Goal: Transaction & Acquisition: Book appointment/travel/reservation

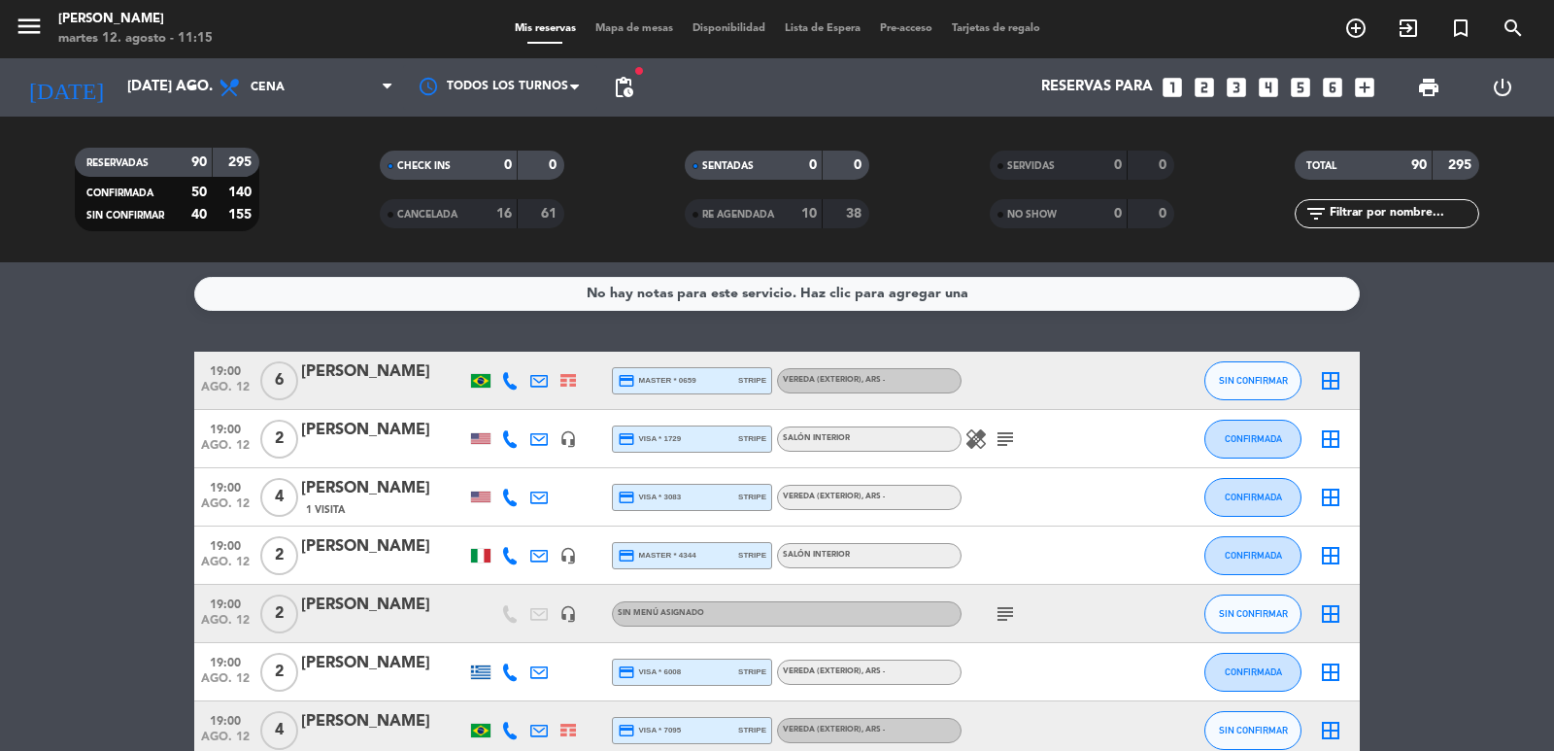
click at [1344, 213] on input "text" at bounding box center [1403, 213] width 151 height 21
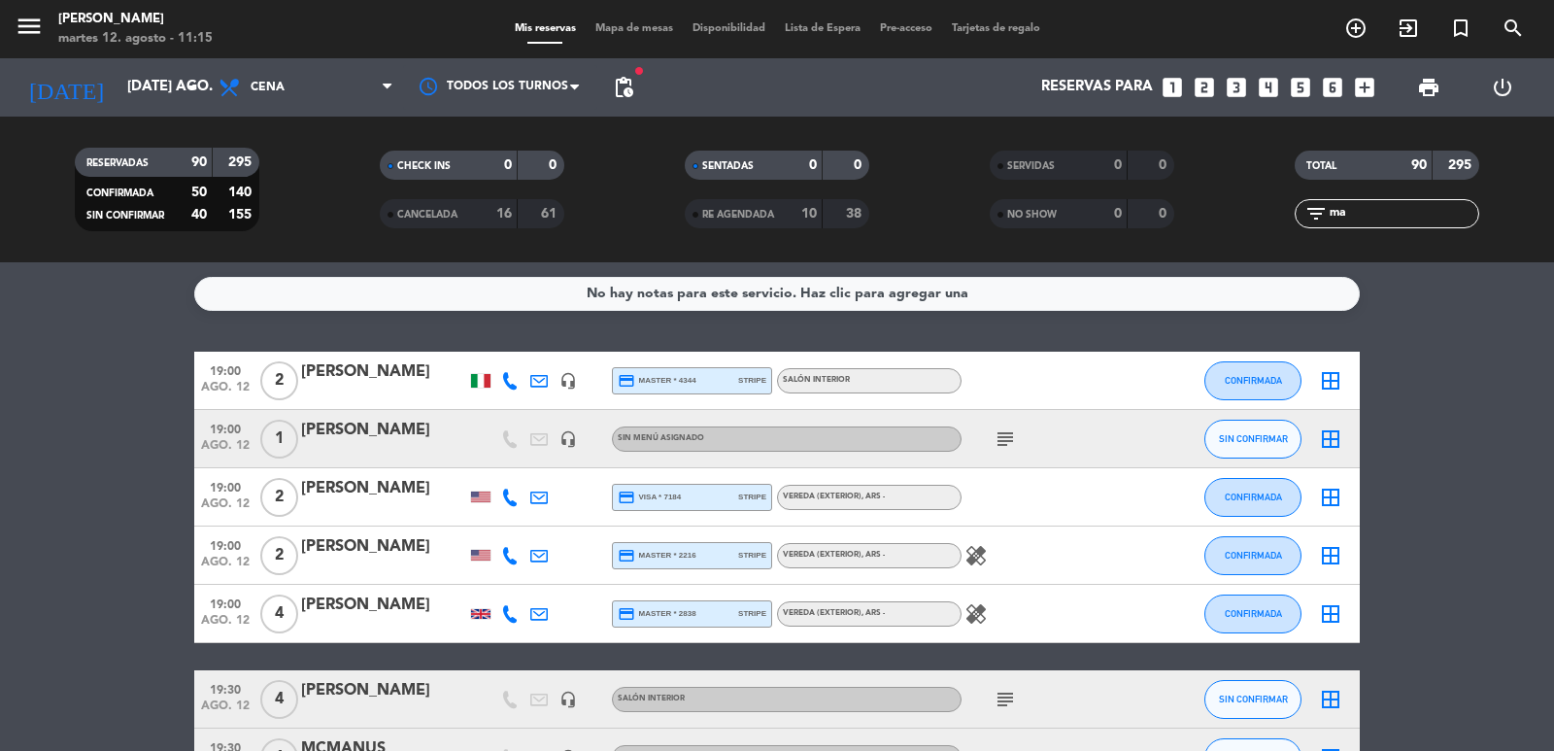
type input "m"
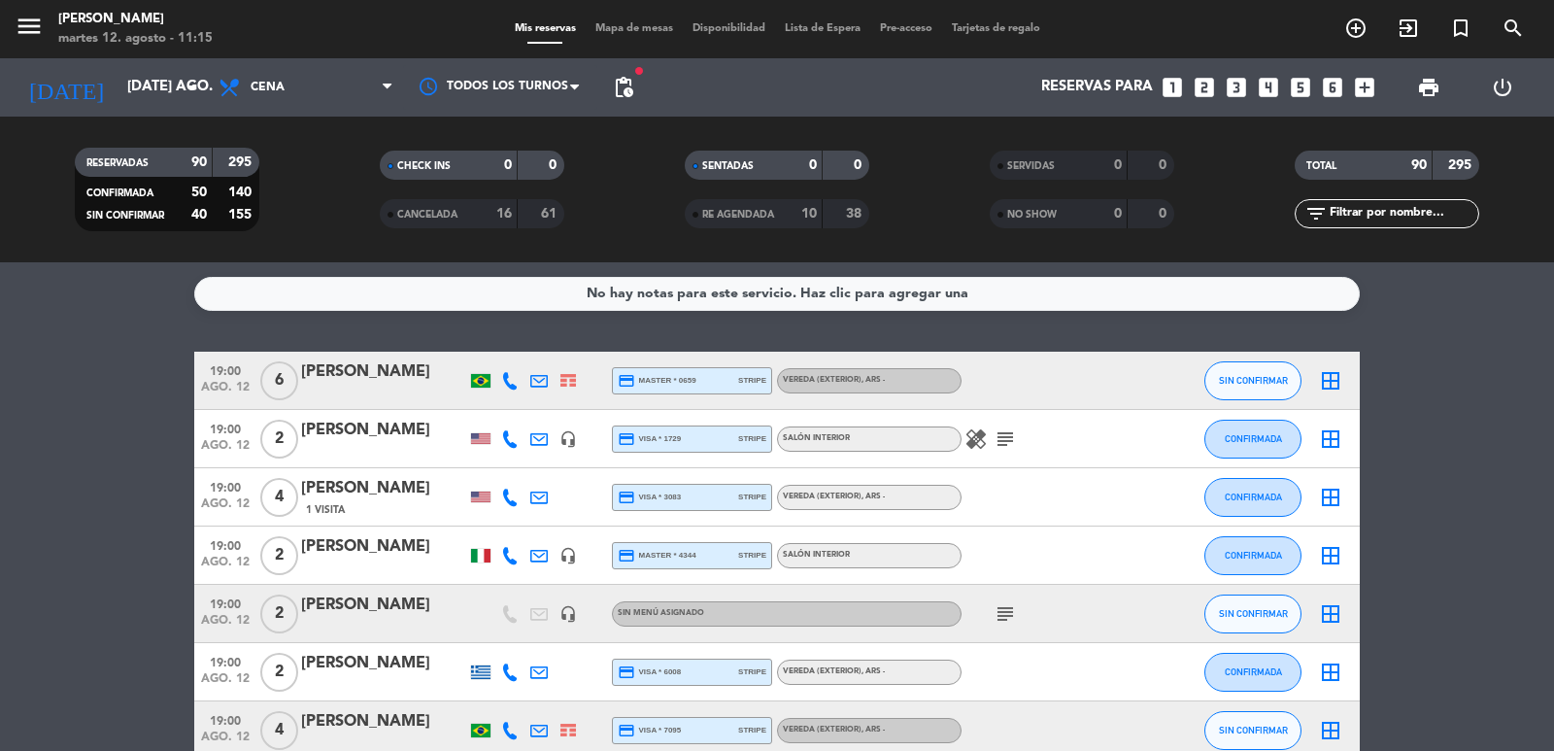
click at [438, 214] on span "CANCELADA" at bounding box center [427, 215] width 60 height 10
click at [1379, 221] on input "text" at bounding box center [1403, 213] width 151 height 21
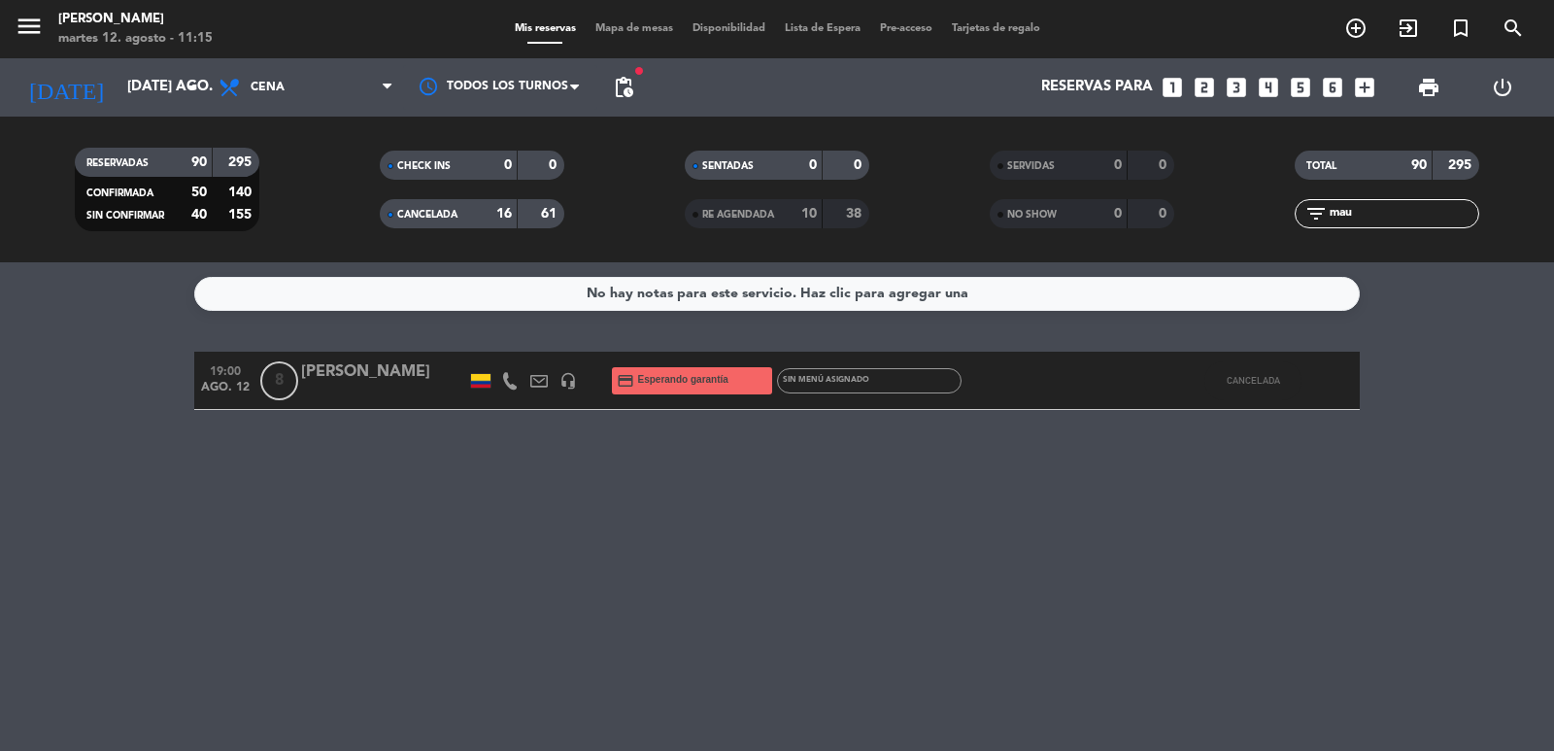
type input "mau"
click at [381, 387] on div at bounding box center [383, 394] width 165 height 16
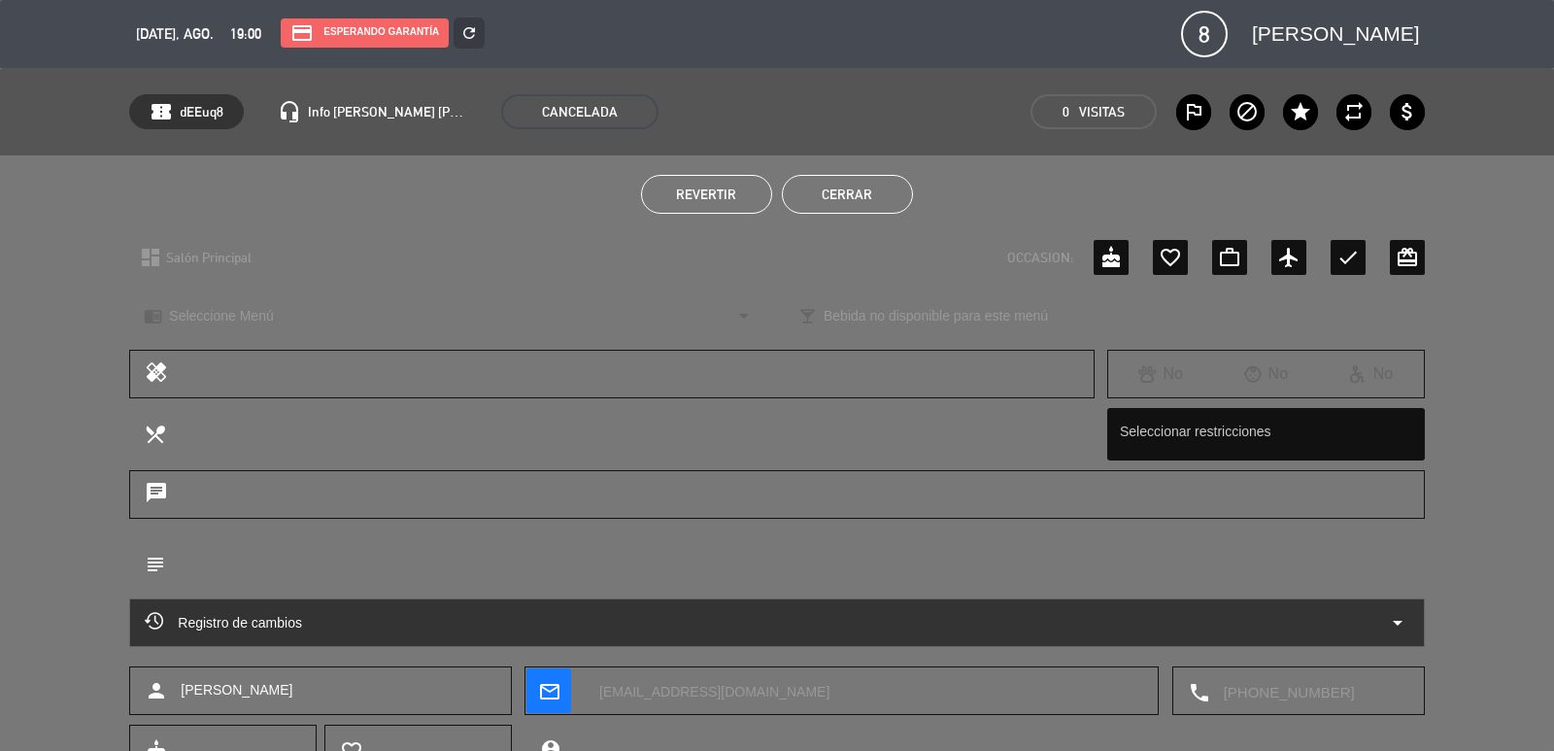
click at [714, 188] on span "Revertir" at bounding box center [706, 195] width 60 height 16
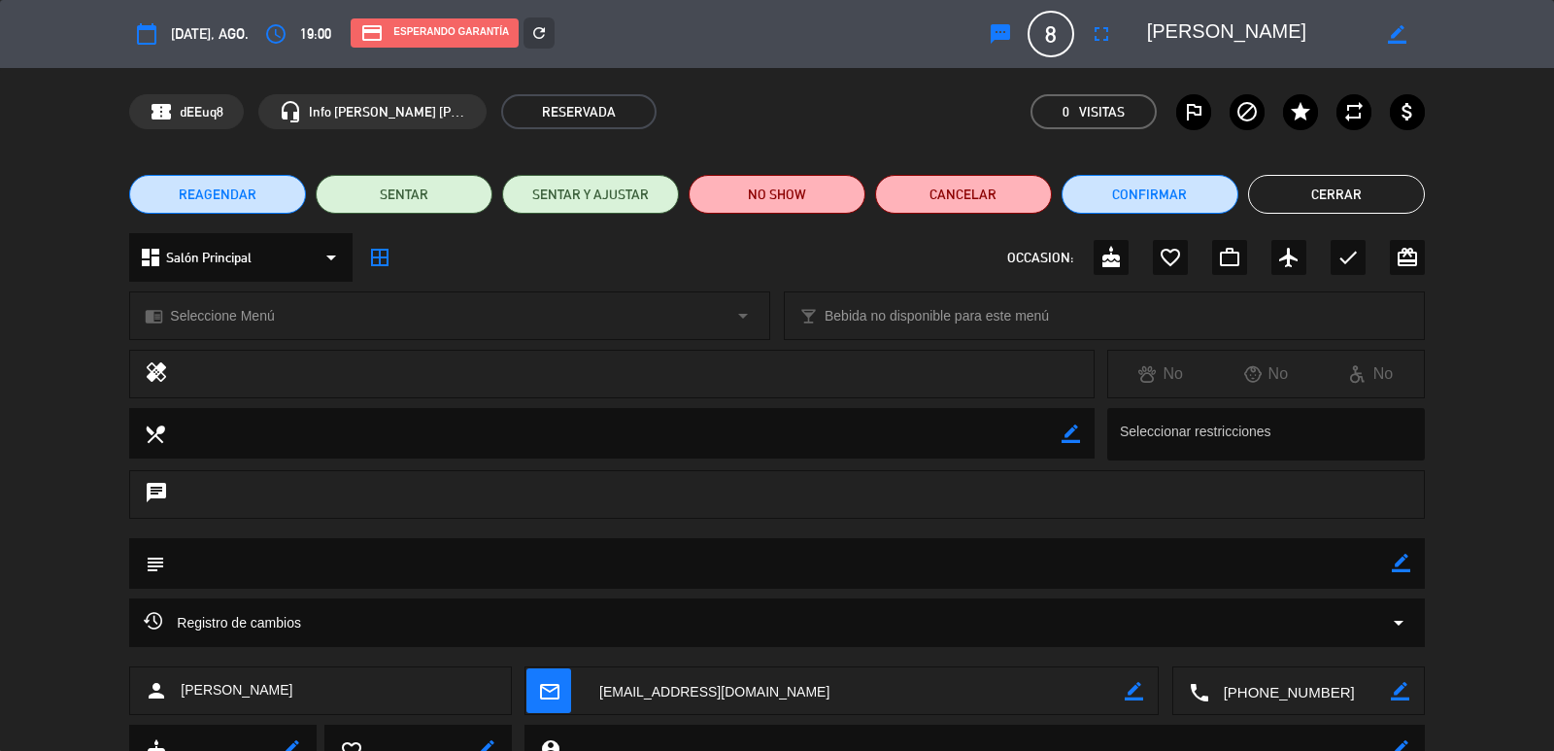
click at [233, 194] on span "REAGENDAR" at bounding box center [218, 195] width 78 height 20
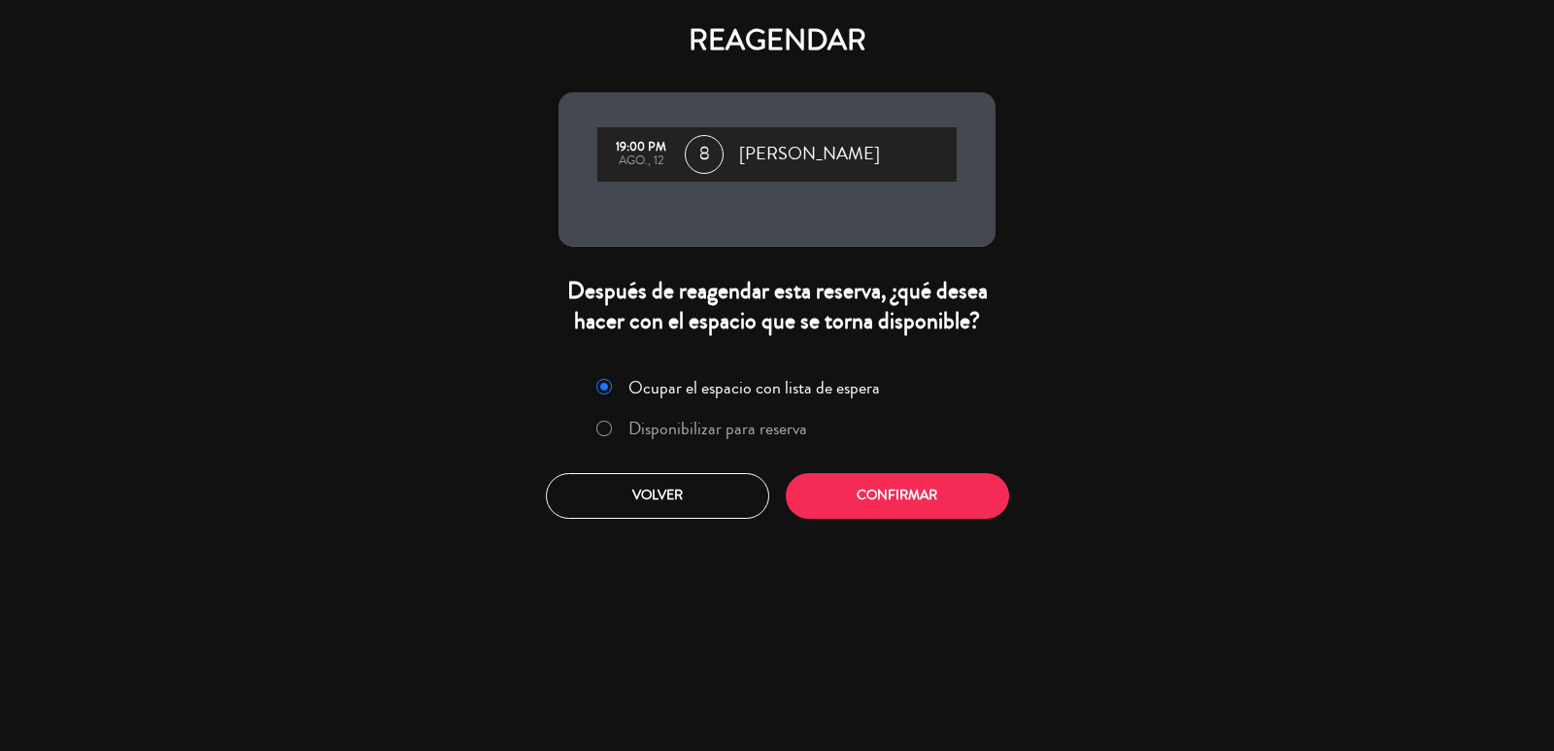
drag, startPoint x: 980, startPoint y: 465, endPoint x: 981, endPoint y: 484, distance: 18.5
click at [980, 480] on div "Ocupar el espacio con lista de espera Disponibilizar para reserva Volver Confir…" at bounding box center [777, 445] width 466 height 176
click at [981, 484] on button "Confirmar" at bounding box center [897, 496] width 223 height 46
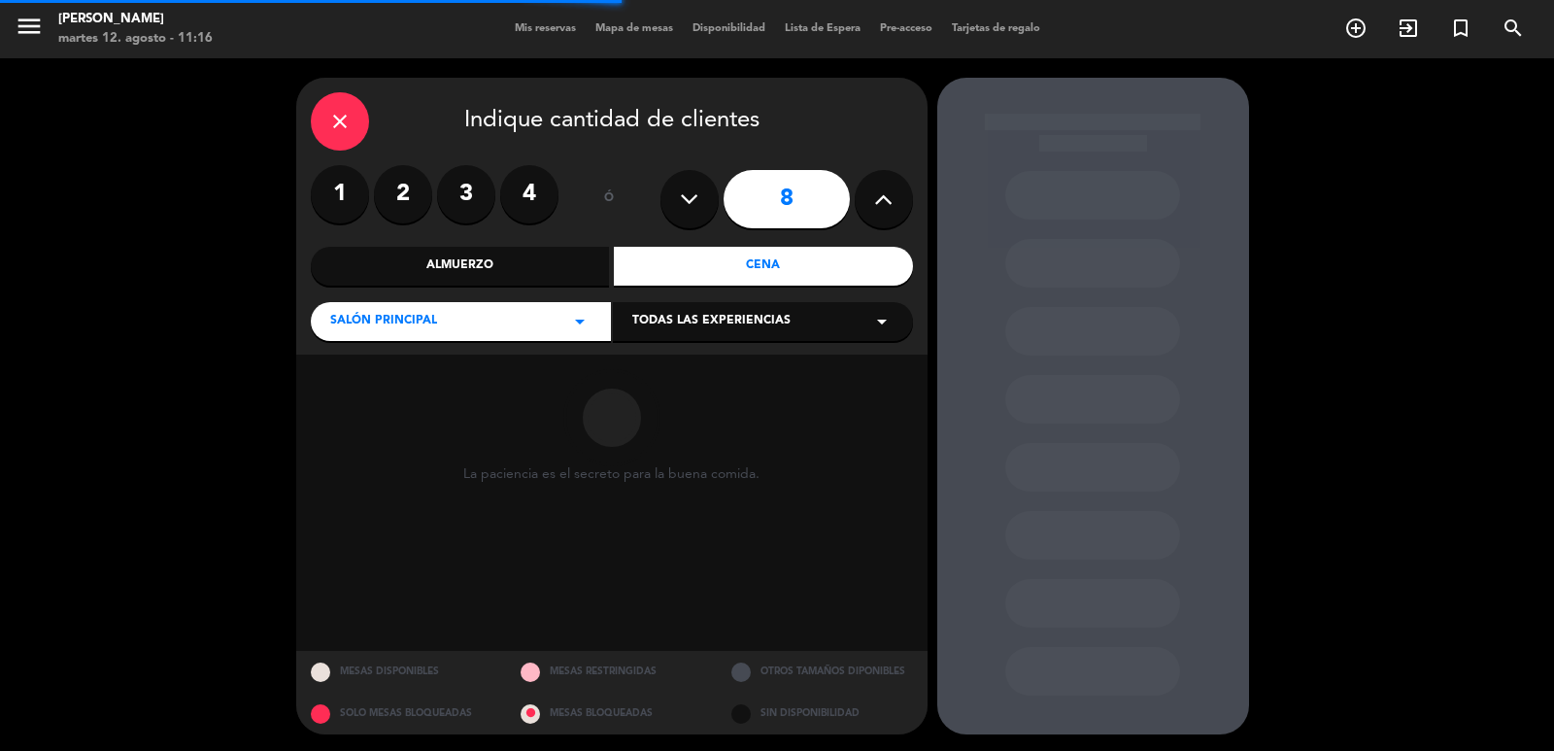
click at [528, 266] on div "Almuerzo" at bounding box center [460, 266] width 299 height 39
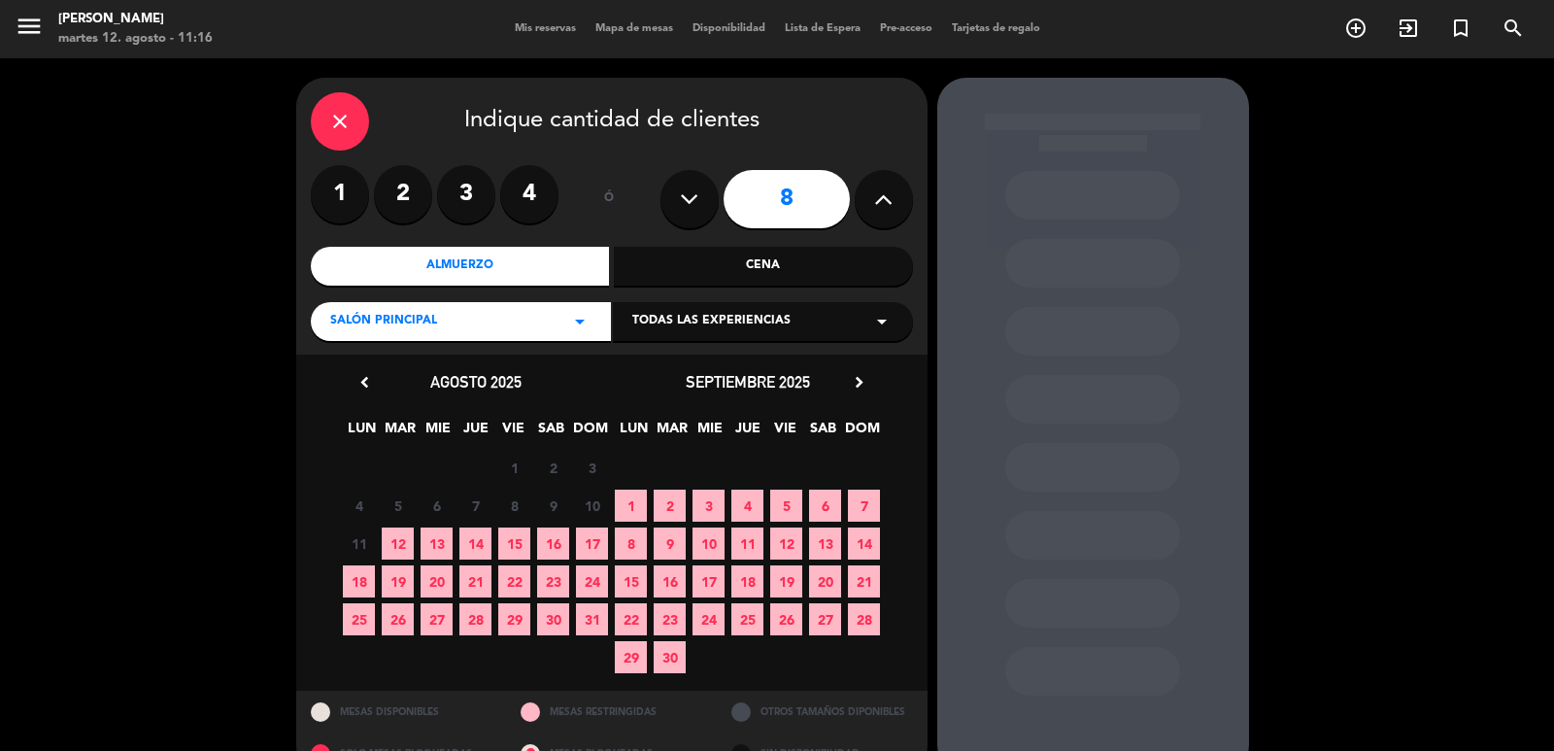
click at [436, 544] on span "13" at bounding box center [437, 543] width 32 height 32
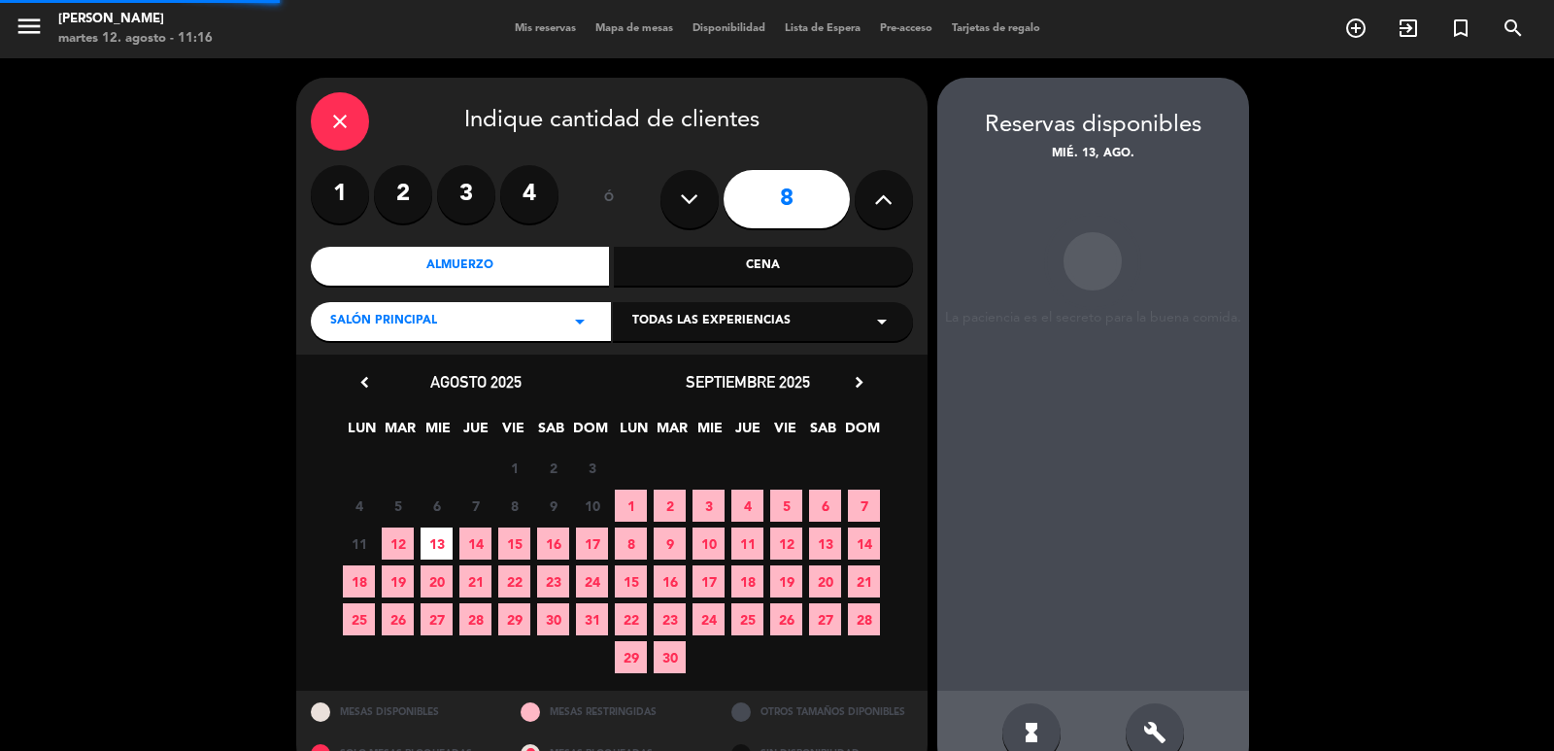
scroll to position [42, 0]
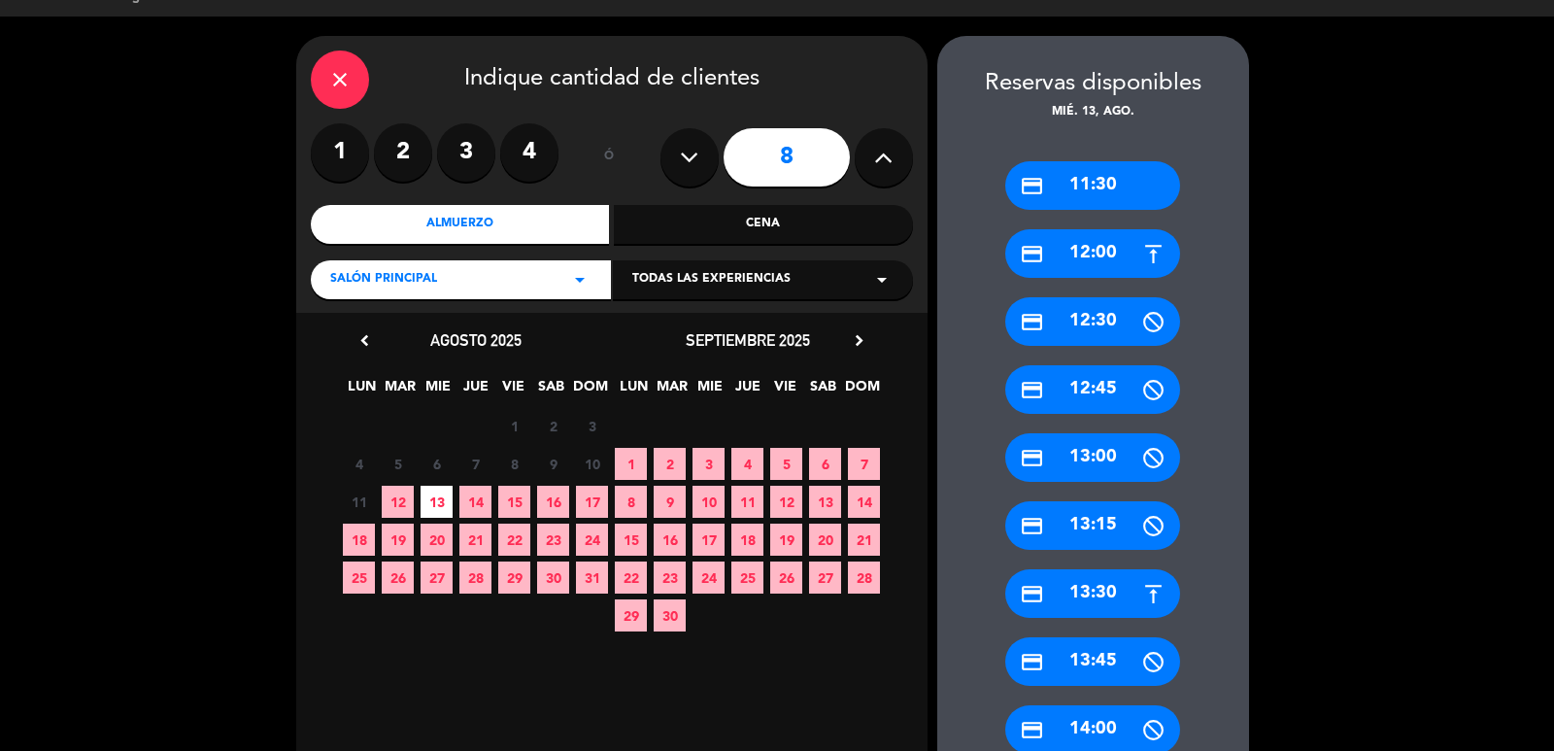
click at [1105, 596] on div "credit_card 13:30" at bounding box center [1092, 593] width 175 height 49
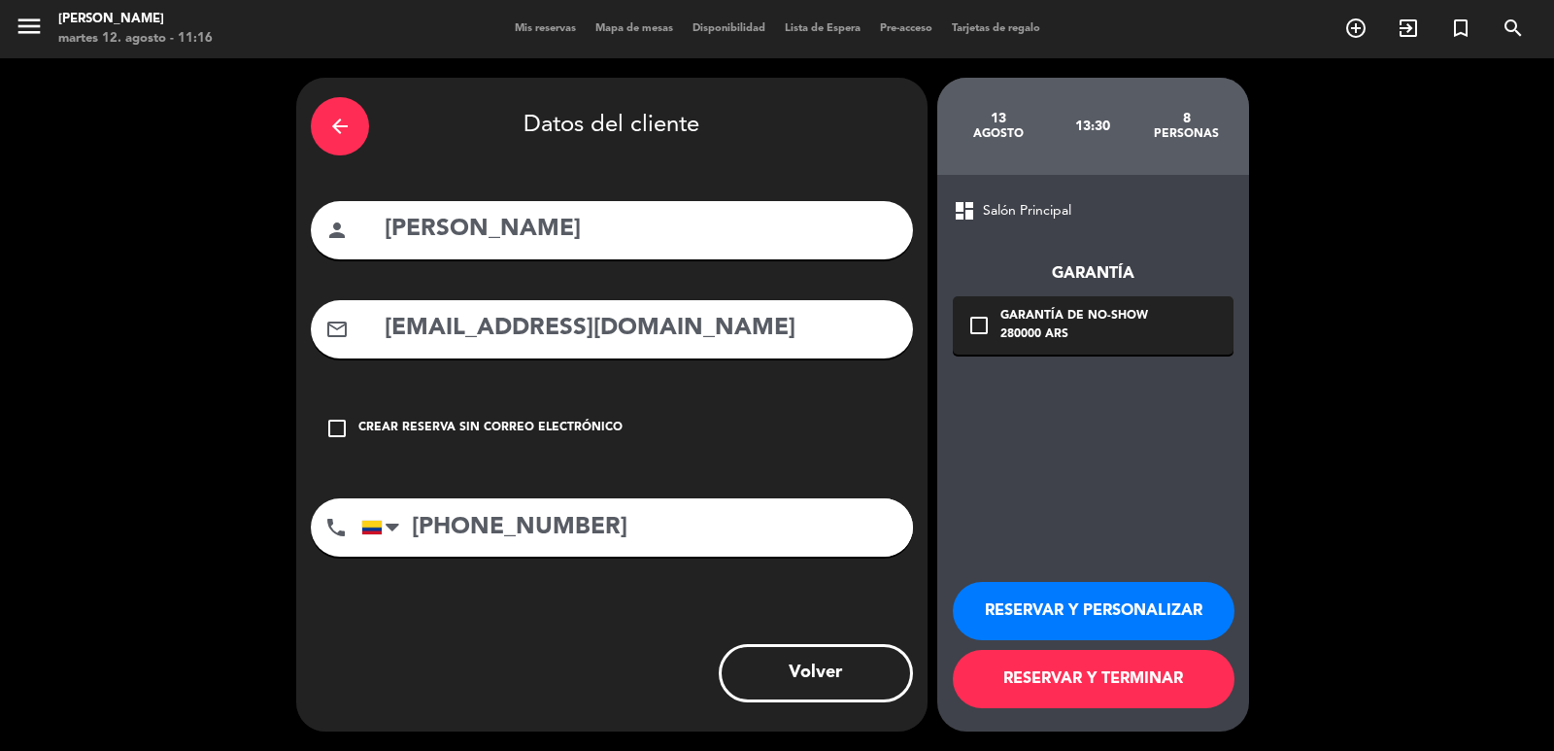
click at [1066, 610] on button "RESERVAR Y PERSONALIZAR" at bounding box center [1094, 611] width 282 height 58
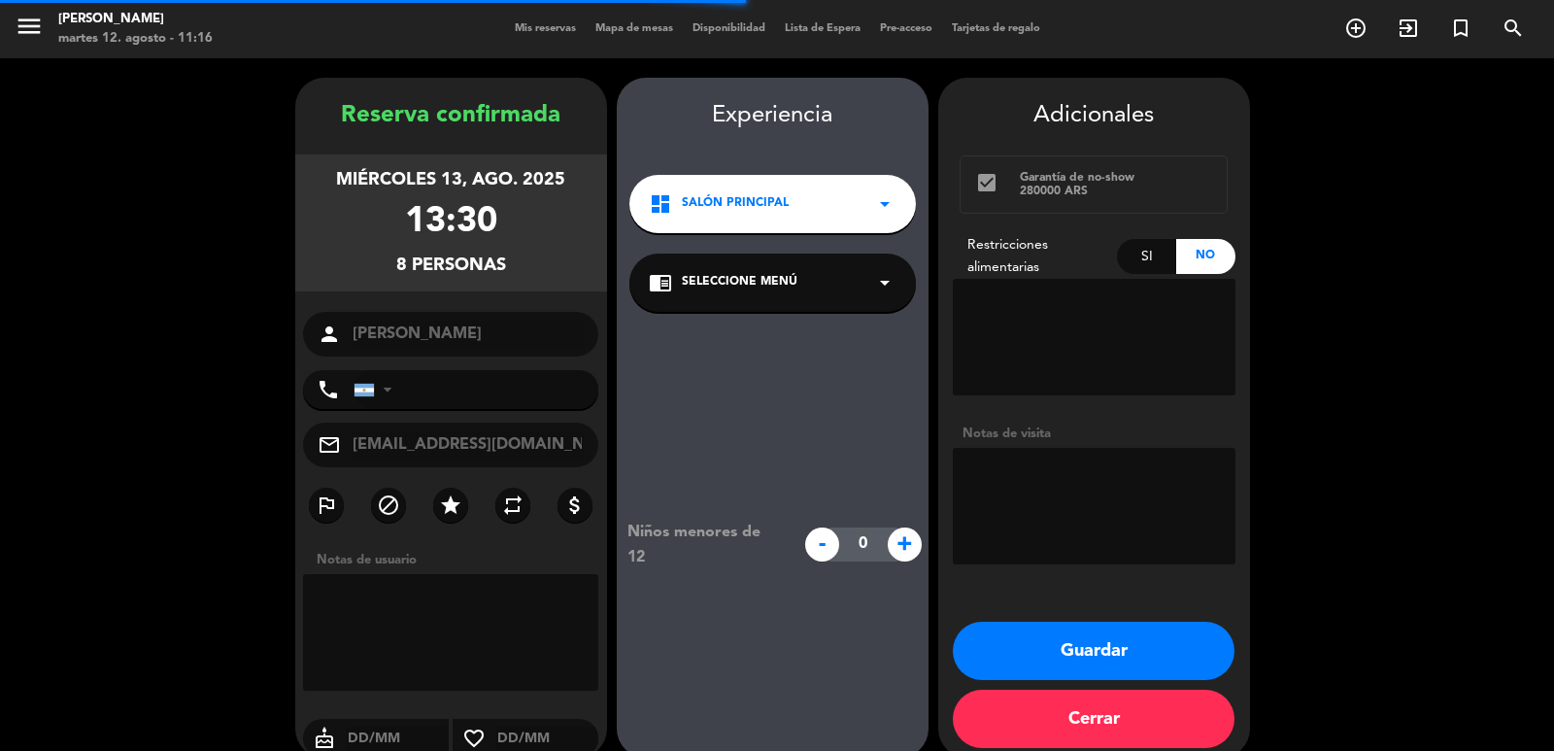
type input "[PHONE_NUMBER]"
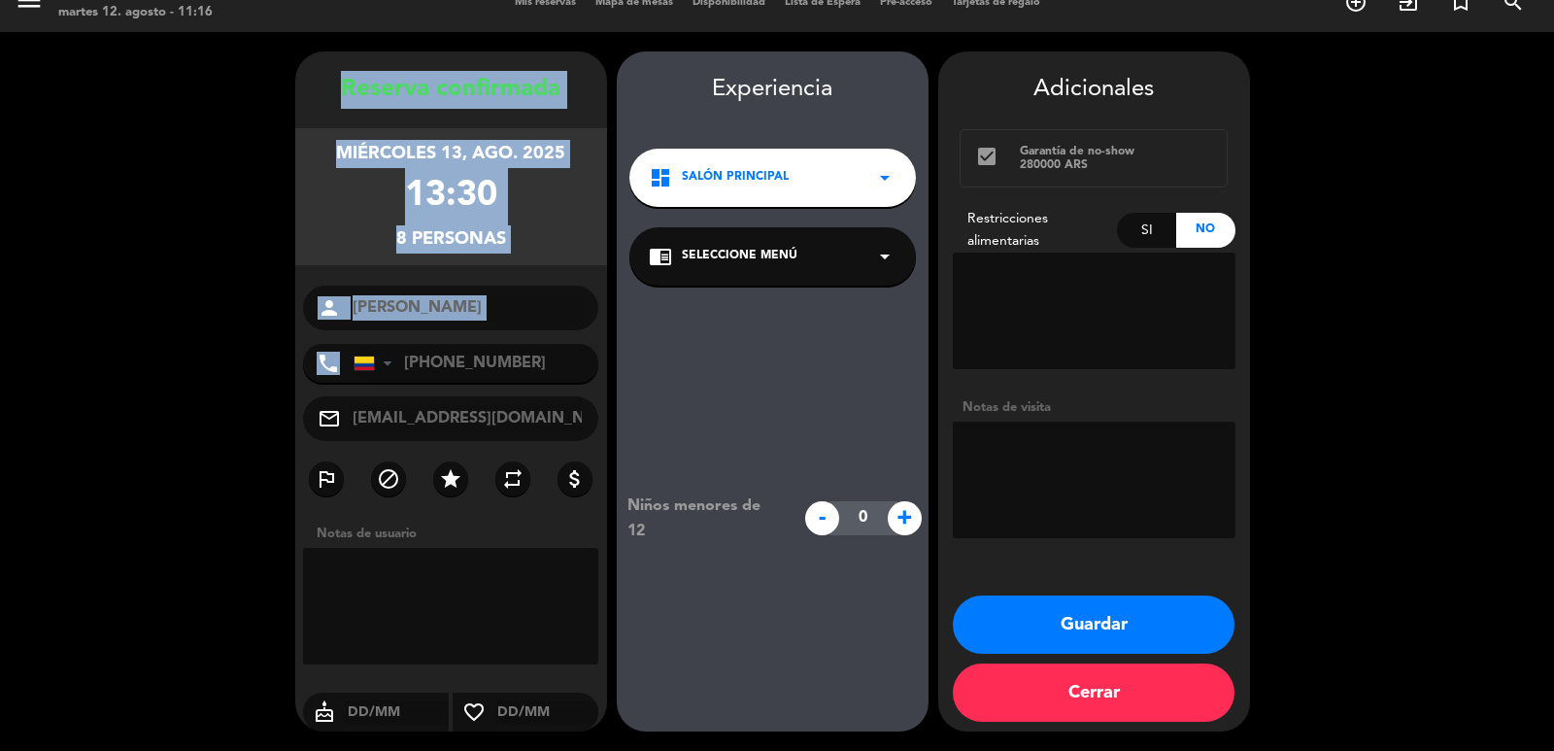
drag, startPoint x: 337, startPoint y: 85, endPoint x: 487, endPoint y: 349, distance: 303.6
click at [487, 349] on div "Reserva confirmada miércoles 13, ago. 2025 13:30 8 personas person [PERSON_NAME…" at bounding box center [451, 411] width 312 height 680
copy div "Reserva confirmada miércoles 13, ago. 2025 13:30 8 personas person phone"
click at [1019, 622] on button "Guardar" at bounding box center [1094, 624] width 282 height 58
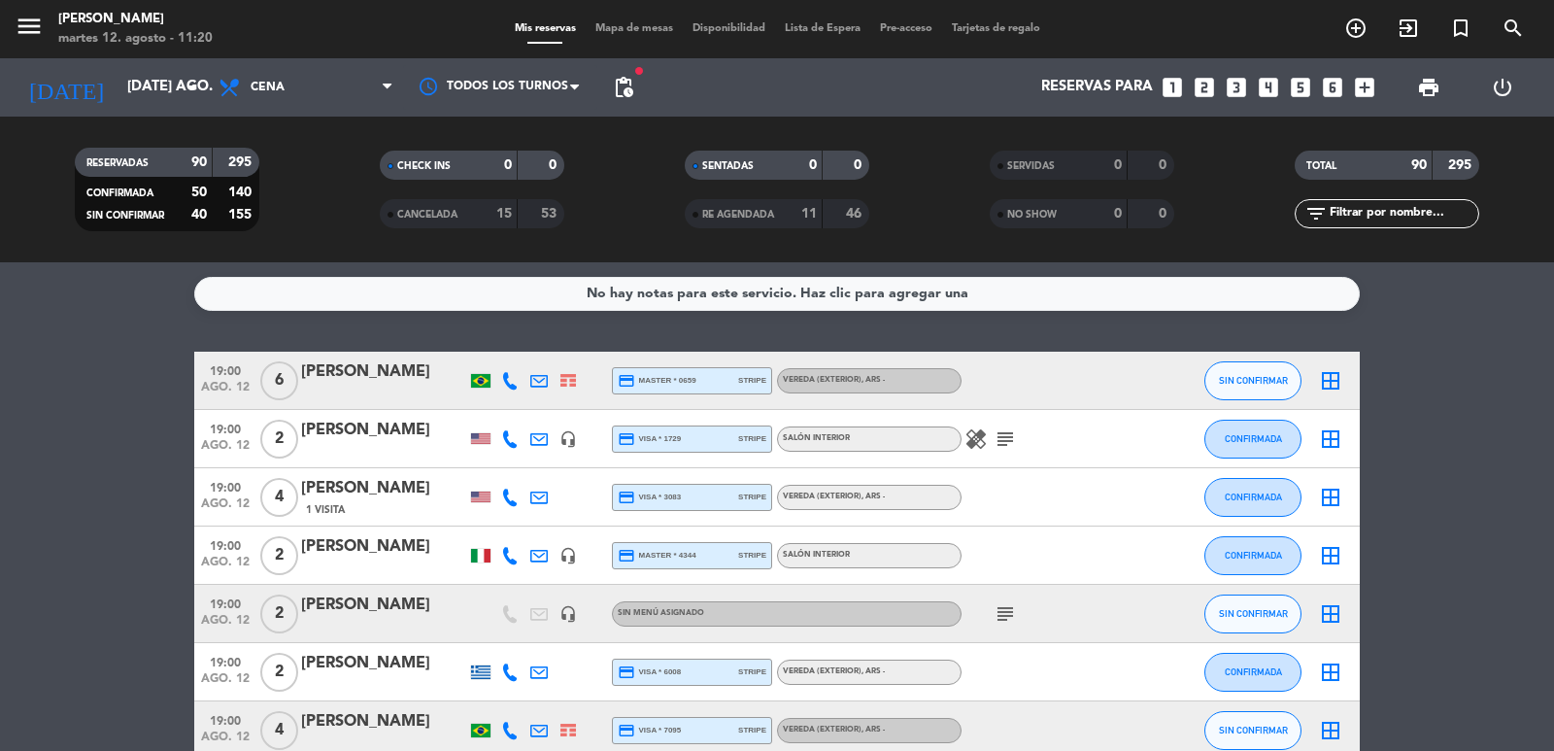
click at [1207, 97] on icon "looks_two" at bounding box center [1204, 87] width 25 height 25
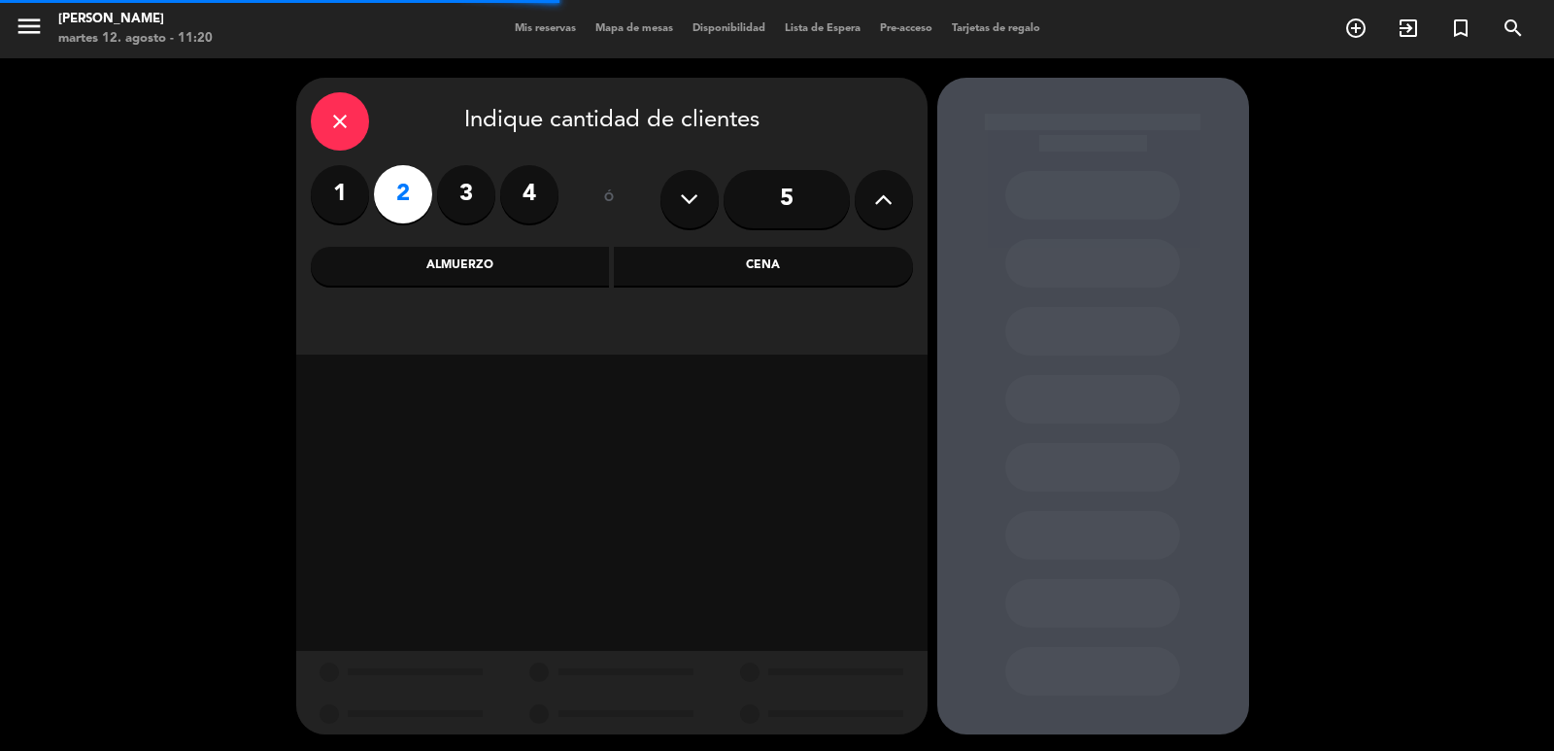
click at [723, 272] on div "Cena" at bounding box center [763, 266] width 299 height 39
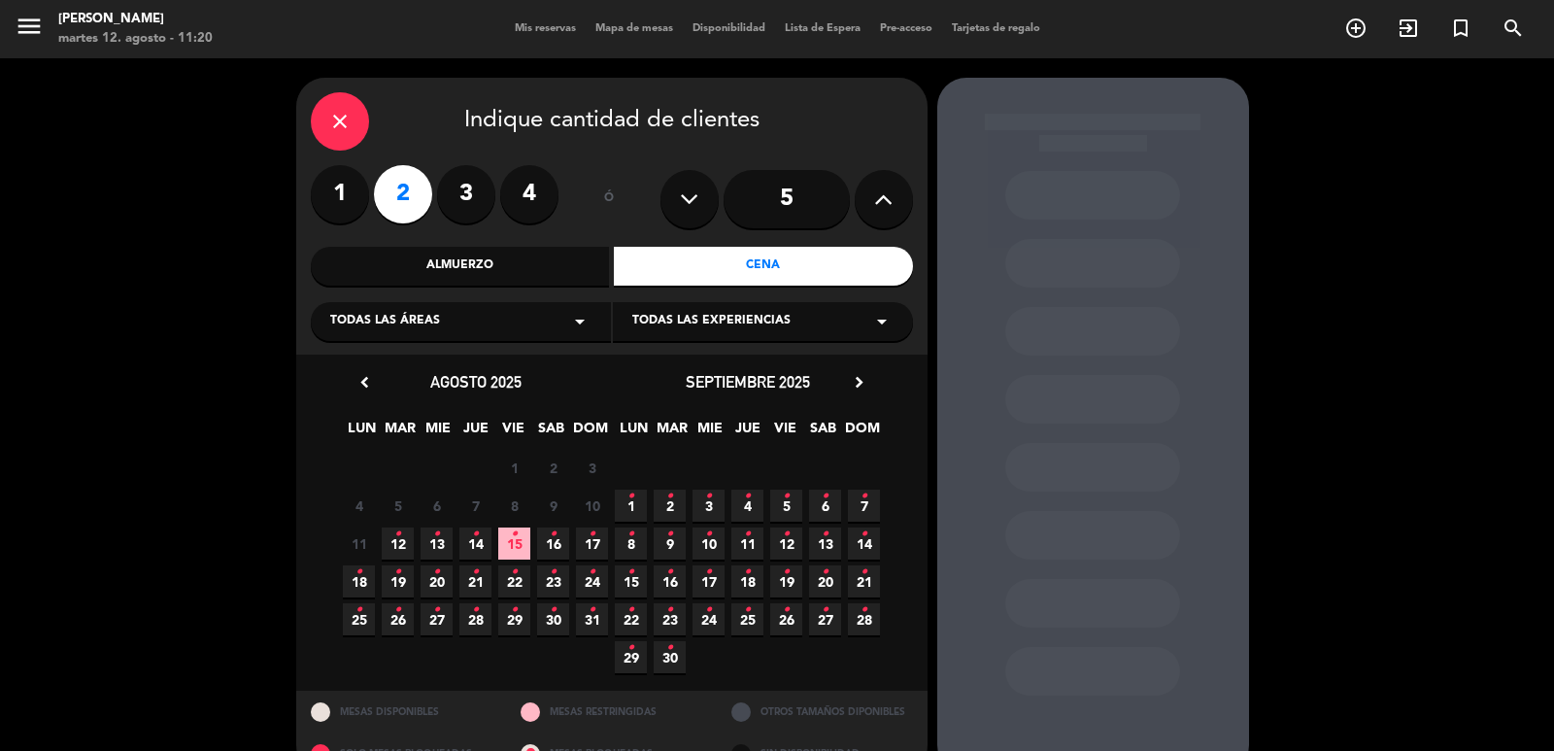
click at [519, 620] on span "29 •" at bounding box center [514, 619] width 32 height 32
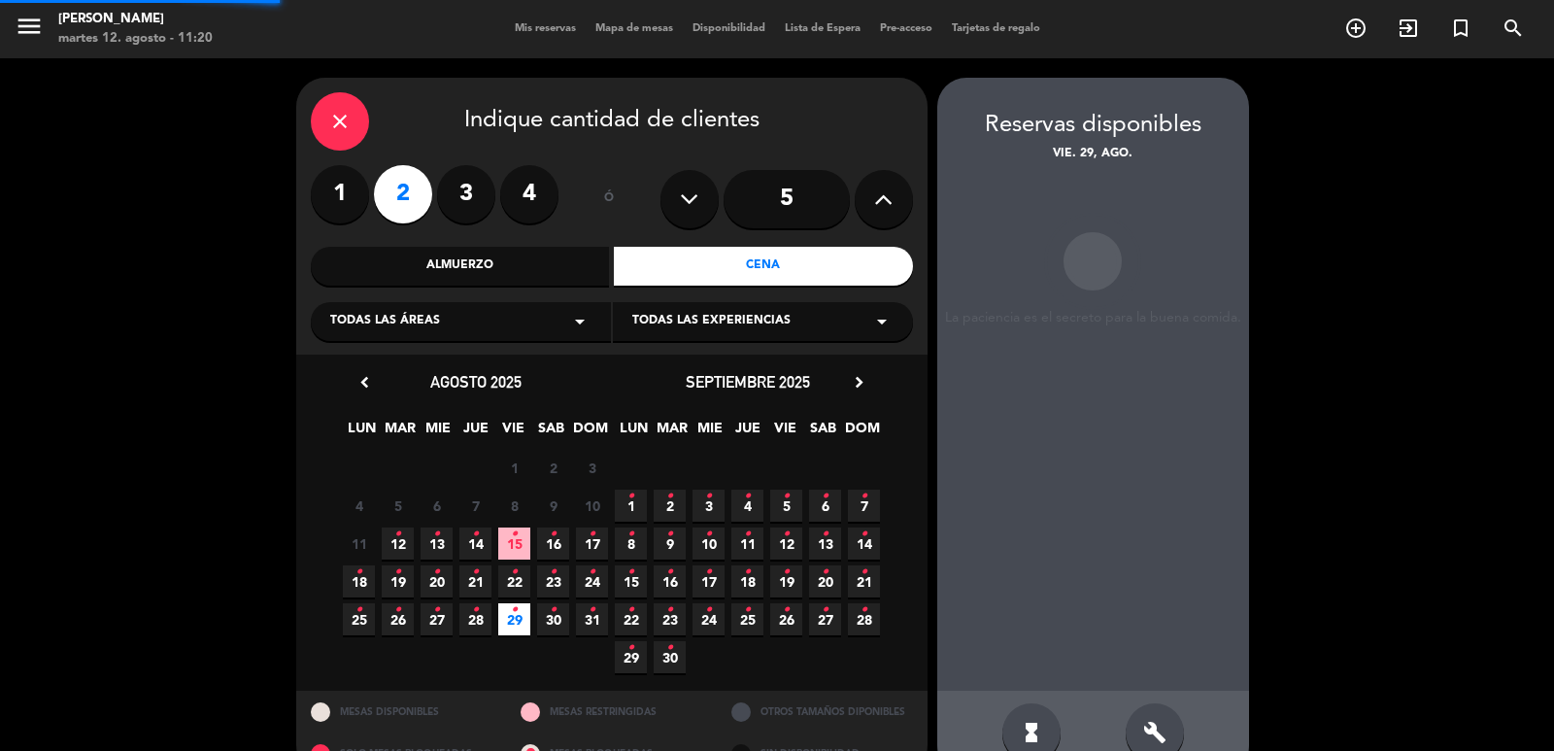
scroll to position [42, 0]
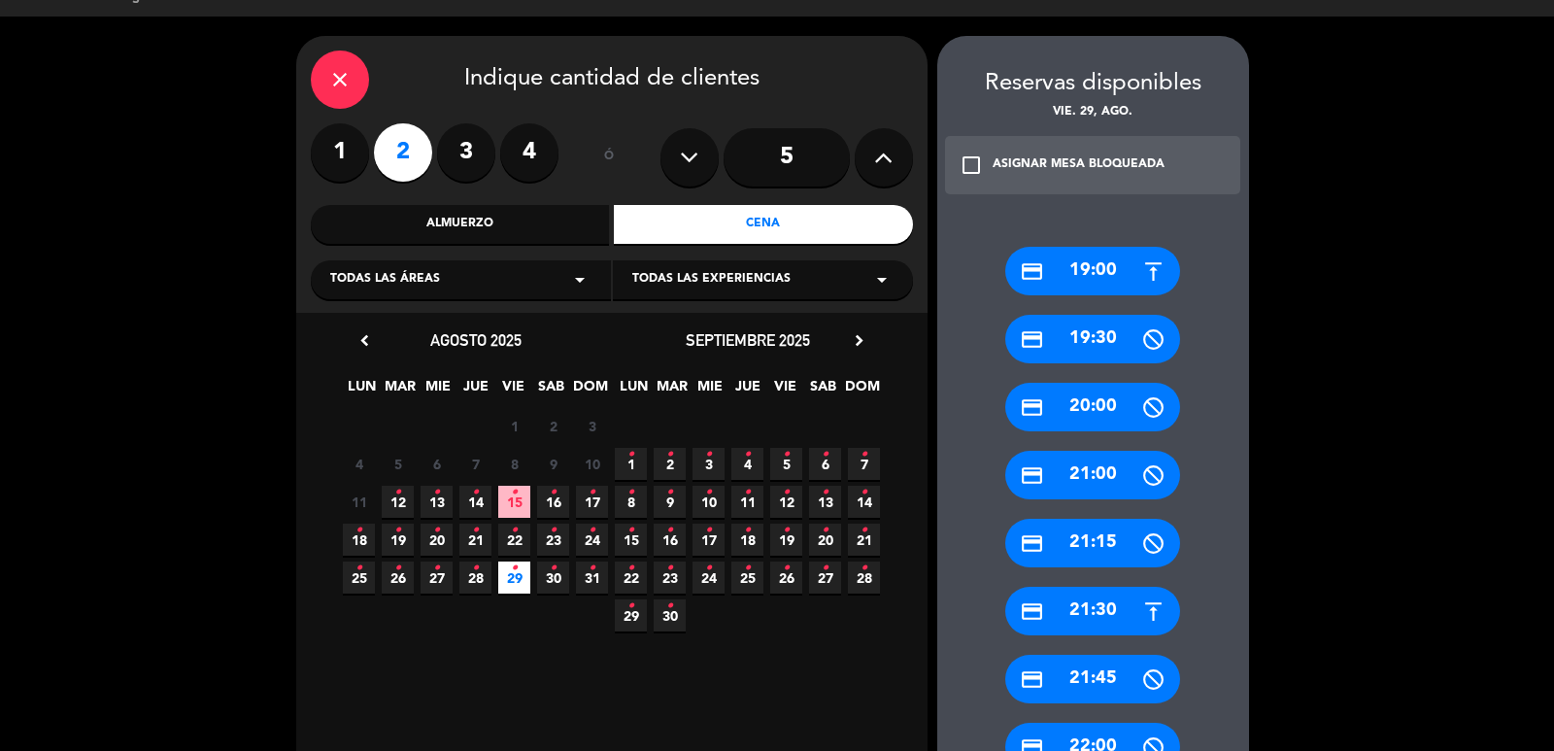
click at [1042, 261] on icon "credit_card" at bounding box center [1032, 271] width 24 height 24
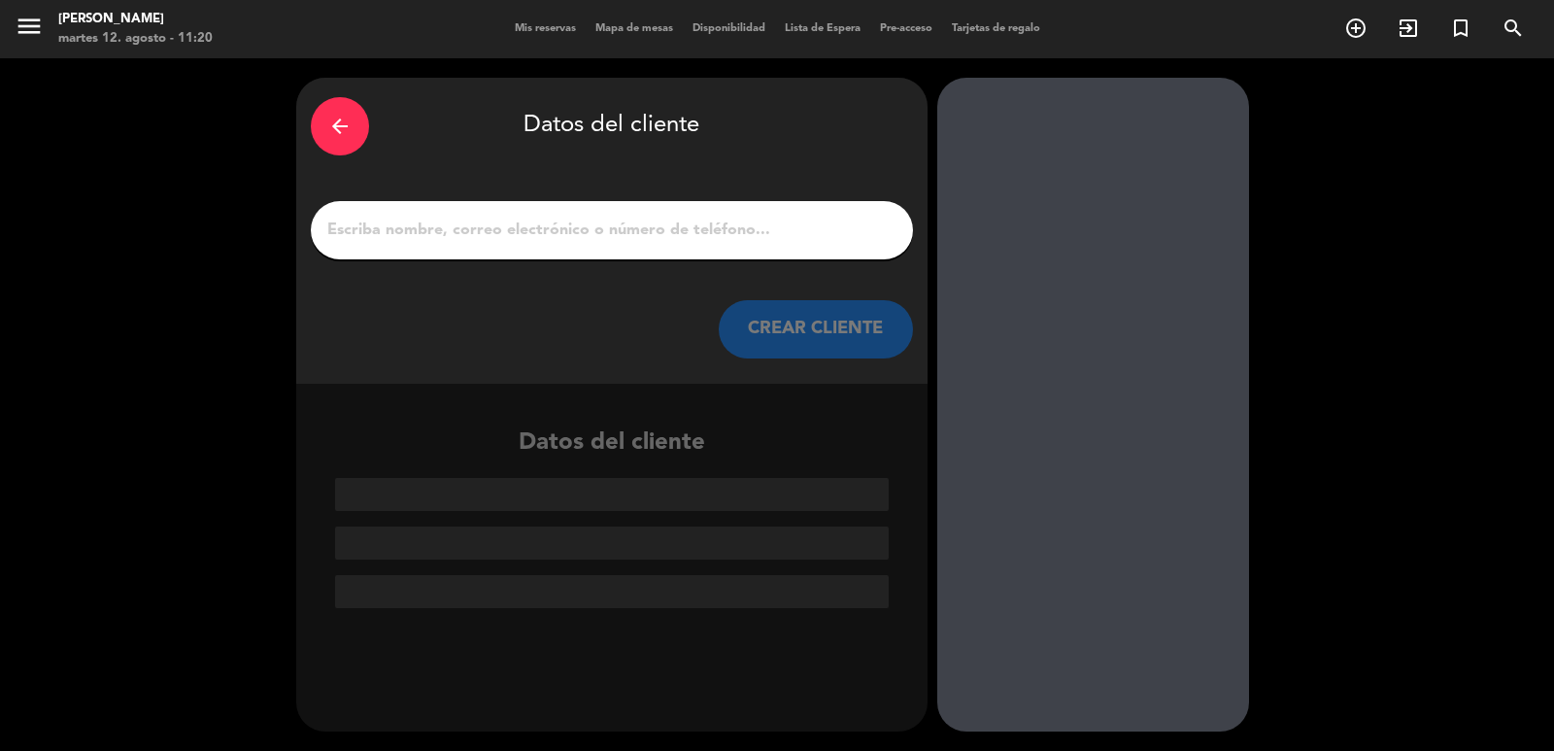
click at [814, 336] on button "CREAR CLIENTE" at bounding box center [816, 329] width 194 height 58
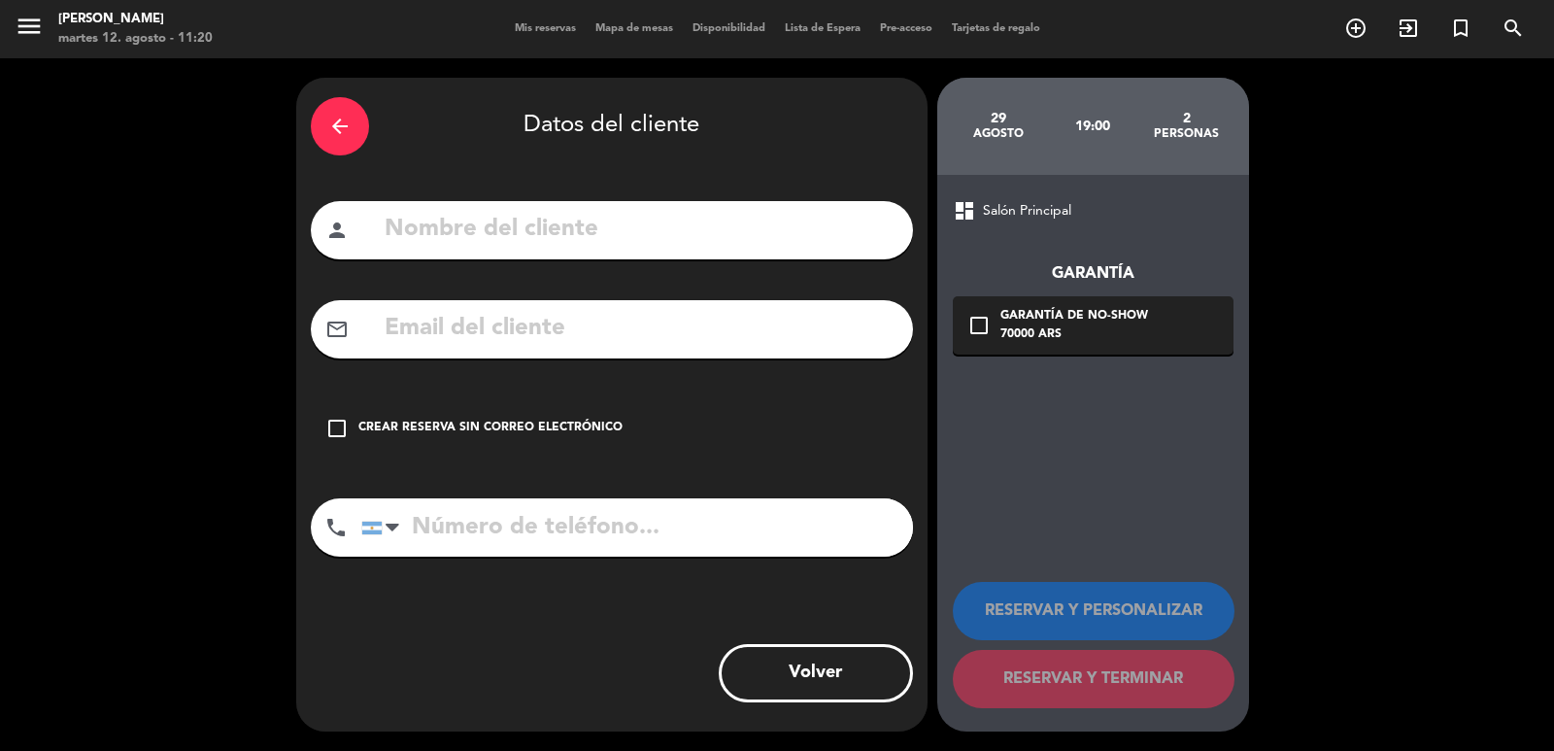
drag, startPoint x: 469, startPoint y: 359, endPoint x: 442, endPoint y: 346, distance: 30.4
paste input "[PERSON_NAME][EMAIL_ADDRESS][PERSON_NAME][PERSON_NAME][DOMAIN_NAME]"
type input "[PERSON_NAME][EMAIL_ADDRESS][PERSON_NAME][PERSON_NAME][DOMAIN_NAME]"
click at [467, 235] on input "text" at bounding box center [641, 230] width 516 height 40
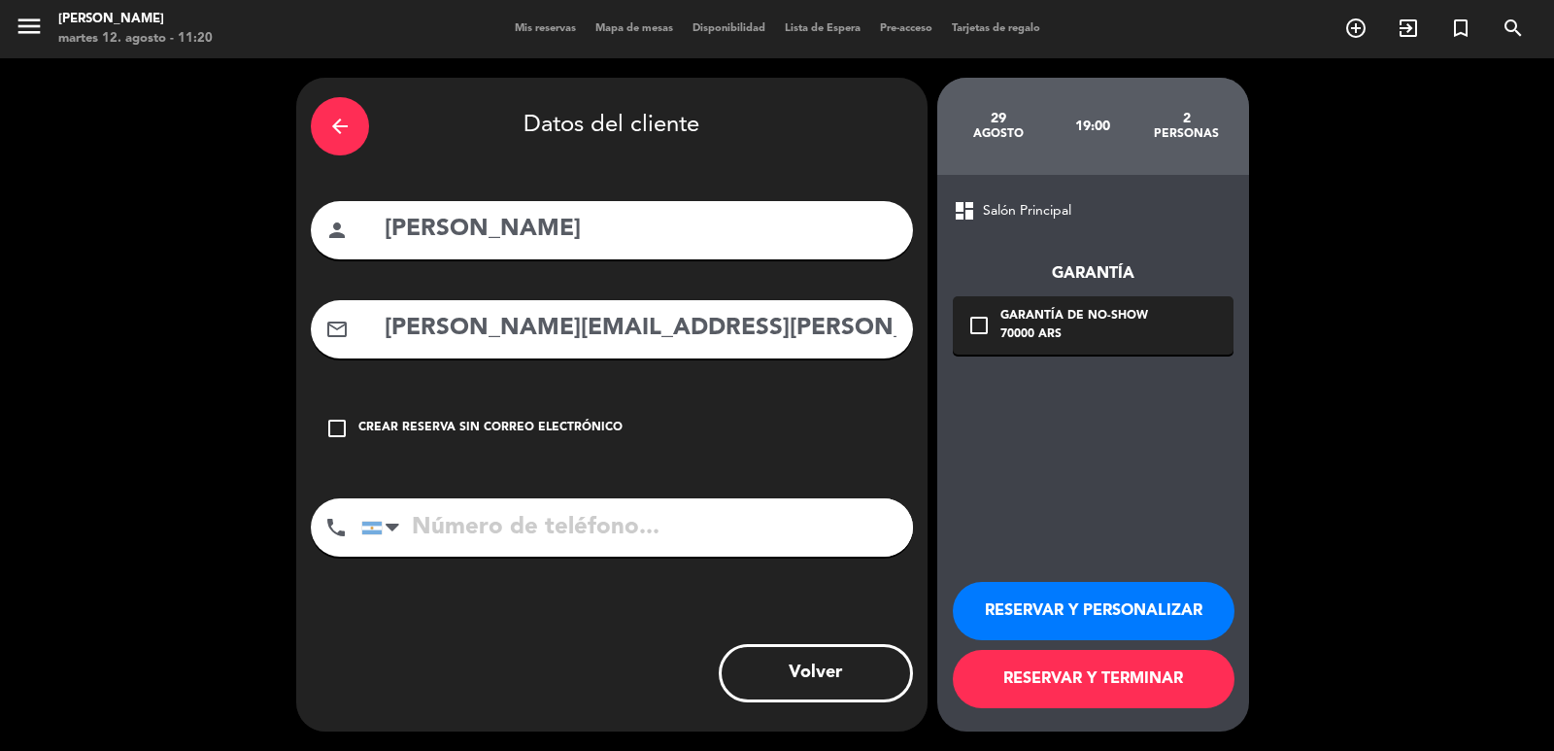
type input "[PERSON_NAME]"
paste input "[PHONE_NUMBER]"
type input "[PHONE_NUMBER]"
click at [1108, 328] on div "70000 ARS" at bounding box center [1075, 334] width 148 height 19
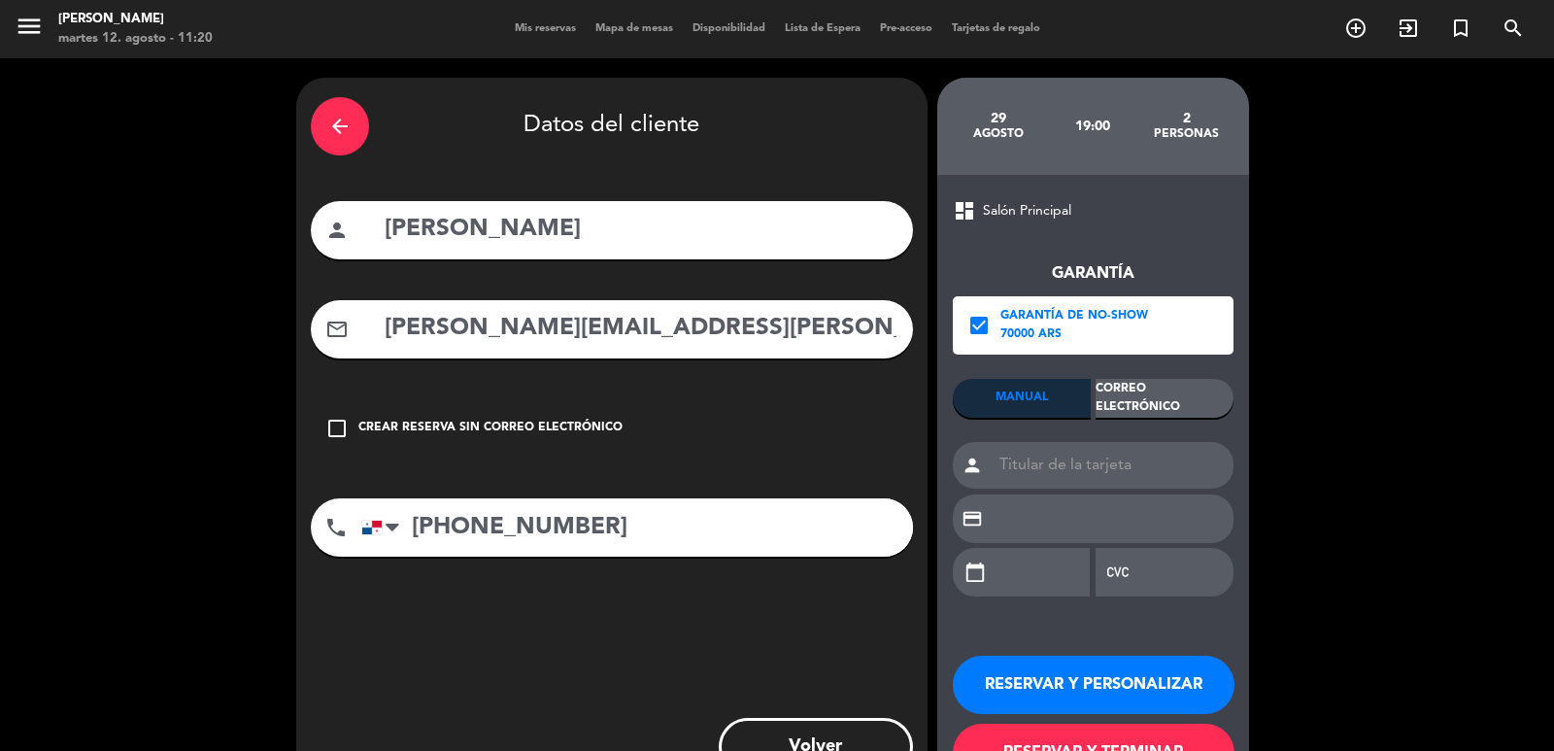
click at [1148, 391] on div "Correo Electrónico" at bounding box center [1165, 398] width 138 height 39
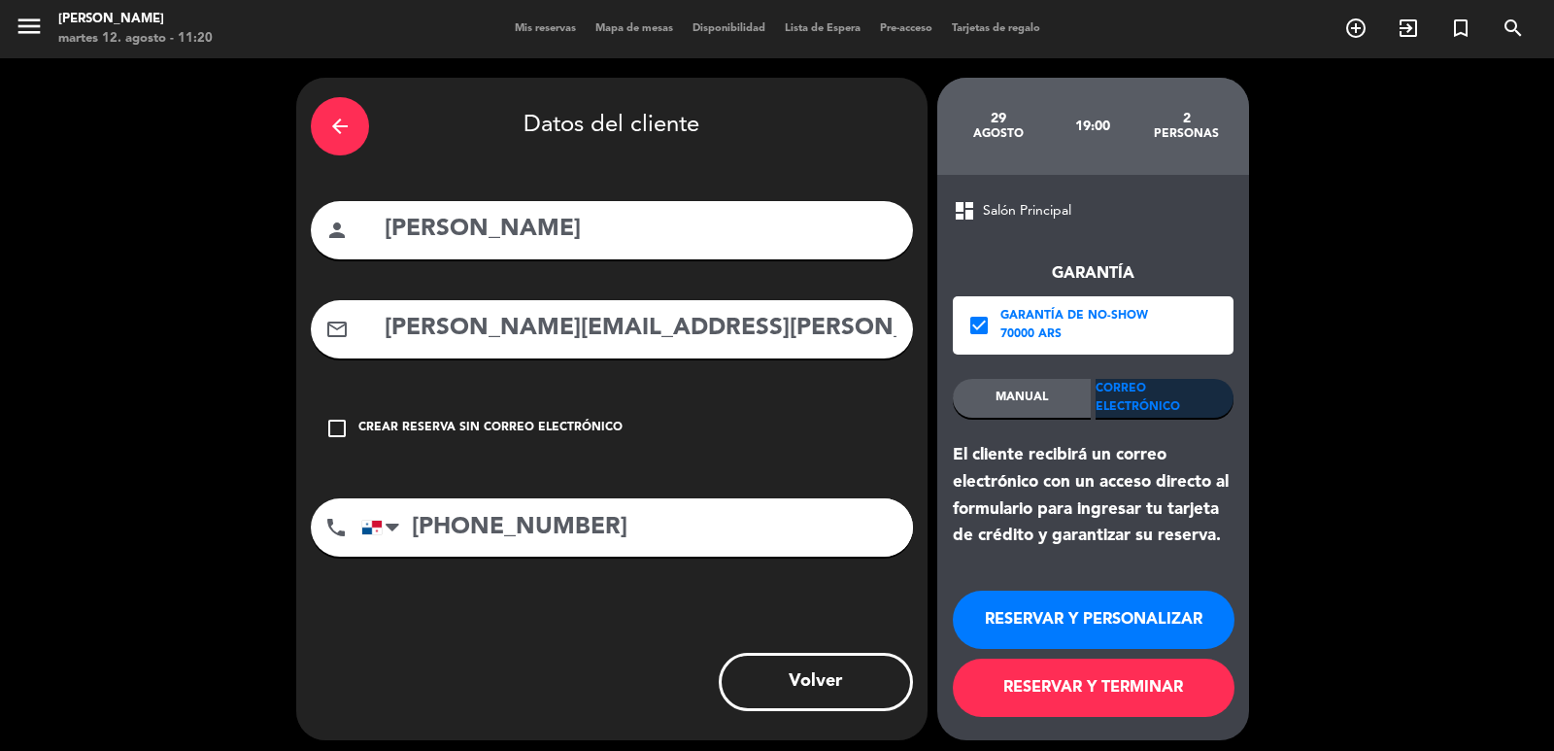
click at [1128, 600] on button "RESERVAR Y PERSONALIZAR" at bounding box center [1094, 620] width 282 height 58
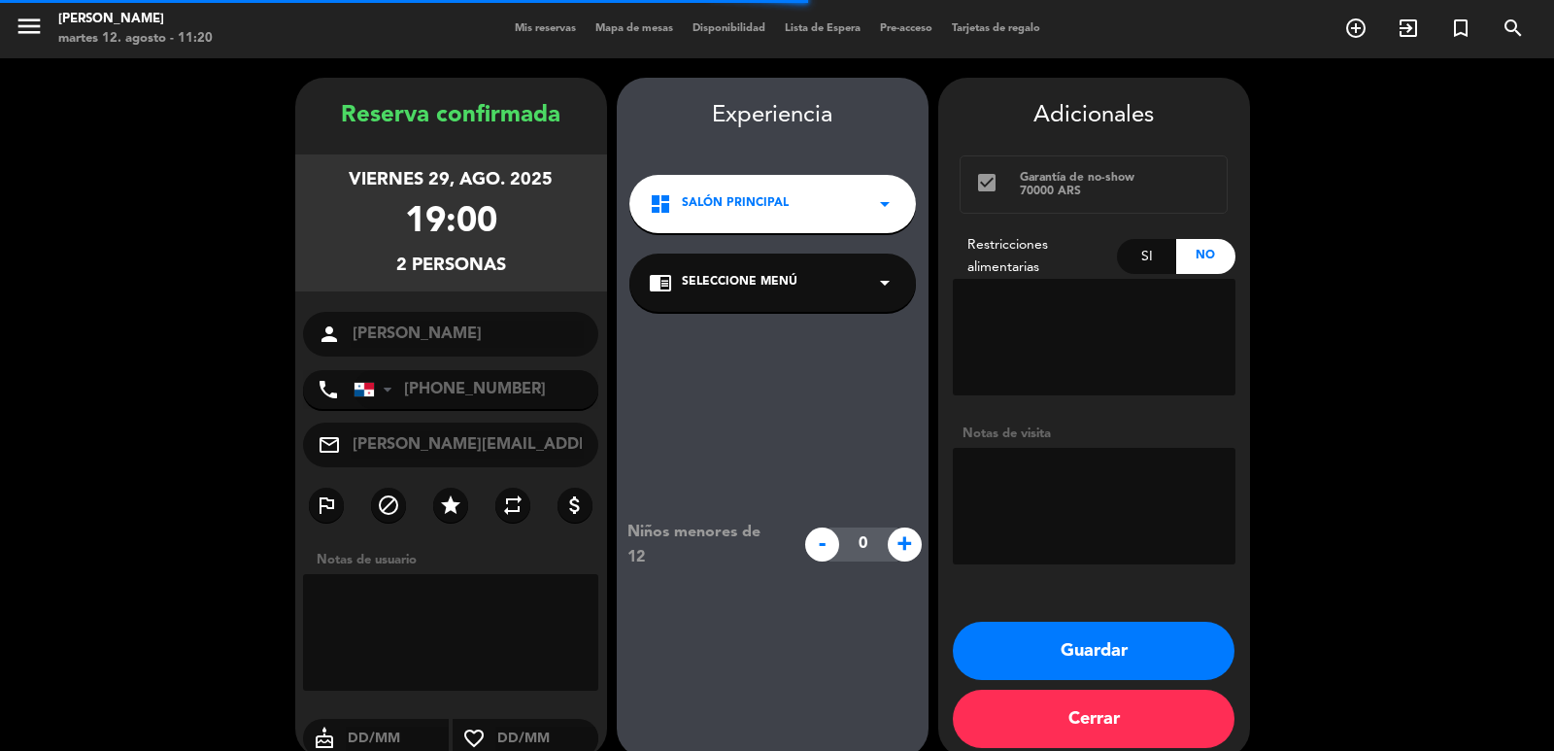
scroll to position [26, 0]
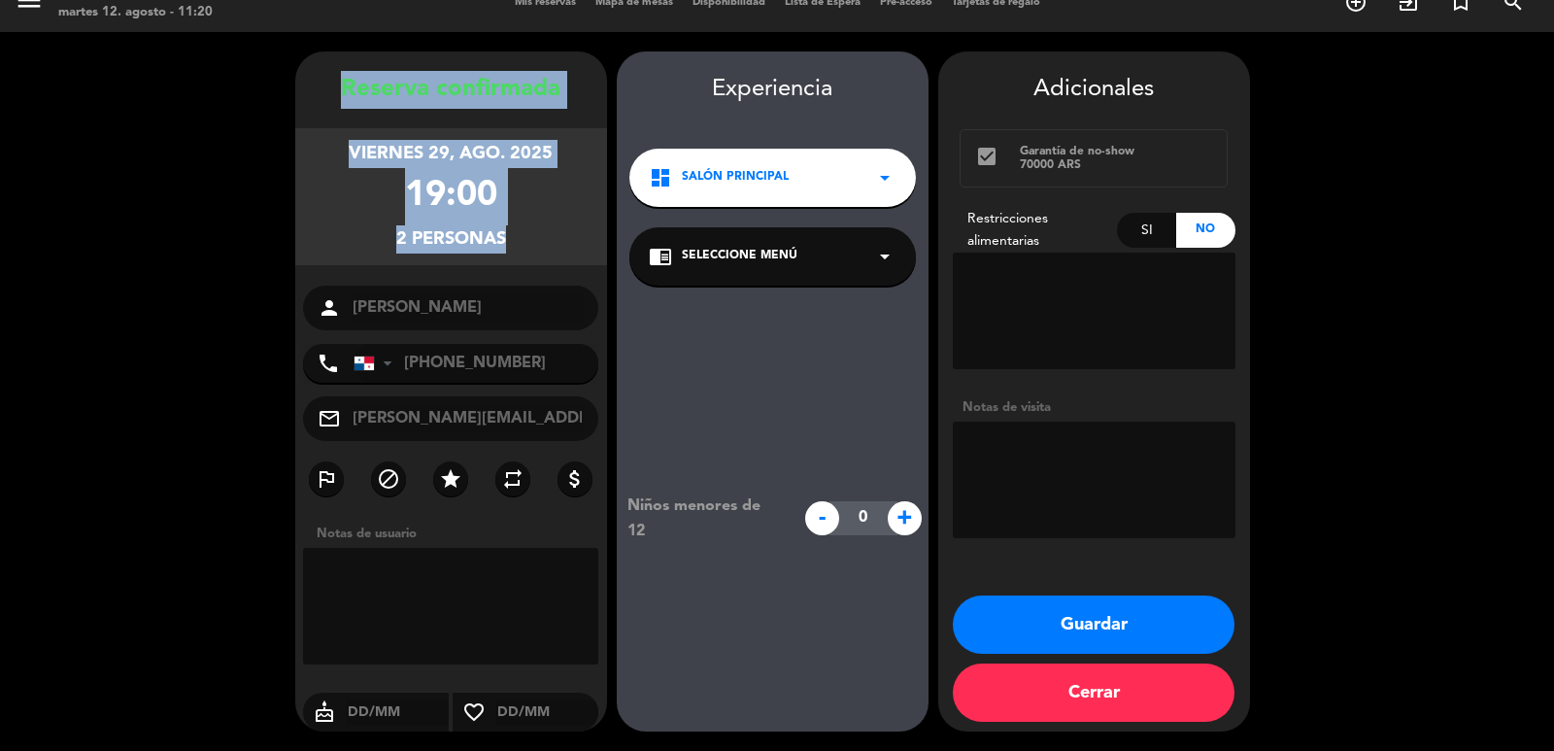
click at [462, 305] on div "Reserva confirmada viernes 29, ago. 2025 19:00 2 personas person [PERSON_NAME] …" at bounding box center [451, 411] width 312 height 680
copy div "Reserva confirmada viernes 29, ago. 2025 19:00 2 personas"
click at [1128, 616] on button "Guardar" at bounding box center [1094, 624] width 282 height 58
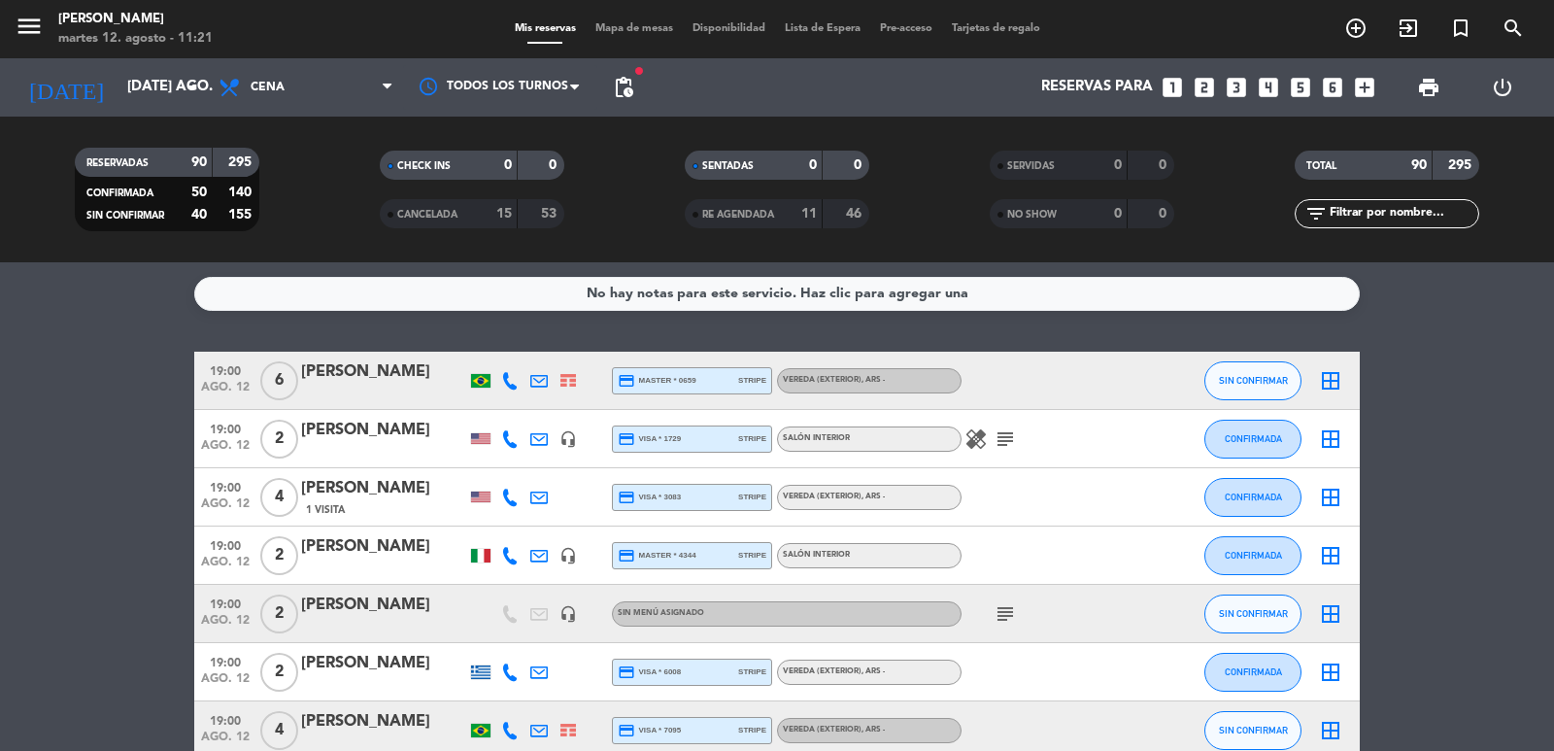
click at [1233, 85] on icon "looks_3" at bounding box center [1236, 87] width 25 height 25
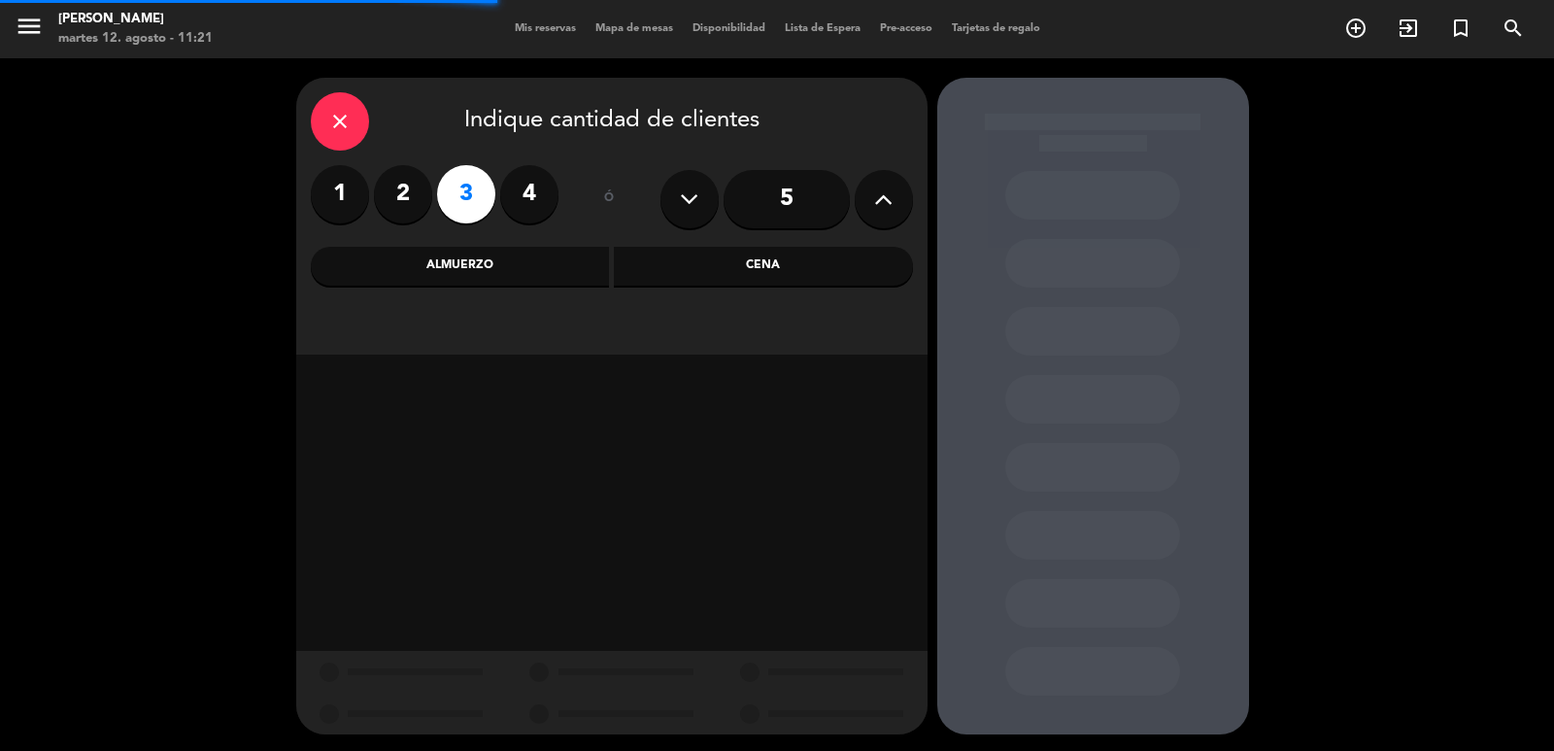
click at [832, 251] on div "Cena" at bounding box center [763, 266] width 299 height 39
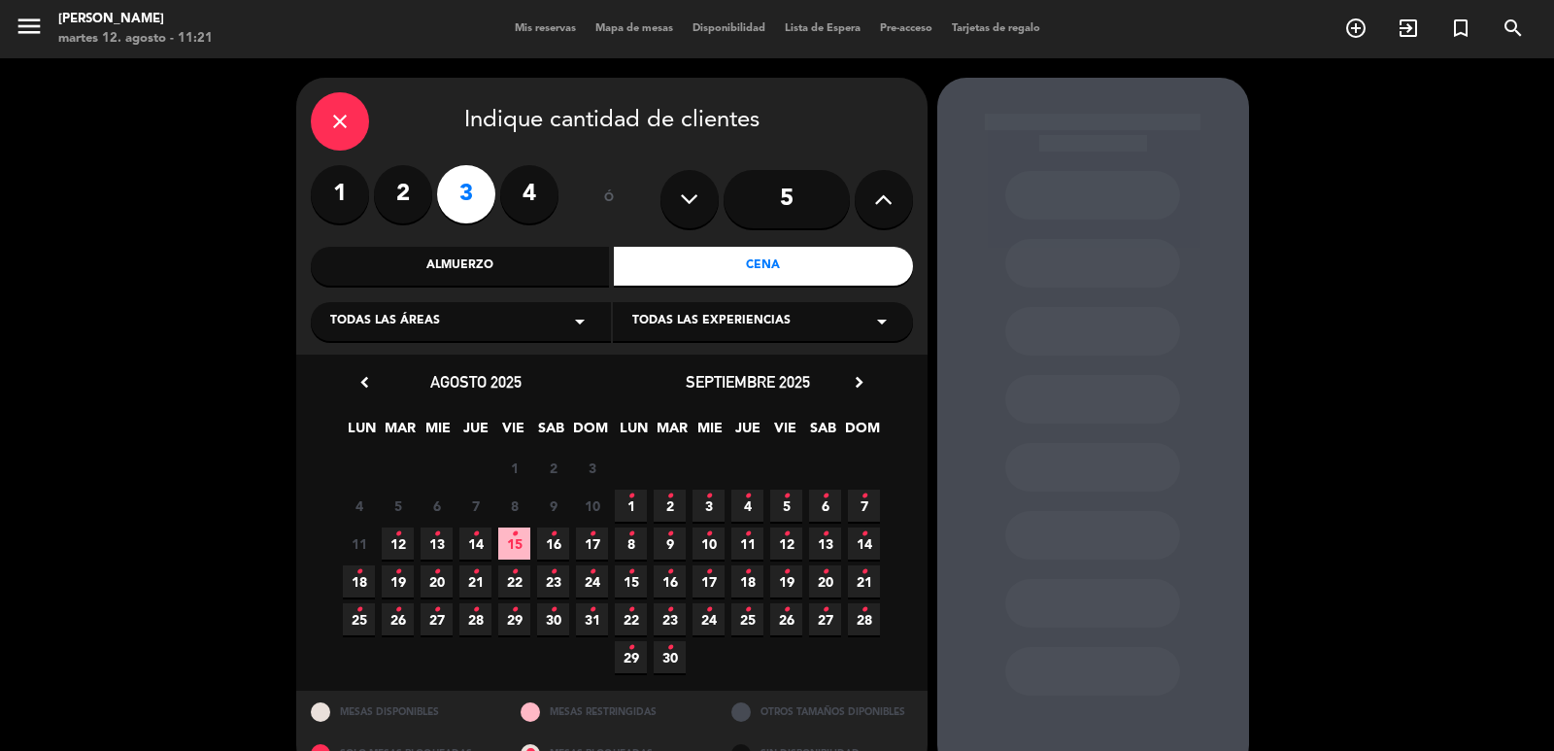
click at [482, 608] on span "28 •" at bounding box center [475, 619] width 32 height 32
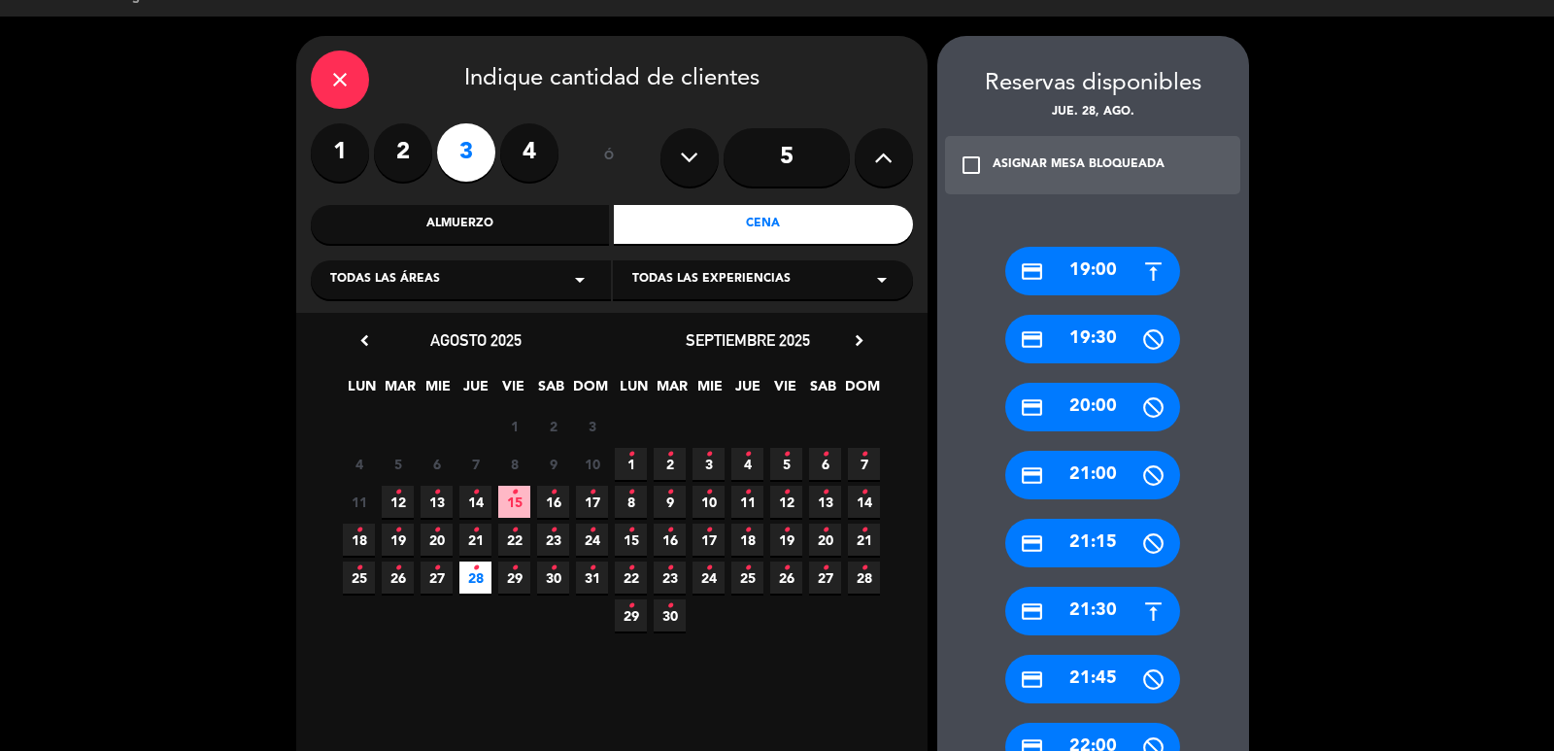
click at [1081, 609] on div "credit_card 21:30" at bounding box center [1092, 611] width 175 height 49
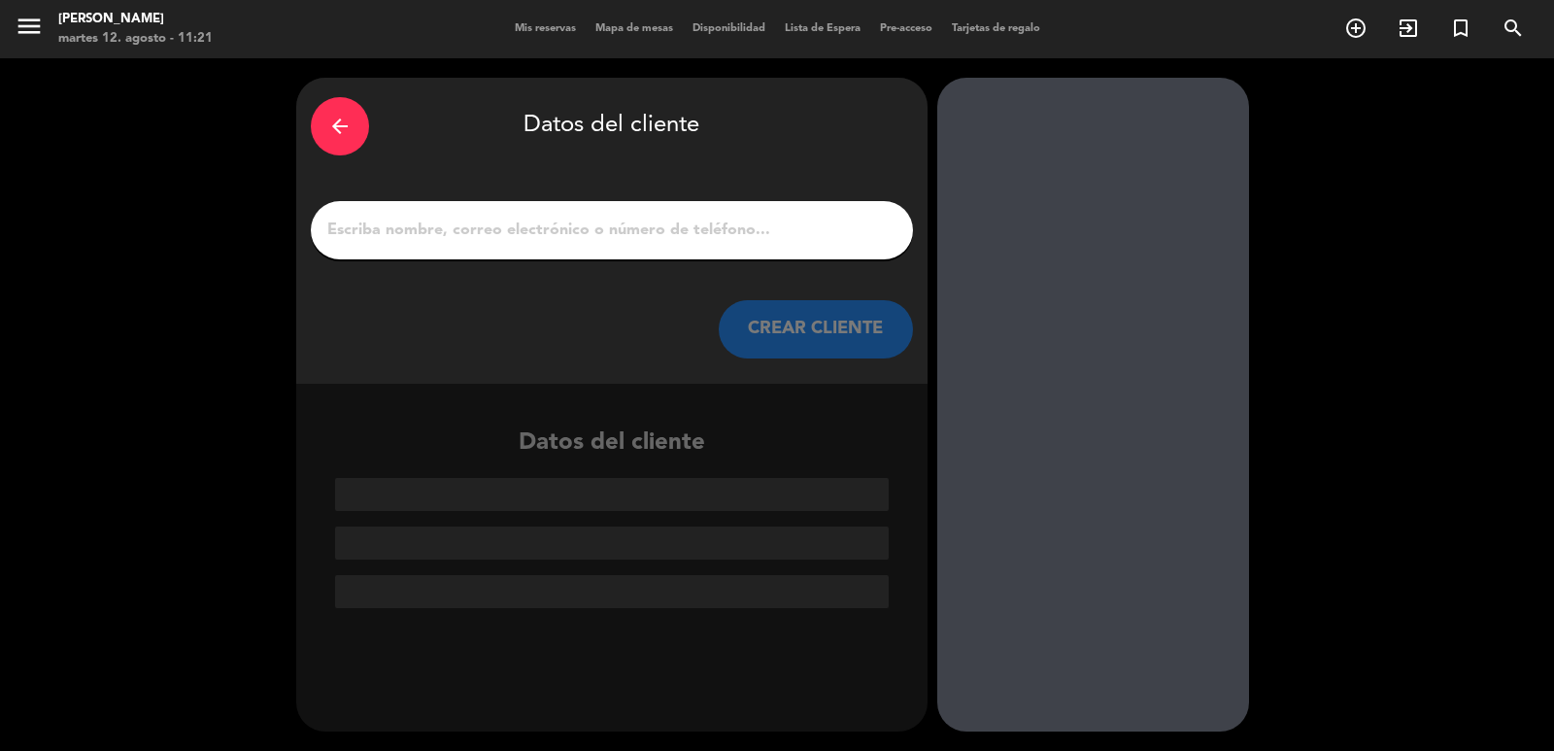
click at [759, 323] on button "CREAR CLIENTE" at bounding box center [816, 329] width 194 height 58
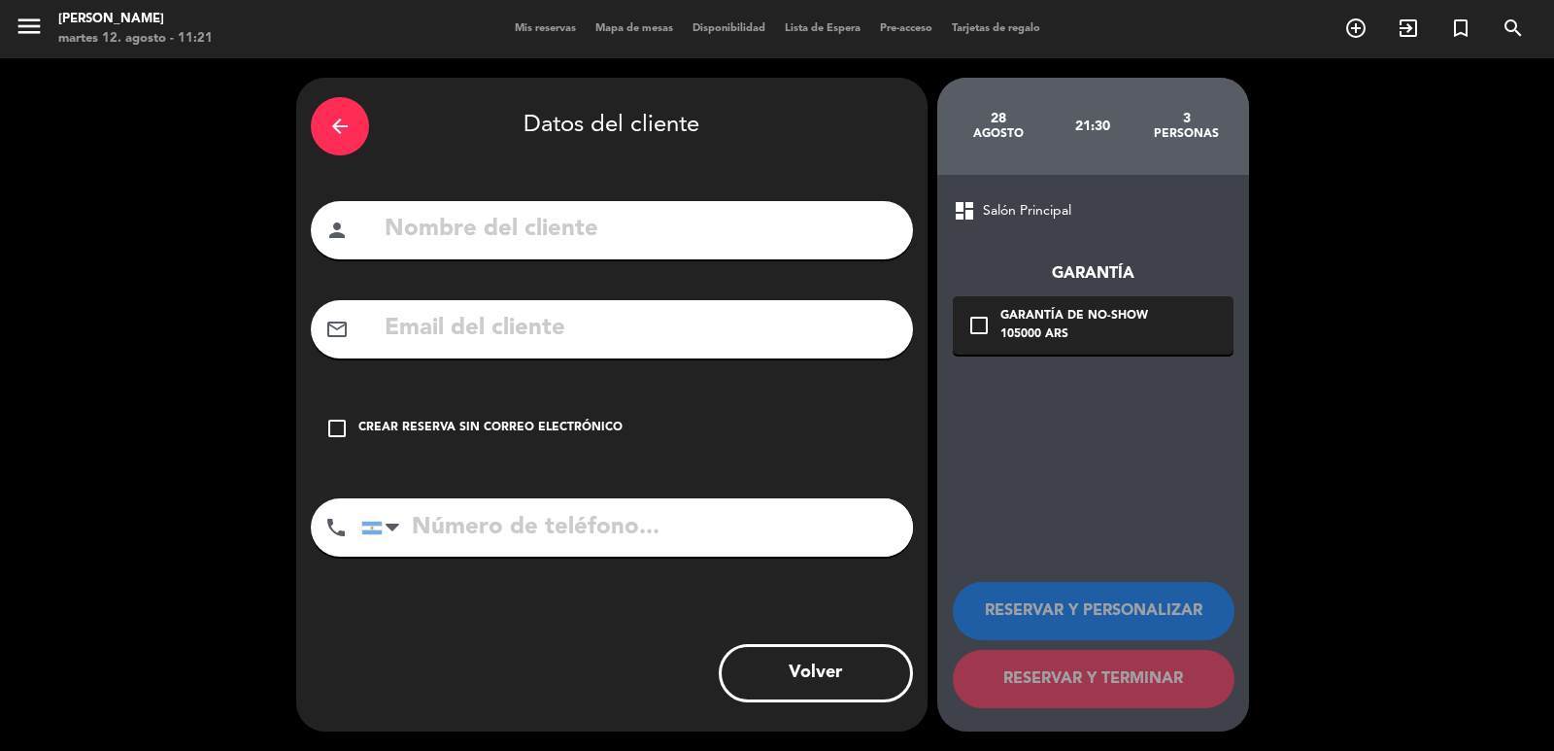
paste input "[EMAIL_ADDRESS][DOMAIN_NAME]"
type input "[EMAIL_ADDRESS][DOMAIN_NAME]"
paste input "[PERSON_NAME]"
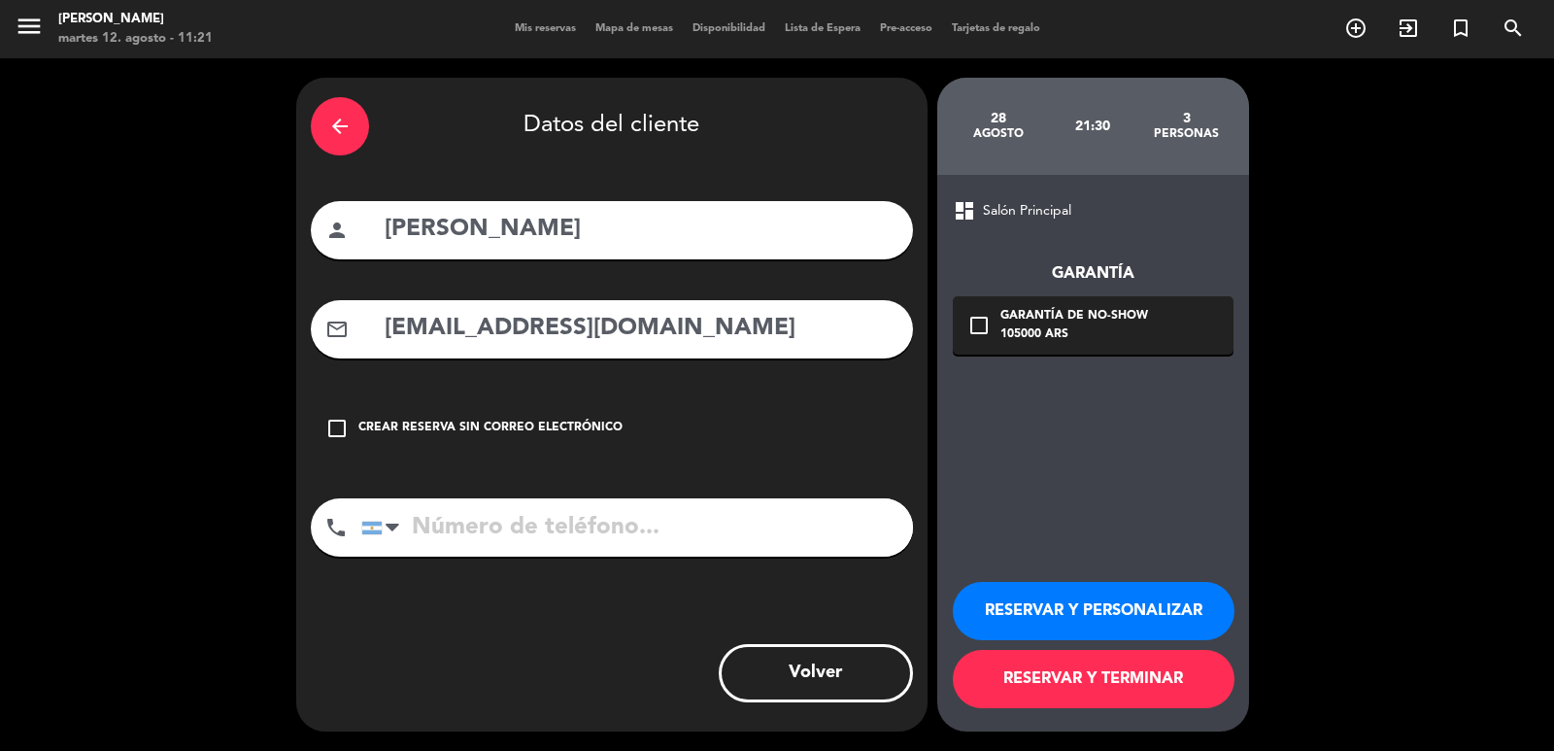
type input "[PERSON_NAME]"
paste input "[PHONE_NUMBER]"
type input "[PHONE_NUMBER]"
click at [1071, 339] on div "105000 ARS" at bounding box center [1075, 334] width 148 height 19
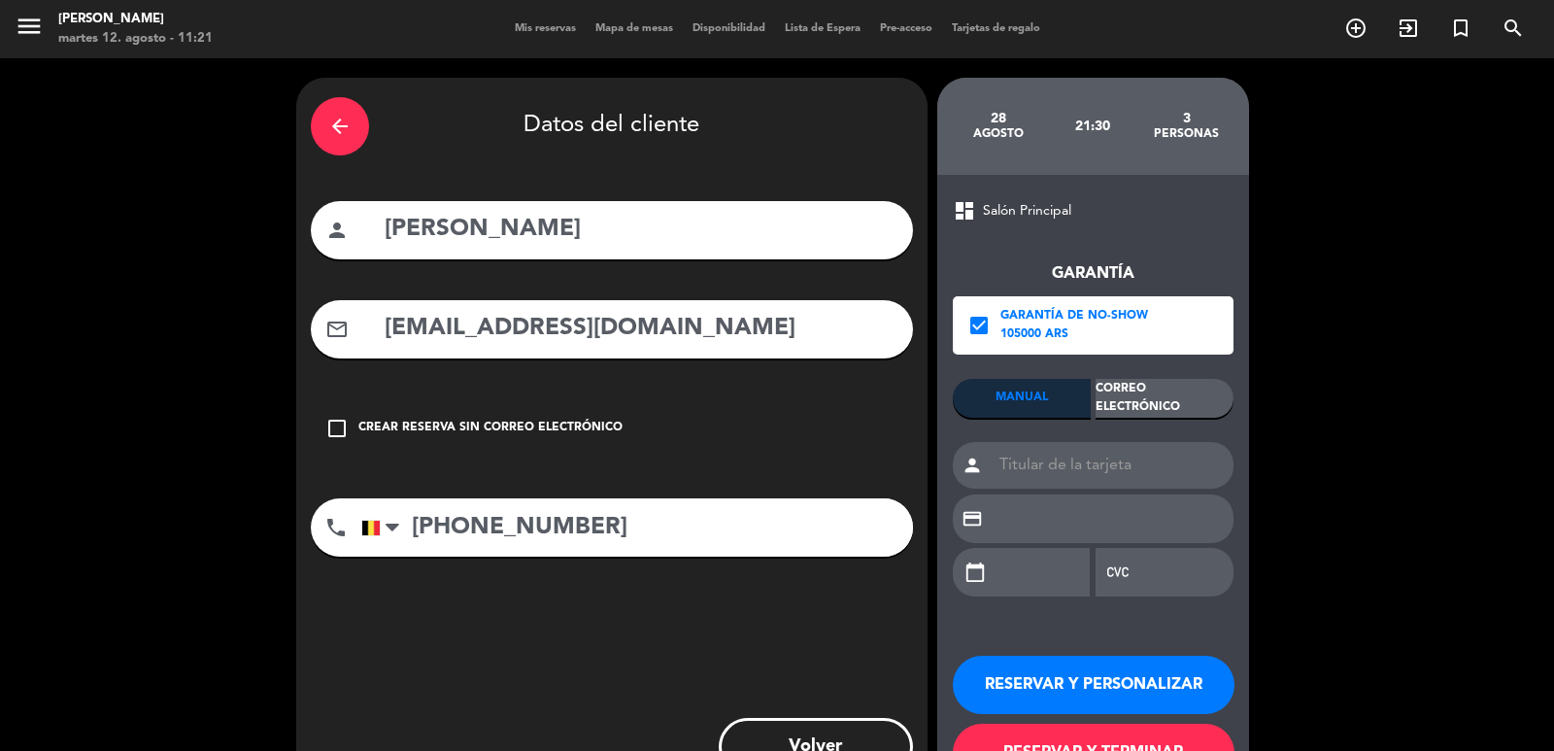
click at [1134, 378] on div "Garantía check_box Garantía de no-show 105000 ARS MANUAL Correo Electrónico per…" at bounding box center [1093, 418] width 281 height 392
click at [1144, 402] on div "Correo Electrónico" at bounding box center [1165, 398] width 138 height 39
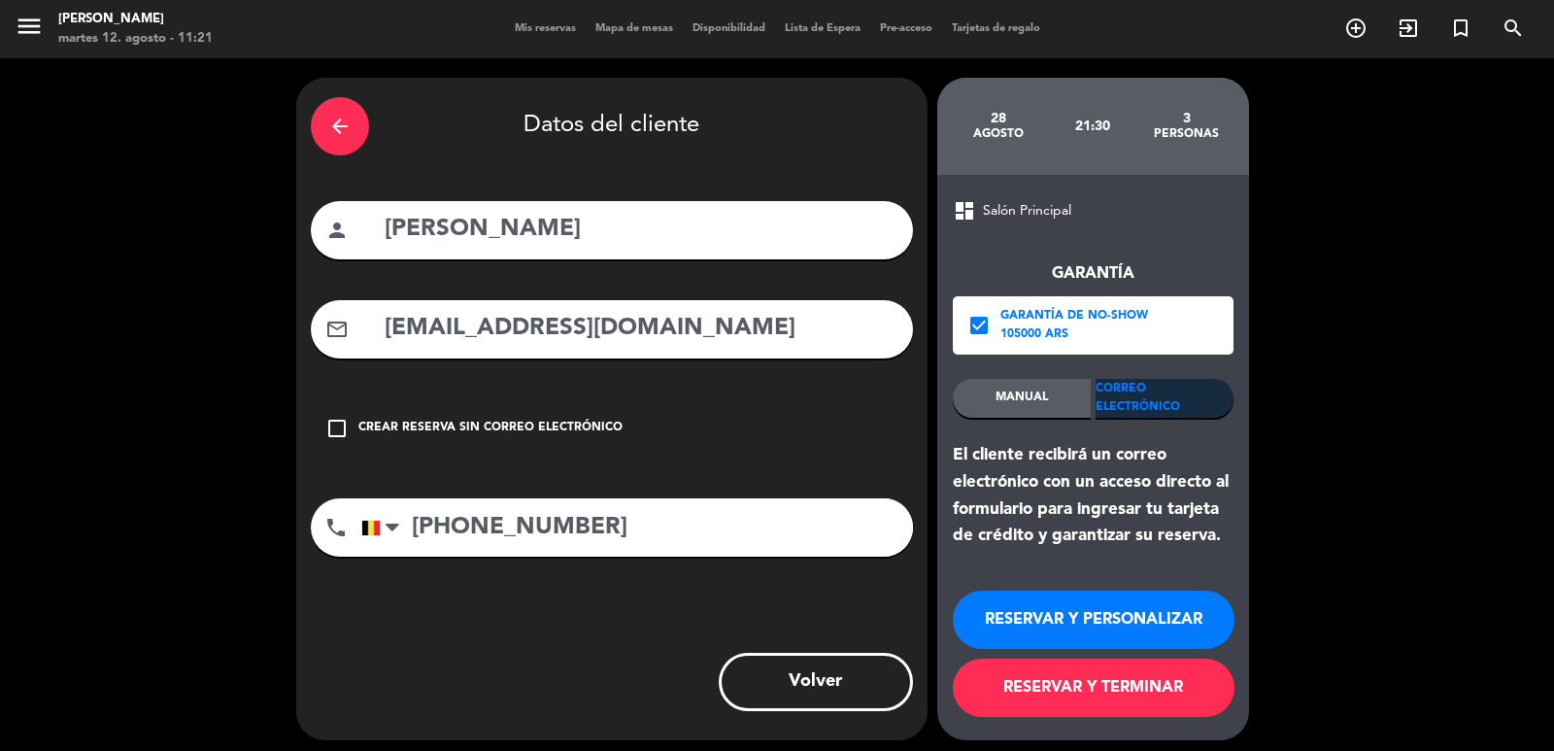
click at [1101, 636] on button "RESERVAR Y PERSONALIZAR" at bounding box center [1094, 620] width 282 height 58
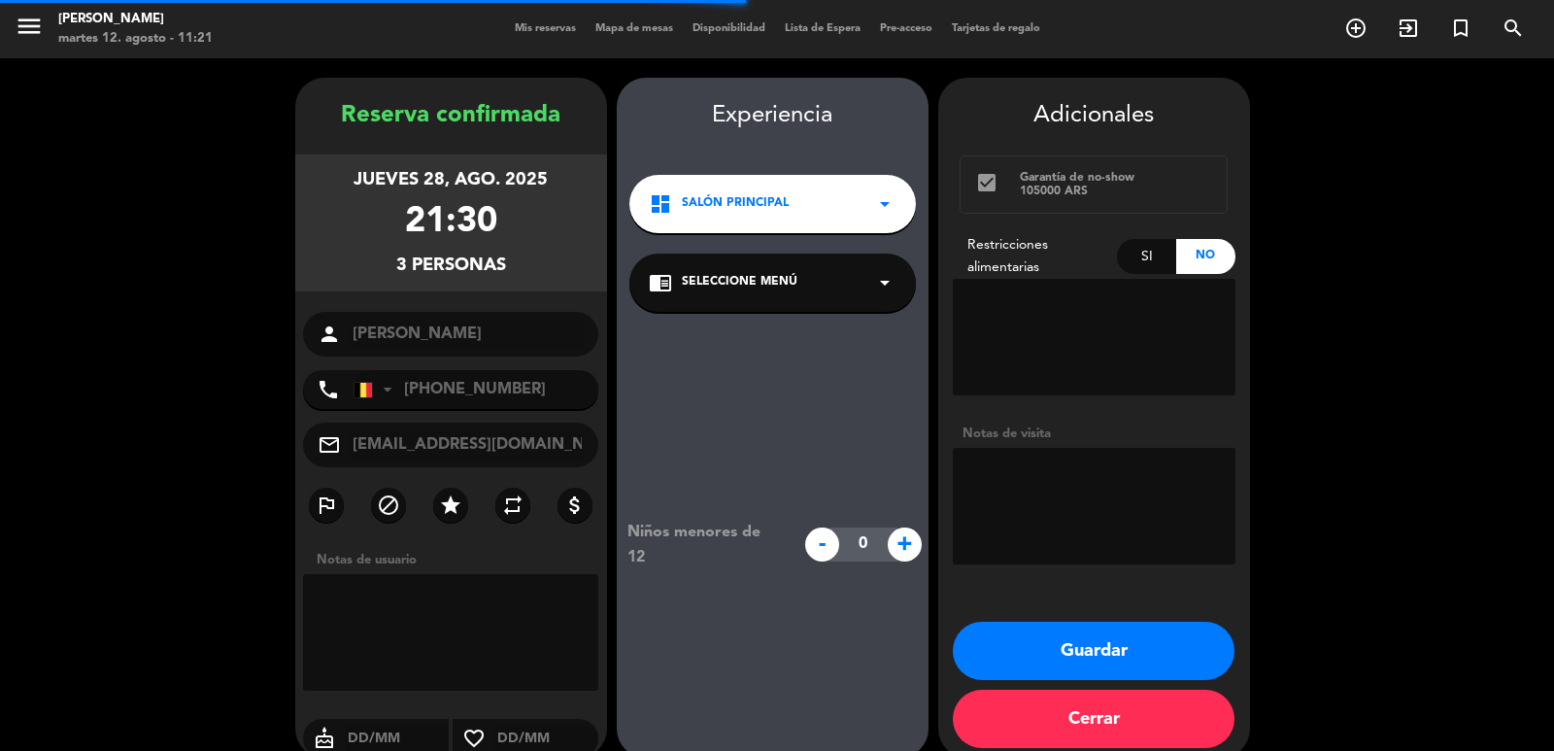
scroll to position [26, 0]
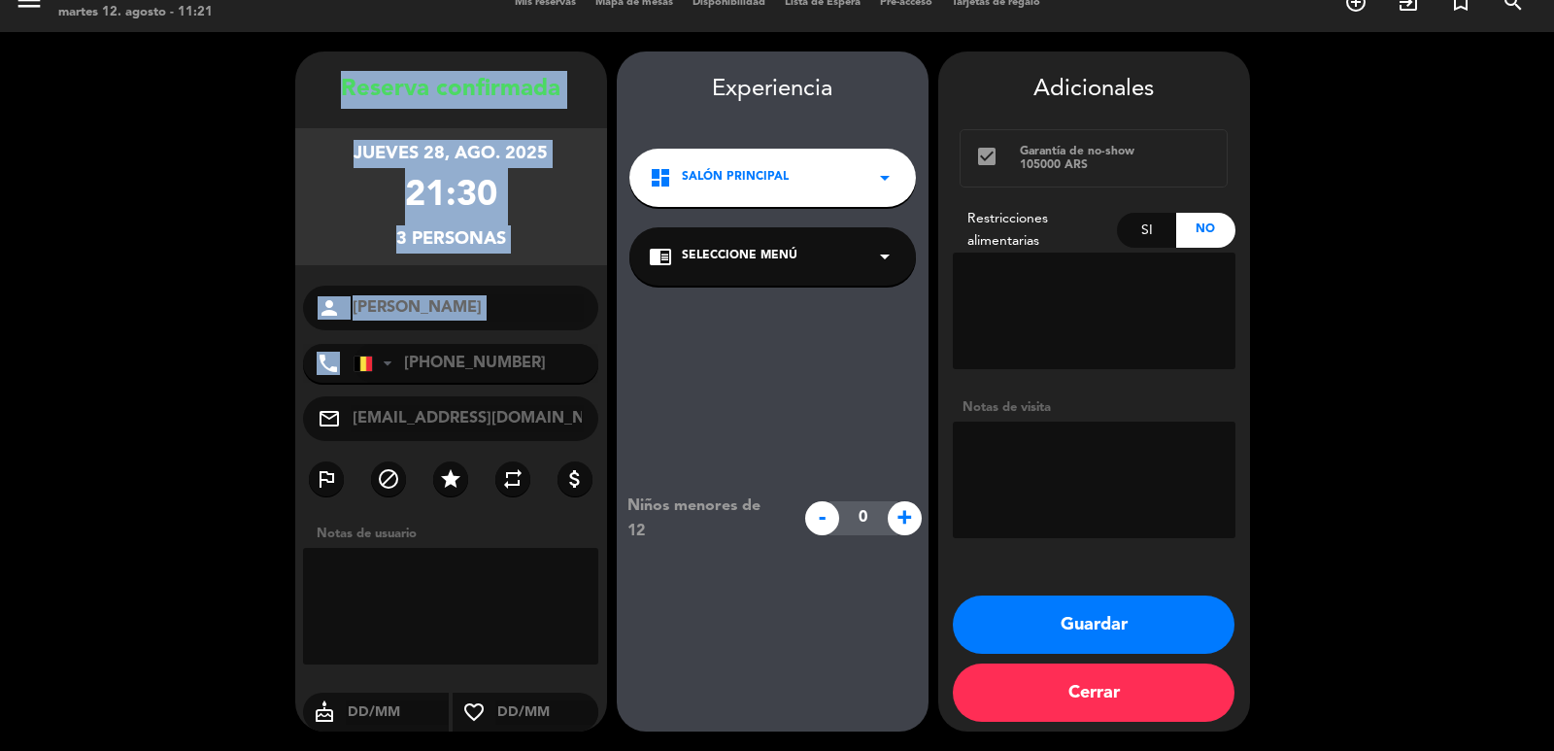
drag, startPoint x: 304, startPoint y: 73, endPoint x: 493, endPoint y: 268, distance: 272.0
click at [459, 380] on div "Reserva confirmada jueves 28, ago. 2025 21:30 3 personas person [PERSON_NAME] p…" at bounding box center [451, 411] width 312 height 680
drag, startPoint x: 495, startPoint y: 208, endPoint x: 467, endPoint y: 209, distance: 28.2
copy div "Reserva confirmada jueves 28, ago. 2025 21:30 3 personas person phone"
click at [1037, 612] on button "Guardar" at bounding box center [1094, 624] width 282 height 58
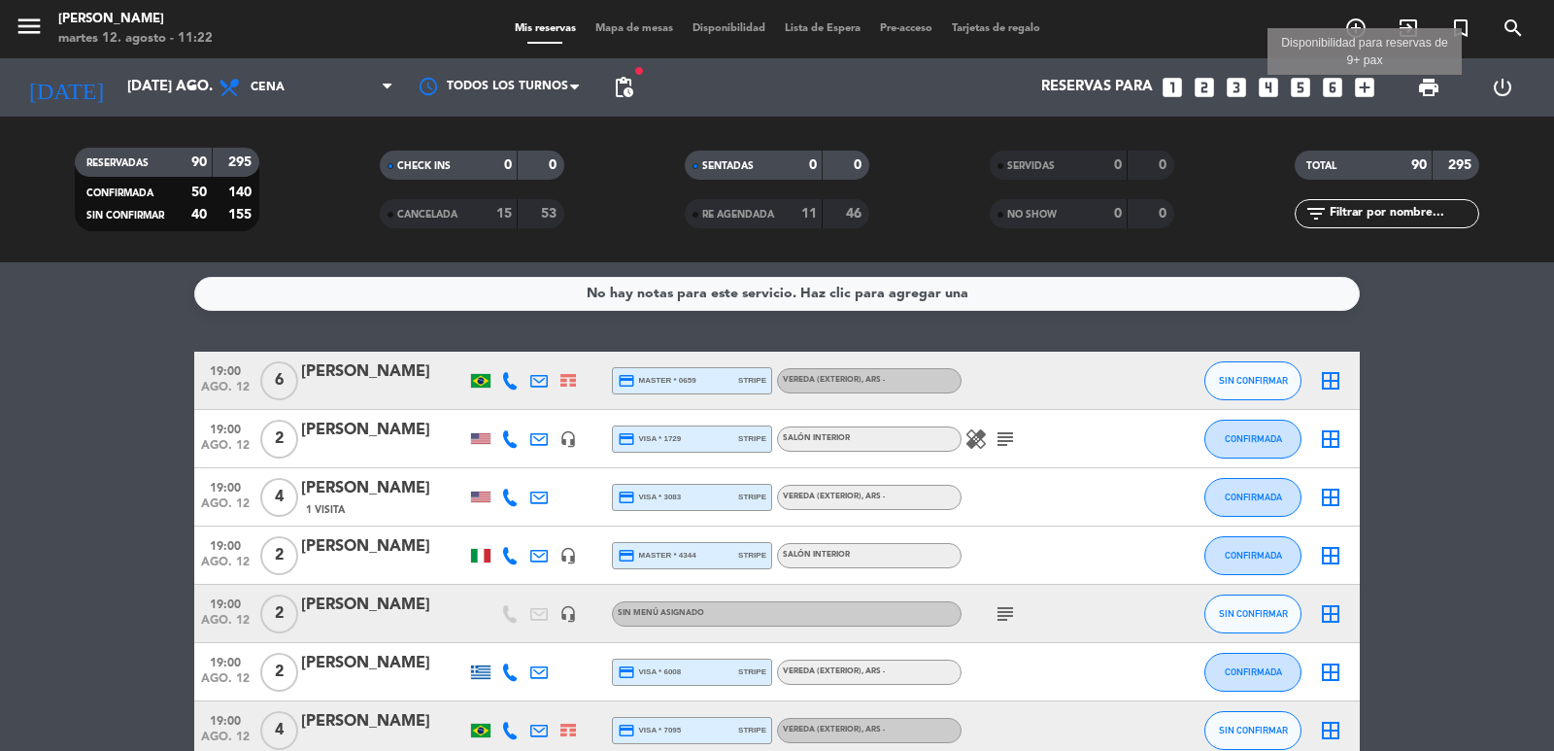
click at [1361, 85] on icon "add_box" at bounding box center [1364, 87] width 25 height 25
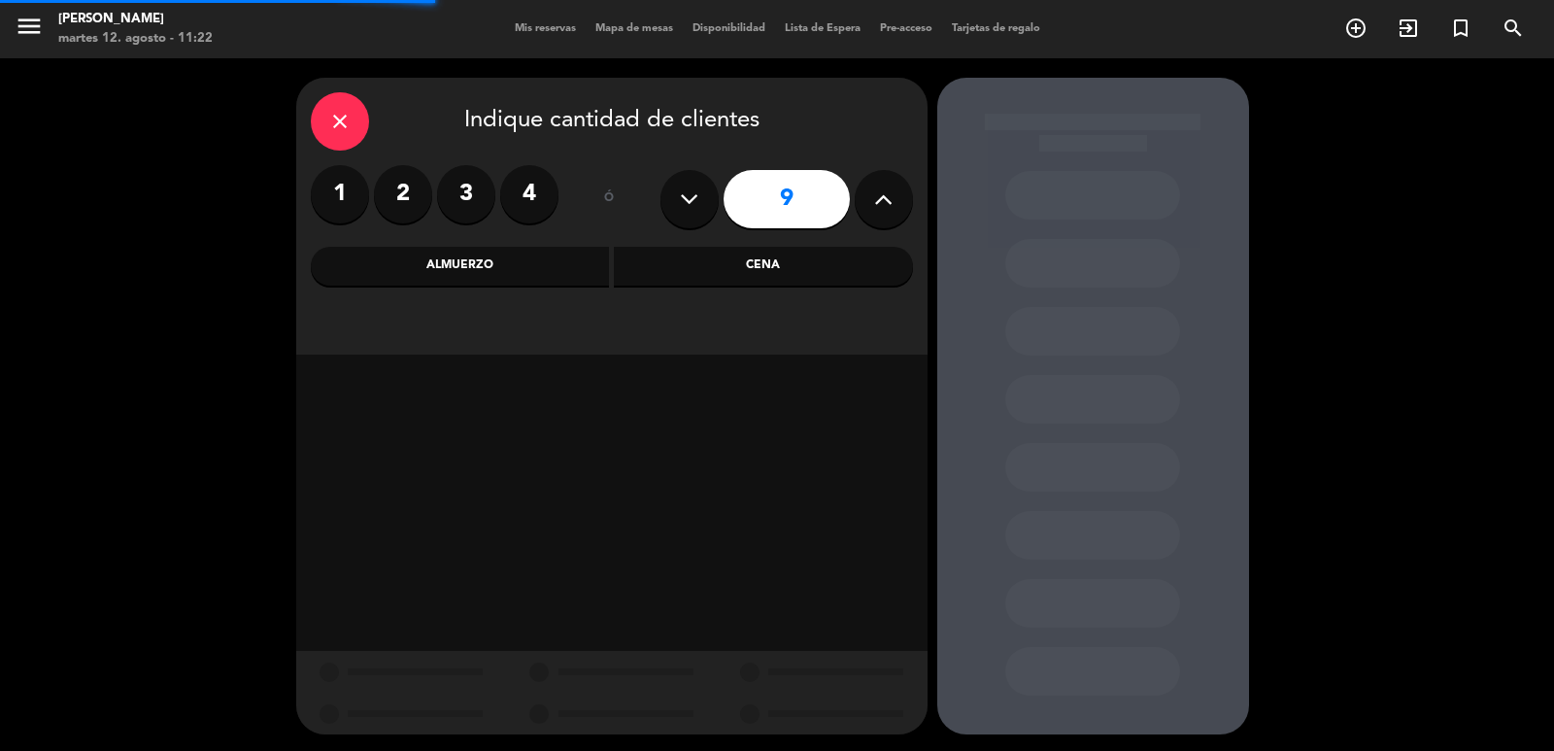
click at [688, 204] on icon at bounding box center [689, 199] width 18 height 29
type input "8"
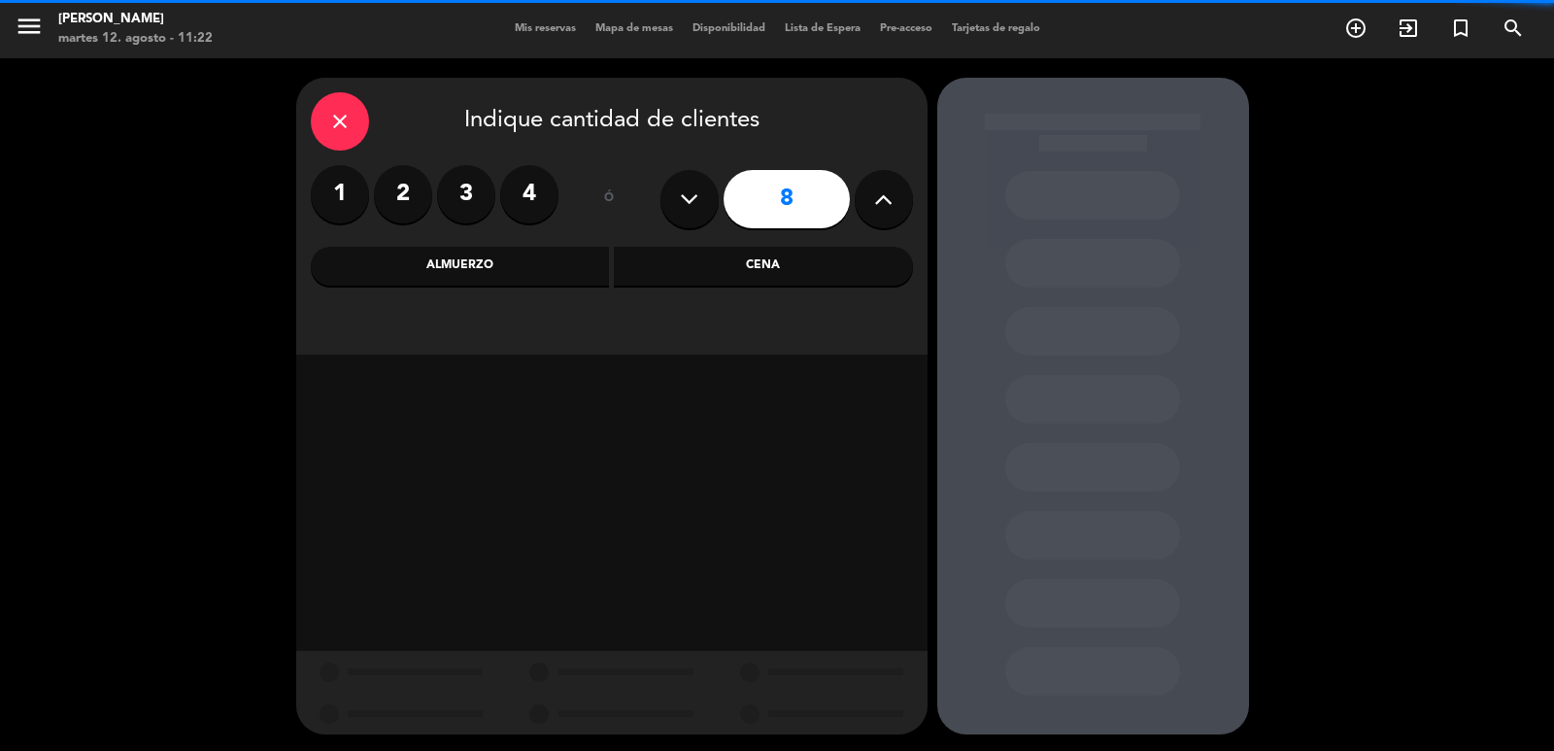
click at [592, 260] on div "Almuerzo" at bounding box center [460, 266] width 299 height 39
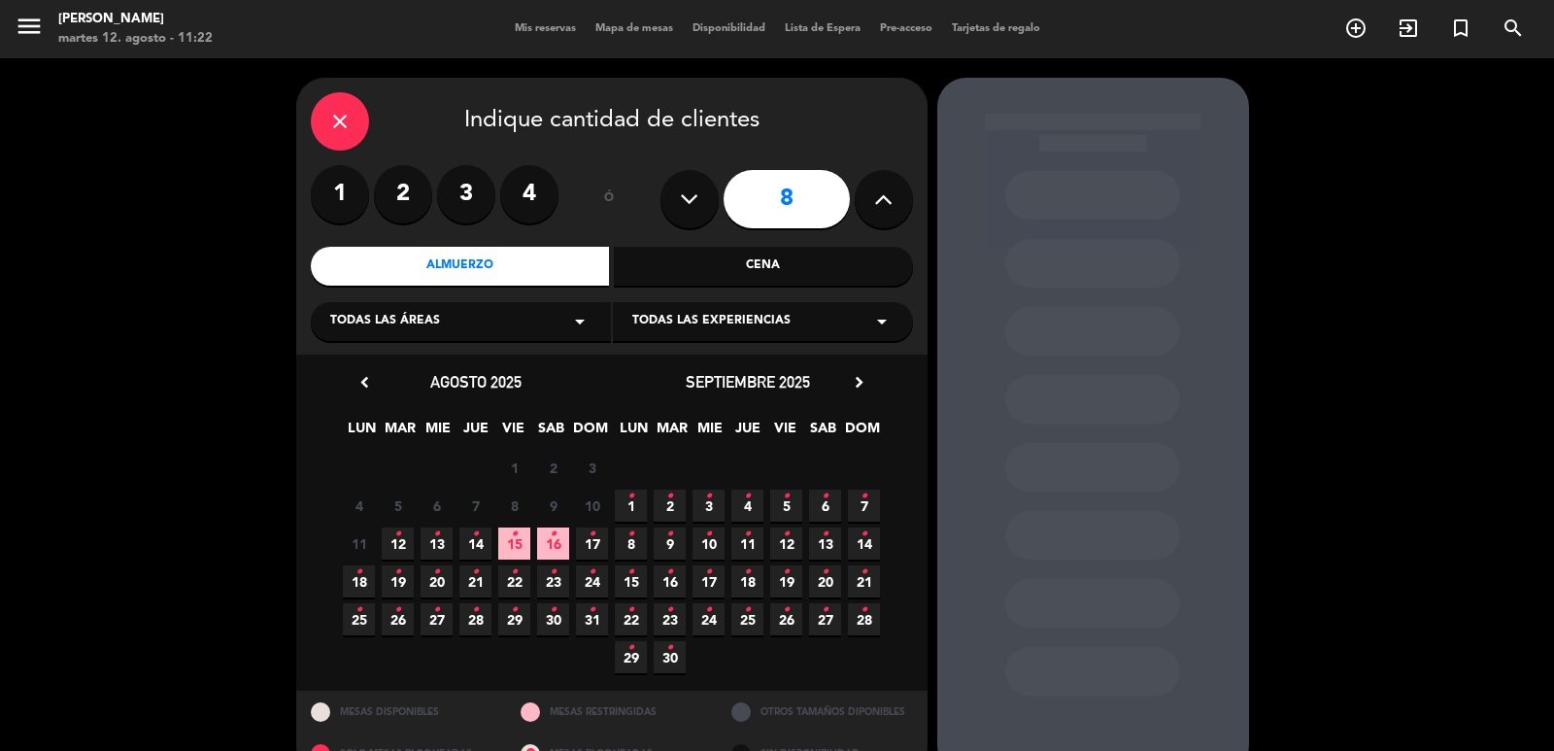
click at [703, 555] on span "10 •" at bounding box center [709, 543] width 32 height 32
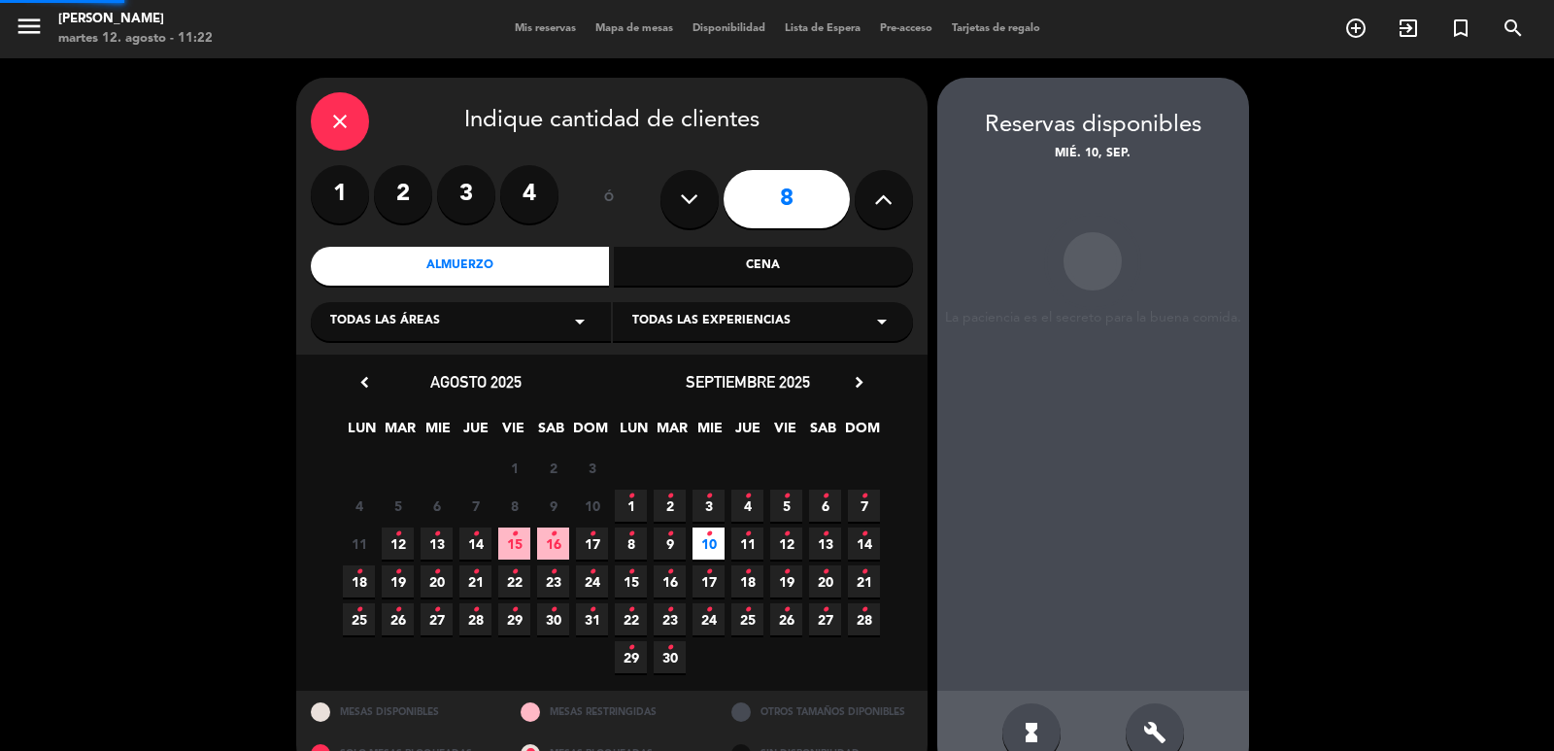
scroll to position [42, 0]
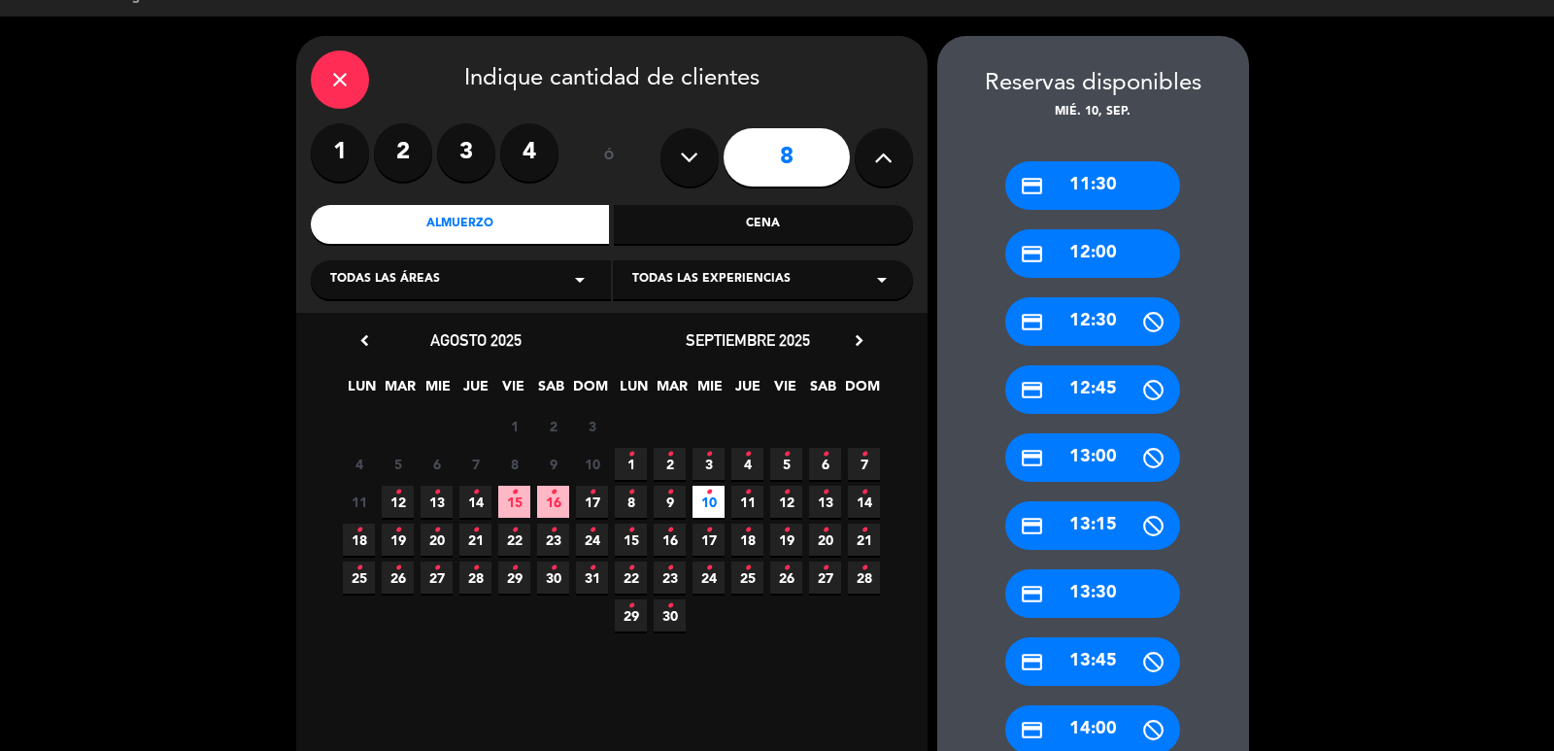
click at [1085, 181] on div "credit_card 11:30" at bounding box center [1092, 185] width 175 height 49
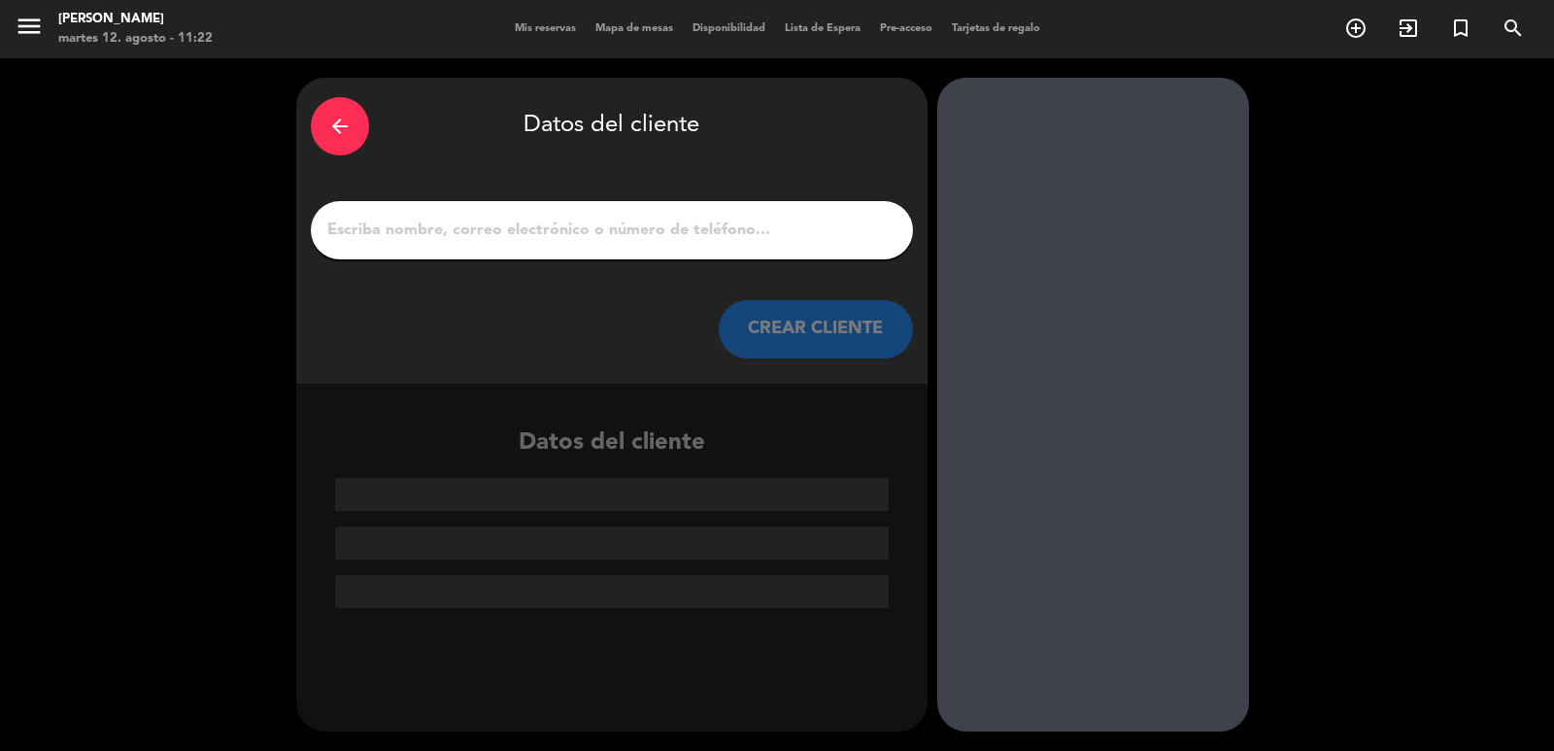
scroll to position [0, 0]
click at [775, 328] on button "CREAR CLIENTE" at bounding box center [816, 329] width 194 height 58
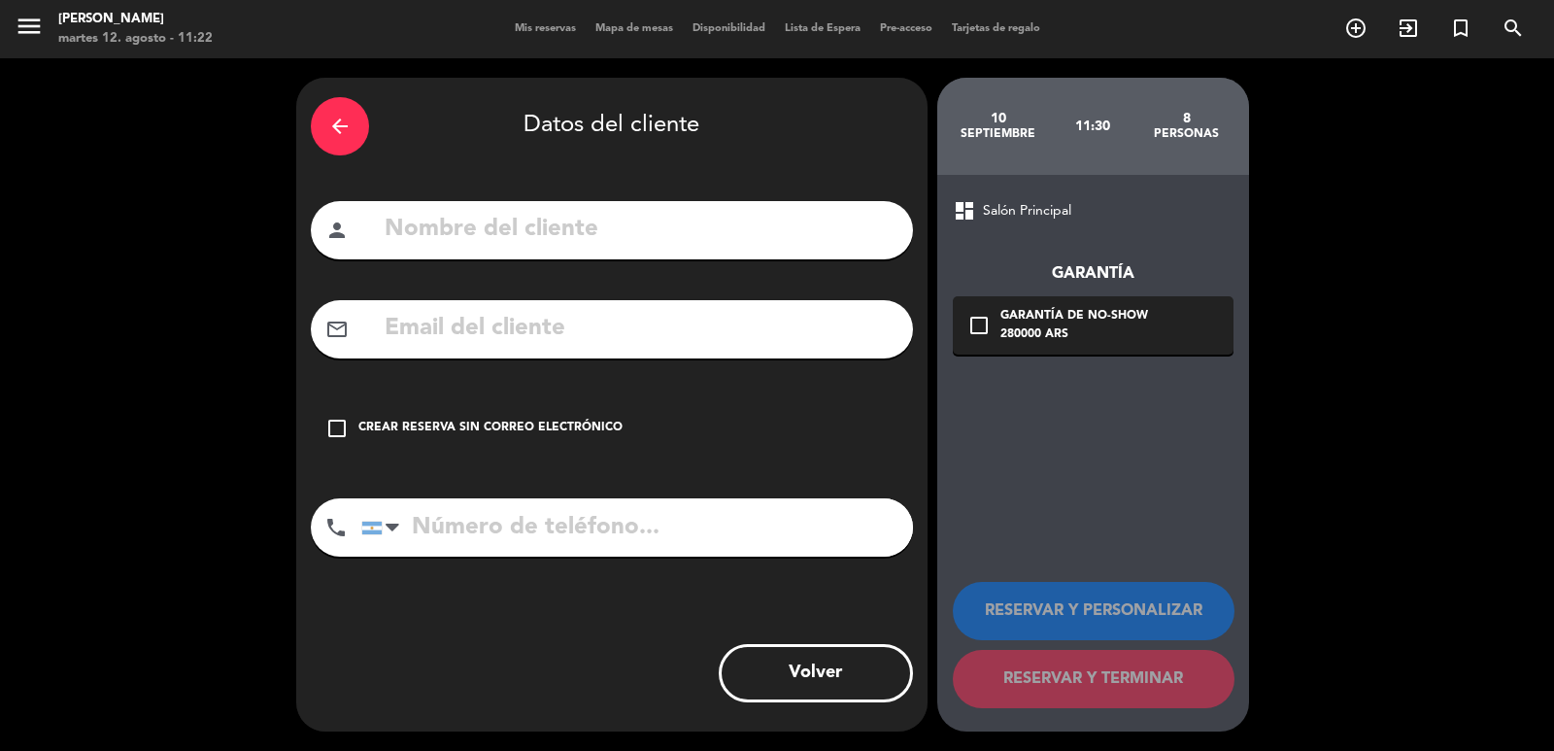
paste input "[EMAIL_ADDRESS][DOMAIN_NAME]"
type input "[EMAIL_ADDRESS][DOMAIN_NAME]"
click at [527, 230] on input "text" at bounding box center [641, 230] width 516 height 40
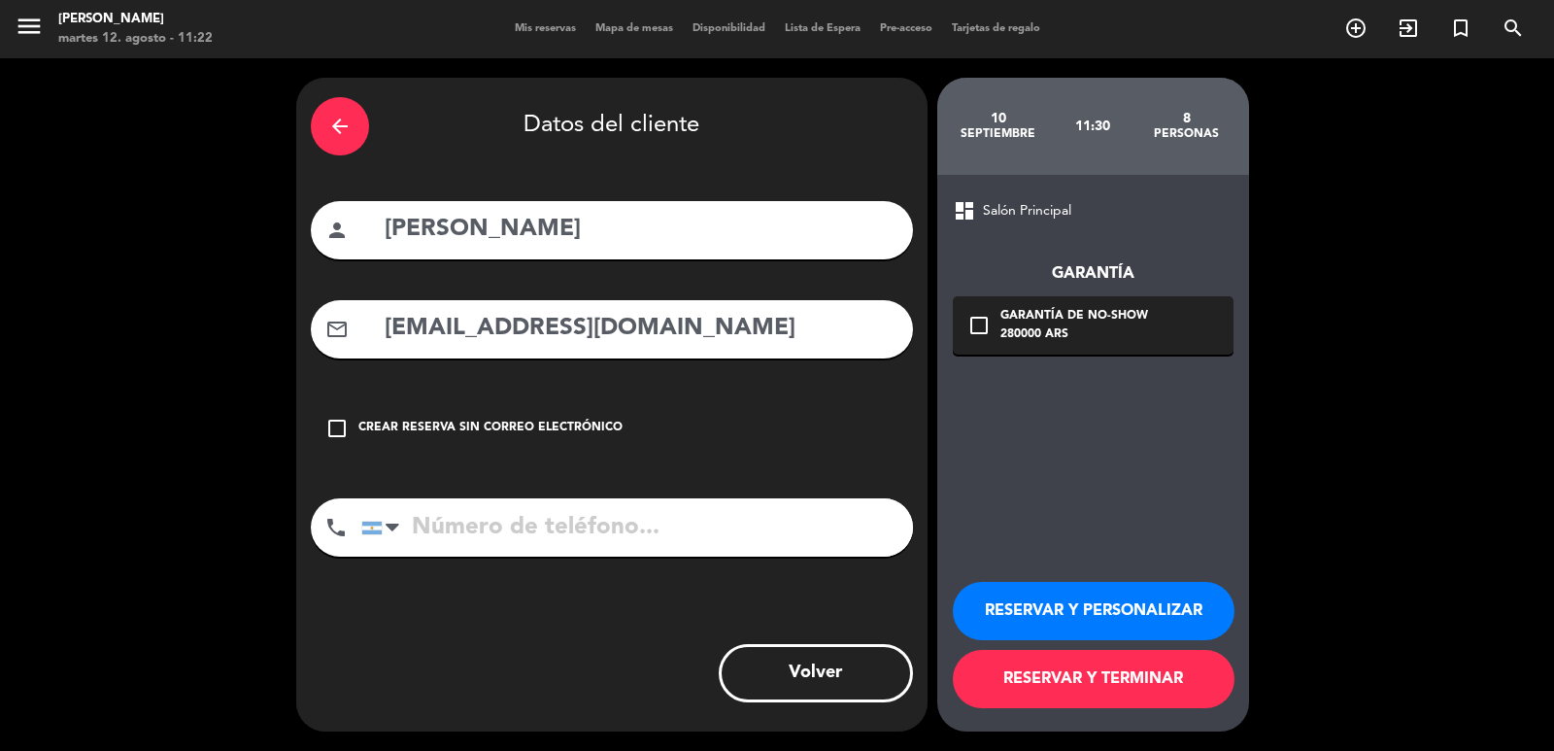
type input "[PERSON_NAME]"
paste input "55 61 99261-6489"
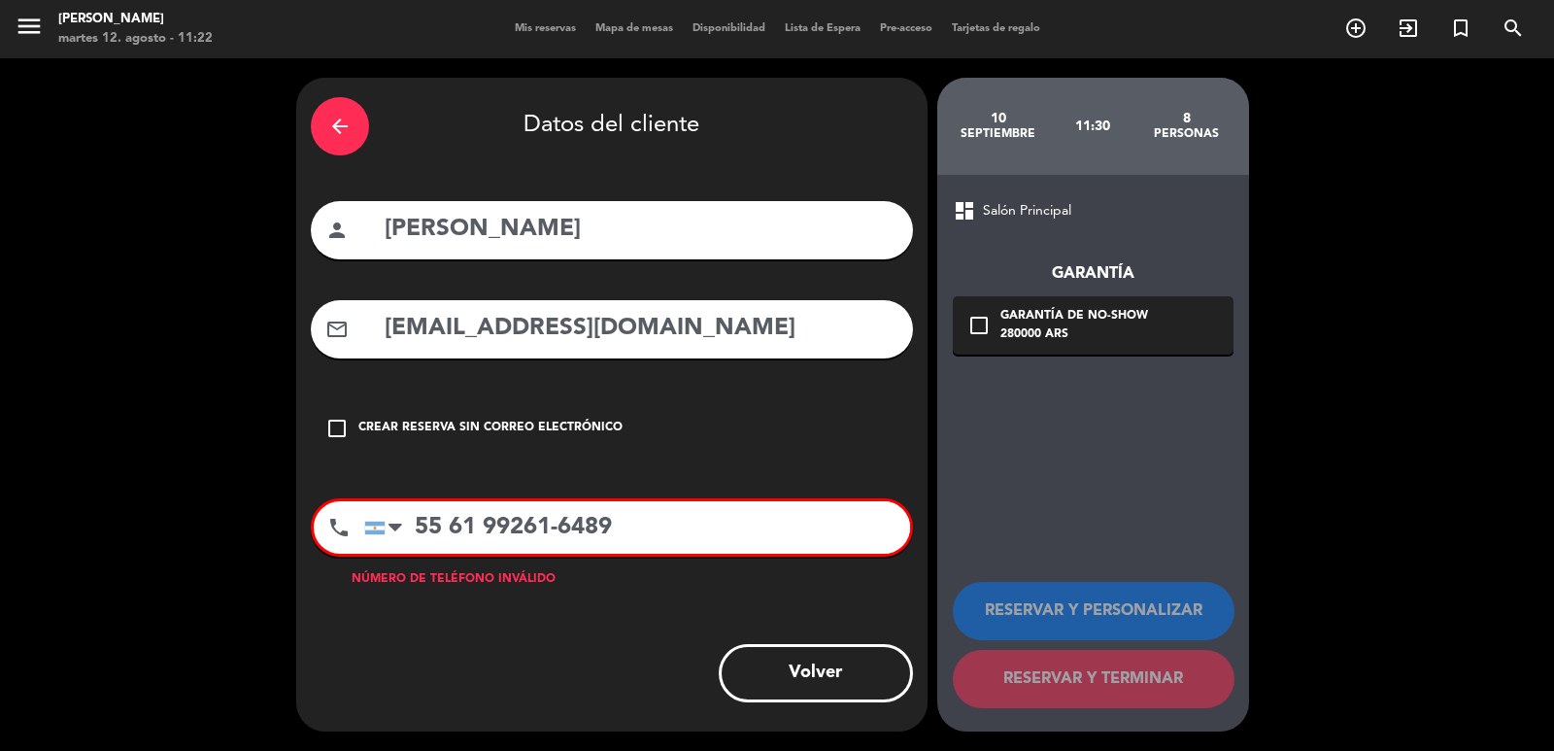
click at [414, 523] on input "55 61 99261-6489" at bounding box center [637, 527] width 546 height 52
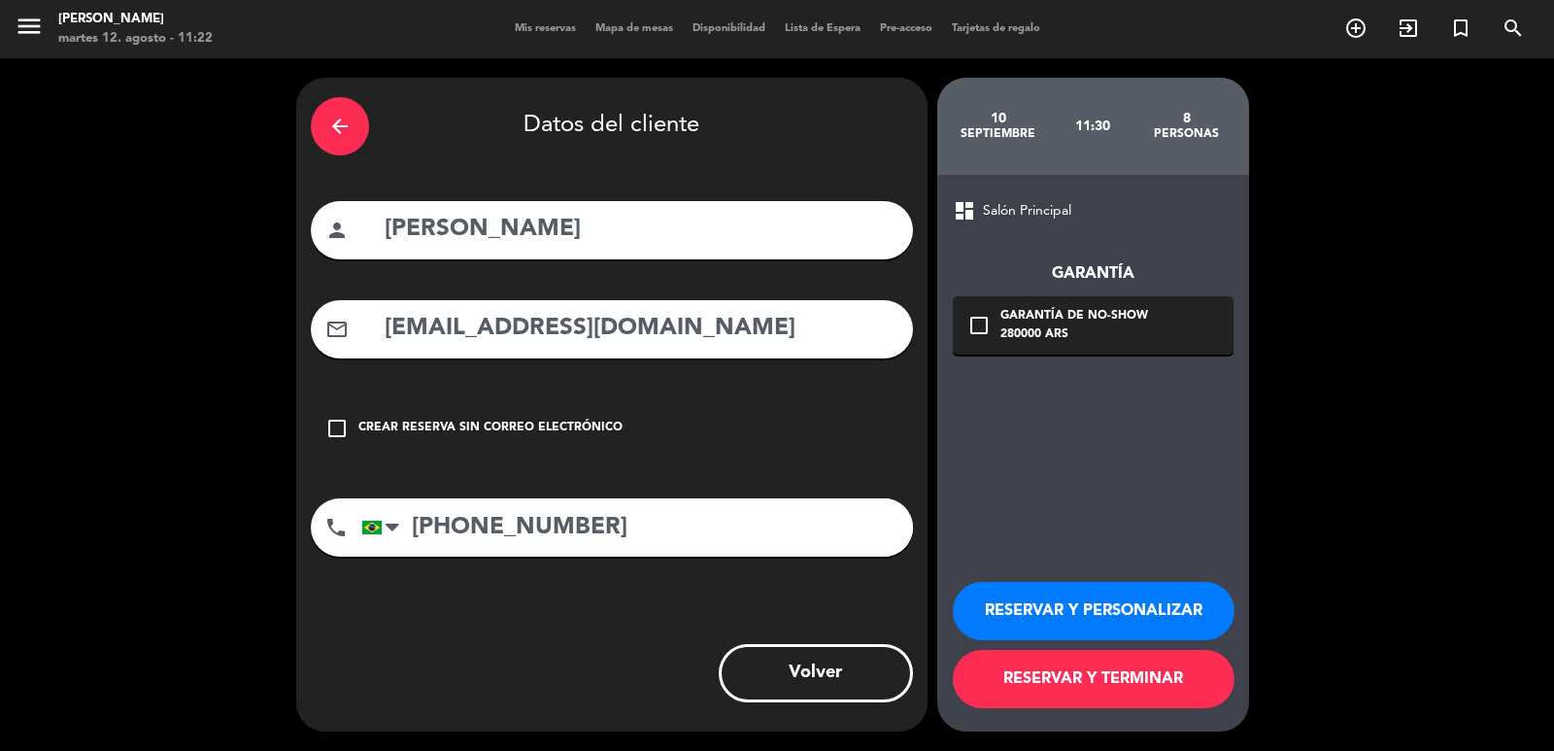
type input "[PHONE_NUMBER]"
click at [1053, 325] on div "280000 ARS" at bounding box center [1075, 334] width 148 height 19
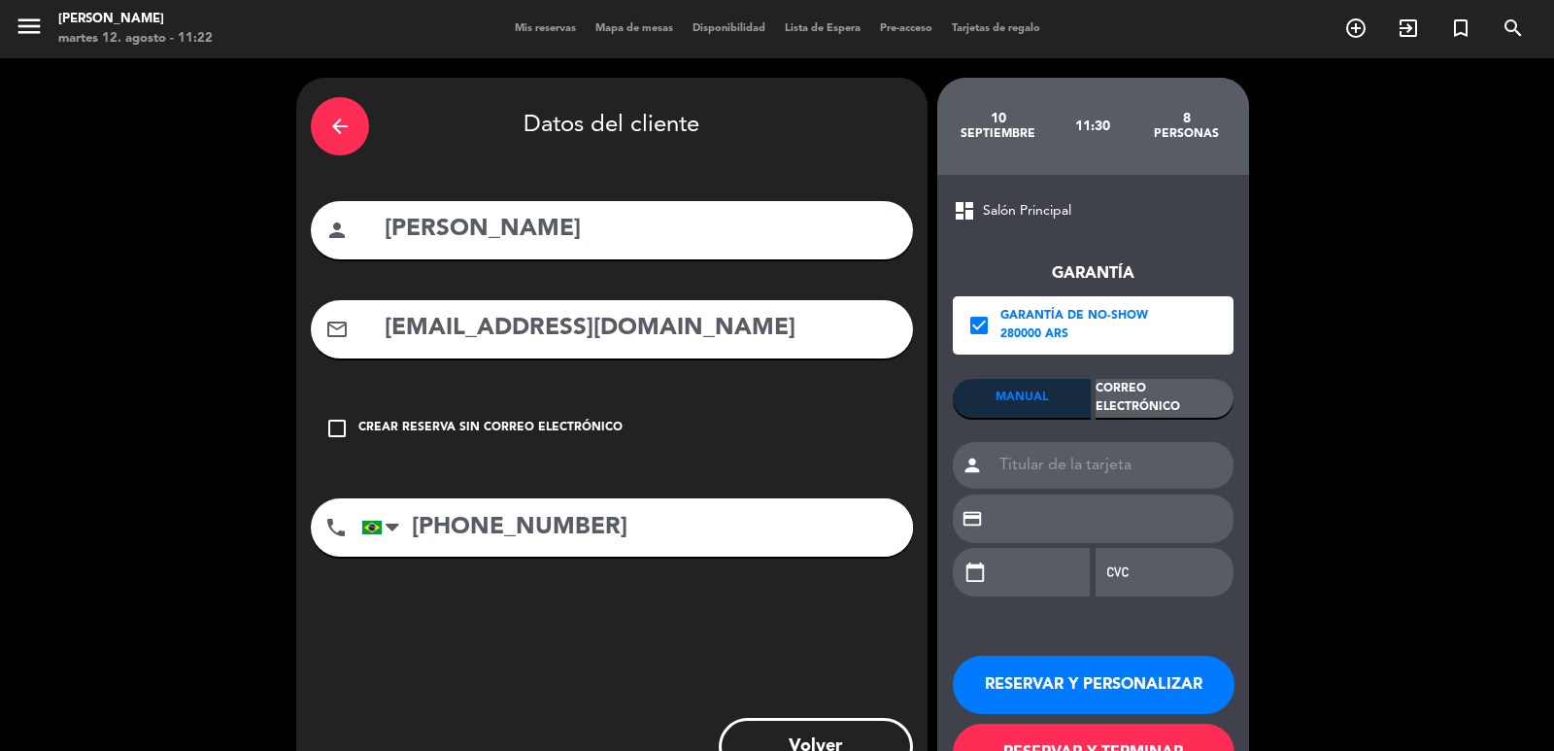
click at [1157, 381] on div "Correo Electrónico" at bounding box center [1165, 398] width 138 height 39
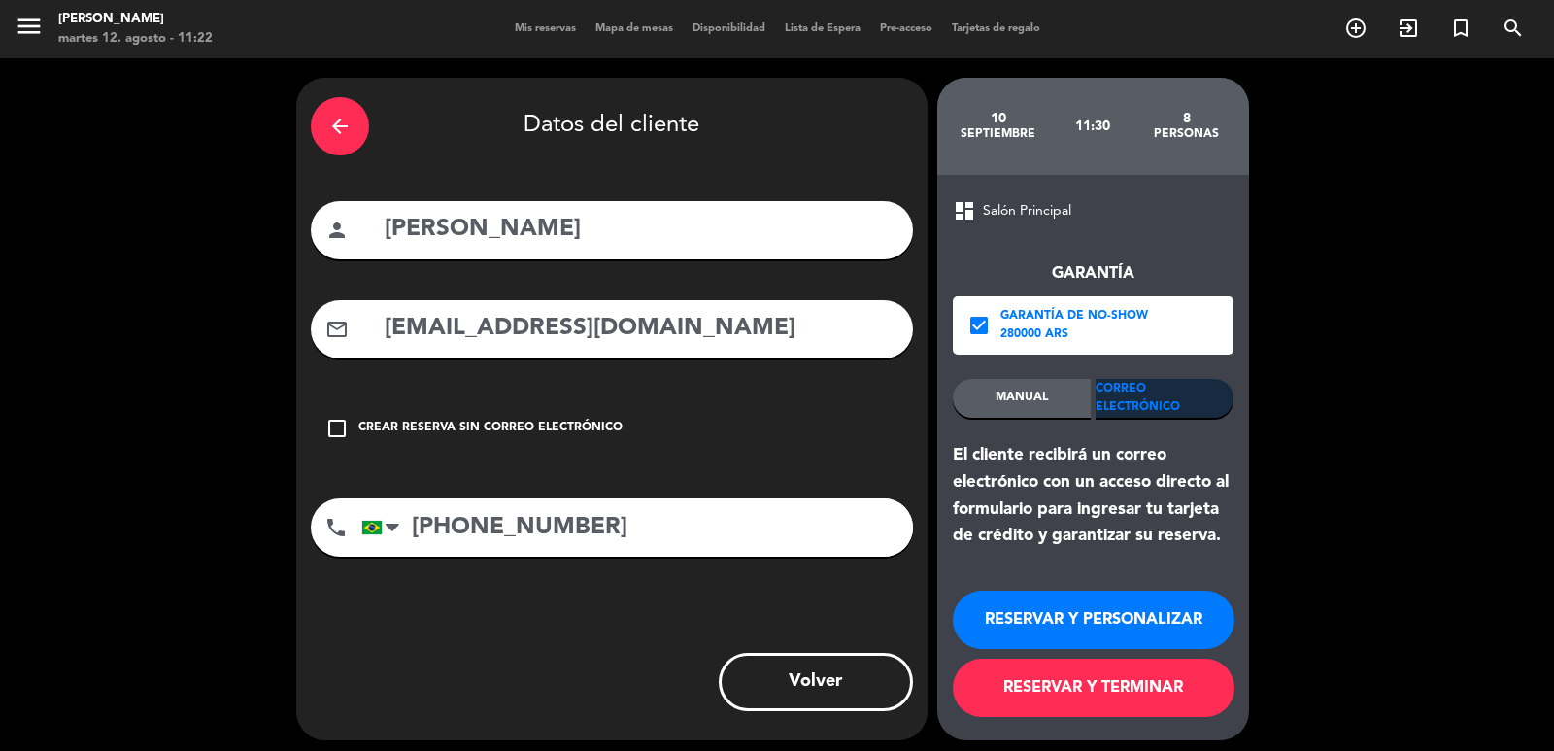
click at [1110, 605] on button "RESERVAR Y PERSONALIZAR" at bounding box center [1094, 620] width 282 height 58
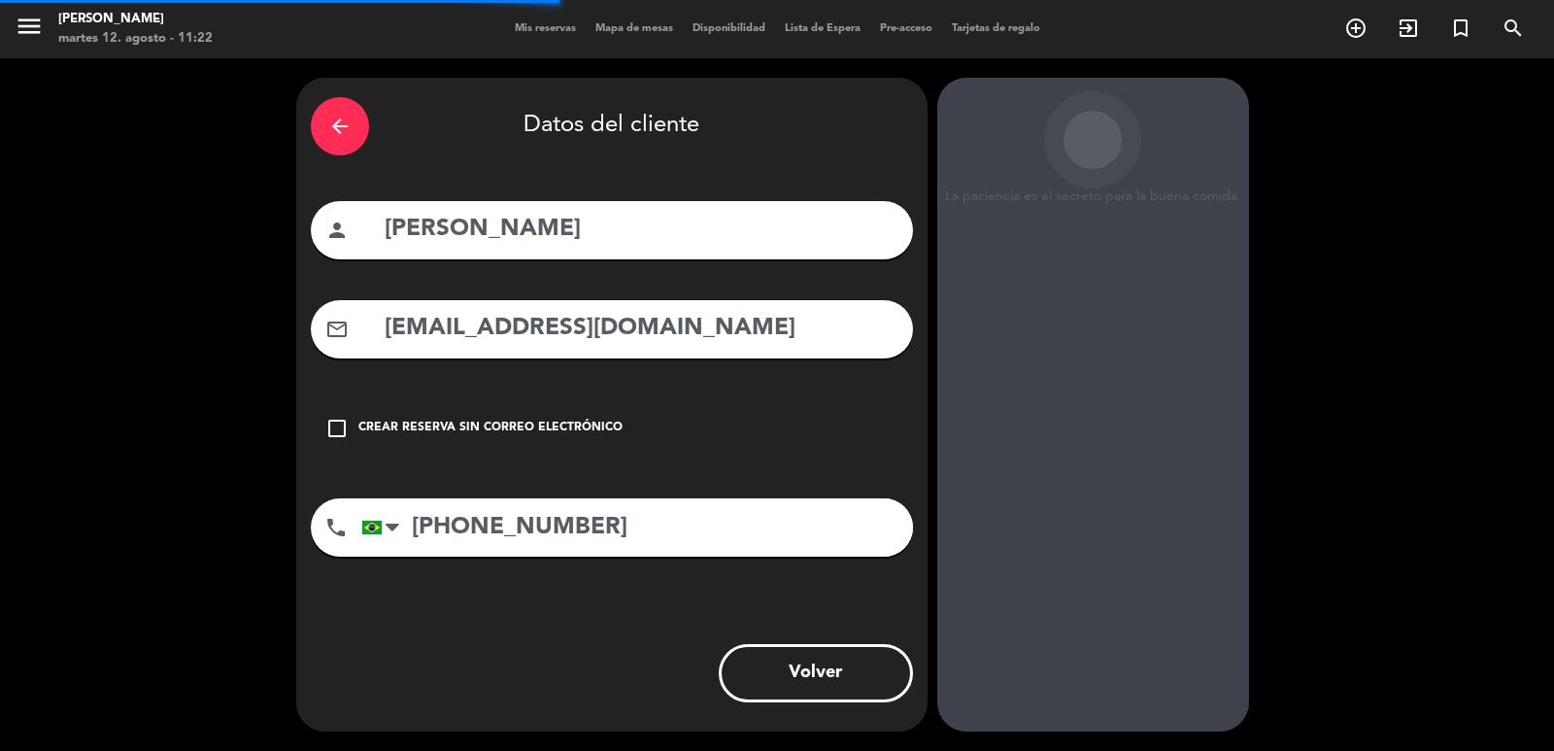
scroll to position [26, 0]
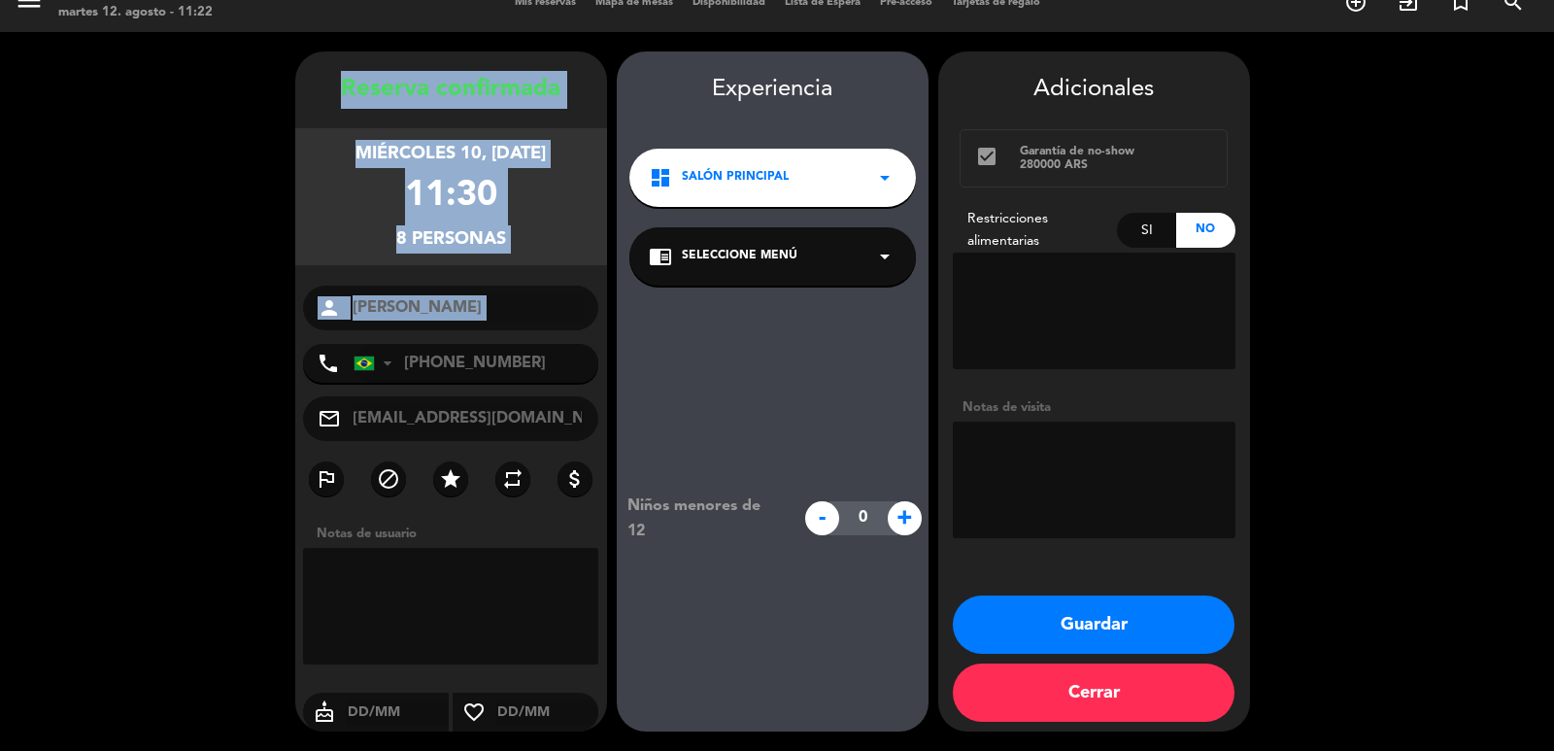
drag, startPoint x: 308, startPoint y: 92, endPoint x: 532, endPoint y: 254, distance: 276.3
click at [535, 333] on div "Reserva confirmada miércoles 10, [DATE] 11:30 8 personas person [PERSON_NAME] p…" at bounding box center [451, 411] width 312 height 680
copy div "Reserva confirmada miércoles 10, [DATE] 11:30 8 personas person"
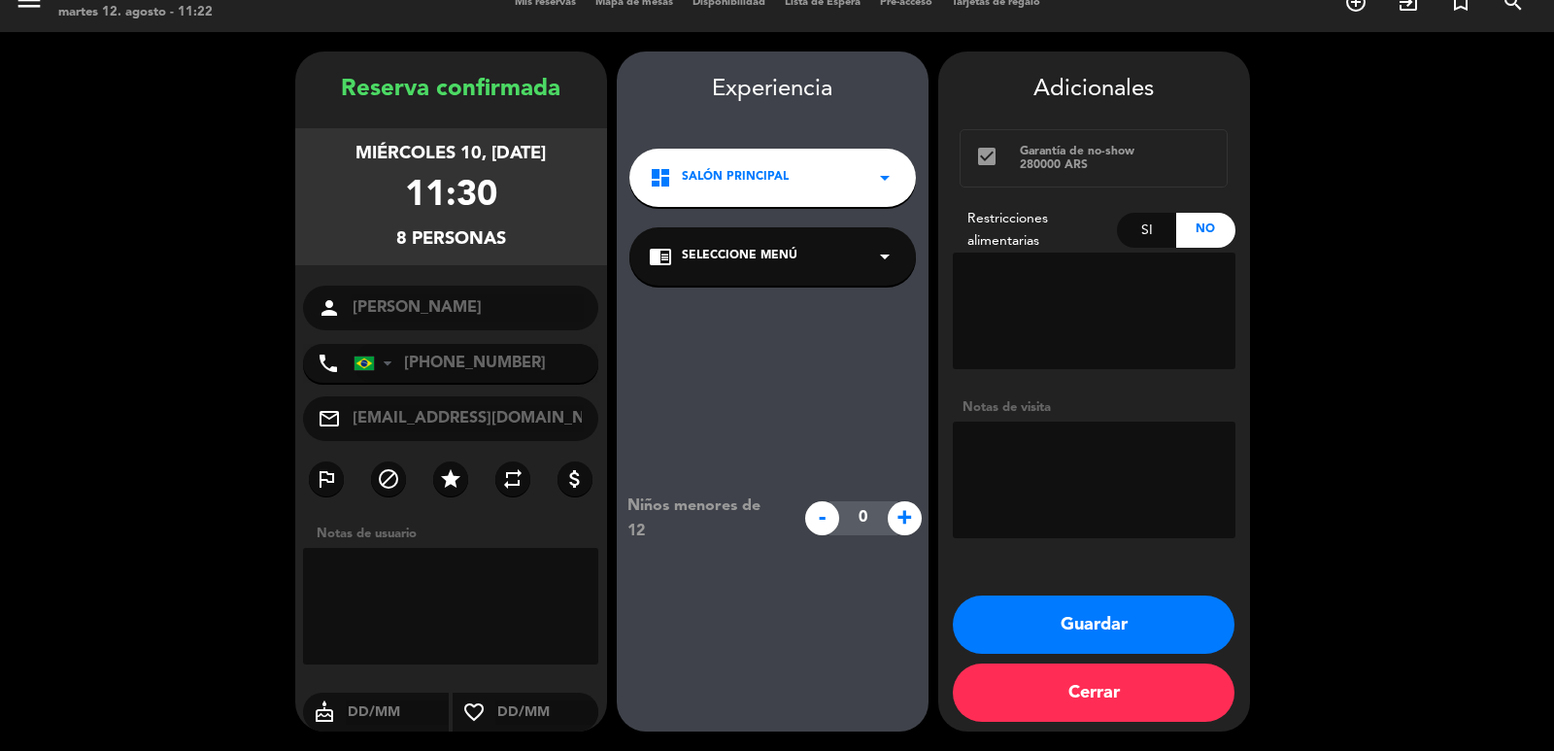
click at [733, 193] on div "dashboard Salón Principal arrow_drop_down" at bounding box center [772, 178] width 287 height 58
click at [757, 271] on div "Salón Principal Vereda" at bounding box center [772, 233] width 287 height 111
click at [764, 252] on div "Vereda" at bounding box center [773, 260] width 248 height 19
click at [768, 264] on span "Seleccione Menú" at bounding box center [740, 256] width 116 height 19
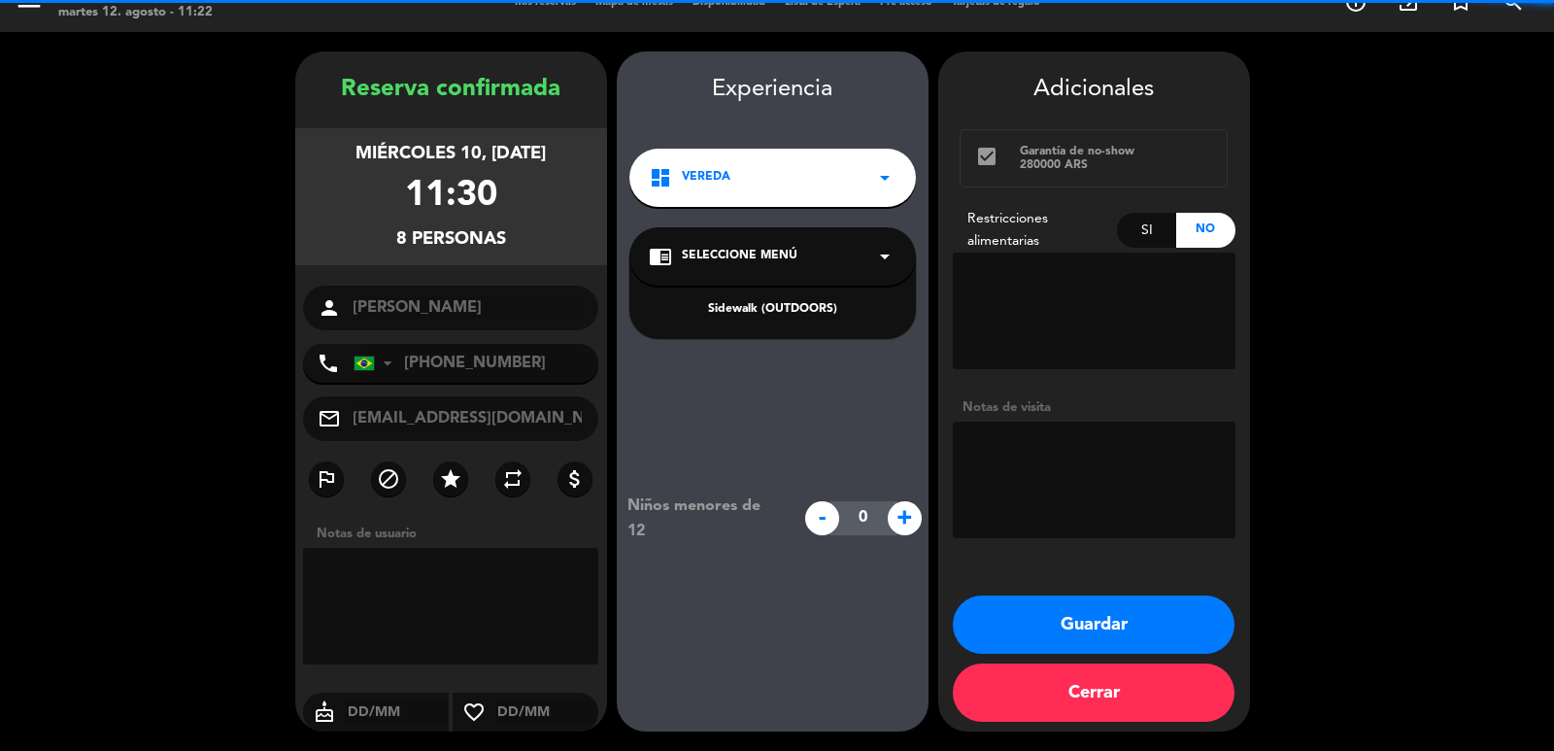
click at [781, 298] on div "Sidewalk (OUTDOORS)" at bounding box center [772, 297] width 287 height 83
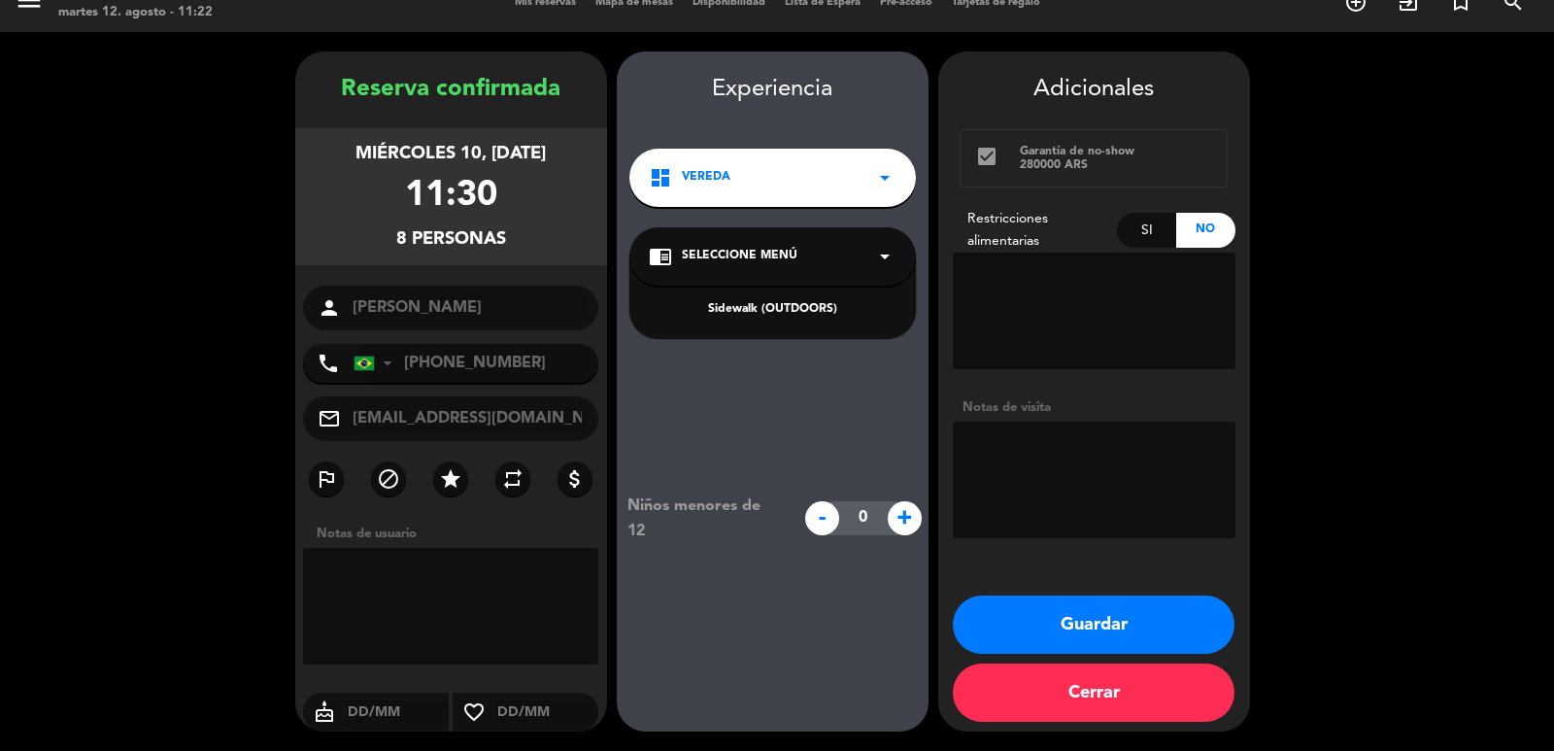
click at [779, 307] on div "Sidewalk (OUTDOORS)" at bounding box center [773, 309] width 248 height 19
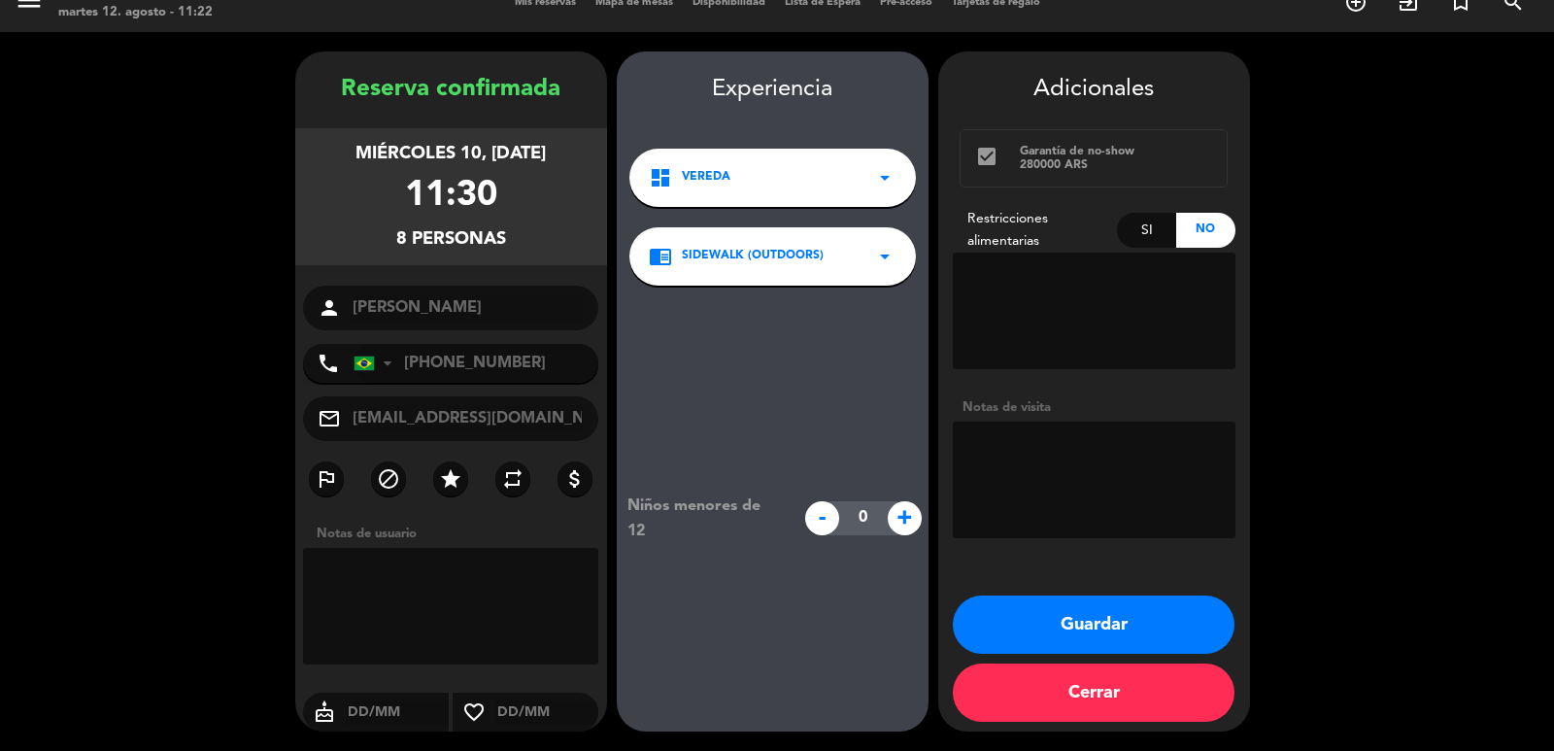
click at [1045, 624] on button "Guardar" at bounding box center [1094, 624] width 282 height 58
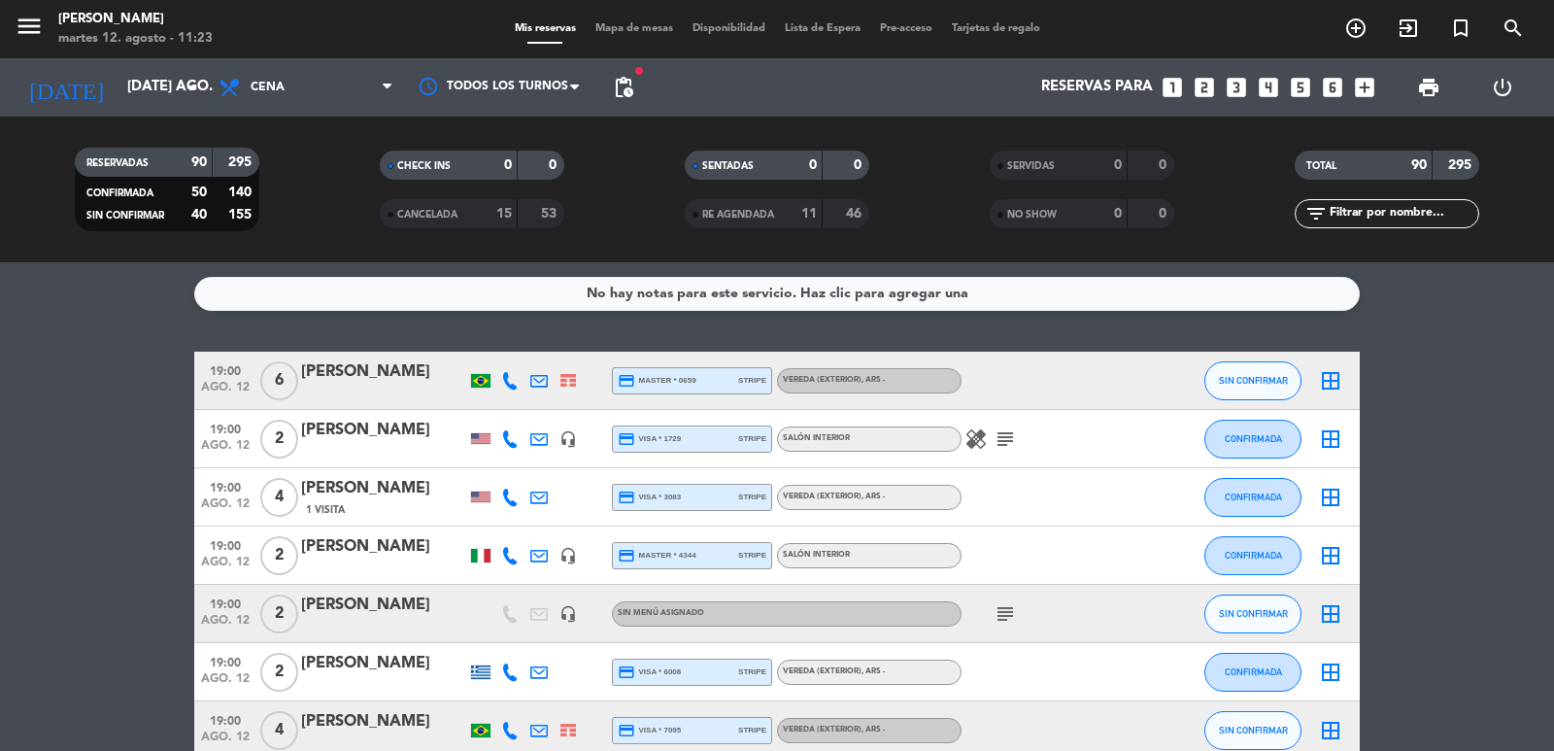
click at [1303, 86] on icon "looks_5" at bounding box center [1300, 87] width 25 height 25
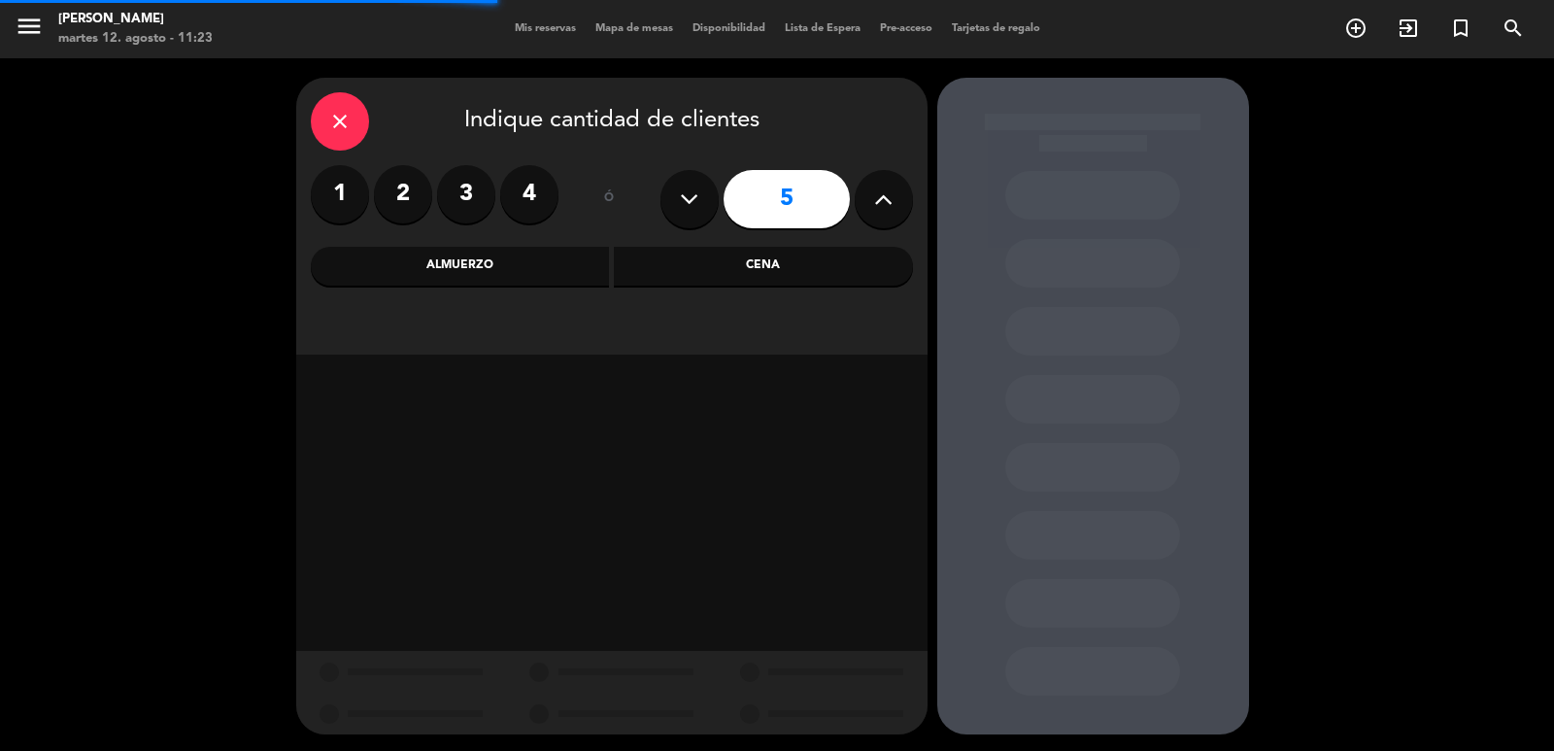
click at [527, 266] on div "Almuerzo" at bounding box center [460, 266] width 299 height 39
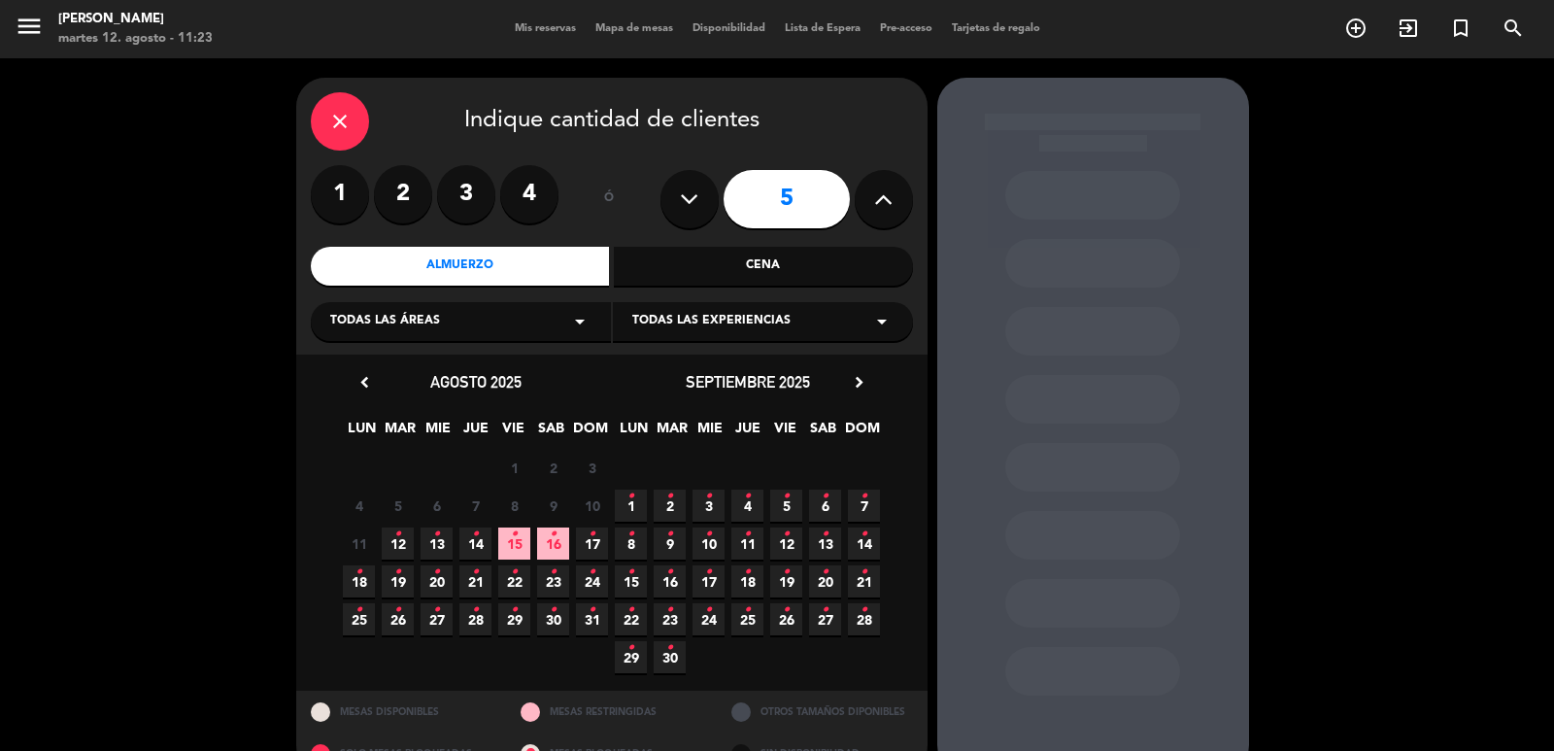
click at [778, 503] on span "5 •" at bounding box center [786, 506] width 32 height 32
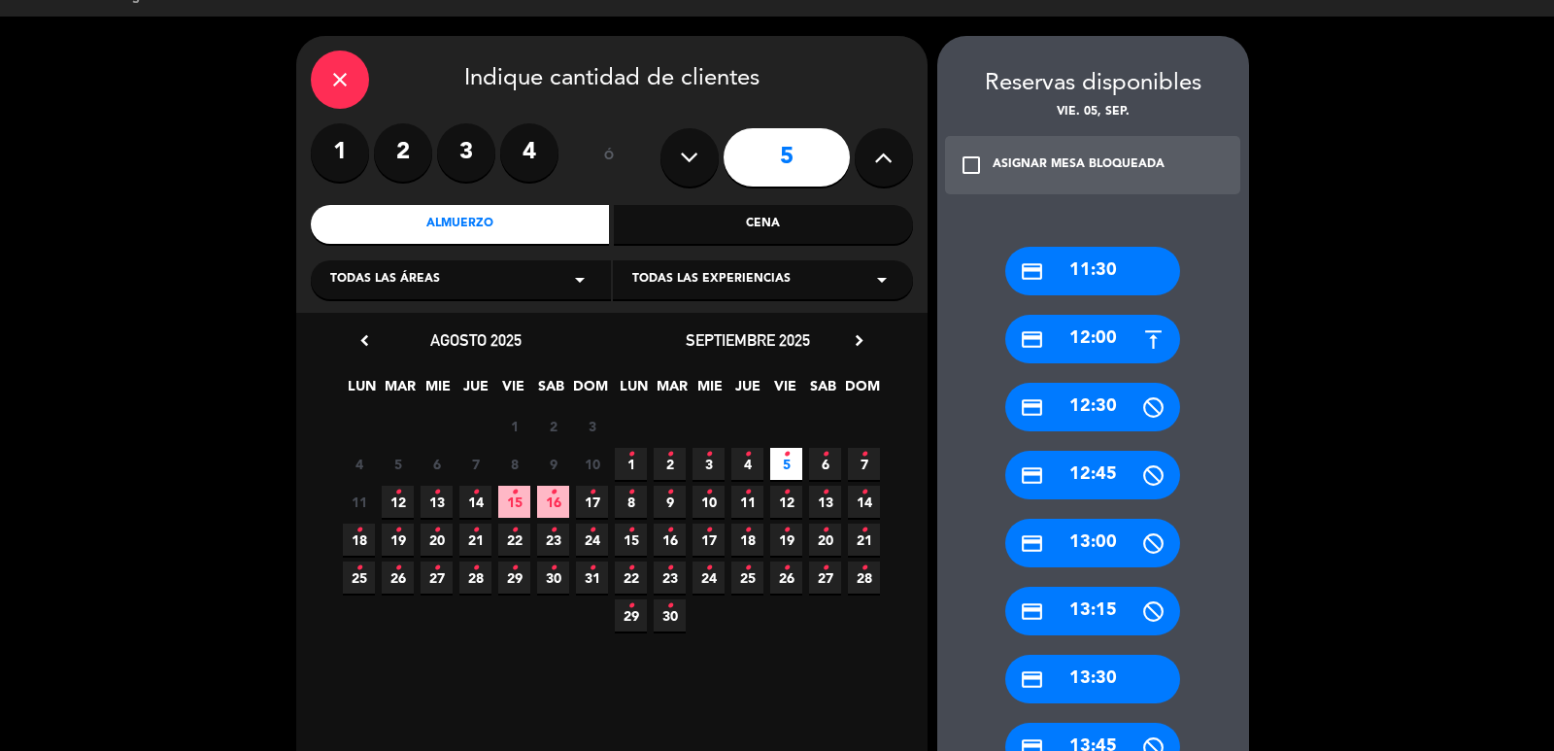
click at [1093, 677] on div "credit_card 13:30" at bounding box center [1092, 679] width 175 height 49
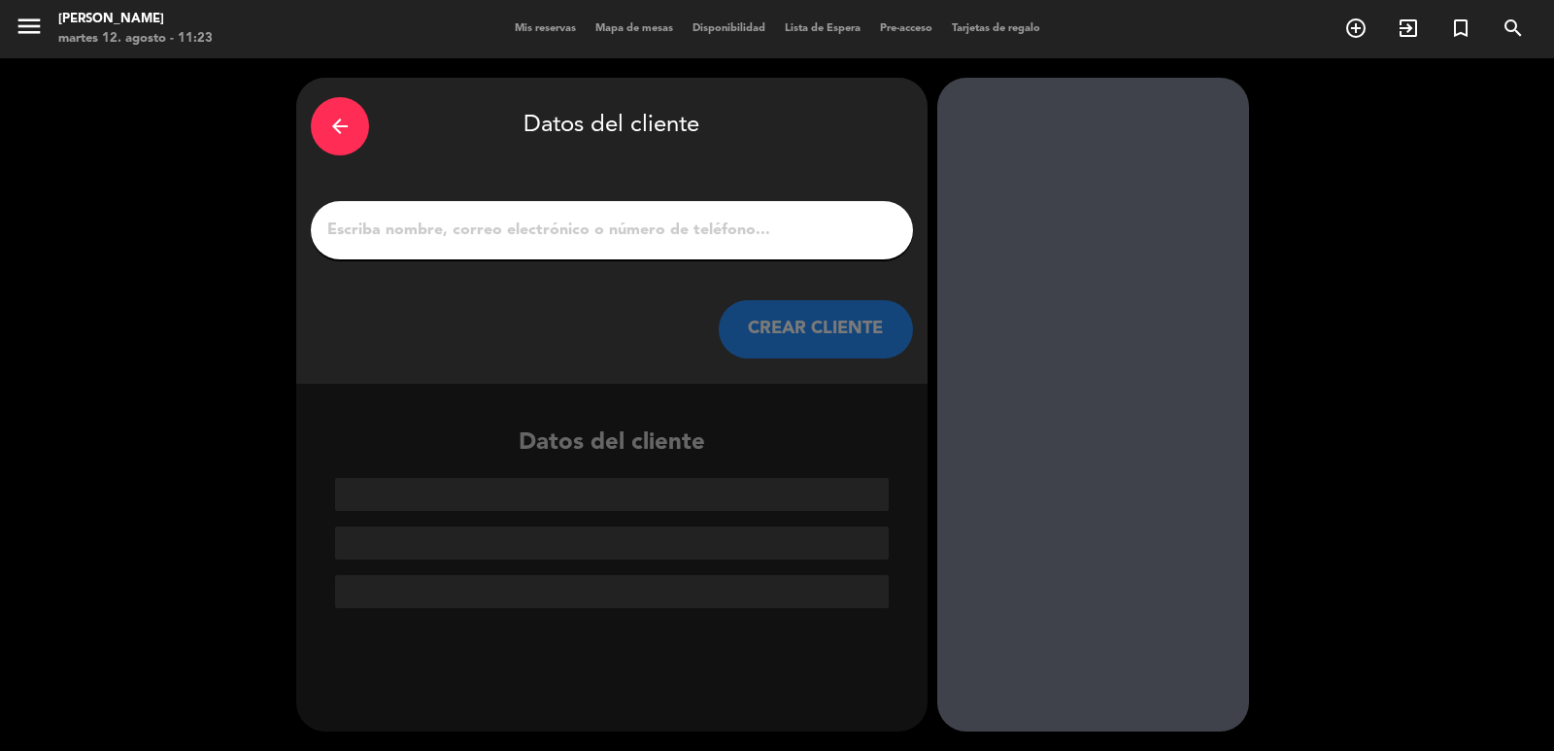
scroll to position [0, 0]
click at [790, 308] on button "CREAR CLIENTE" at bounding box center [816, 329] width 194 height 58
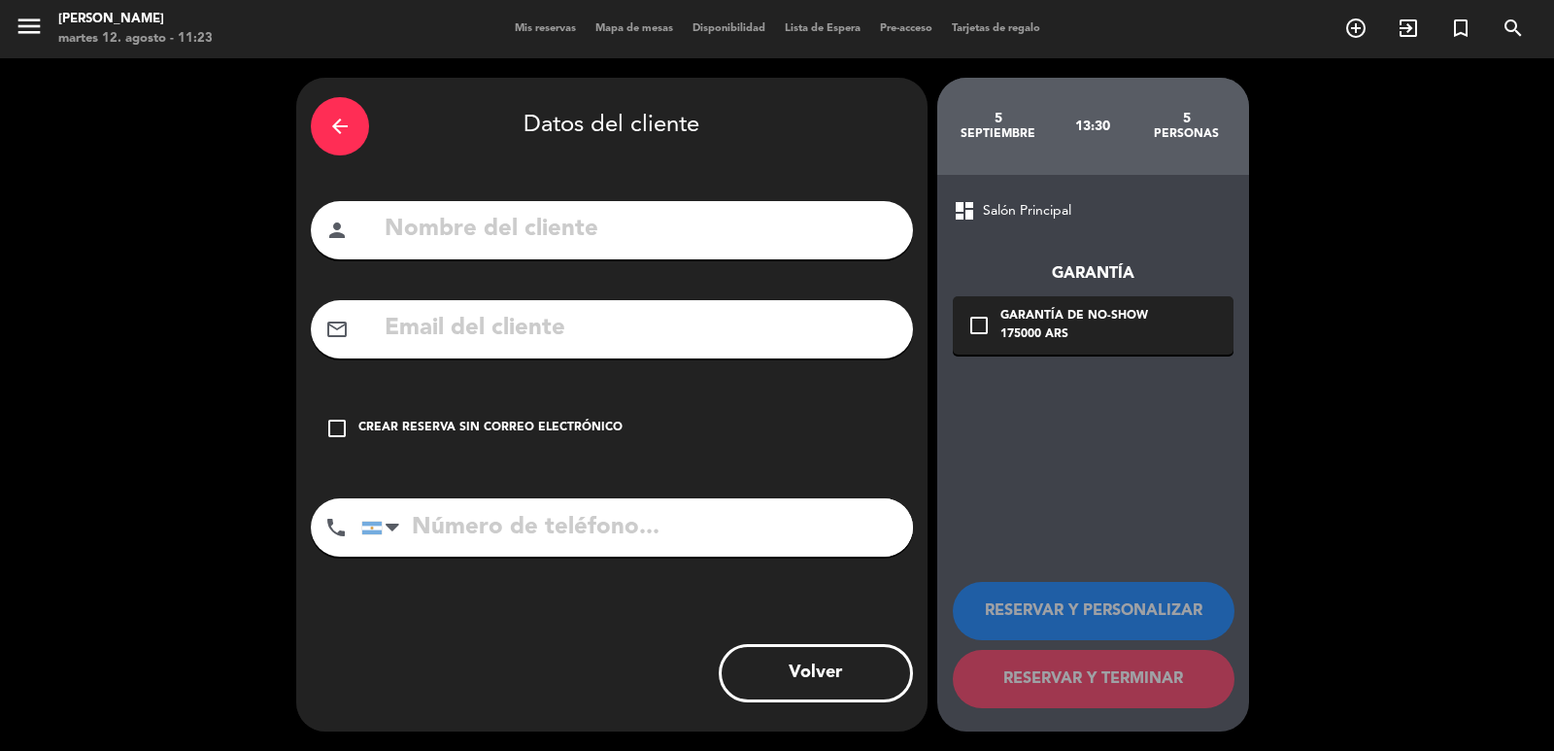
drag, startPoint x: 569, startPoint y: 305, endPoint x: 527, endPoint y: 318, distance: 44.6
paste input "[EMAIL_ADDRESS][DOMAIN_NAME]"
type input "[EMAIL_ADDRESS][DOMAIN_NAME]"
paste input "[PHONE_NUMBER]"
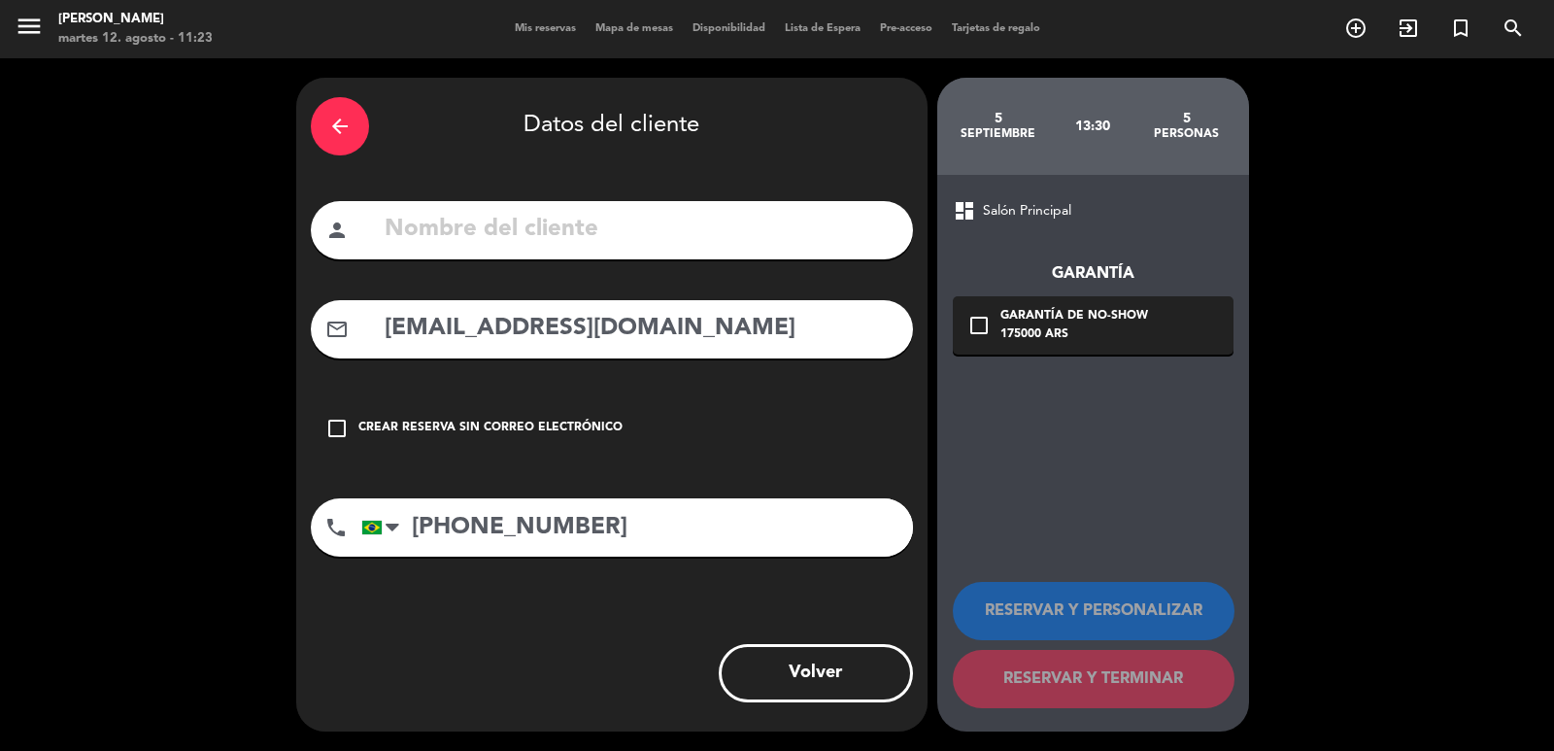
type input "[PHONE_NUMBER]"
click at [524, 245] on input "text" at bounding box center [641, 230] width 516 height 40
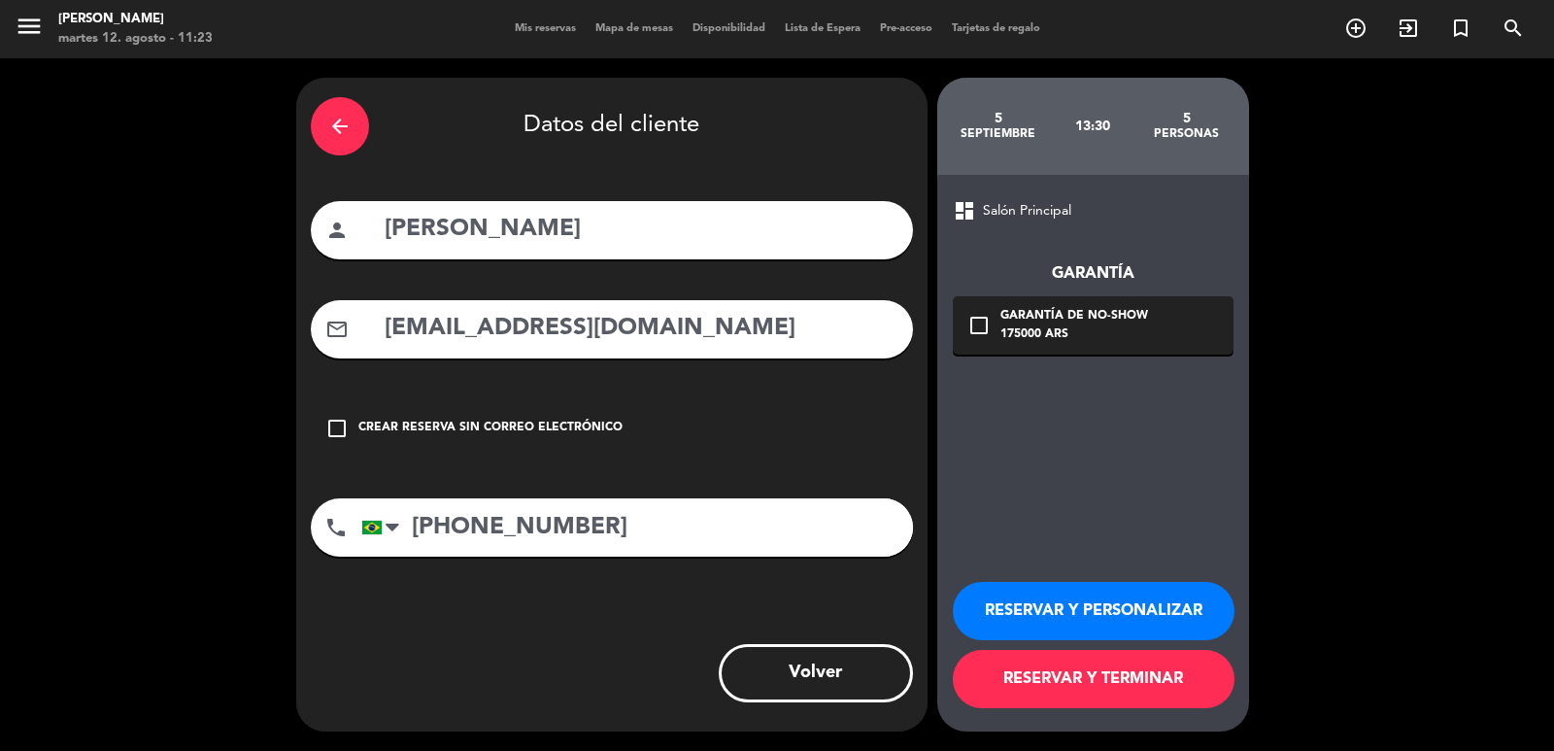
type input "[PERSON_NAME]"
click at [1100, 341] on div "175000 ARS" at bounding box center [1075, 334] width 148 height 19
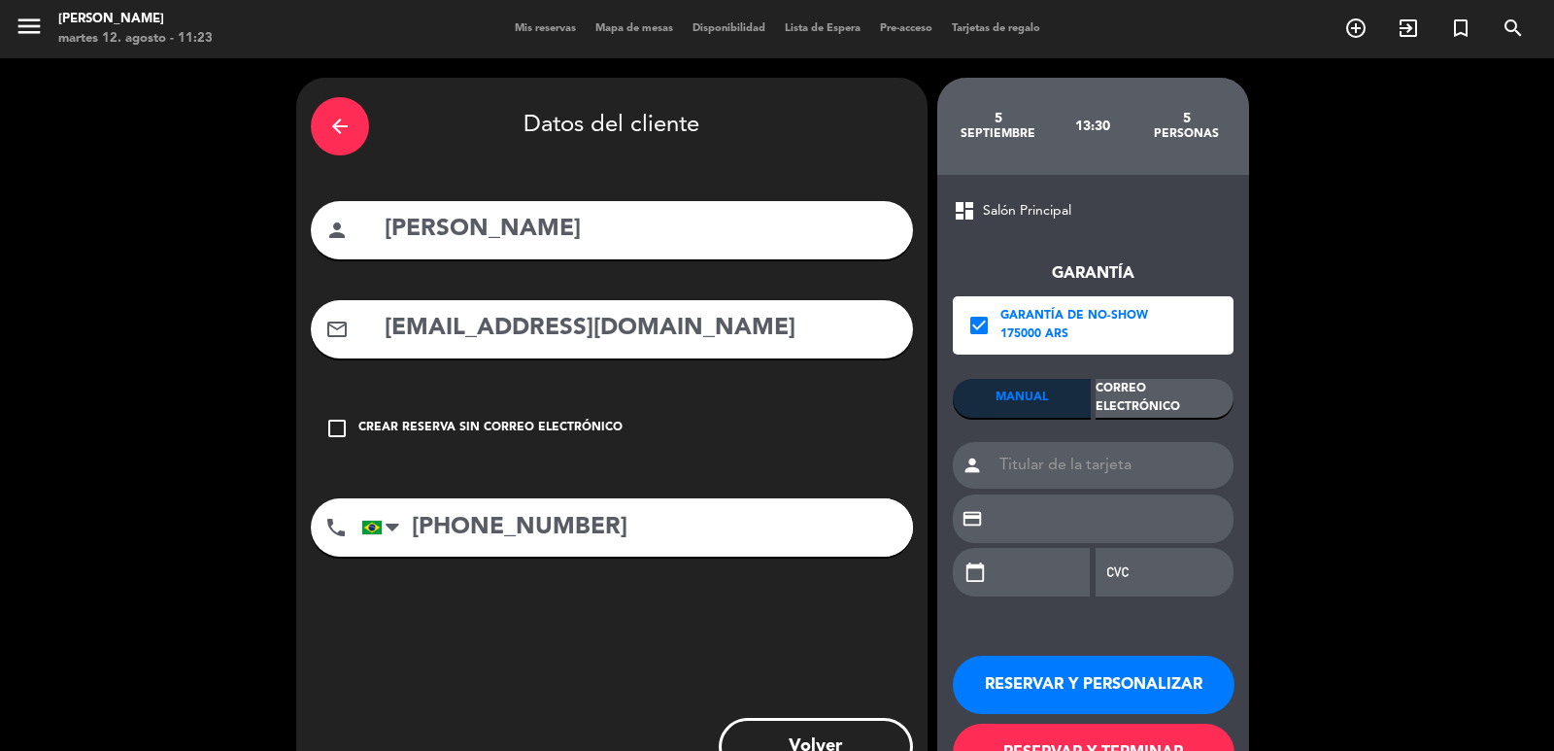
click at [1135, 381] on div "Correo Electrónico" at bounding box center [1165, 398] width 138 height 39
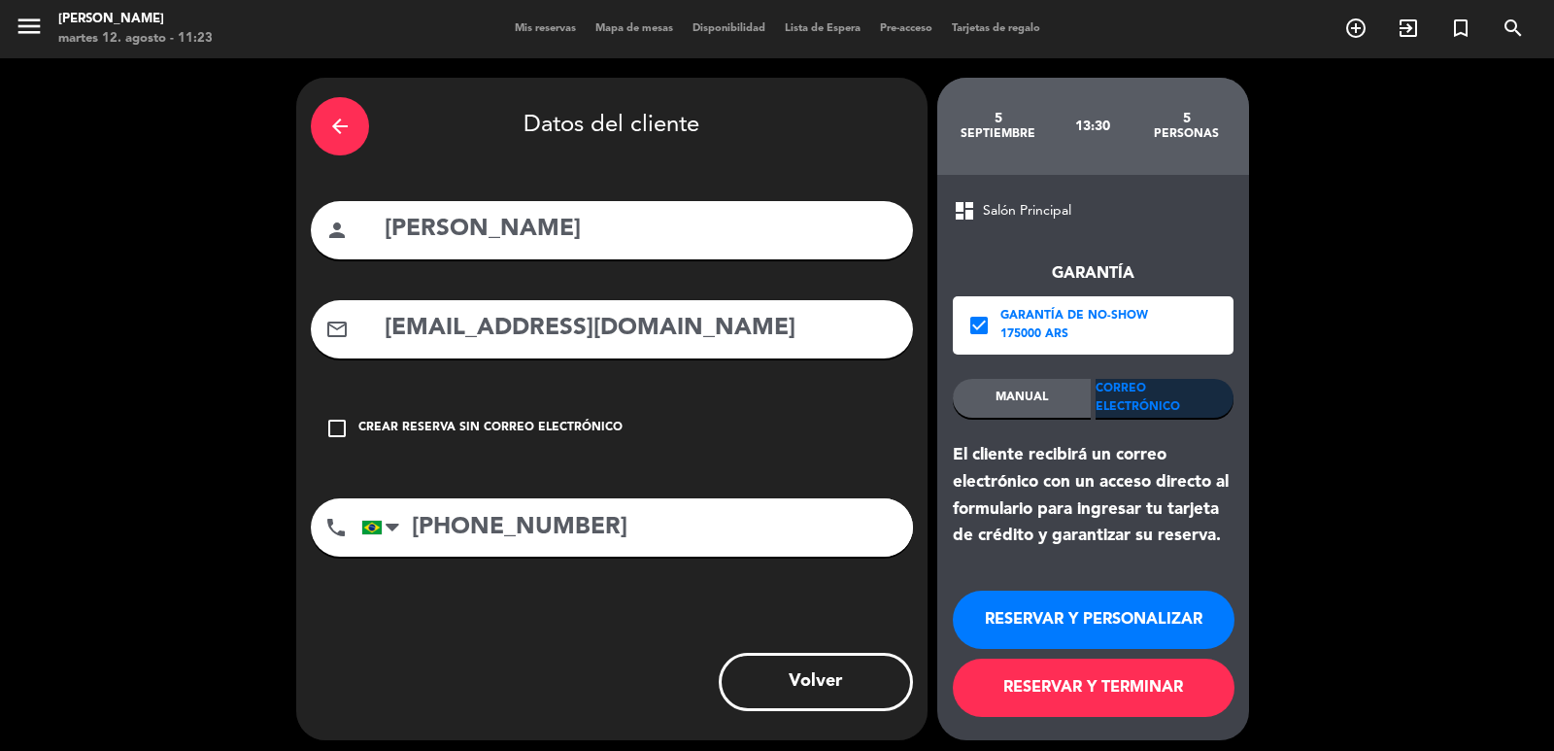
click at [1138, 396] on div "Correo Electrónico" at bounding box center [1165, 398] width 138 height 39
click at [1089, 610] on button "RESERVAR Y PERSONALIZAR" at bounding box center [1094, 620] width 282 height 58
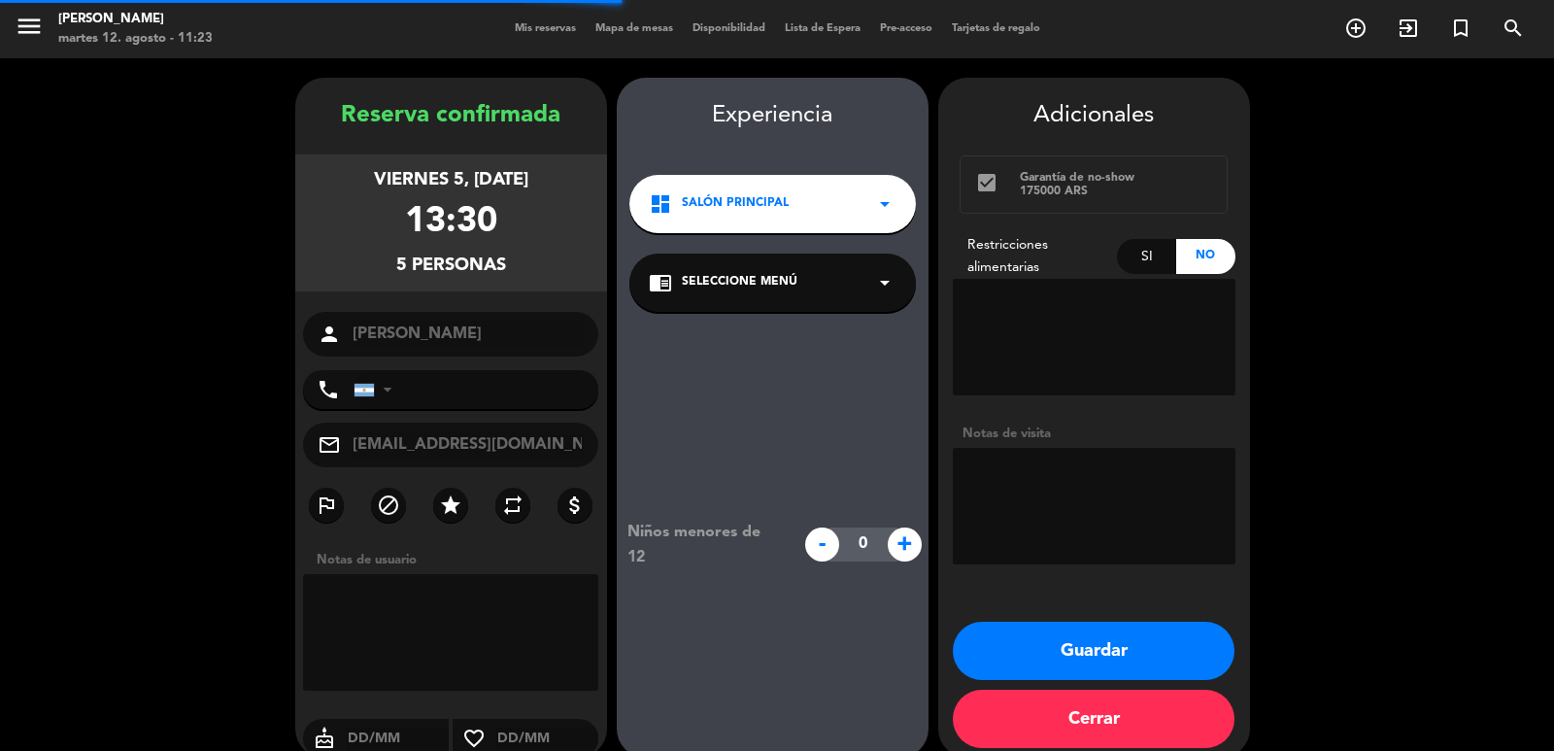
type input "[PHONE_NUMBER]"
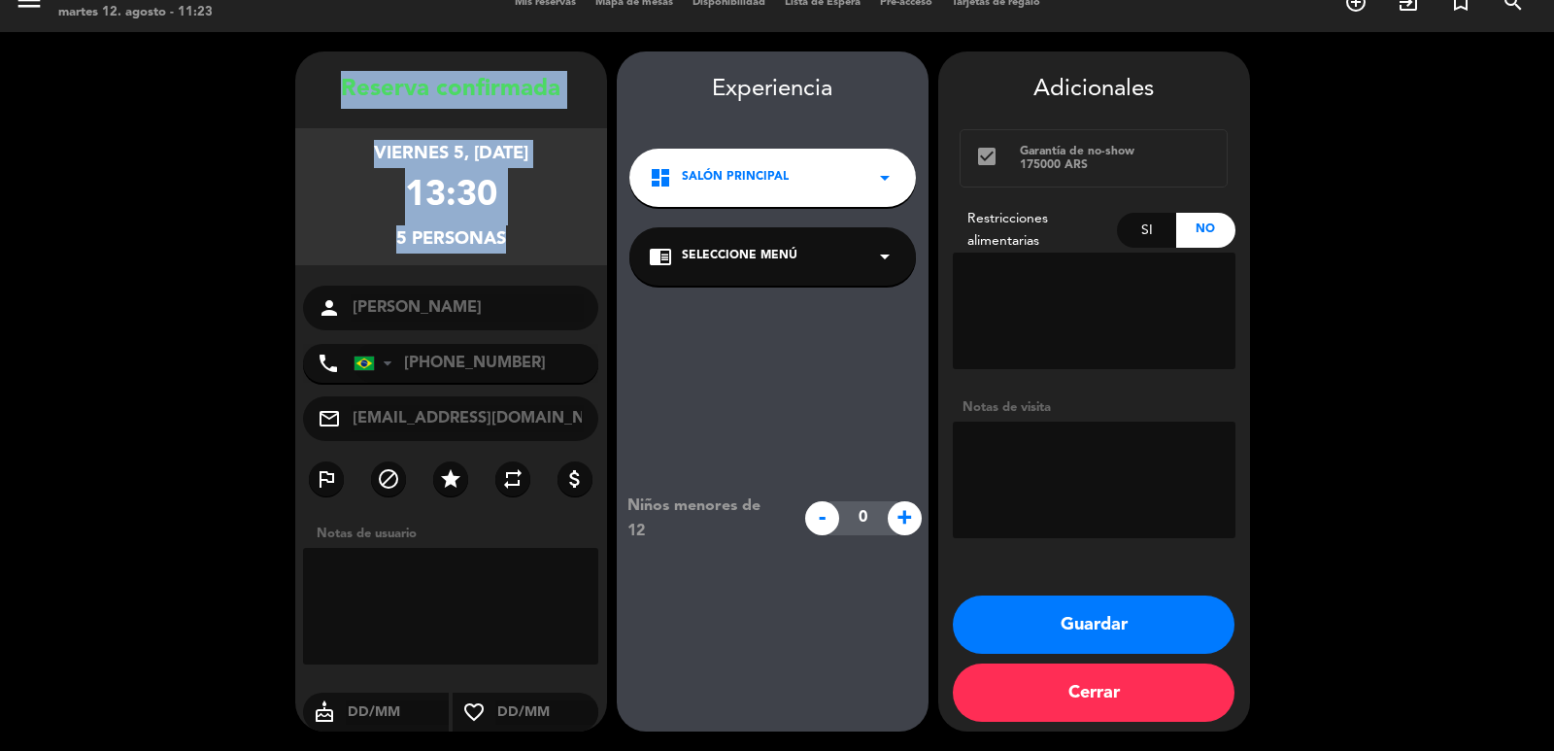
drag, startPoint x: 327, startPoint y: 71, endPoint x: 505, endPoint y: 330, distance: 314.4
click at [505, 330] on div "Reserva confirmada viernes 5, [DATE] 13:30 5 personas person [PERSON_NAME] phon…" at bounding box center [451, 411] width 312 height 680
copy div "Reserva confirmada viernes 5, [DATE] 13:30 5 personas"
click at [1044, 633] on button "Guardar" at bounding box center [1094, 624] width 282 height 58
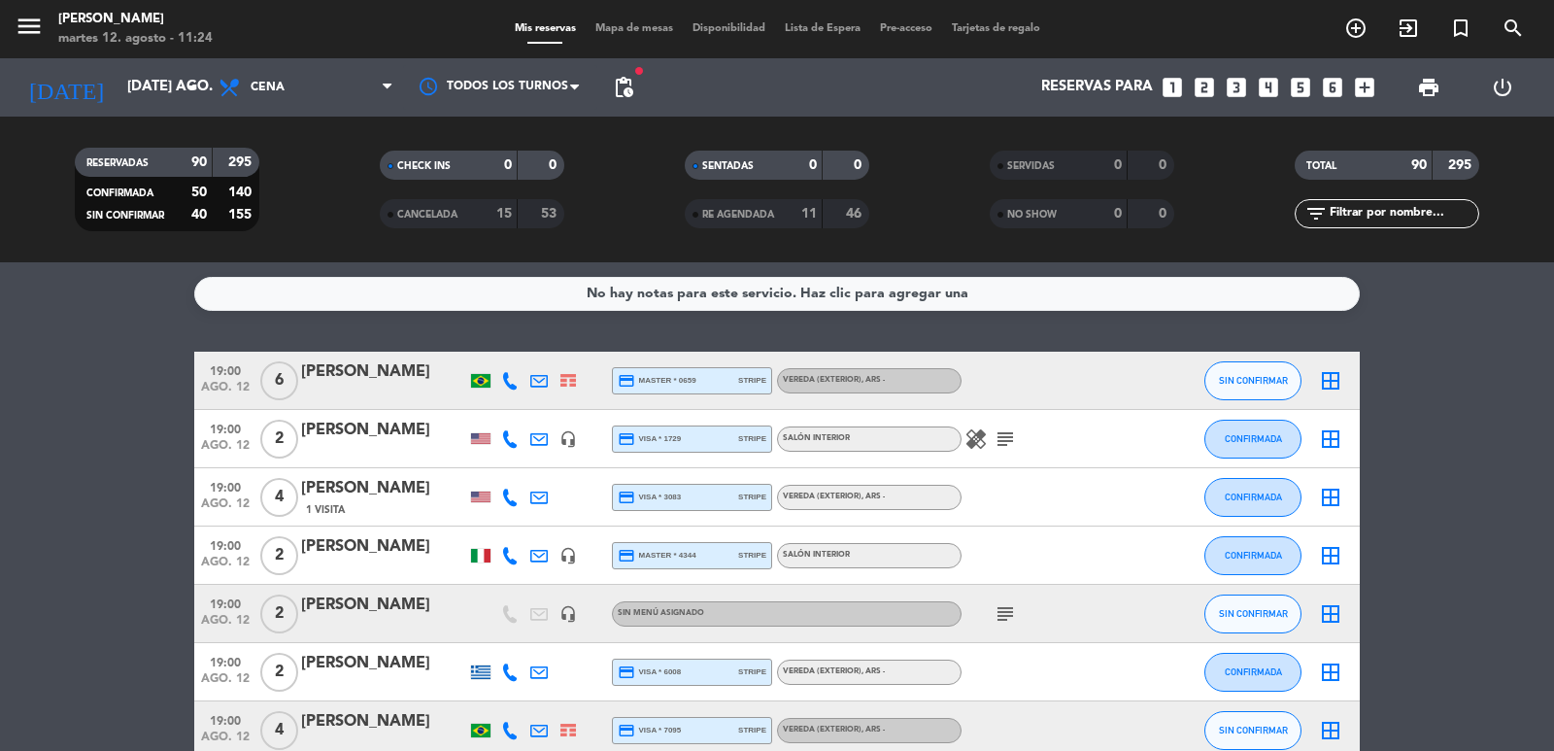
click at [1300, 89] on icon "looks_5" at bounding box center [1300, 87] width 25 height 25
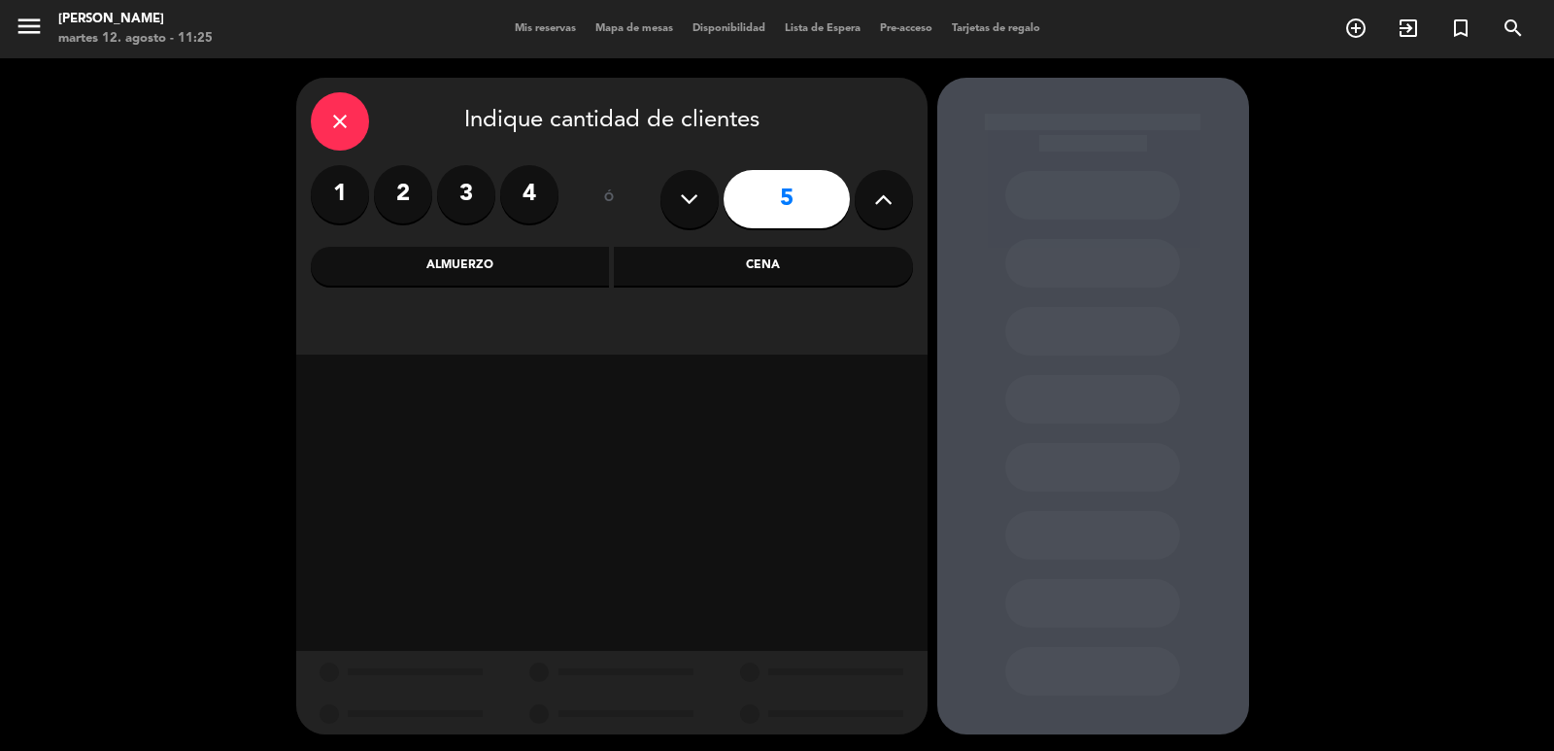
click at [785, 268] on div "Cena" at bounding box center [763, 266] width 299 height 39
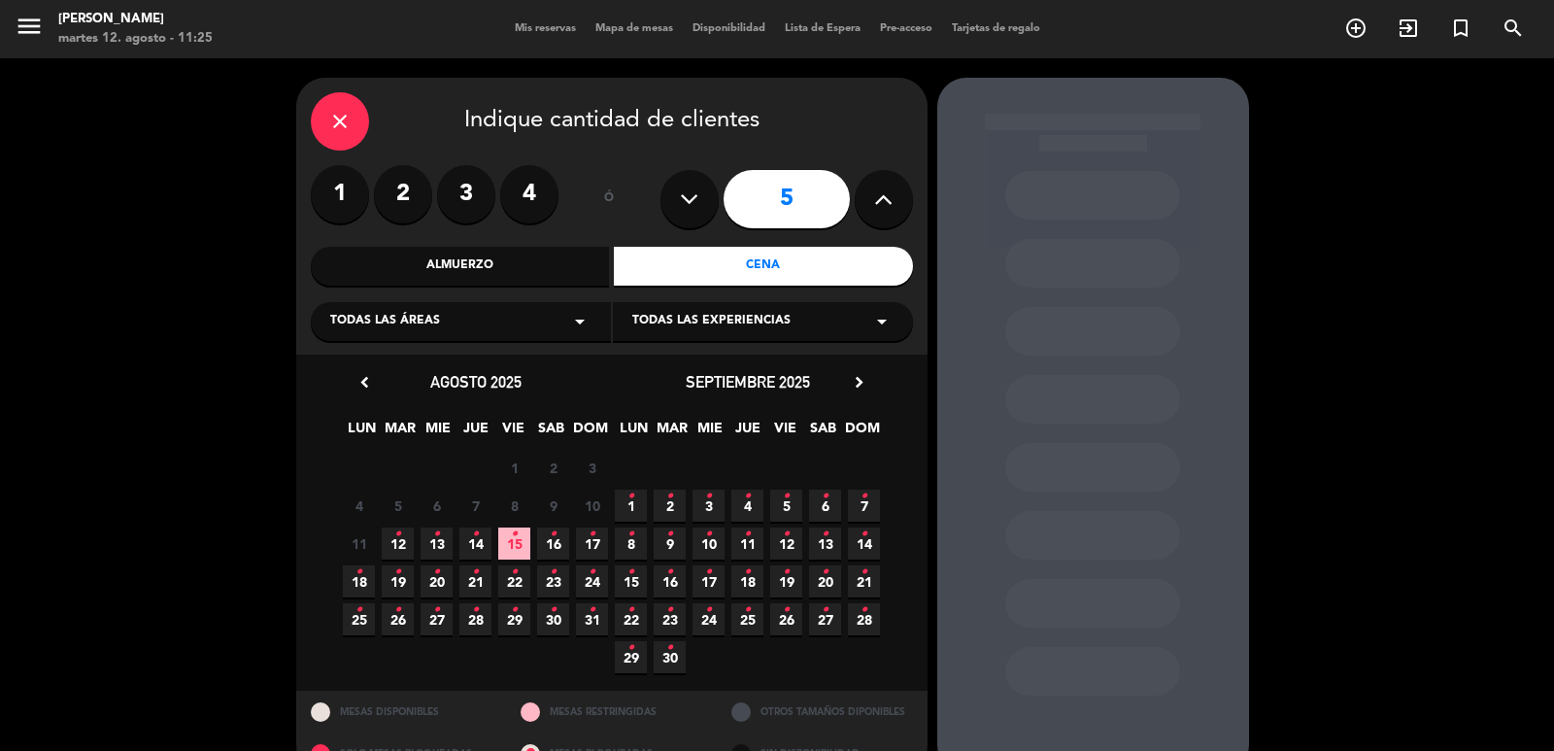
click at [564, 545] on span "16 •" at bounding box center [553, 543] width 32 height 32
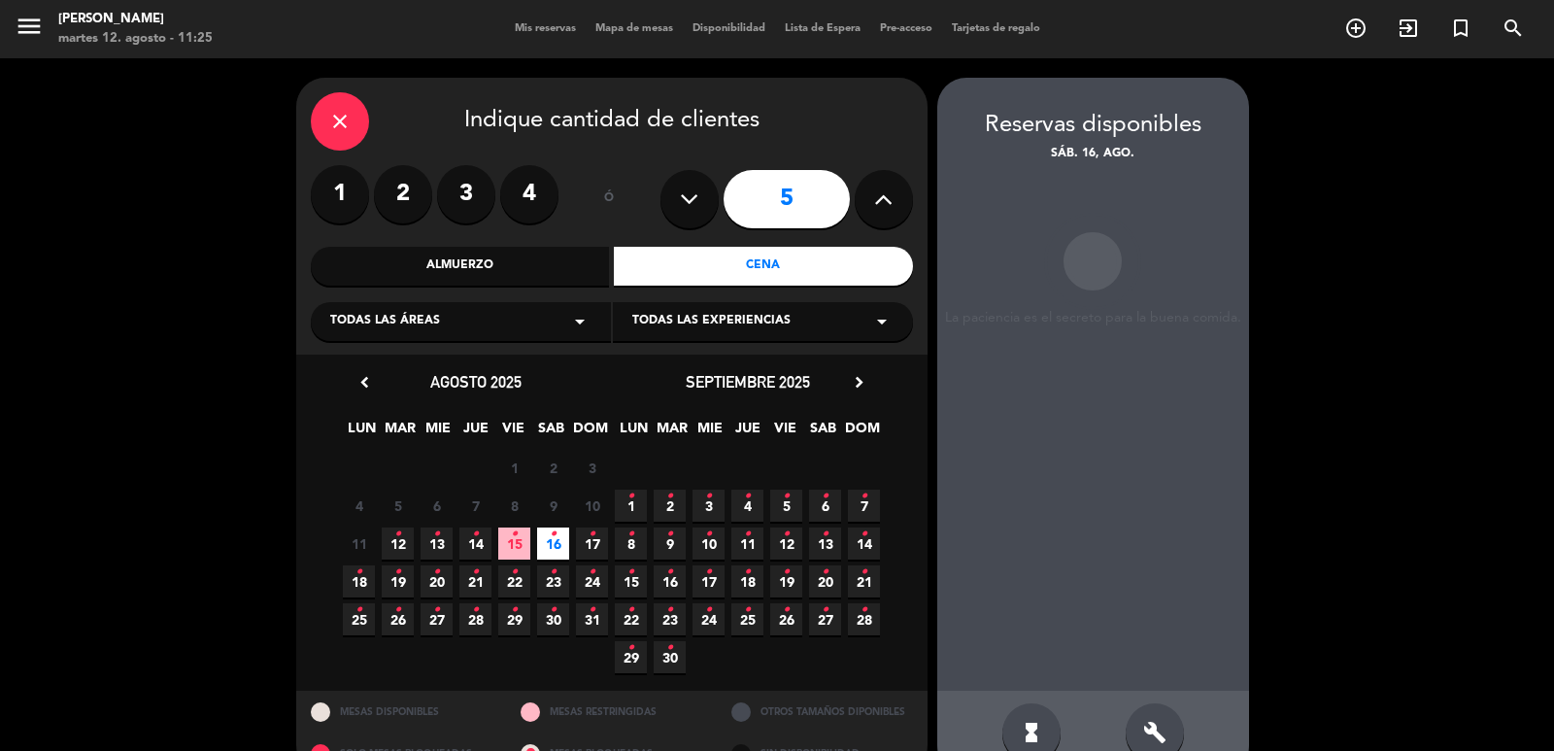
scroll to position [42, 0]
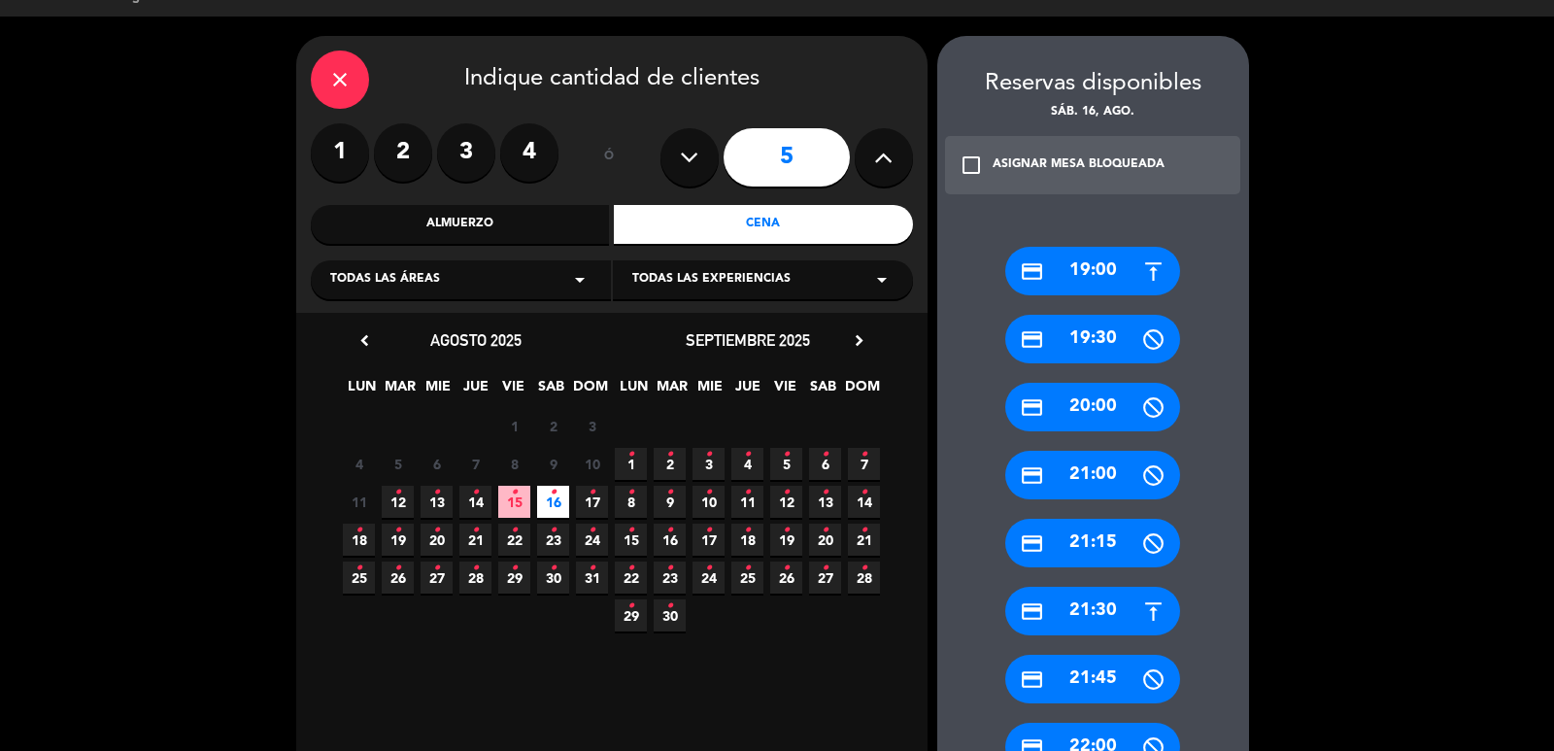
click at [1049, 556] on div "credit_card 21:15" at bounding box center [1092, 543] width 175 height 49
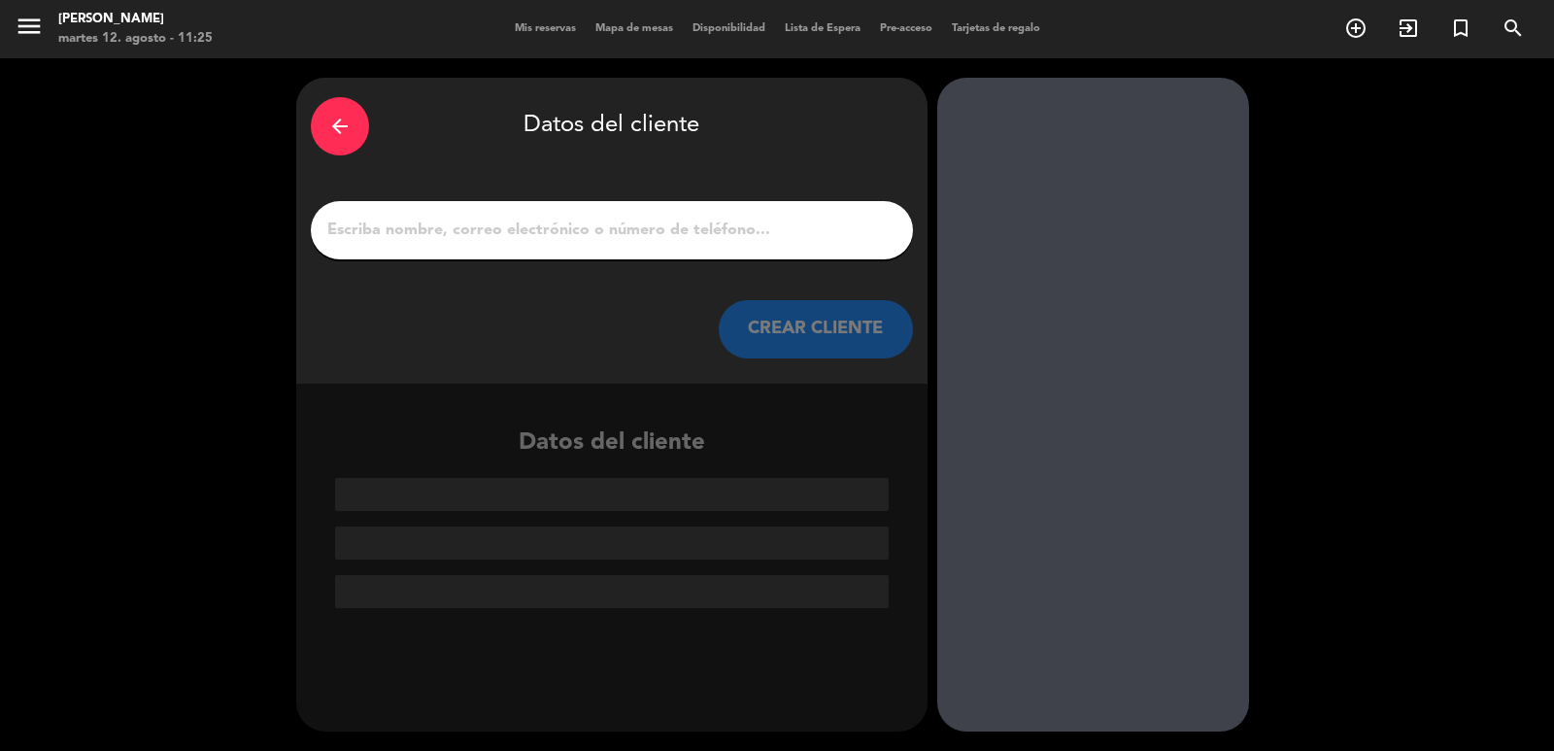
scroll to position [0, 0]
click at [288, 99] on div "arrow_back Datos del cliente CREAR CLIENTE Datos del cliente" at bounding box center [777, 404] width 1554 height 693
click at [329, 128] on icon "arrow_back" at bounding box center [339, 126] width 23 height 23
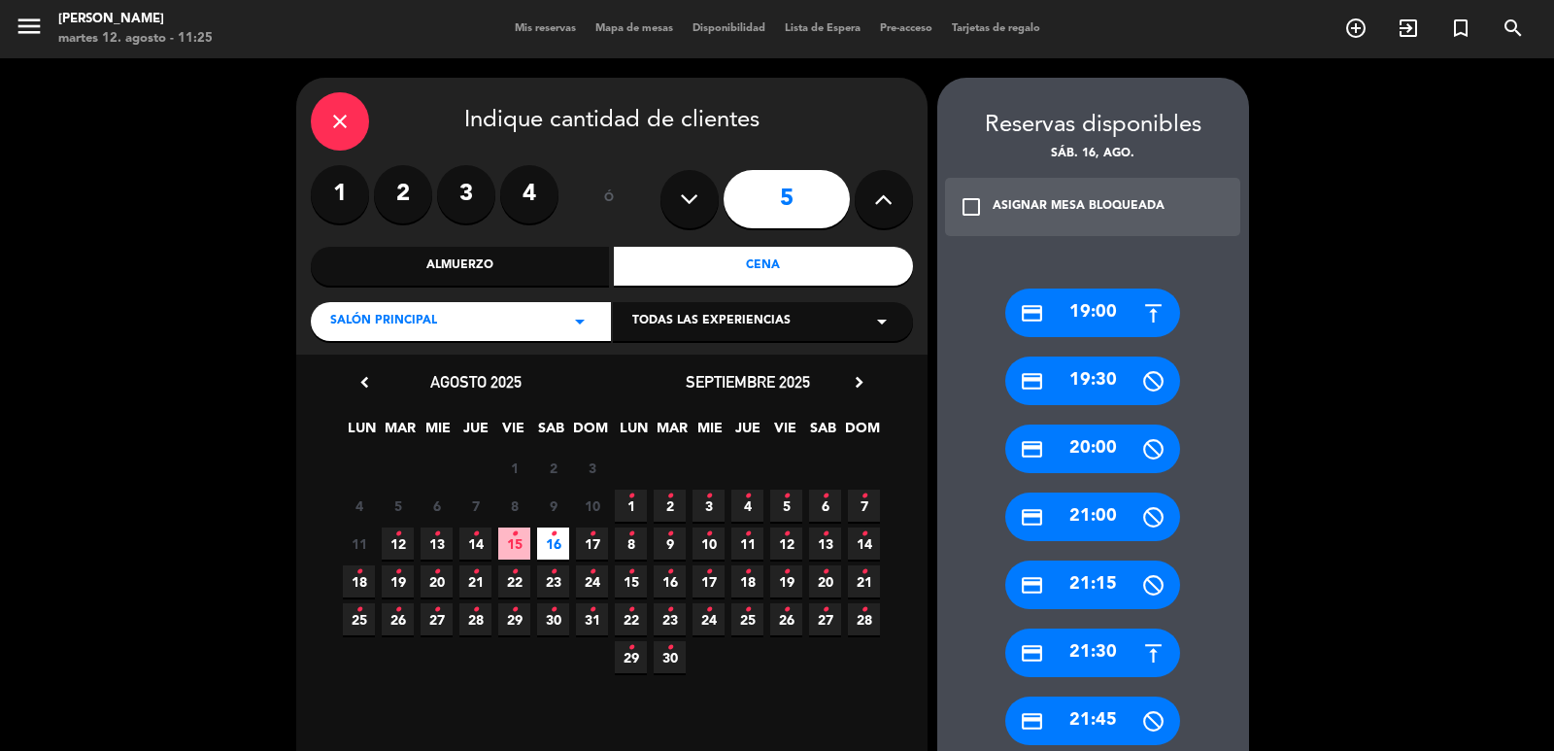
drag, startPoint x: 1061, startPoint y: 635, endPoint x: 1046, endPoint y: 613, distance: 26.7
click at [1062, 635] on div "credit_card 21:30" at bounding box center [1092, 653] width 175 height 49
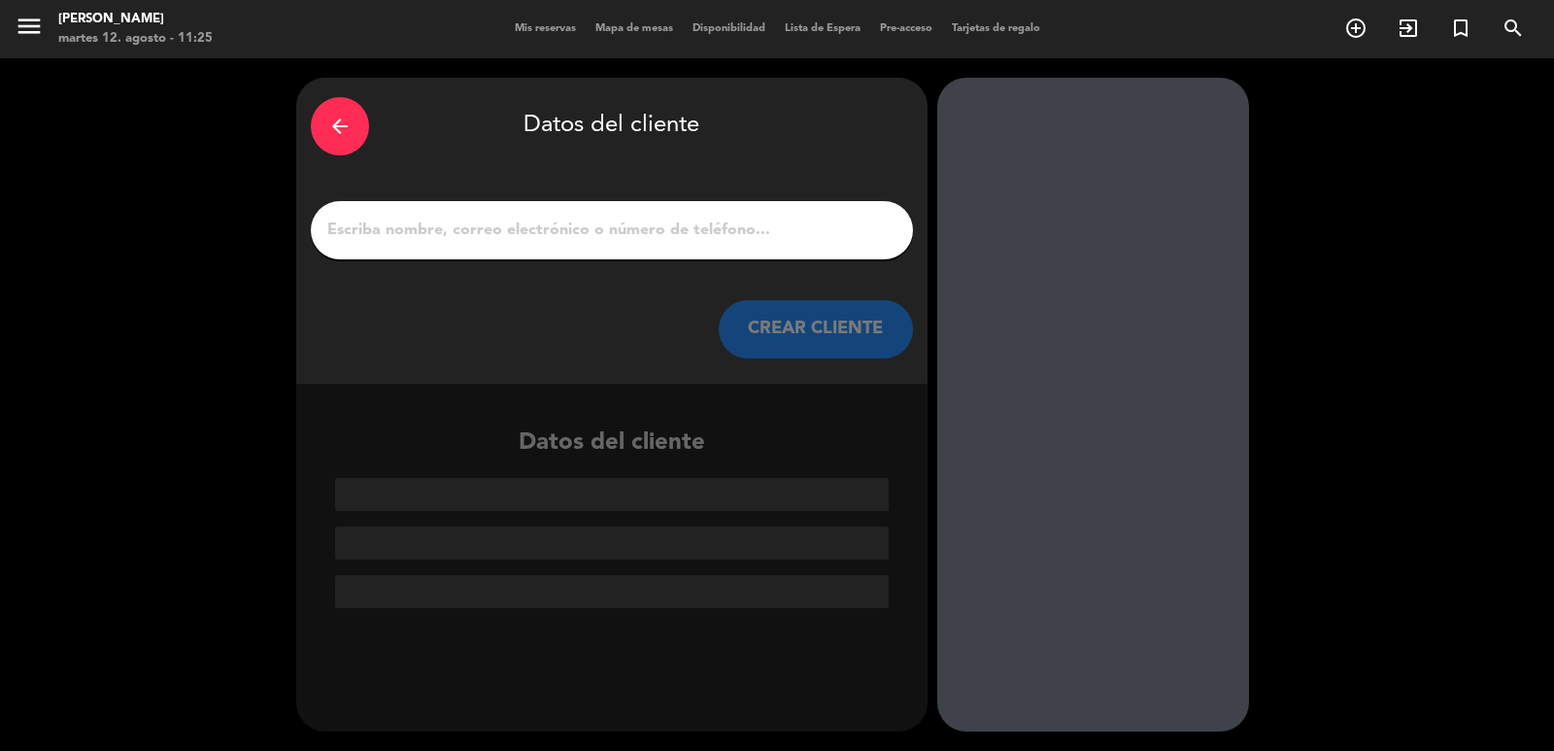
click at [820, 333] on button "CREAR CLIENTE" at bounding box center [816, 329] width 194 height 58
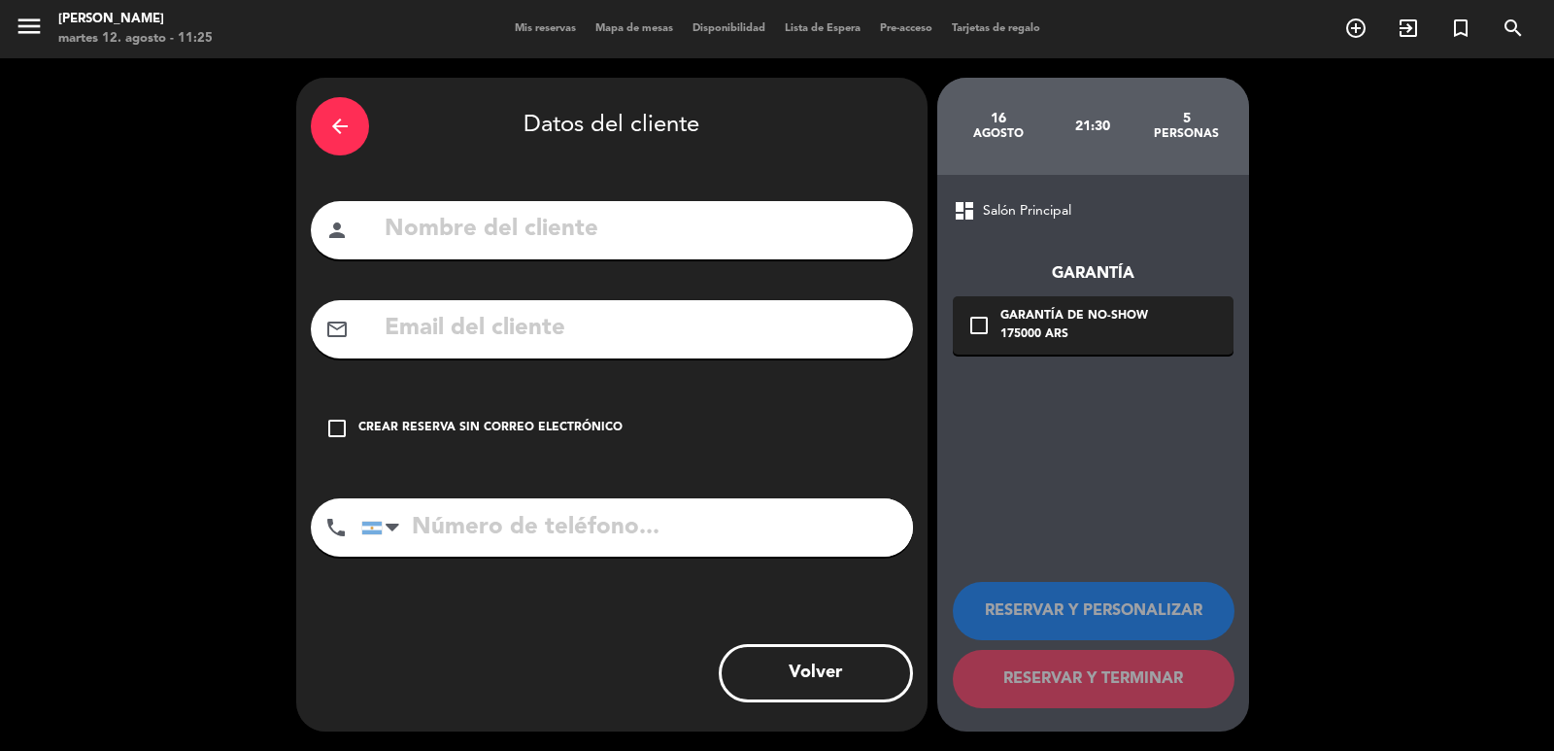
paste input "[EMAIL_ADDRESS][DOMAIN_NAME]"
type input "[EMAIL_ADDRESS][DOMAIN_NAME]"
click at [606, 245] on input "text" at bounding box center [641, 230] width 516 height 40
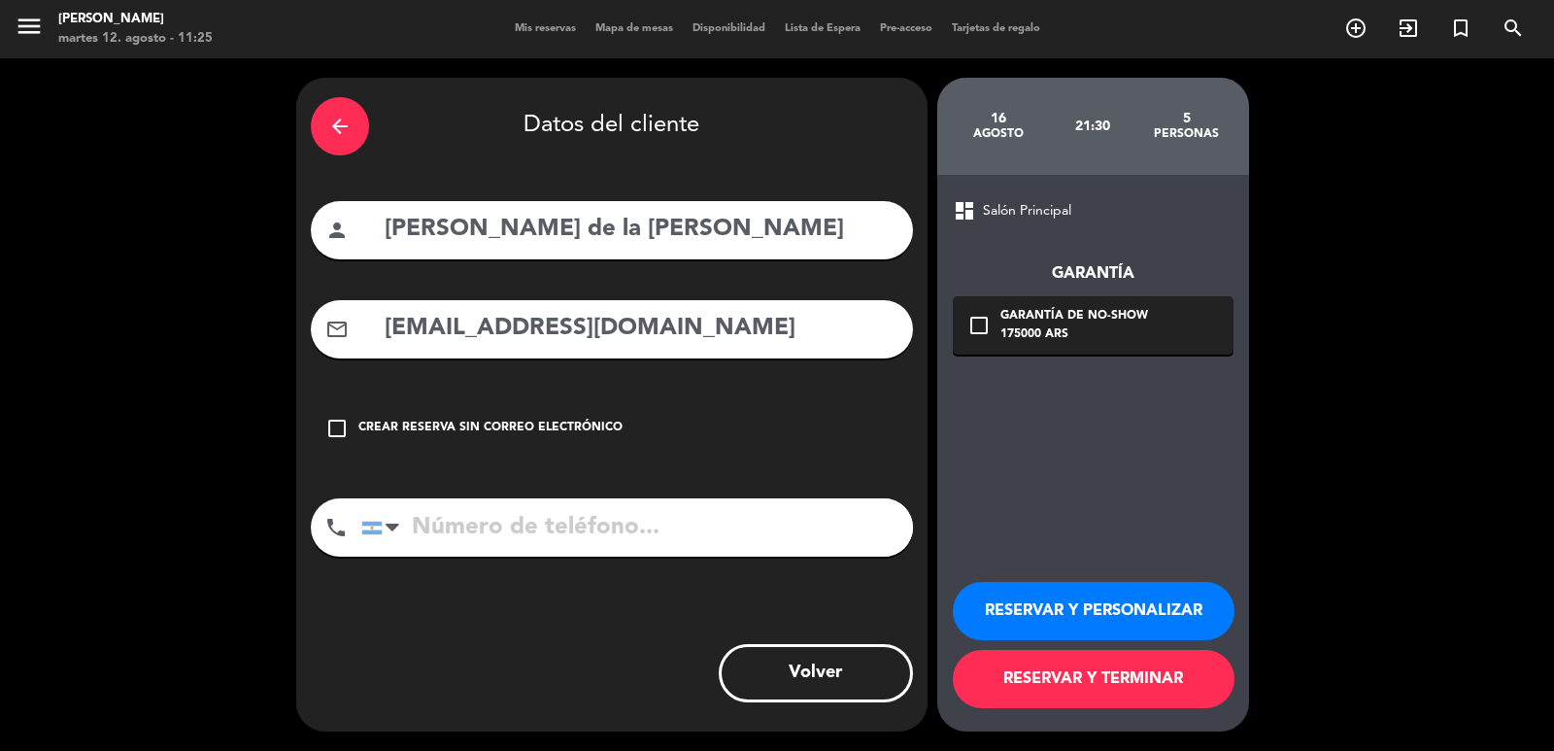
type input "[PERSON_NAME] de la [PERSON_NAME]"
click at [1080, 605] on button "RESERVAR Y PERSONALIZAR" at bounding box center [1094, 611] width 282 height 58
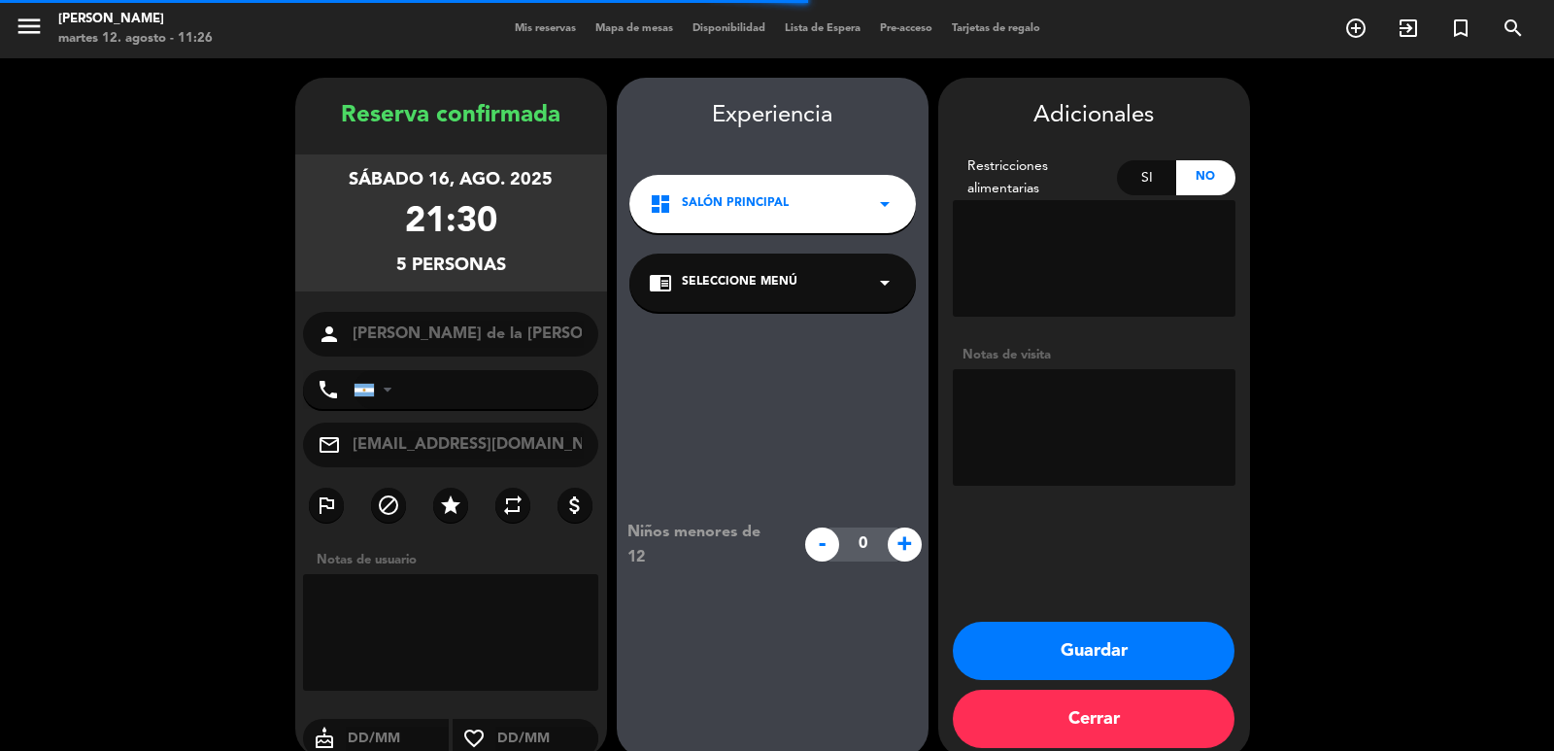
scroll to position [26, 0]
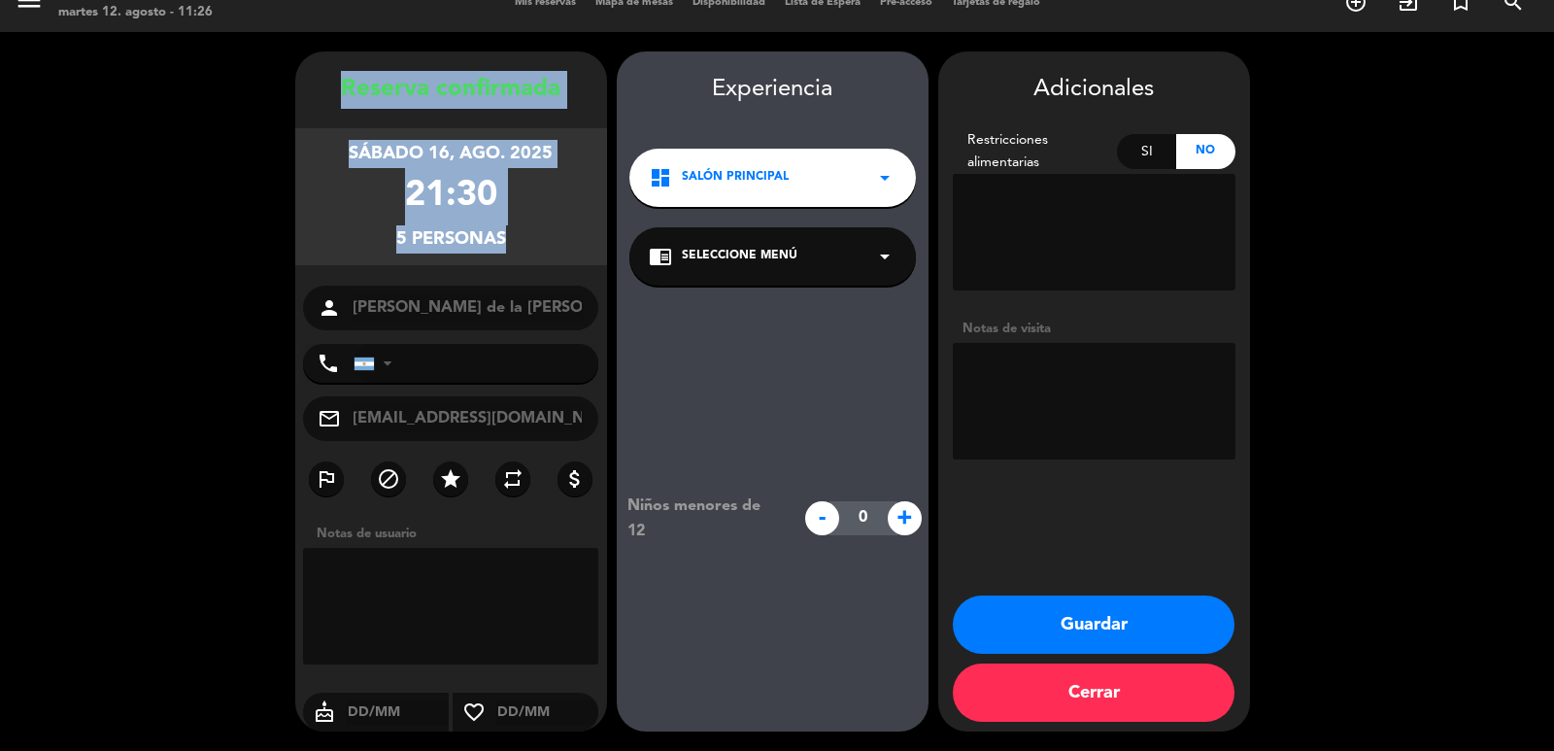
click at [492, 318] on div "Reserva confirmada sábado 16, ago. 2025 21:30 5 personas person [PERSON_NAME] d…" at bounding box center [451, 411] width 312 height 680
copy div "Reserva confirmada sábado 16, ago. 2025 21:30 5 personas"
click at [1032, 625] on button "Guardar" at bounding box center [1094, 624] width 282 height 58
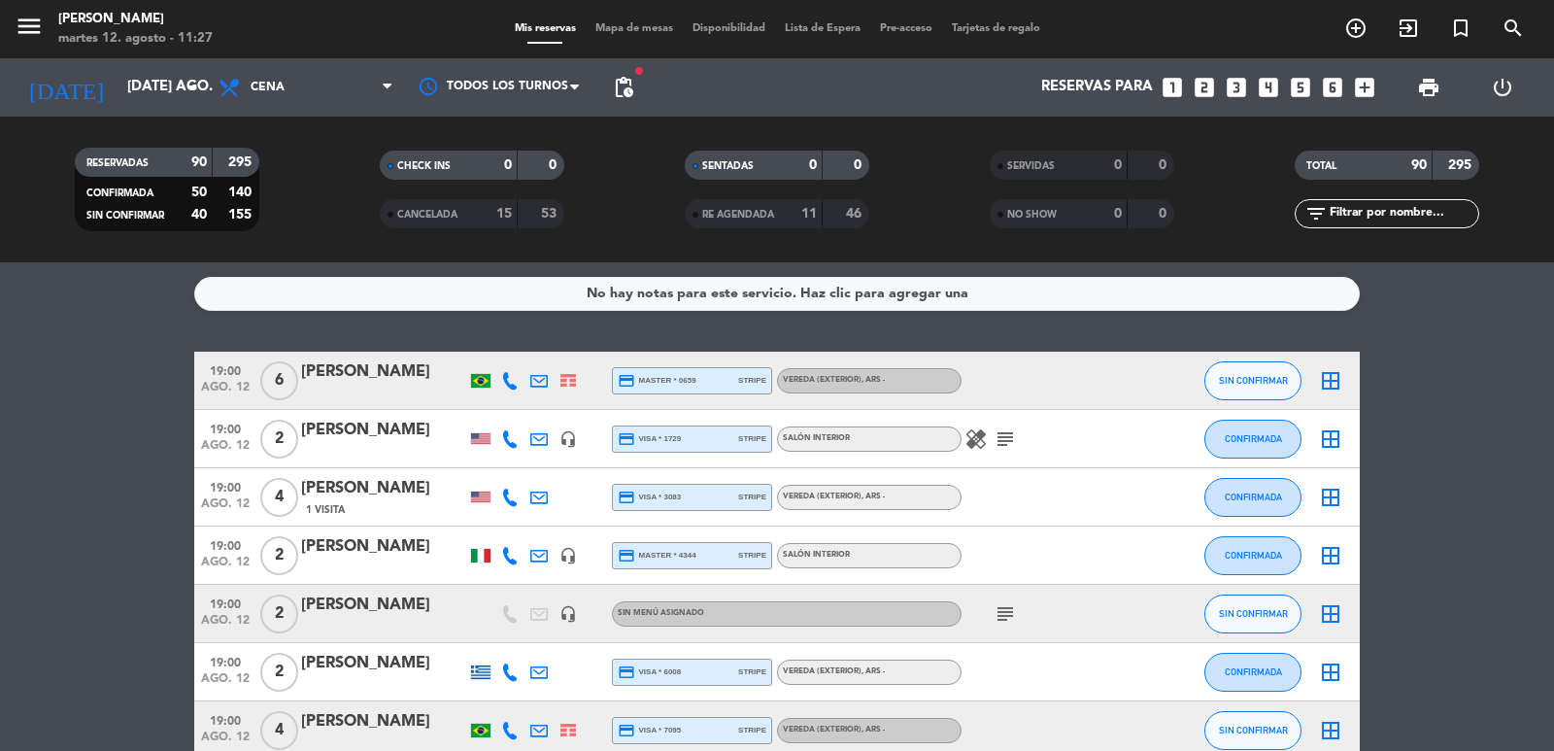
click at [1245, 86] on icon "looks_3" at bounding box center [1236, 87] width 25 height 25
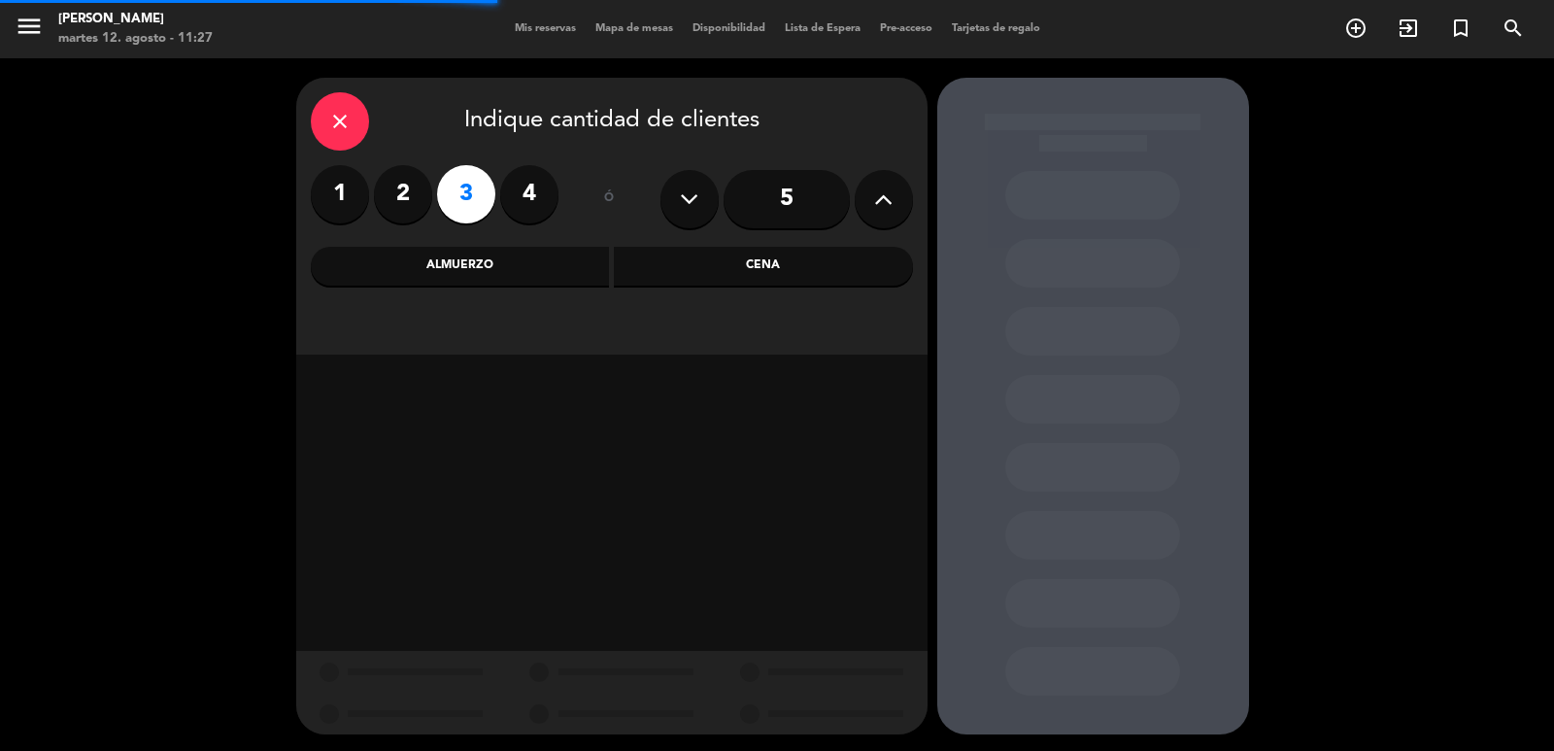
click at [513, 261] on div "Almuerzo" at bounding box center [460, 266] width 299 height 39
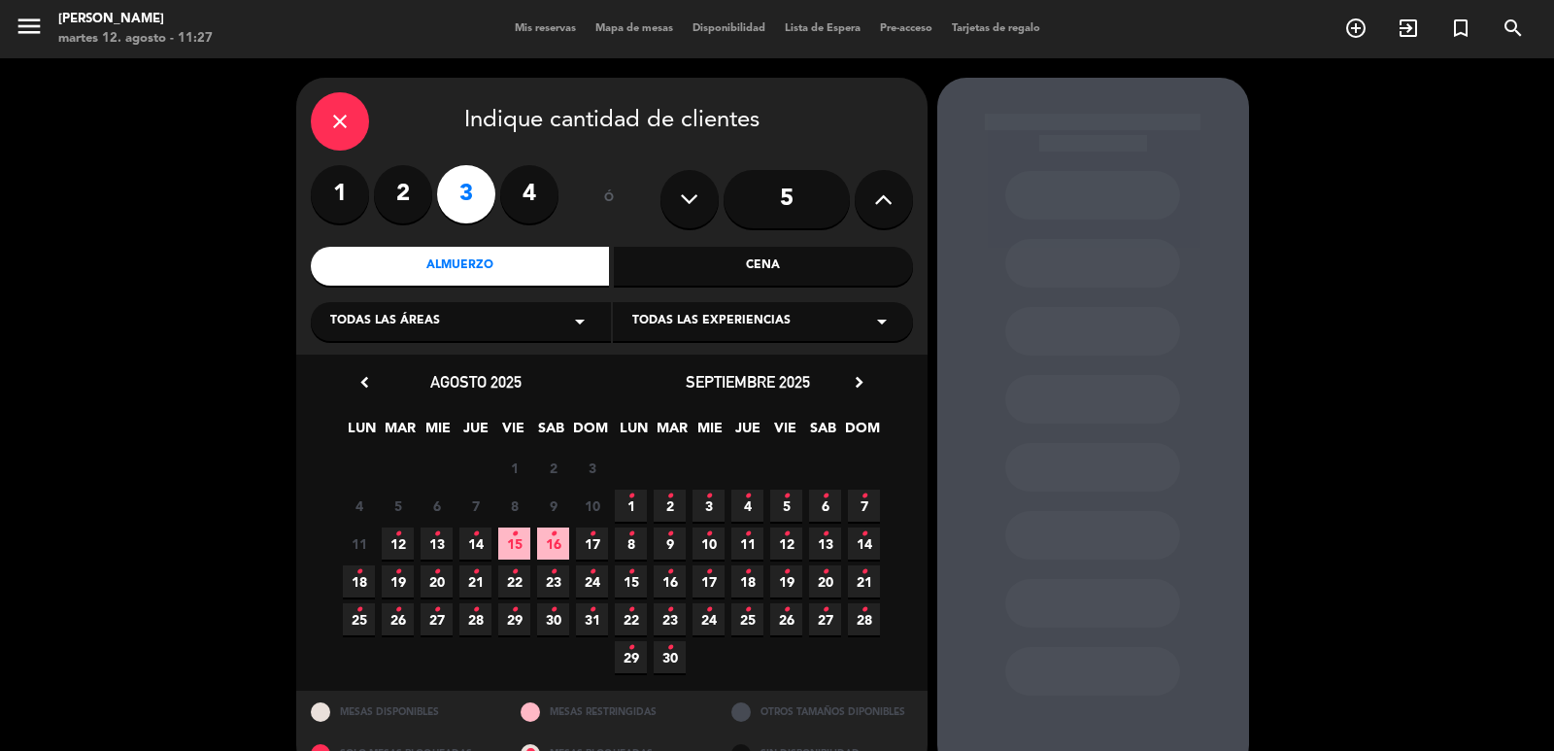
click at [448, 542] on span "13 •" at bounding box center [437, 543] width 32 height 32
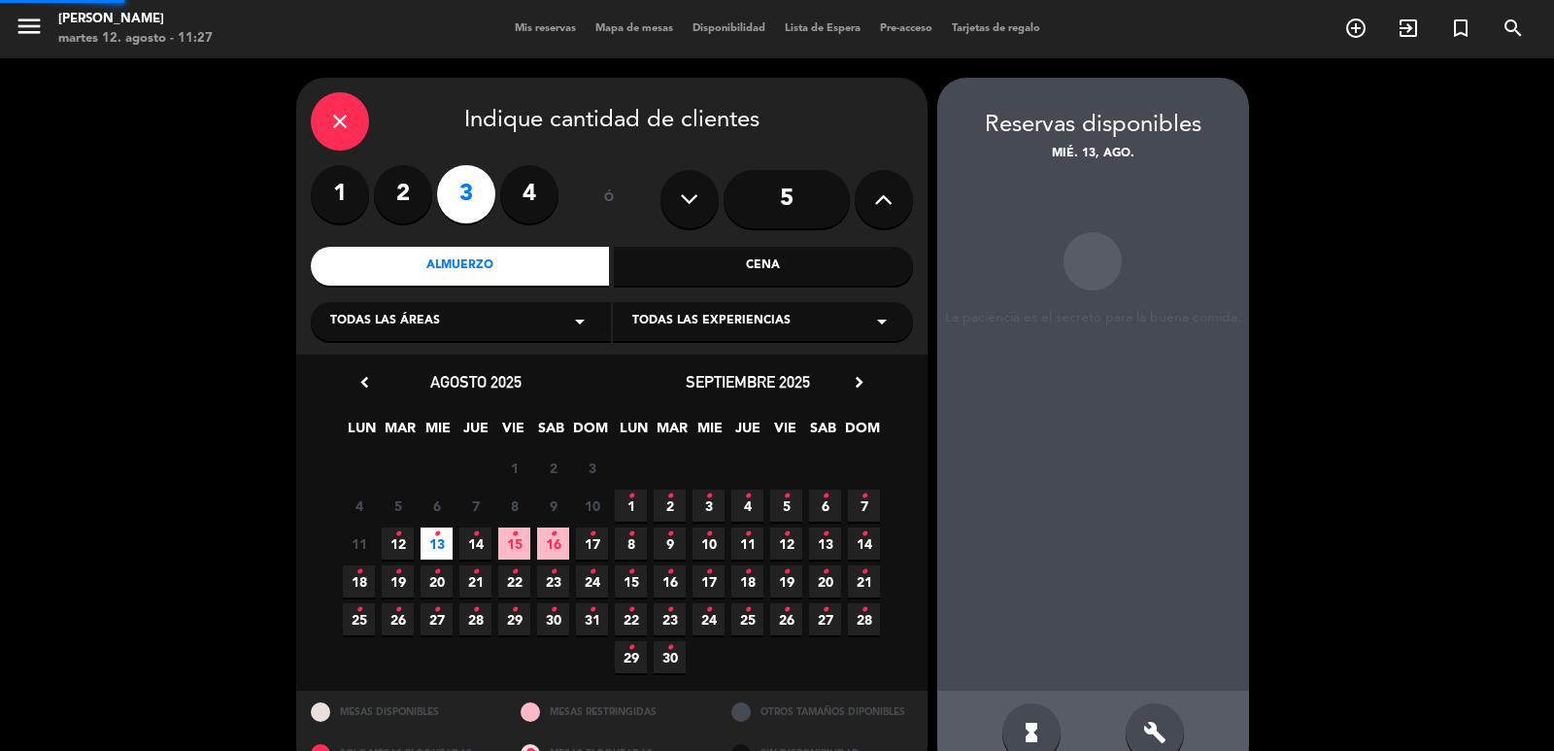
scroll to position [42, 0]
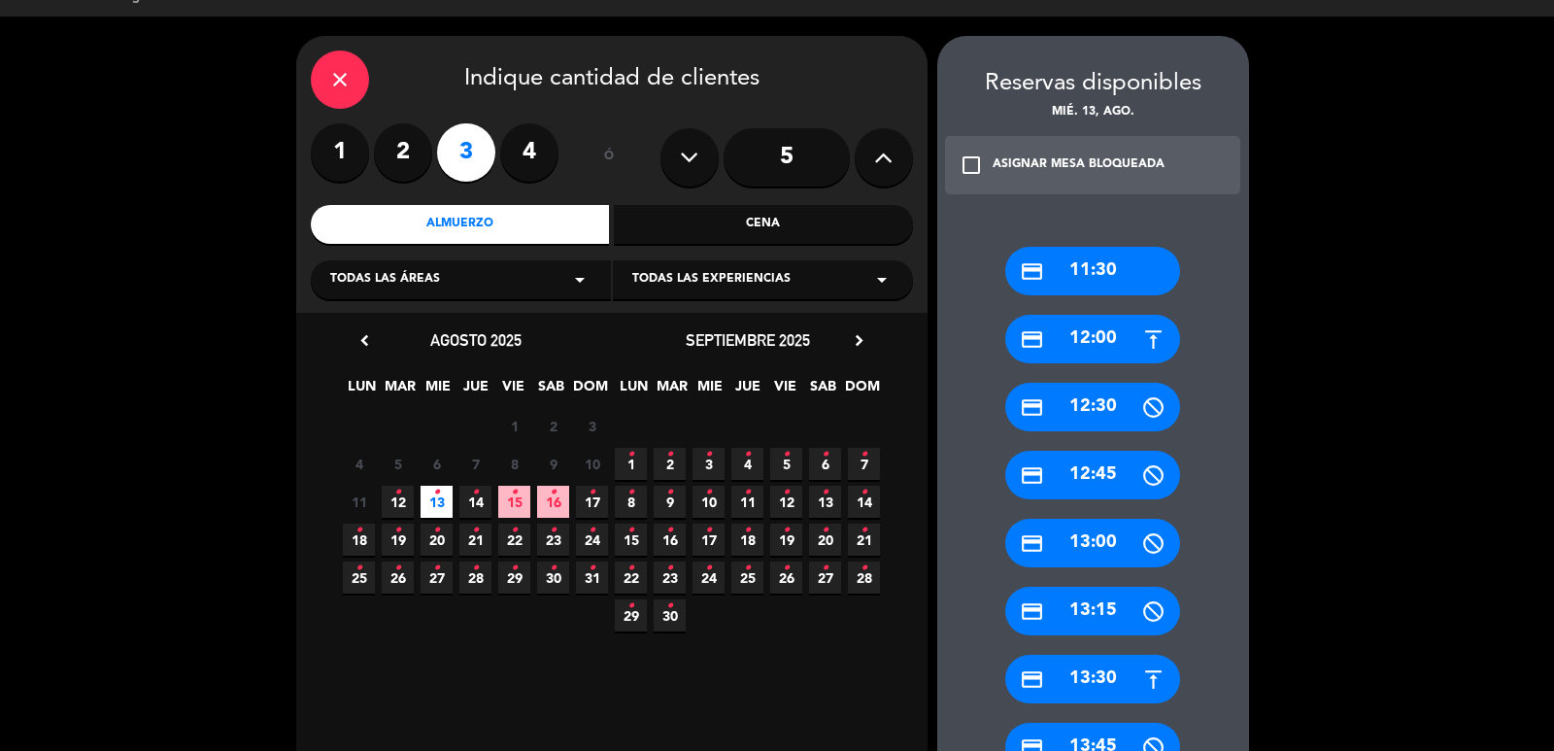
click at [391, 156] on label "2" at bounding box center [403, 152] width 58 height 58
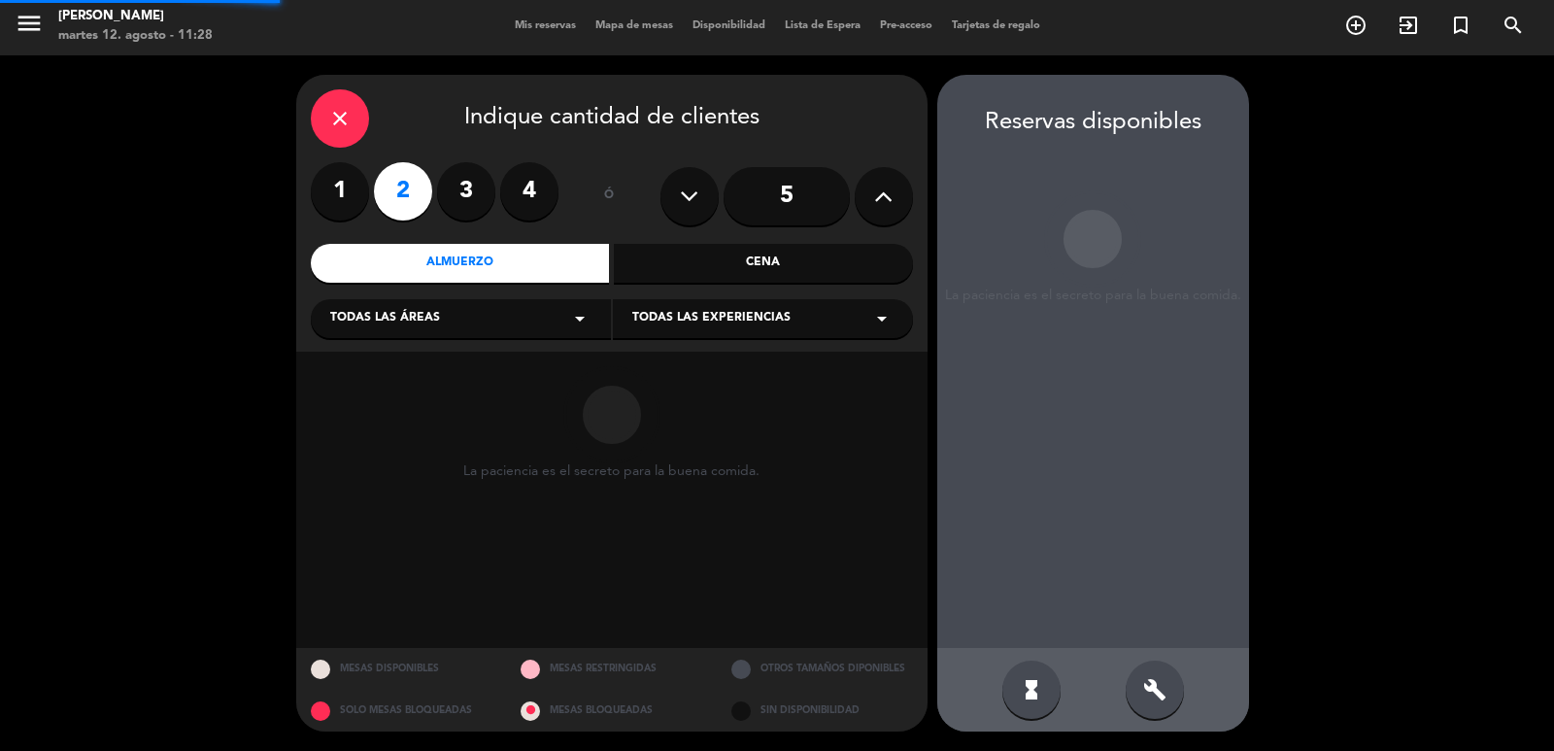
scroll to position [3, 0]
click at [741, 255] on div "Cena" at bounding box center [763, 263] width 299 height 39
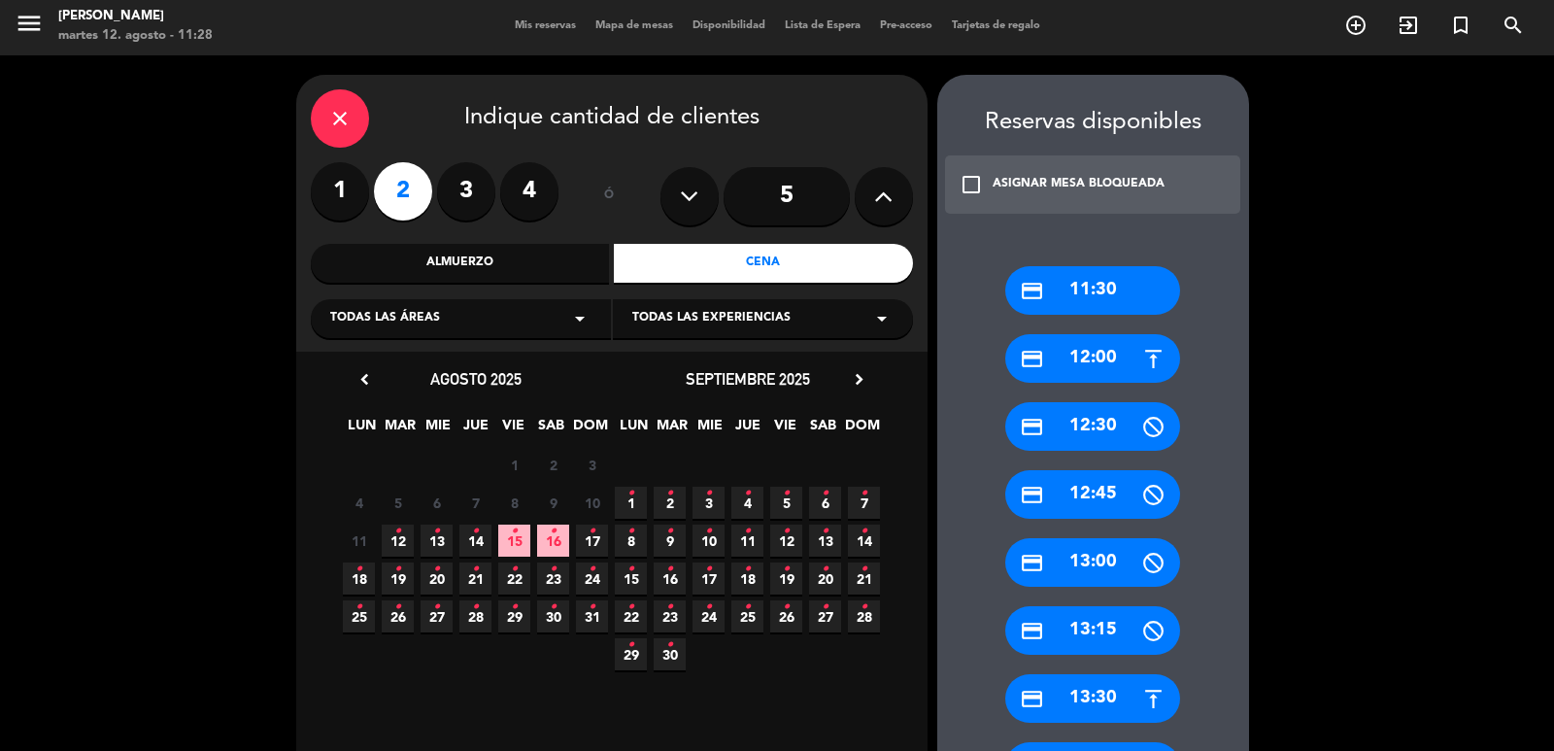
scroll to position [42, 0]
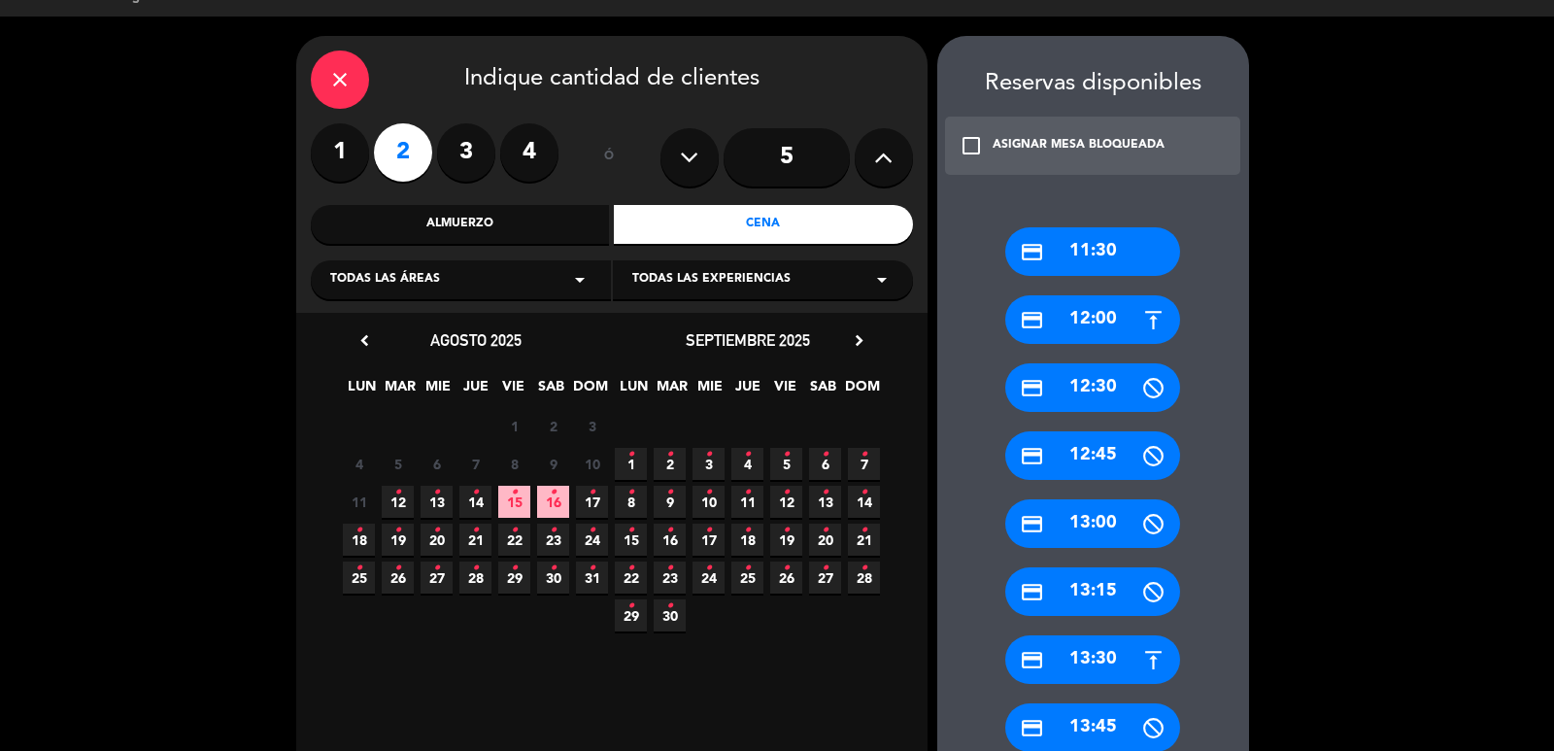
click at [507, 493] on span "15 •" at bounding box center [514, 502] width 32 height 32
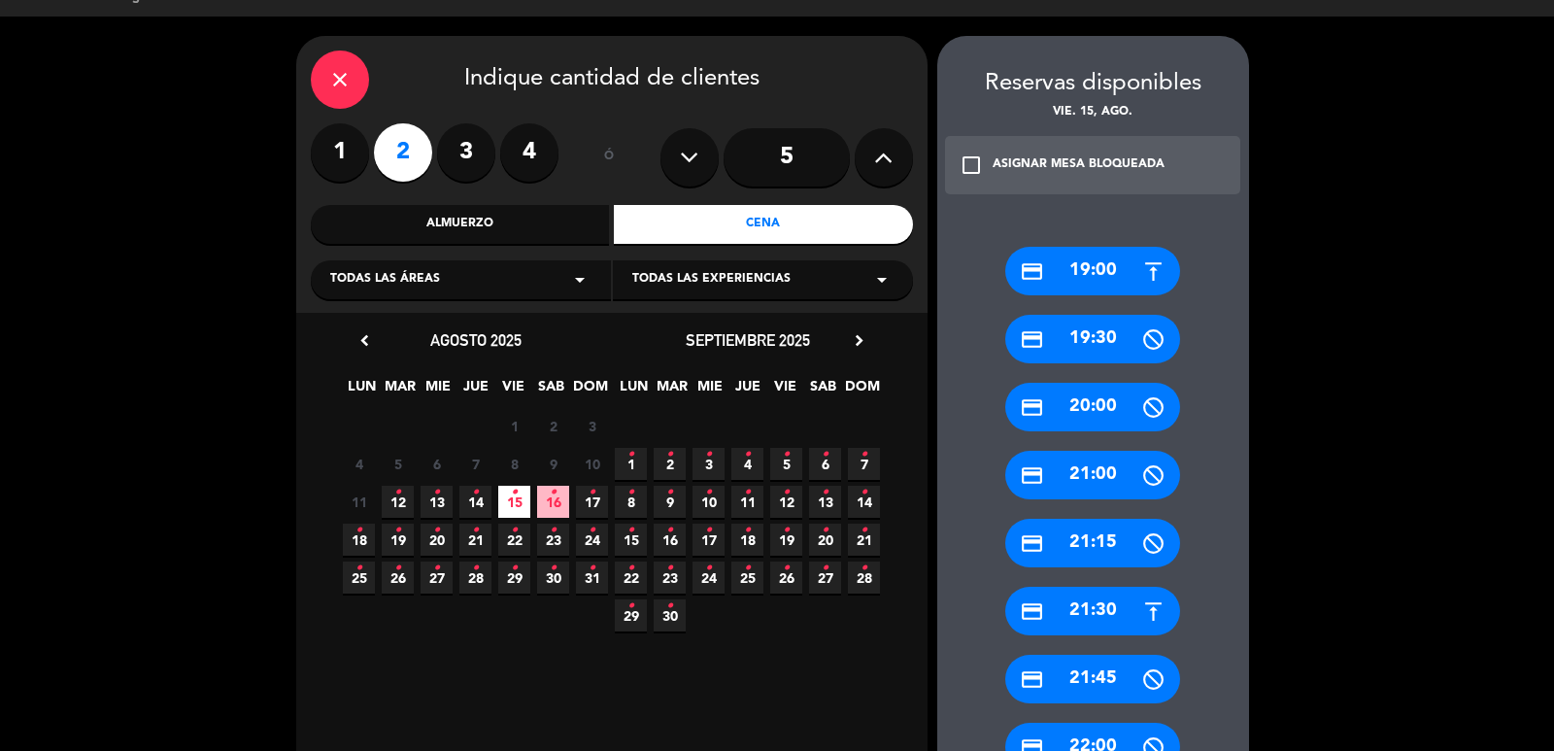
click at [1039, 262] on icon "credit_card" at bounding box center [1032, 271] width 24 height 24
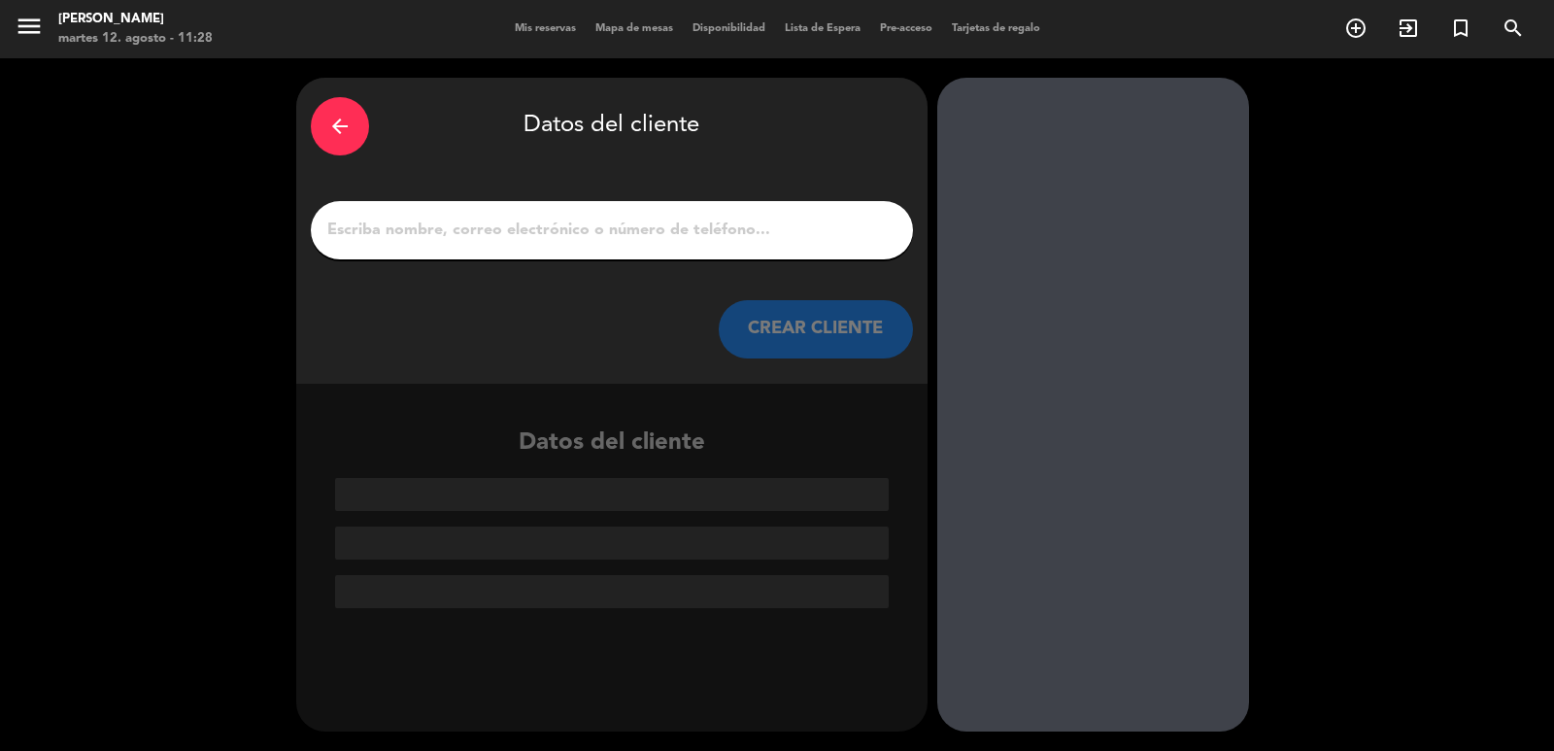
scroll to position [0, 0]
click at [798, 338] on button "CREAR CLIENTE" at bounding box center [816, 329] width 194 height 58
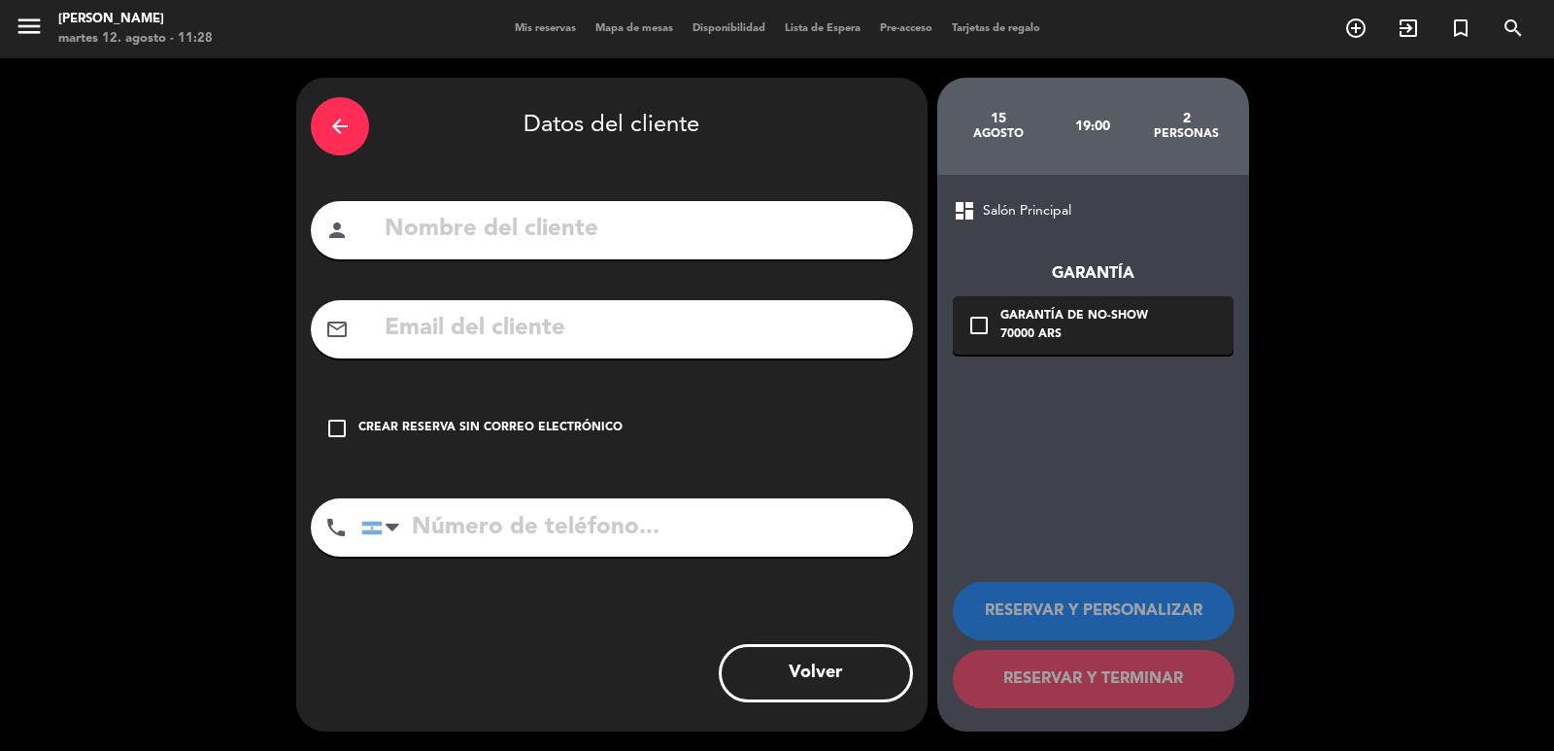
paste input "[EMAIL_ADDRESS][DOMAIN_NAME]"
type input "[EMAIL_ADDRESS][DOMAIN_NAME]"
click at [662, 207] on div "person" at bounding box center [612, 230] width 602 height 58
click at [657, 224] on input "text" at bounding box center [641, 230] width 516 height 40
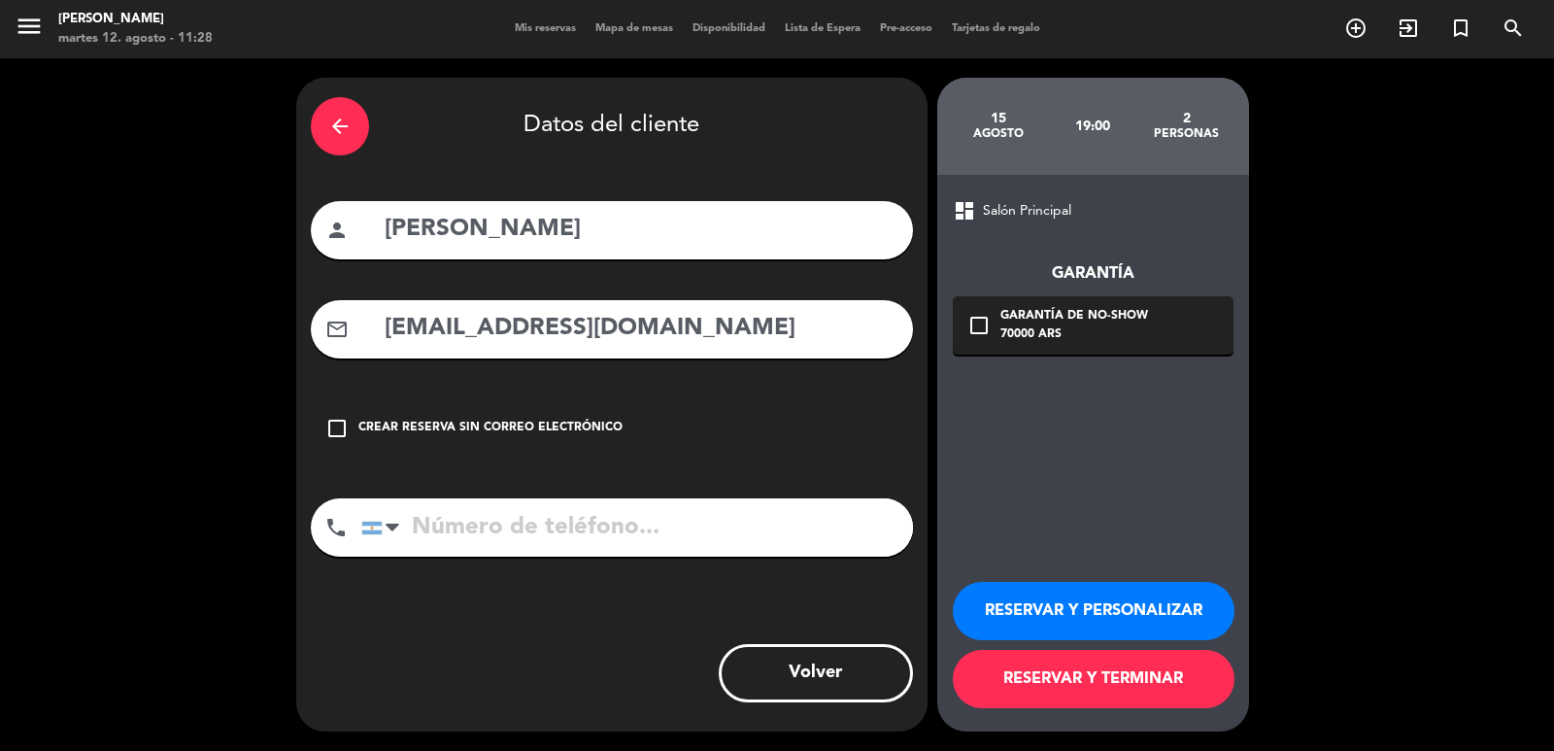
type input "[PERSON_NAME]"
paste input "[PHONE_NUMBER]"
type input "[PHONE_NUMBER]"
click at [1069, 329] on div "70000 ARS" at bounding box center [1075, 334] width 148 height 19
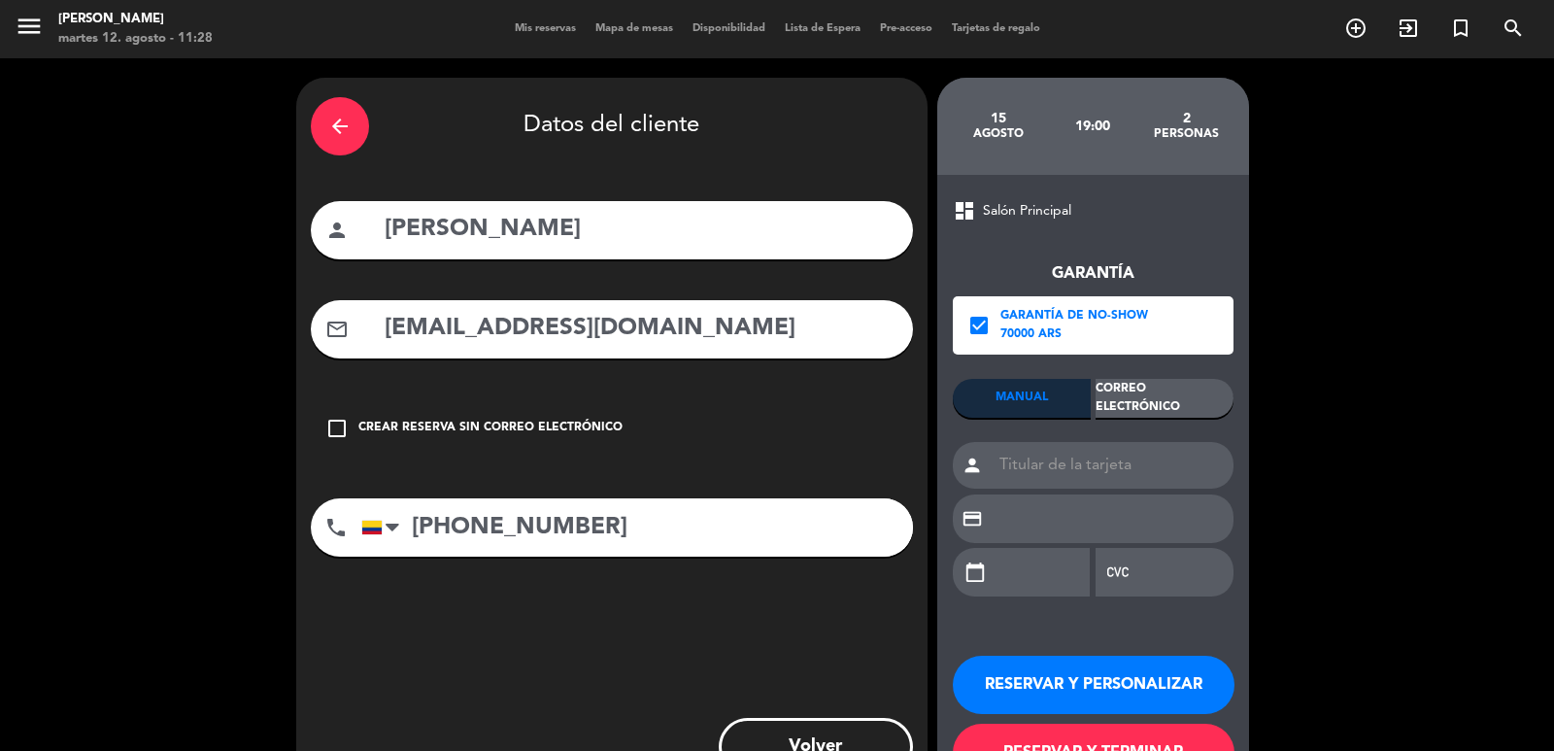
click at [1112, 379] on div "Correo Electrónico" at bounding box center [1165, 398] width 138 height 39
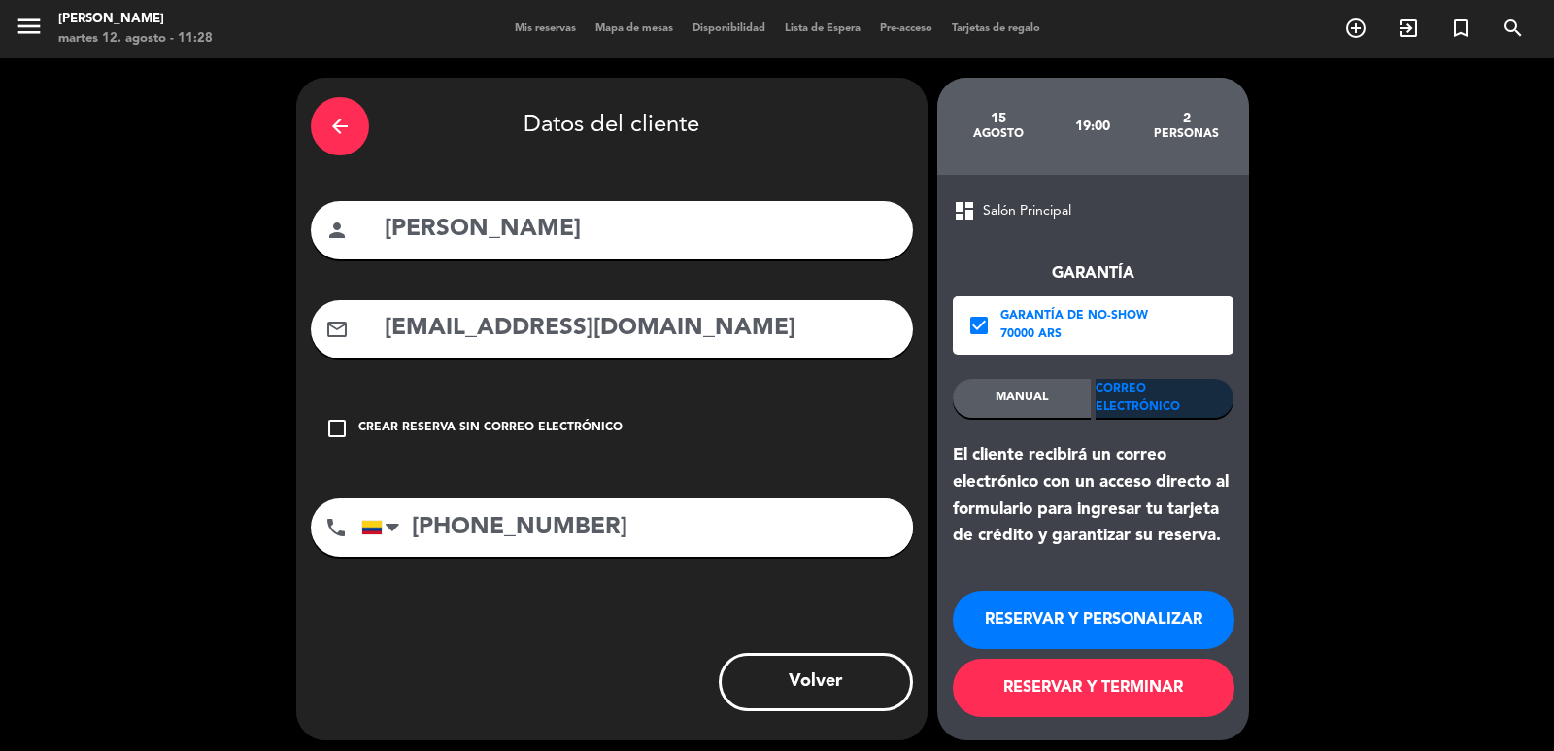
click at [1080, 608] on button "RESERVAR Y PERSONALIZAR" at bounding box center [1094, 620] width 282 height 58
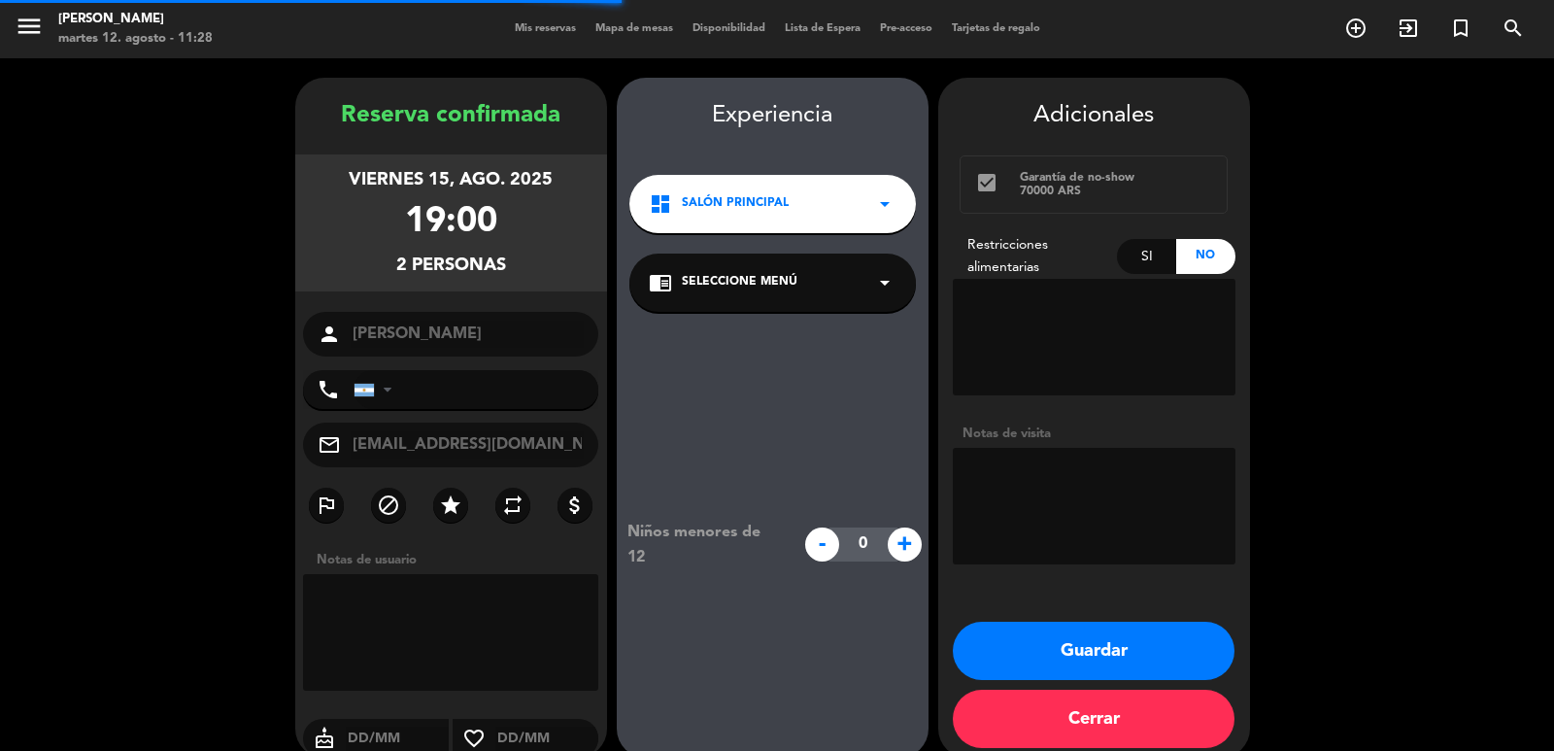
type input "[PHONE_NUMBER]"
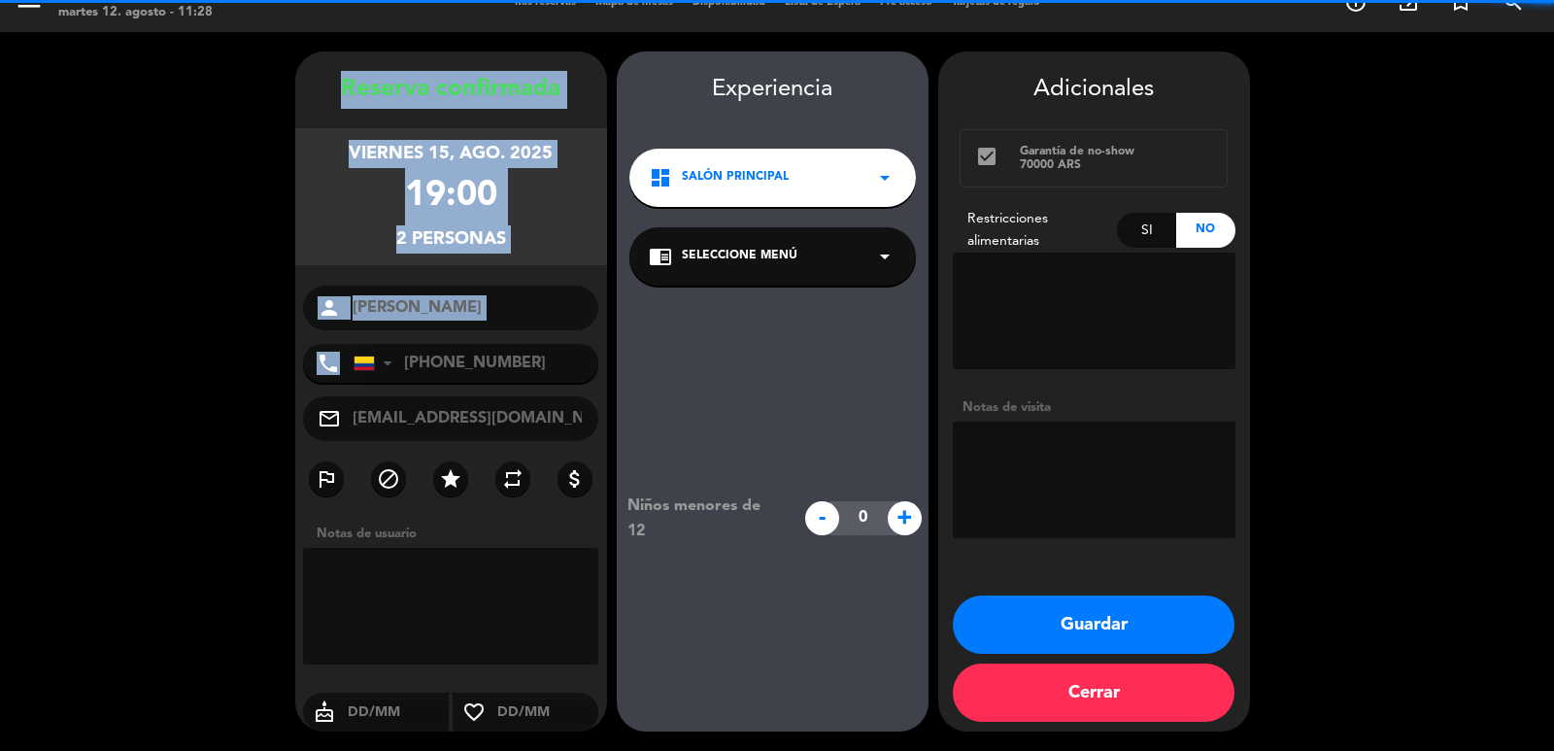
drag, startPoint x: 303, startPoint y: 65, endPoint x: 583, endPoint y: 330, distance: 385.5
click at [604, 360] on div "Reserva confirmada viernes 15, ago. 2025 19:00 2 personas person [PERSON_NAME] …" at bounding box center [451, 391] width 312 height 680
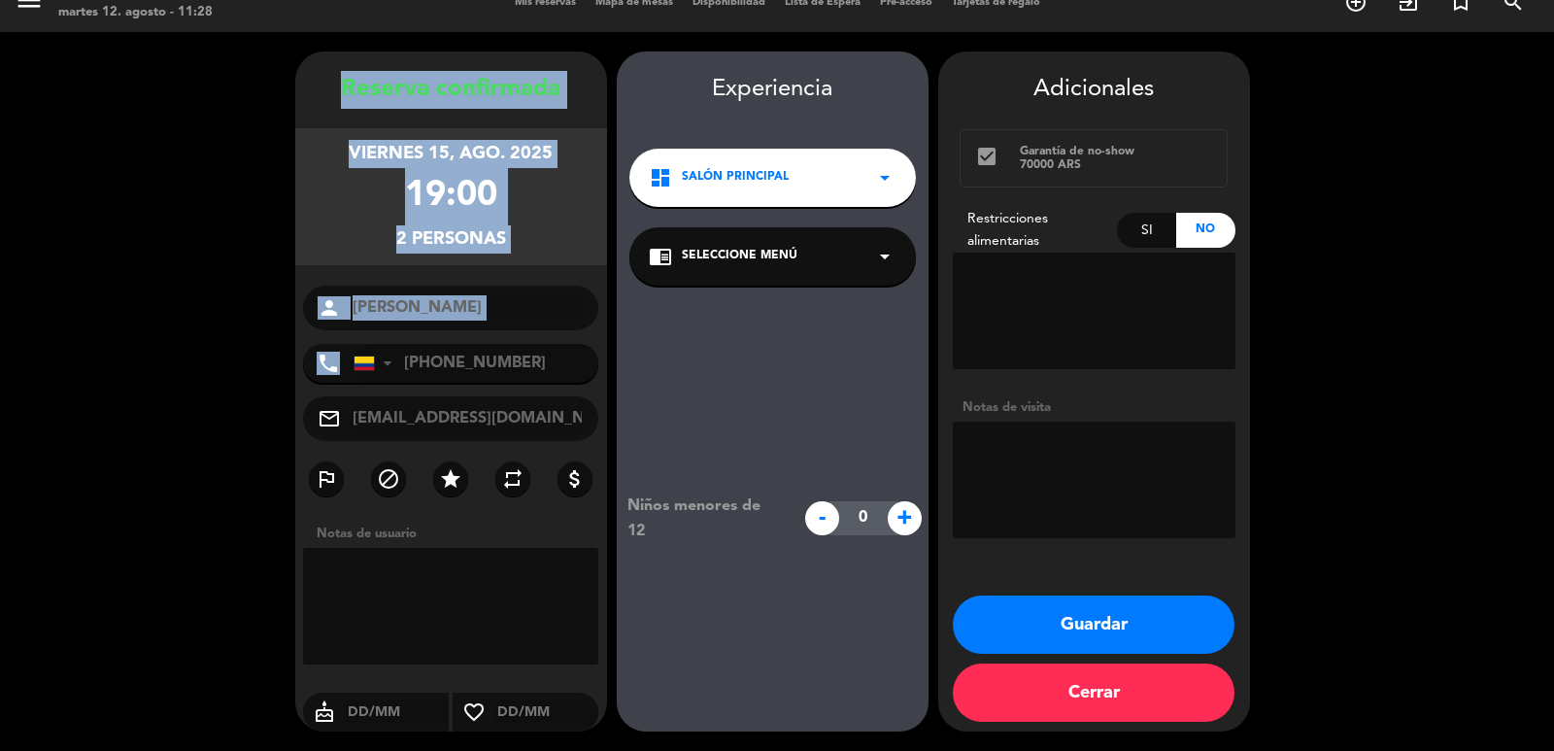
copy div "Loremip dolorsitam consect 51, adi. 4794 76:31 5 elitsedd eiusmo tempo Incidi U…"
click at [1183, 623] on button "Guardar" at bounding box center [1094, 624] width 282 height 58
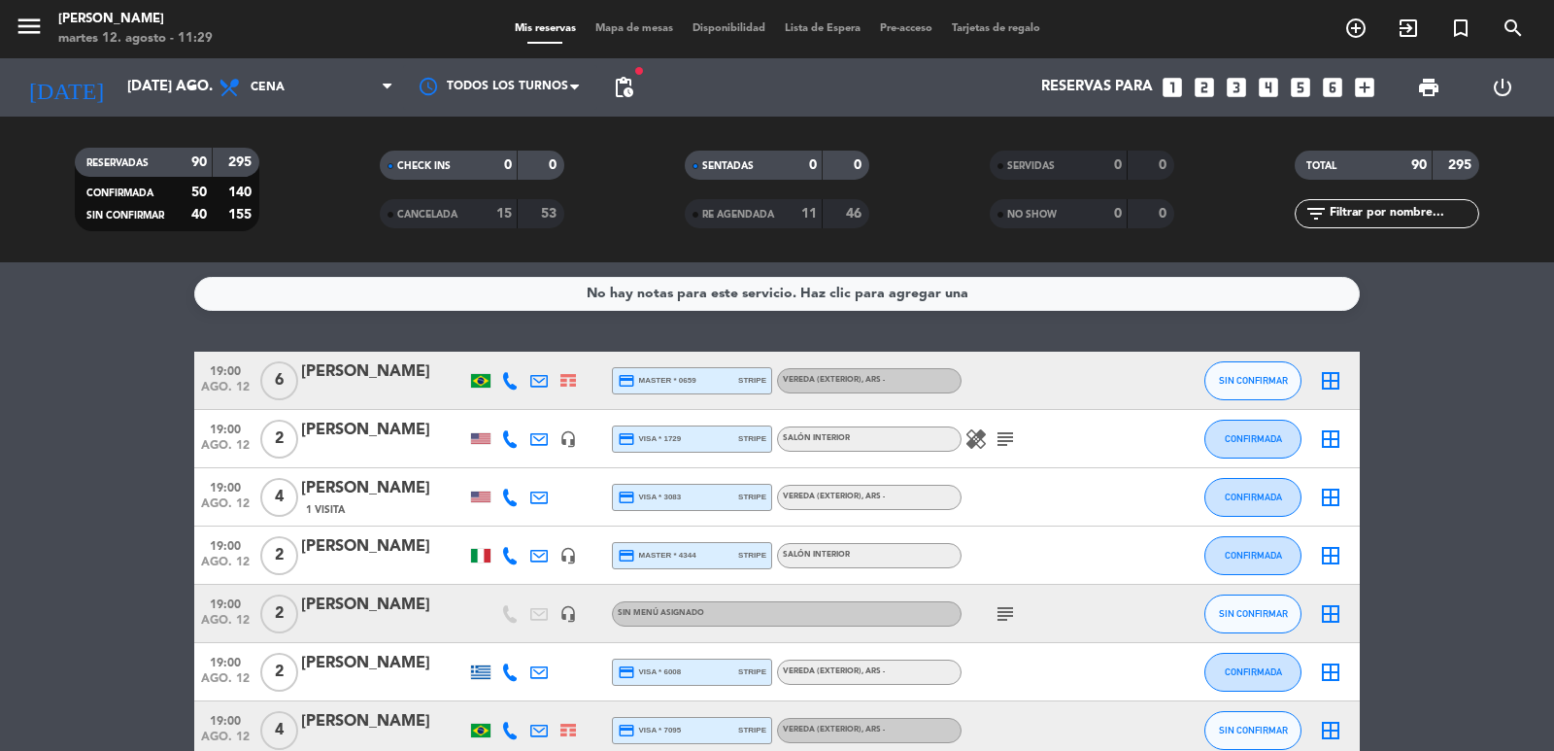
click at [1202, 94] on icon "looks_two" at bounding box center [1204, 87] width 25 height 25
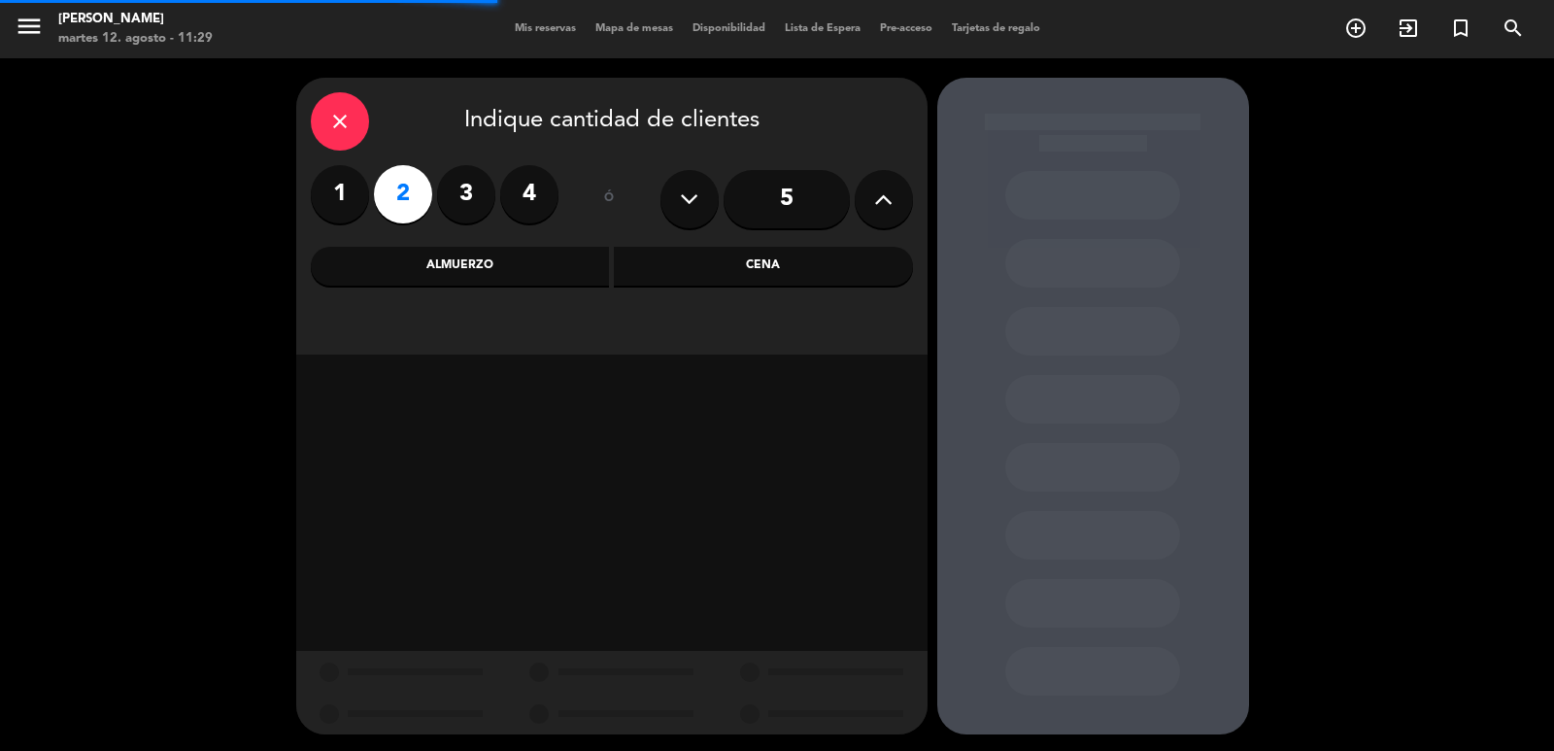
click at [677, 264] on div "Cena" at bounding box center [763, 266] width 299 height 39
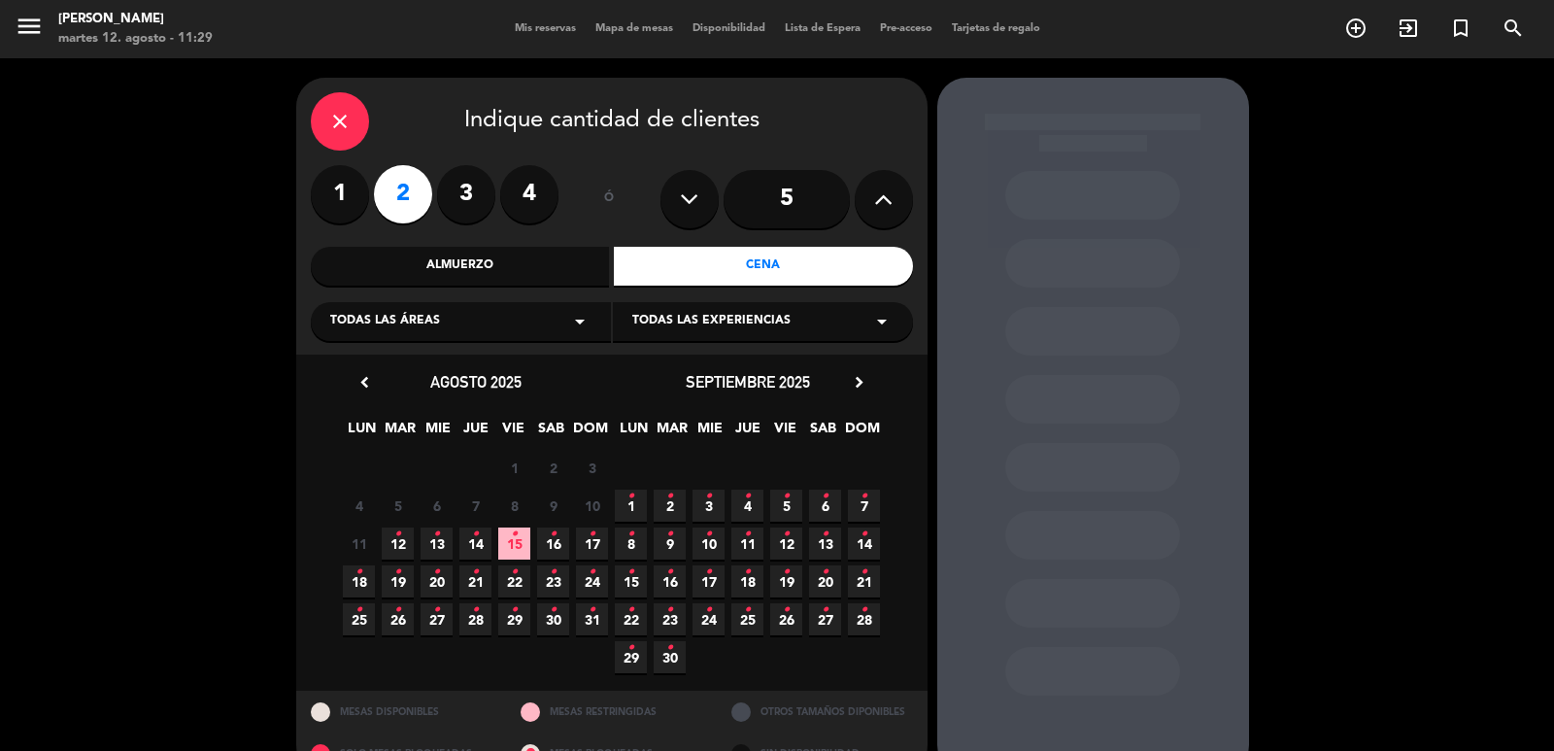
click at [410, 549] on span "12 •" at bounding box center [398, 543] width 32 height 32
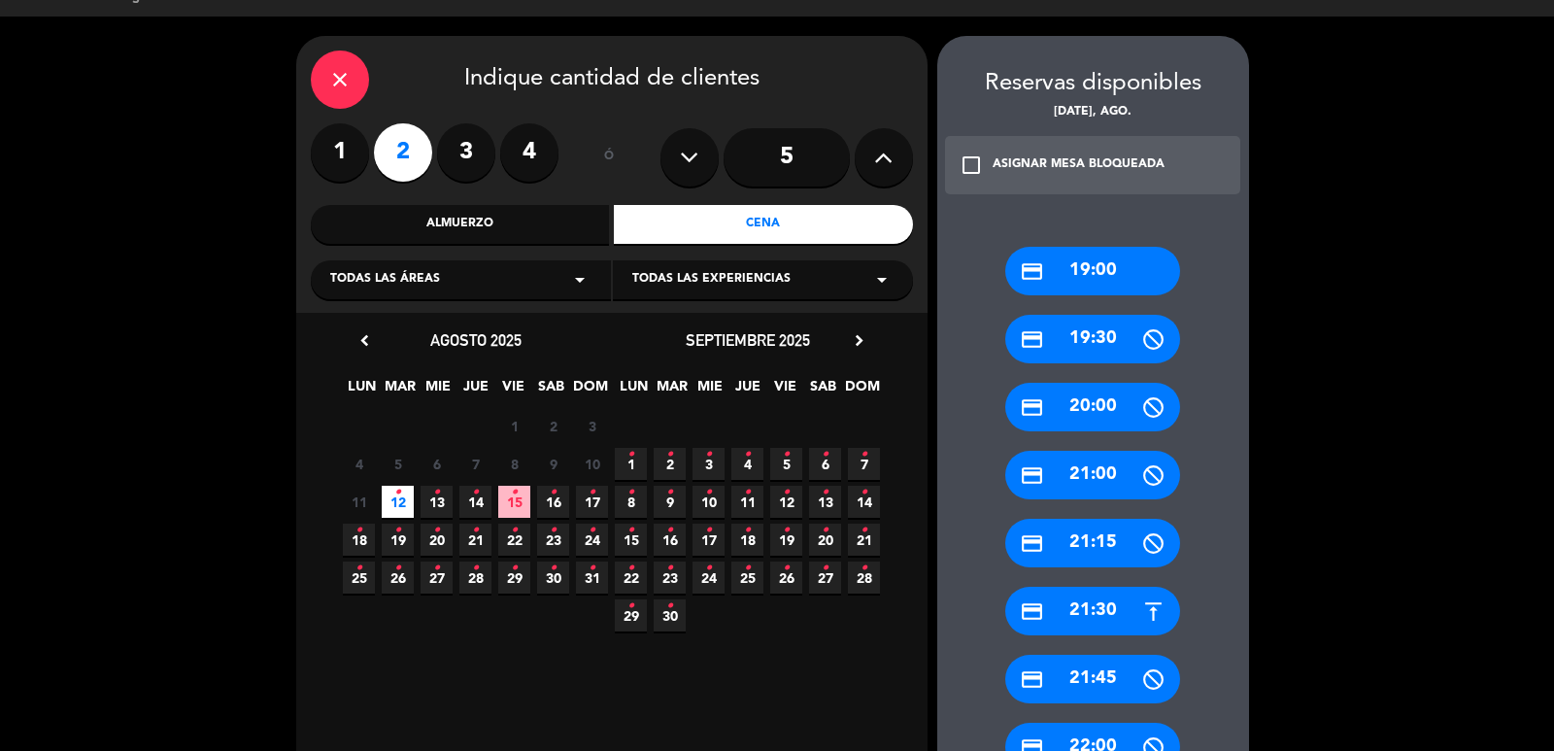
scroll to position [236, 0]
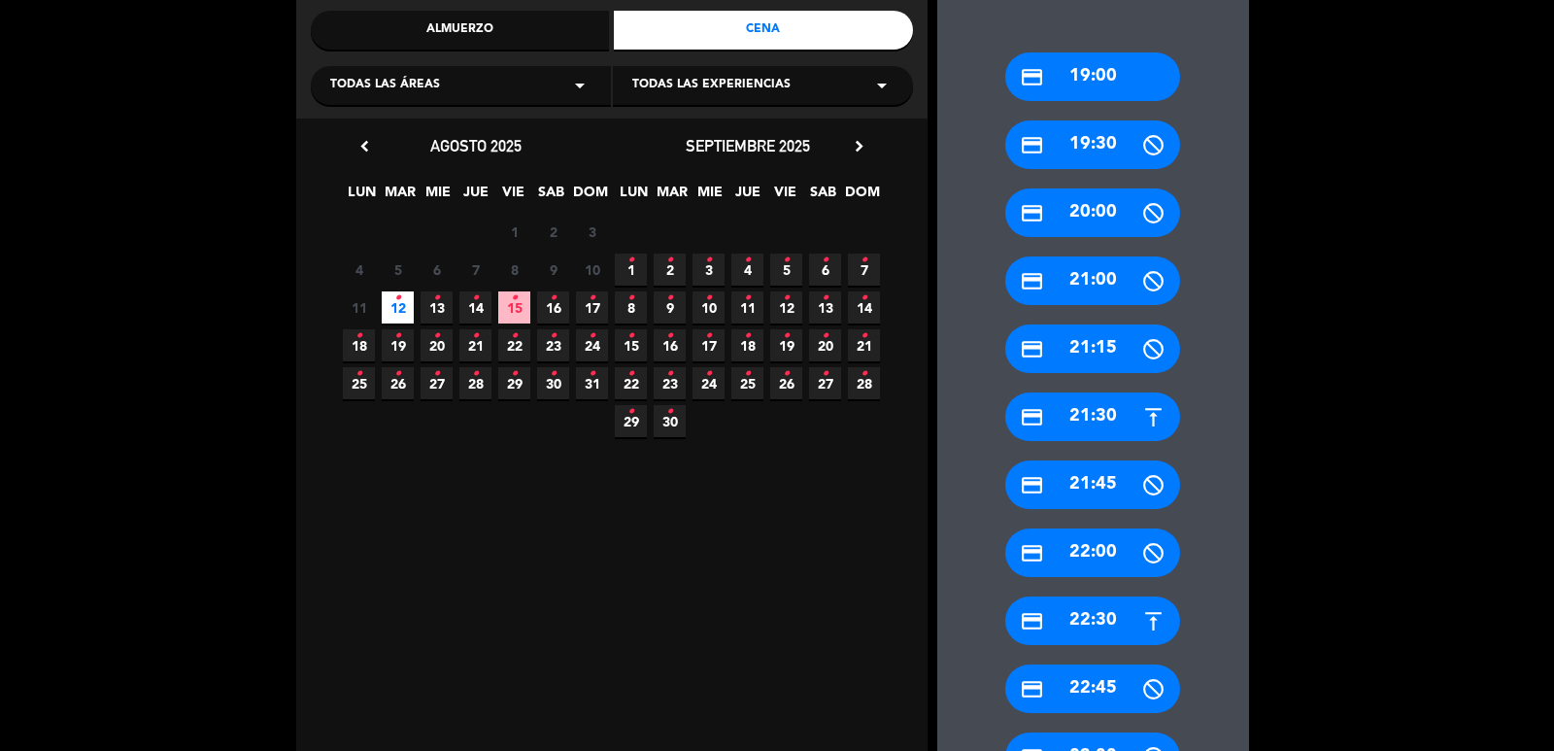
click at [1069, 622] on div "credit_card 22:30" at bounding box center [1092, 620] width 175 height 49
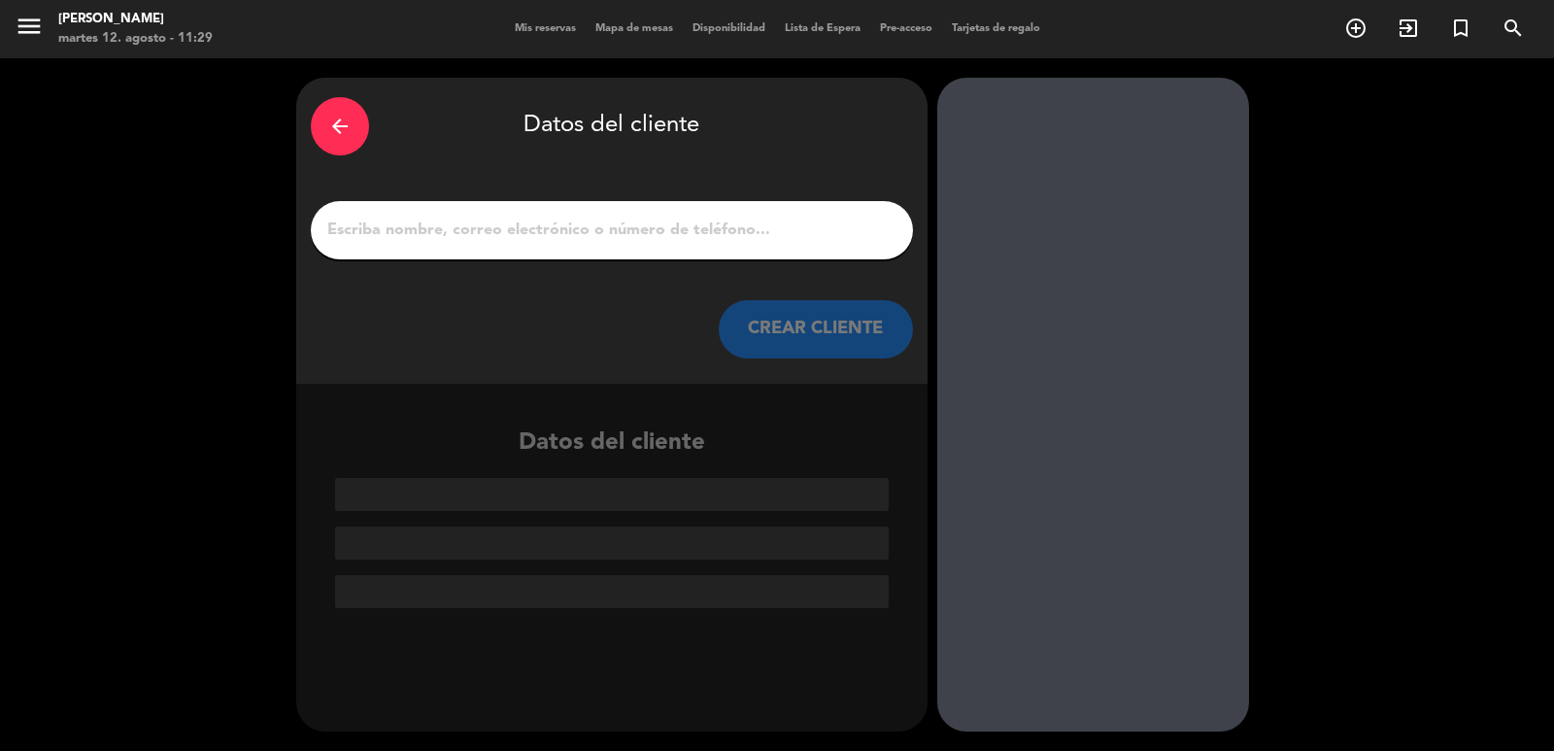
scroll to position [0, 0]
click at [587, 255] on div at bounding box center [612, 230] width 602 height 58
click at [590, 239] on input "1" at bounding box center [611, 230] width 573 height 27
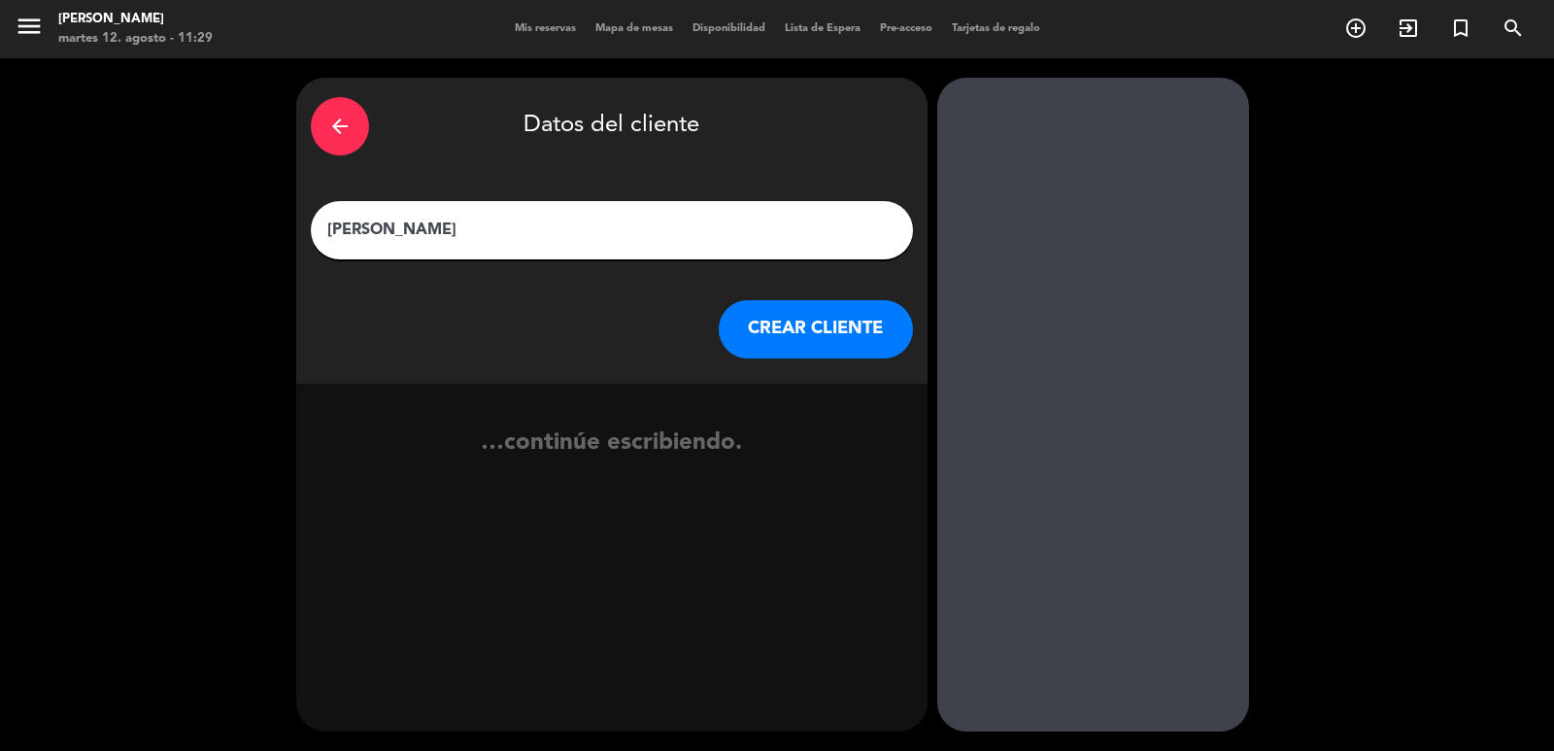
type input "[PERSON_NAME]"
click at [783, 331] on button "CREAR CLIENTE" at bounding box center [816, 329] width 194 height 58
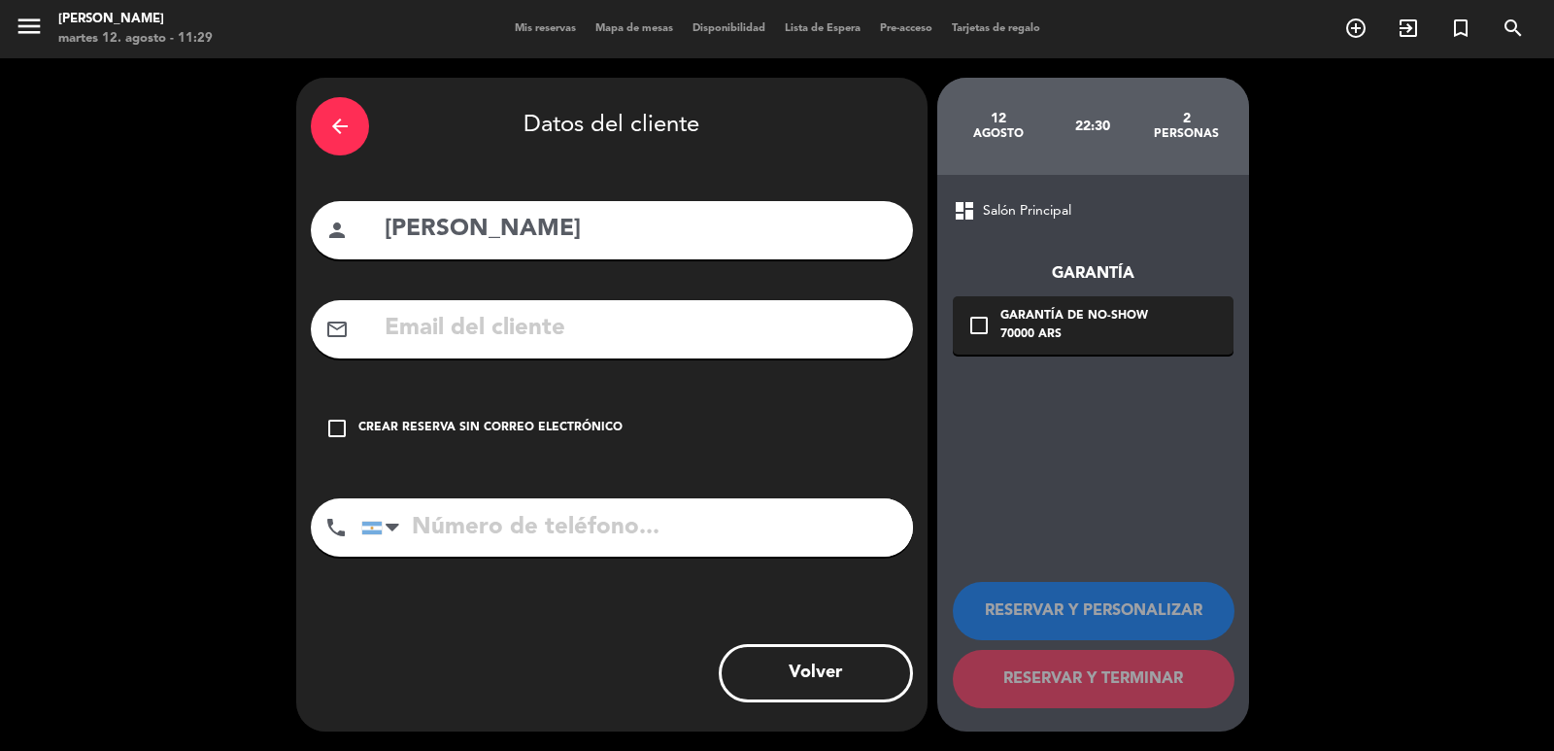
drag, startPoint x: 578, startPoint y: 435, endPoint x: 715, endPoint y: 468, distance: 140.9
click at [577, 434] on div "Crear reserva sin correo electrónico" at bounding box center [490, 428] width 264 height 19
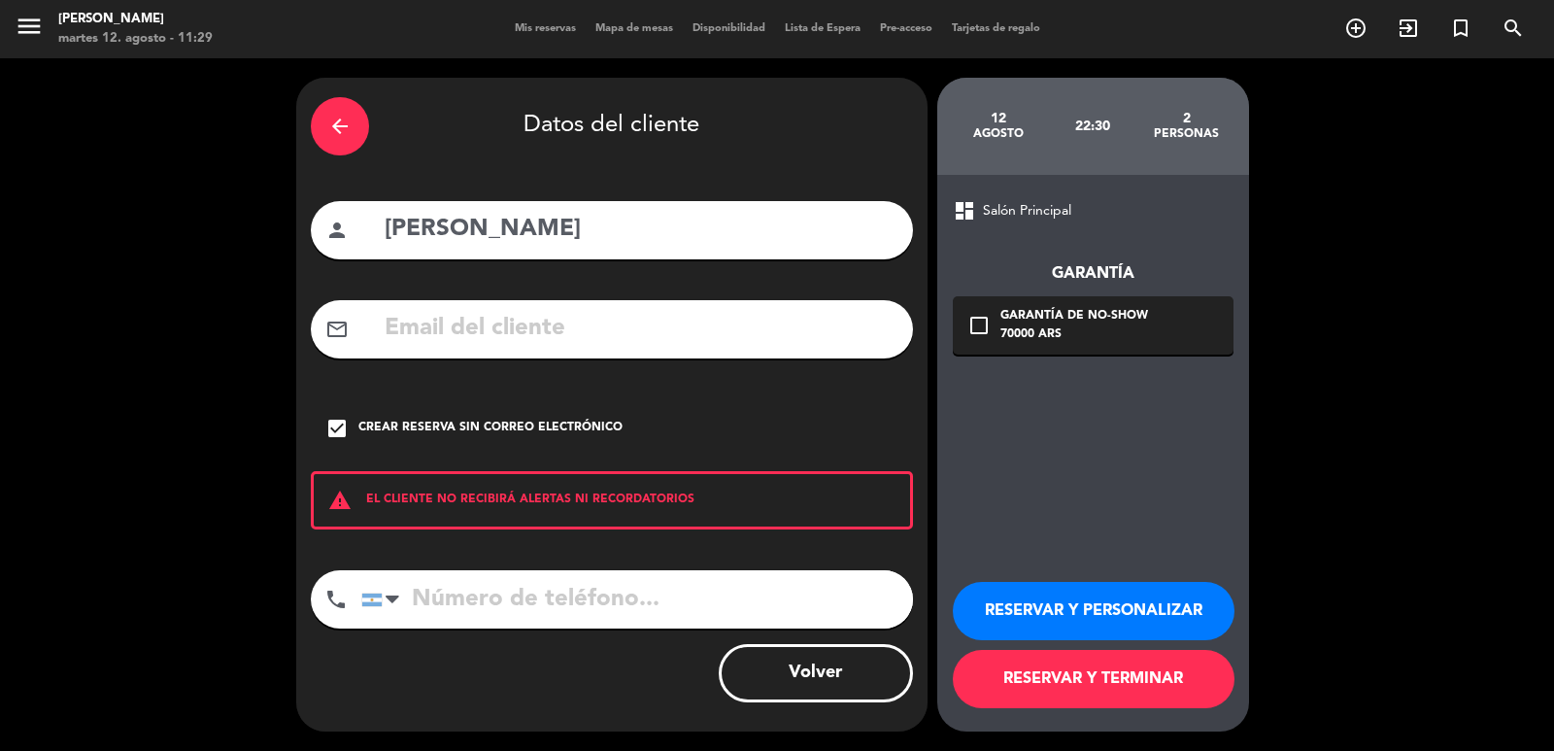
click at [1044, 626] on button "RESERVAR Y PERSONALIZAR" at bounding box center [1094, 611] width 282 height 58
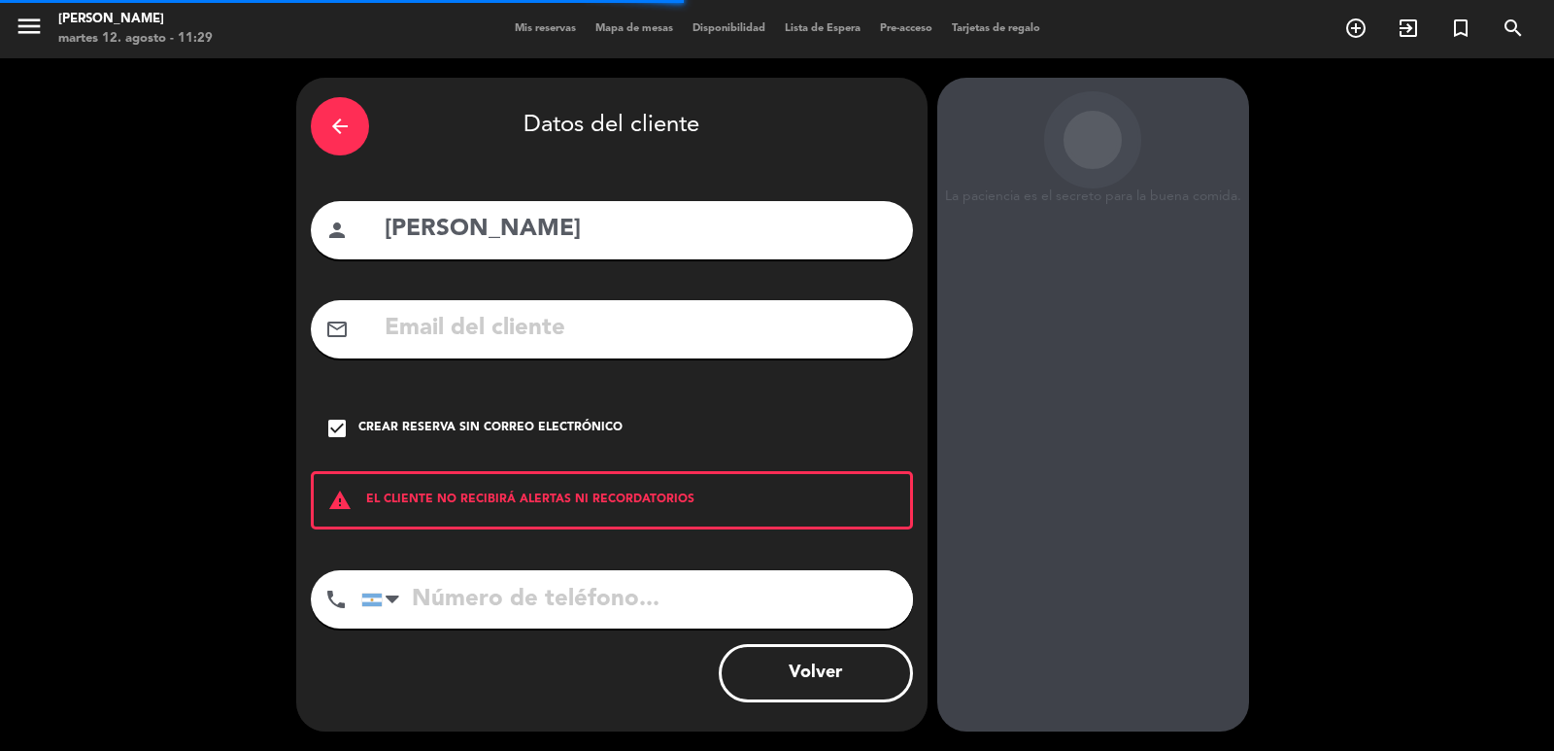
scroll to position [26, 0]
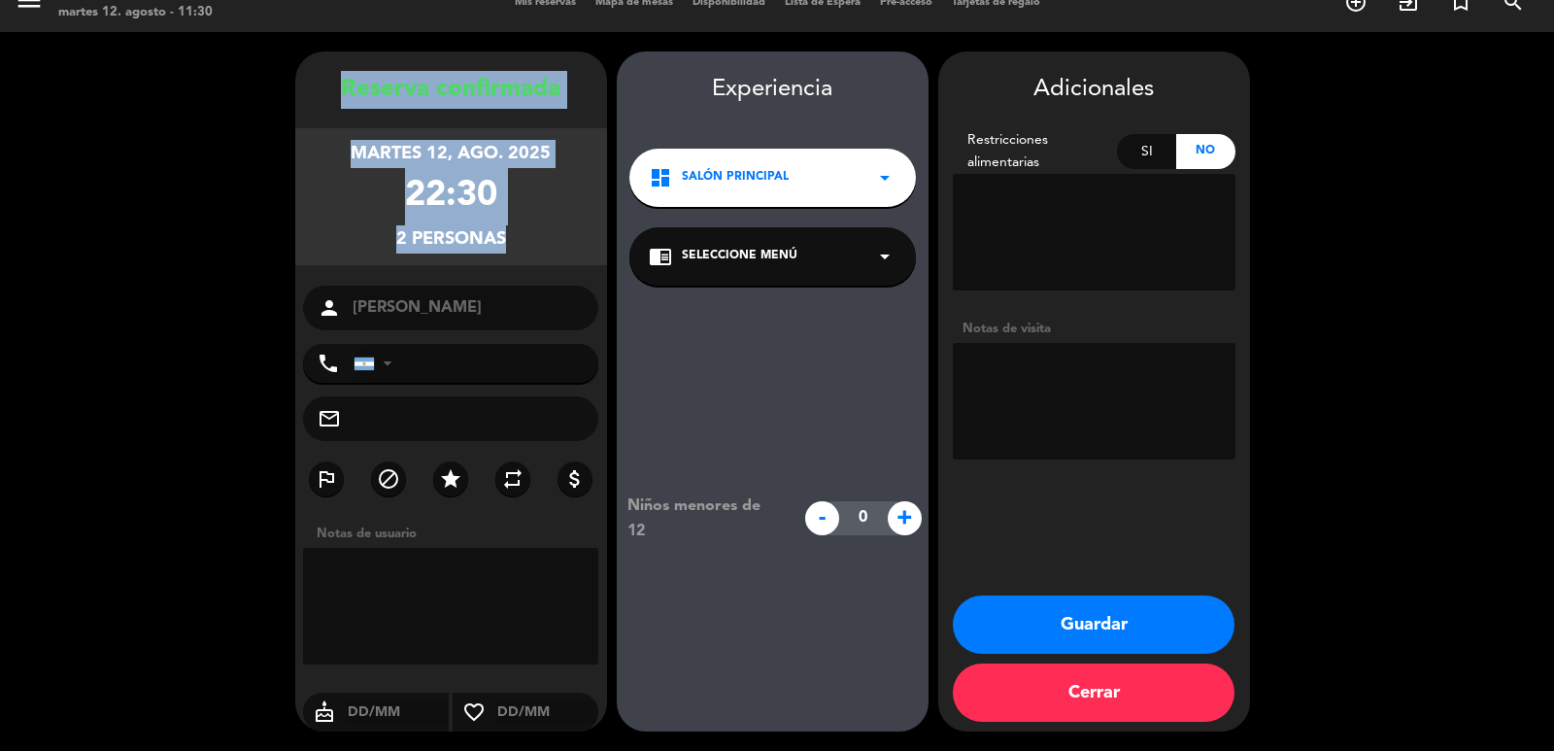
drag, startPoint x: 342, startPoint y: 73, endPoint x: 522, endPoint y: 249, distance: 251.4
click at [542, 283] on div "Reserva confirmada martes 12, ago. 2025 22:30 2 personas person [PERSON_NAME] p…" at bounding box center [451, 411] width 312 height 680
copy div "Reserva confirmada martes 12, ago. 2025 22:30 2 personas"
click at [1006, 624] on button "Guardar" at bounding box center [1094, 624] width 282 height 58
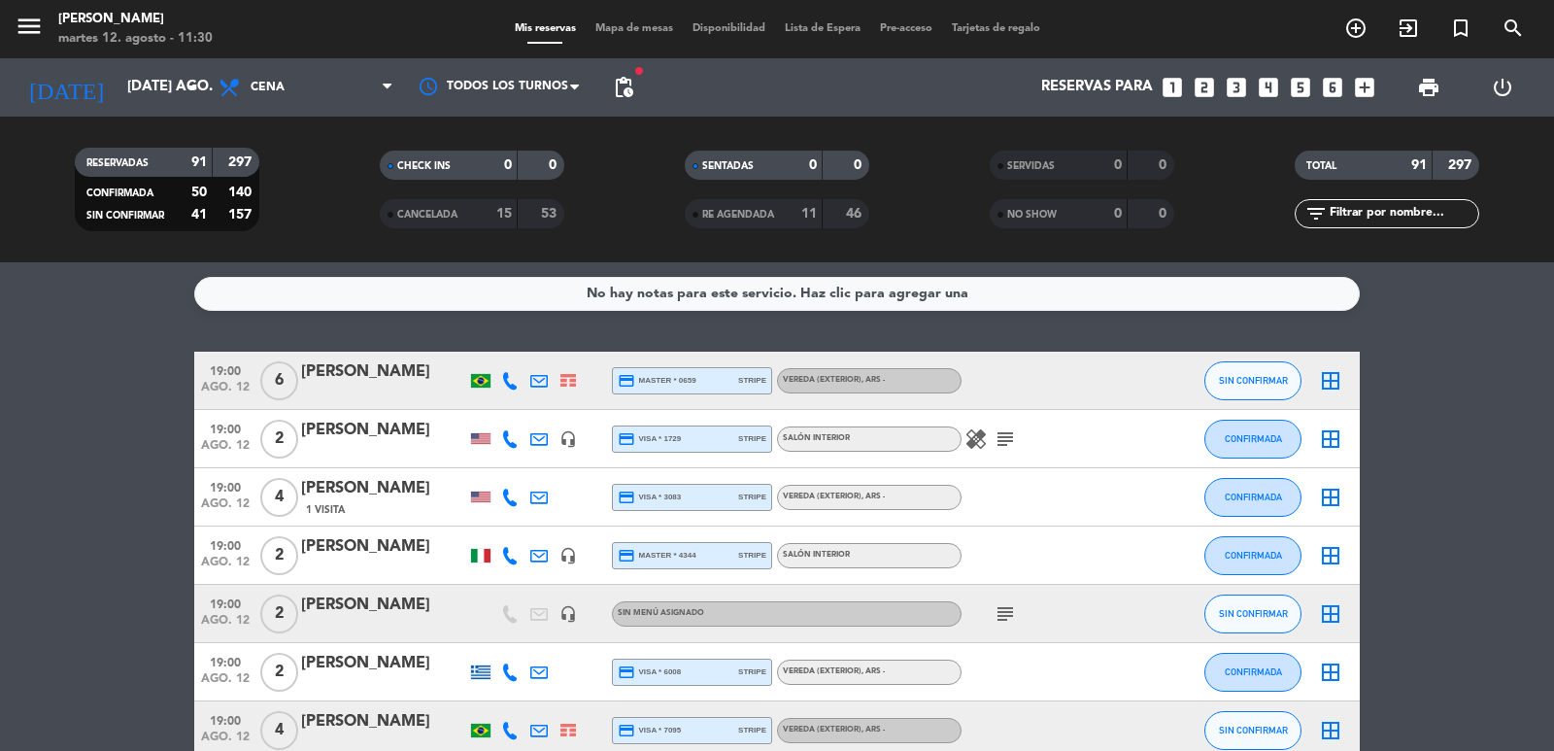
click at [1205, 85] on icon "looks_two" at bounding box center [1204, 87] width 25 height 25
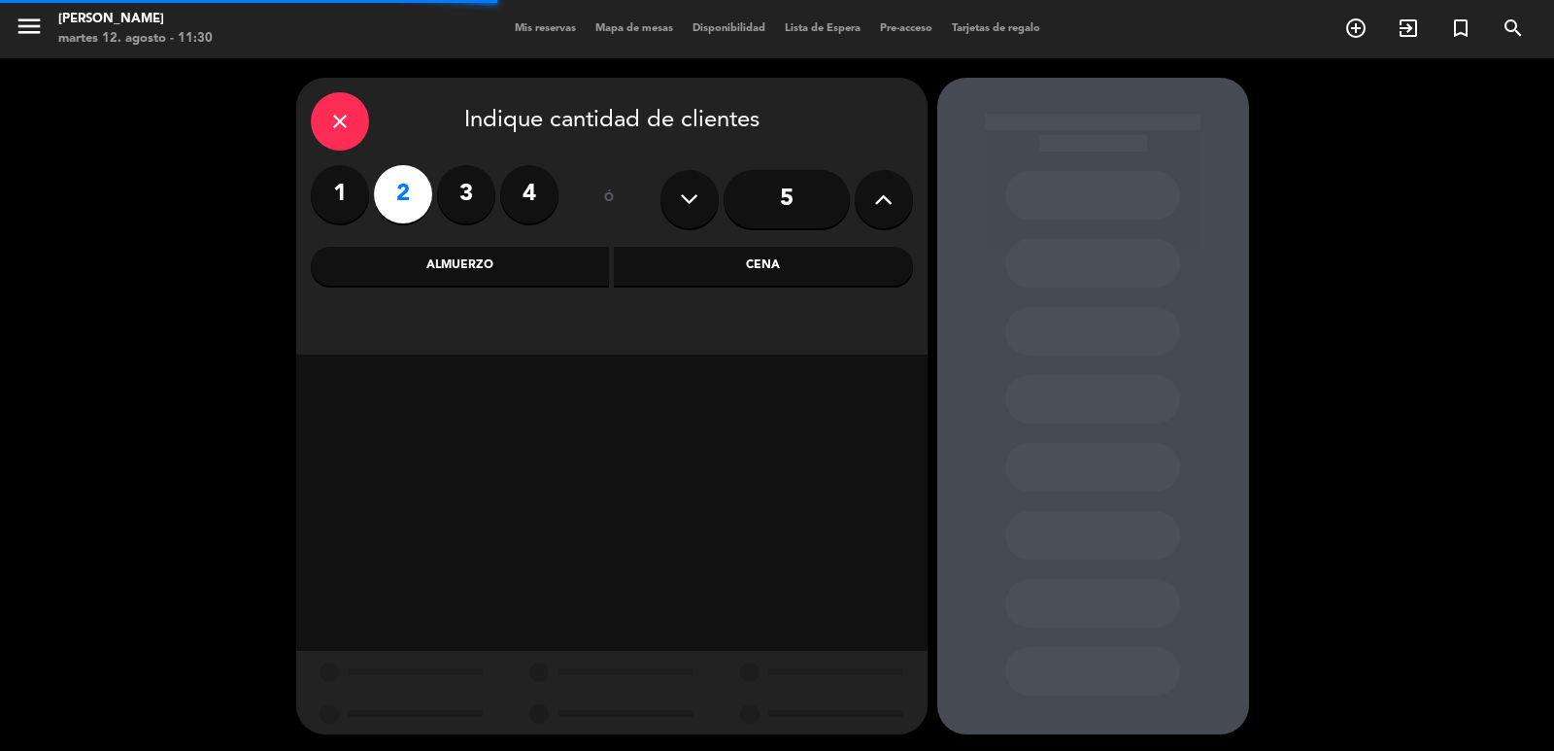
click at [847, 269] on div "Cena" at bounding box center [763, 266] width 299 height 39
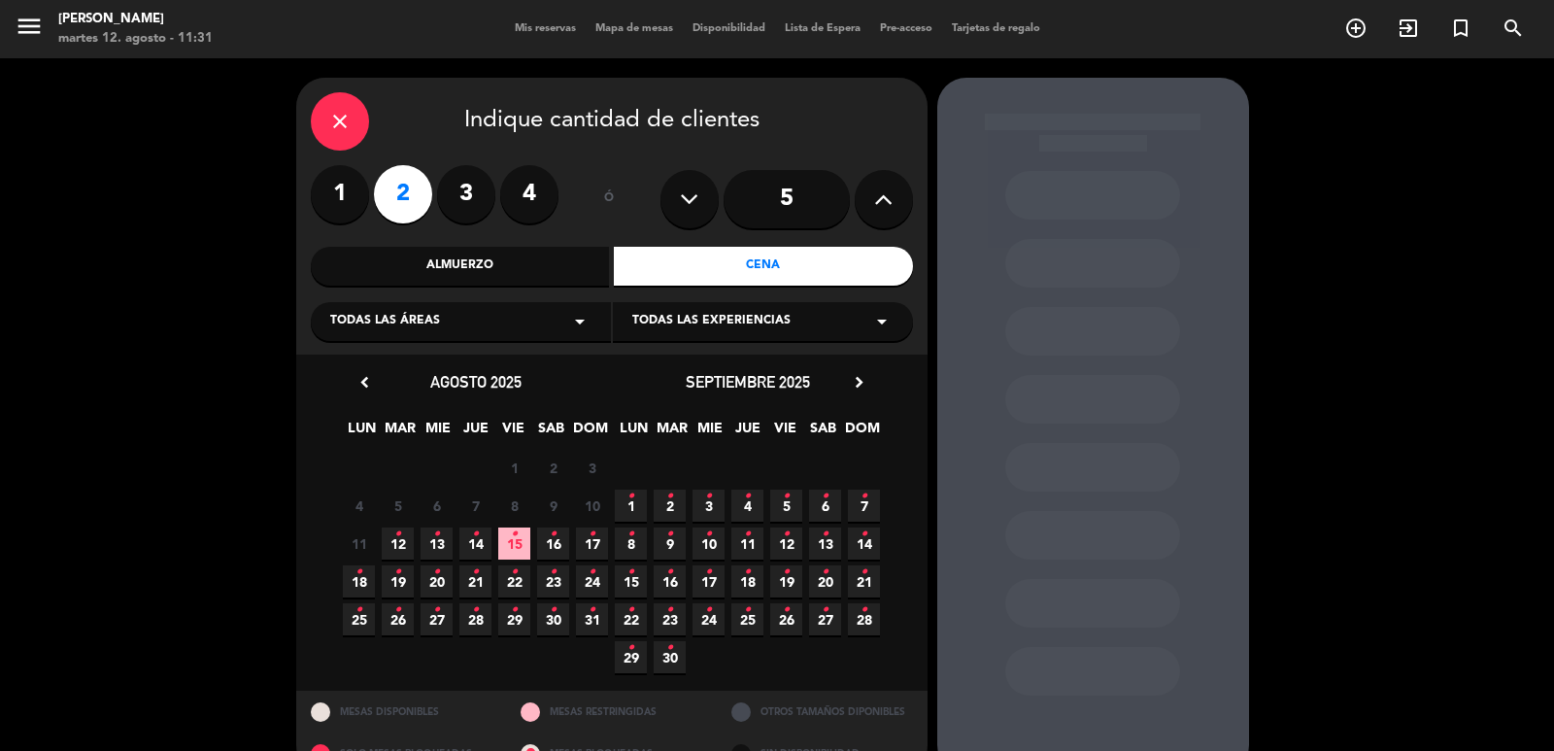
click at [542, 581] on span "23 •" at bounding box center [553, 581] width 32 height 32
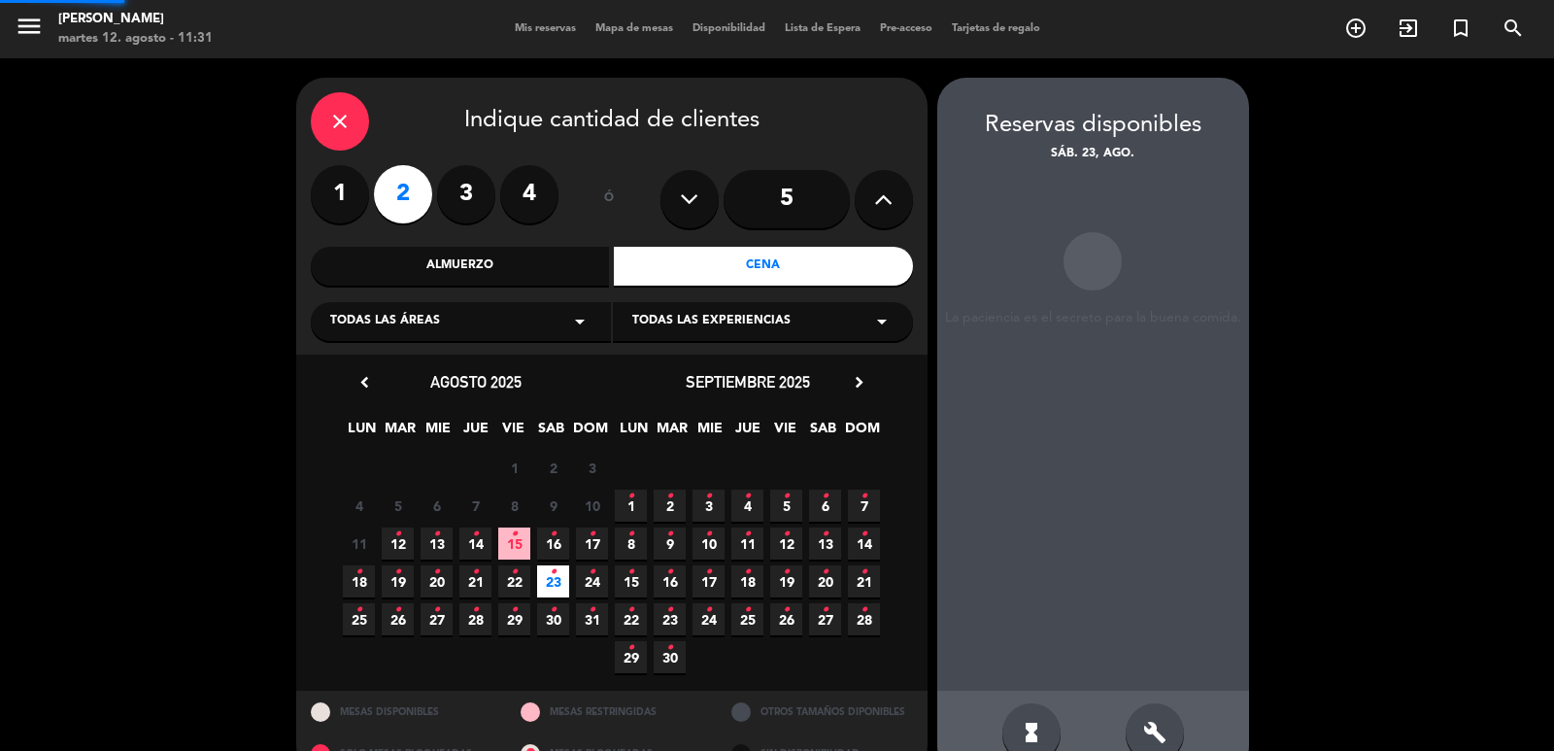
scroll to position [42, 0]
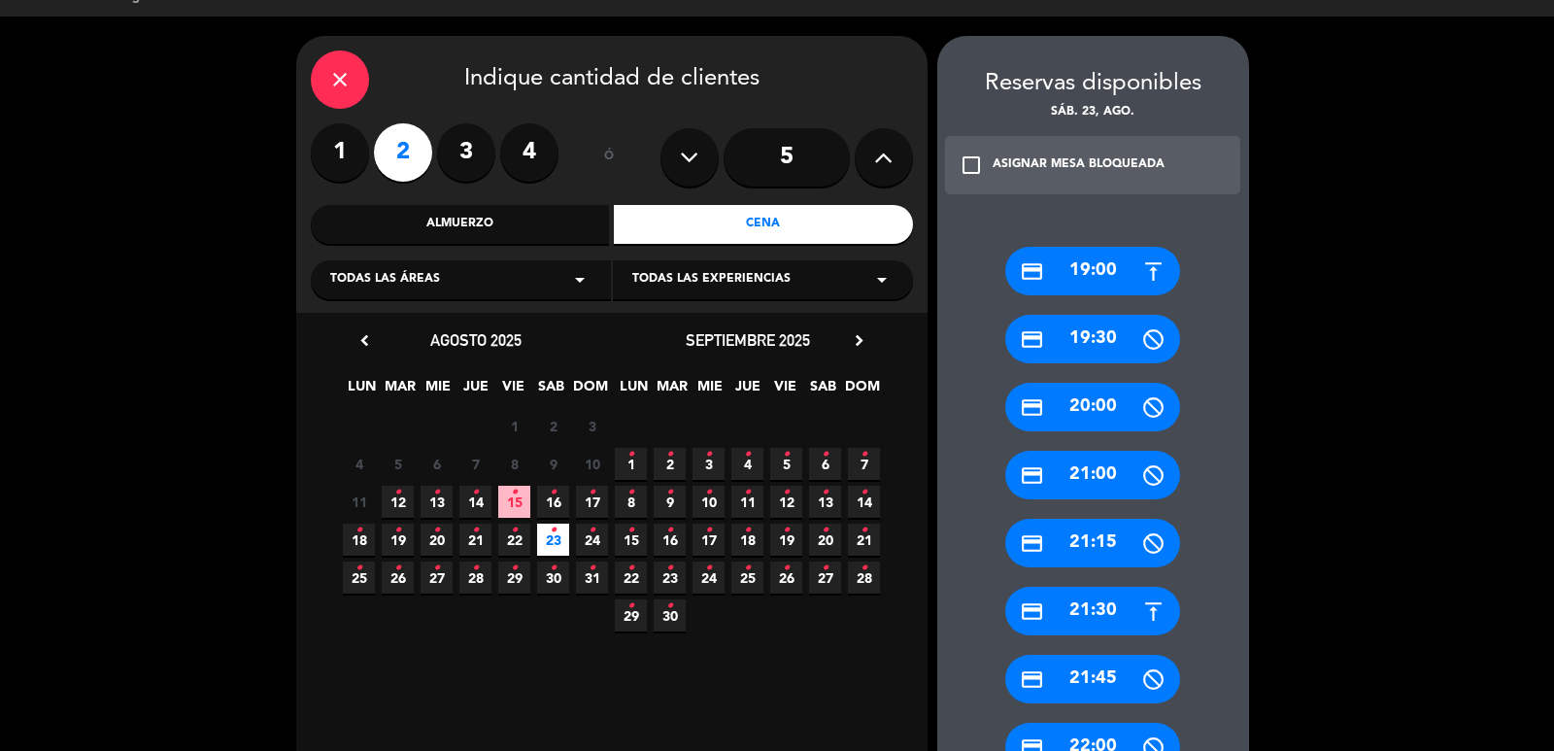
click at [1074, 614] on div "credit_card 21:30" at bounding box center [1092, 611] width 175 height 49
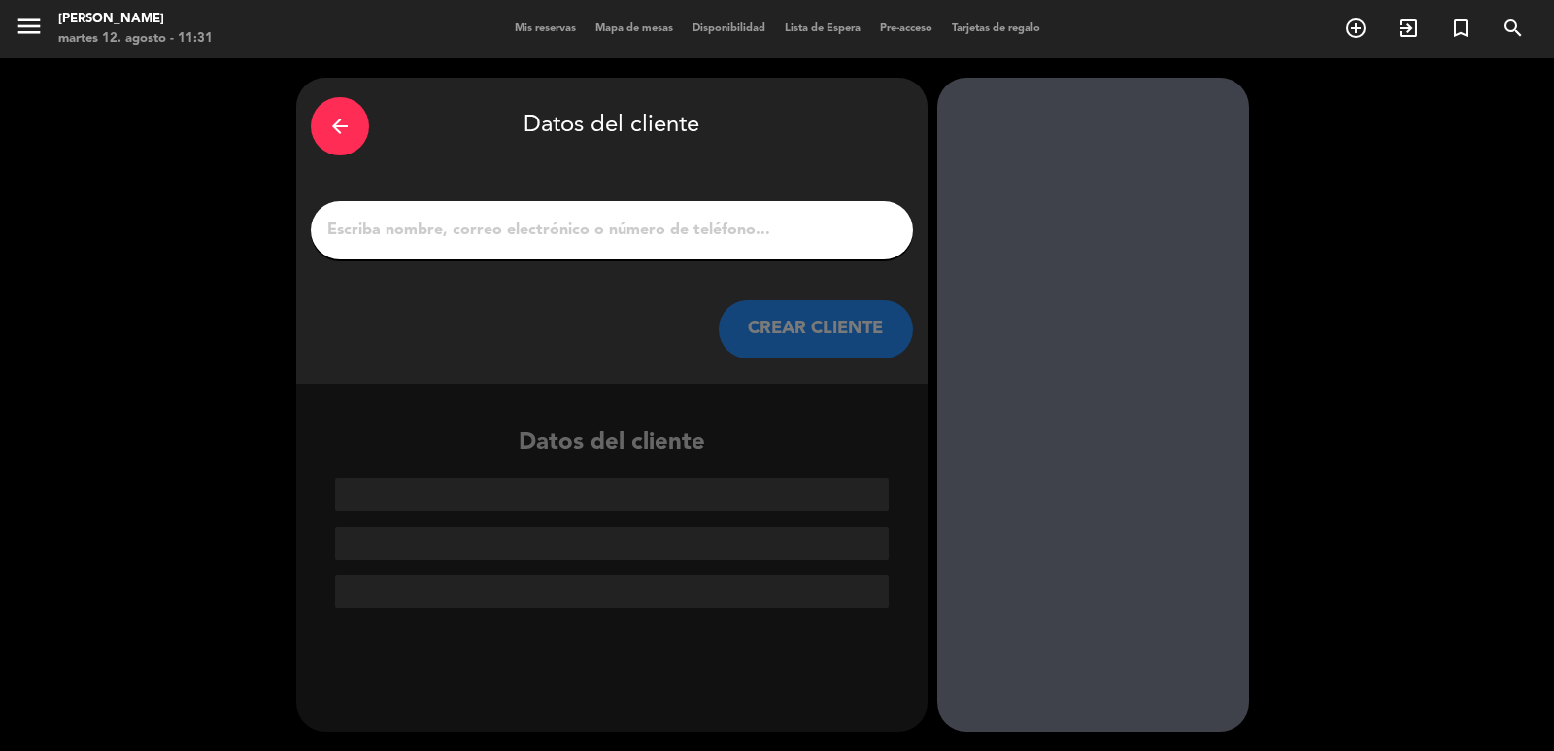
scroll to position [0, 0]
click at [813, 341] on button "CREAR CLIENTE" at bounding box center [816, 329] width 194 height 58
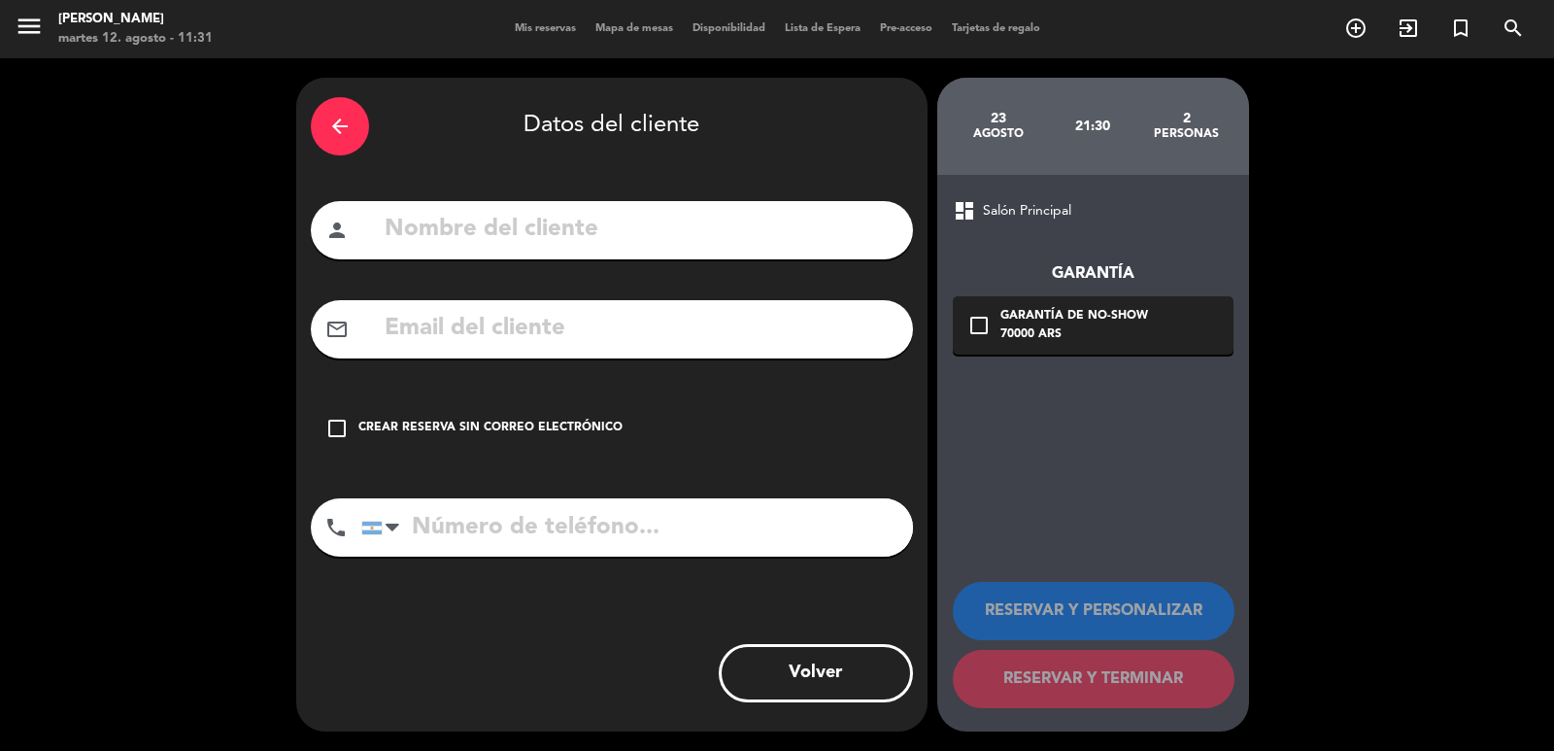
paste input ": [EMAIL_ADDRESS][DOMAIN_NAME]"
type input ": [EMAIL_ADDRESS][DOMAIN_NAME]"
click at [595, 230] on input "text" at bounding box center [641, 230] width 516 height 40
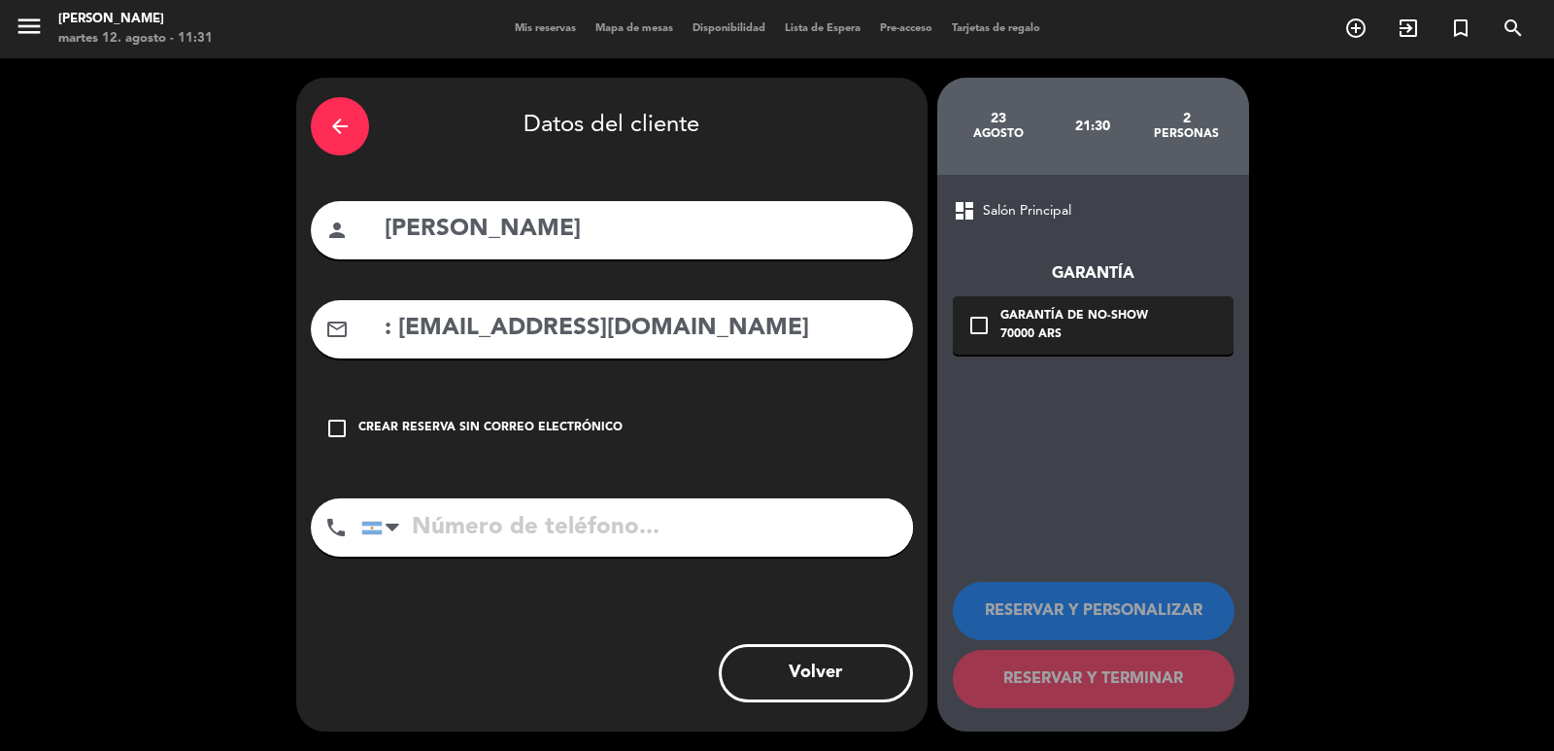
type input "[PERSON_NAME]"
drag, startPoint x: 396, startPoint y: 329, endPoint x: 356, endPoint y: 330, distance: 40.8
click at [356, 330] on div "mail_outline : [EMAIL_ADDRESS][DOMAIN_NAME]" at bounding box center [612, 329] width 602 height 58
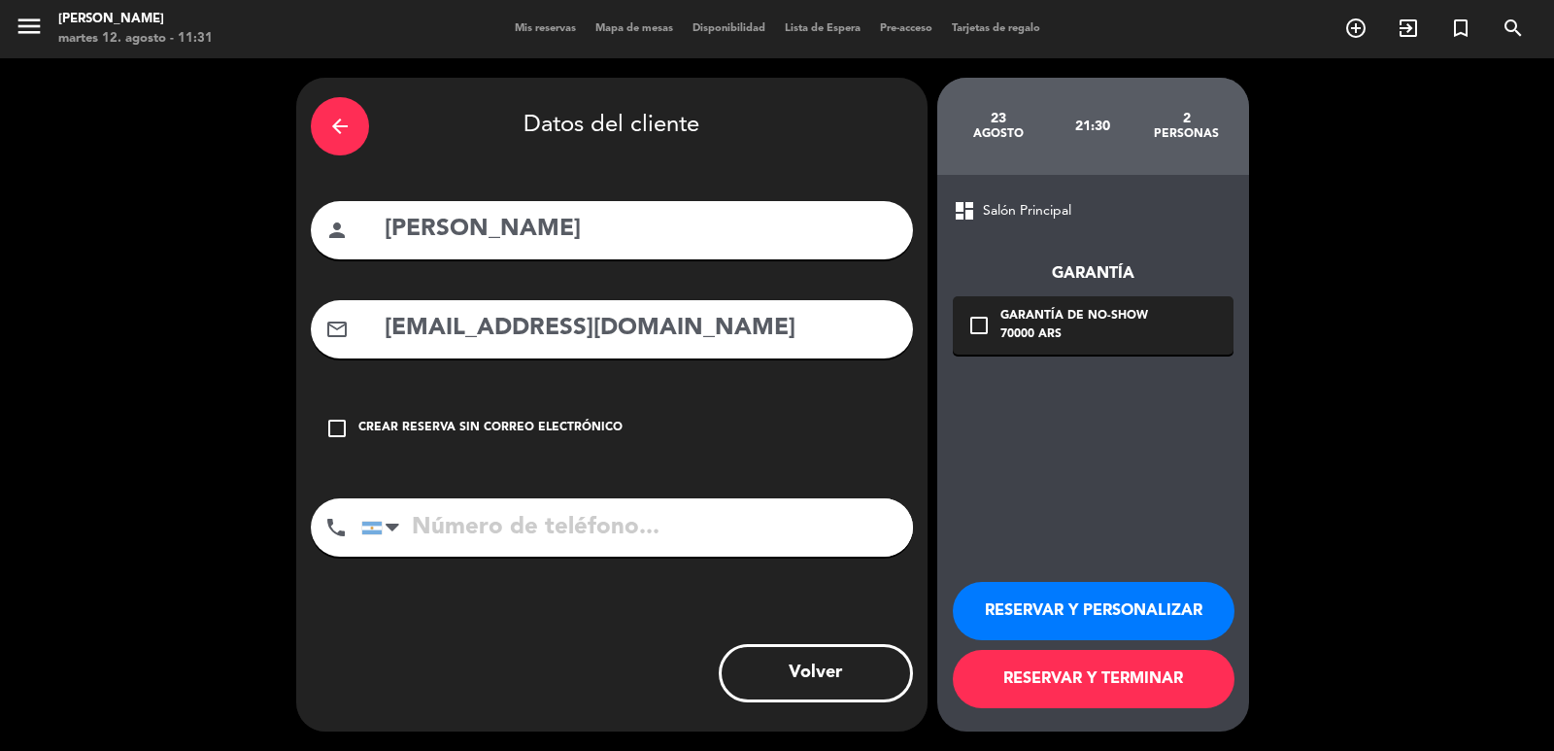
type input "[EMAIL_ADDRESS][DOMAIN_NAME]"
paste input "3416933390"
type input "3416933390"
click at [1100, 336] on div "70000 ARS" at bounding box center [1075, 334] width 148 height 19
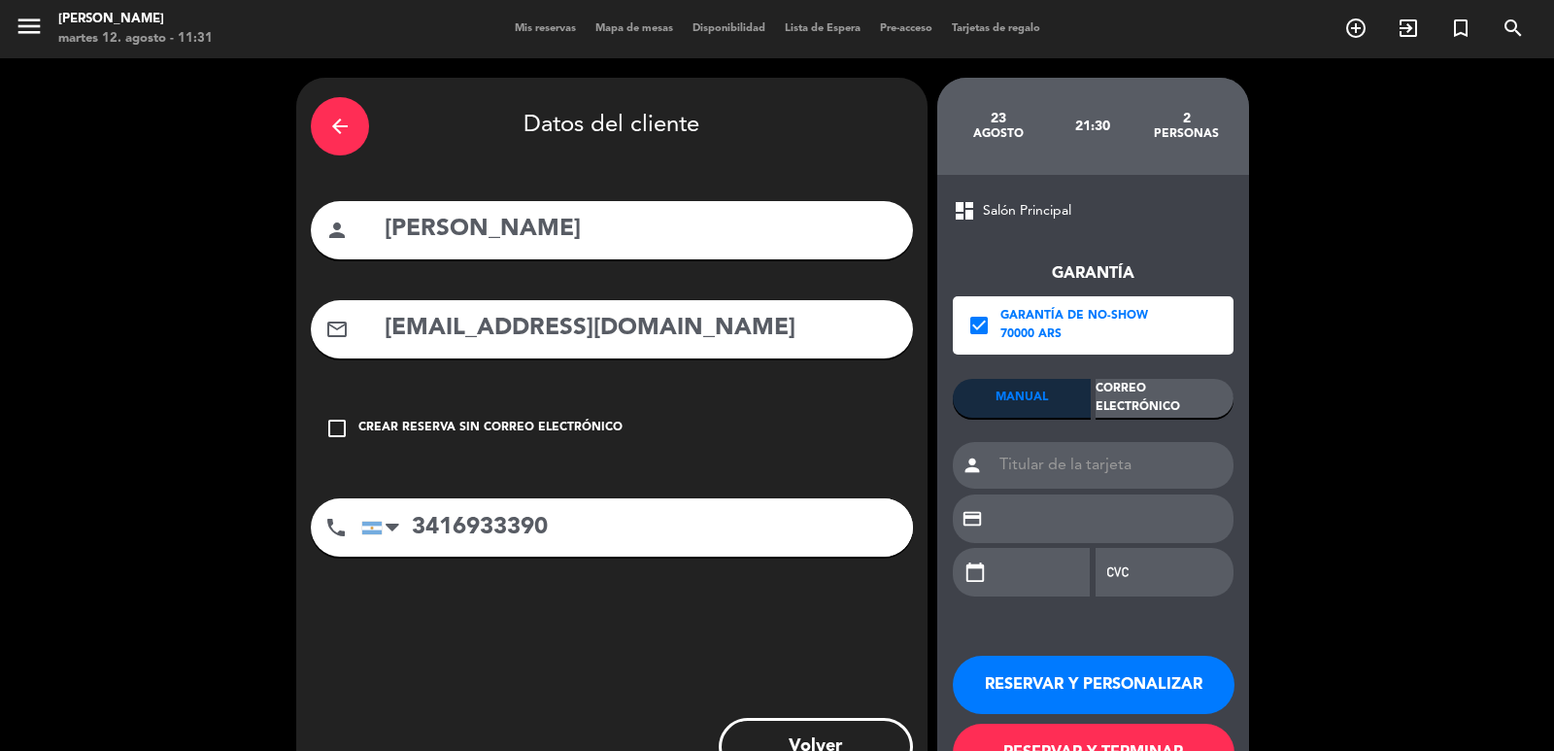
click at [1132, 394] on div "Correo Electrónico" at bounding box center [1165, 398] width 138 height 39
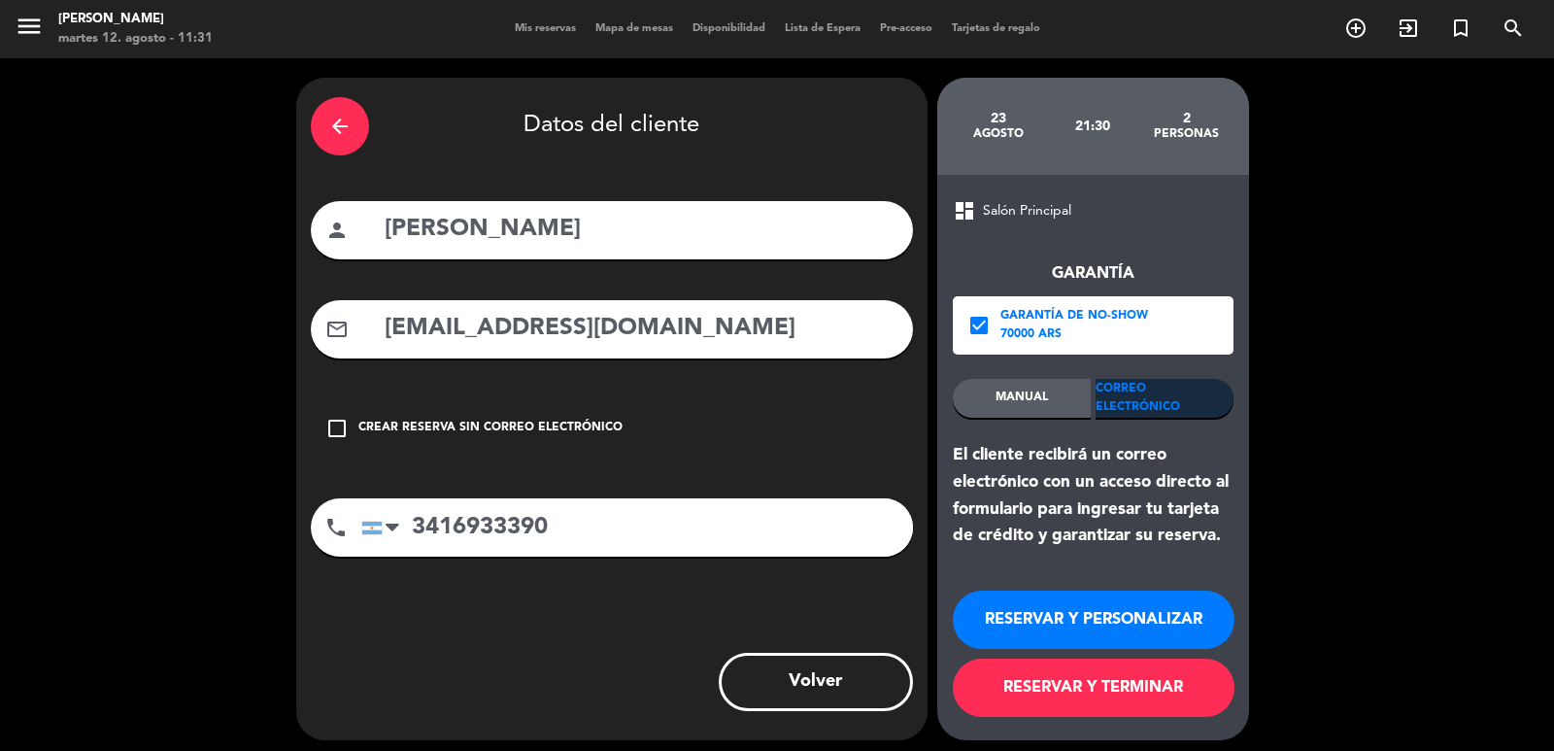
click at [1091, 606] on button "RESERVAR Y PERSONALIZAR" at bounding box center [1094, 620] width 282 height 58
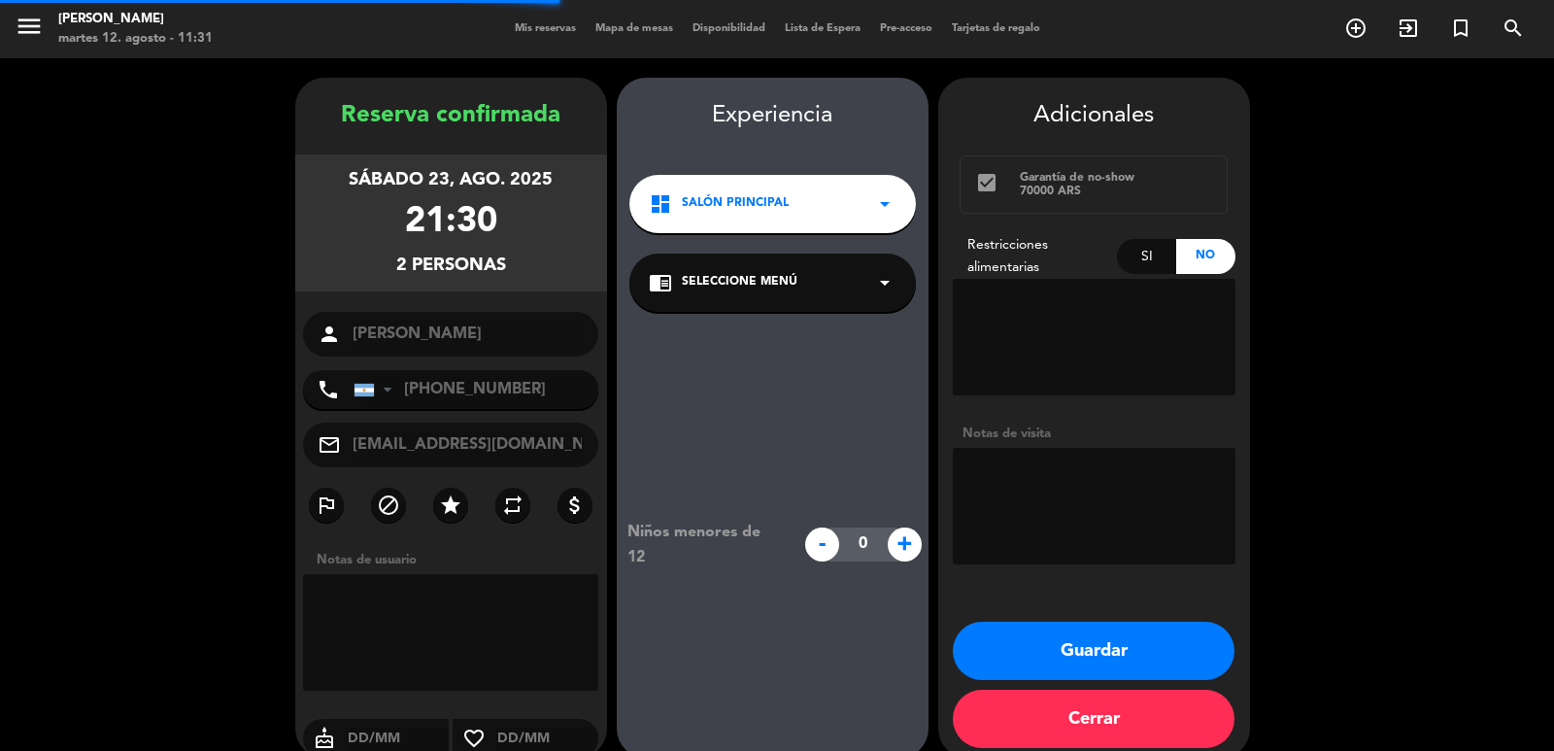
scroll to position [26, 0]
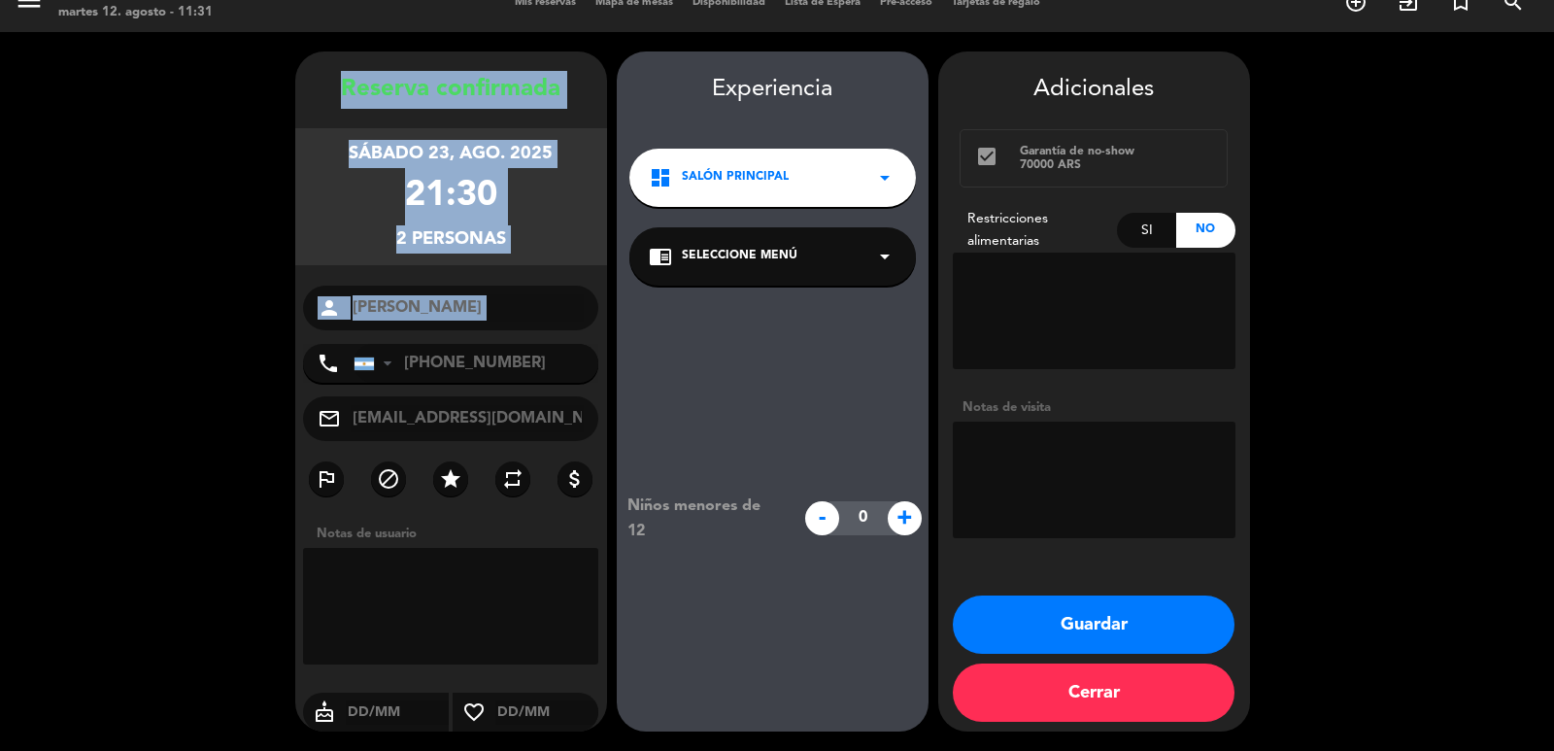
drag, startPoint x: 323, startPoint y: 78, endPoint x: 509, endPoint y: 287, distance: 279.4
click at [539, 343] on div "Reserva confirmada sábado 23, ago. 2025 21:30 2 personas person [PERSON_NAME] f…" at bounding box center [451, 411] width 312 height 680
copy div "Reserva confirmada sábado 23, ago. 2025 21:30 2 personas person"
click at [1073, 622] on button "Guardar" at bounding box center [1094, 624] width 282 height 58
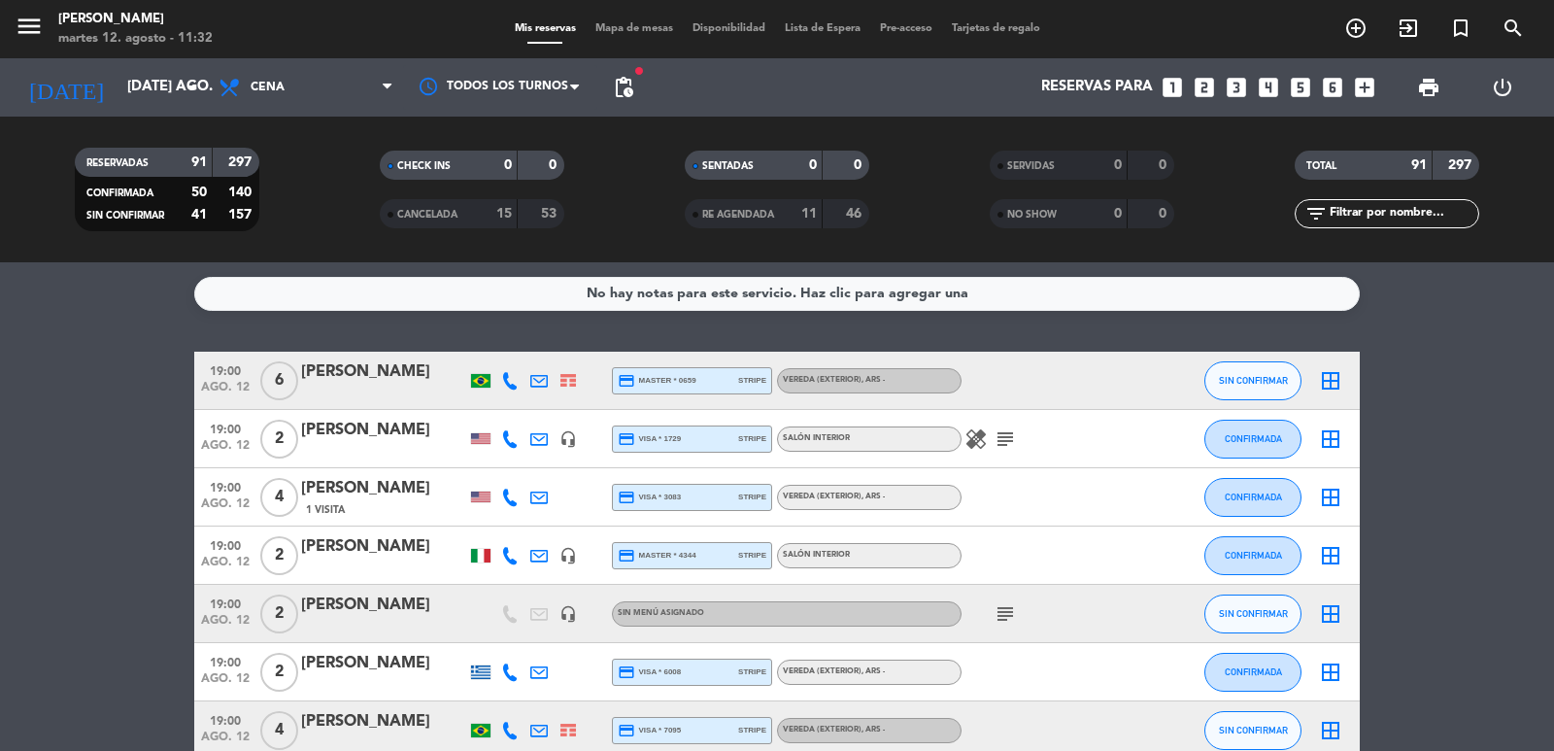
click at [1275, 77] on icon "looks_4" at bounding box center [1268, 87] width 25 height 25
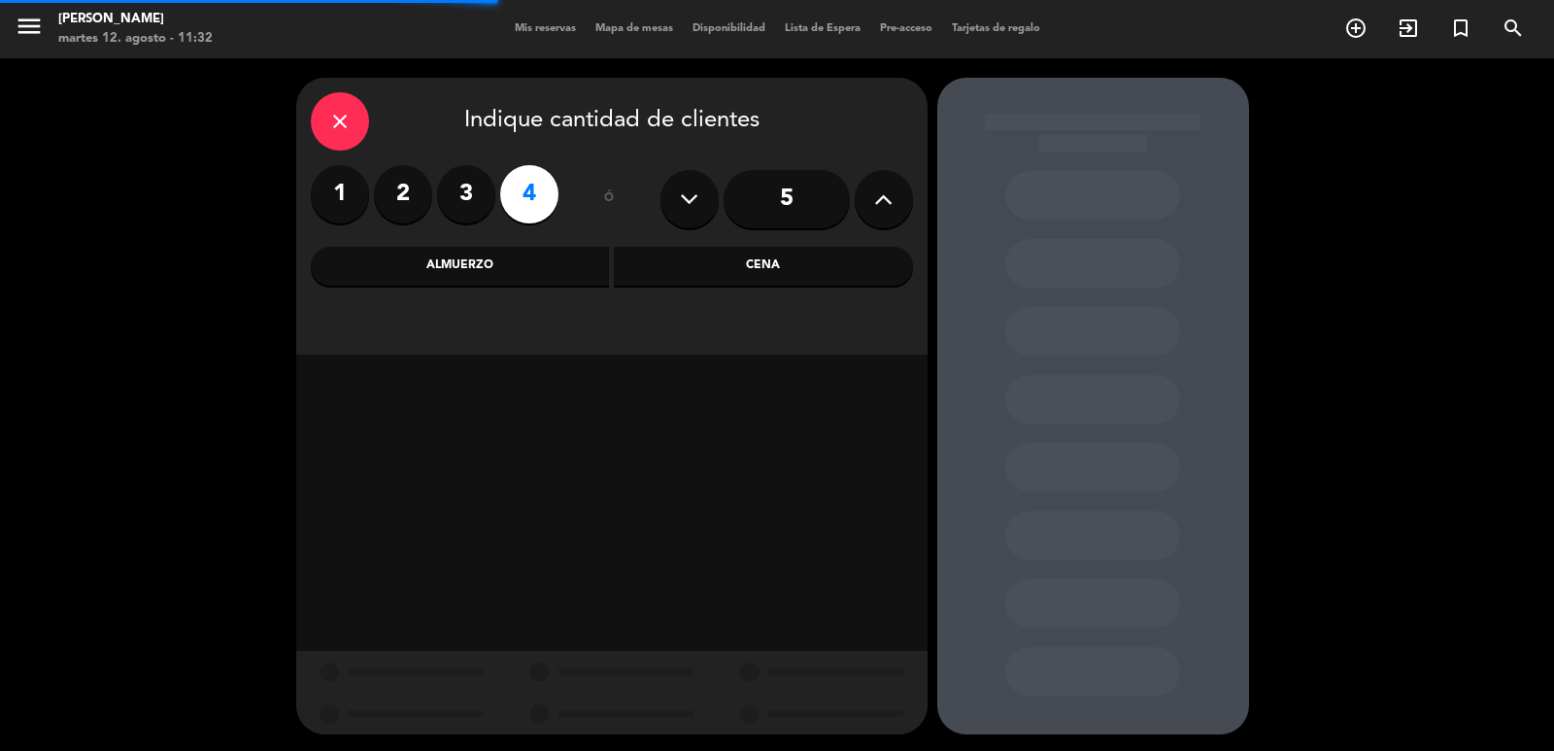
click at [682, 266] on div "Cena" at bounding box center [763, 266] width 299 height 39
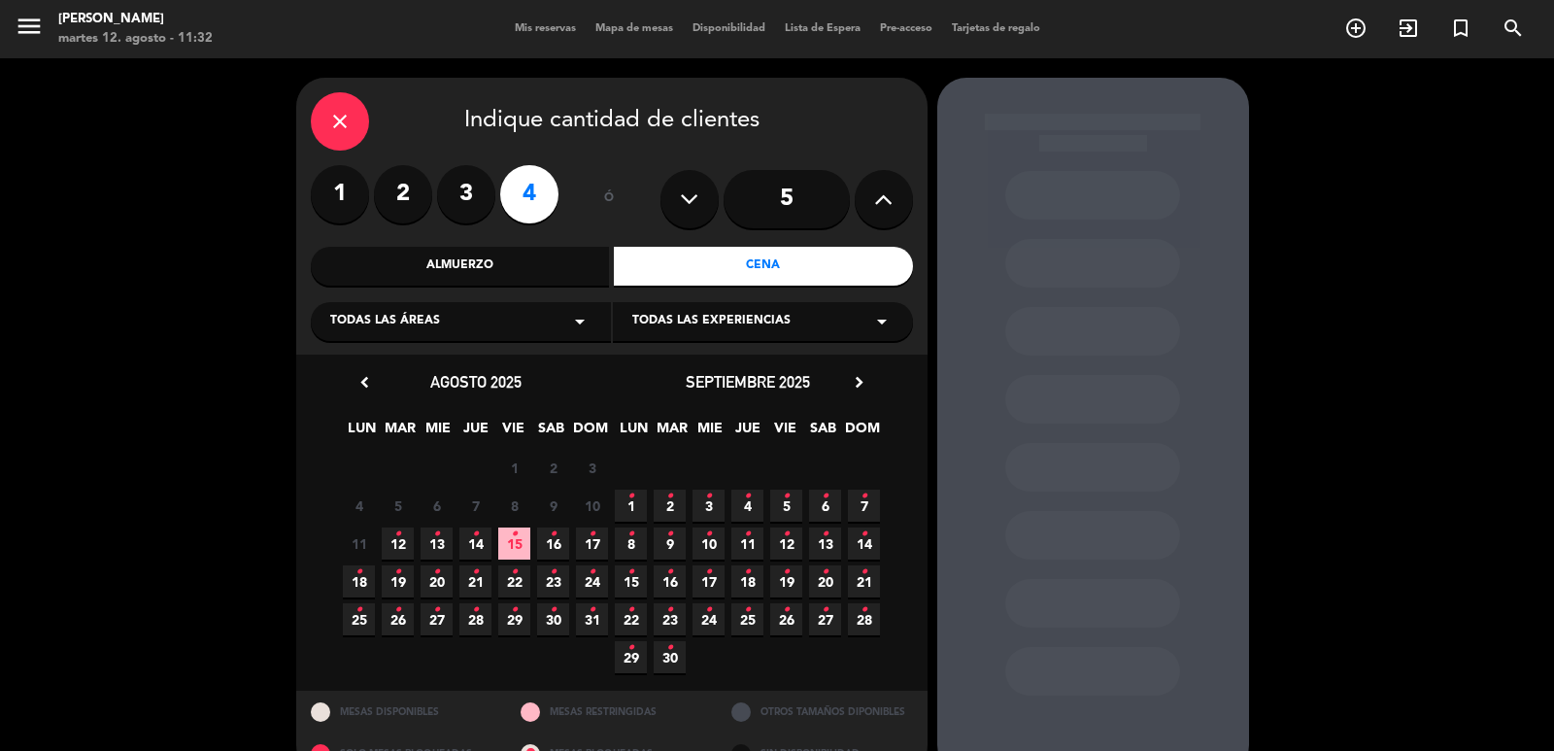
click at [432, 539] on span "13 •" at bounding box center [437, 543] width 32 height 32
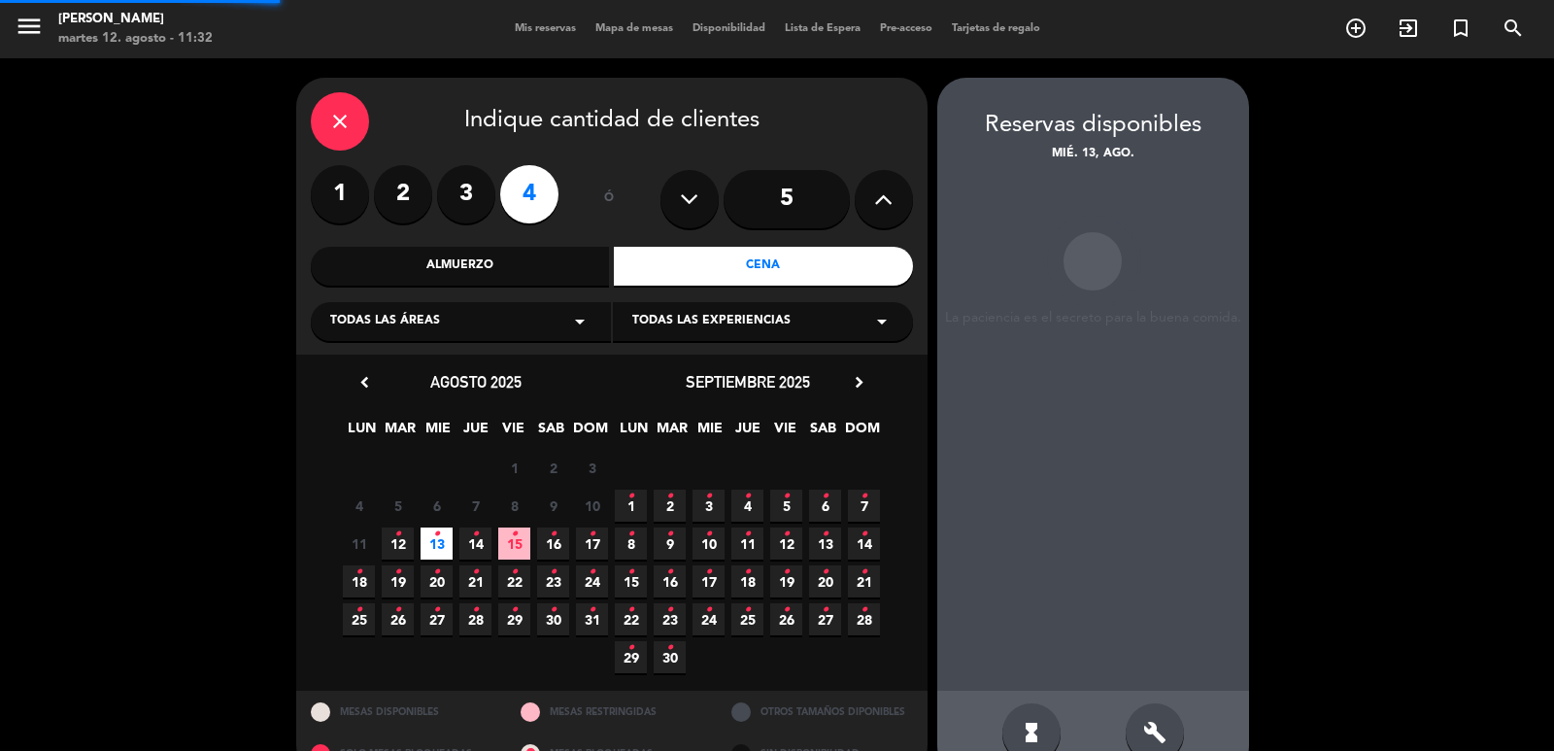
scroll to position [42, 0]
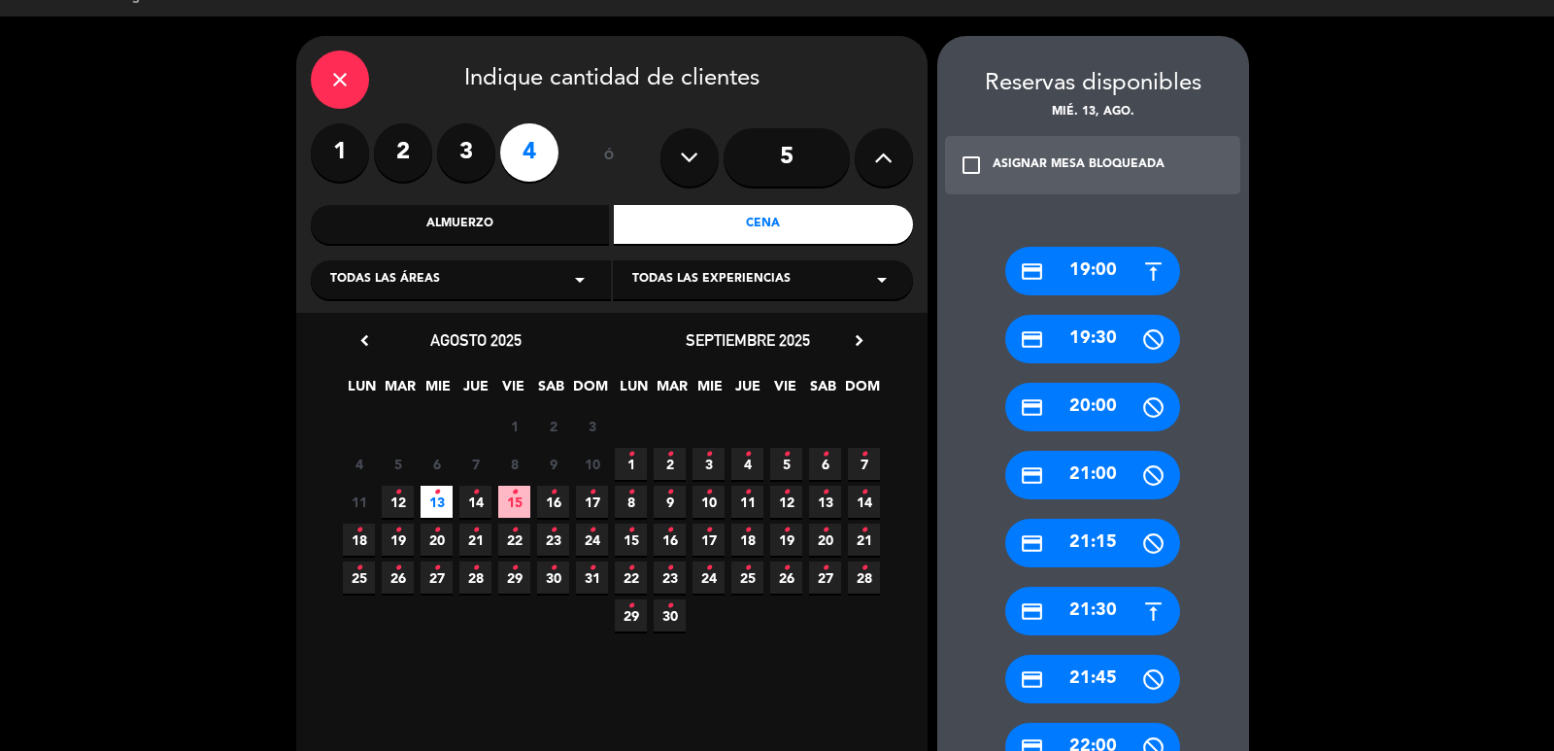
click at [1106, 423] on div "credit_card 20:00" at bounding box center [1092, 407] width 175 height 49
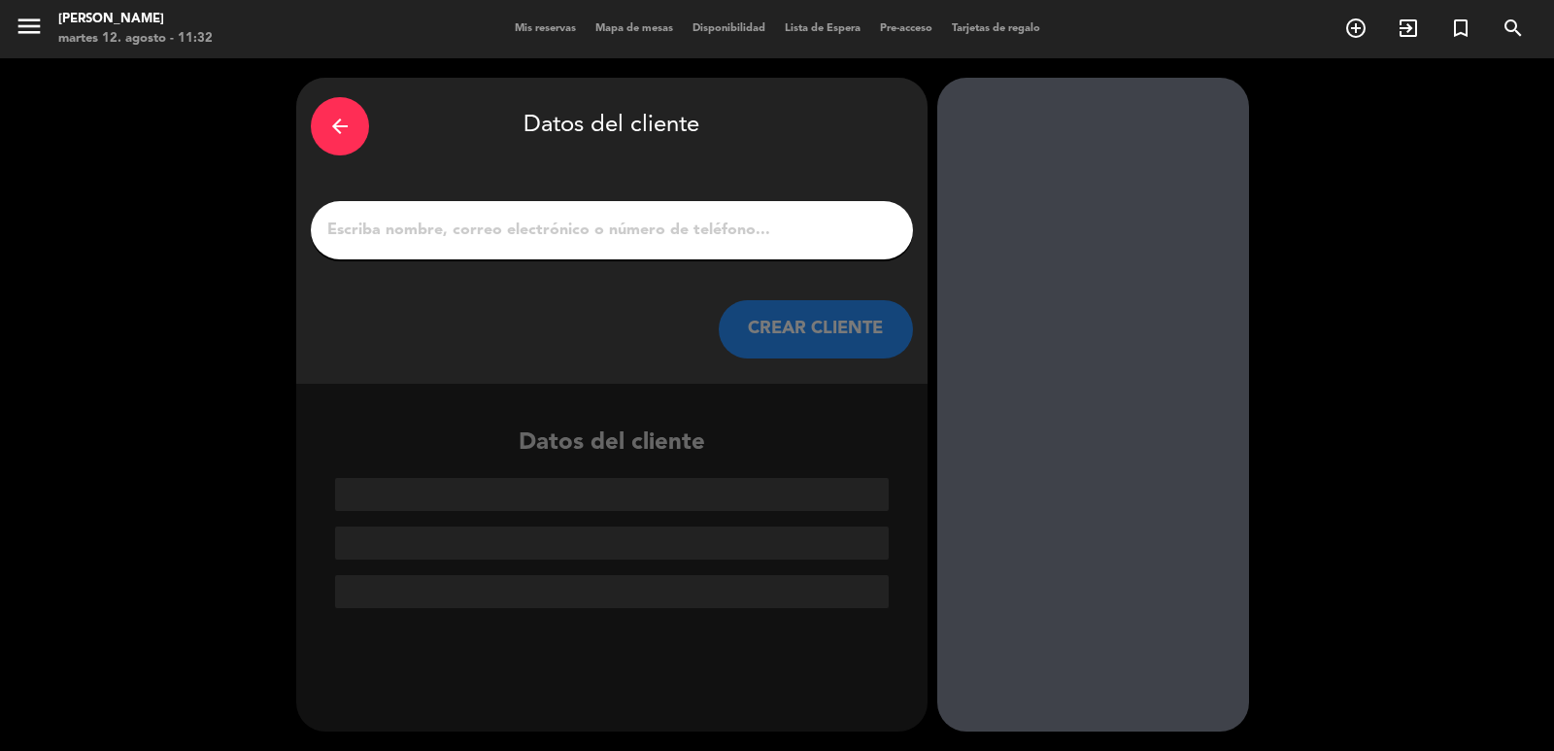
scroll to position [0, 0]
click at [760, 321] on button "CREAR CLIENTE" at bounding box center [816, 329] width 194 height 58
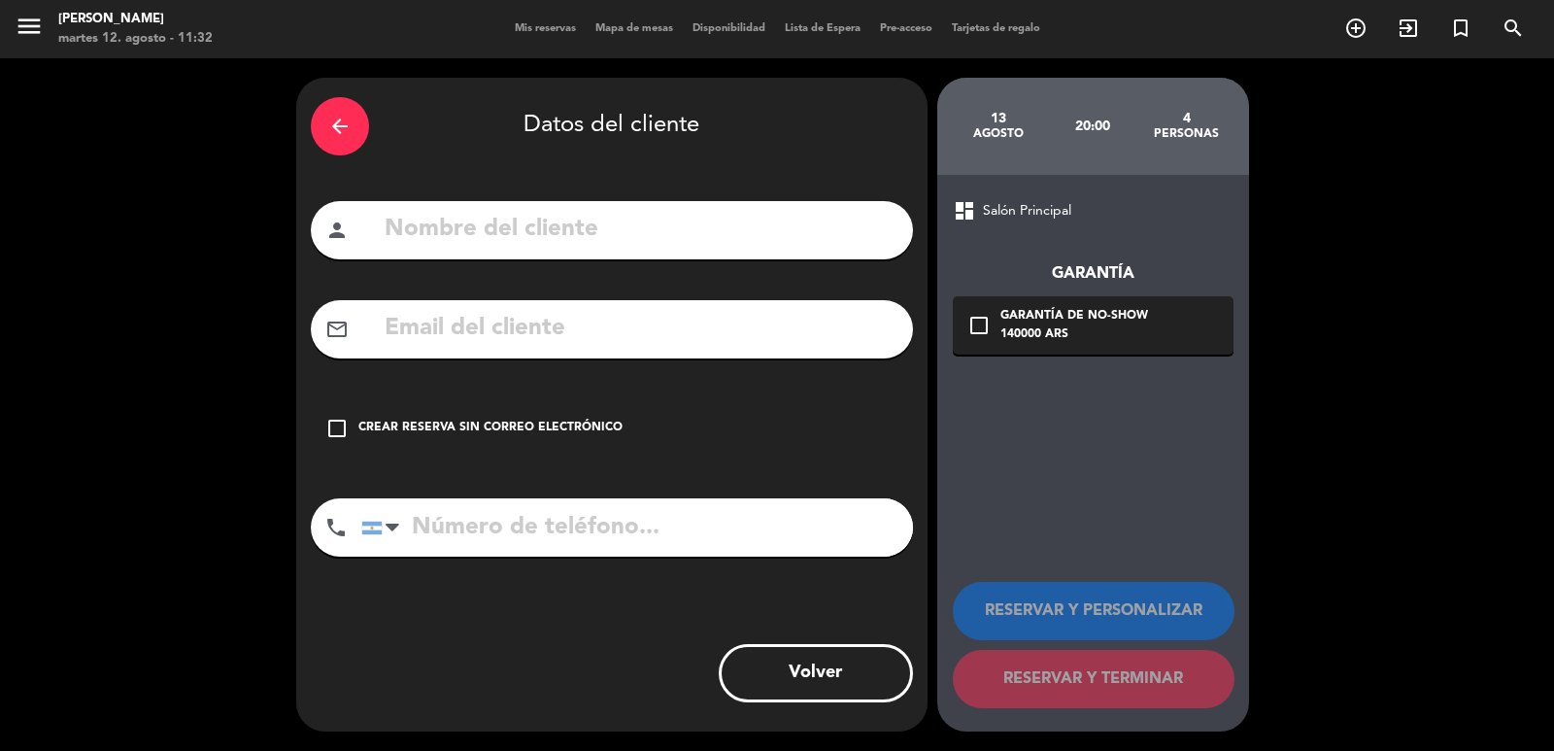
click at [584, 221] on input "text" at bounding box center [641, 230] width 516 height 40
type input "ariel"
click at [565, 434] on div "Crear reserva sin correo electrónico" at bounding box center [490, 428] width 264 height 19
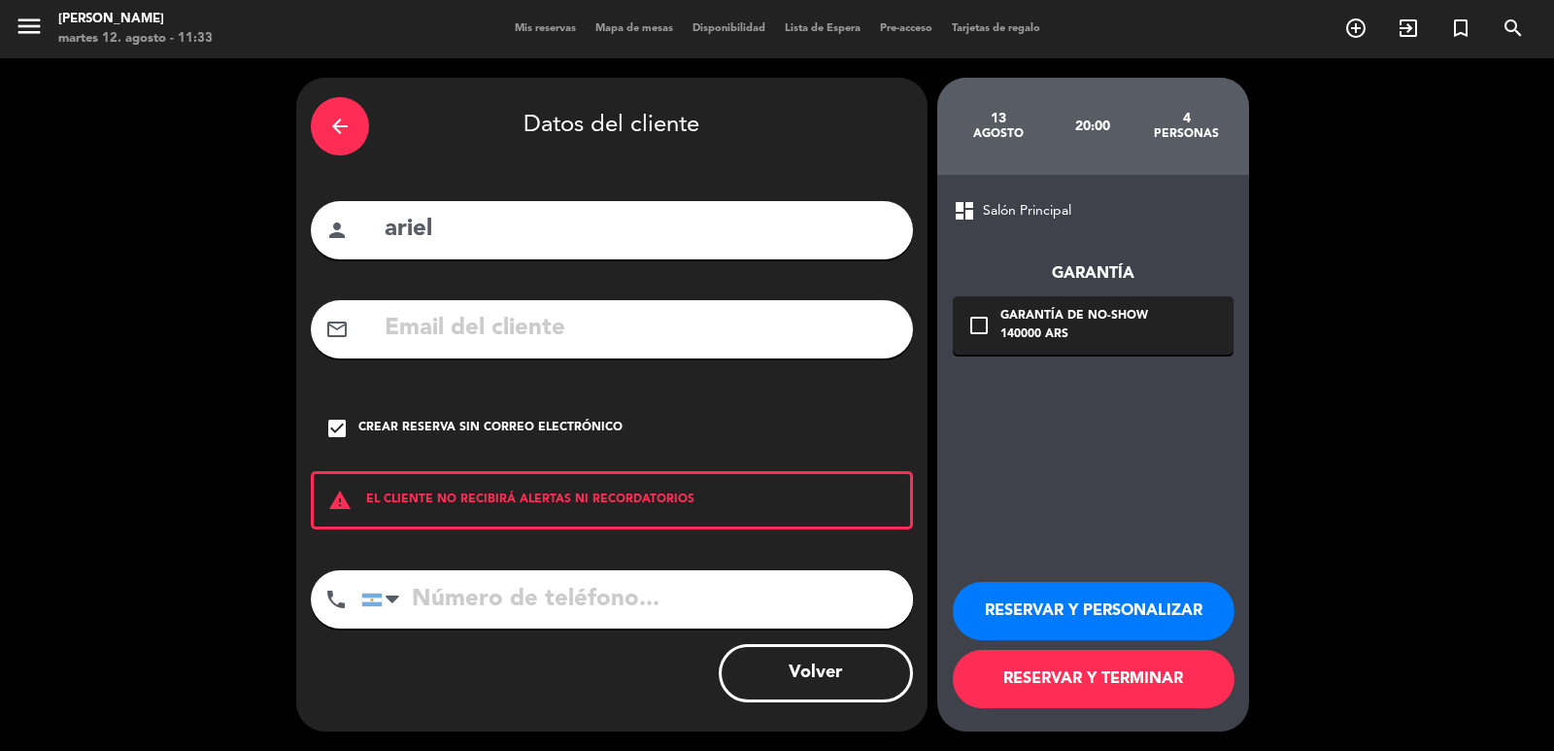
click at [1131, 626] on button "RESERVAR Y PERSONALIZAR" at bounding box center [1094, 611] width 282 height 58
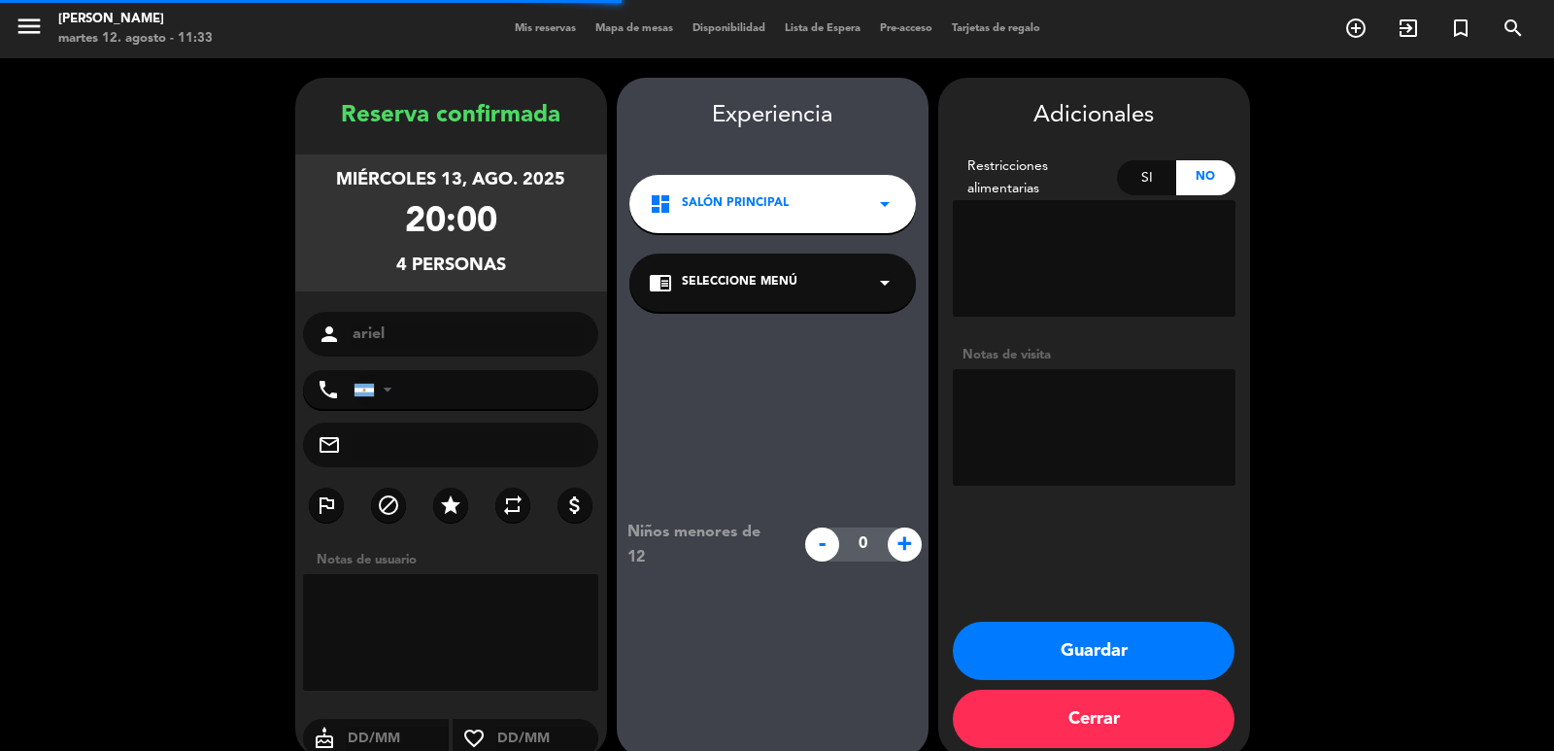
scroll to position [26, 0]
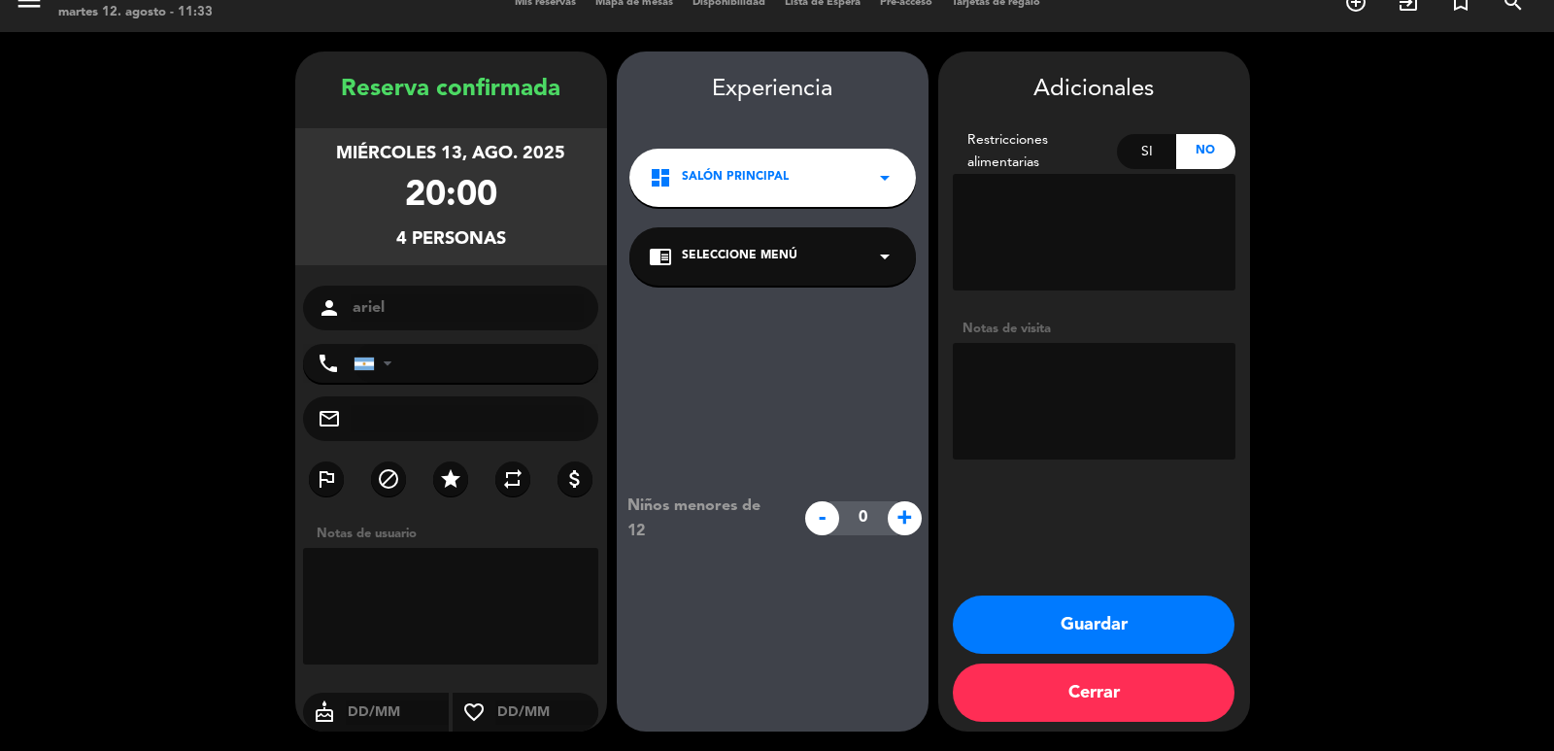
click at [1083, 394] on textarea at bounding box center [1094, 401] width 283 height 117
type textarea "paso brisa"
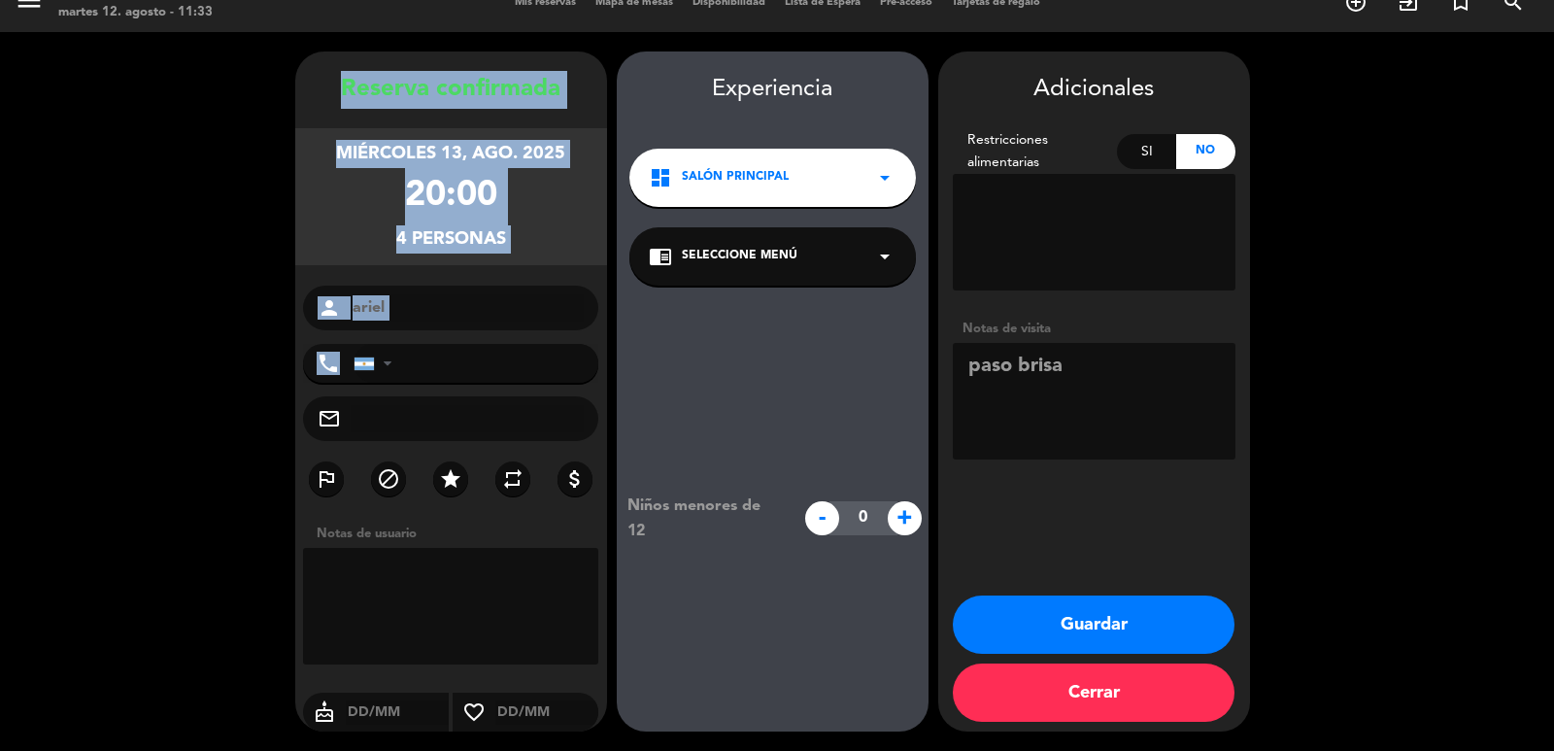
drag, startPoint x: 309, startPoint y: 59, endPoint x: 524, endPoint y: 255, distance: 290.8
click at [566, 354] on div "Reserva confirmada miércoles 13, ago. 2025 20:00 4 personas person ariel phone …" at bounding box center [451, 391] width 312 height 680
copy div "Reserva confirmada miércoles 13, ago. 2025 20:00 4 personas person phone"
click at [1007, 616] on button "Guardar" at bounding box center [1094, 624] width 282 height 58
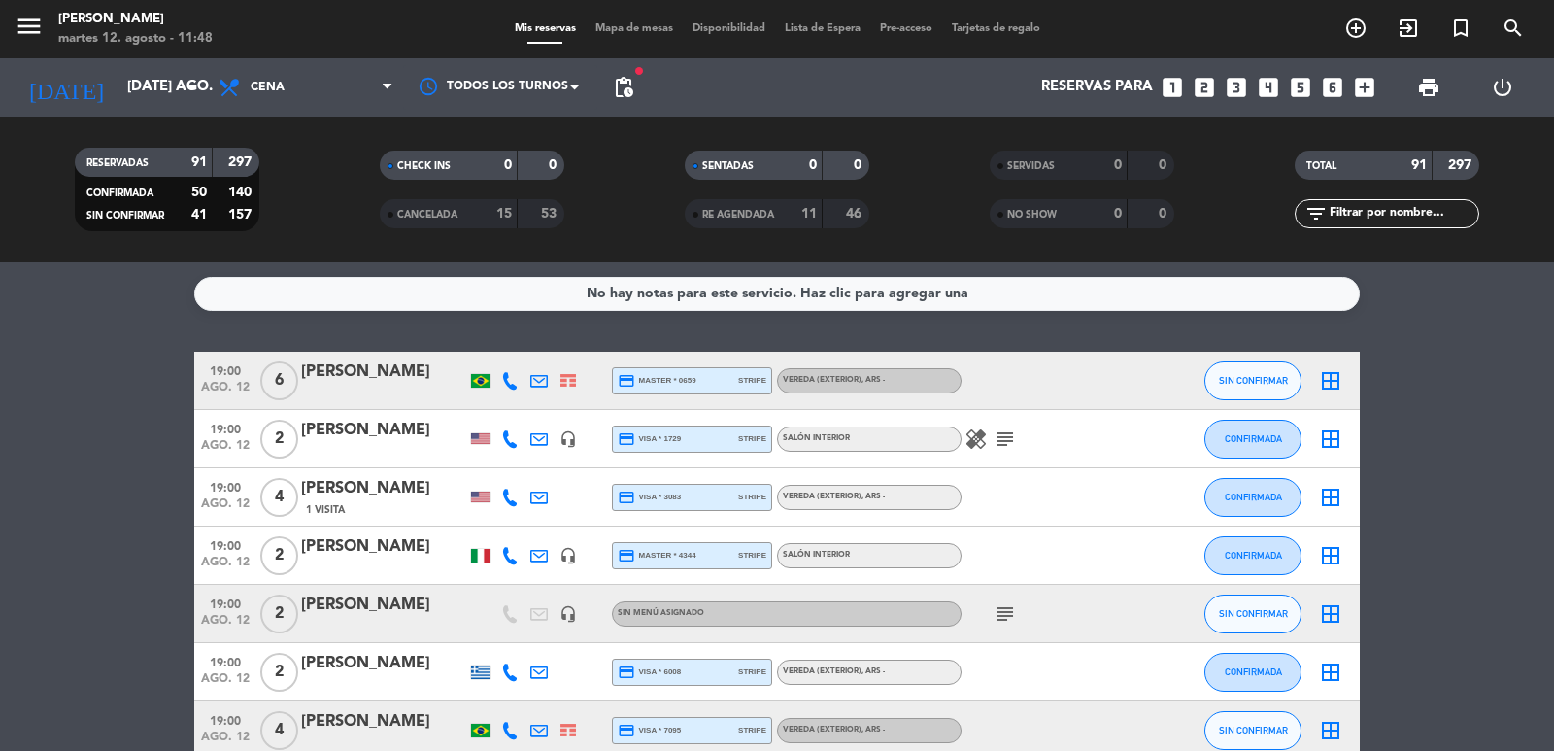
click at [1342, 88] on icon "looks_6" at bounding box center [1332, 87] width 25 height 25
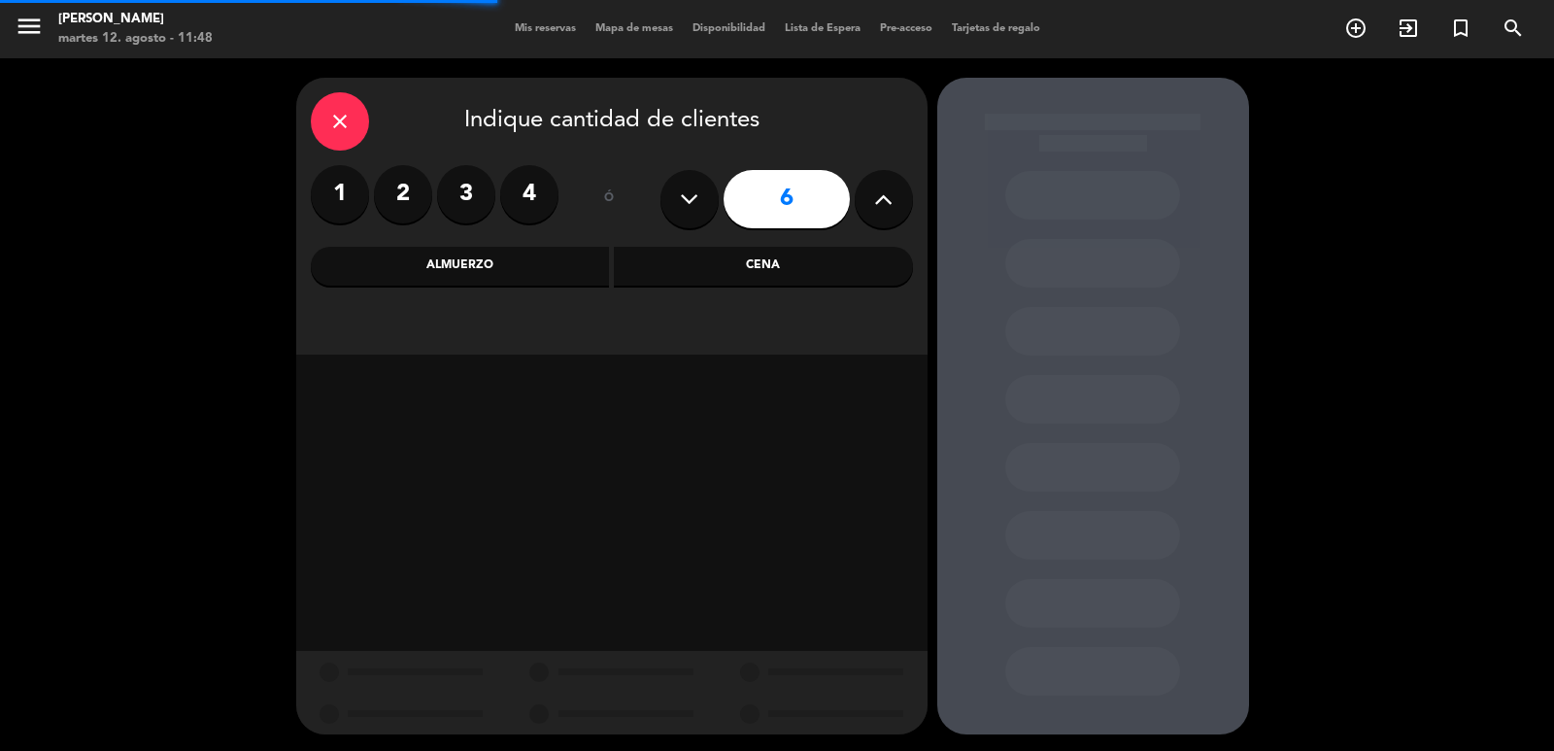
click at [770, 274] on div "Cena" at bounding box center [763, 266] width 299 height 39
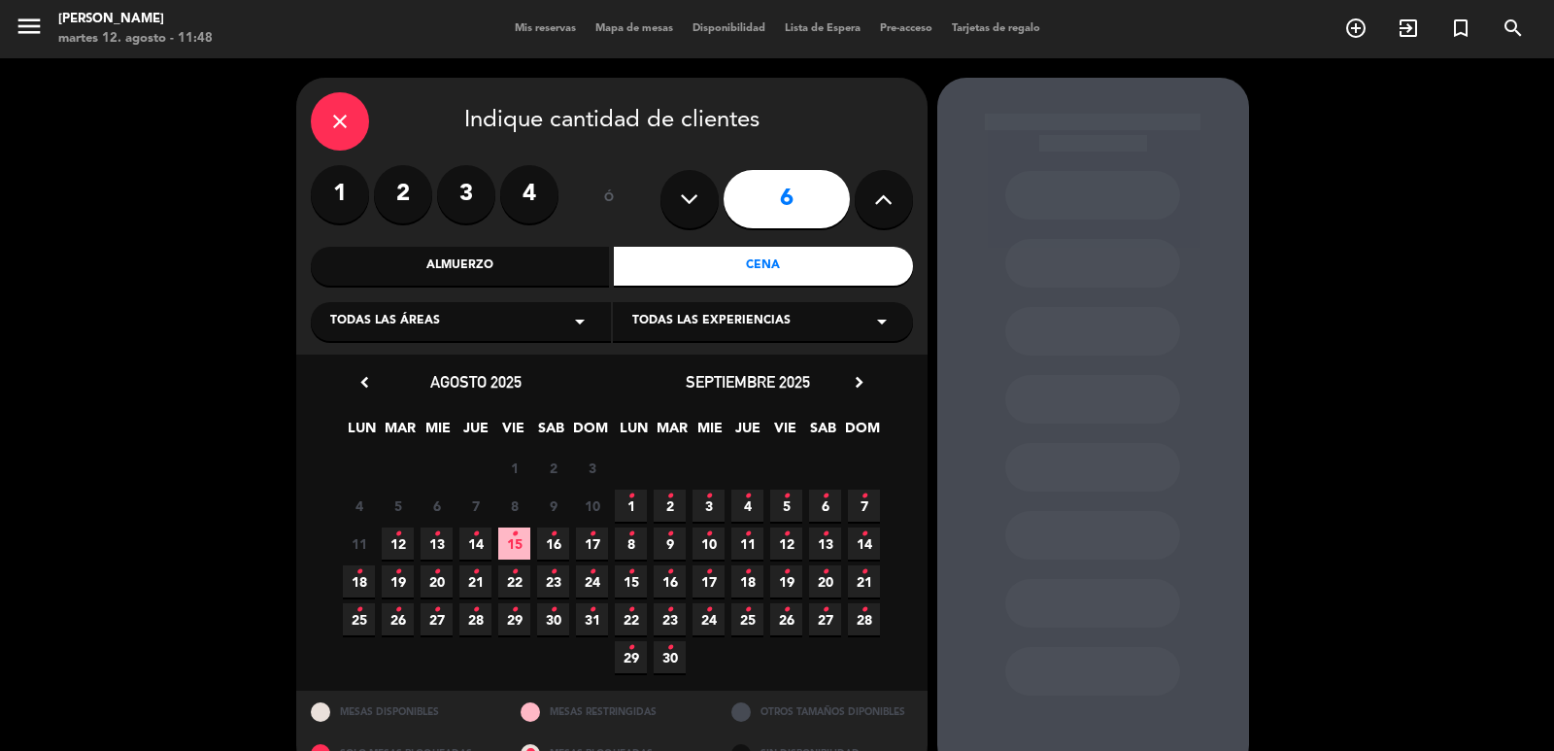
click at [817, 497] on span "6 •" at bounding box center [825, 506] width 32 height 32
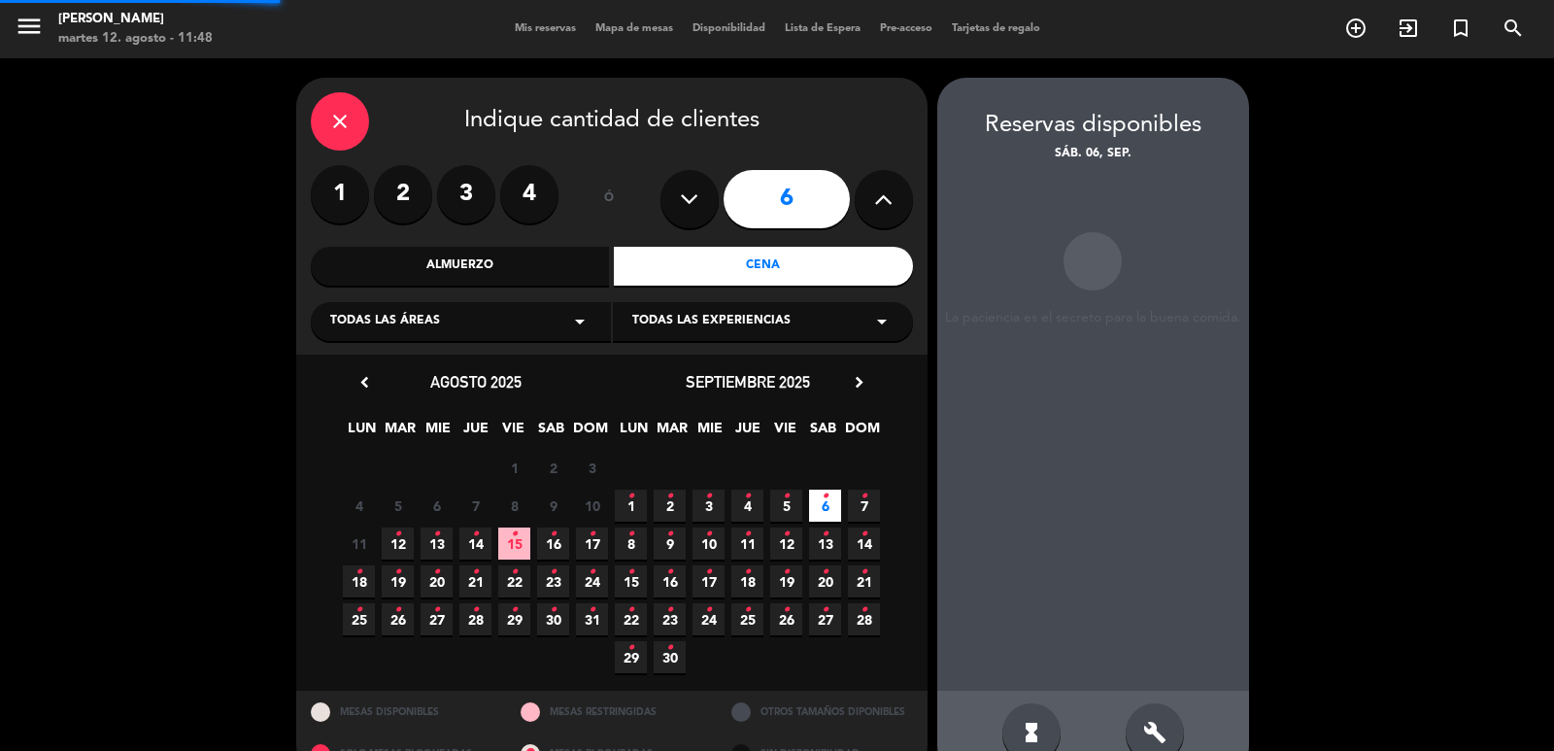
scroll to position [42, 0]
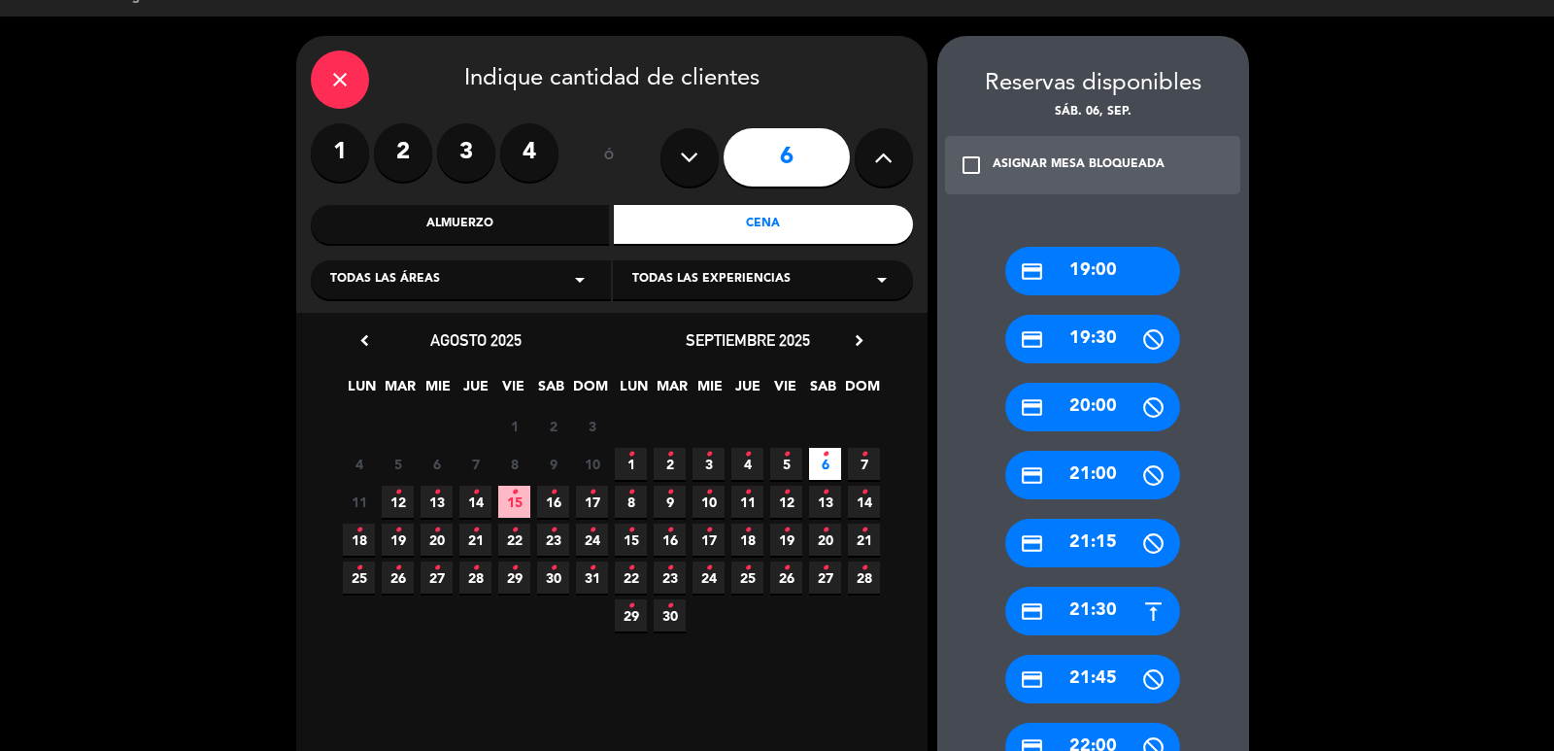
drag, startPoint x: 1066, startPoint y: 480, endPoint x: 1072, endPoint y: 523, distance: 43.3
click at [1066, 486] on div "credit_card 21:00" at bounding box center [1092, 475] width 175 height 49
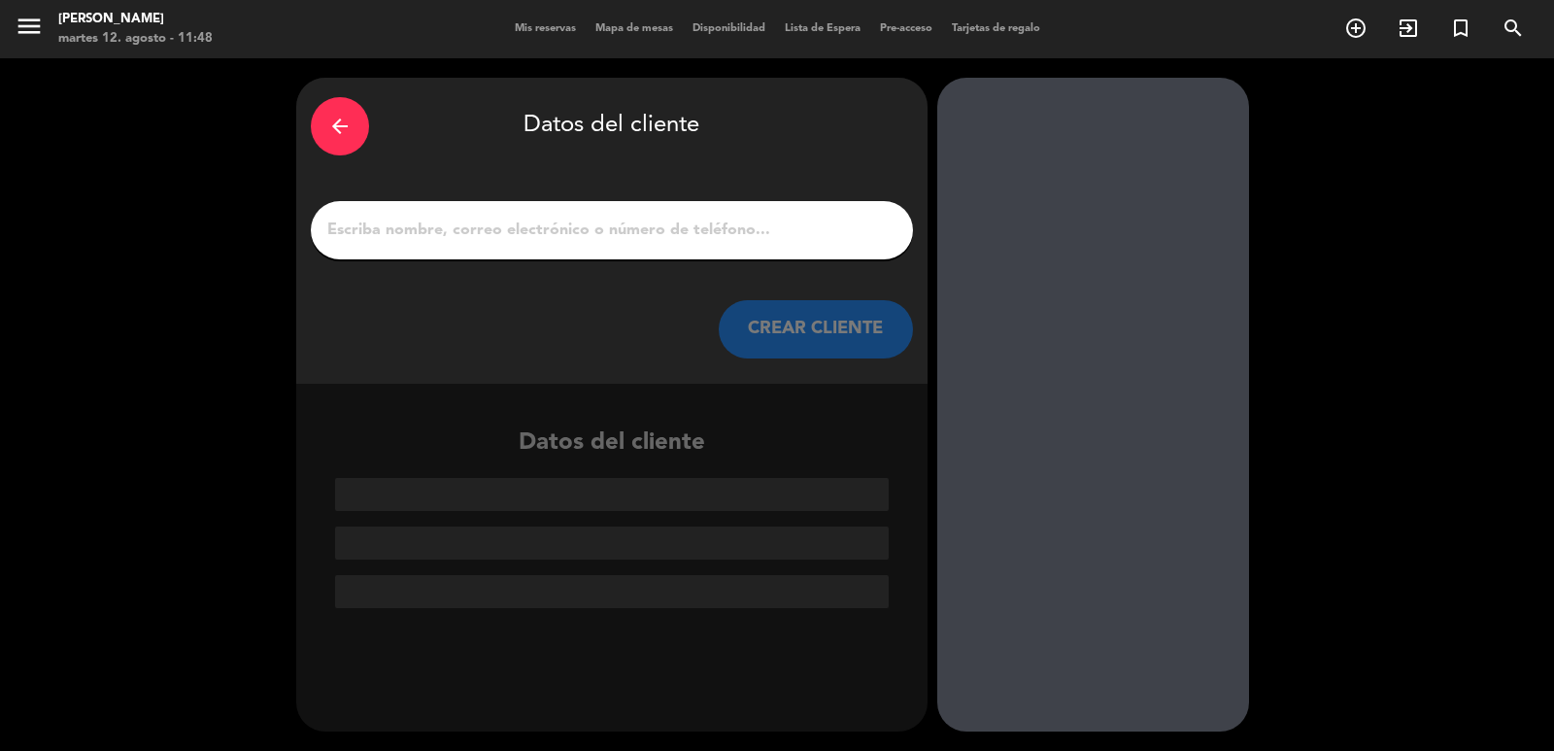
click at [315, 125] on div "arrow_back" at bounding box center [340, 126] width 58 height 58
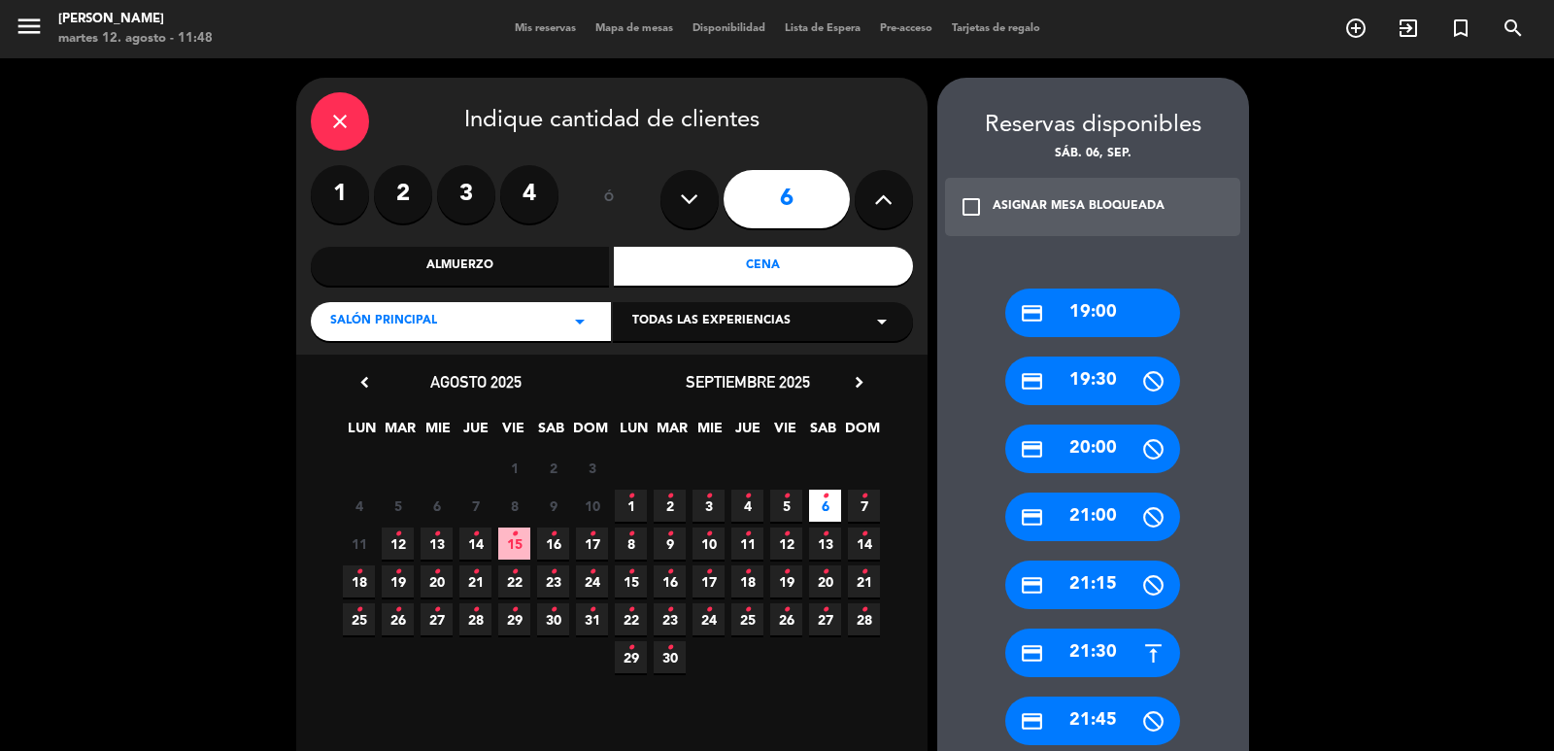
click at [1098, 652] on div "credit_card 21:30" at bounding box center [1092, 653] width 175 height 49
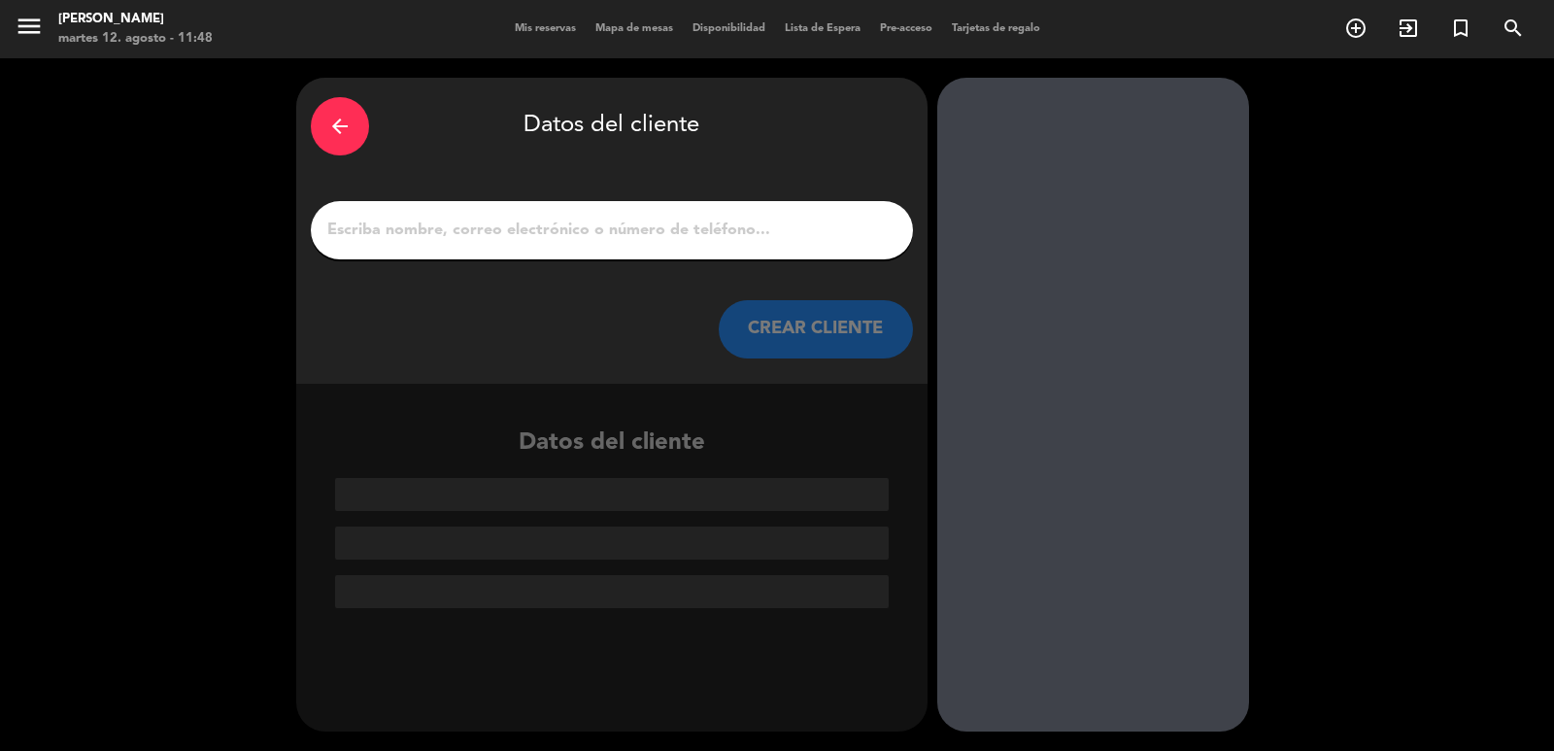
click at [877, 353] on button "CREAR CLIENTE" at bounding box center [816, 329] width 194 height 58
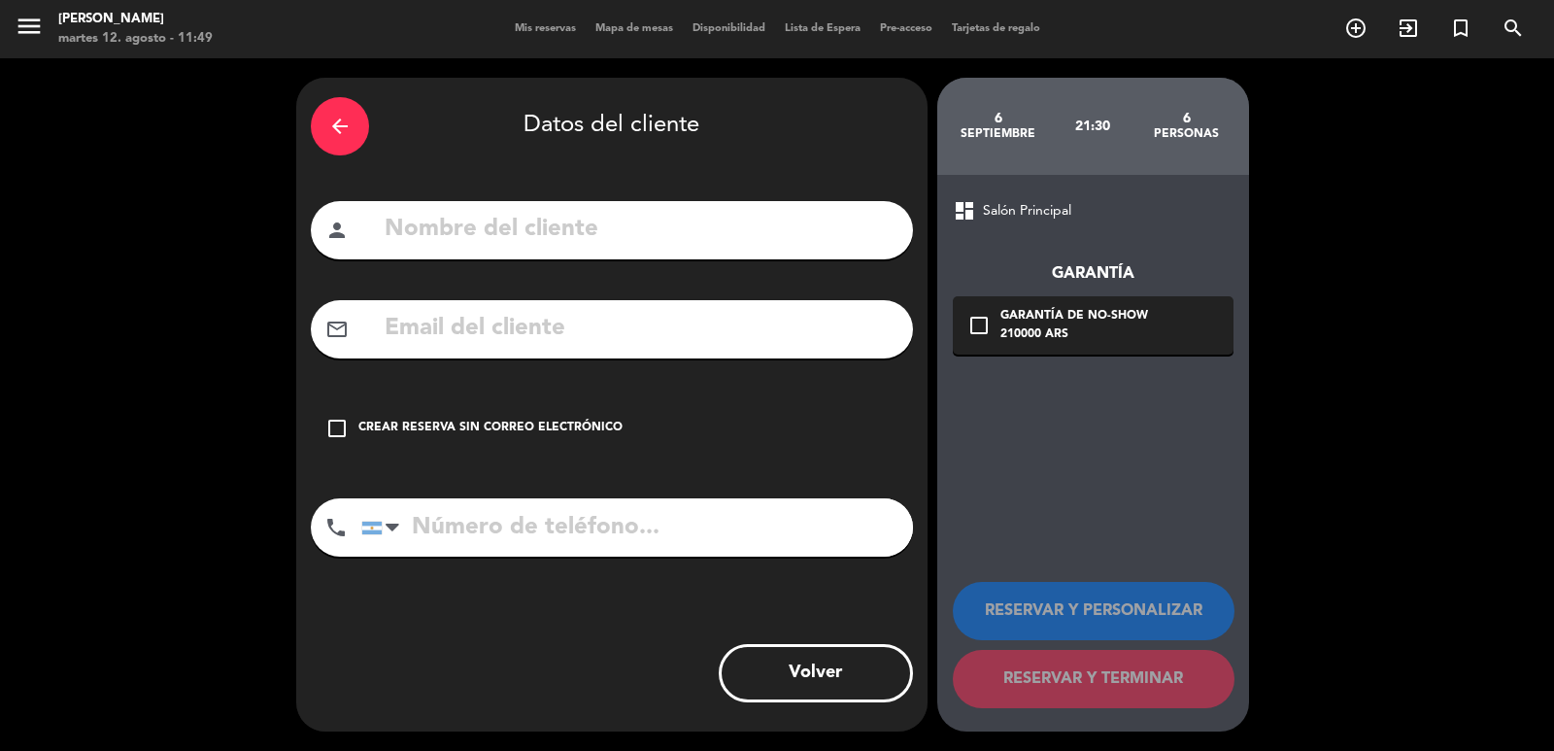
paste input "[EMAIL_ADDRESS][DOMAIN_NAME]"
type input "[EMAIL_ADDRESS][DOMAIN_NAME]"
click at [496, 236] on input "text" at bounding box center [641, 230] width 516 height 40
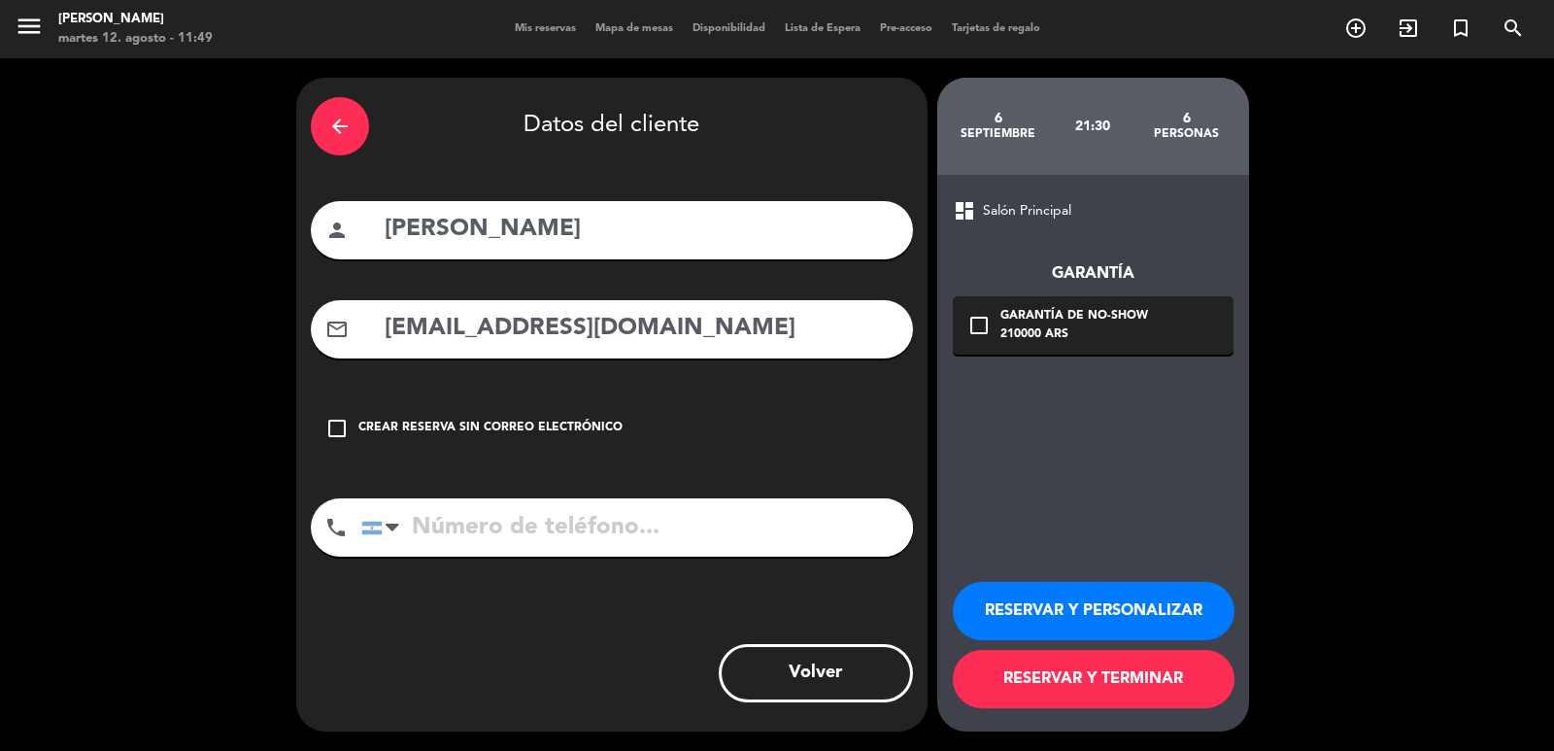
type input "[PERSON_NAME]"
paste input "2215898695"
type input "2215898695"
click at [1204, 325] on div "check_box_outline_blank Garantía de no-show 210000 ARS" at bounding box center [1093, 325] width 281 height 58
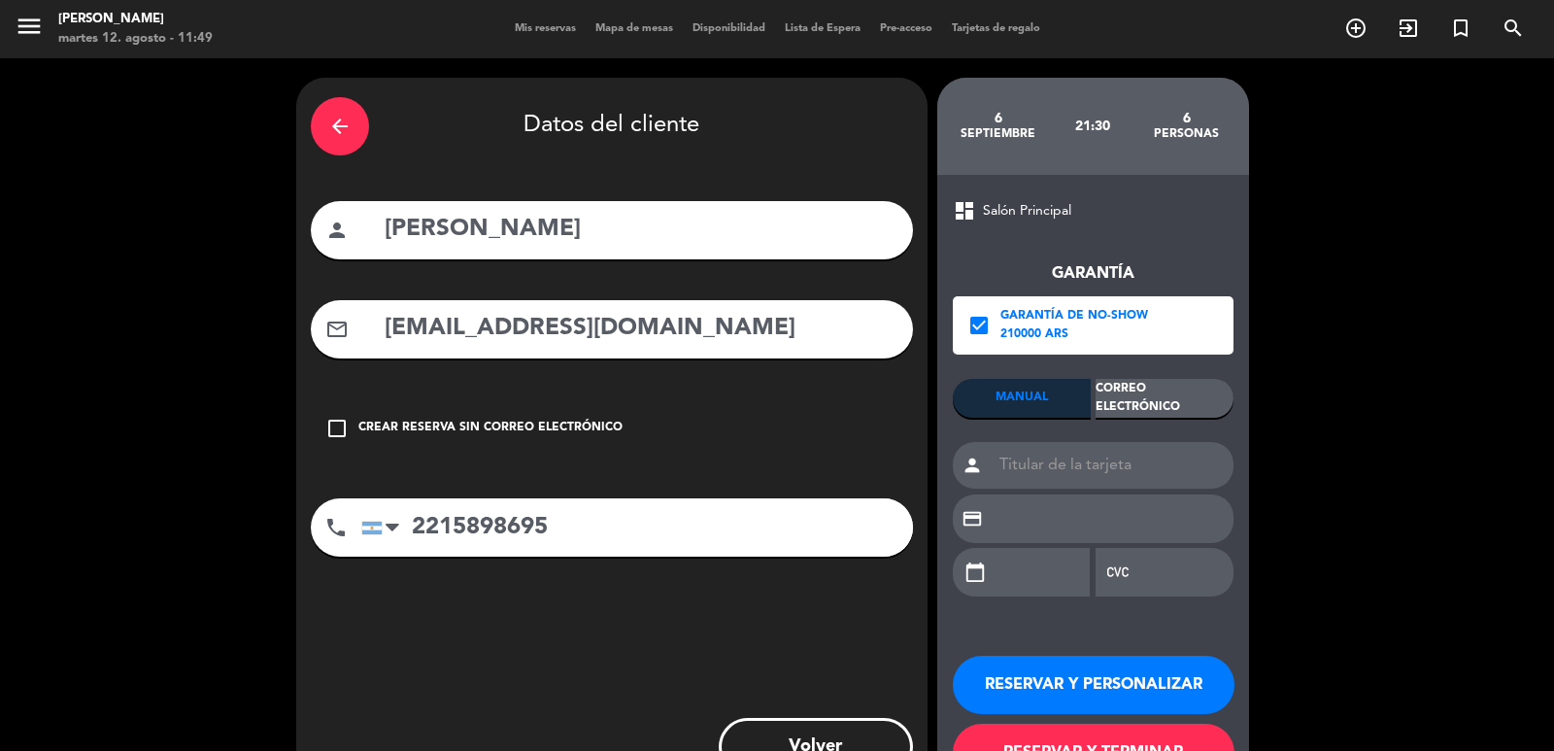
click at [1175, 402] on div "Correo Electrónico" at bounding box center [1165, 398] width 138 height 39
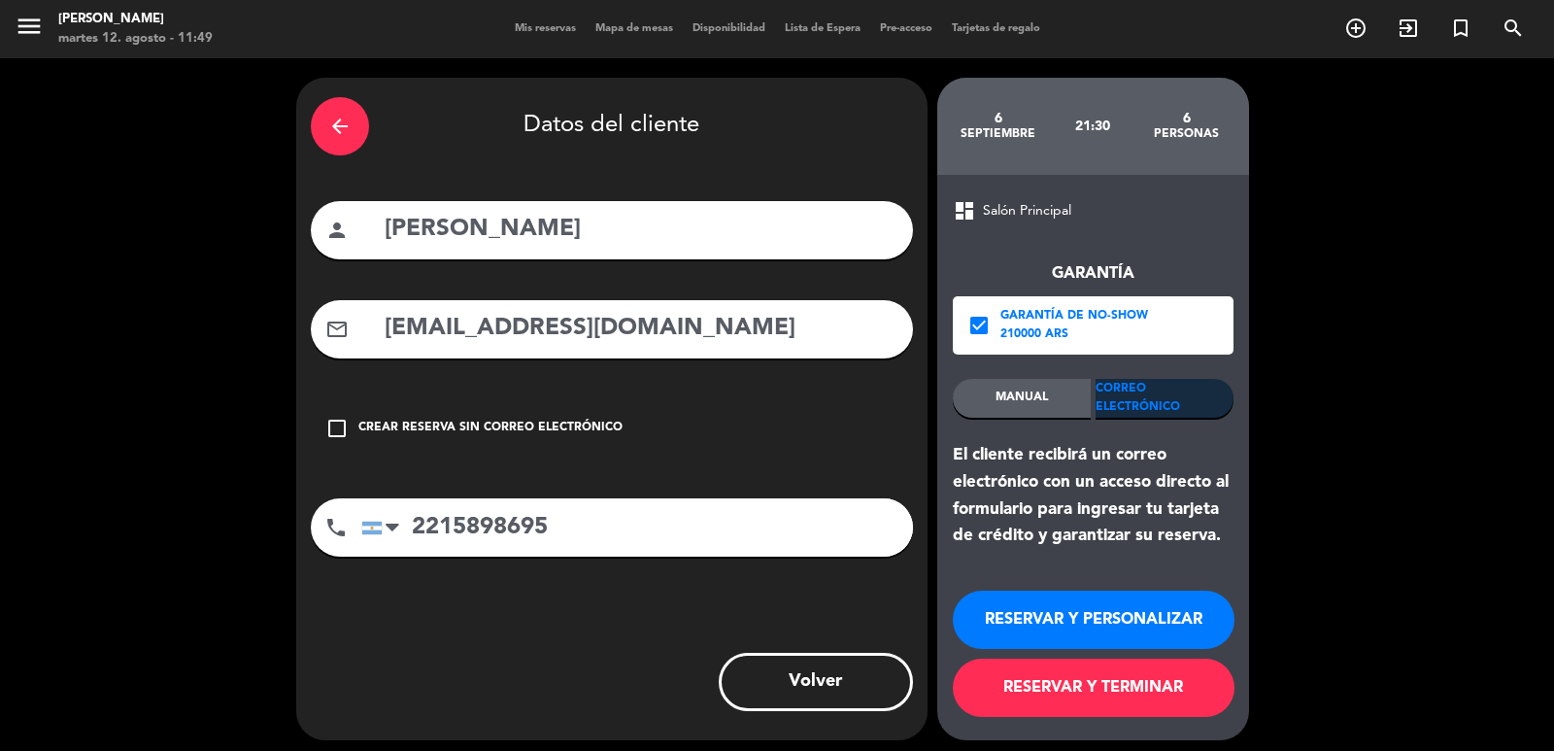
click at [1072, 645] on button "RESERVAR Y PERSONALIZAR" at bounding box center [1094, 620] width 282 height 58
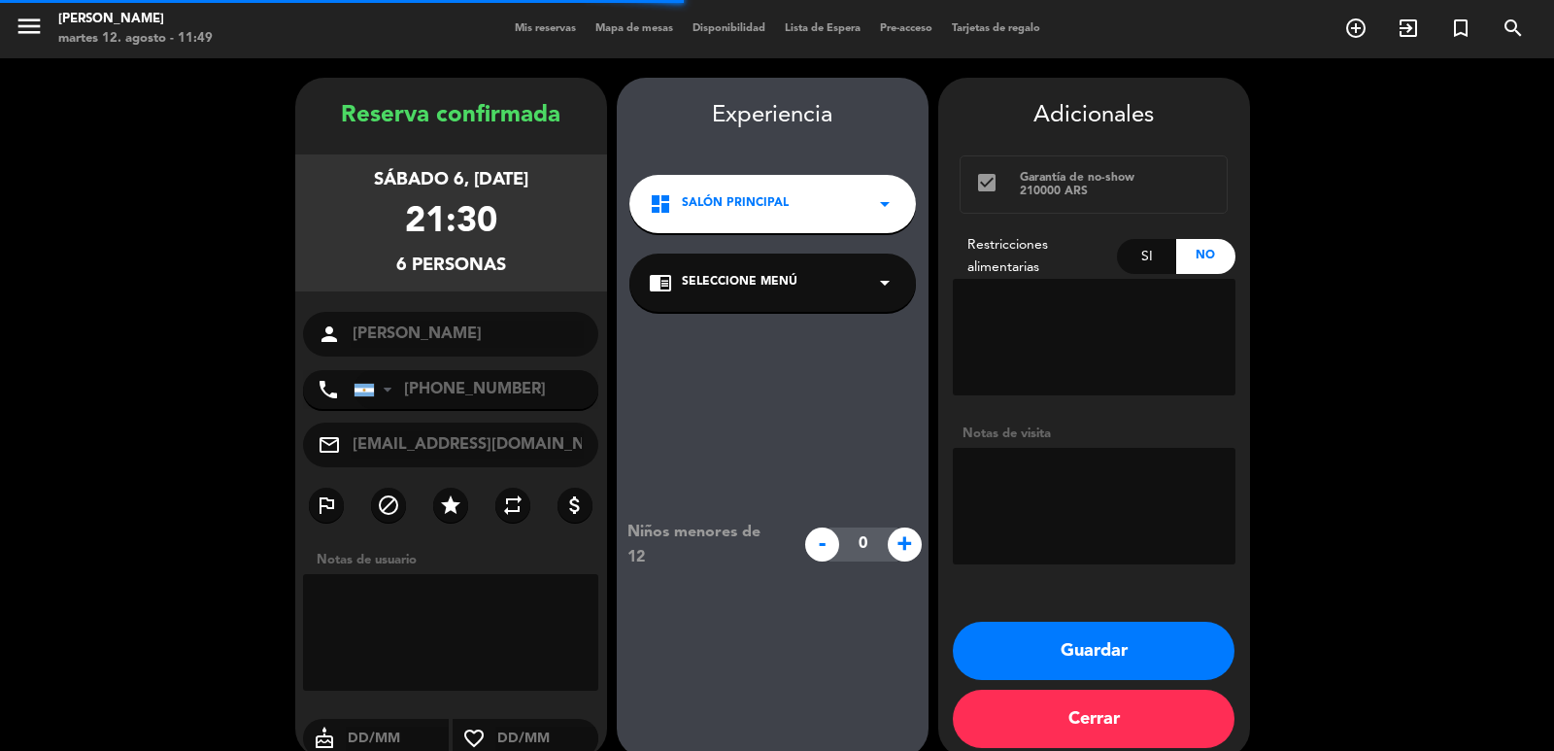
scroll to position [26, 0]
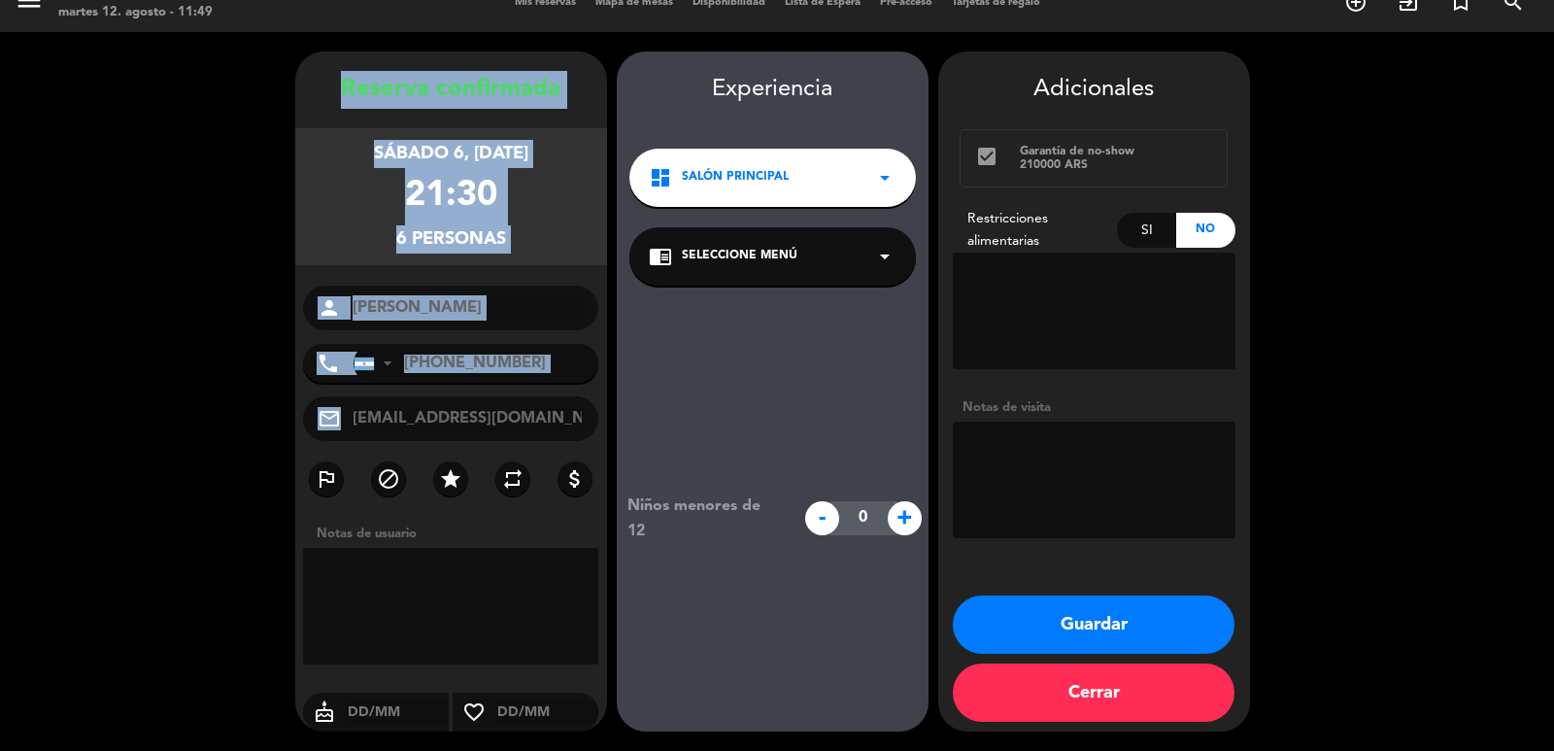
drag, startPoint x: 310, startPoint y: 94, endPoint x: 593, endPoint y: 400, distance: 416.6
click at [593, 400] on div "Reserva confirmada sábado 6, [DATE] 21:30 6 personas person [PERSON_NAME] phone…" at bounding box center [451, 411] width 312 height 680
click at [1119, 613] on button "Guardar" at bounding box center [1094, 624] width 282 height 58
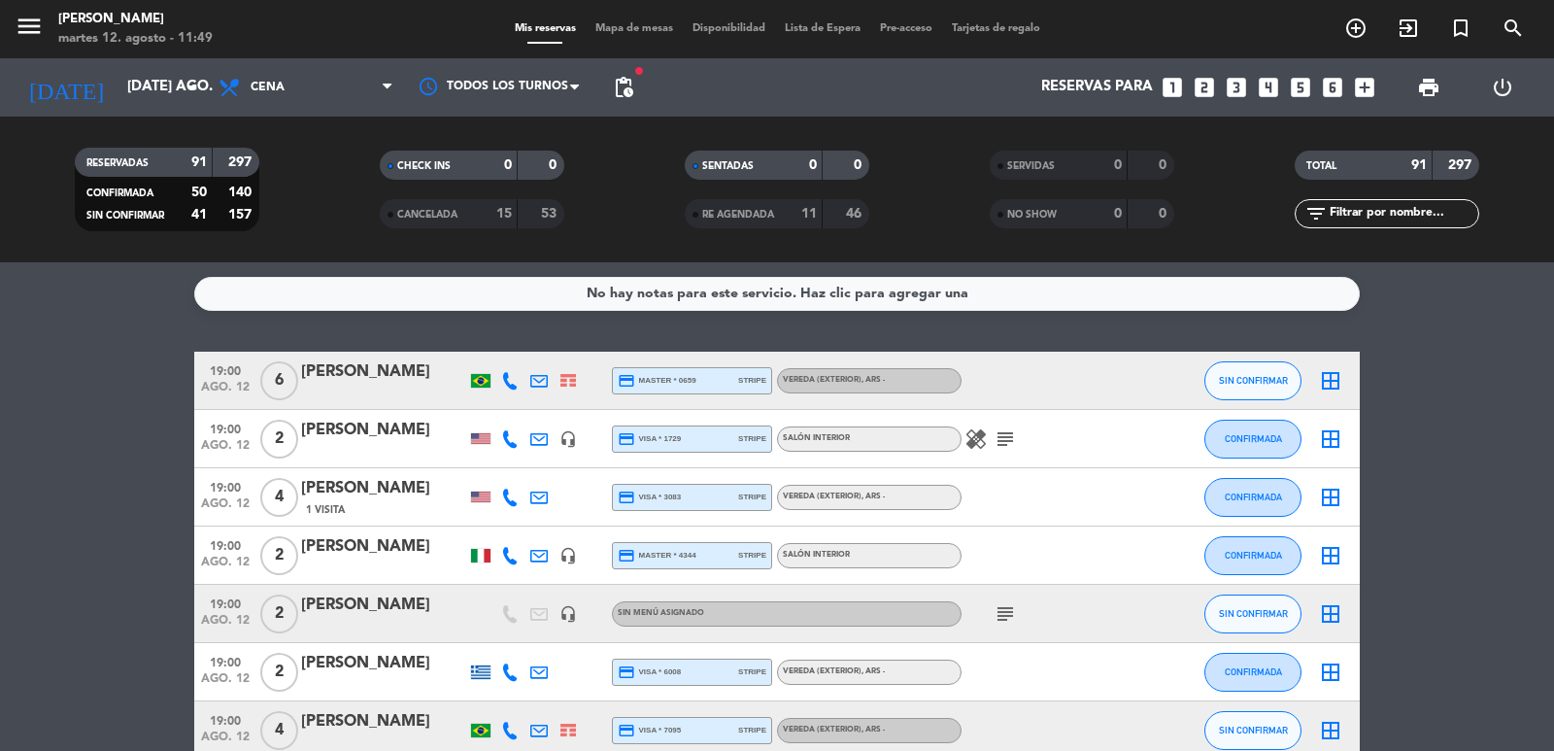
click at [1204, 88] on icon "looks_two" at bounding box center [1204, 87] width 25 height 25
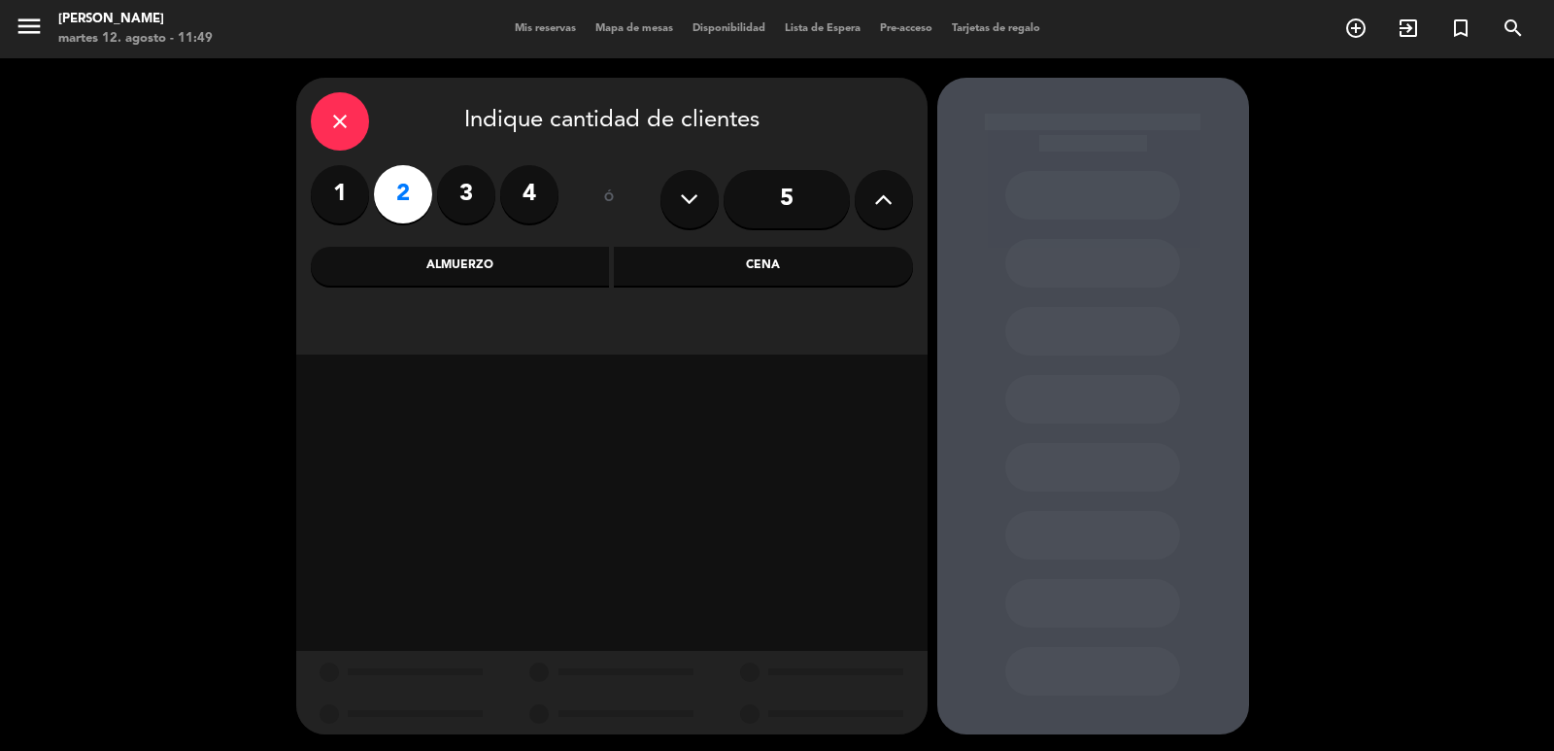
click at [527, 268] on div "Almuerzo" at bounding box center [460, 266] width 299 height 39
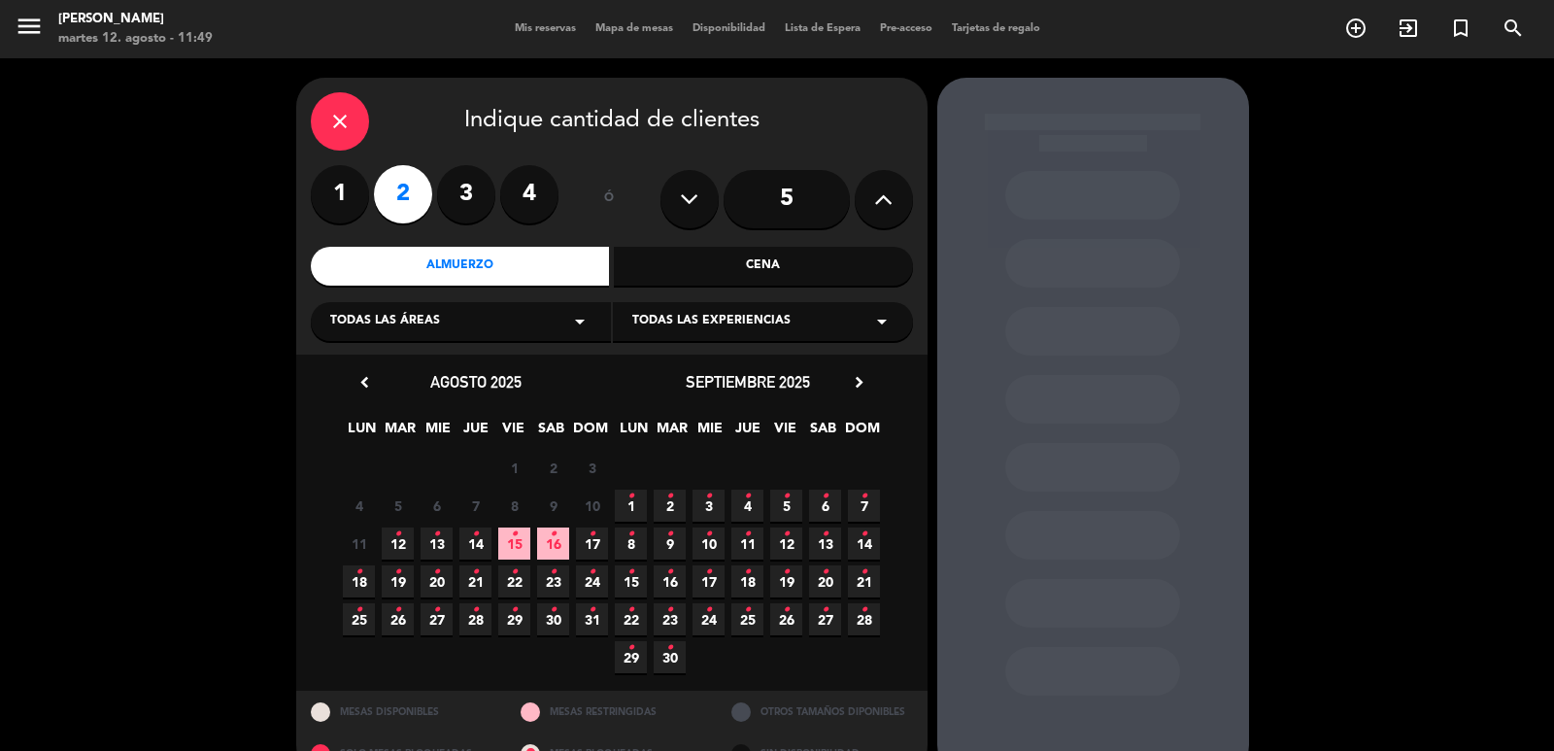
click at [432, 549] on span "13 •" at bounding box center [437, 543] width 32 height 32
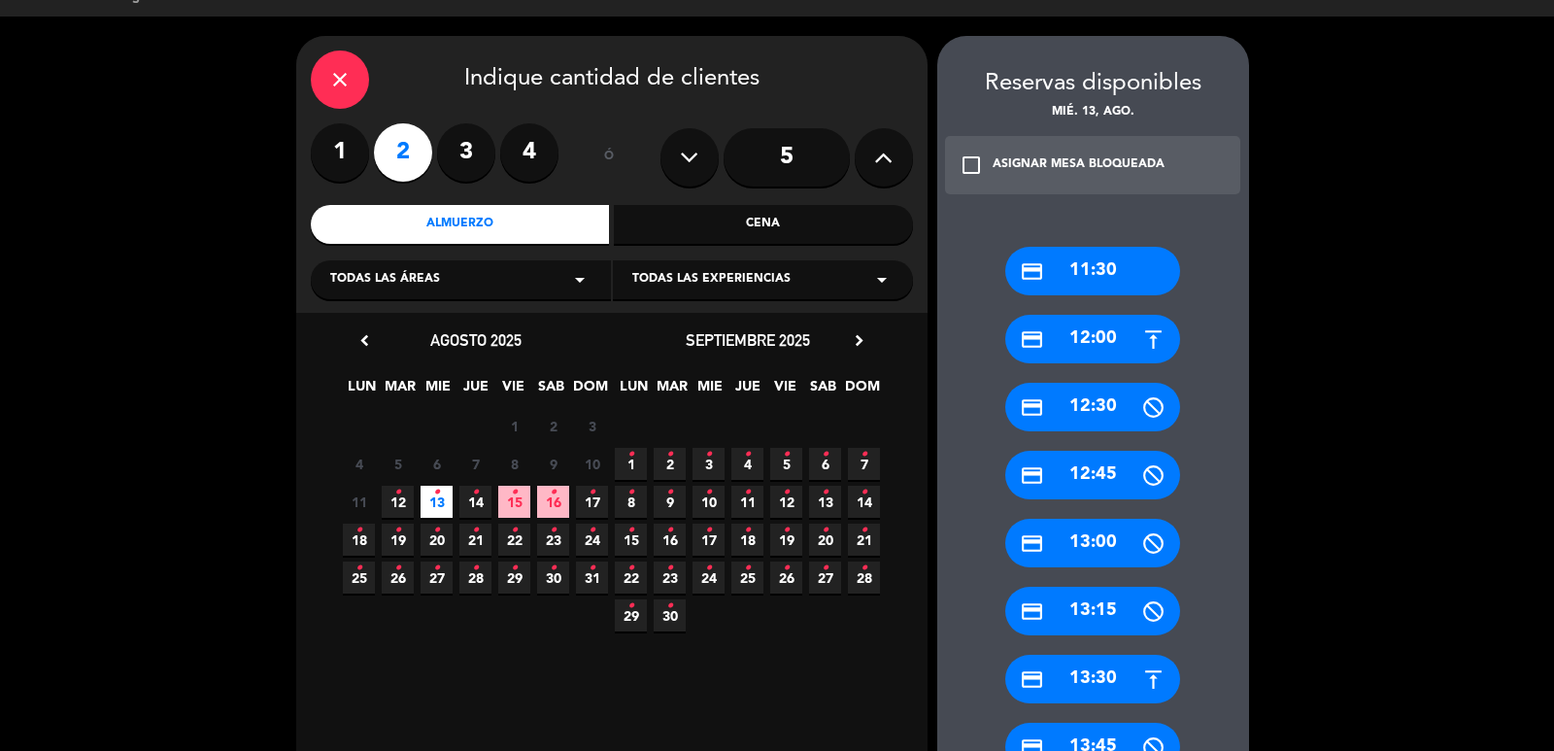
click at [1080, 678] on div "credit_card 13:30" at bounding box center [1092, 679] width 175 height 49
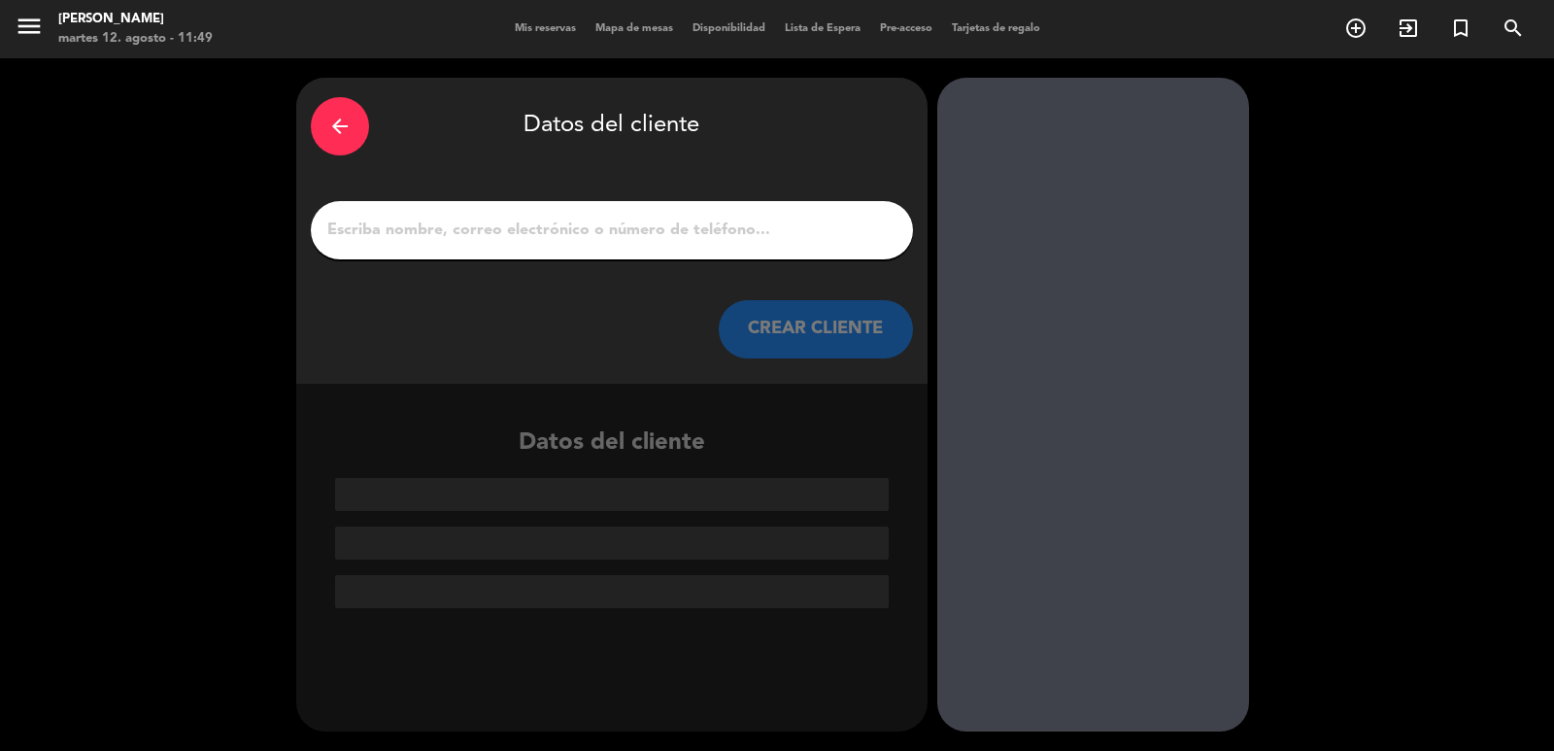
scroll to position [0, 0]
click at [760, 322] on button "CREAR CLIENTE" at bounding box center [816, 329] width 194 height 58
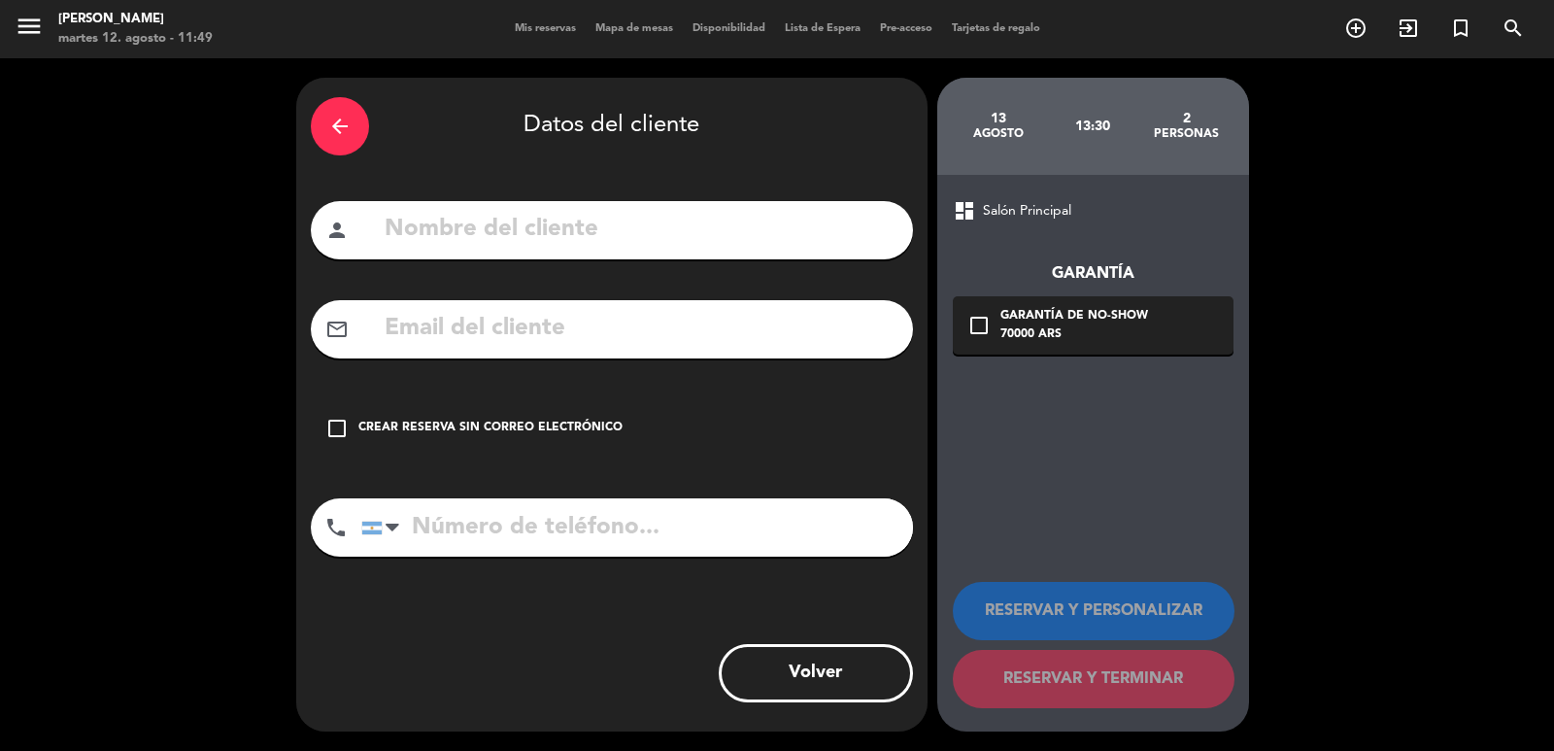
drag, startPoint x: 471, startPoint y: 305, endPoint x: 428, endPoint y: 360, distance: 69.9
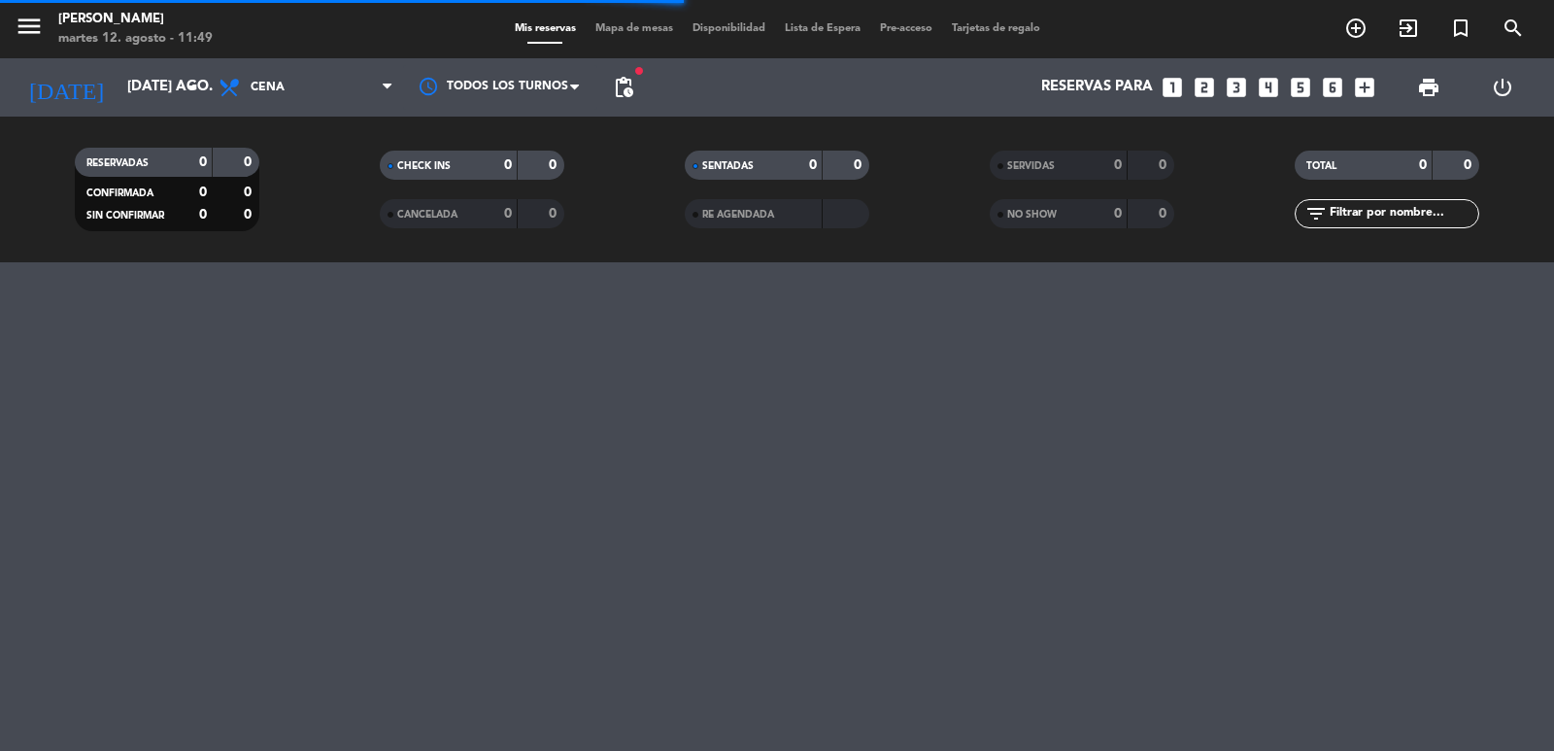
click at [1202, 87] on icon "looks_two" at bounding box center [1204, 87] width 25 height 25
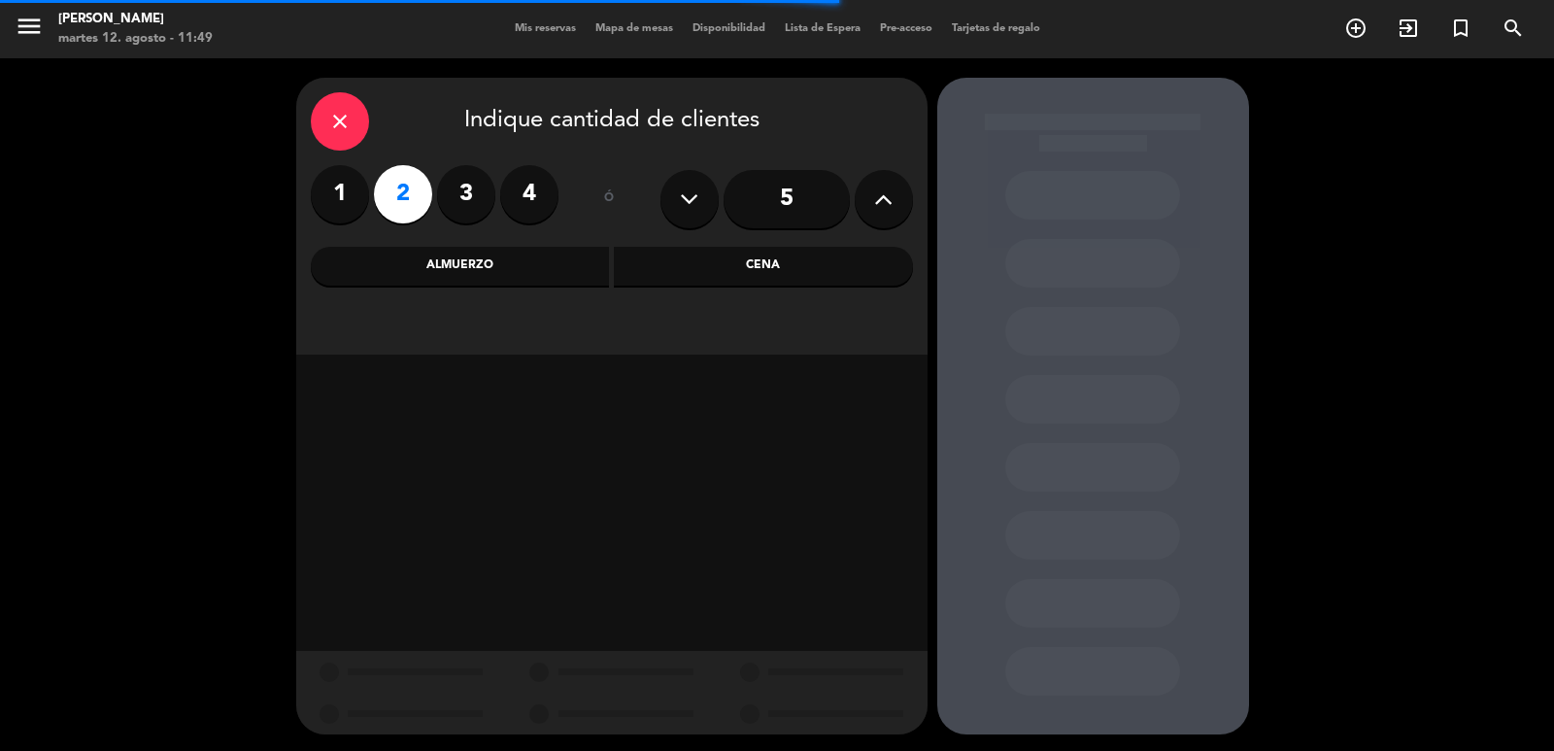
drag, startPoint x: 547, startPoint y: 274, endPoint x: 545, endPoint y: 291, distance: 17.6
click at [547, 273] on div "Almuerzo" at bounding box center [460, 266] width 299 height 39
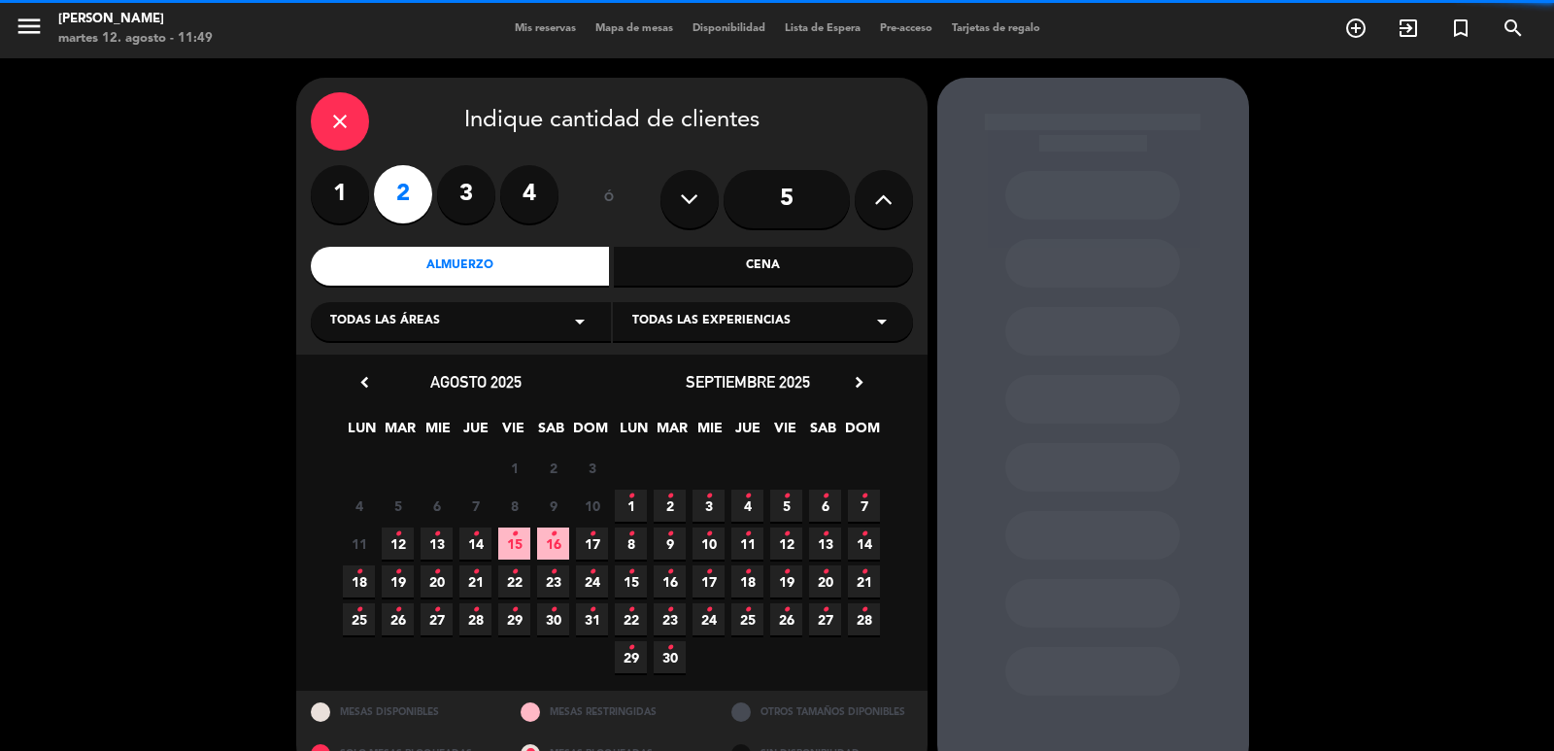
click at [440, 520] on span "6" at bounding box center [437, 506] width 32 height 32
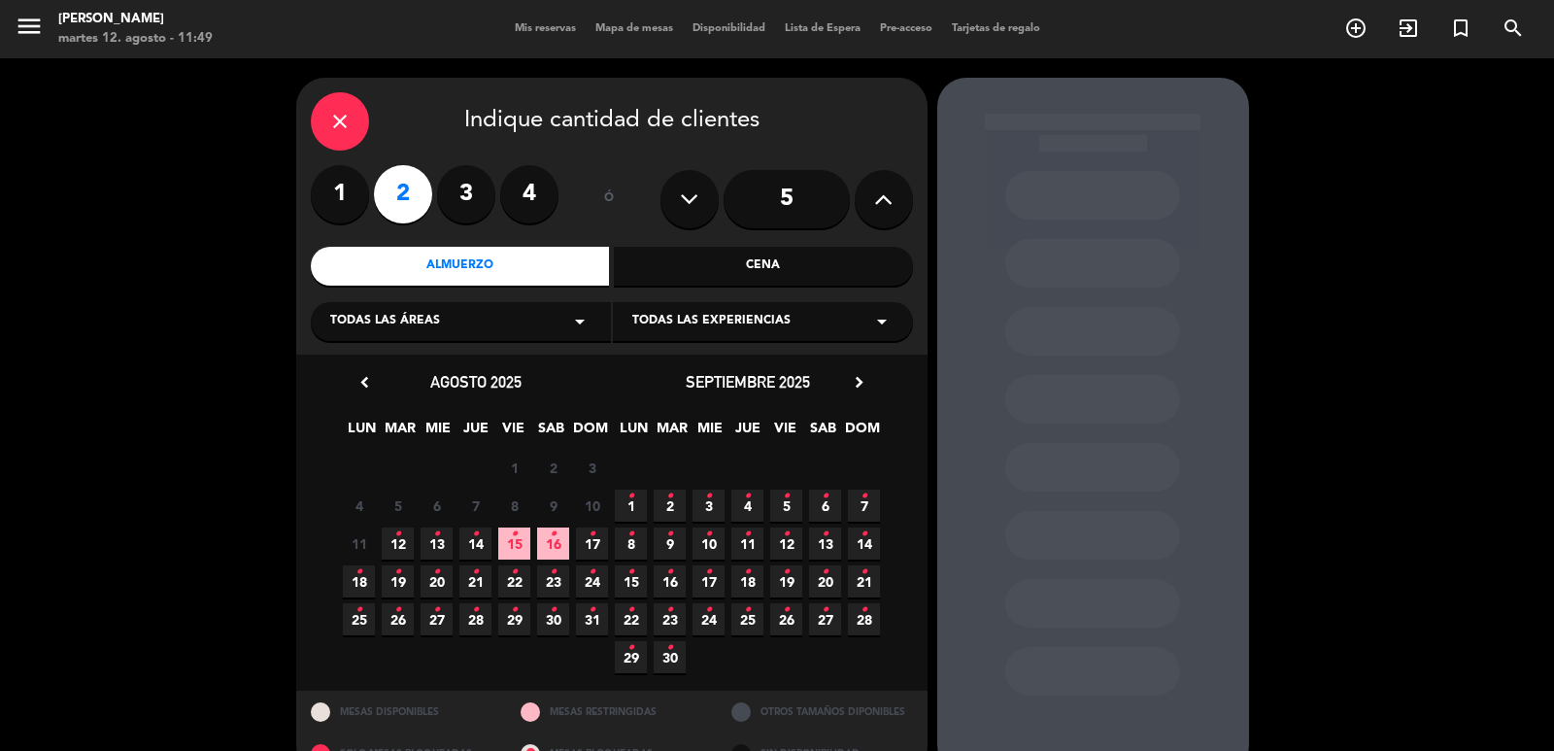
click at [436, 540] on icon "•" at bounding box center [436, 534] width 7 height 31
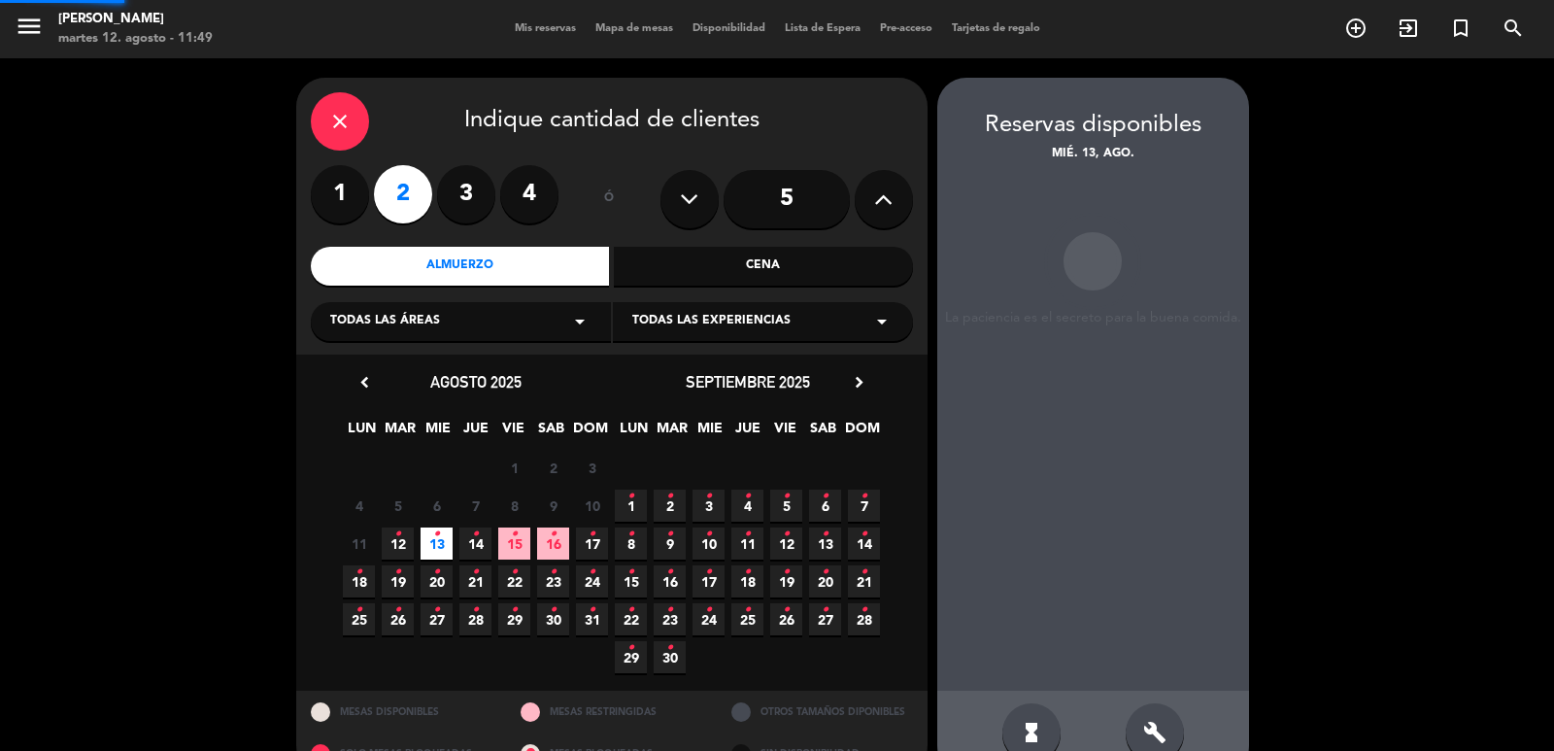
scroll to position [42, 0]
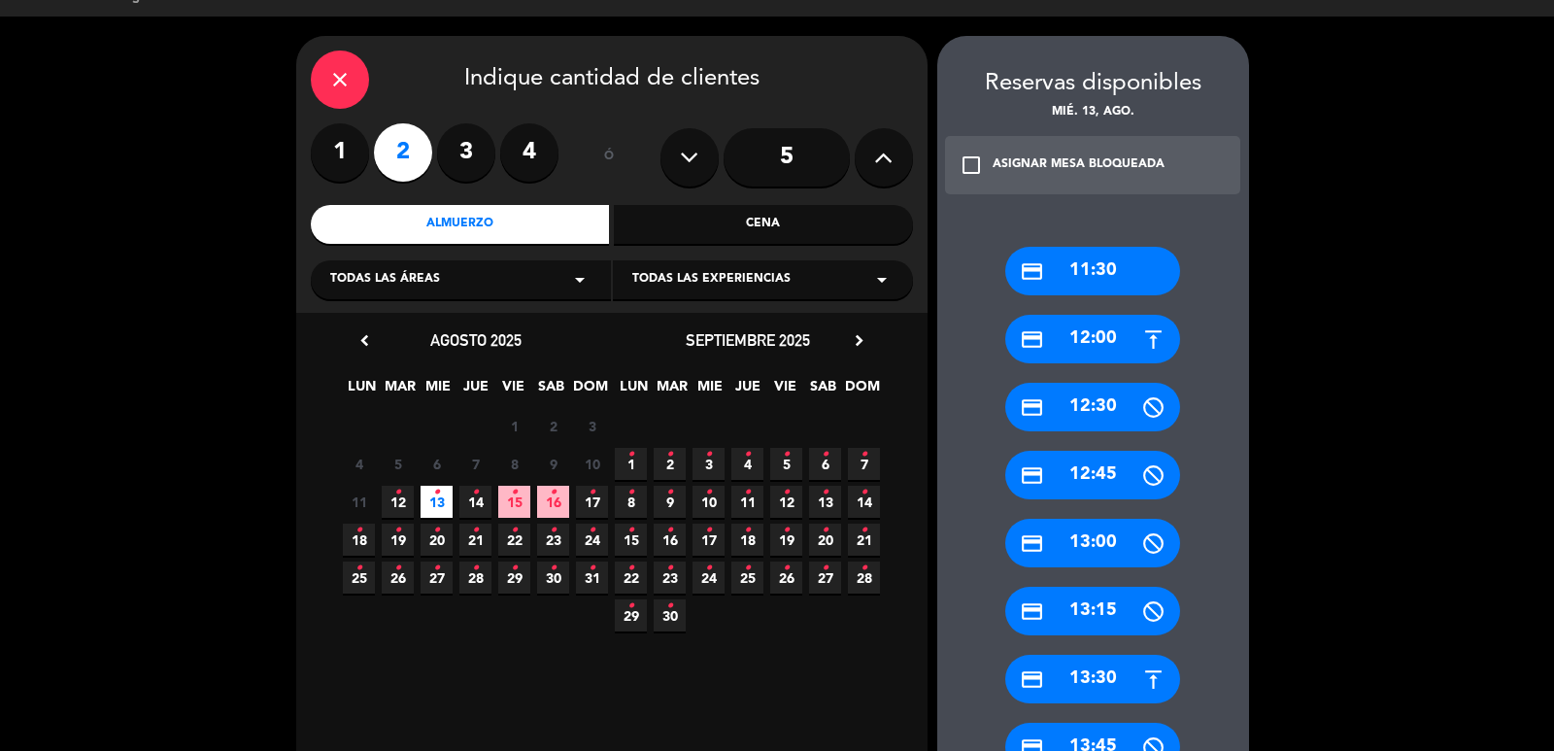
click at [1102, 666] on div "credit_card 13:30" at bounding box center [1092, 679] width 175 height 49
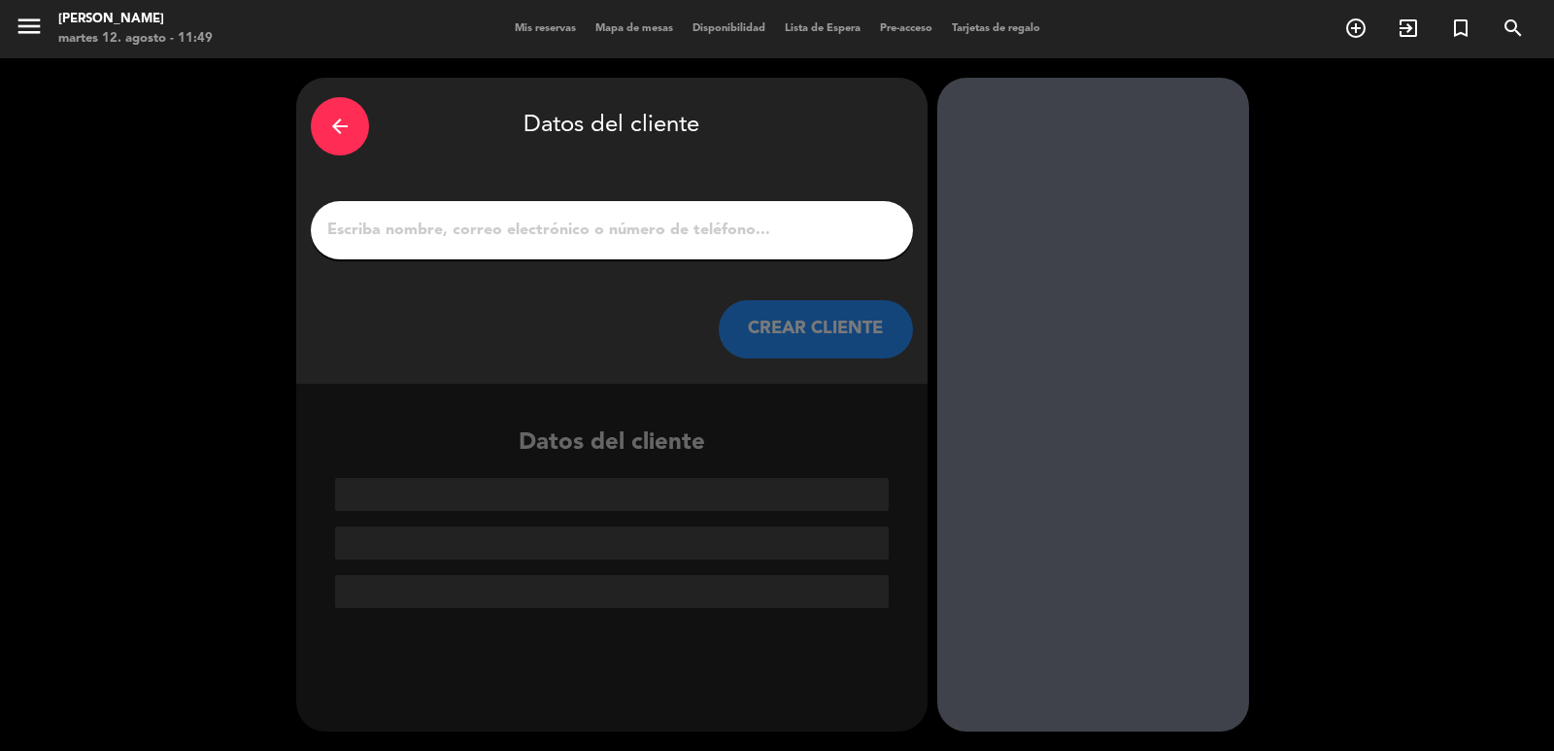
scroll to position [0, 0]
click at [817, 317] on button "CREAR CLIENTE" at bounding box center [816, 329] width 194 height 58
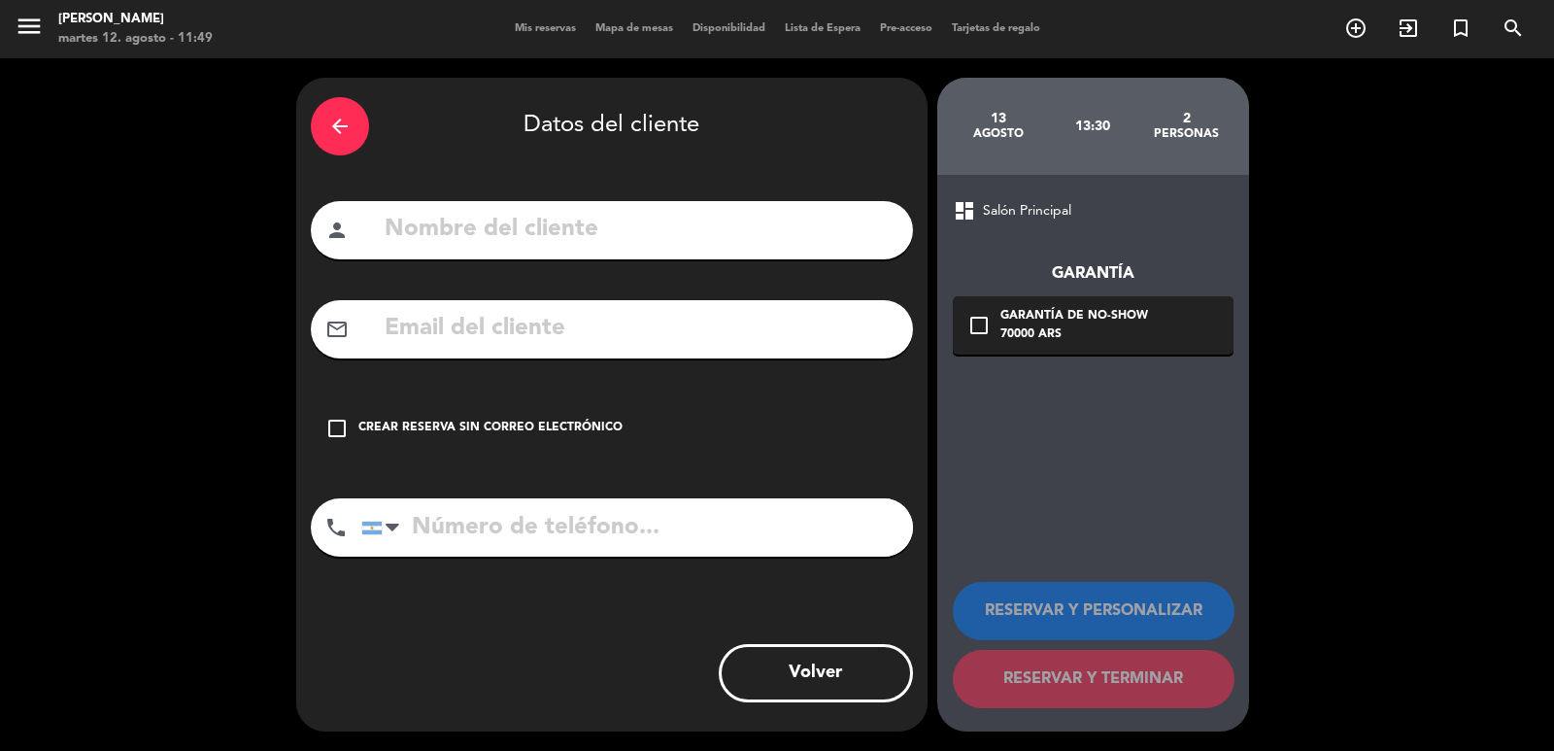
paste input "[EMAIL_ADDRESS][DOMAIN_NAME]"
type input "[EMAIL_ADDRESS][DOMAIN_NAME]"
paste input "[EMAIL_ADDRESS][DOMAIN_NAME]"
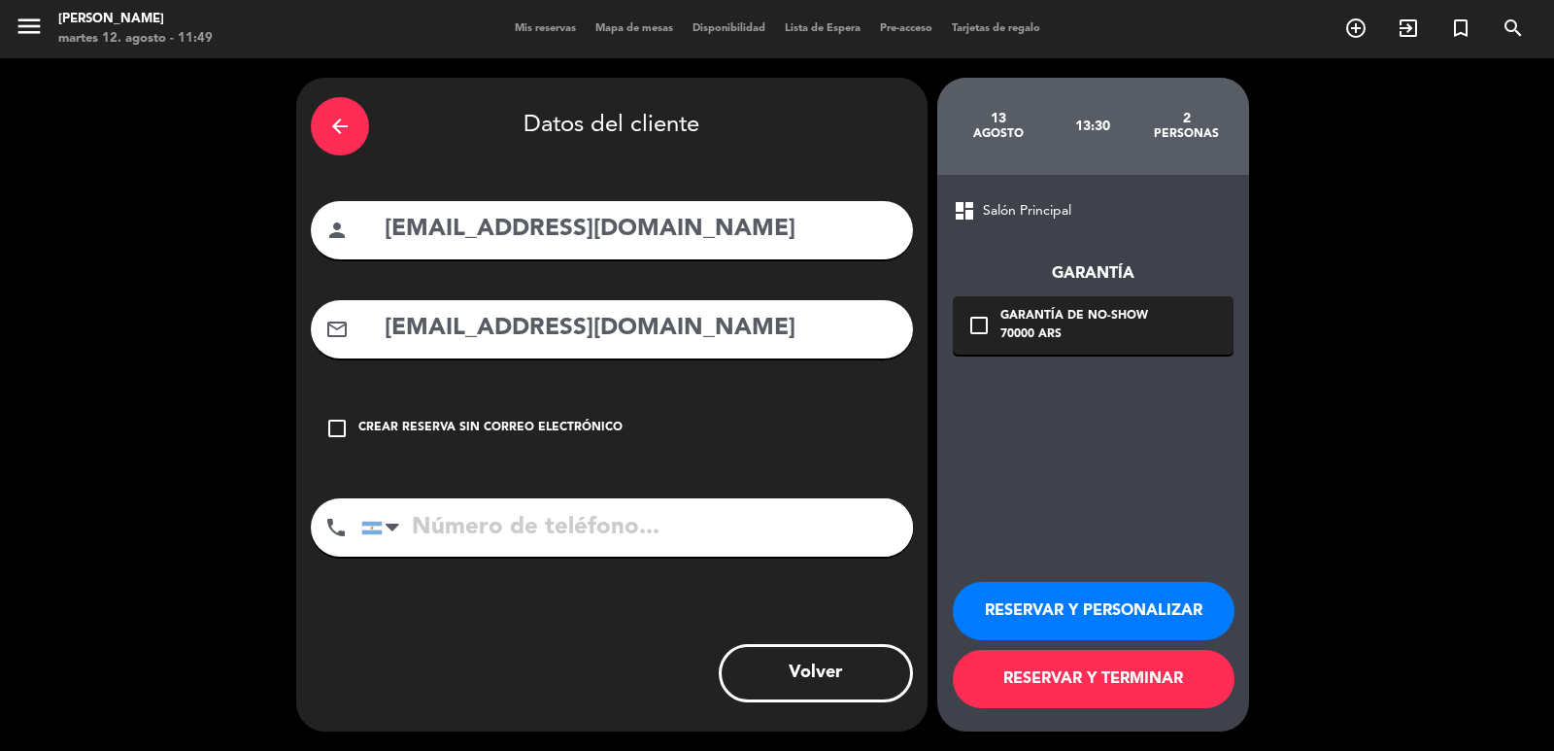
type input "[EMAIL_ADDRESS][DOMAIN_NAME]"
drag, startPoint x: 681, startPoint y: 225, endPoint x: 279, endPoint y: 244, distance: 402.6
click at [279, 244] on div "arrow_back Datos del cliente person [EMAIL_ADDRESS][DOMAIN_NAME] mail_outline […" at bounding box center [777, 404] width 1554 height 693
type input "[PERSON_NAME]"
paste input "35998934630"
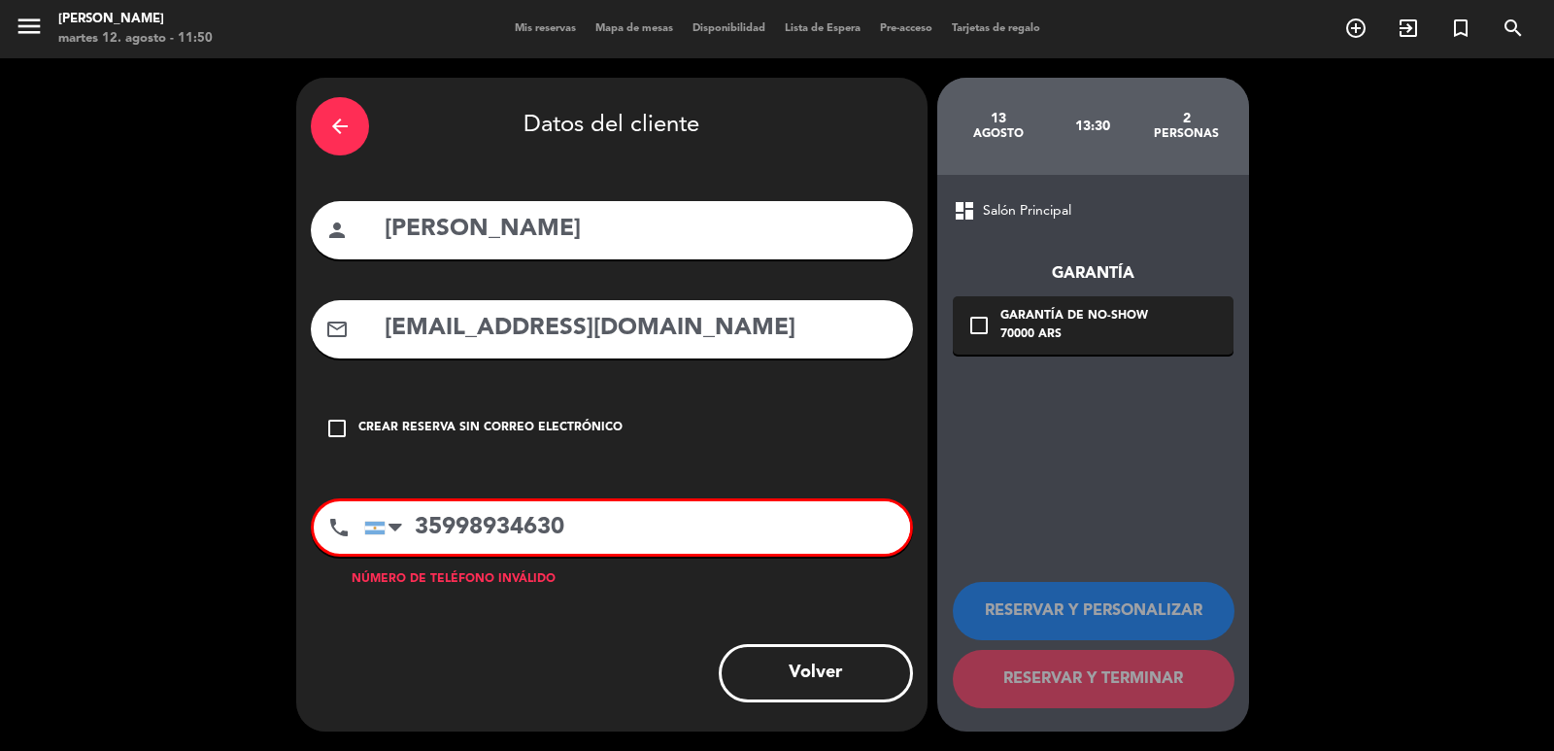
click at [1127, 310] on div "Garantía de no-show" at bounding box center [1075, 316] width 148 height 19
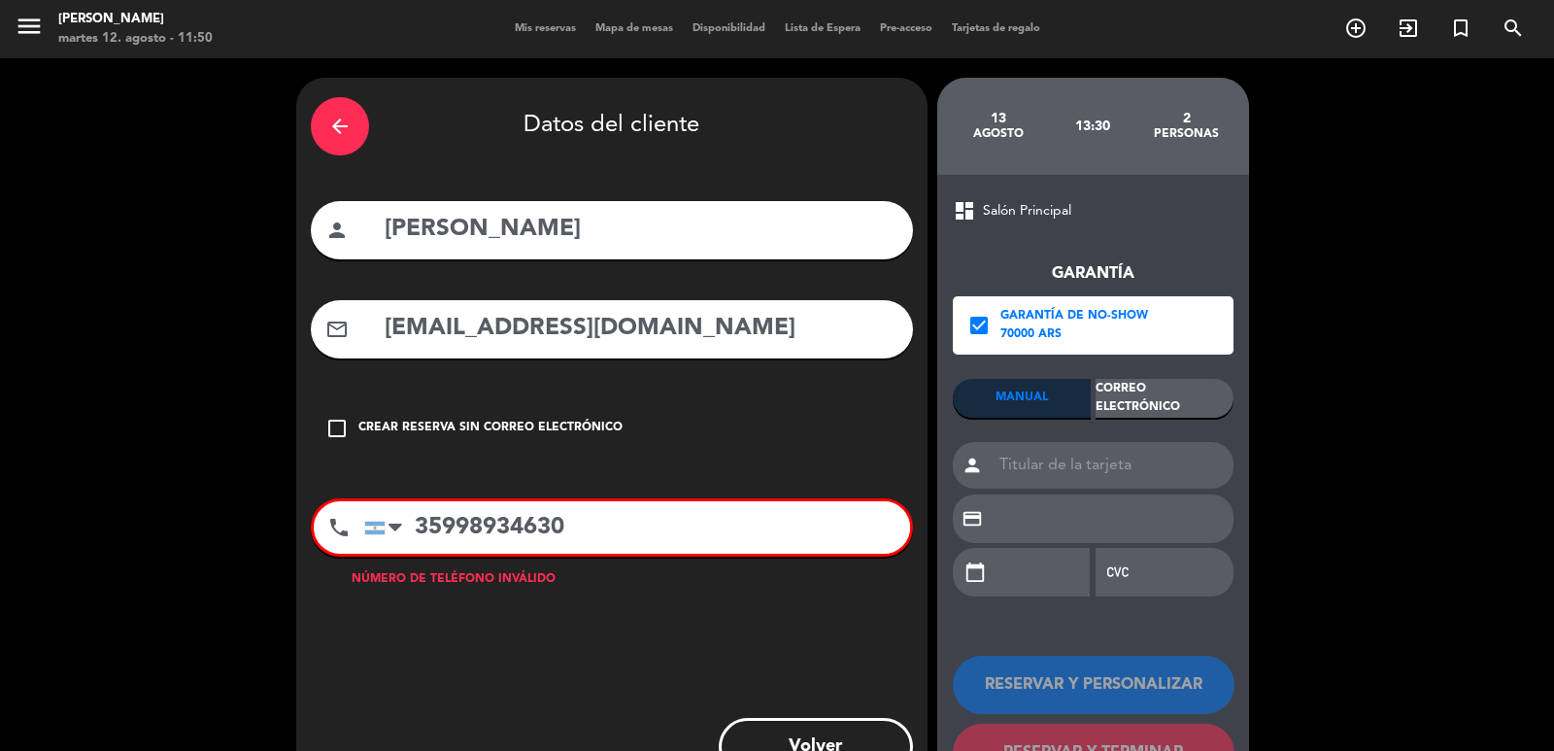
click at [411, 531] on input "35998934630" at bounding box center [637, 527] width 546 height 52
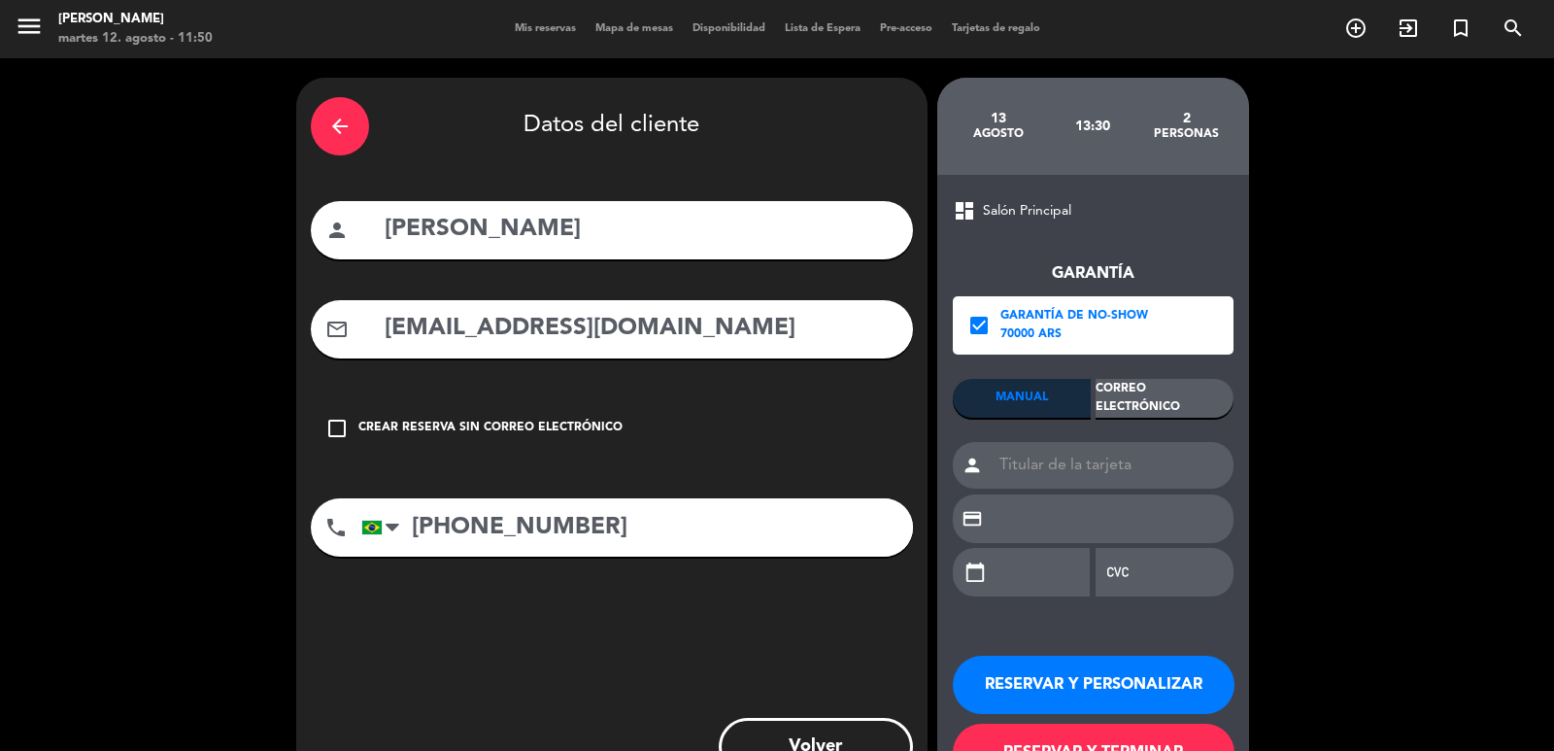
type input "[PHONE_NUMBER]"
click at [1199, 408] on div "Correo Electrónico" at bounding box center [1165, 398] width 138 height 39
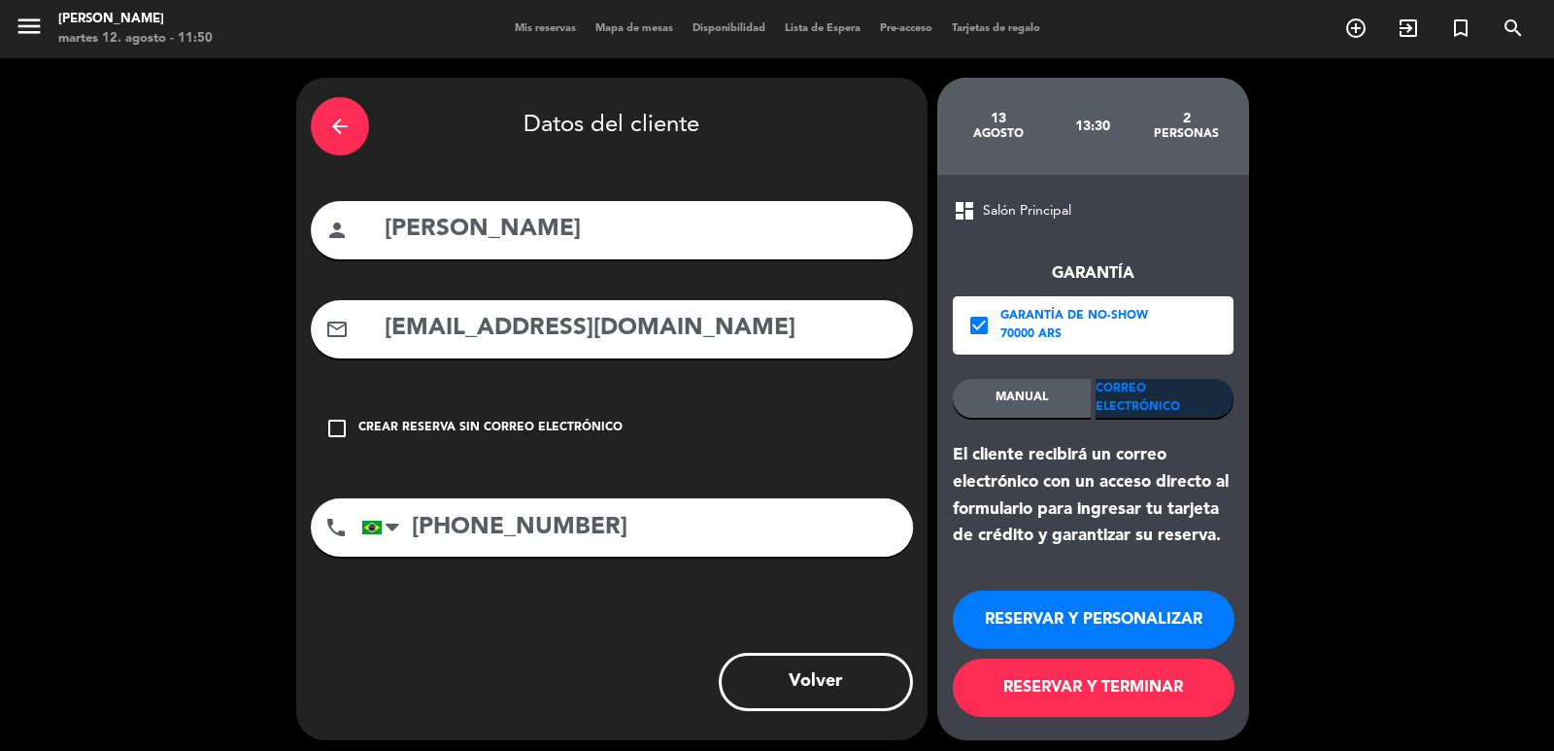
click at [1147, 608] on button "RESERVAR Y PERSONALIZAR" at bounding box center [1094, 620] width 282 height 58
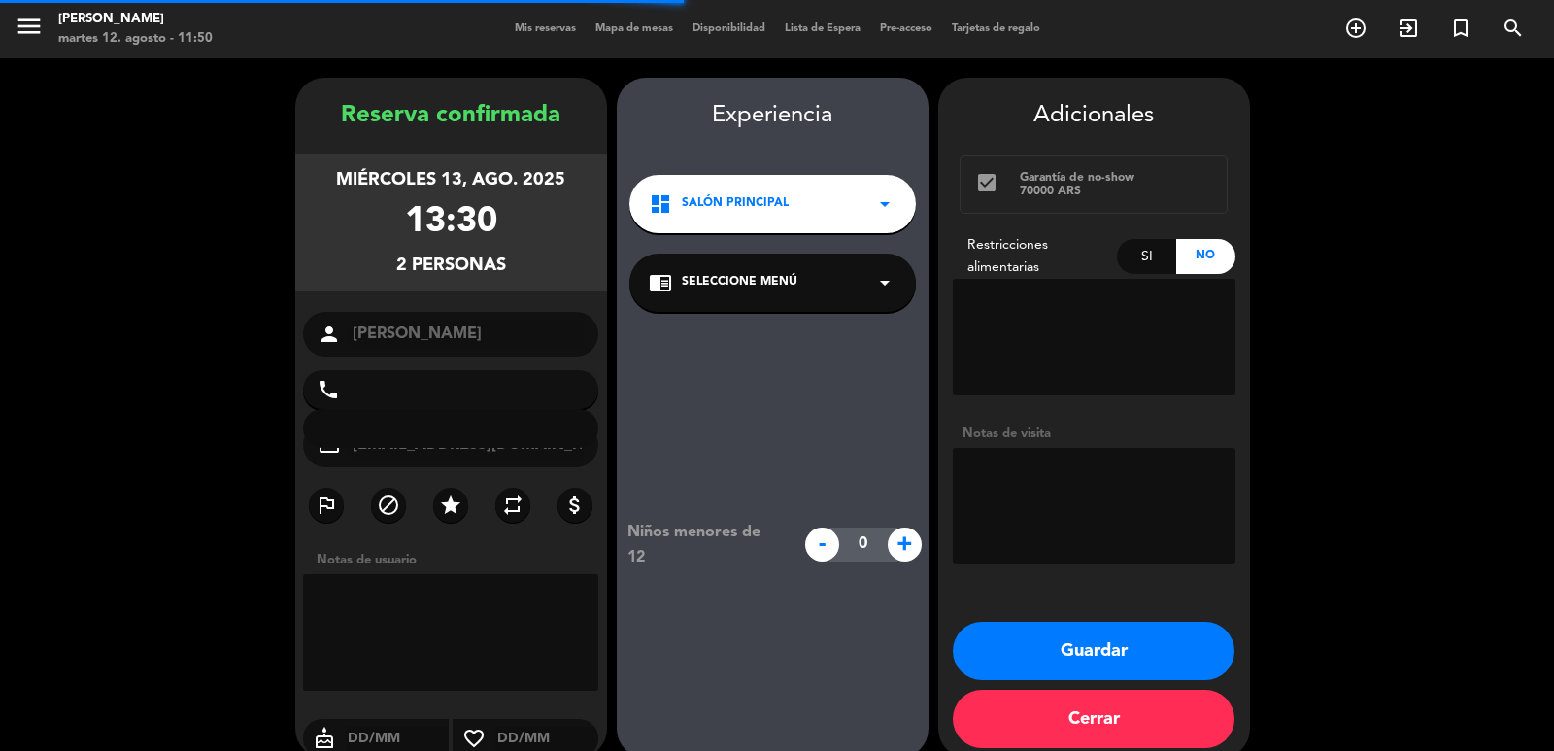
type input "[PHONE_NUMBER]"
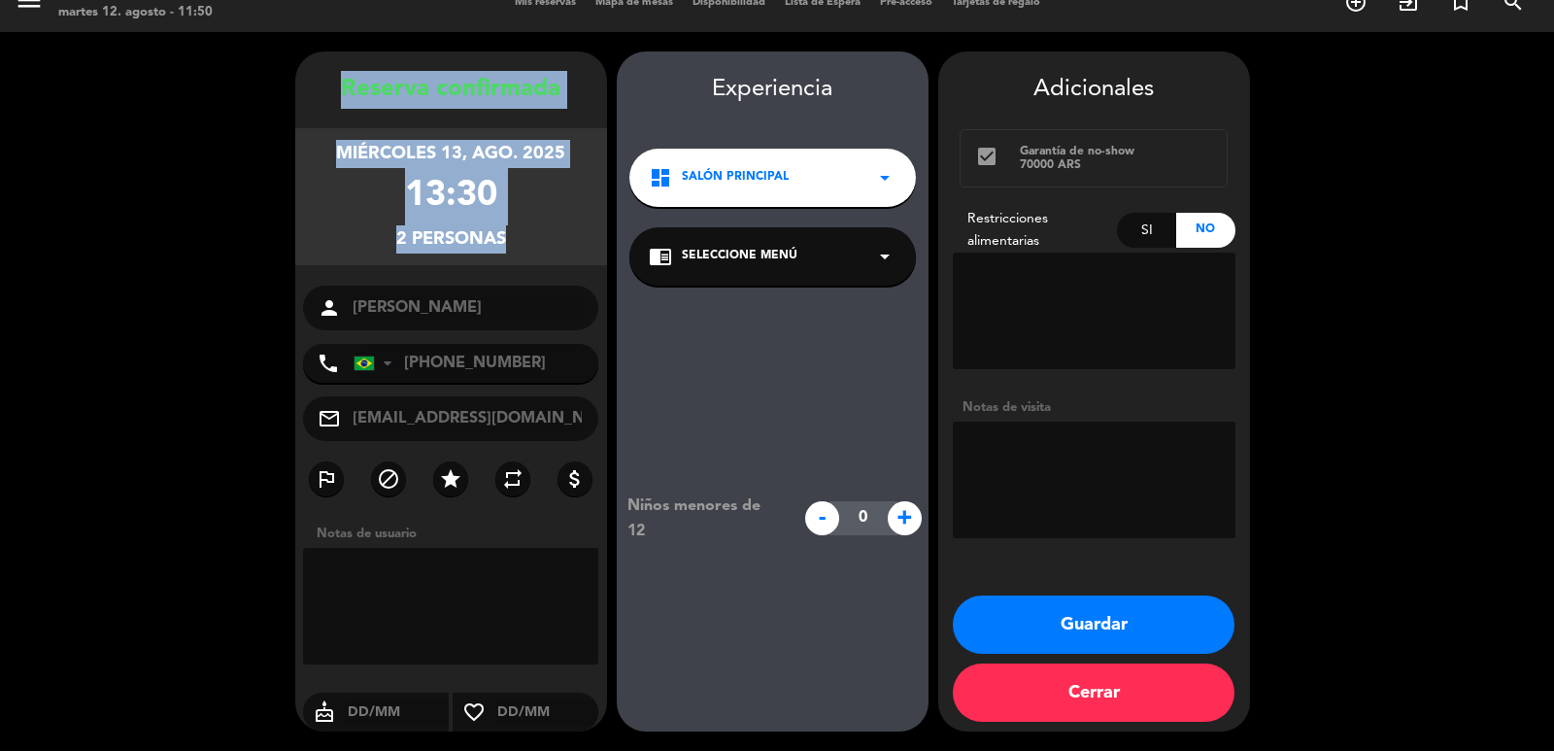
drag, startPoint x: 276, startPoint y: 92, endPoint x: 475, endPoint y: 328, distance: 308.8
click at [475, 328] on booking-confirmed "Reserva confirmada miércoles 13, ago. 2025 13:30 2 personas person [PERSON_NAME…" at bounding box center [776, 391] width 1515 height 680
click at [1080, 613] on button "Guardar" at bounding box center [1094, 624] width 282 height 58
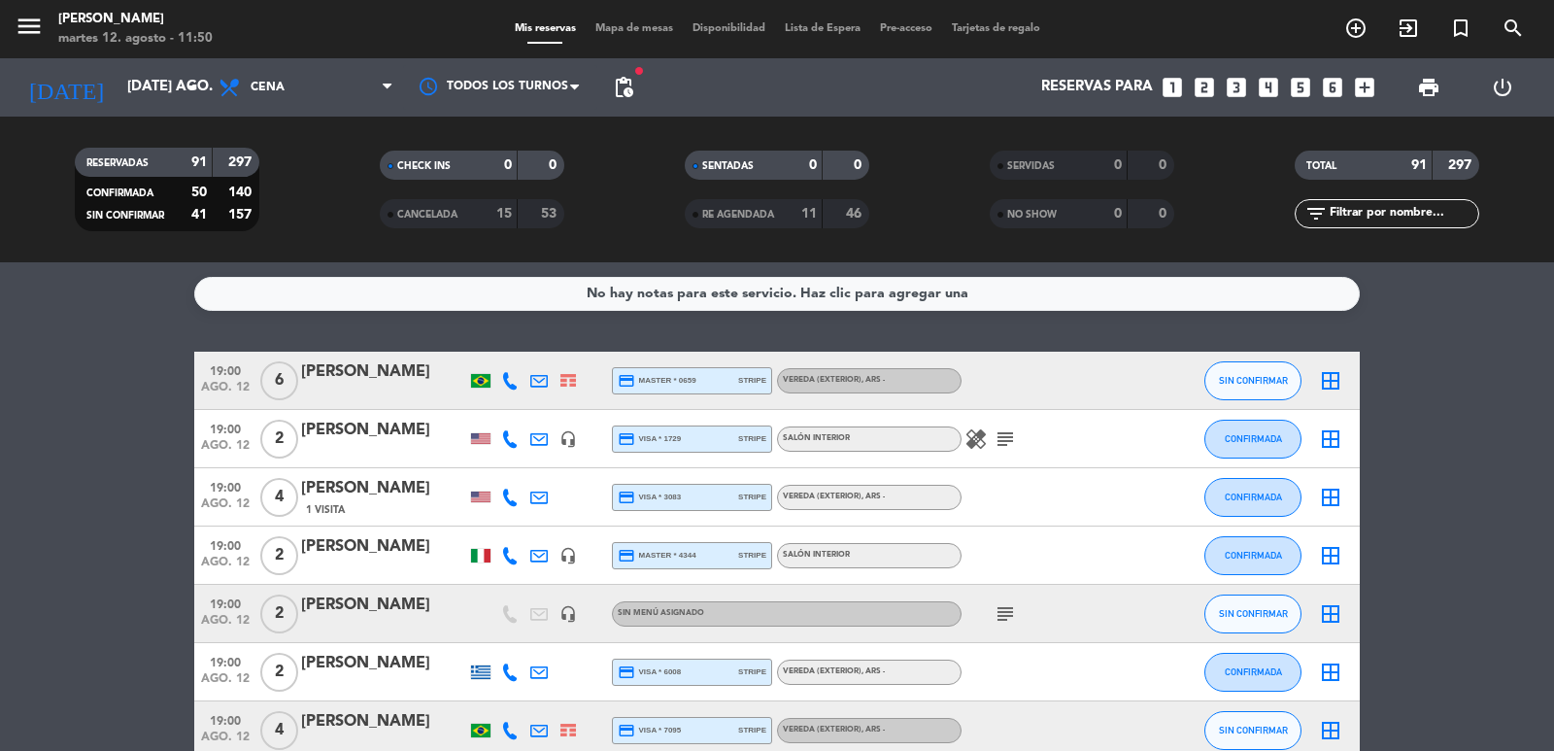
click at [1208, 89] on icon "looks_two" at bounding box center [1204, 87] width 25 height 25
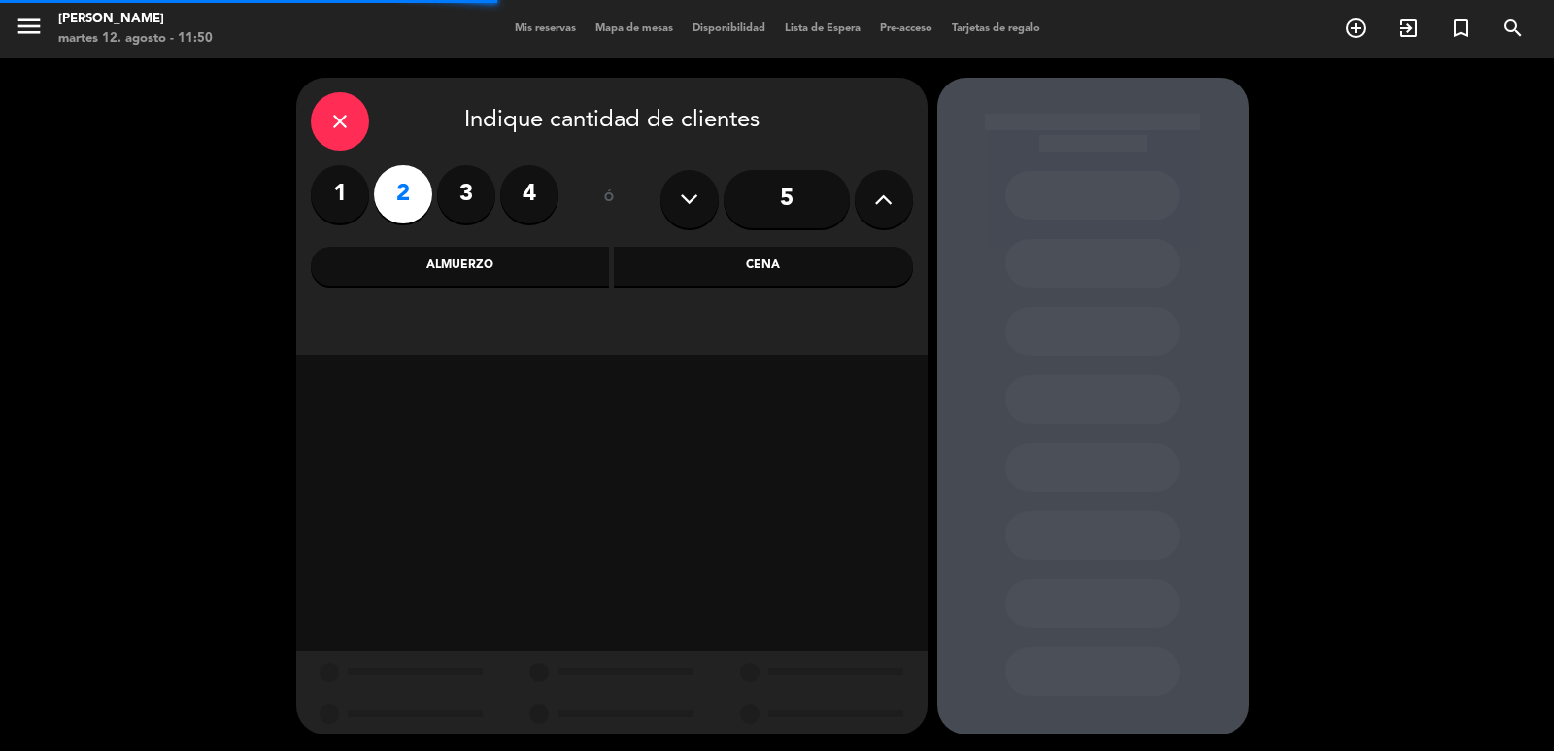
click at [463, 274] on div "Almuerzo" at bounding box center [460, 266] width 299 height 39
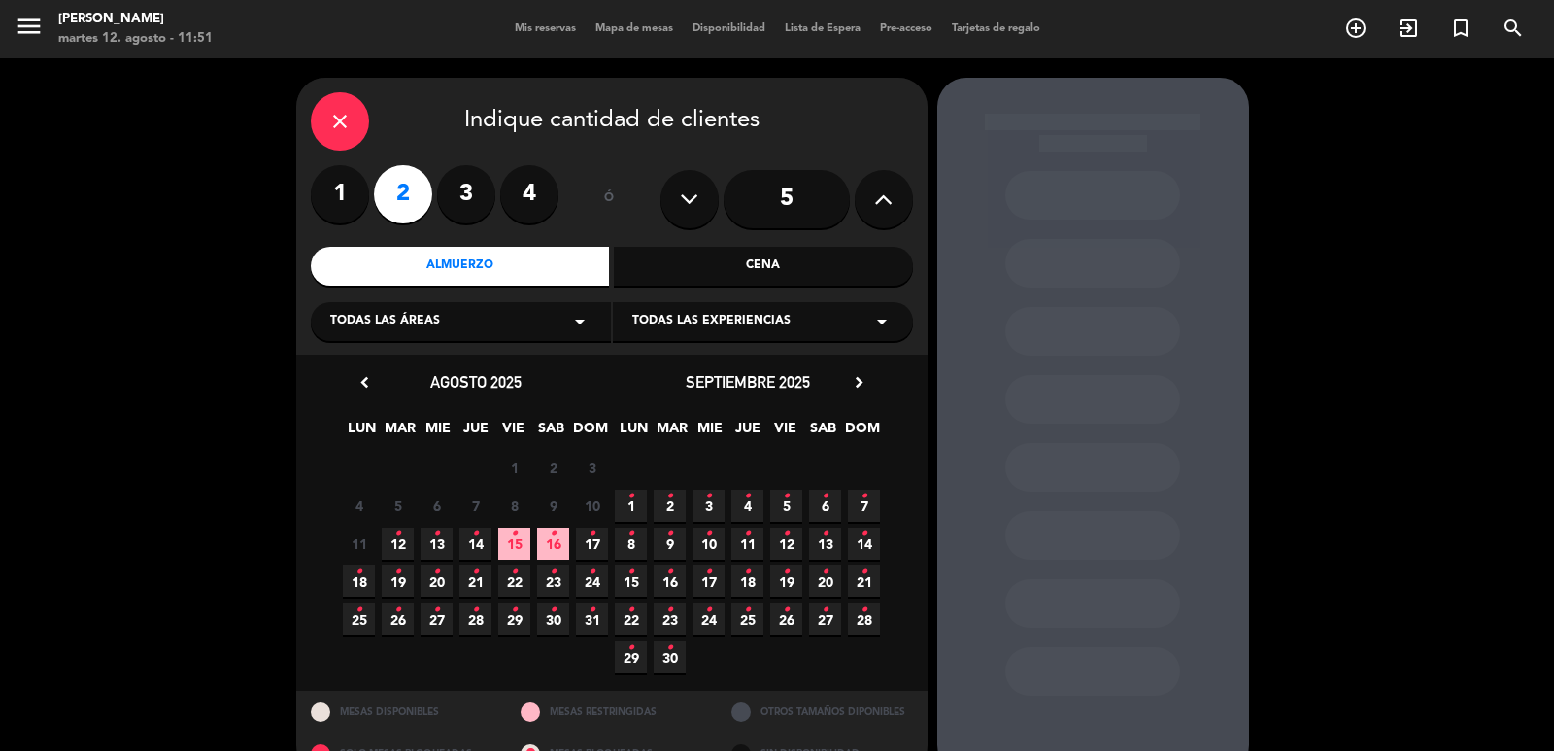
click at [447, 543] on span "13 •" at bounding box center [437, 543] width 32 height 32
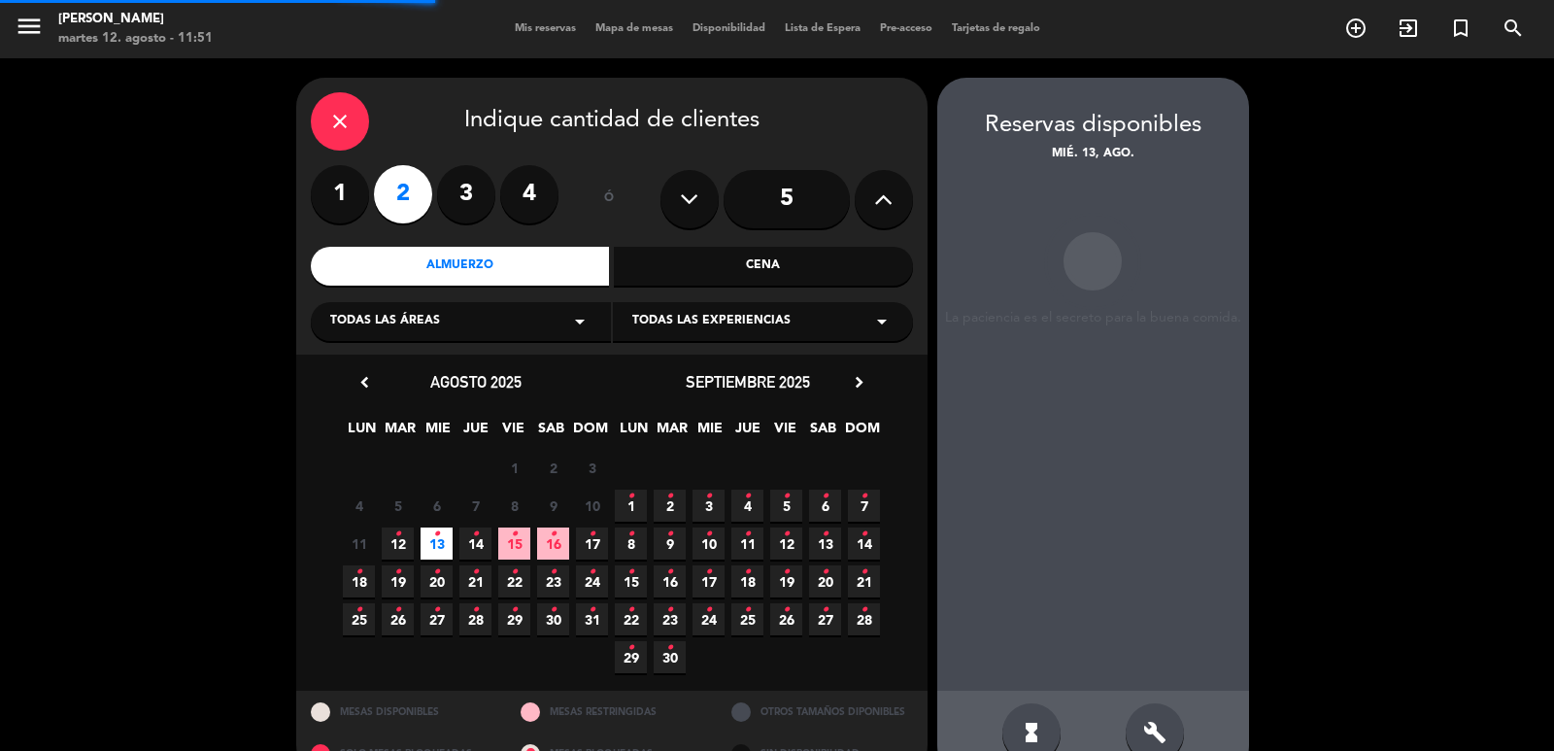
scroll to position [42, 0]
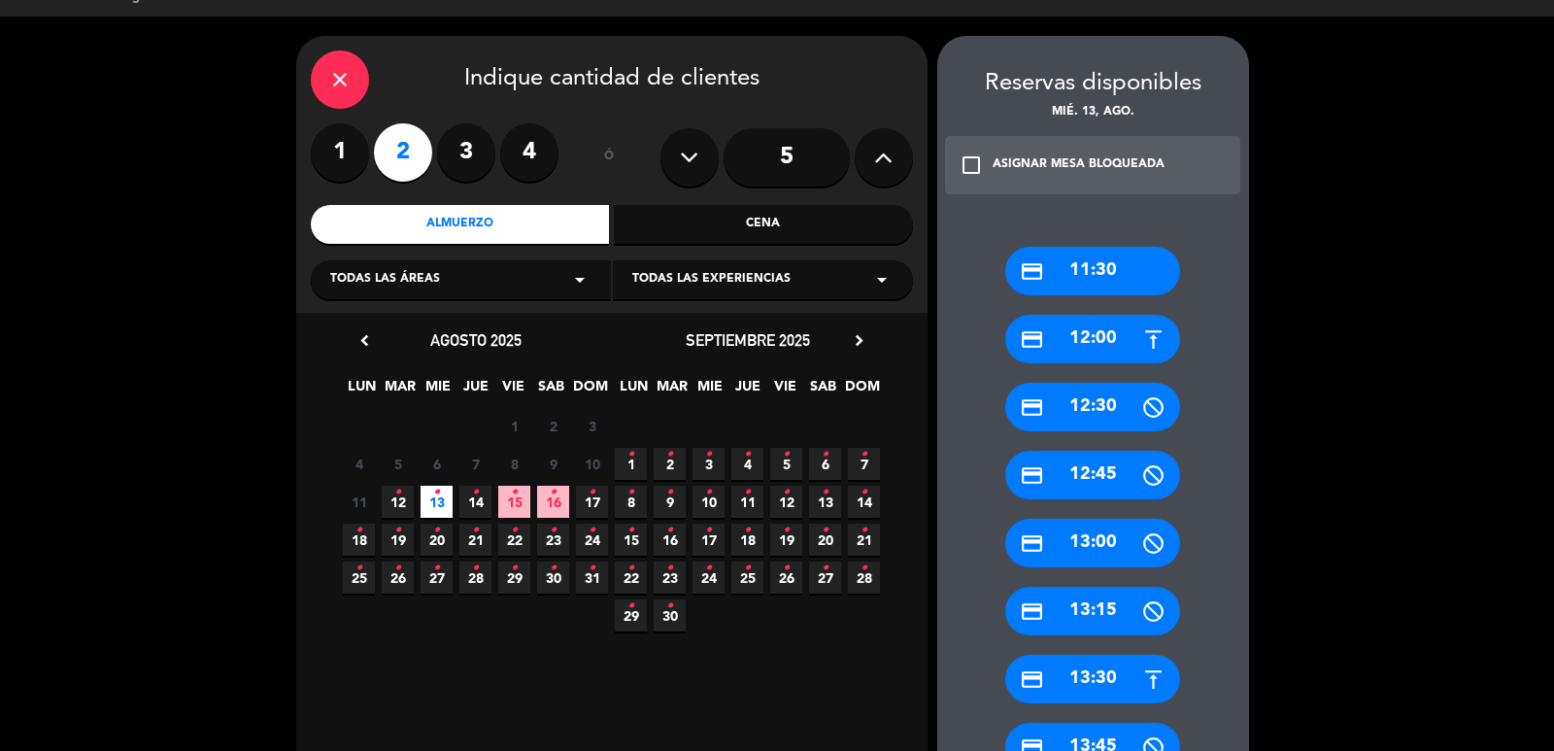
click at [1144, 673] on icon at bounding box center [1153, 679] width 24 height 24
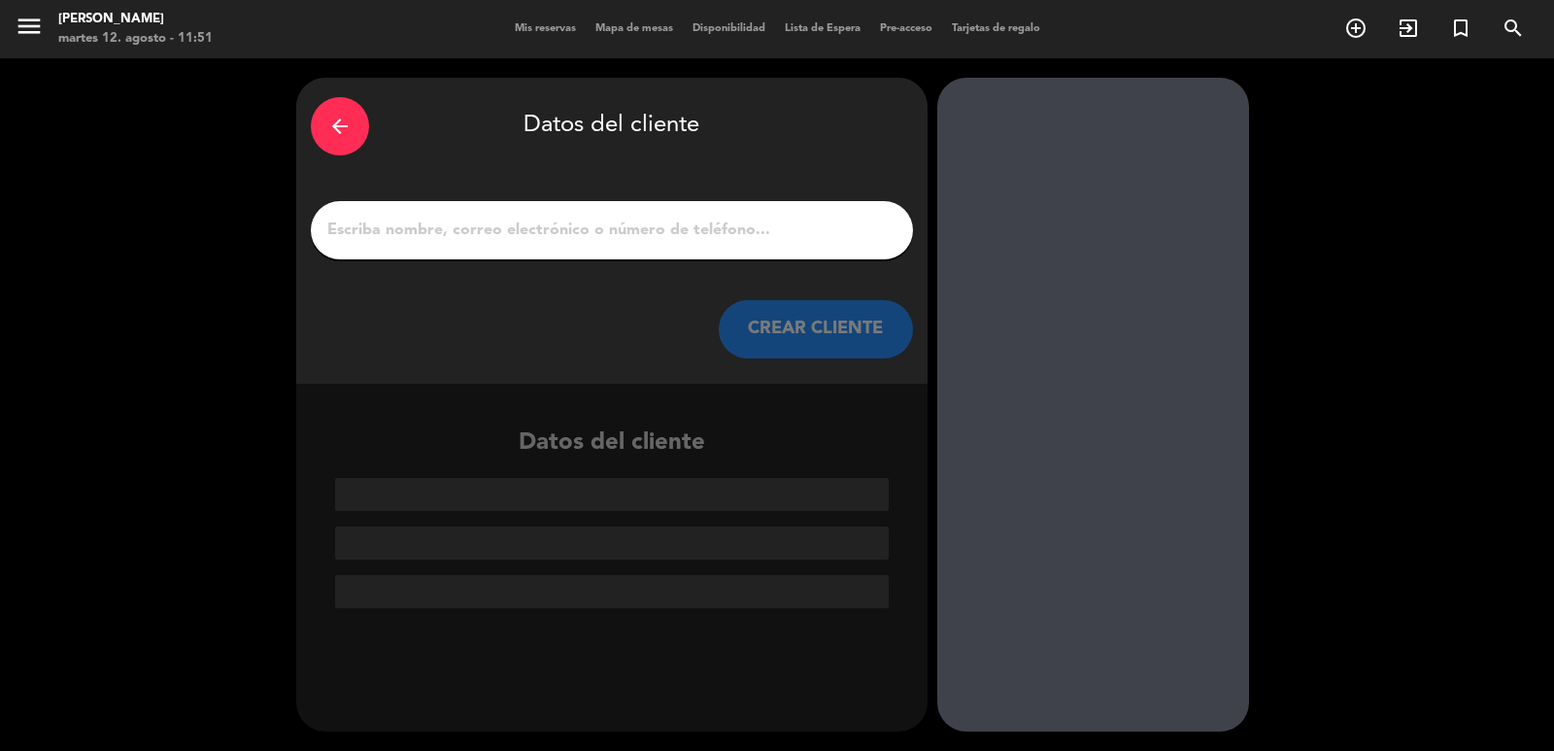
scroll to position [0, 0]
click at [778, 326] on button "CREAR CLIENTE" at bounding box center [816, 329] width 194 height 58
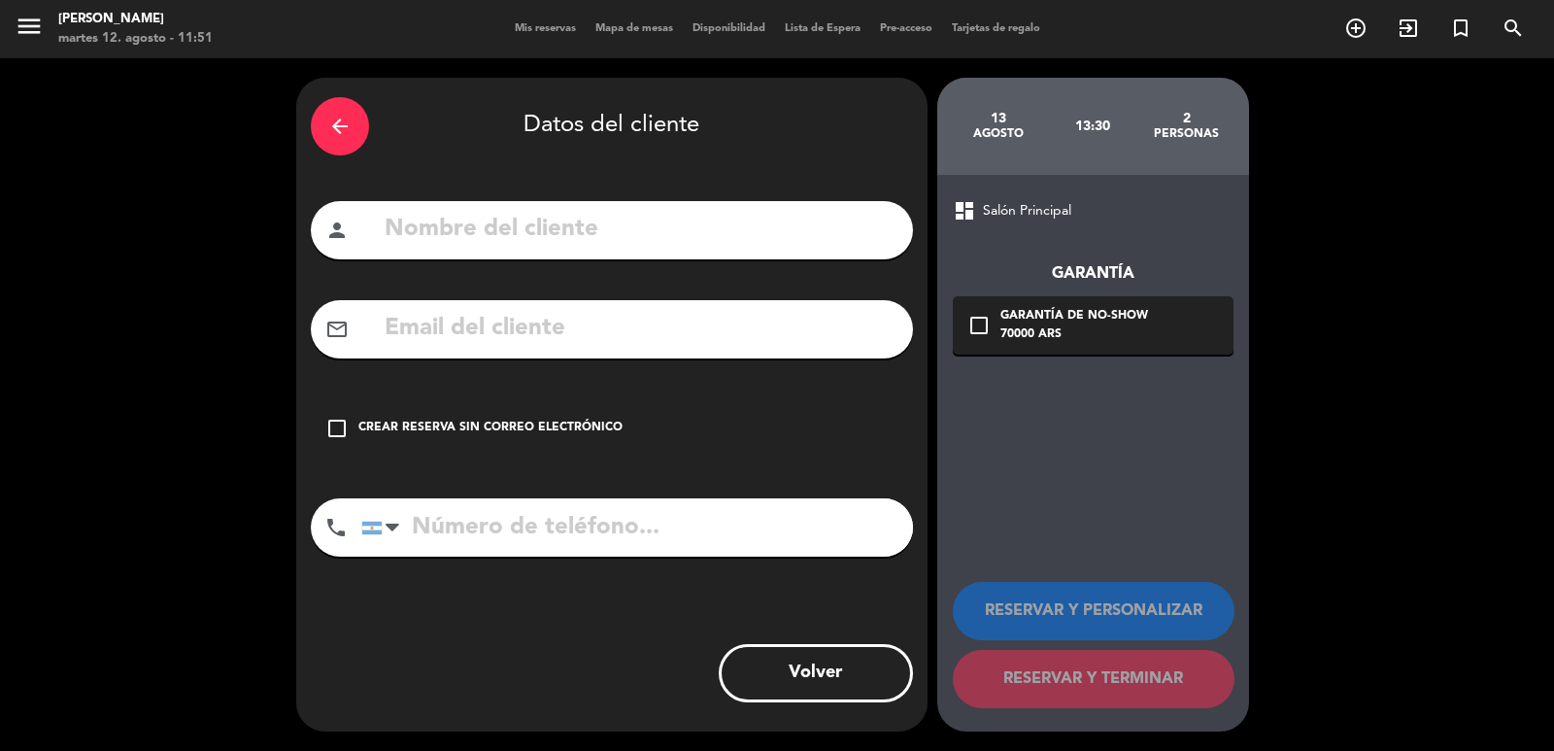
paste input "[PHONE_NUMBER]"
type input "[PHONE_NUMBER]"
paste input "[EMAIL_ADDRESS][DOMAIN_NAME]"
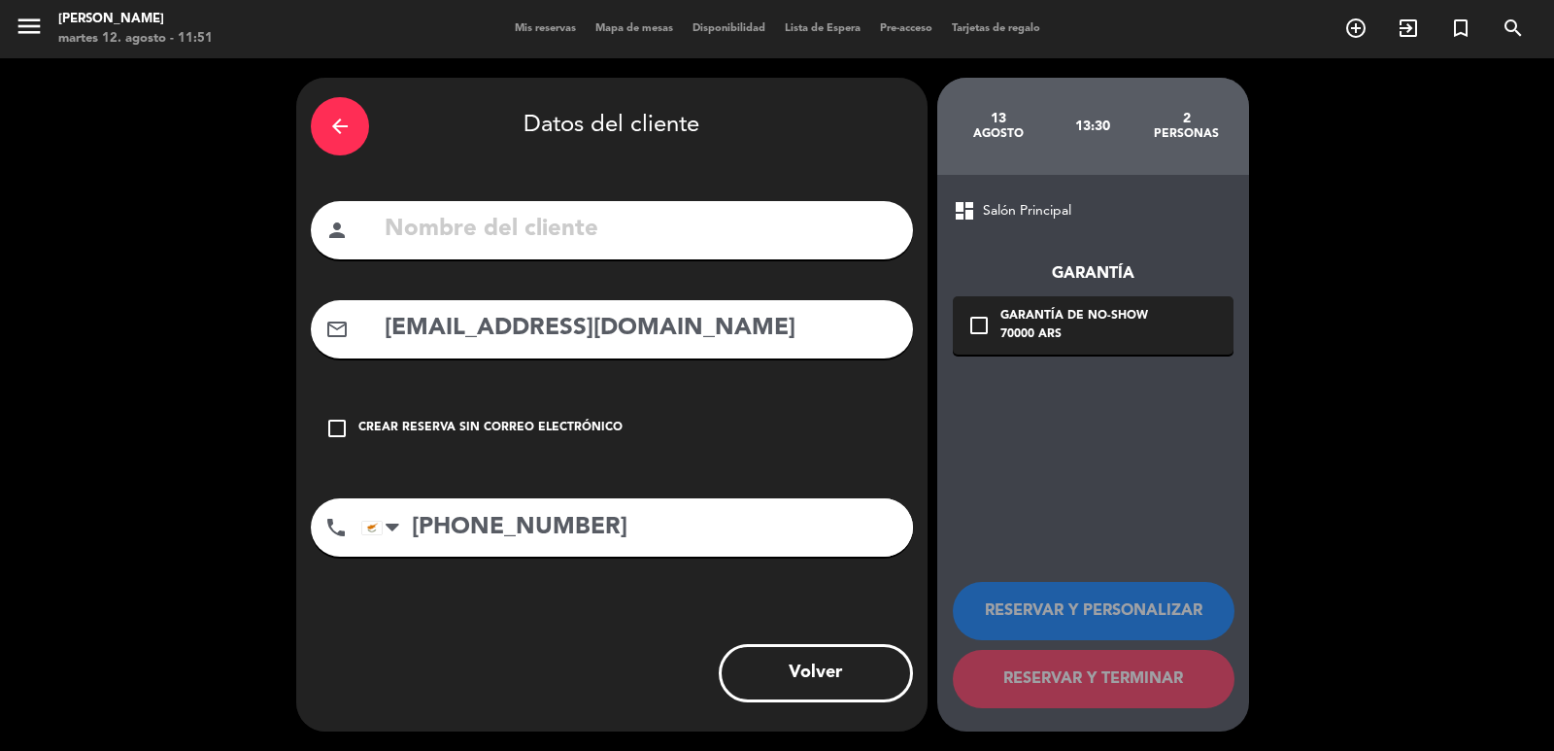
type input "[EMAIL_ADDRESS][DOMAIN_NAME]"
click at [612, 239] on input "text" at bounding box center [641, 230] width 516 height 40
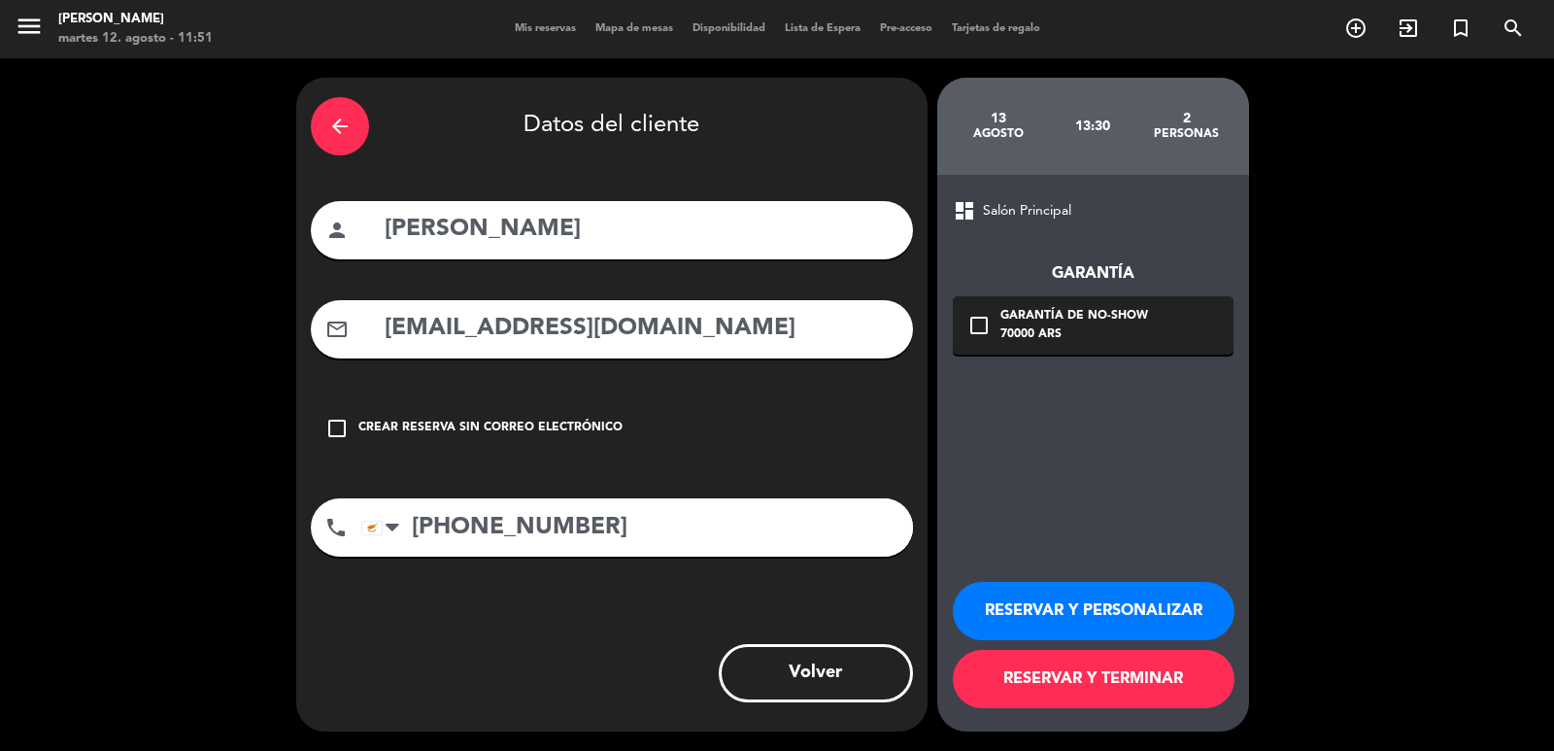
type input "[PERSON_NAME]"
click at [1085, 293] on div "Garantía check_box_outline_blank Garantía de no-show 70000 ARS" at bounding box center [1093, 288] width 281 height 132
click at [1098, 320] on div "Garantía de no-show" at bounding box center [1075, 316] width 148 height 19
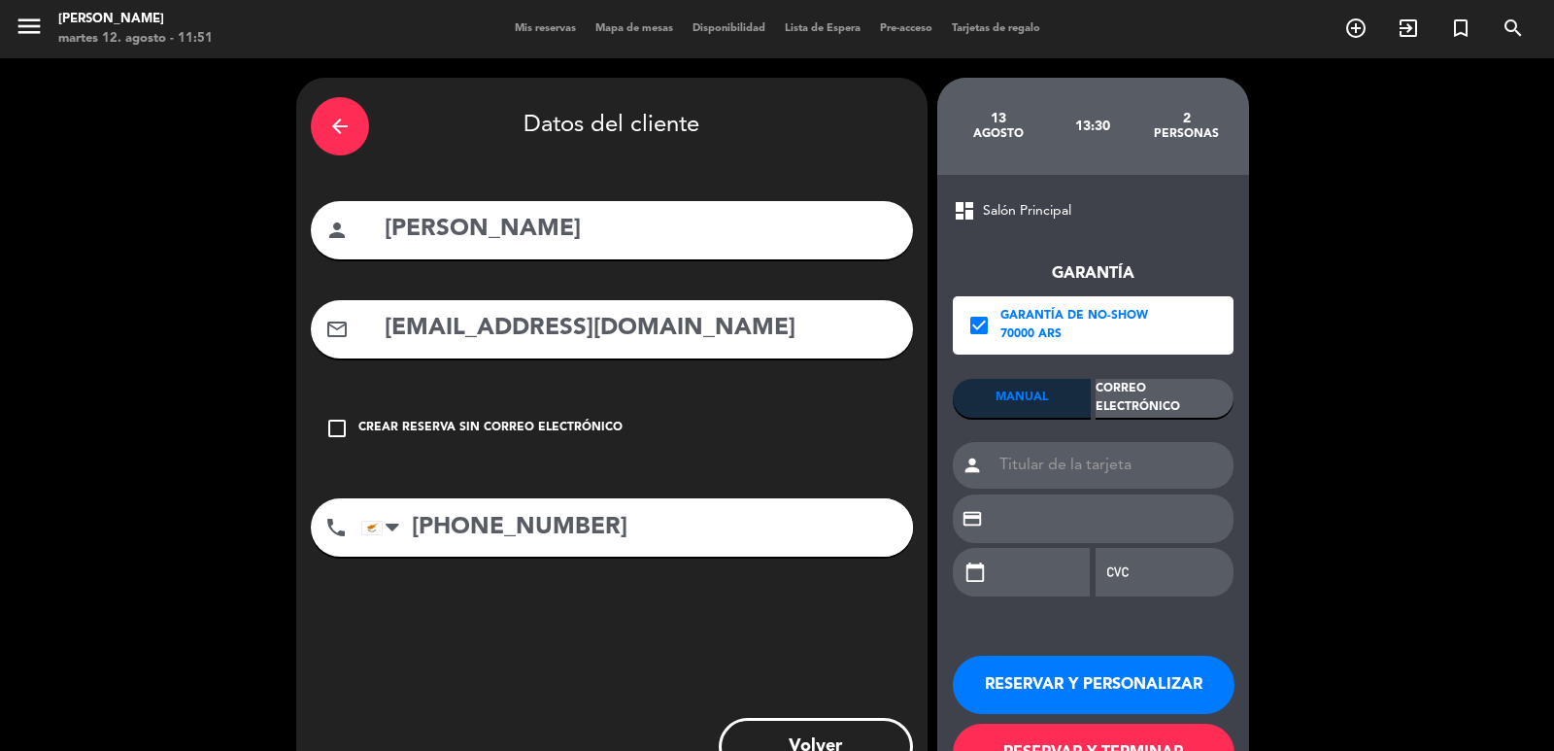
click at [1151, 380] on div "Correo Electrónico" at bounding box center [1165, 398] width 138 height 39
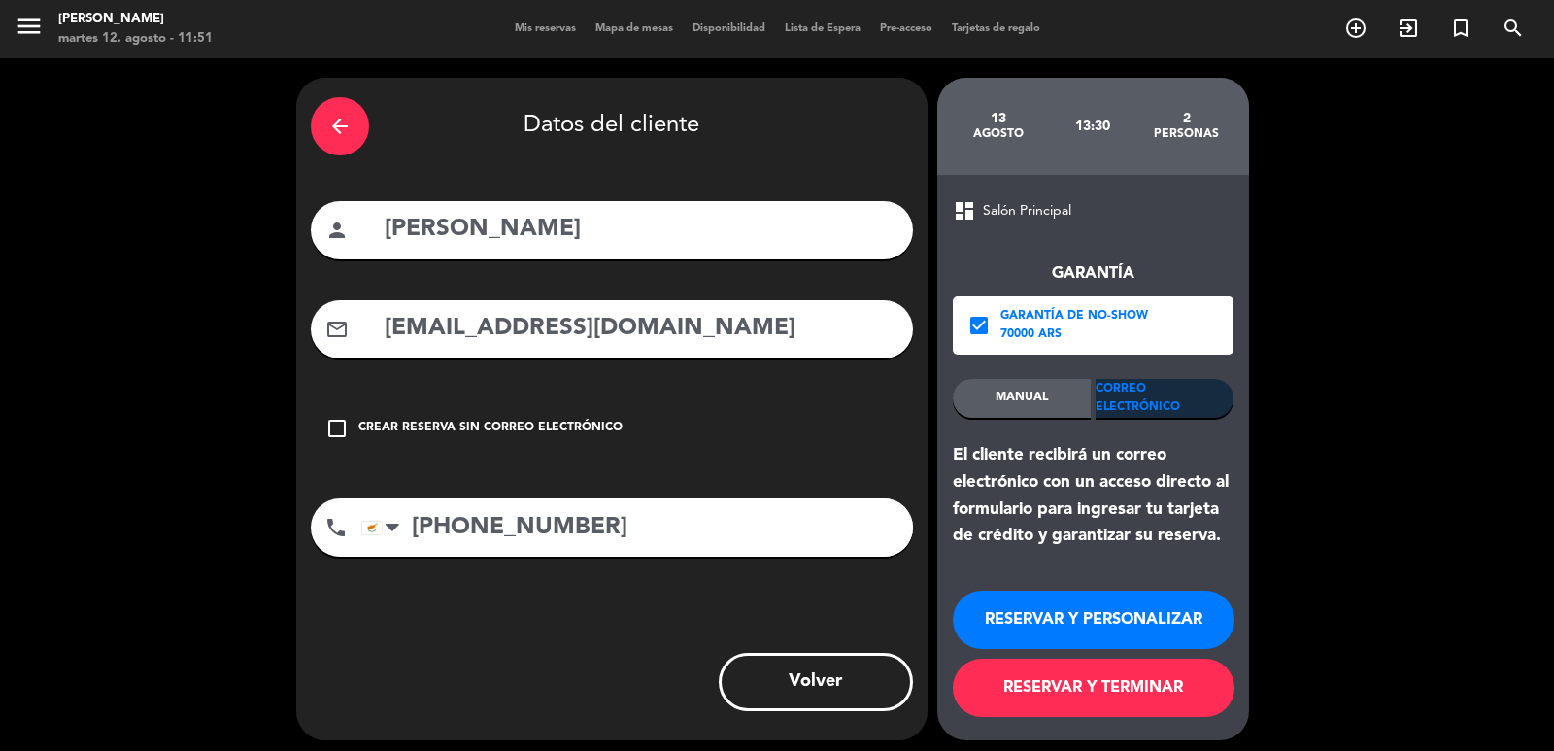
click at [1104, 606] on button "RESERVAR Y PERSONALIZAR" at bounding box center [1094, 620] width 282 height 58
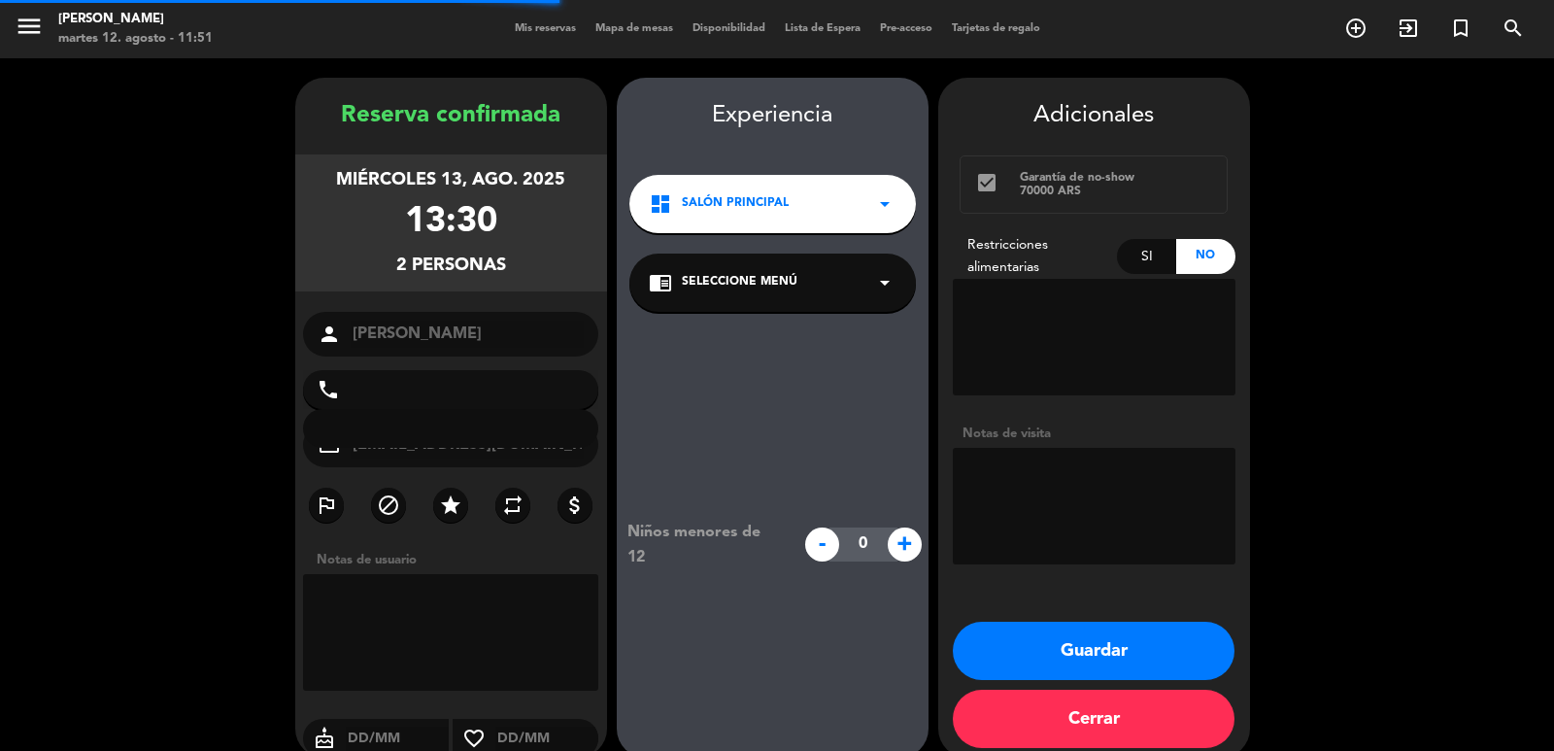
type input "[PHONE_NUMBER]"
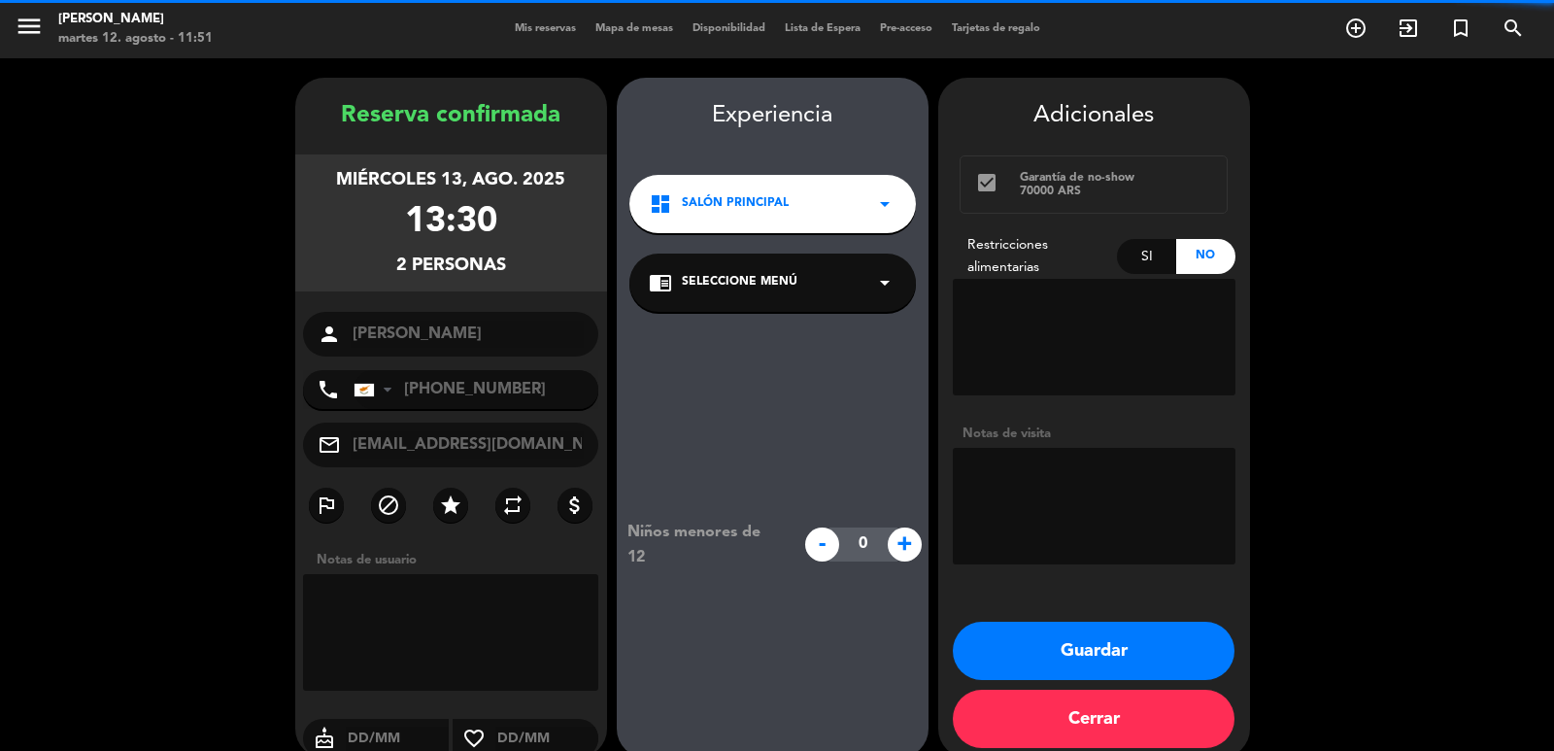
scroll to position [26, 0]
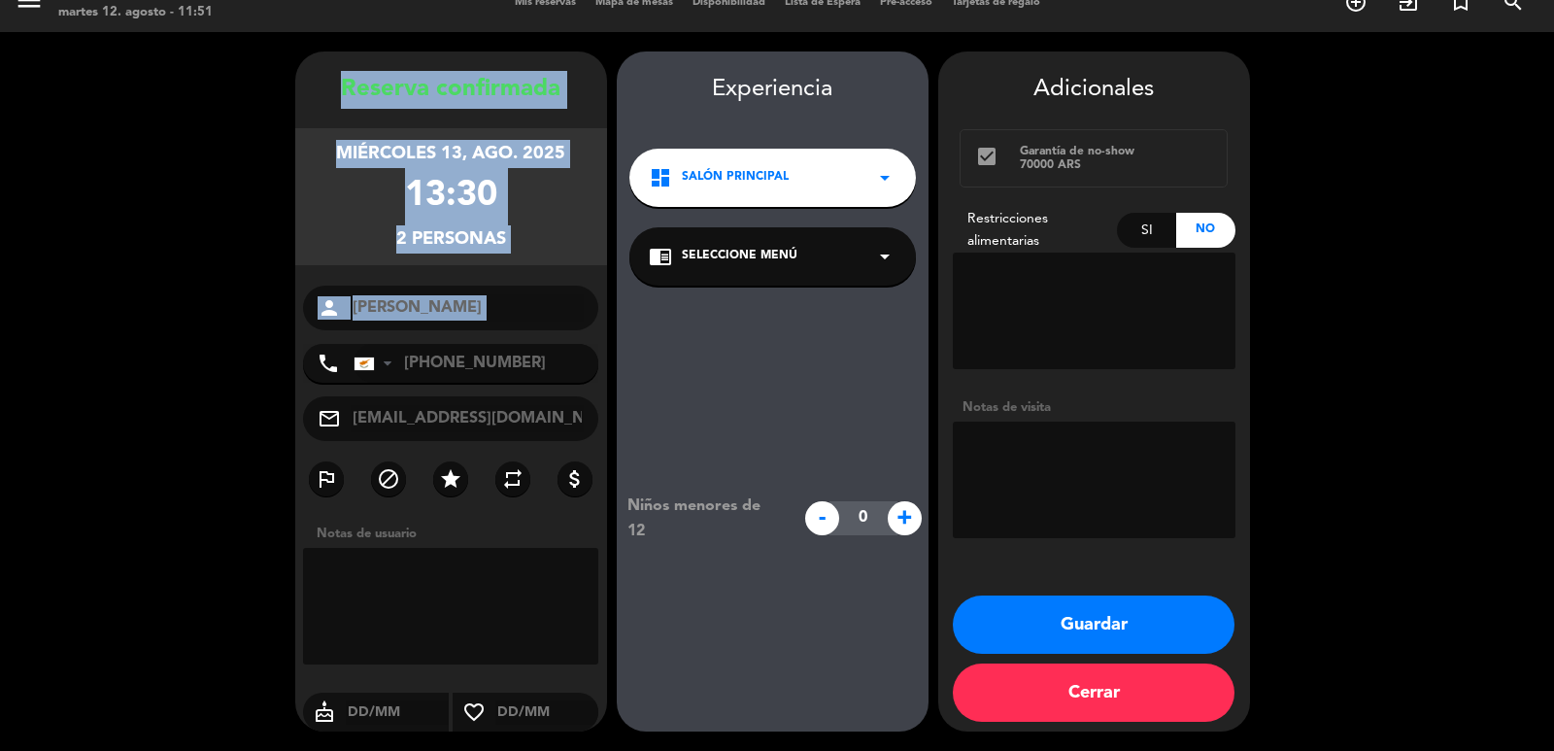
drag, startPoint x: 300, startPoint y: 65, endPoint x: 505, endPoint y: 290, distance: 304.6
click at [513, 333] on div "Reserva confirmada miércoles 13, ago. 2025 13:30 2 personas person [PERSON_NAME…" at bounding box center [451, 391] width 312 height 680
click at [1152, 626] on button "Guardar" at bounding box center [1094, 624] width 282 height 58
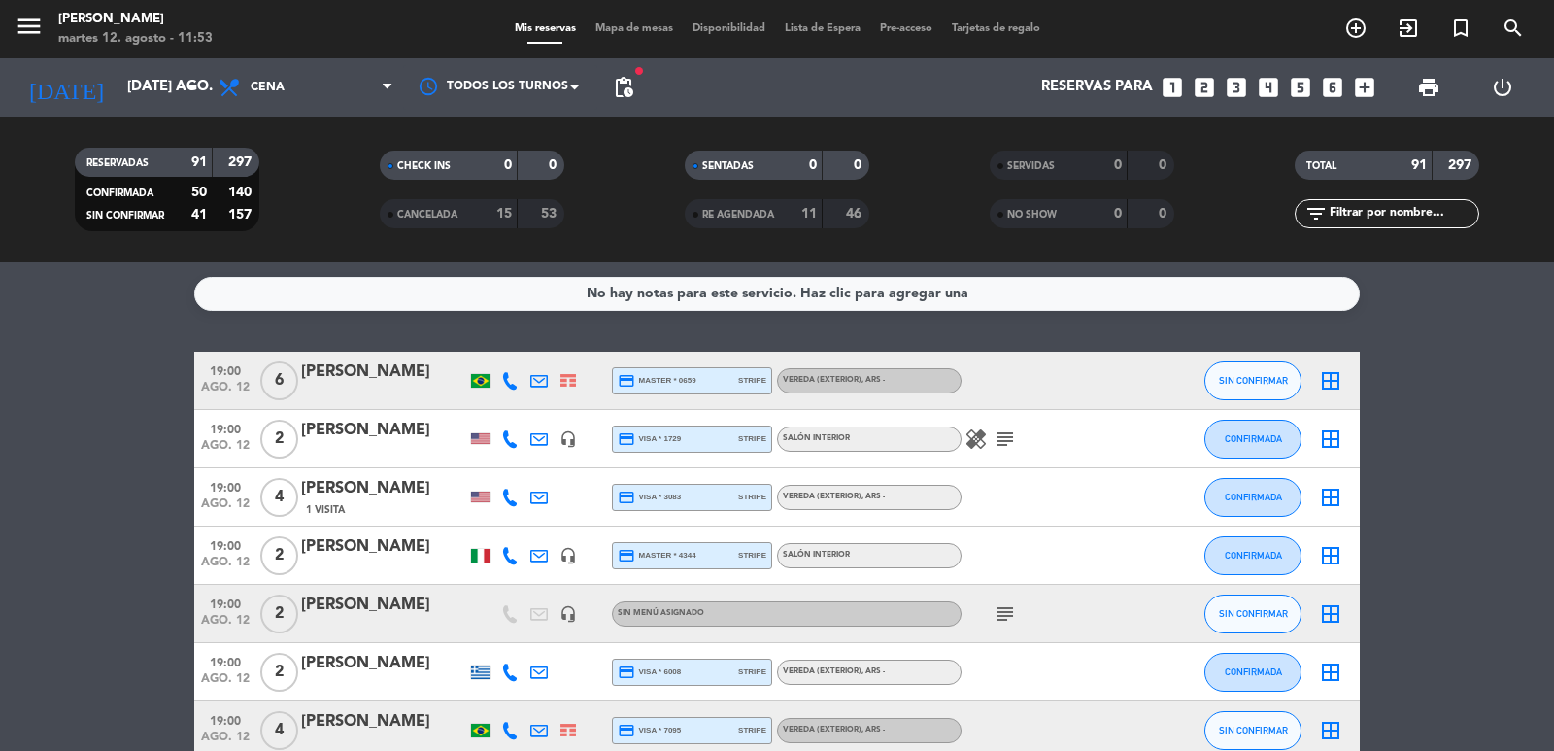
click at [1240, 85] on icon "looks_3" at bounding box center [1236, 87] width 25 height 25
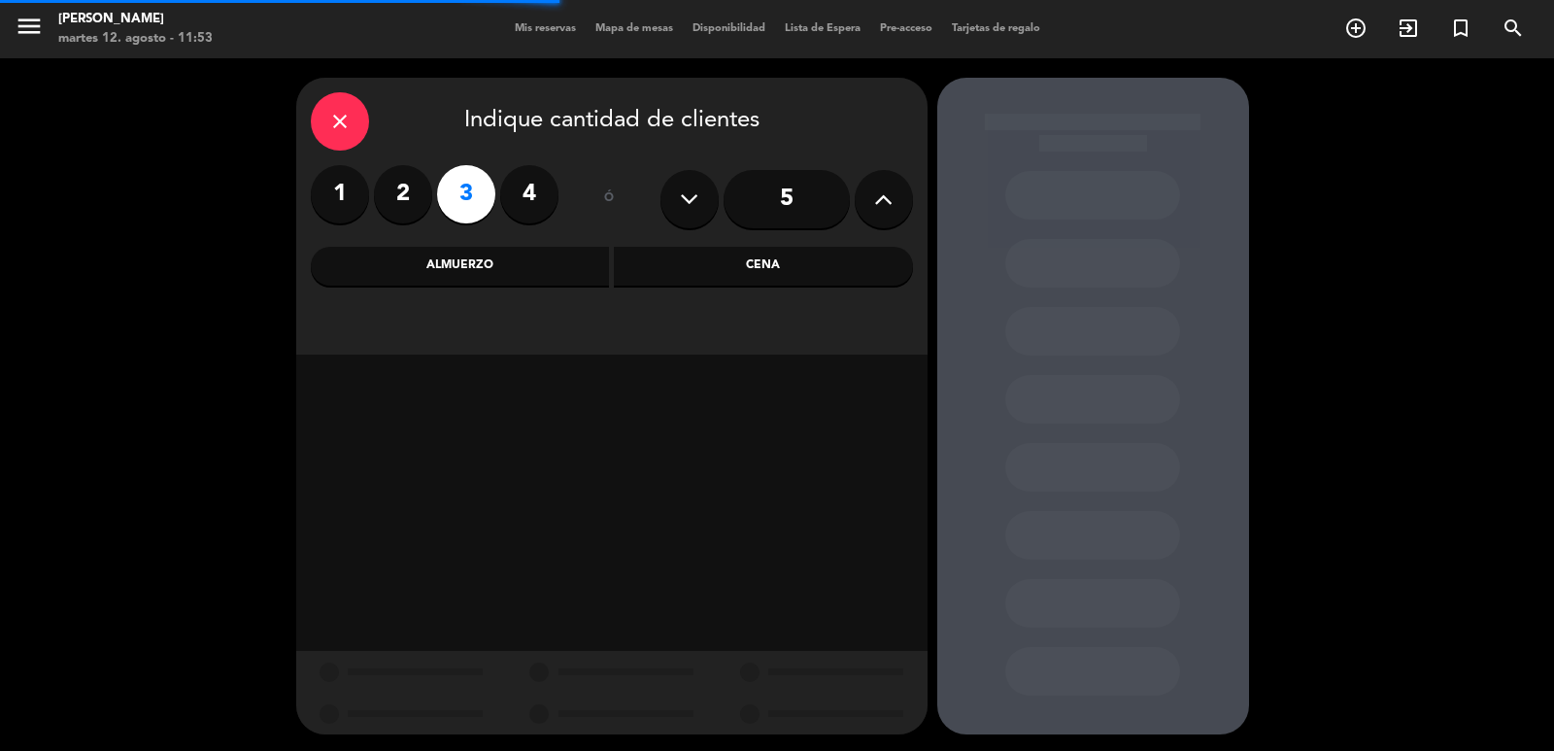
click at [474, 254] on div "Almuerzo" at bounding box center [460, 266] width 299 height 39
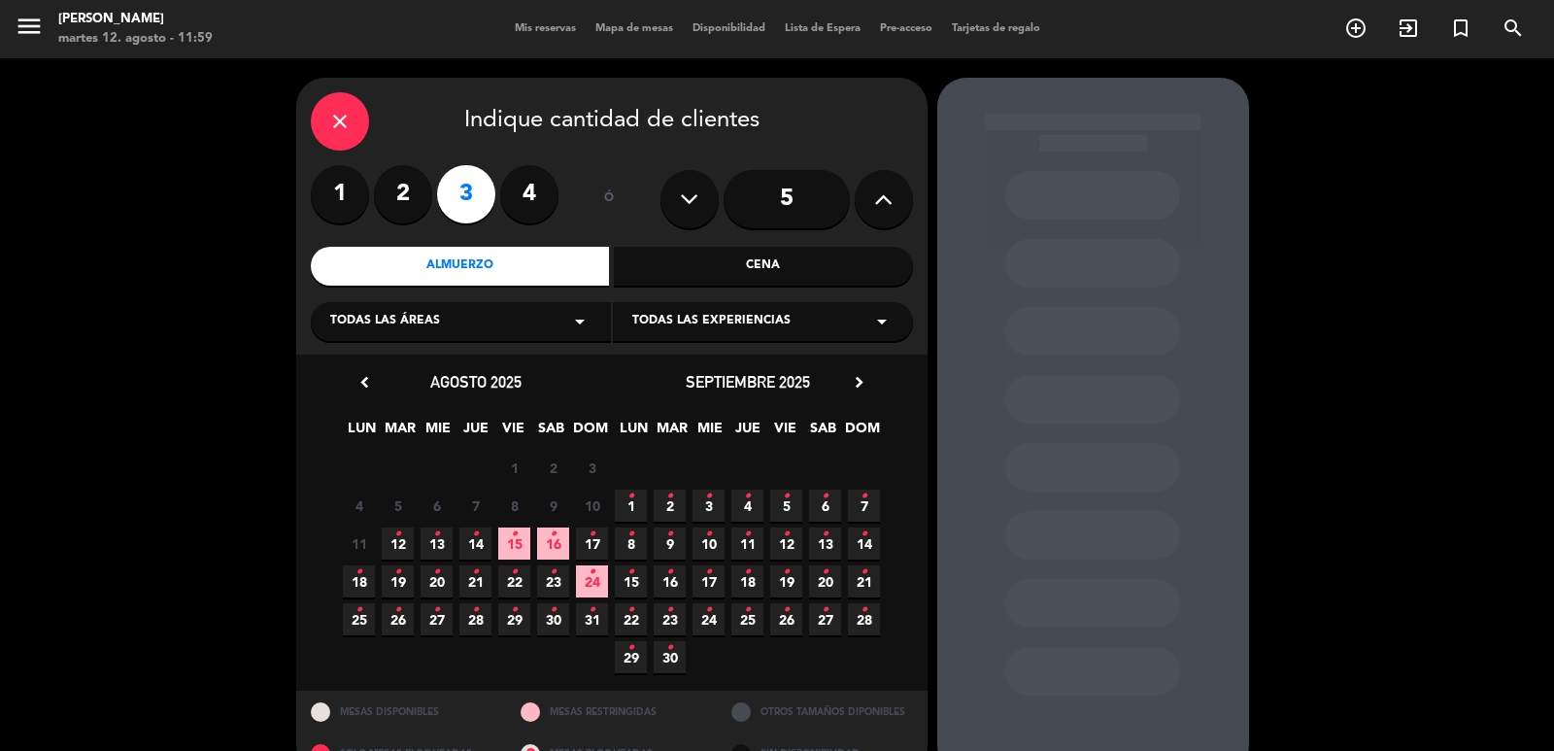
click at [798, 190] on input "5" at bounding box center [787, 199] width 126 height 58
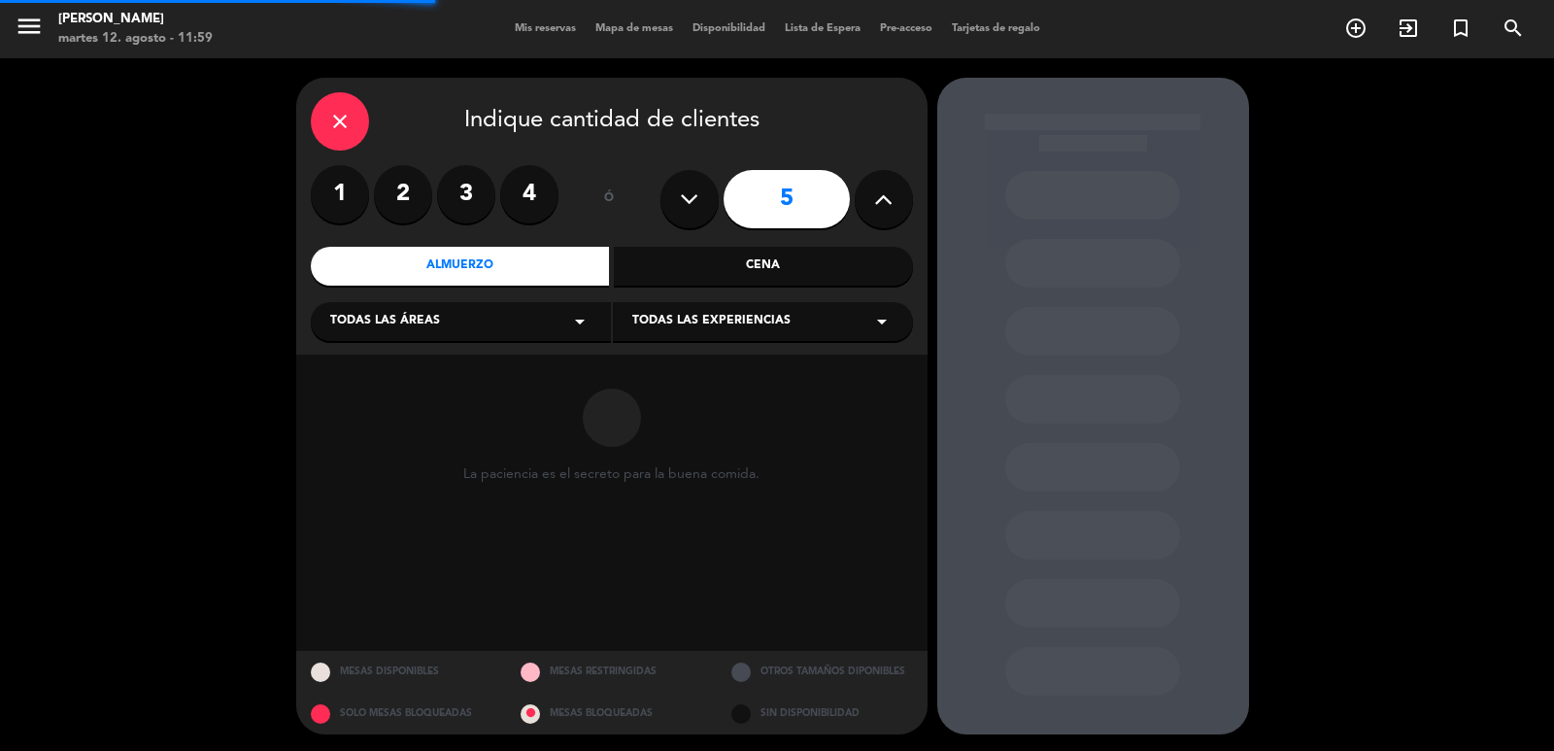
click at [862, 202] on button at bounding box center [884, 199] width 58 height 58
click at [876, 202] on icon at bounding box center [883, 199] width 18 height 29
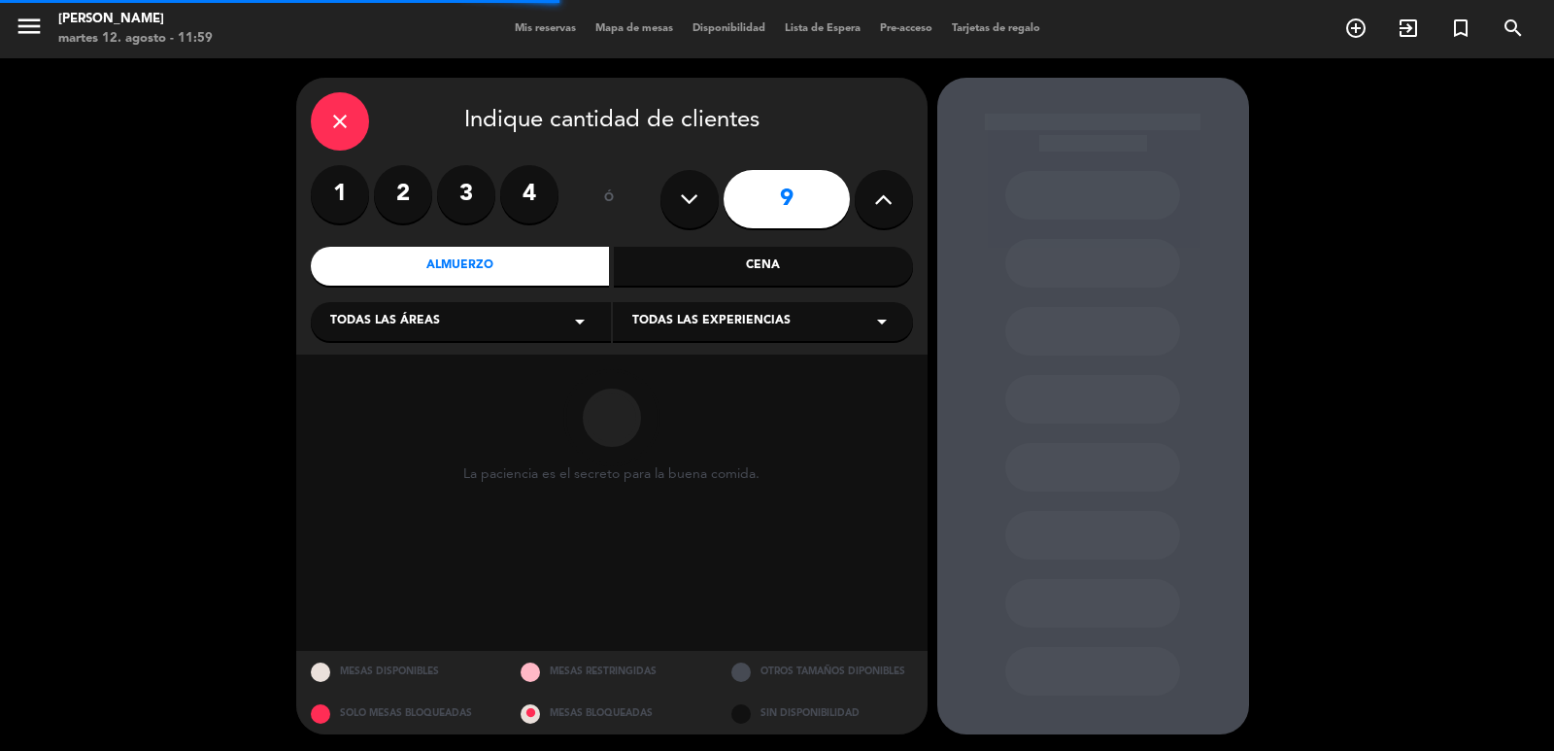
click at [876, 202] on icon at bounding box center [883, 199] width 18 height 29
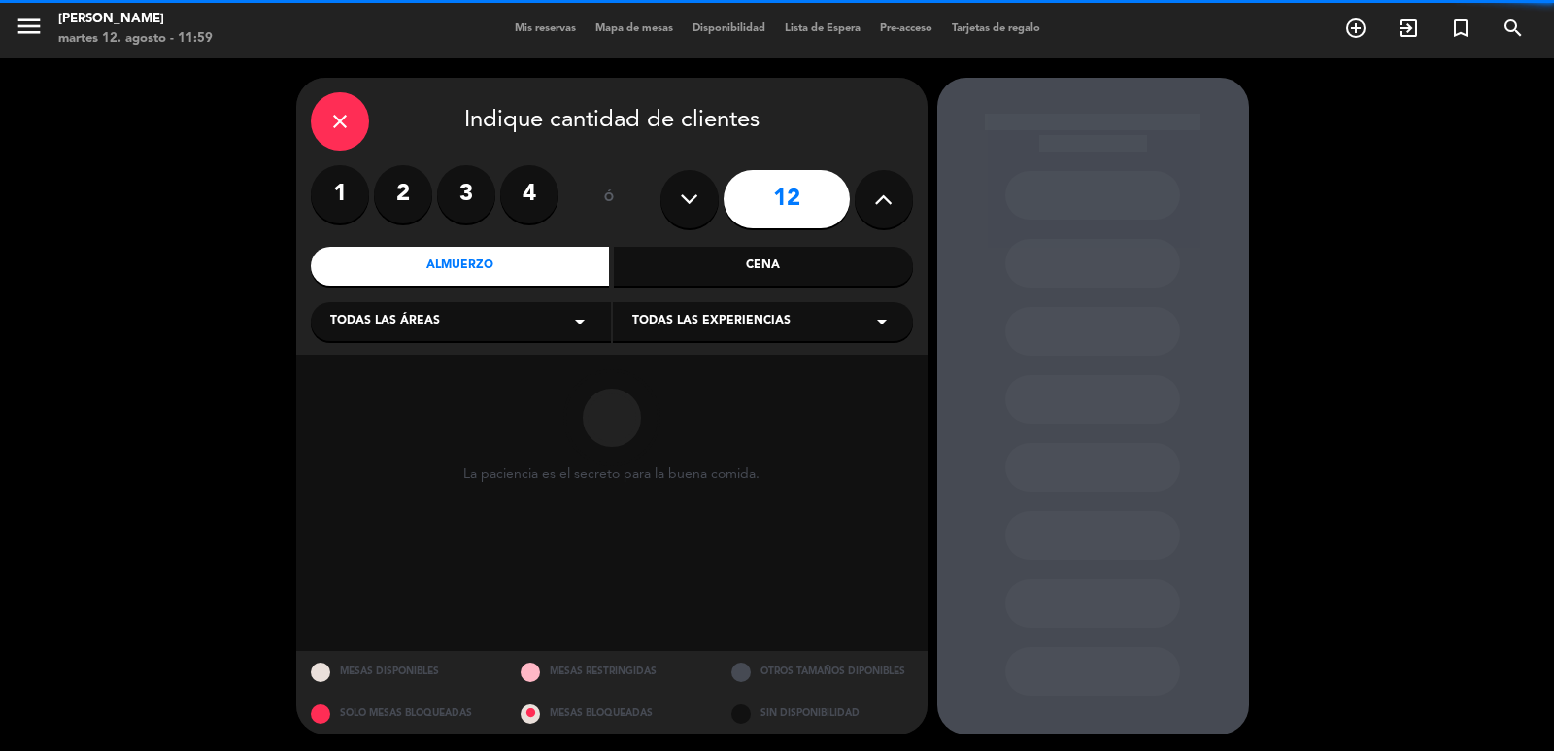
click at [876, 202] on icon at bounding box center [883, 199] width 18 height 29
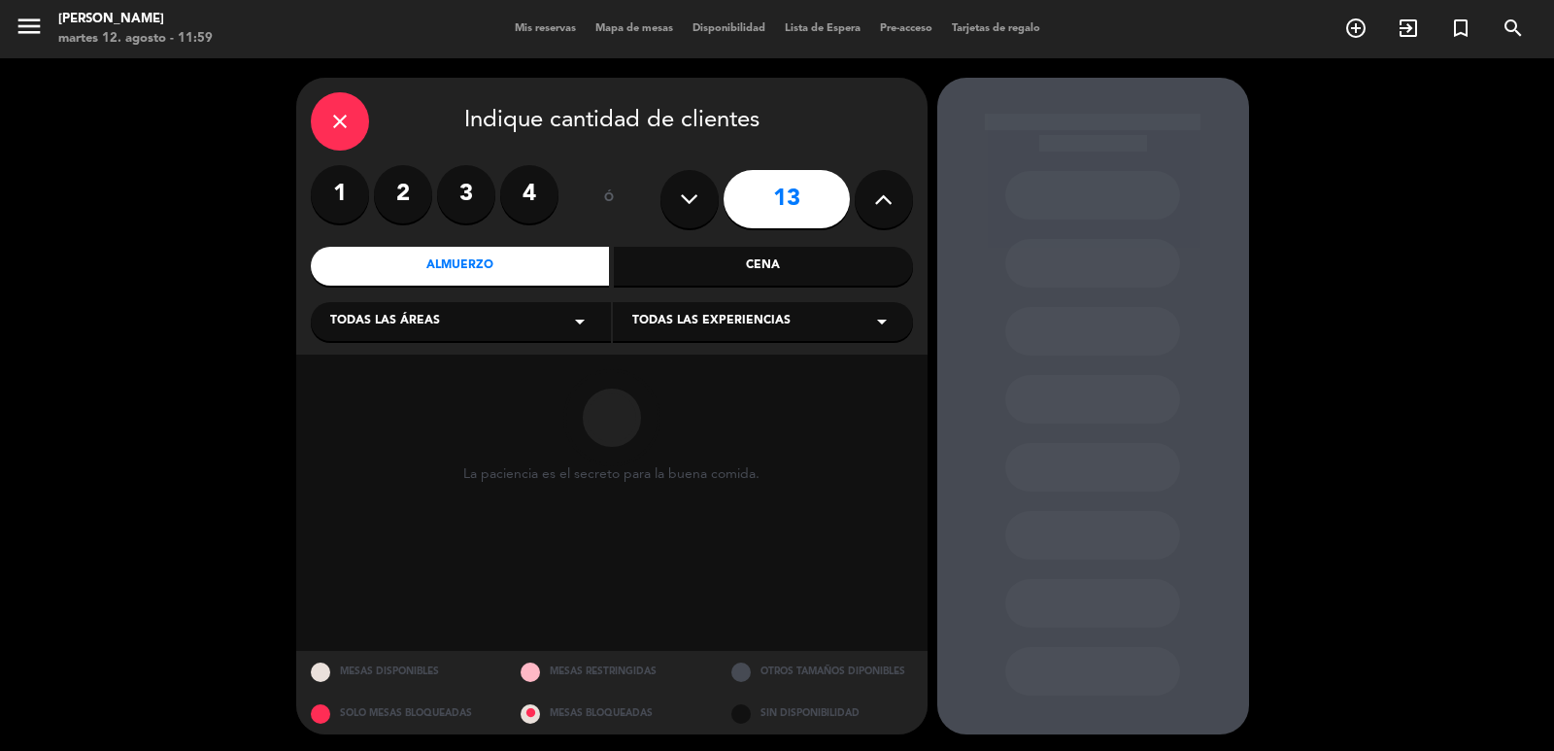
click at [876, 202] on icon at bounding box center [883, 199] width 18 height 29
type input "14"
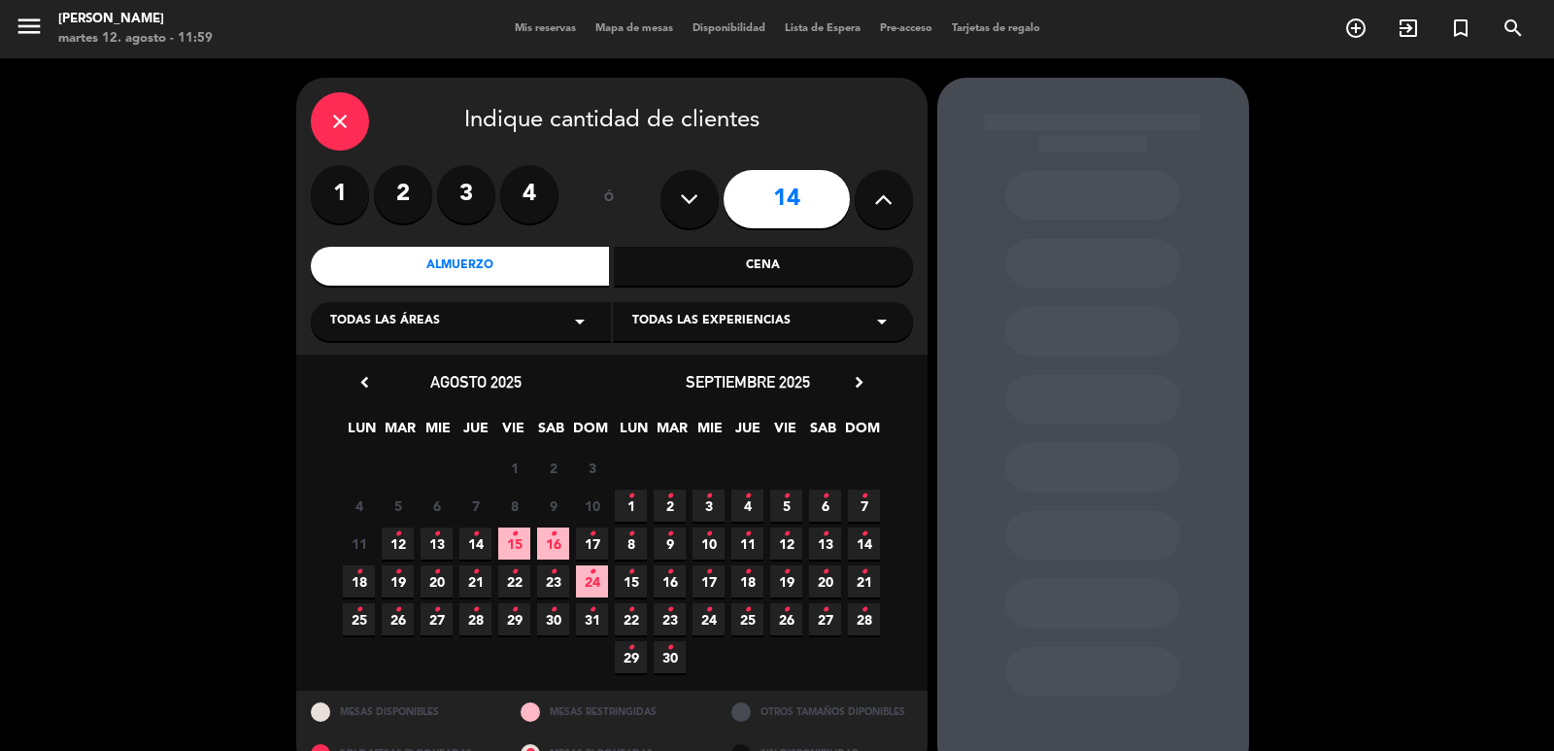
click at [708, 279] on div "Cena" at bounding box center [763, 266] width 299 height 39
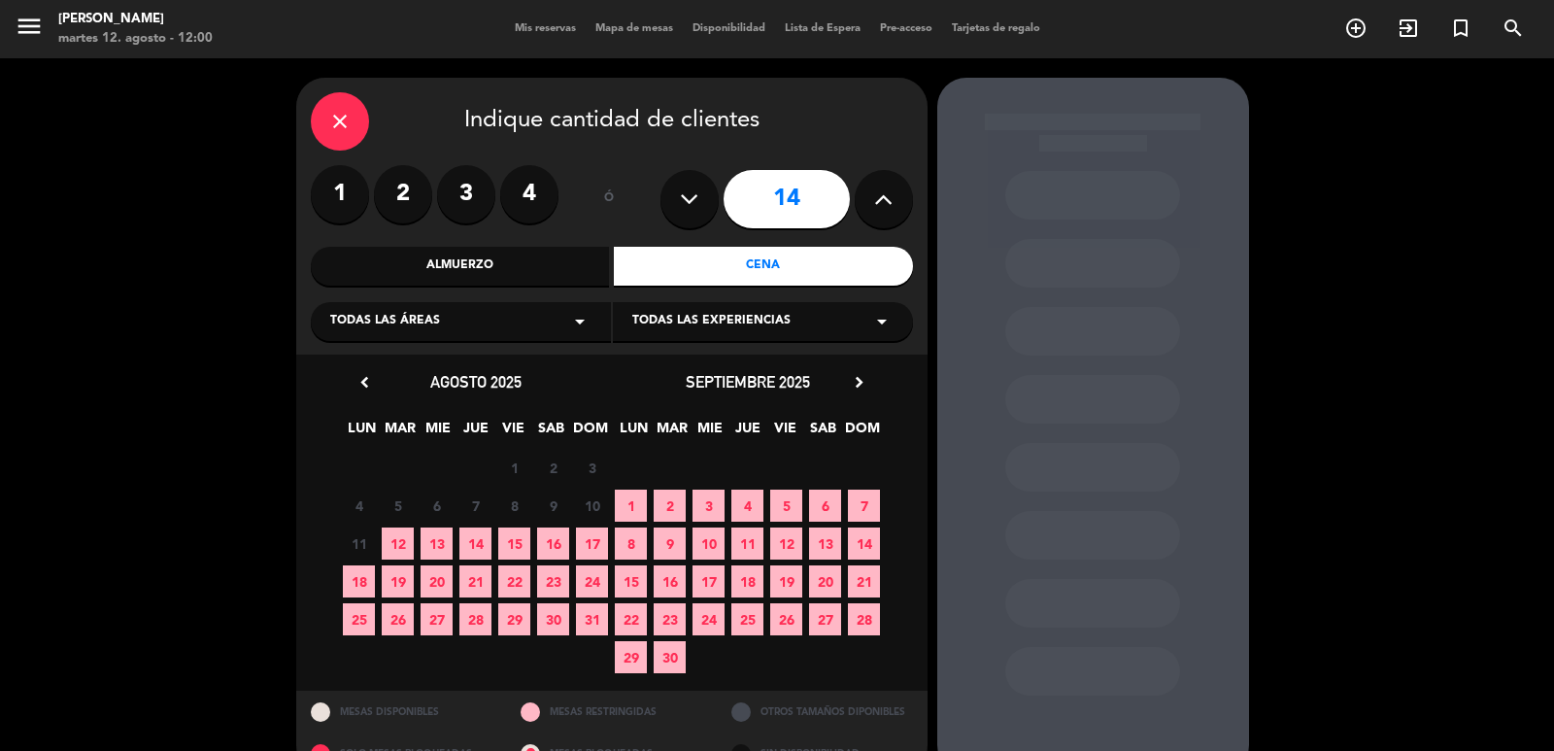
click at [546, 548] on span "16" at bounding box center [553, 543] width 32 height 32
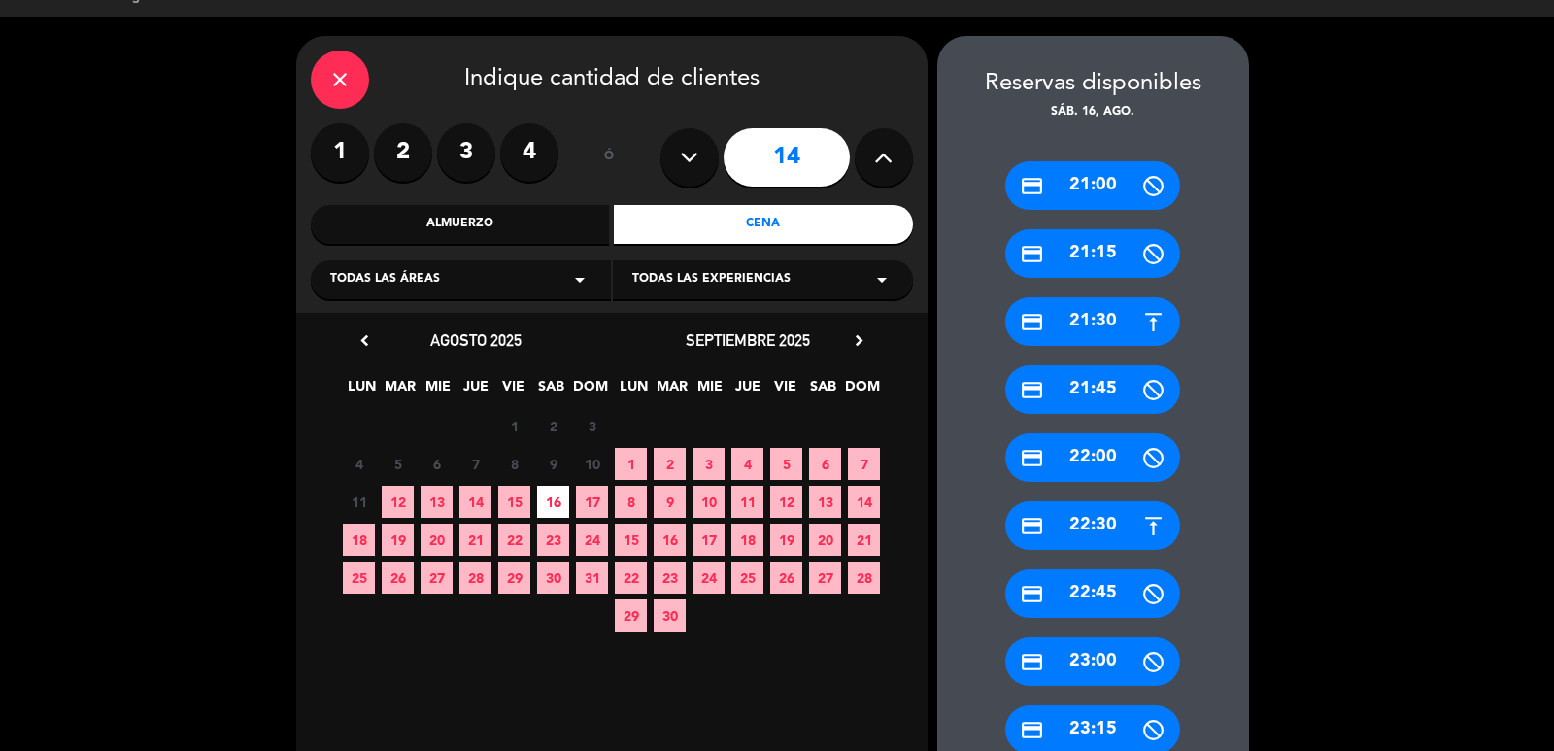
scroll to position [235, 0]
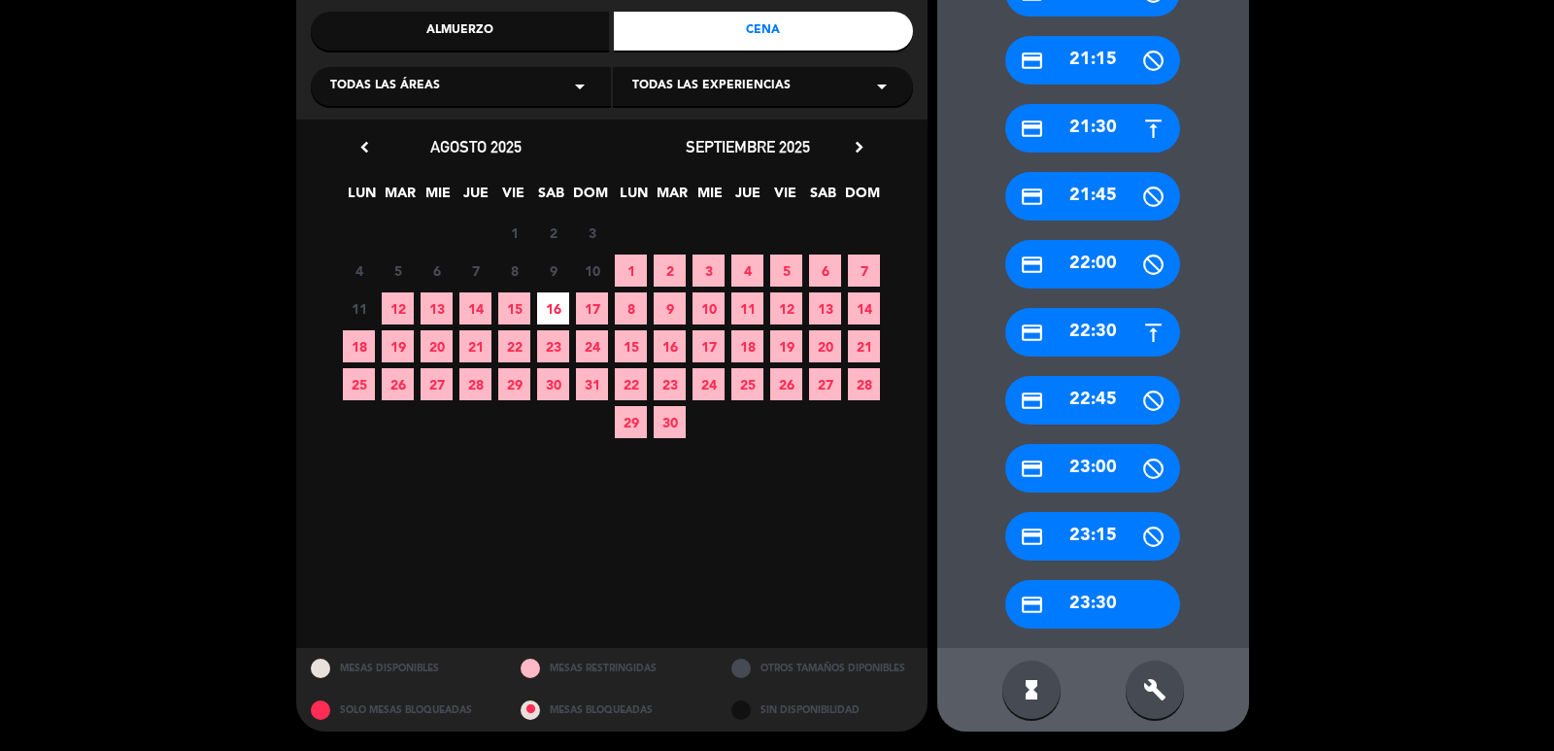
click at [1141, 678] on div "build" at bounding box center [1155, 690] width 58 height 58
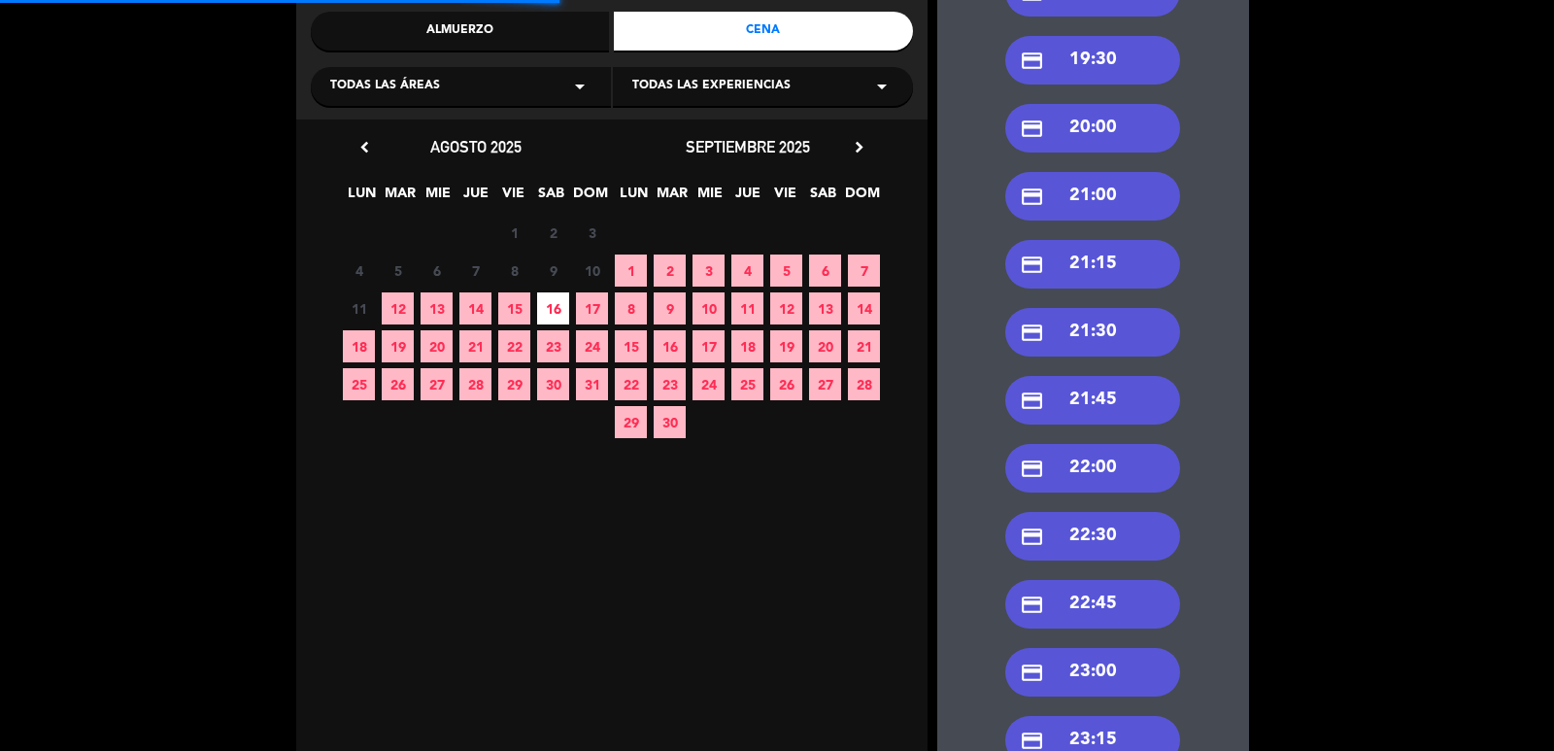
scroll to position [0, 0]
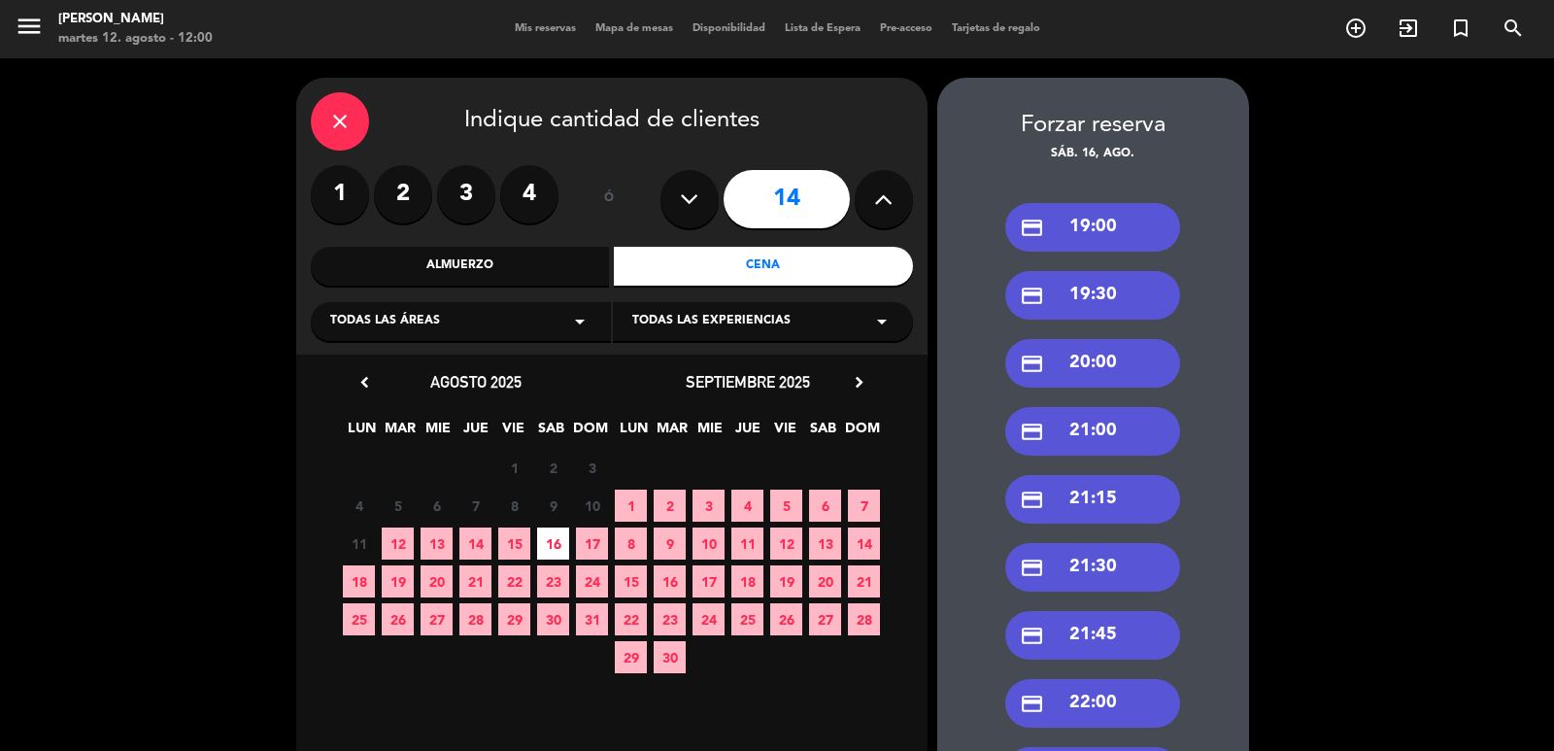
click at [1099, 355] on div "credit_card 20:00" at bounding box center [1092, 363] width 175 height 49
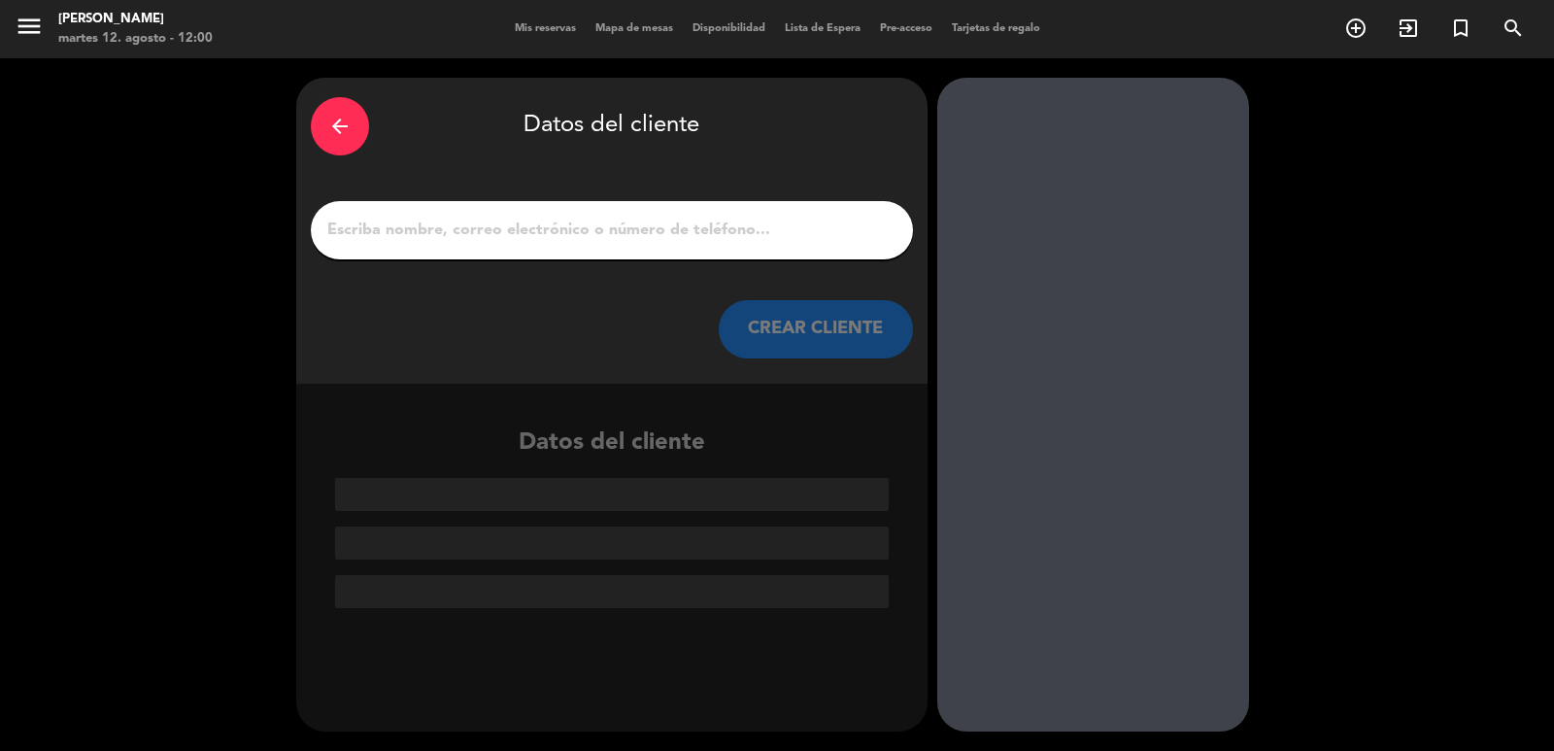
click at [686, 233] on input "1" at bounding box center [611, 230] width 573 height 27
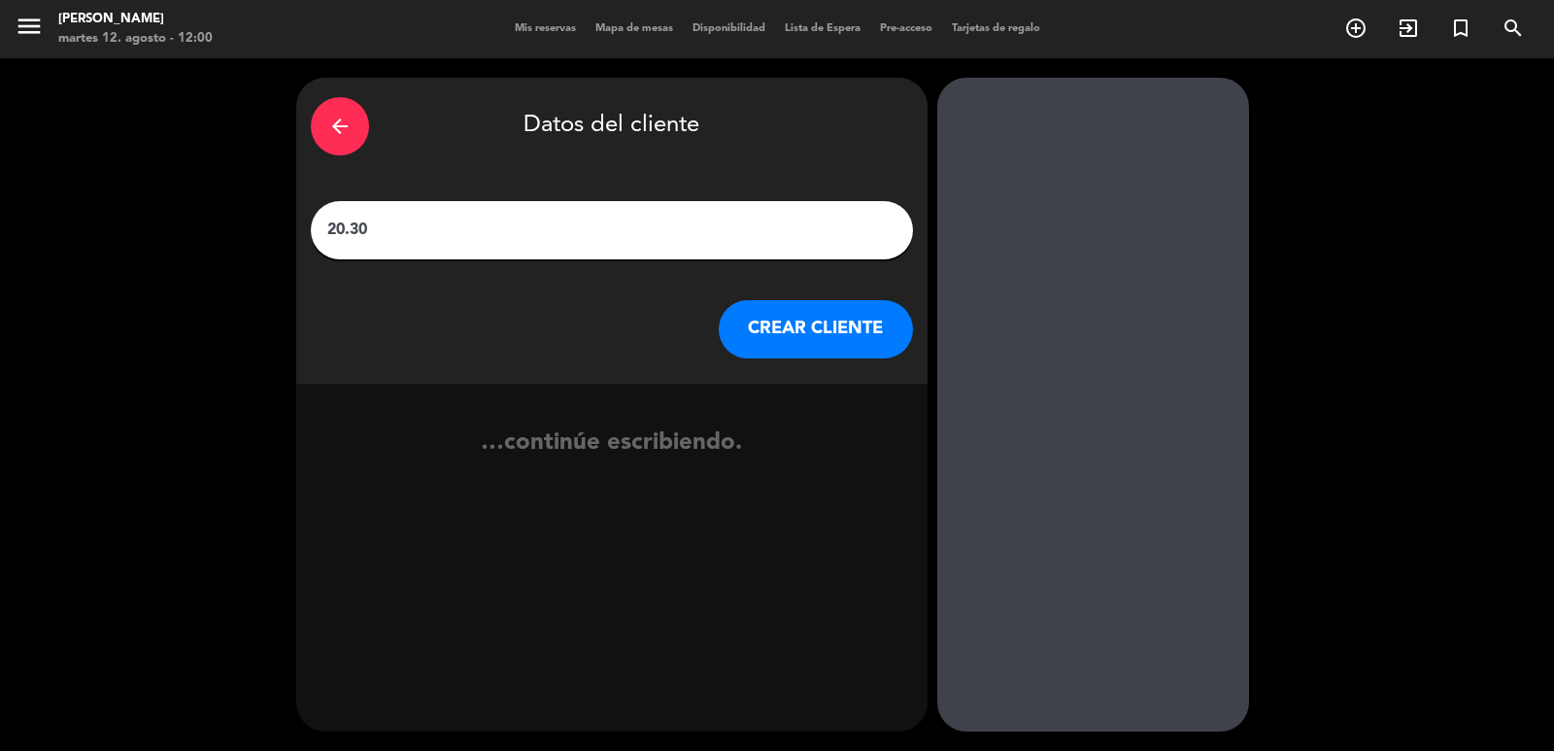
click at [635, 233] on input "20.30" at bounding box center [611, 230] width 573 height 27
type input "20.30 [PERSON_NAME]"
click at [854, 331] on button "CREAR CLIENTE" at bounding box center [816, 329] width 194 height 58
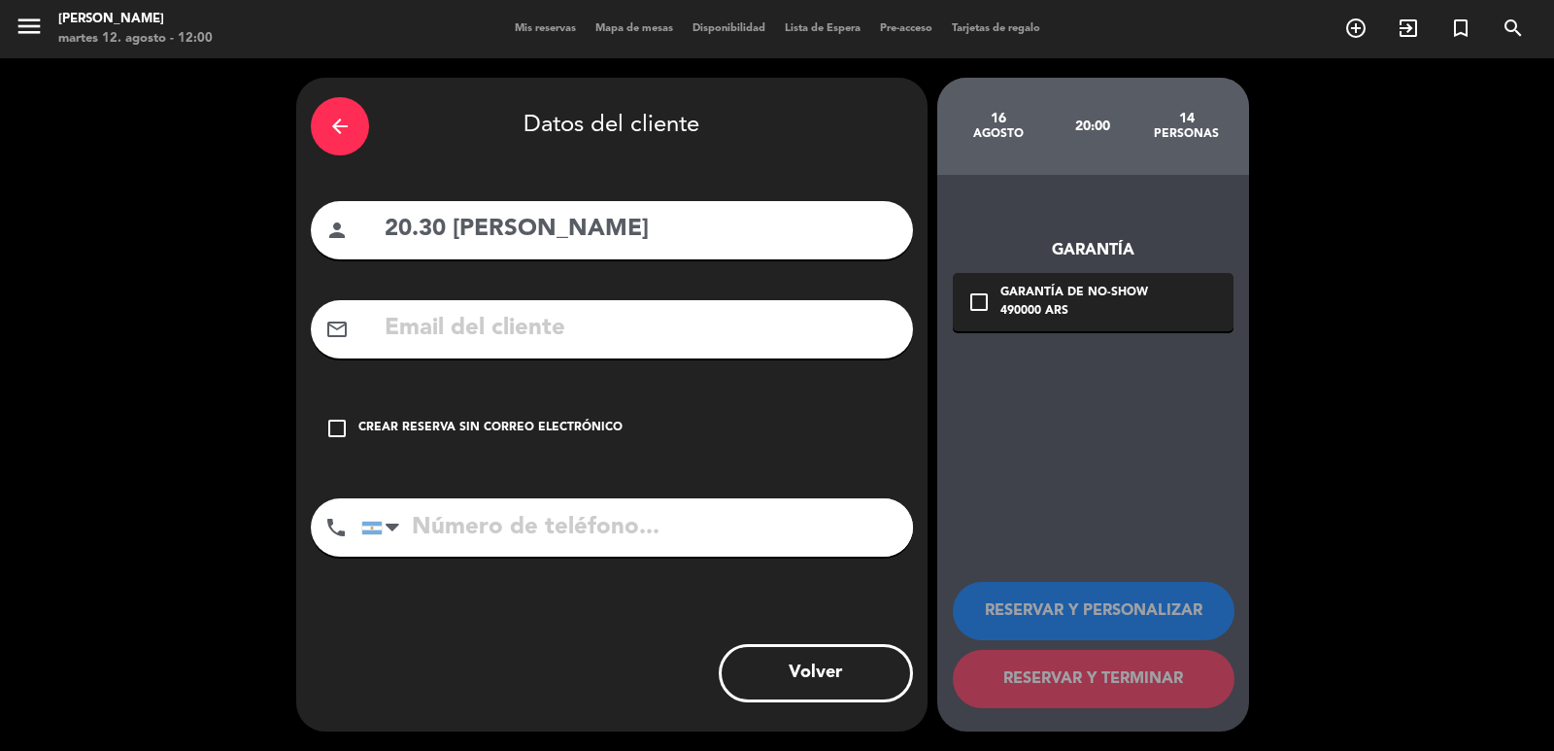
click at [576, 422] on div "Crear reserva sin correo electrónico" at bounding box center [490, 428] width 264 height 19
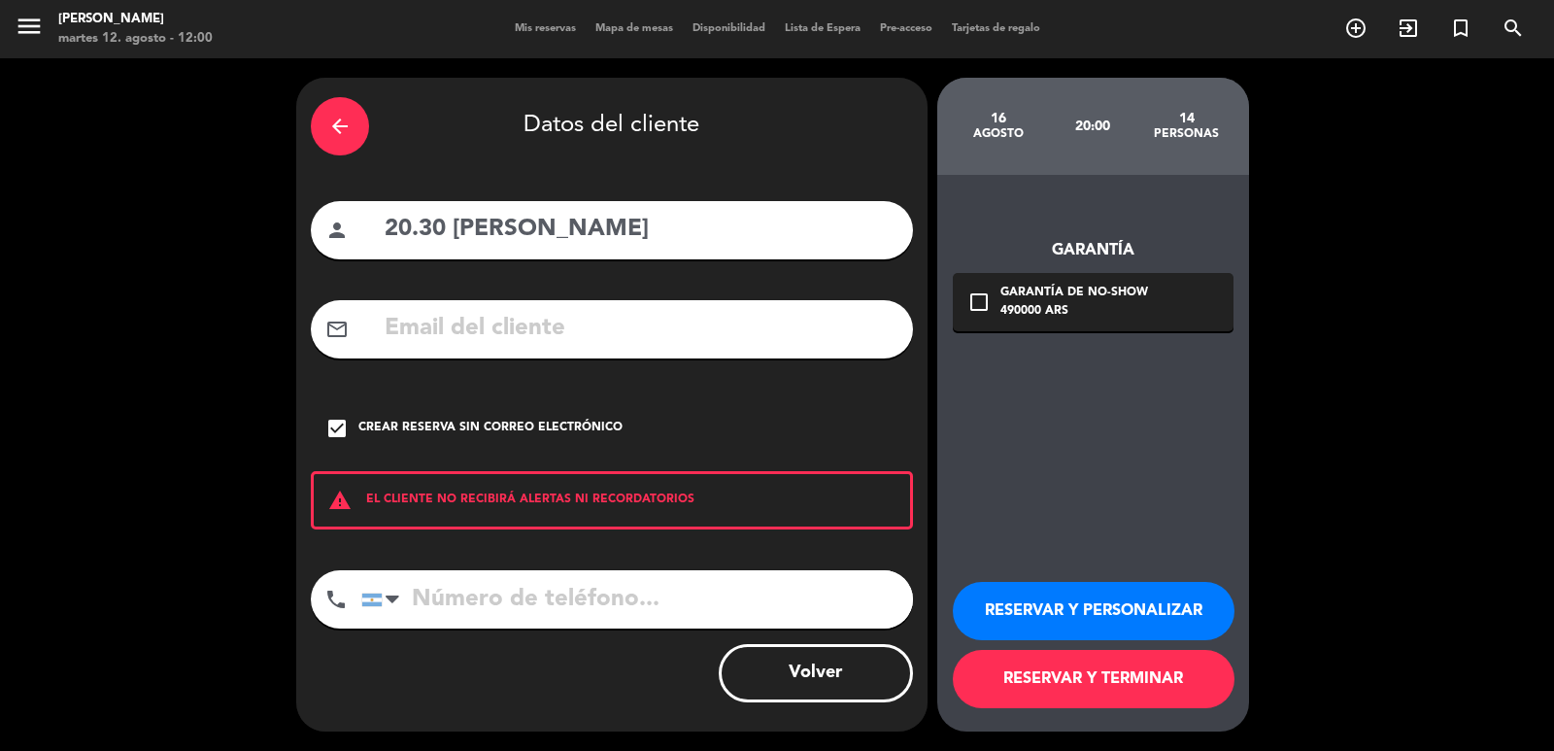
click at [1216, 617] on button "RESERVAR Y PERSONALIZAR" at bounding box center [1094, 611] width 282 height 58
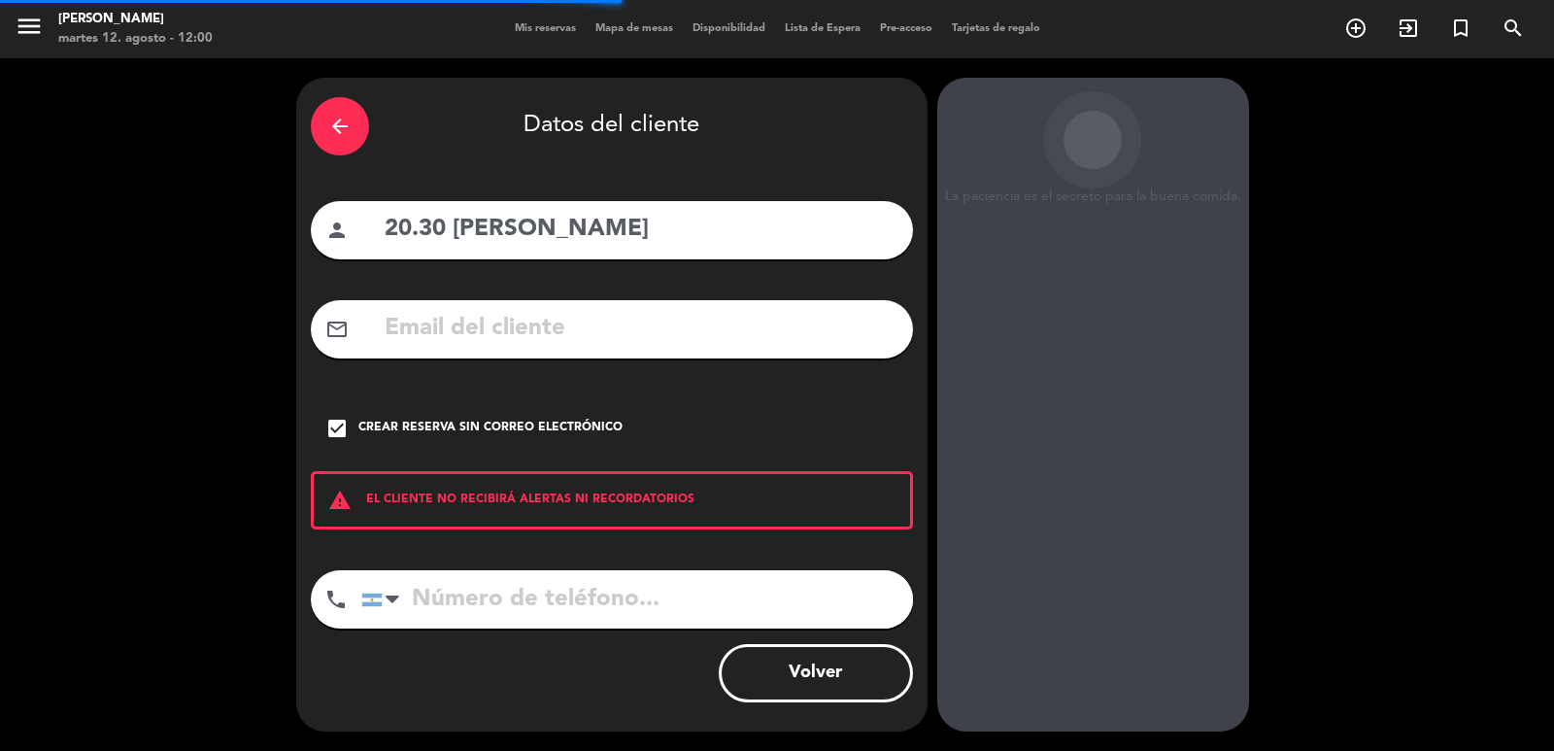
scroll to position [26, 0]
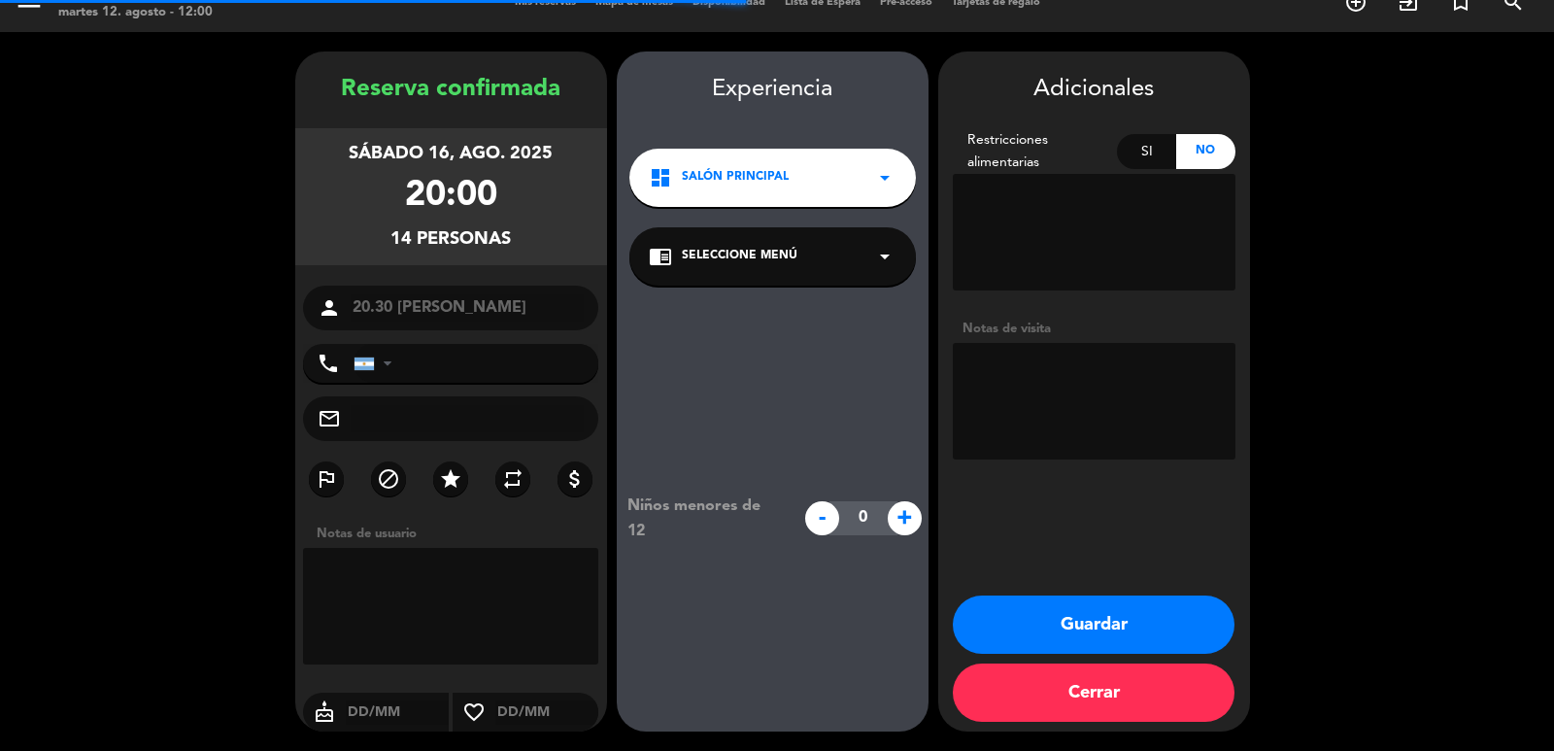
click at [1022, 364] on textarea at bounding box center [1094, 401] width 283 height 117
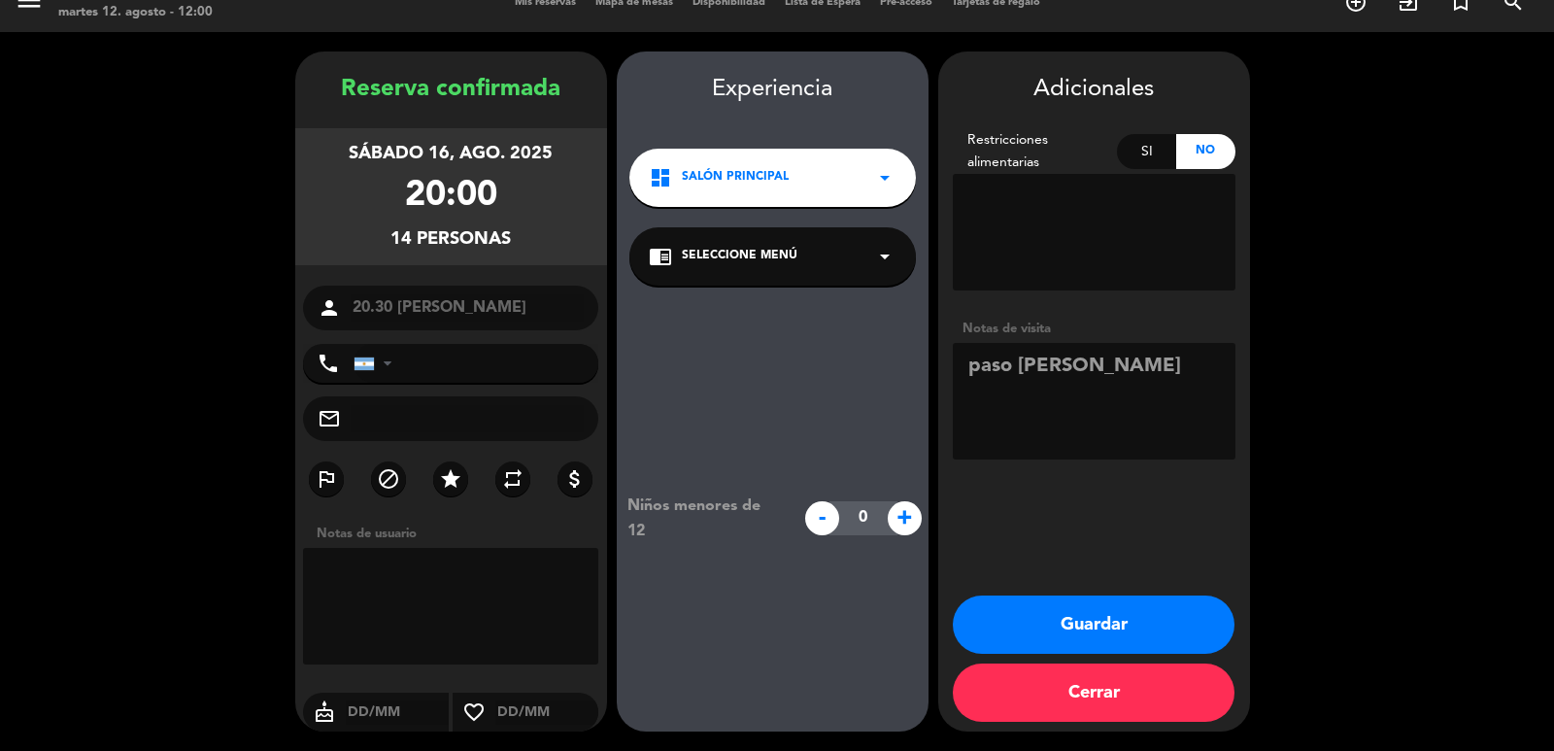
type textarea "paso [PERSON_NAME]"
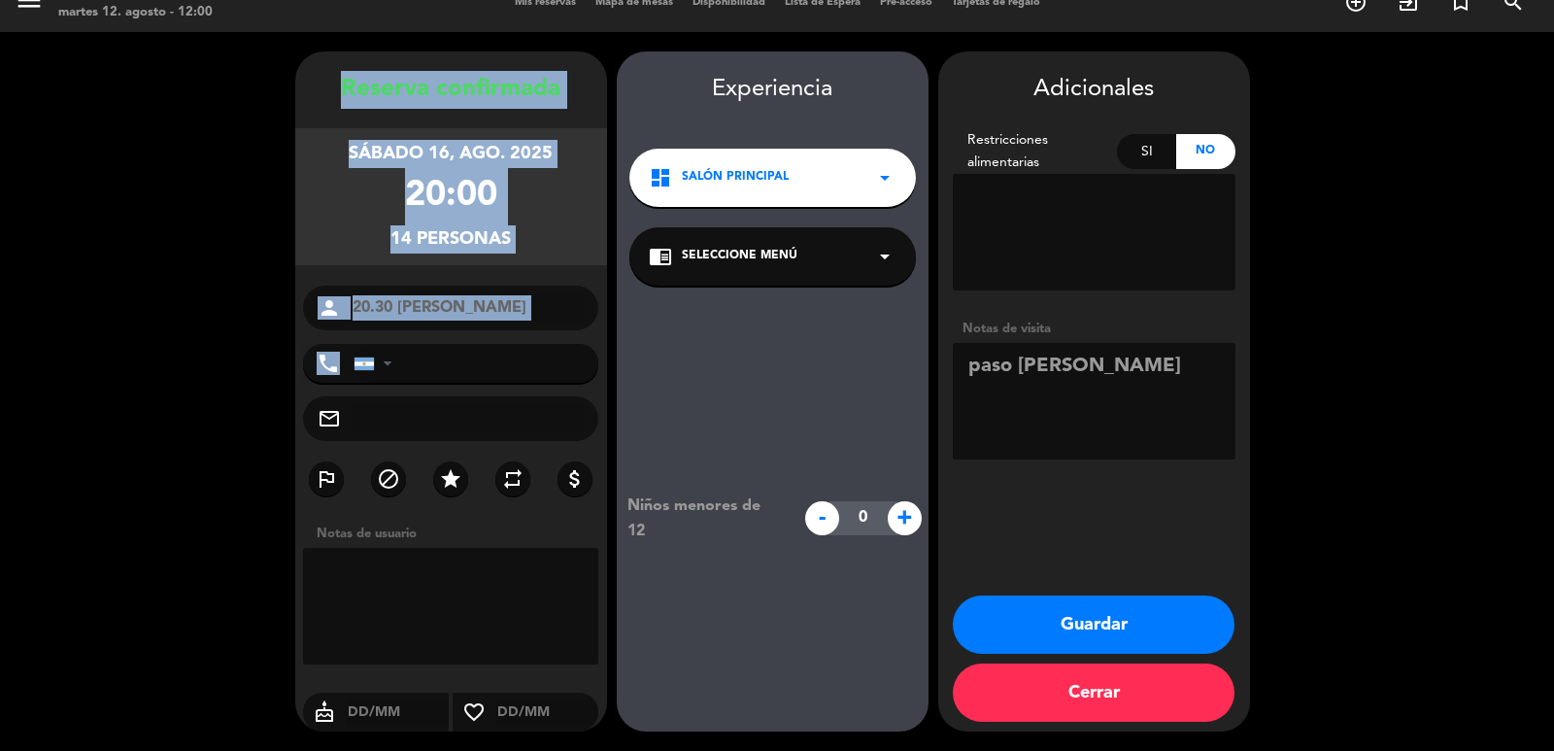
drag, startPoint x: 328, startPoint y: 83, endPoint x: 524, endPoint y: 363, distance: 342.0
click at [524, 363] on div "Reserva confirmada sábado 16, ago. 2025 20:00 14 personas person 20.30 [PERSON_…" at bounding box center [451, 411] width 312 height 680
click at [1047, 616] on button "Guardar" at bounding box center [1094, 624] width 282 height 58
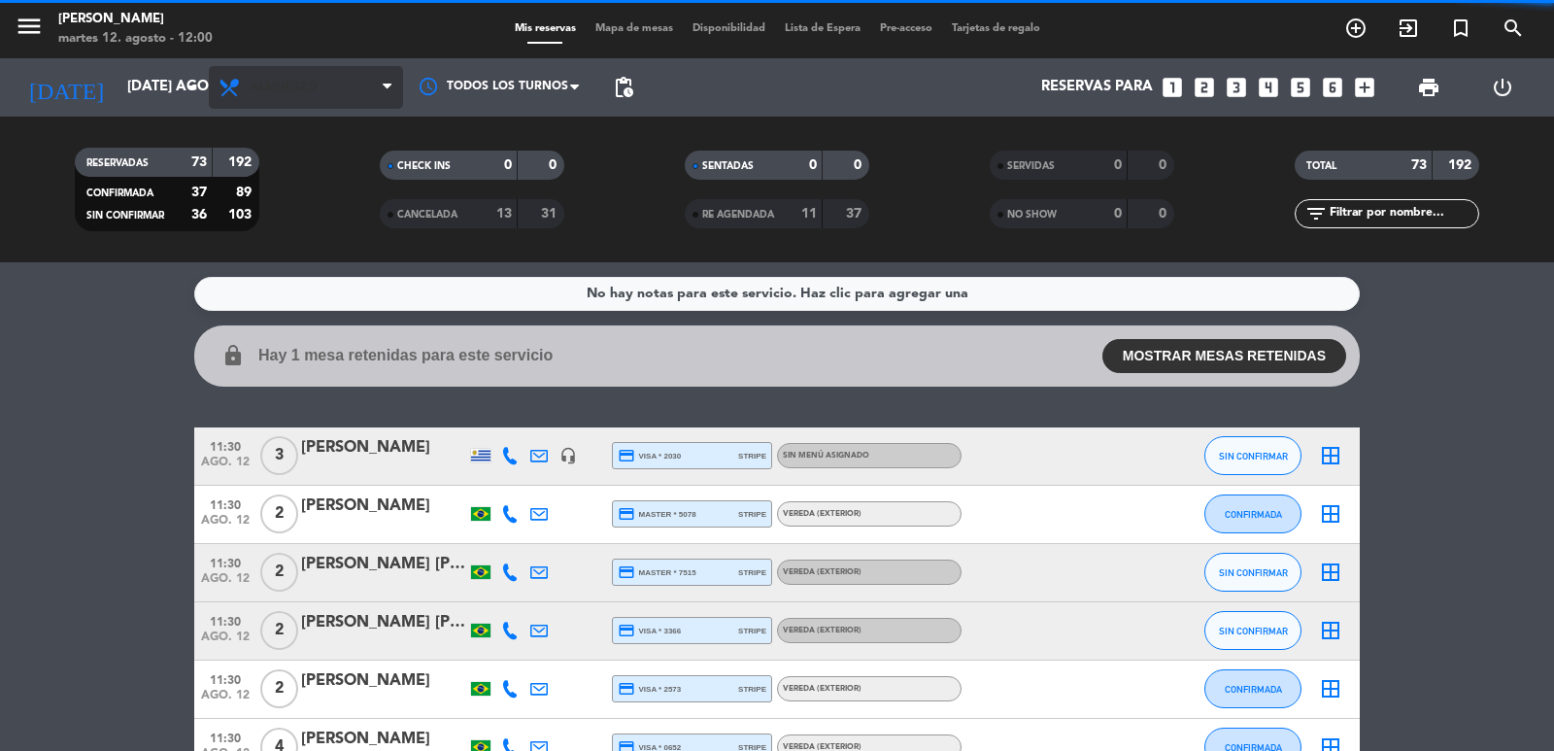
click at [276, 78] on span "Almuerzo" at bounding box center [306, 87] width 194 height 43
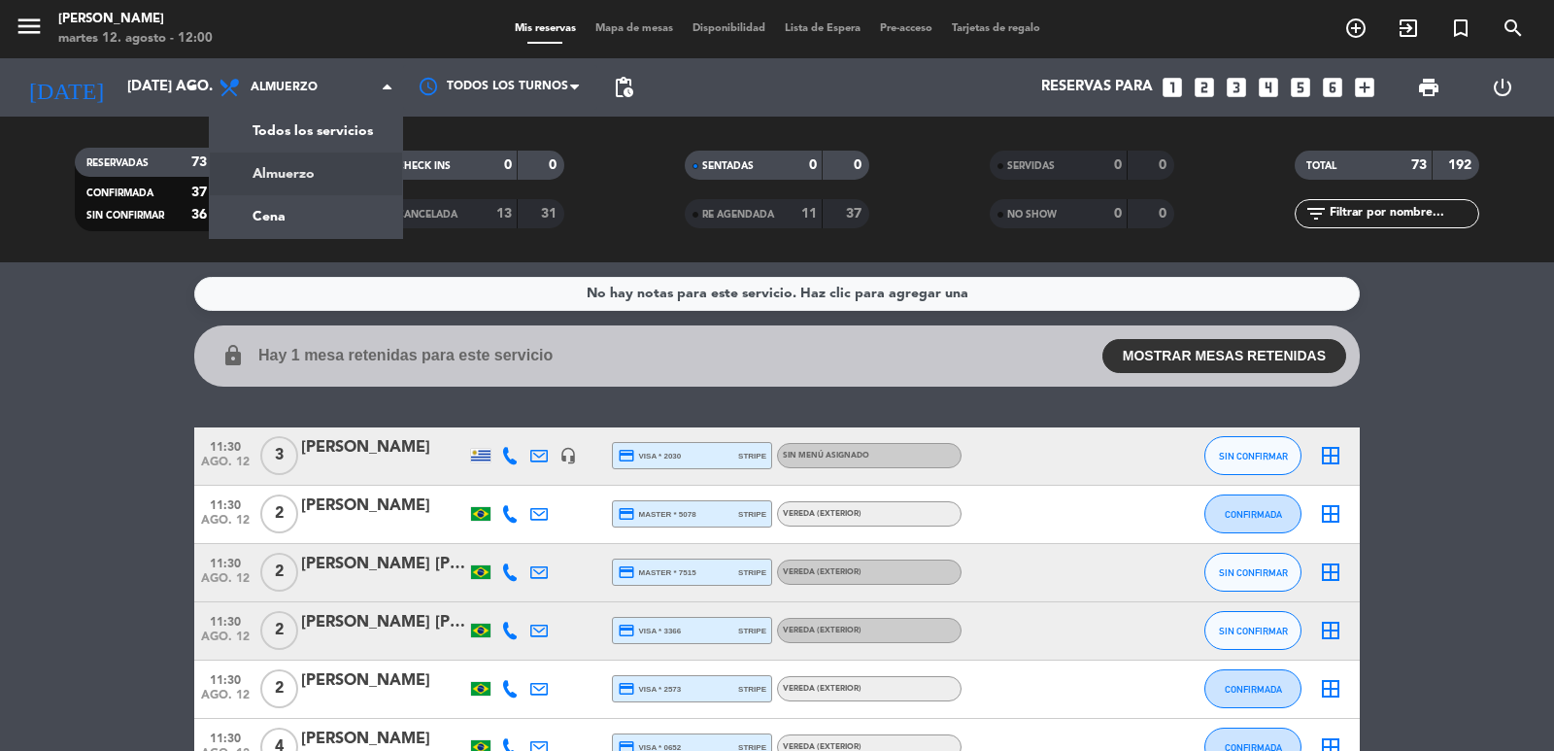
click at [286, 119] on div "menu [PERSON_NAME] 12. [PERSON_NAME] - 12:00 Mis reservas Mapa de mesas Disponi…" at bounding box center [777, 131] width 1554 height 262
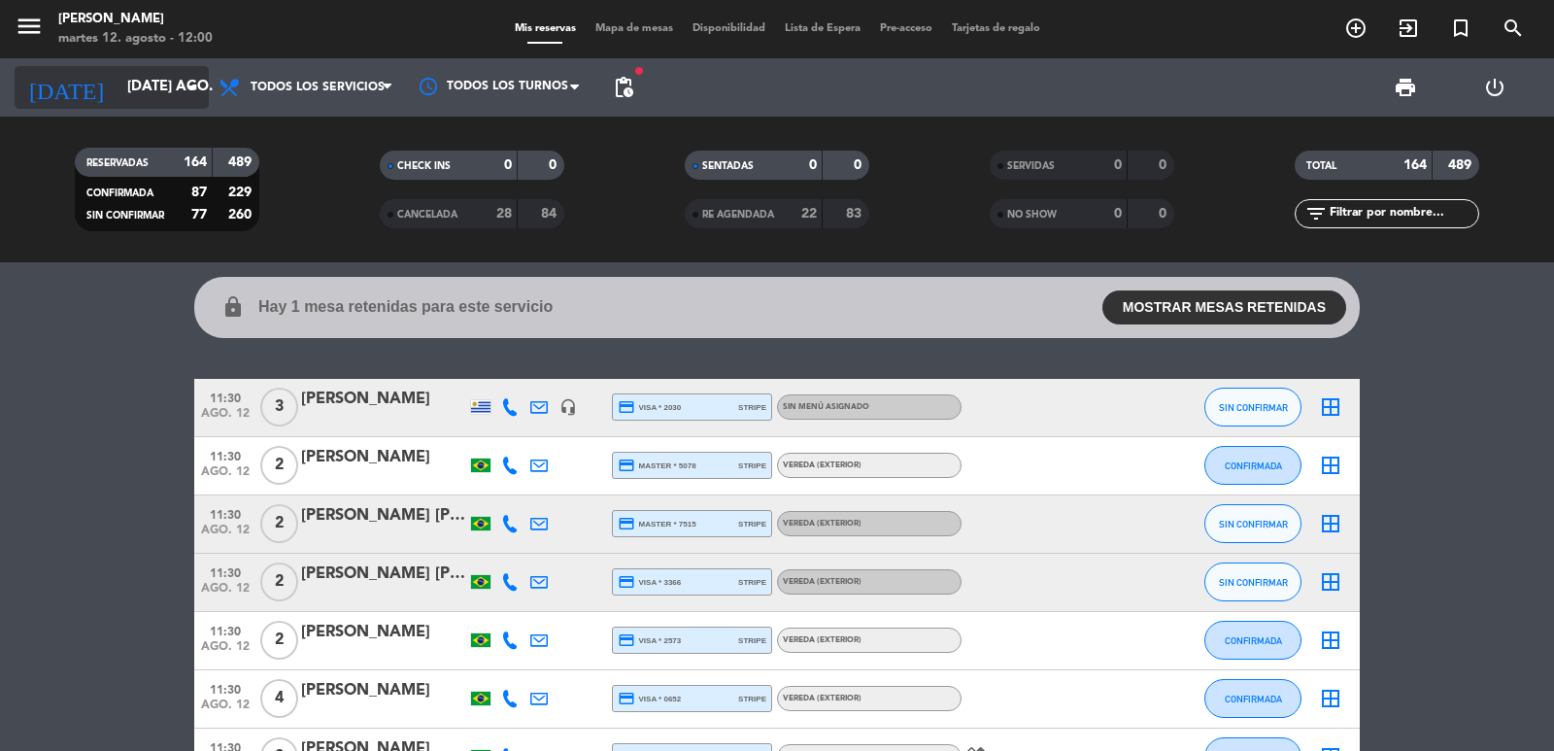
click at [165, 79] on input "[DATE] ago." at bounding box center [211, 87] width 187 height 37
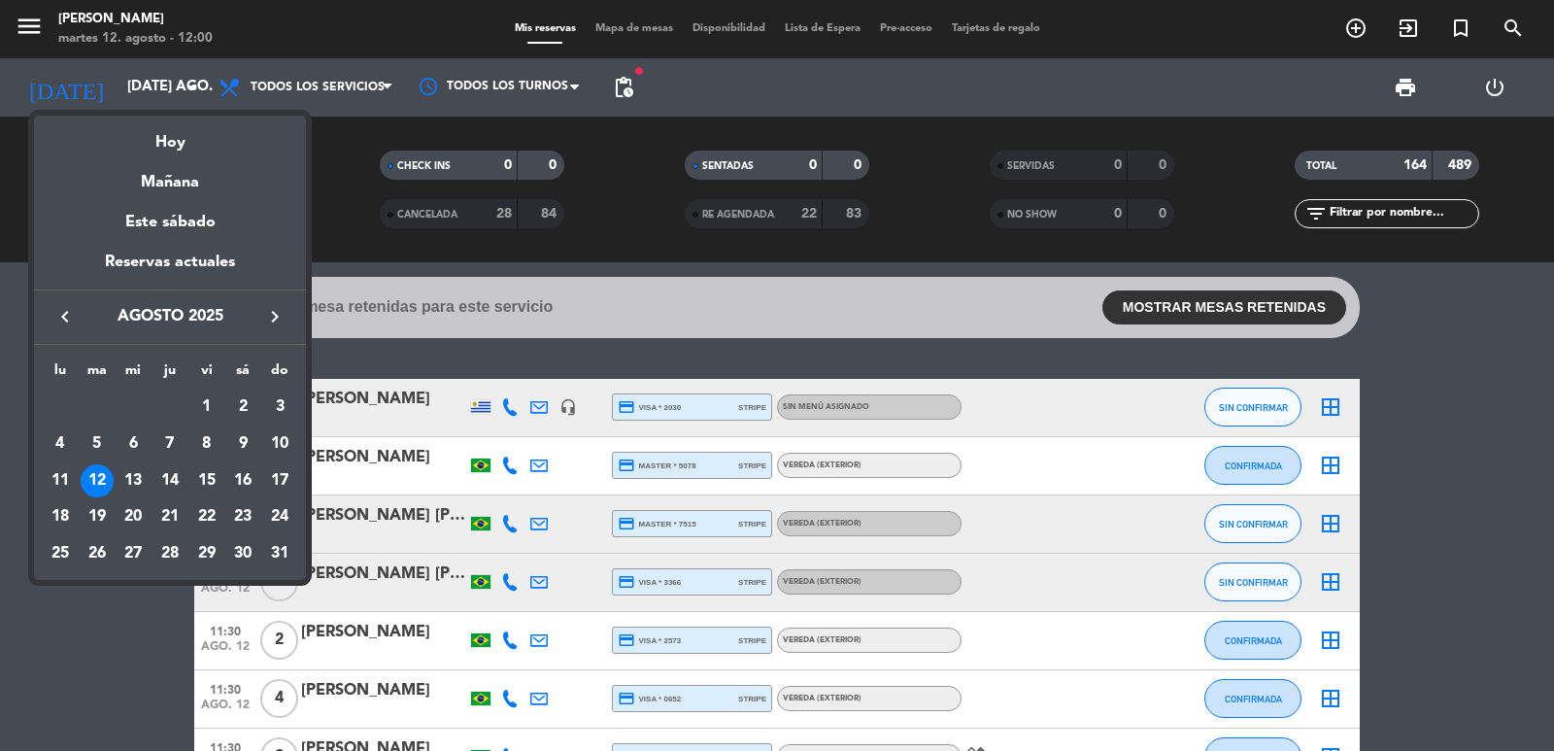
click at [244, 472] on div "16" at bounding box center [242, 480] width 33 height 33
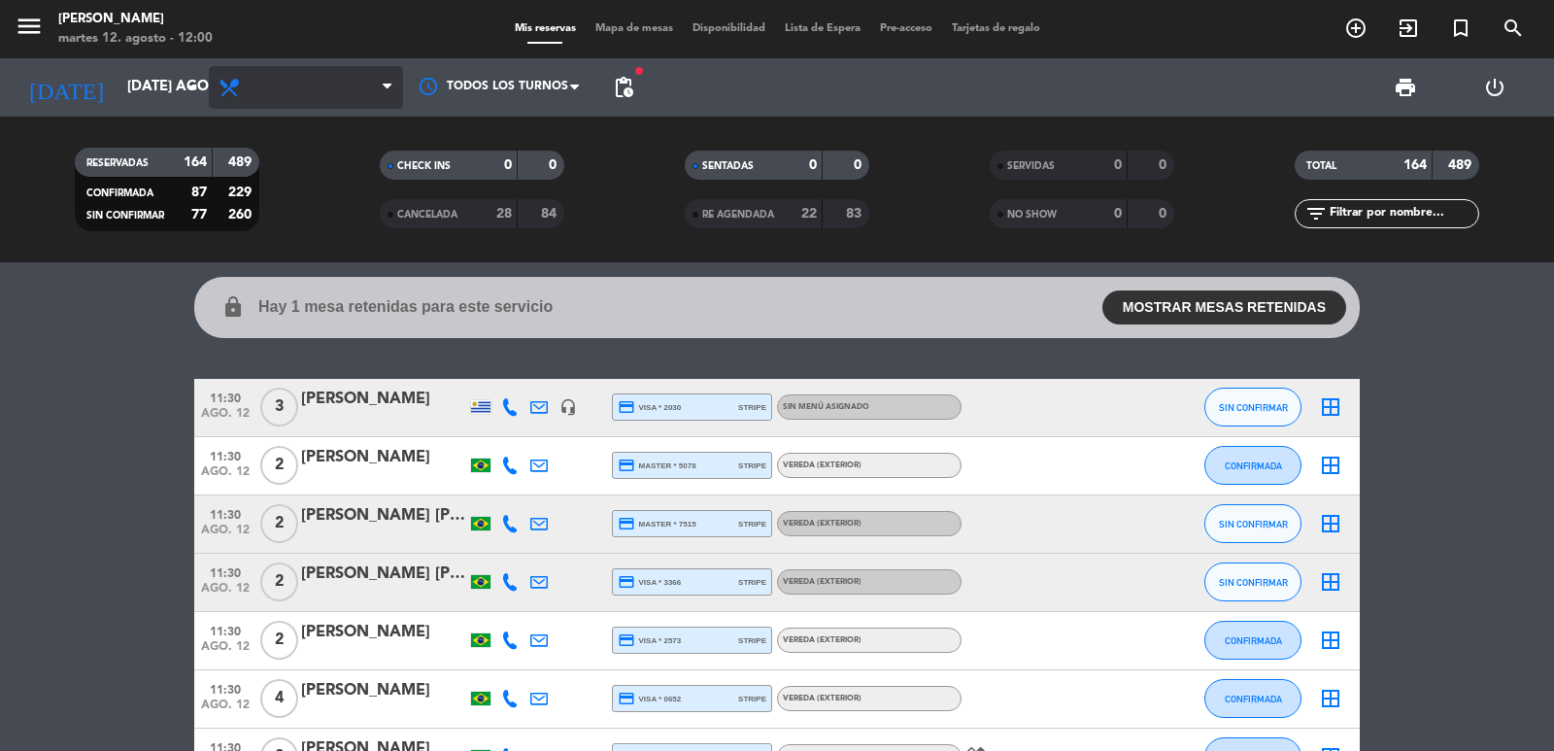
type input "sáb. 16 ago."
click at [1396, 202] on div "filter_list" at bounding box center [1387, 213] width 185 height 29
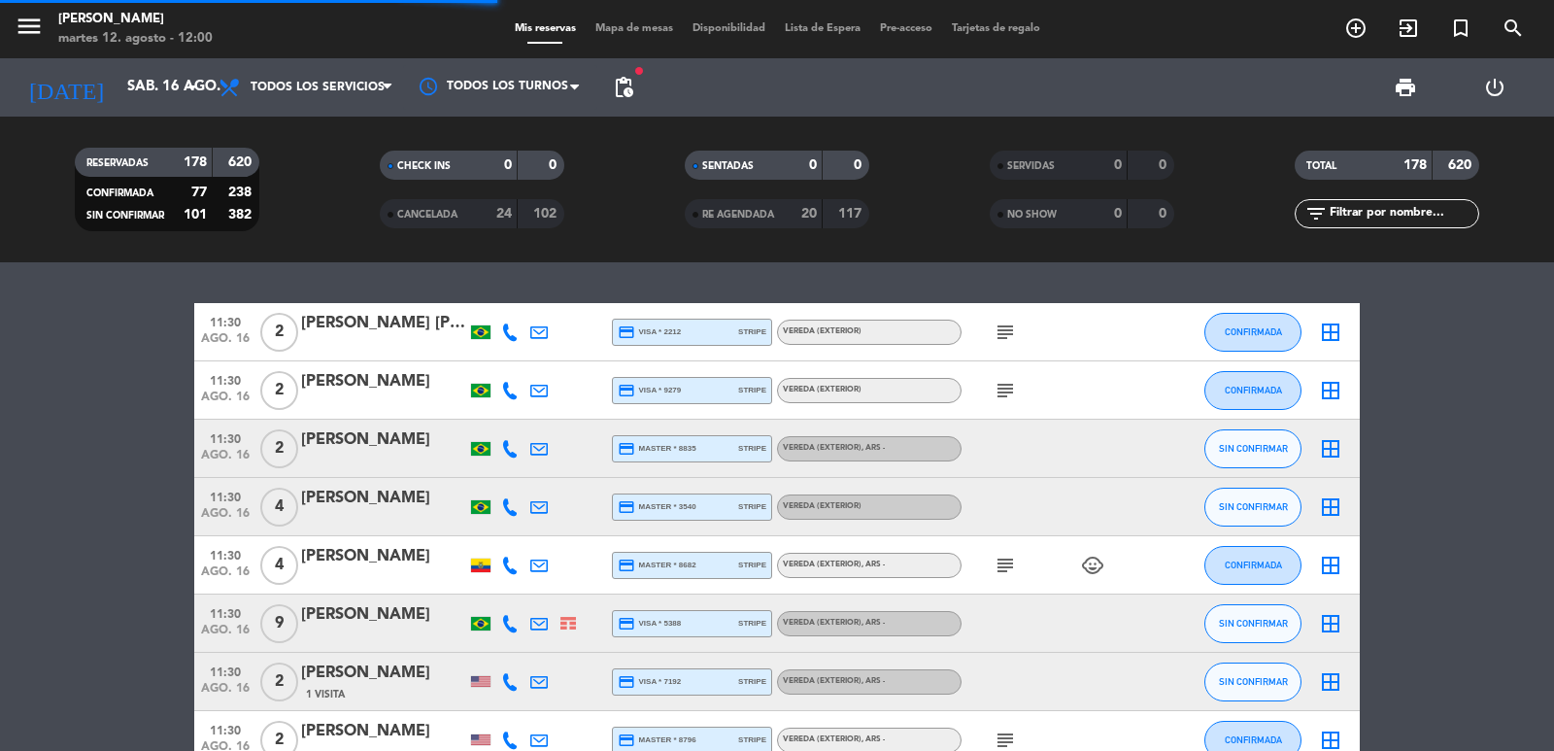
click at [1404, 215] on input "text" at bounding box center [1403, 213] width 151 height 21
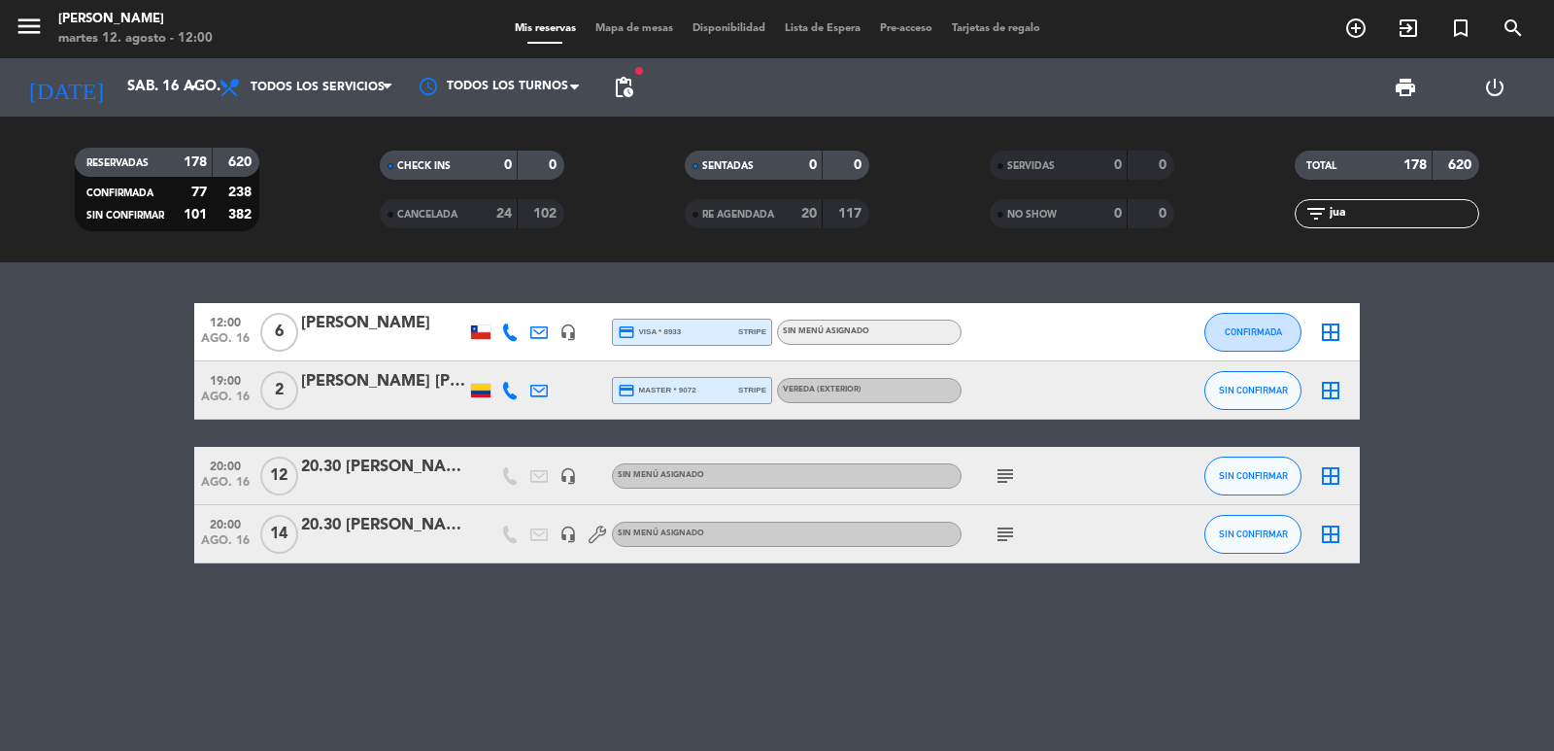
type input "jua"
click at [443, 467] on div "20.30 [PERSON_NAME]" at bounding box center [383, 467] width 165 height 25
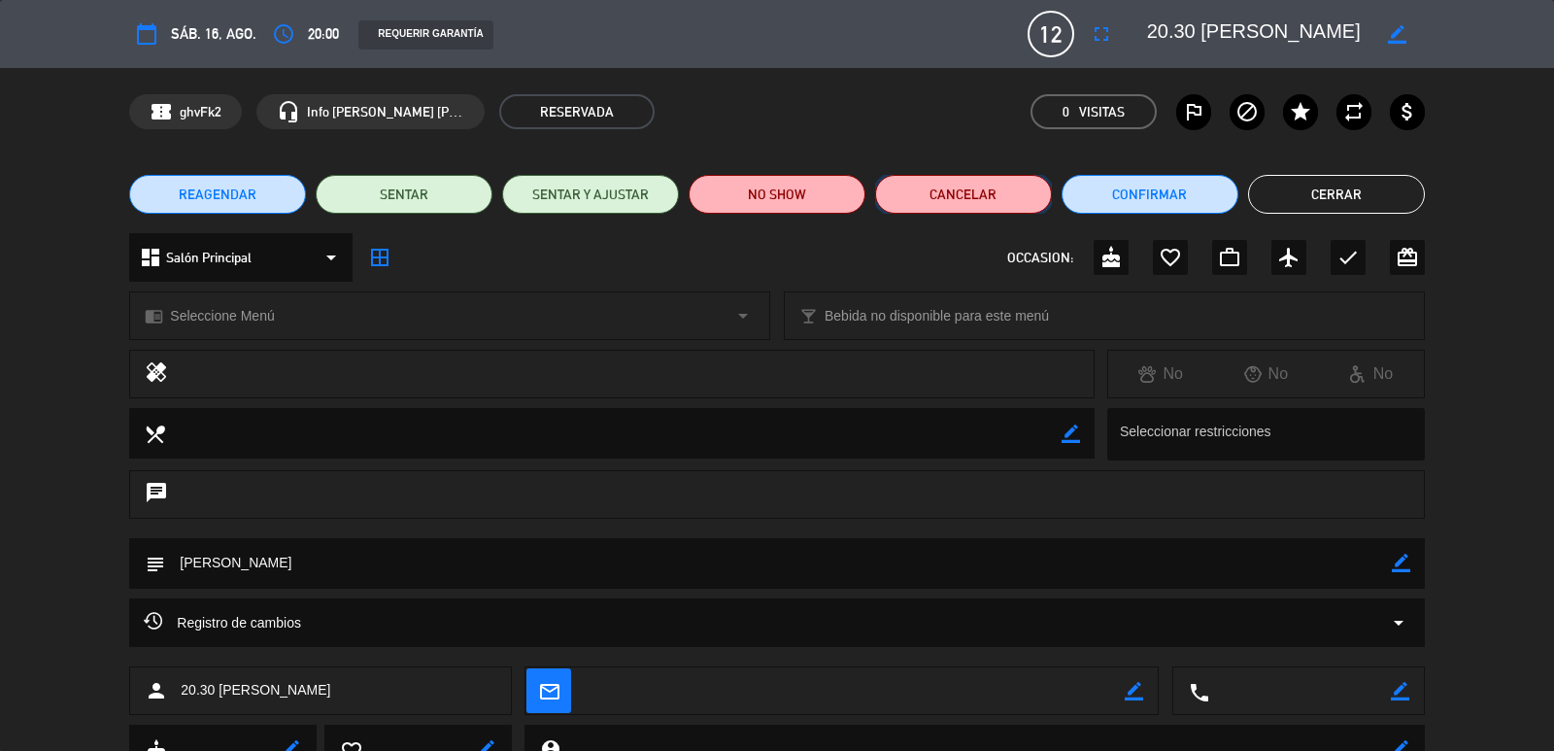
click at [972, 207] on button "Cancelar" at bounding box center [963, 194] width 177 height 39
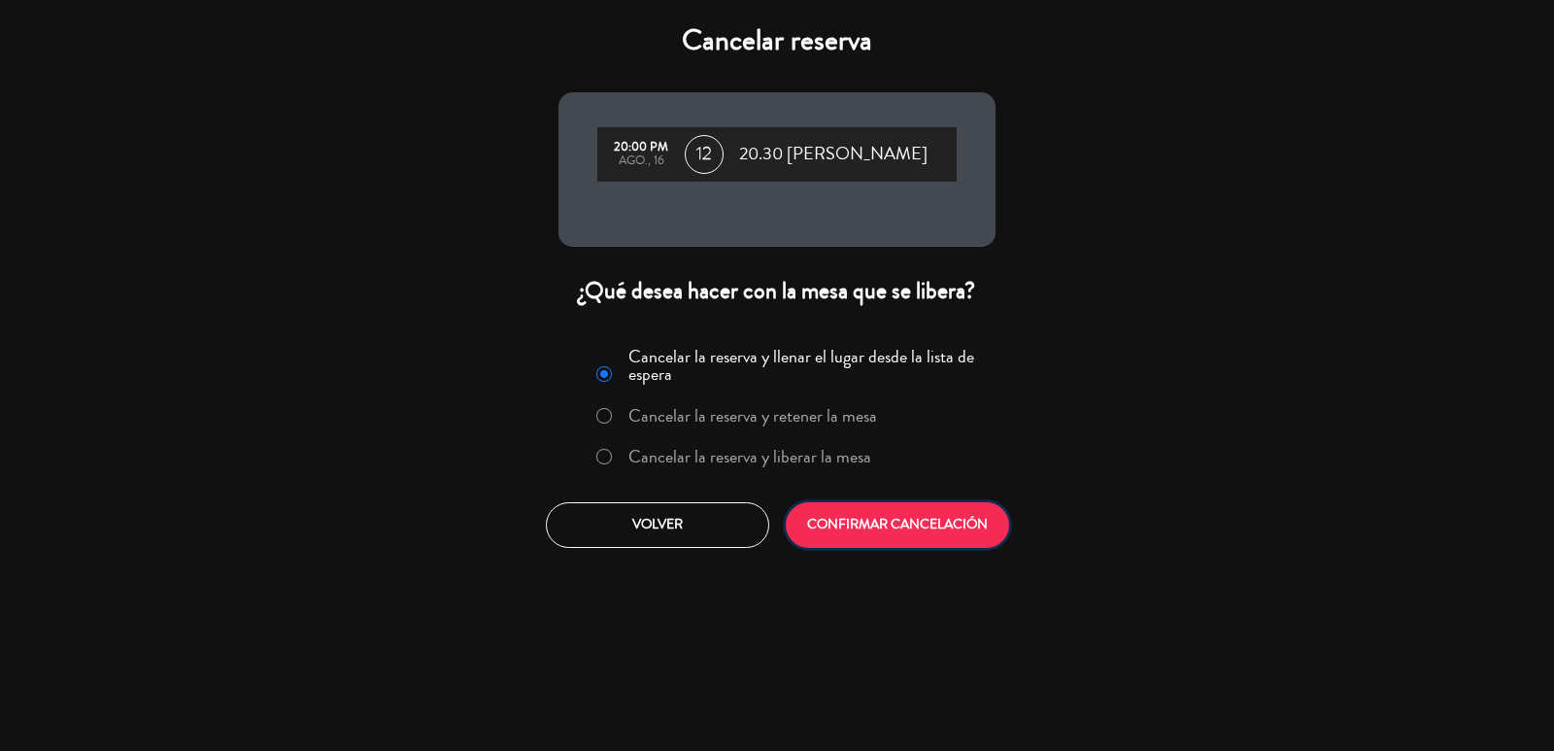
click at [852, 524] on button "CONFIRMAR CANCELACIÓN" at bounding box center [897, 525] width 223 height 46
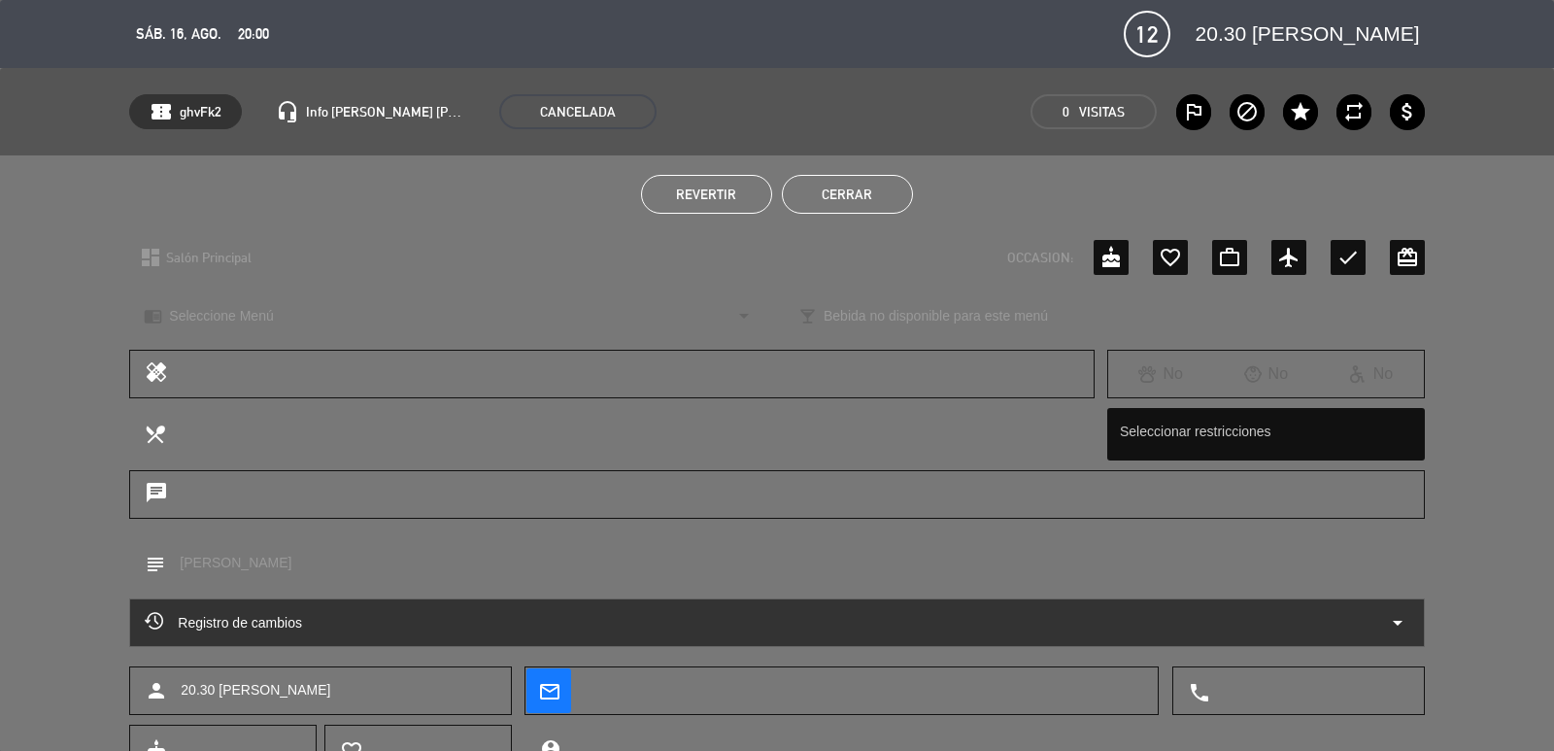
click at [869, 197] on button "Cerrar" at bounding box center [847, 194] width 131 height 39
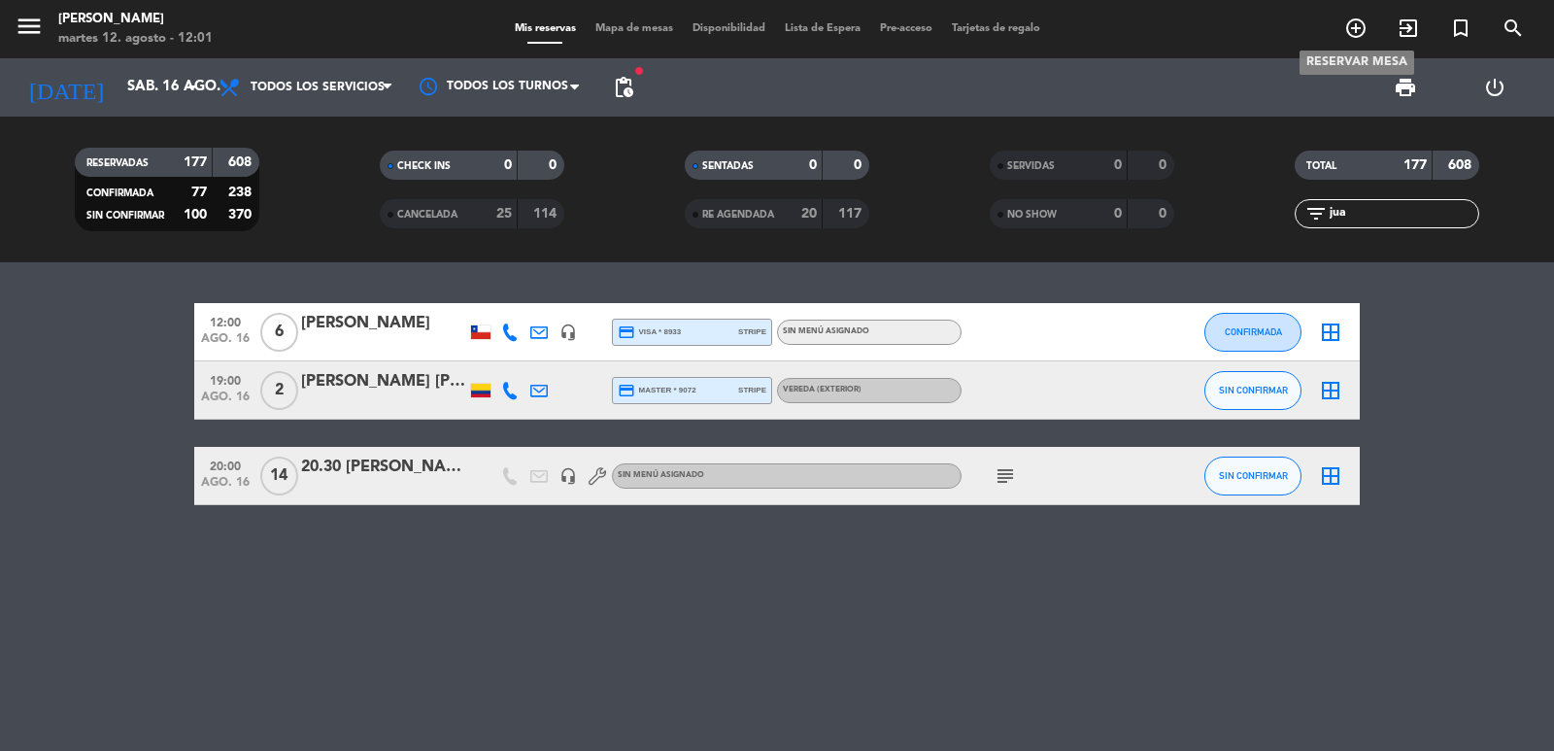
click at [1359, 30] on icon "add_circle_outline" at bounding box center [1355, 28] width 23 height 23
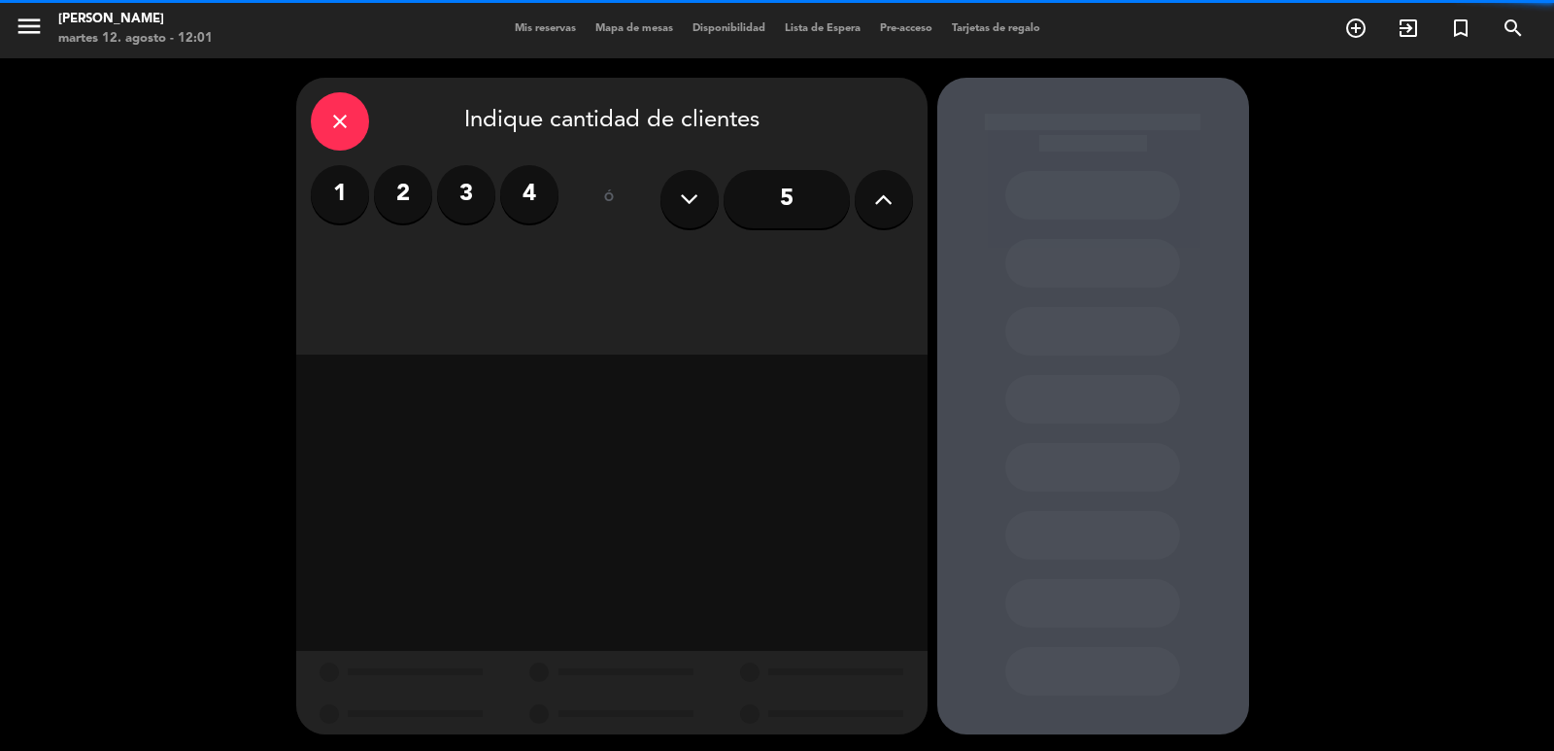
click at [804, 208] on input "5" at bounding box center [787, 199] width 126 height 58
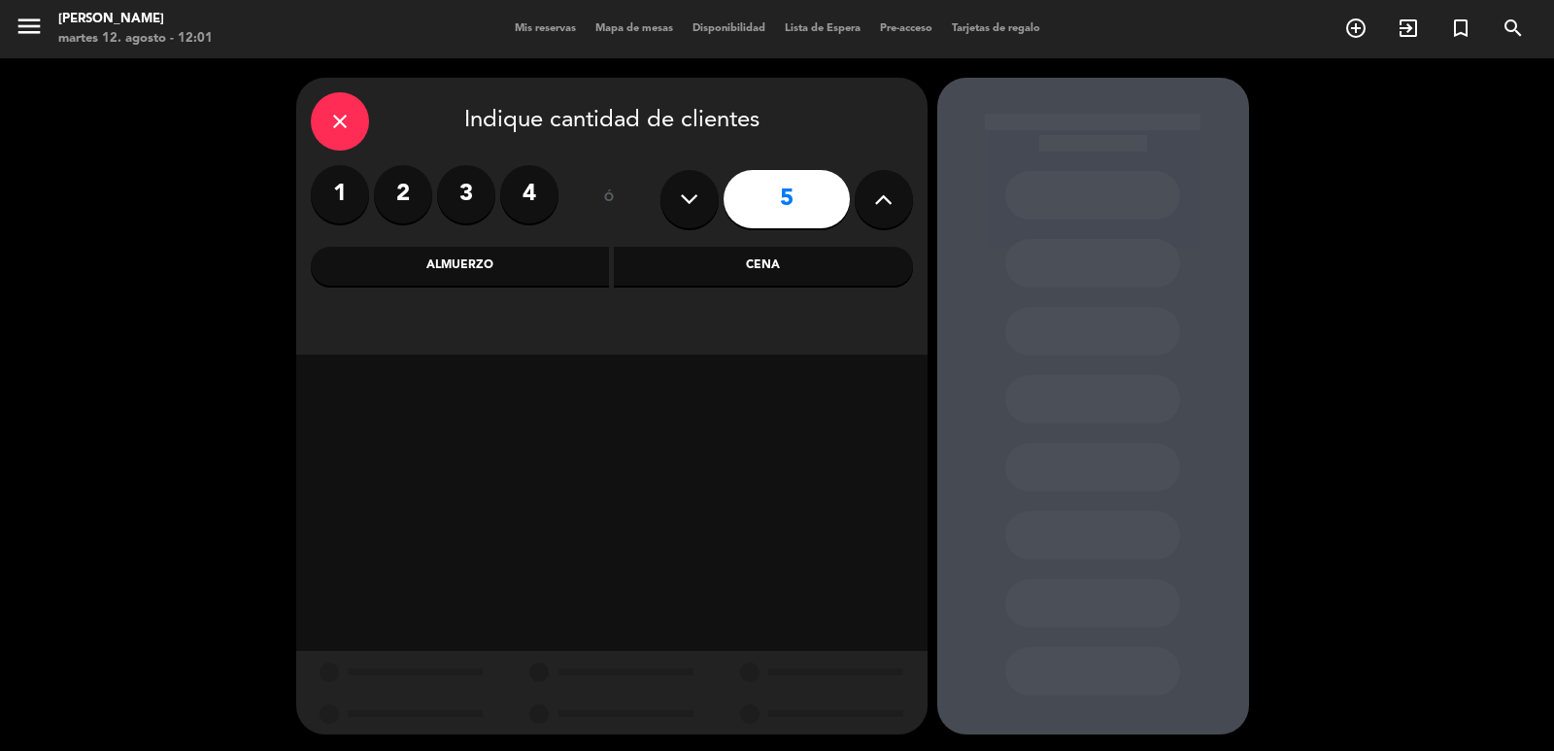
click at [746, 256] on div "Cena" at bounding box center [763, 266] width 299 height 39
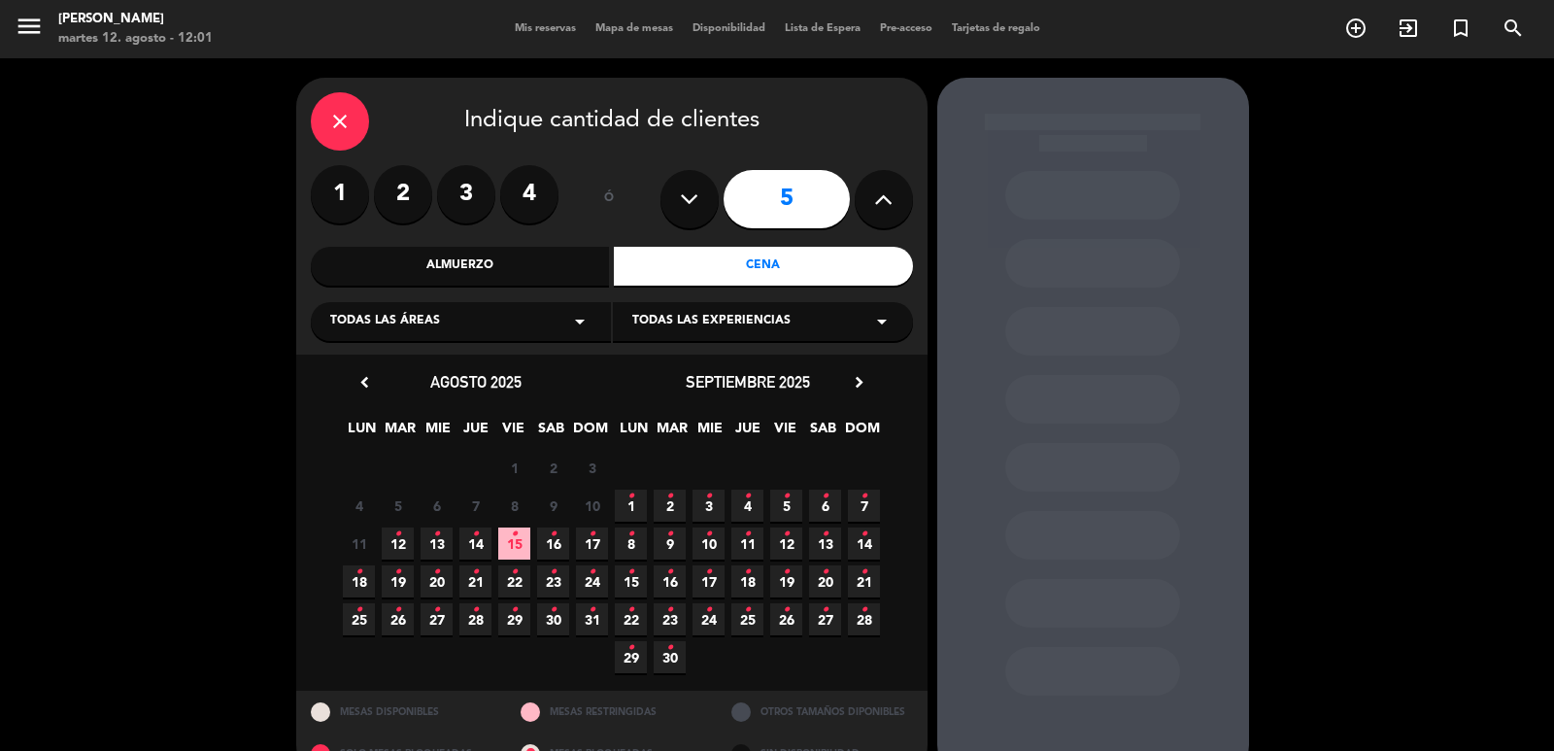
click at [477, 619] on icon "•" at bounding box center [475, 610] width 7 height 31
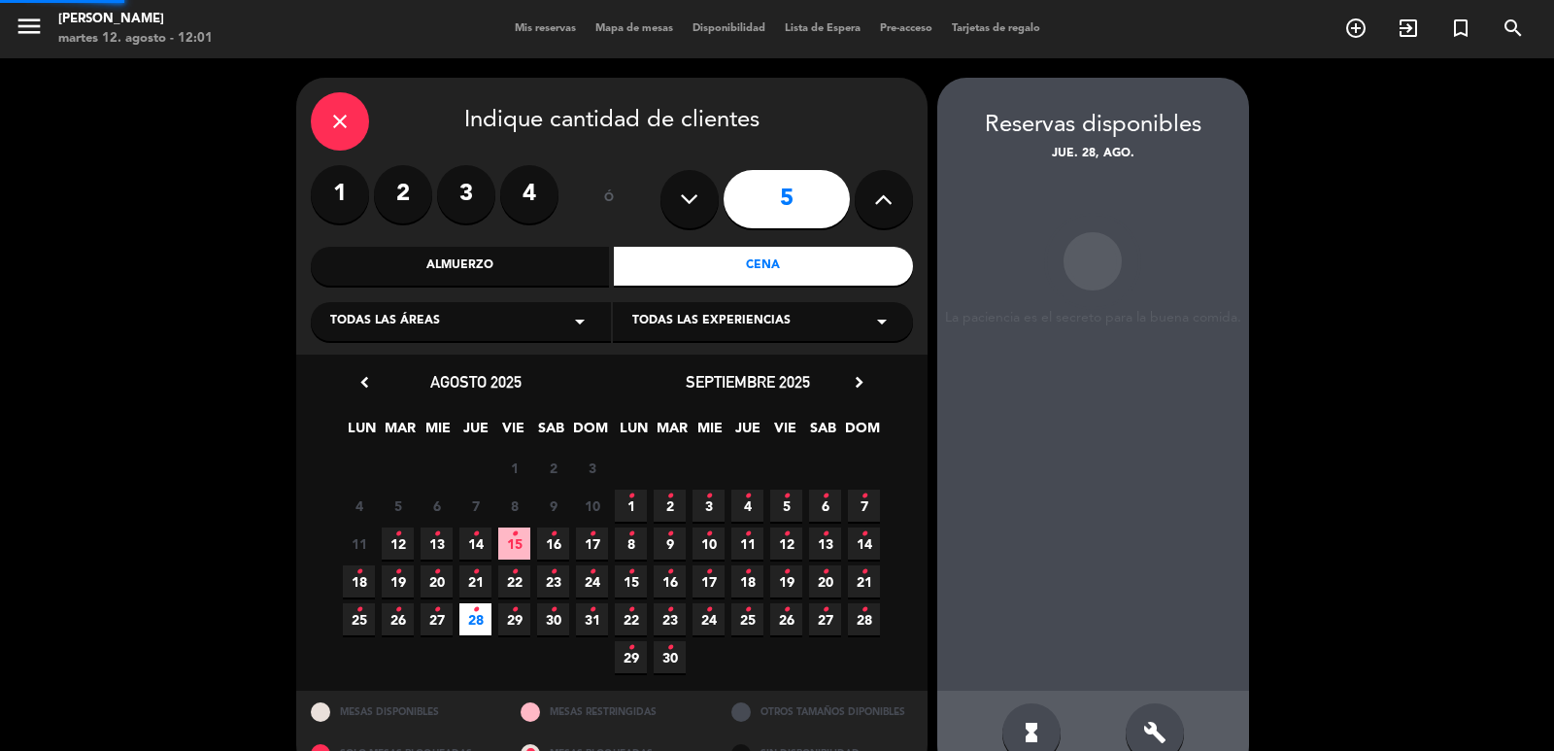
scroll to position [42, 0]
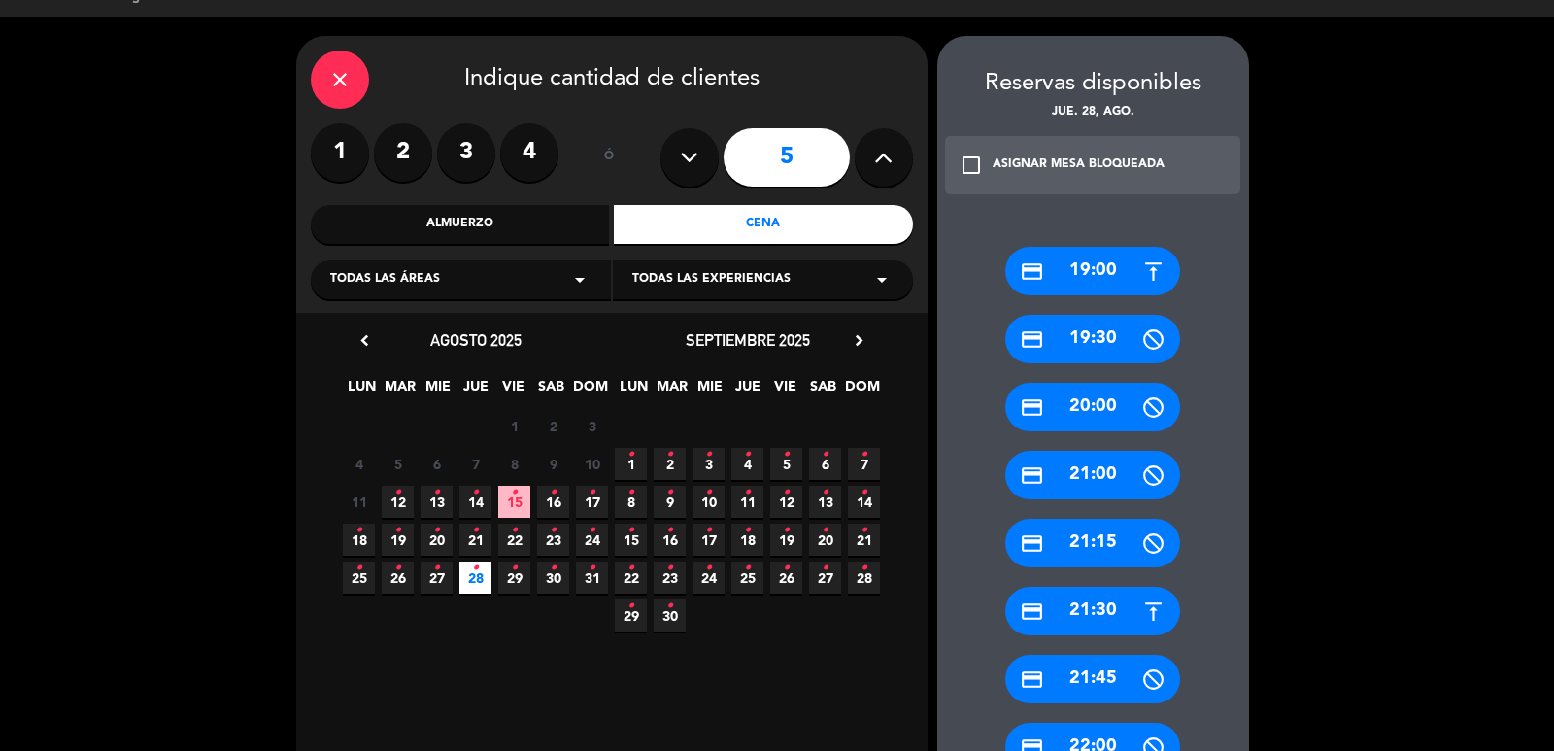
click at [1056, 618] on div "credit_card 21:30" at bounding box center [1092, 611] width 175 height 49
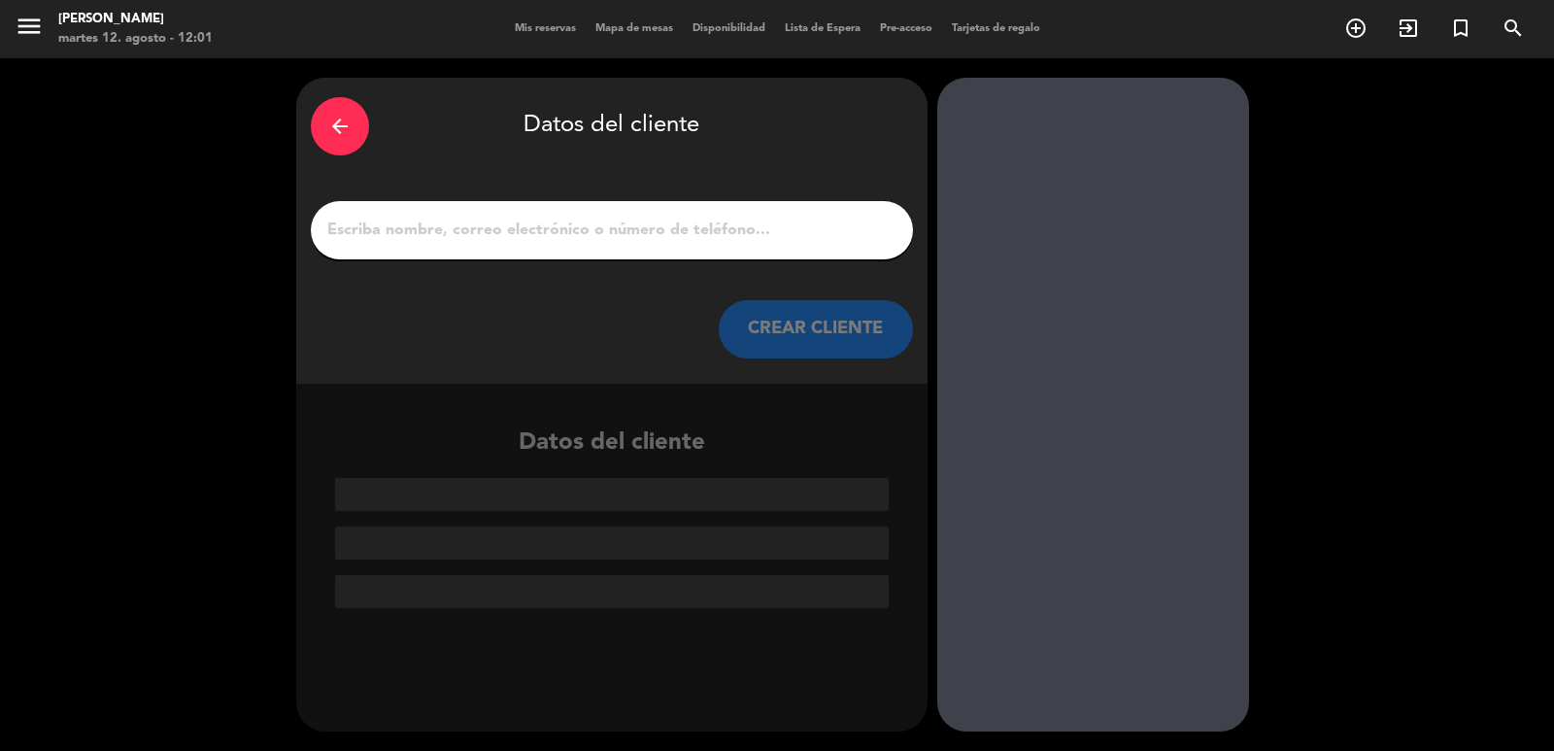
scroll to position [0, 0]
click at [769, 299] on div "arrow_back Datos del cliente CREAR CLIENTE" at bounding box center [611, 231] width 631 height 306
click at [764, 319] on button "CREAR CLIENTE" at bounding box center [816, 329] width 194 height 58
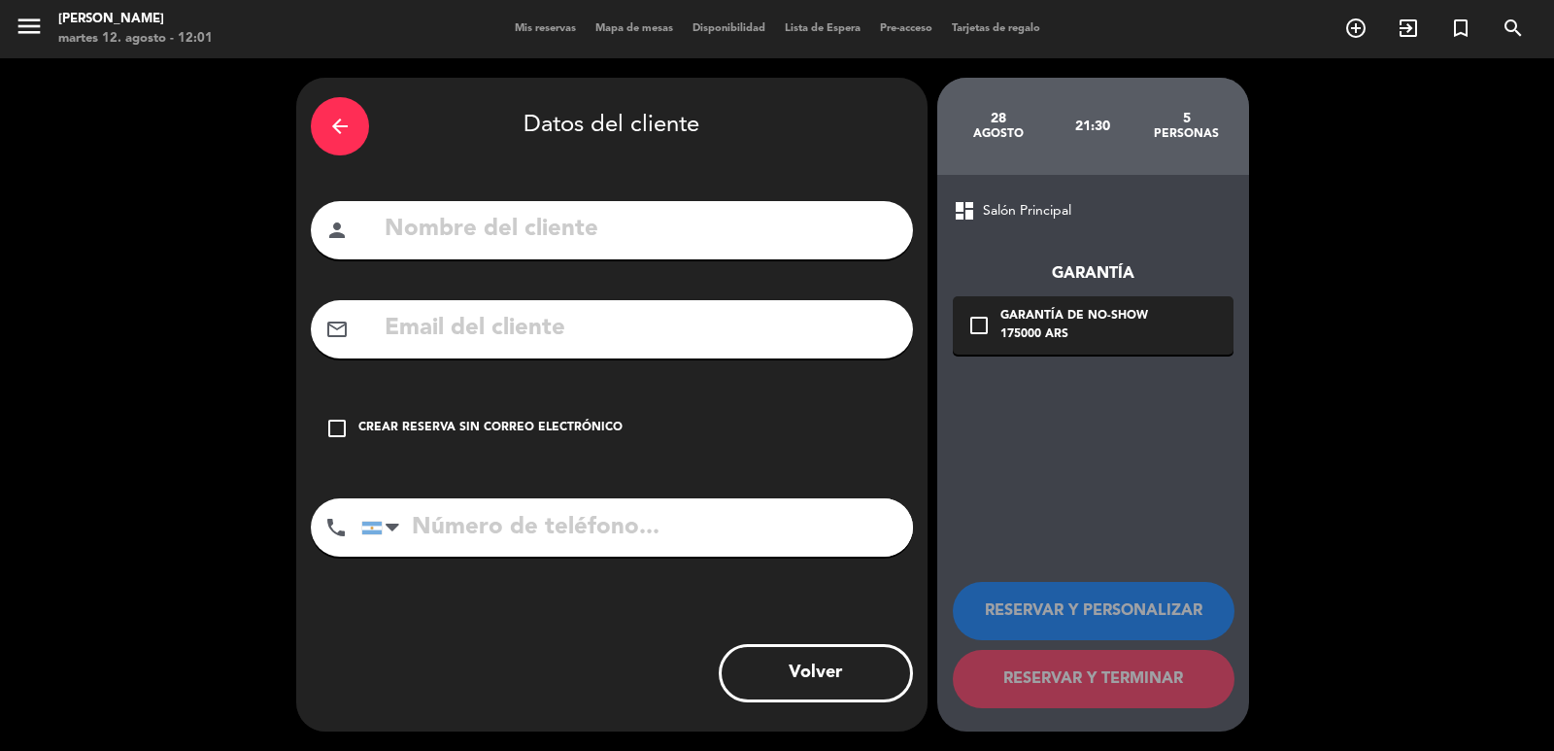
paste input "[EMAIL_ADDRESS][DOMAIN_NAME]"
type input "[EMAIL_ADDRESS][DOMAIN_NAME]"
click at [563, 238] on input "text" at bounding box center [641, 230] width 516 height 40
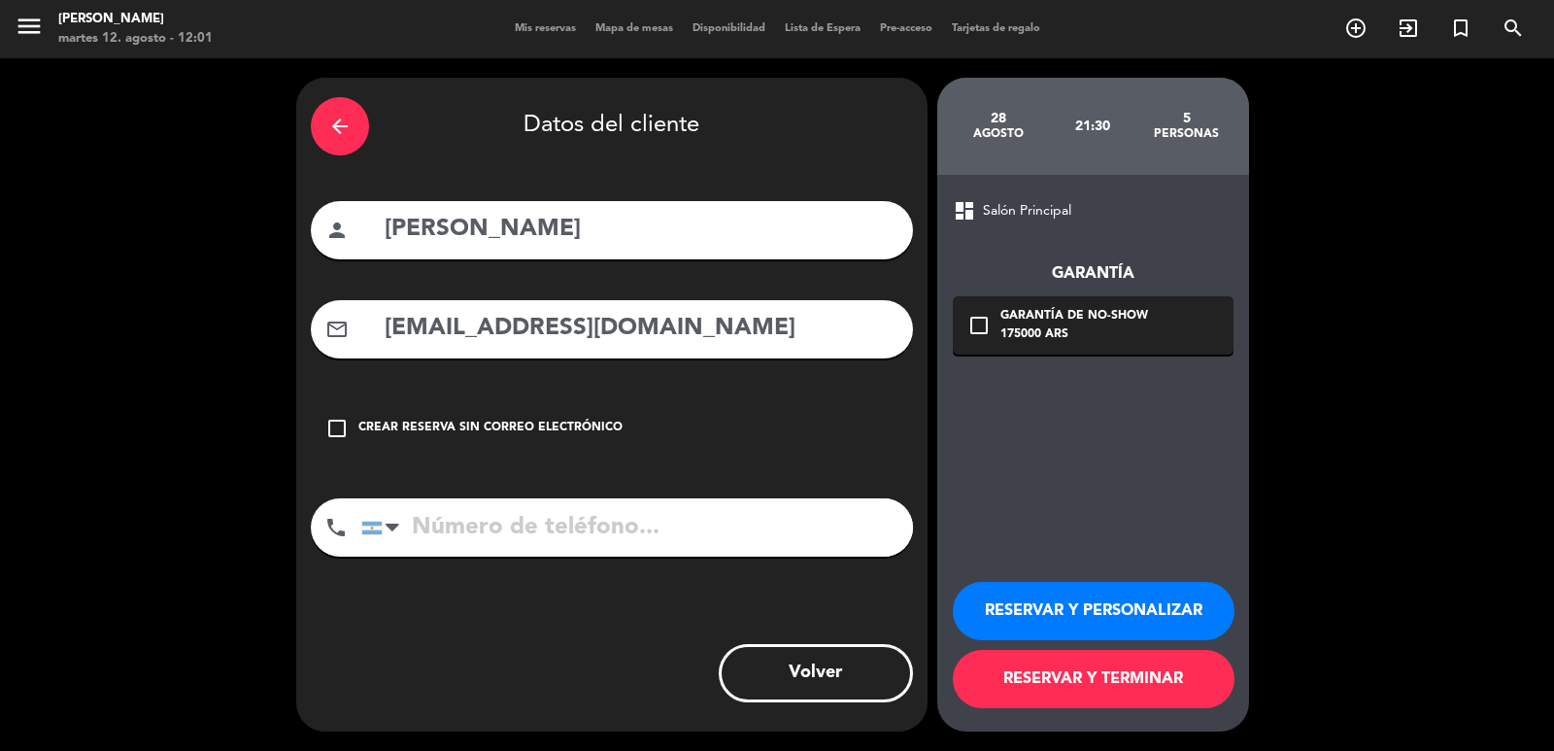
type input "[PERSON_NAME]"
paste input "1155861261, mv"
type input "1155861261"
click at [1024, 608] on button "RESERVAR Y PERSONALIZAR" at bounding box center [1094, 611] width 282 height 58
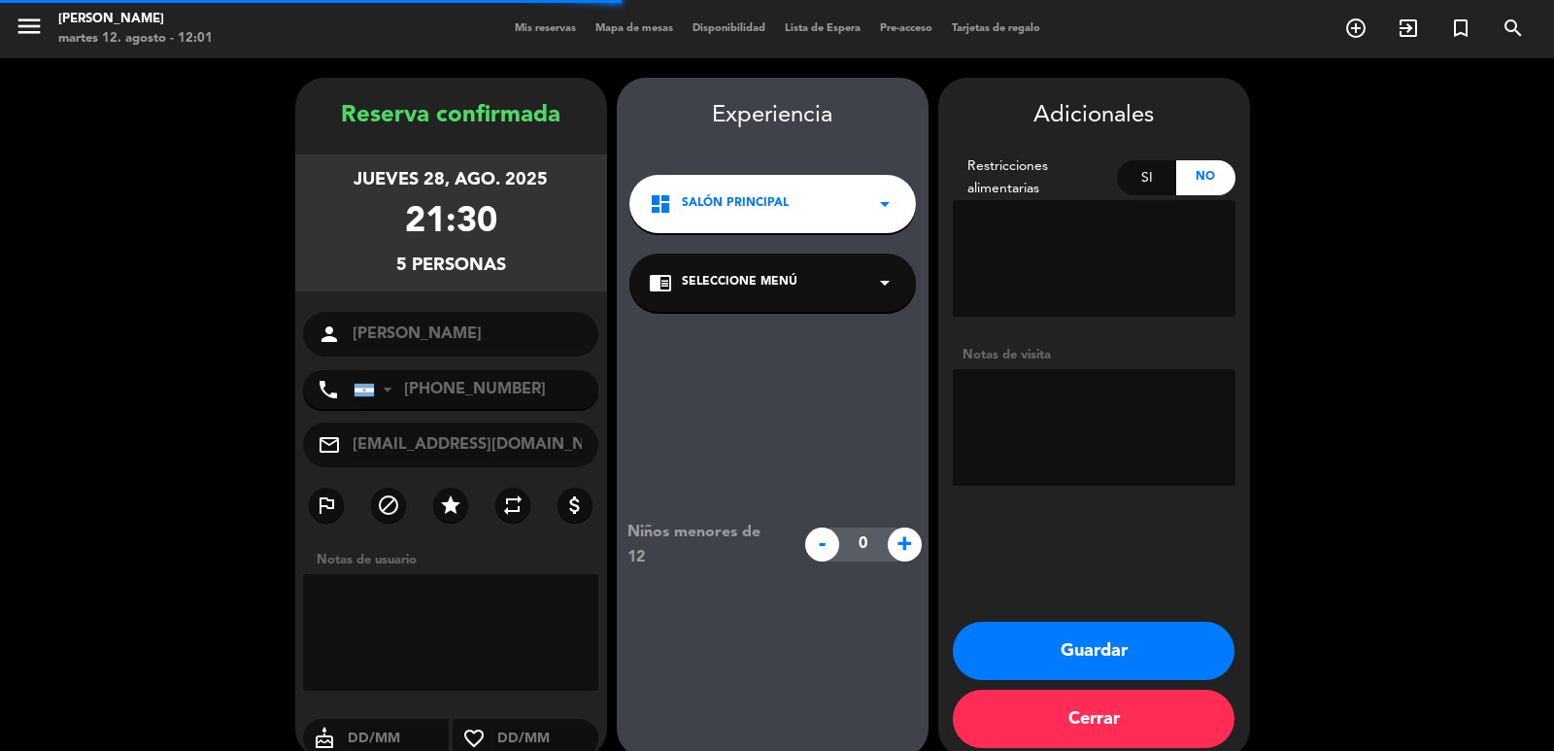
scroll to position [26, 0]
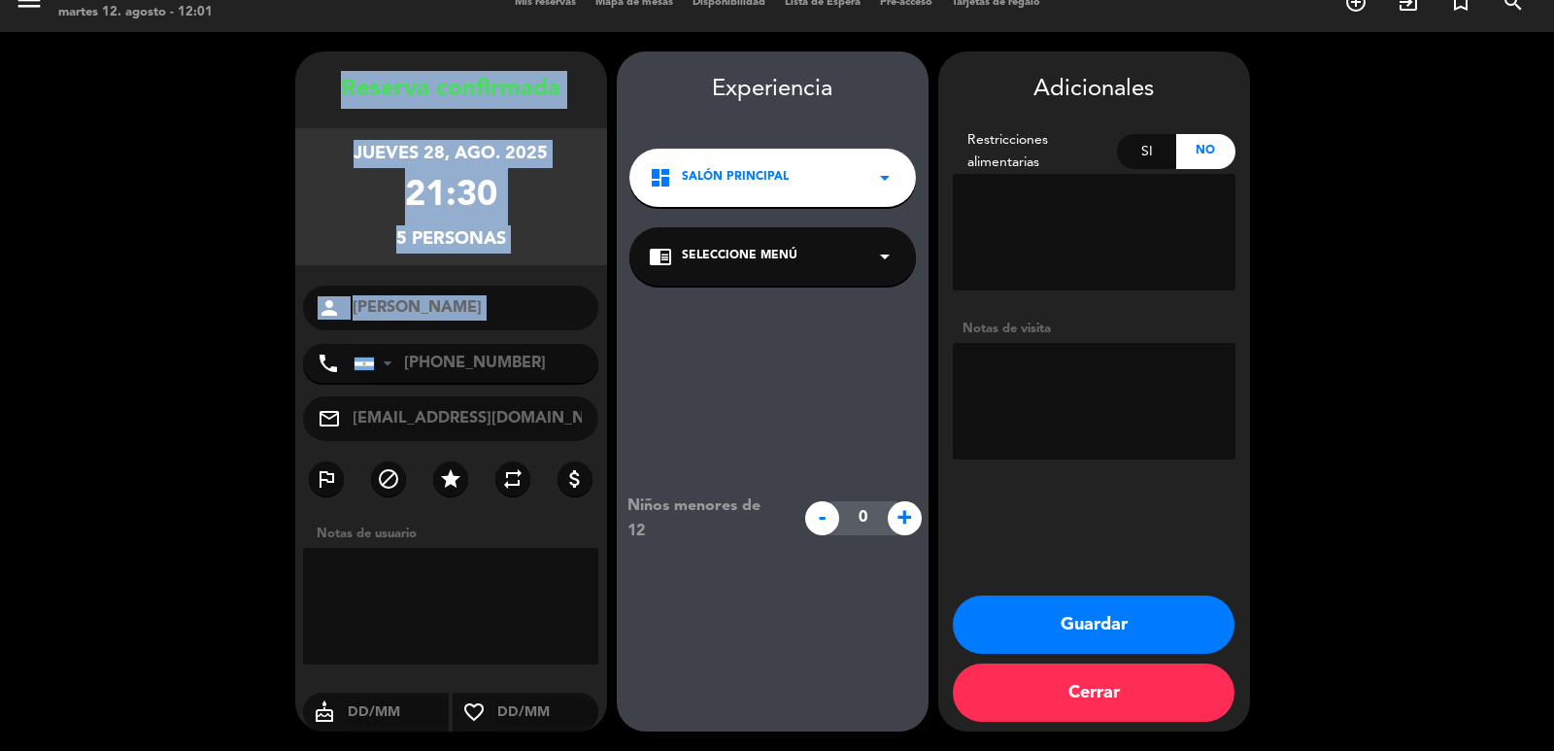
drag, startPoint x: 322, startPoint y: 84, endPoint x: 459, endPoint y: 271, distance: 232.2
click at [480, 342] on div "Reserva confirmada jueves 28, ago. 2025 21:30 5 personas person [PERSON_NAME] p…" at bounding box center [451, 411] width 312 height 680
click at [1141, 607] on button "Guardar" at bounding box center [1094, 624] width 282 height 58
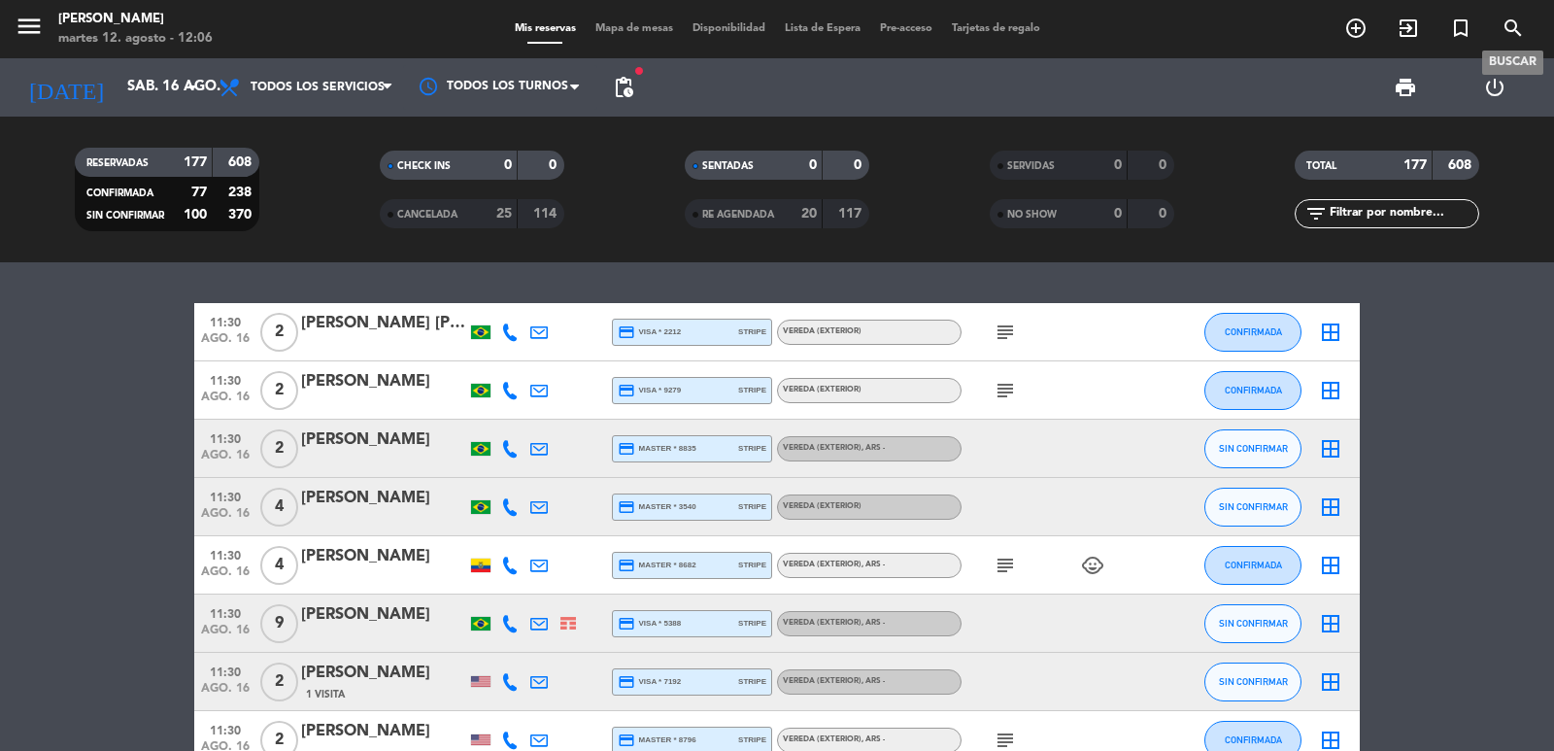
click at [1516, 32] on icon "search" at bounding box center [1513, 28] width 23 height 23
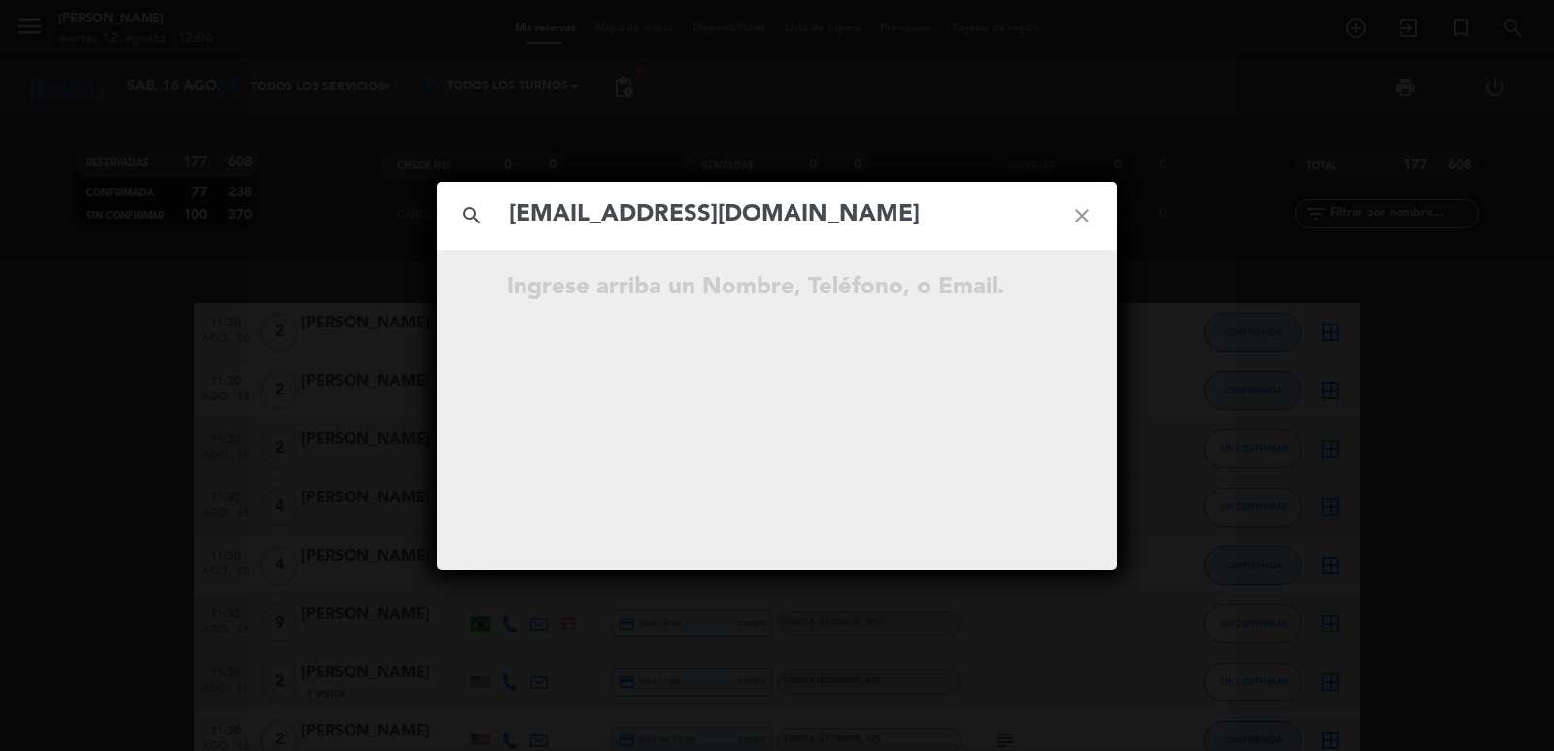
type input "[EMAIL_ADDRESS][DOMAIN_NAME]"
click at [1041, 290] on icon "open_in_new" at bounding box center [1033, 290] width 23 height 23
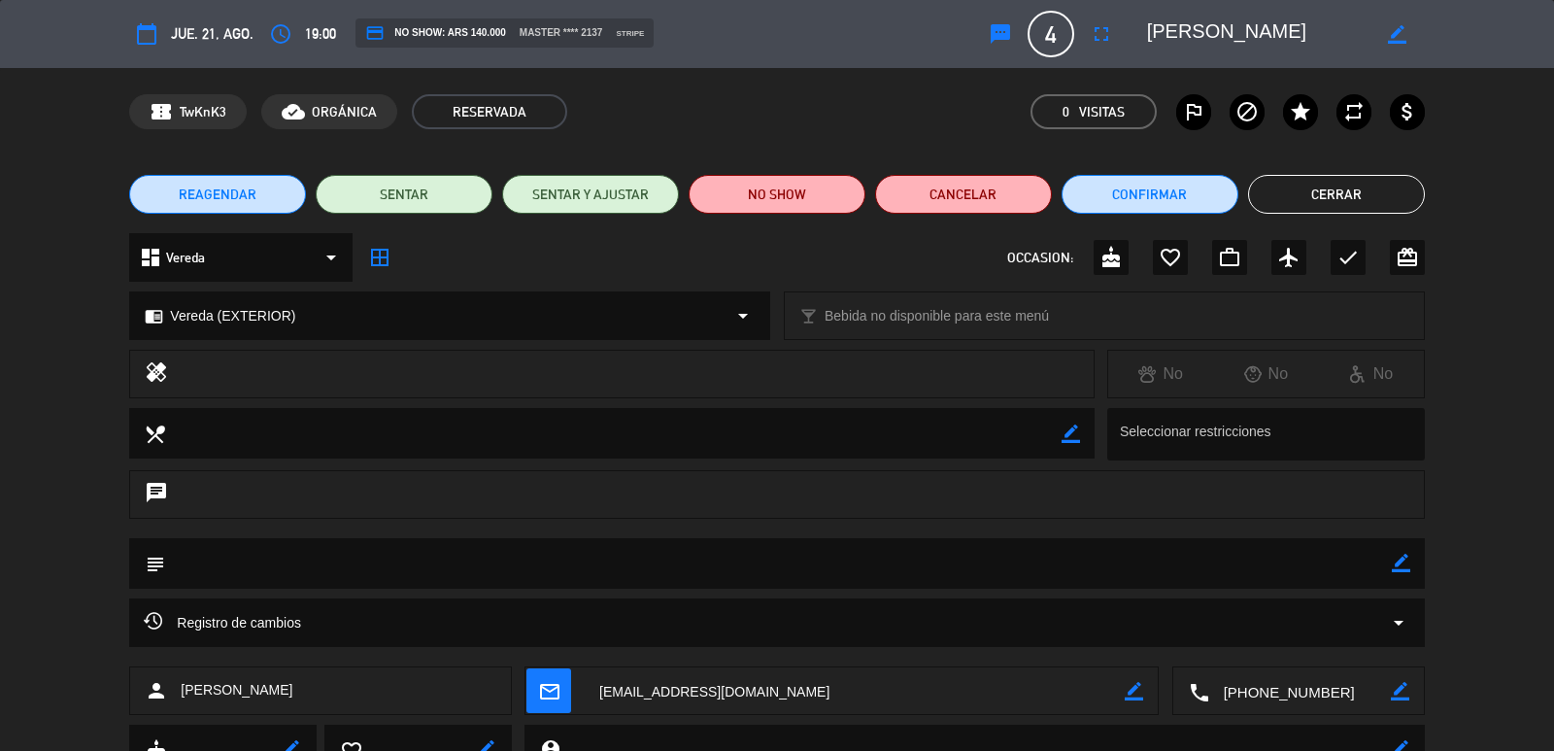
click at [267, 184] on button "REAGENDAR" at bounding box center [217, 194] width 177 height 39
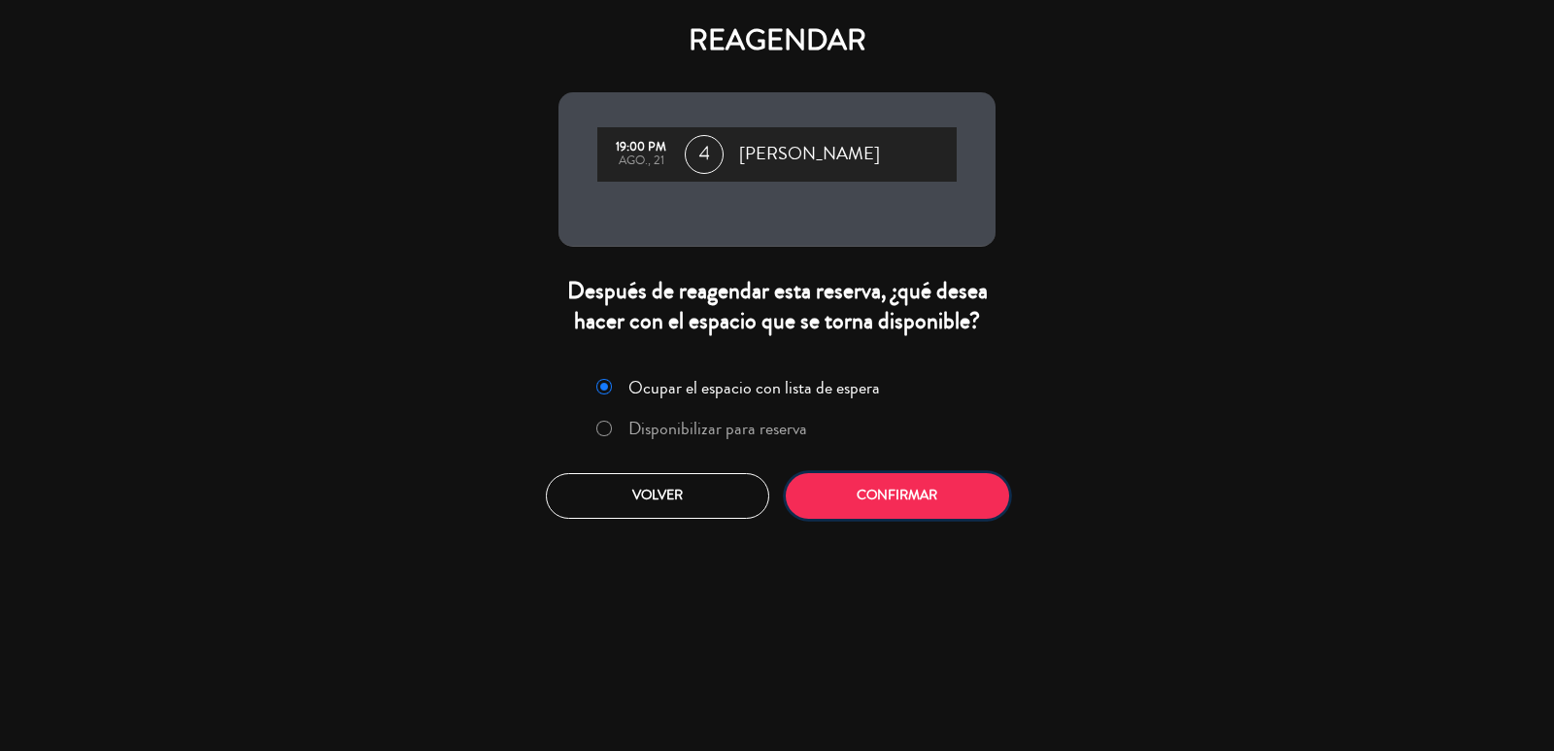
click at [850, 488] on button "Confirmar" at bounding box center [897, 496] width 223 height 46
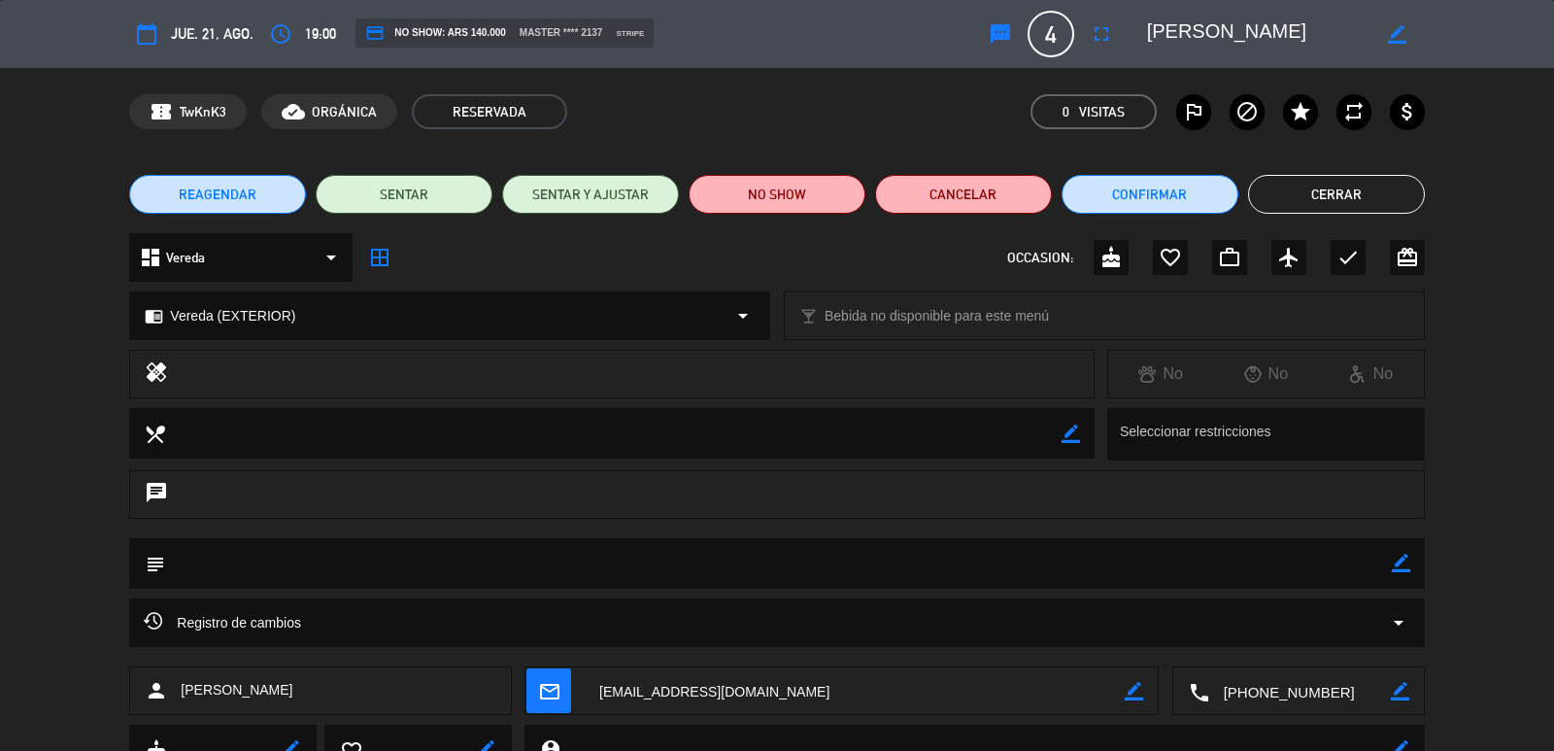
click at [216, 189] on div "REAGENDAR 19:00 PM ago., 21 4 [PERSON_NAME] Después de reagendar esta reserva, …" at bounding box center [777, 375] width 1554 height 751
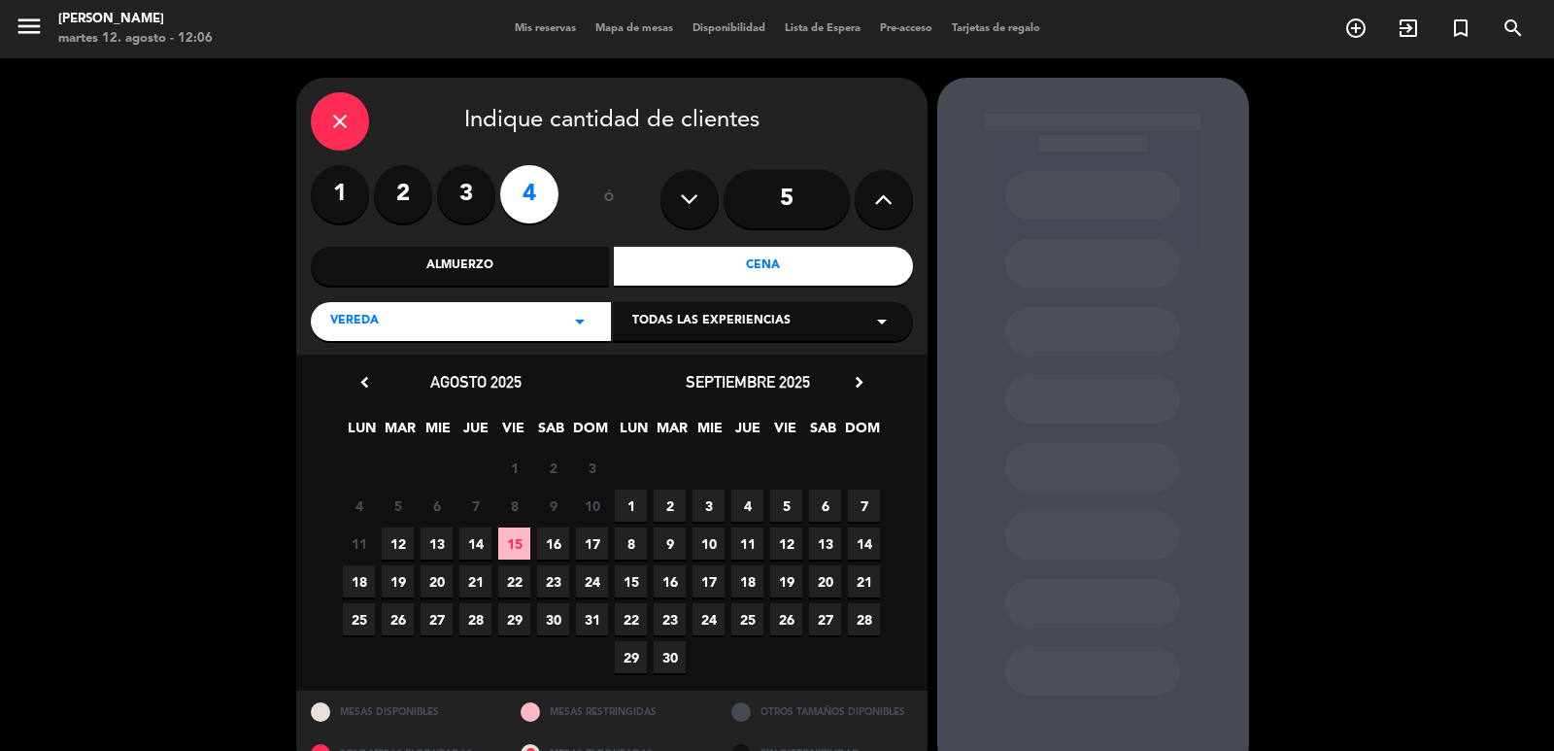
click at [434, 577] on span "20" at bounding box center [437, 581] width 32 height 32
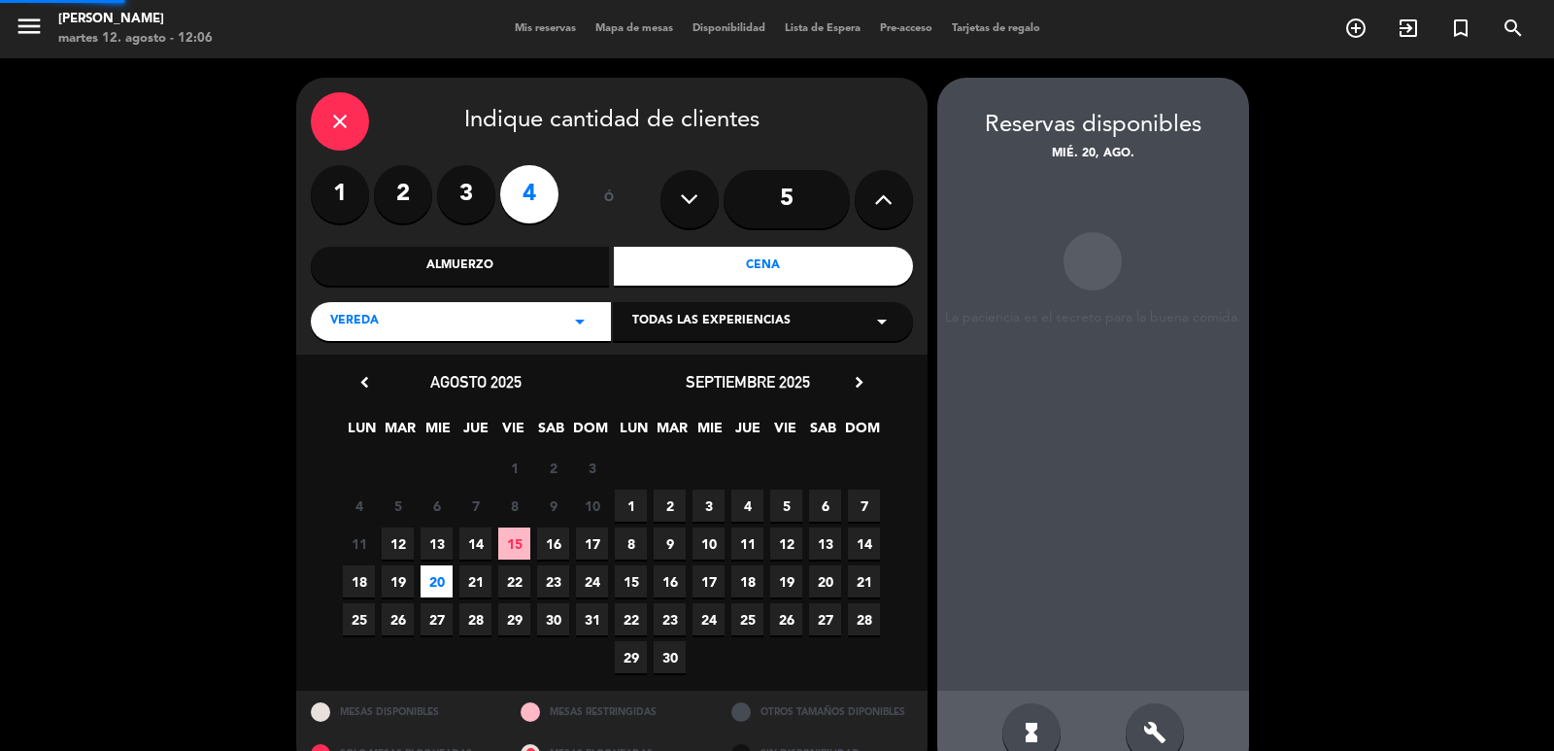
scroll to position [42, 0]
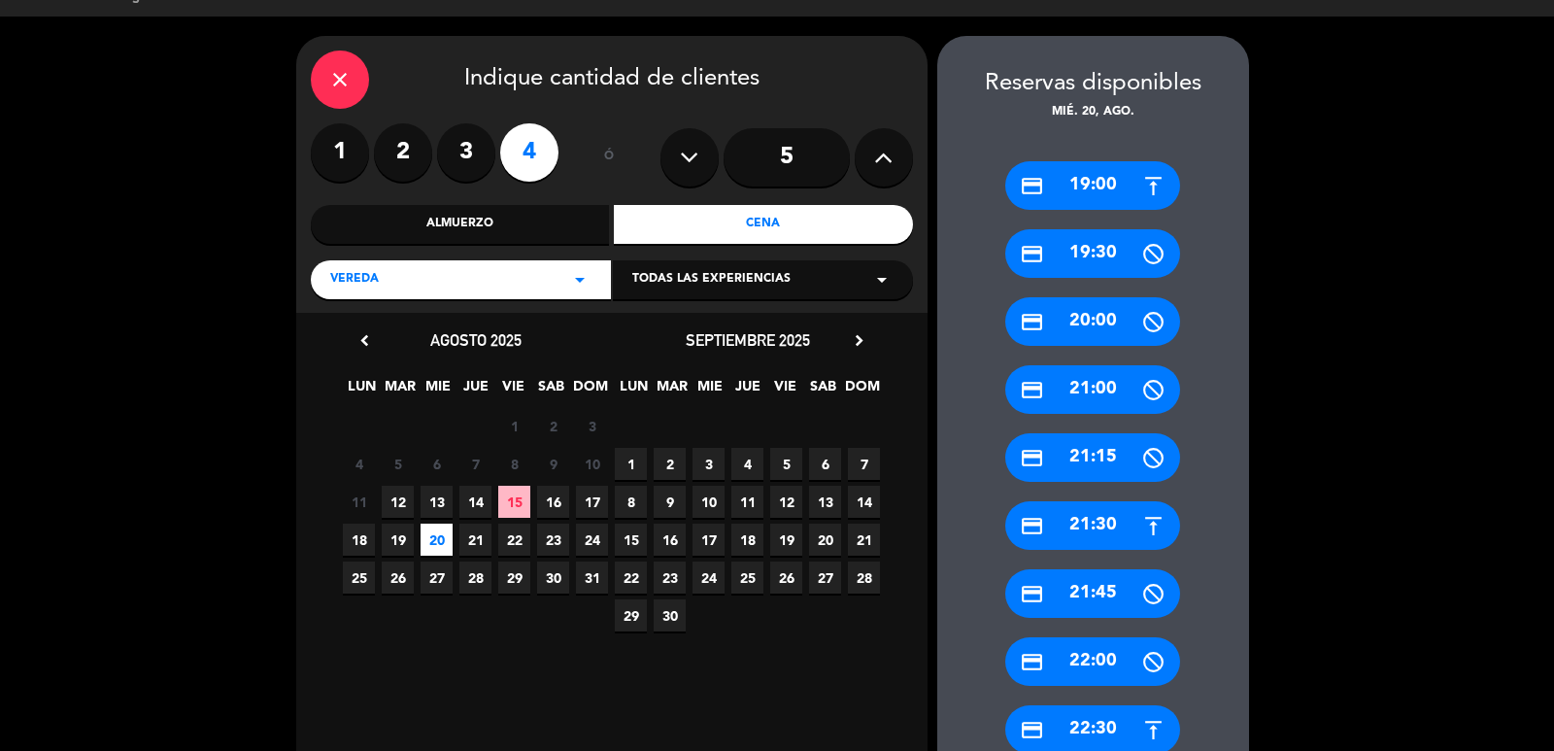
click at [1109, 200] on div "credit_card 19:00" at bounding box center [1092, 185] width 175 height 49
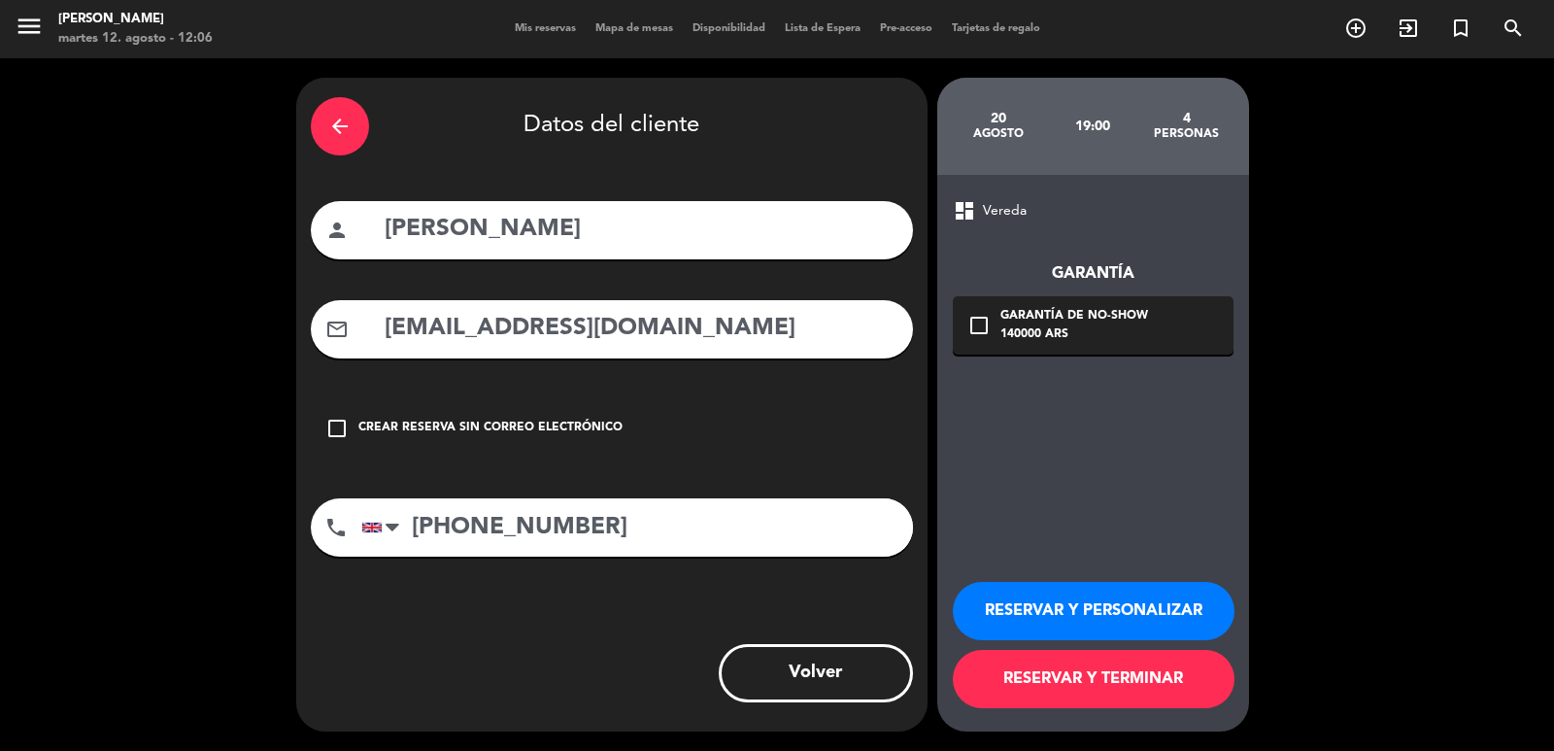
scroll to position [0, 0]
click at [1050, 612] on button "RESERVAR Y PERSONALIZAR" at bounding box center [1094, 611] width 282 height 58
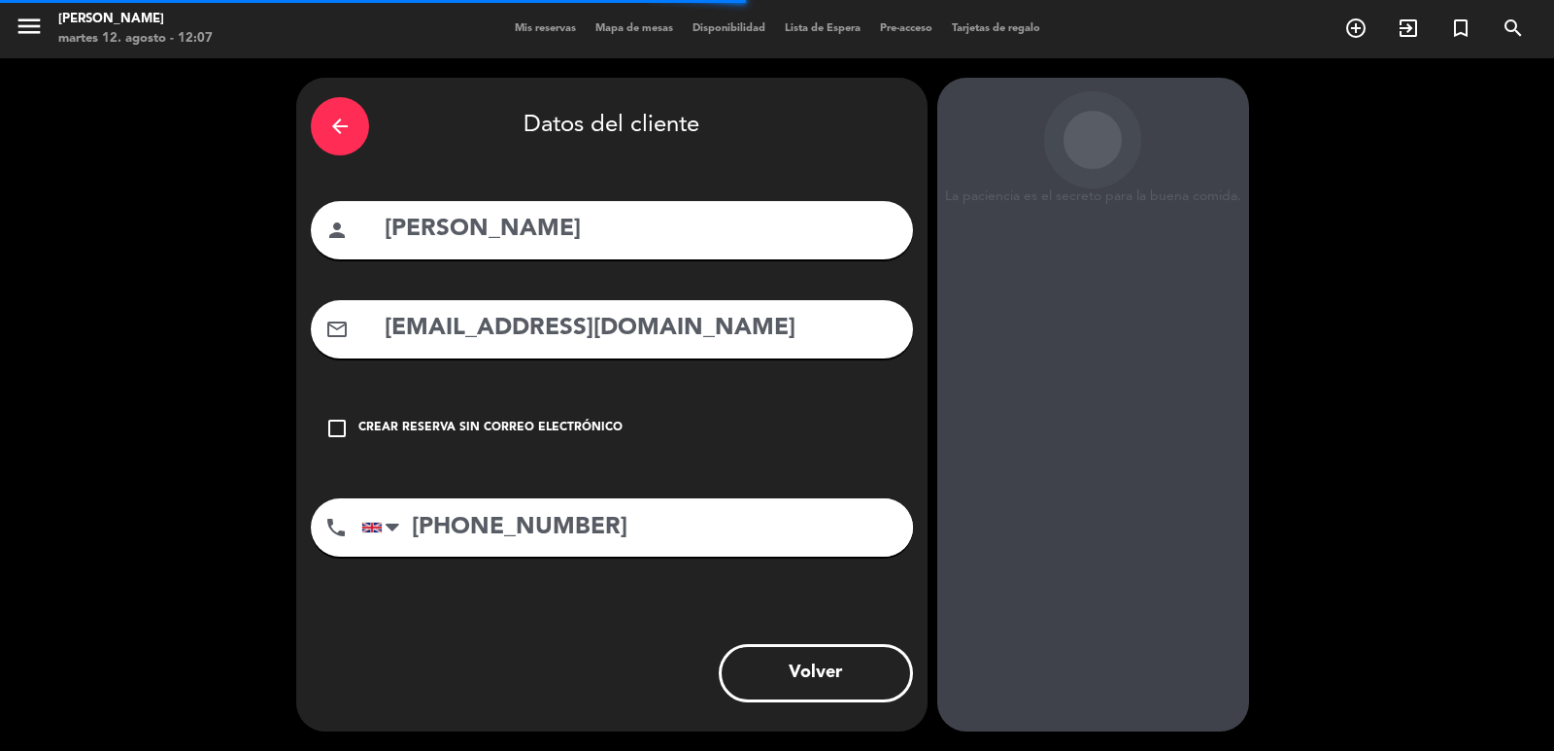
scroll to position [26, 0]
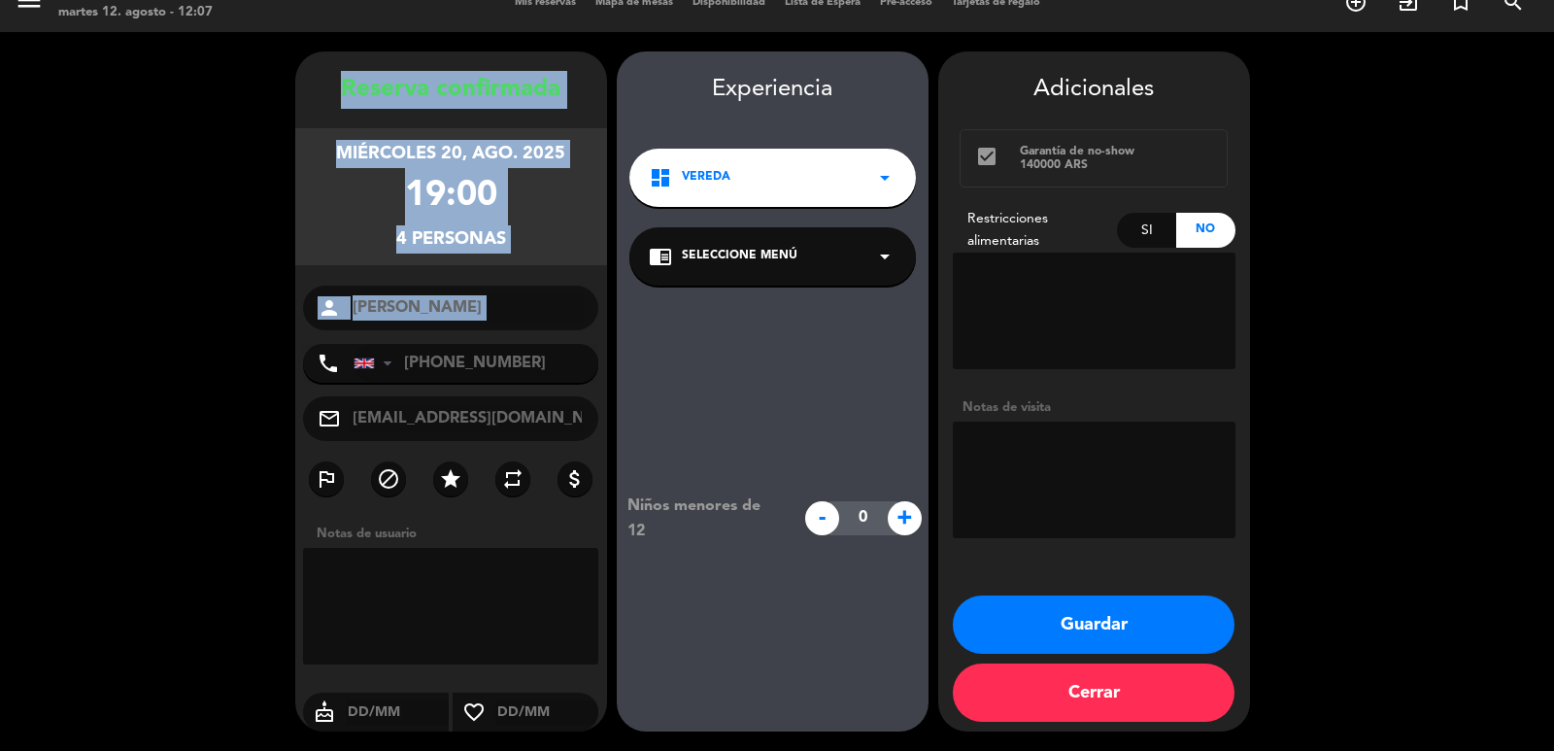
drag, startPoint x: 319, startPoint y: 76, endPoint x: 493, endPoint y: 341, distance: 317.7
click at [493, 341] on div "Reserva confirmada miércoles 20, ago. 2025 19:00 4 personas person [PERSON_NAME…" at bounding box center [451, 411] width 312 height 680
click at [1024, 618] on button "Guardar" at bounding box center [1094, 624] width 282 height 58
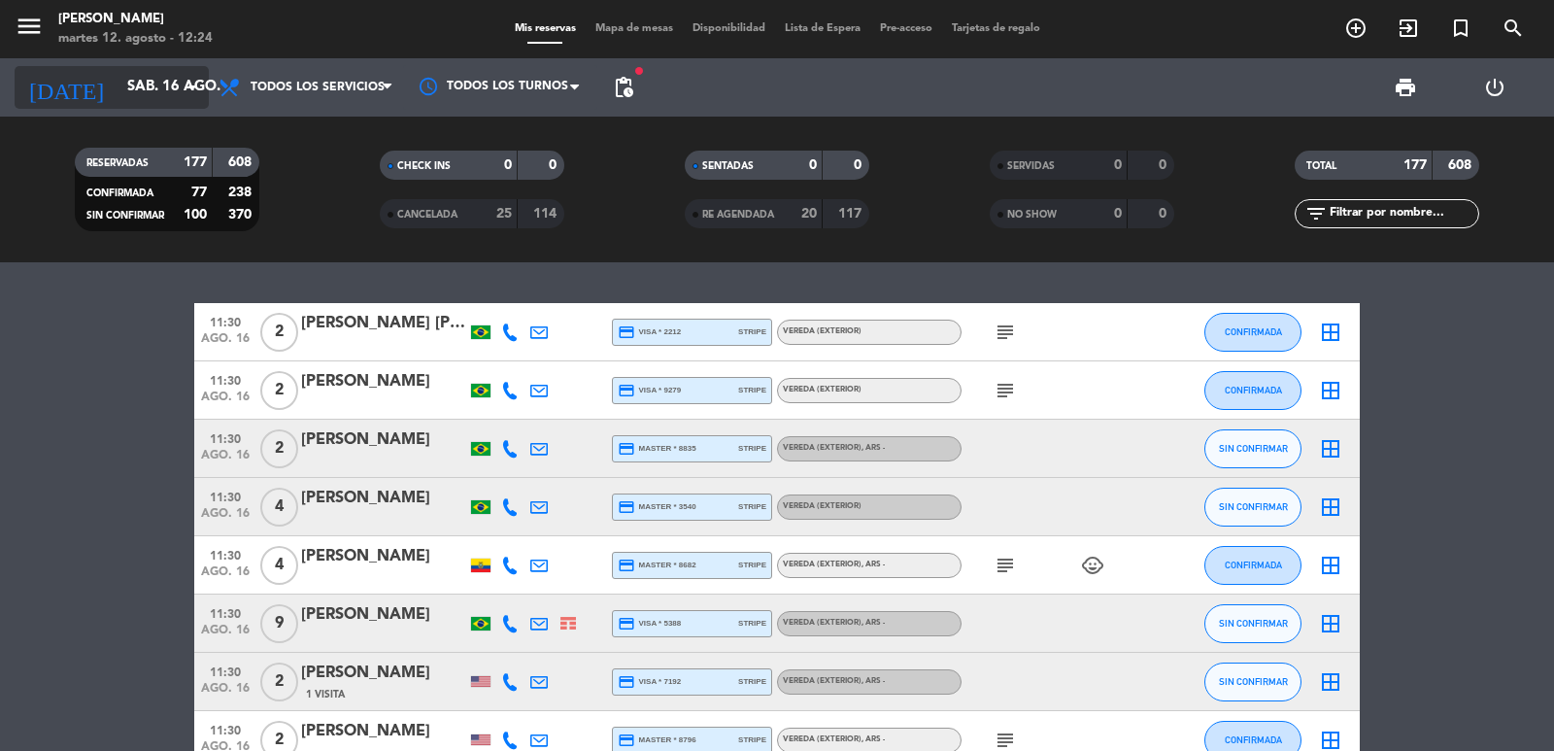
click at [153, 80] on input "sáb. 16 ago." at bounding box center [211, 87] width 187 height 37
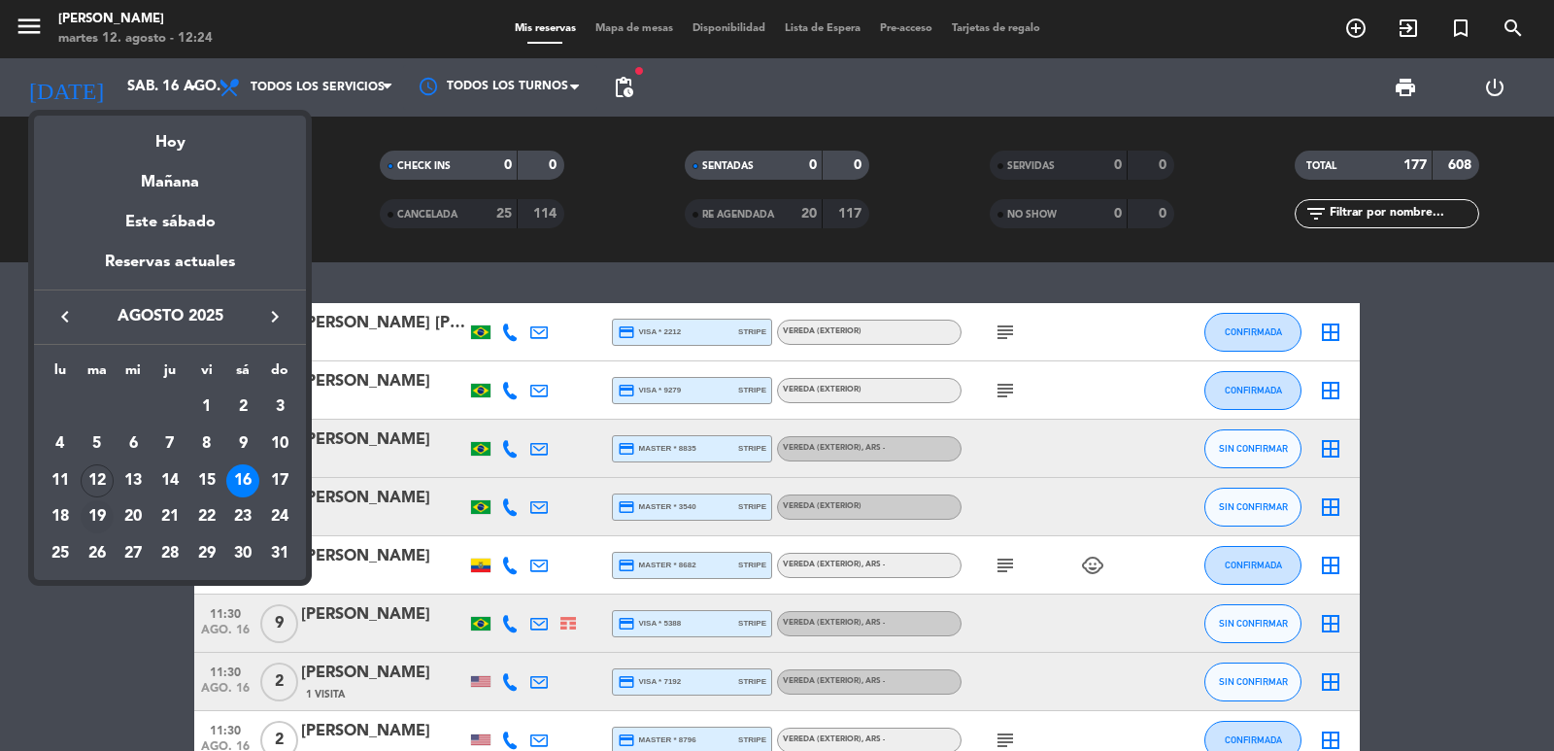
click at [99, 518] on div "19" at bounding box center [97, 516] width 33 height 33
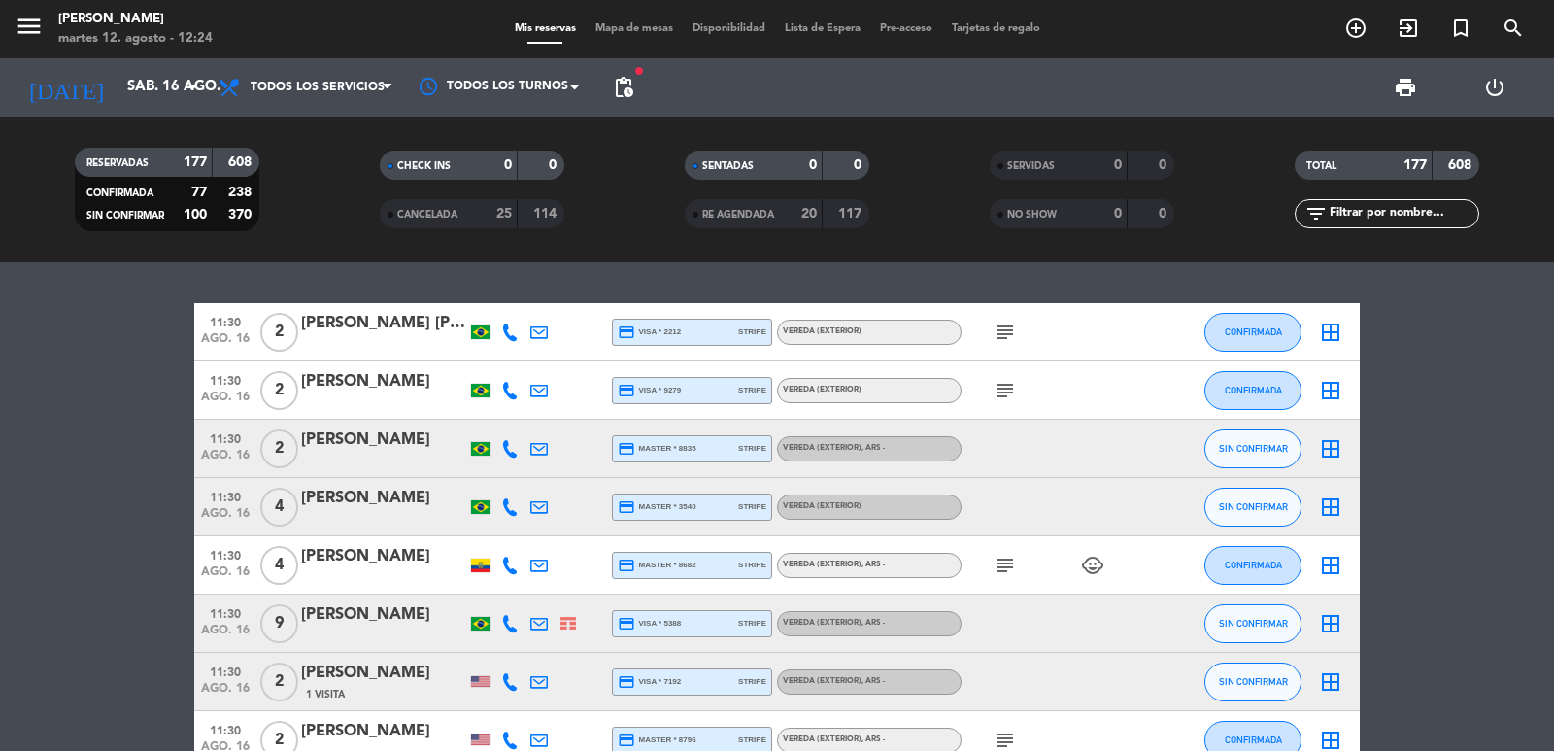
type input "[DATE] ago."
click at [1344, 213] on input "text" at bounding box center [1403, 213] width 151 height 21
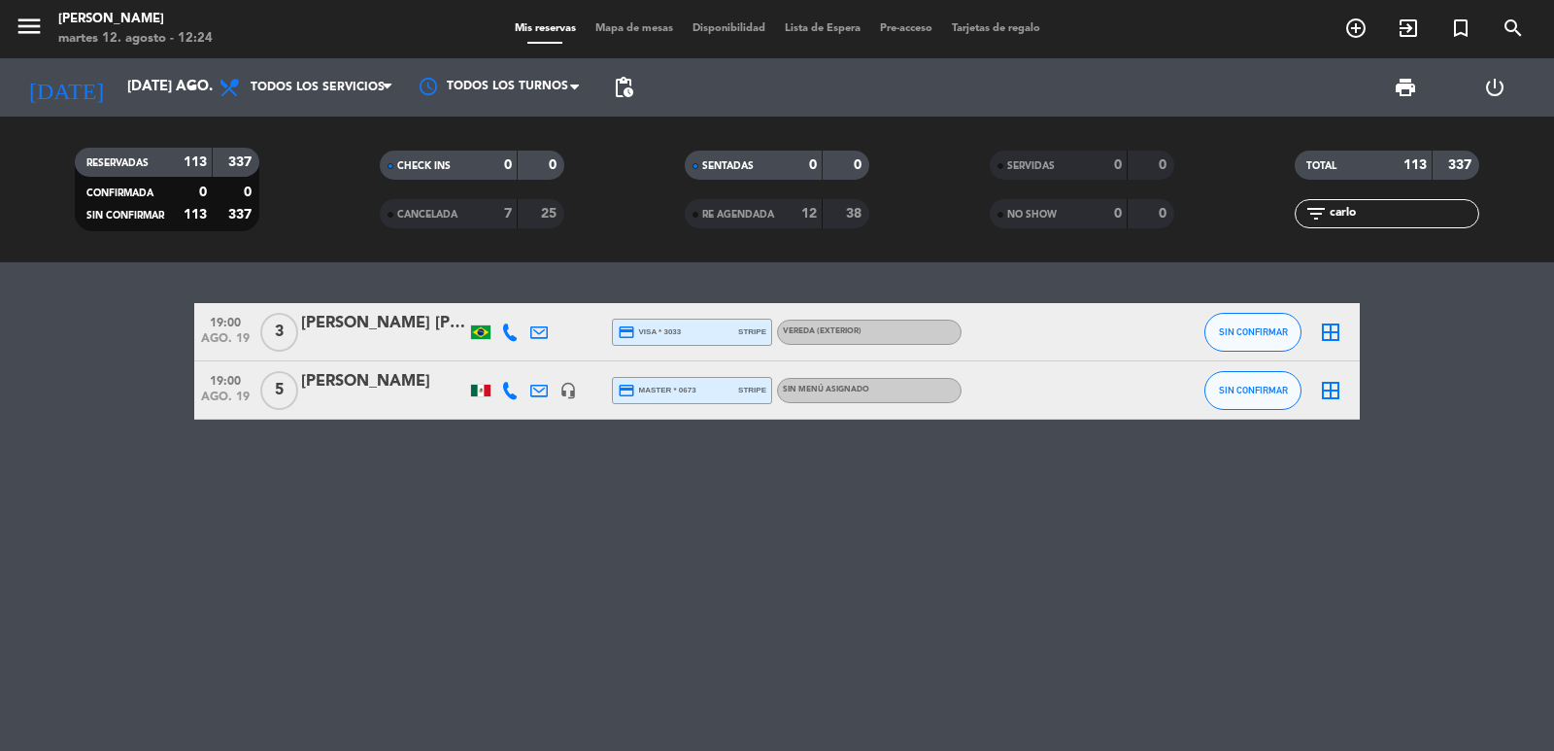
type input "carlo"
click at [133, 95] on input "[DATE] ago." at bounding box center [211, 87] width 187 height 37
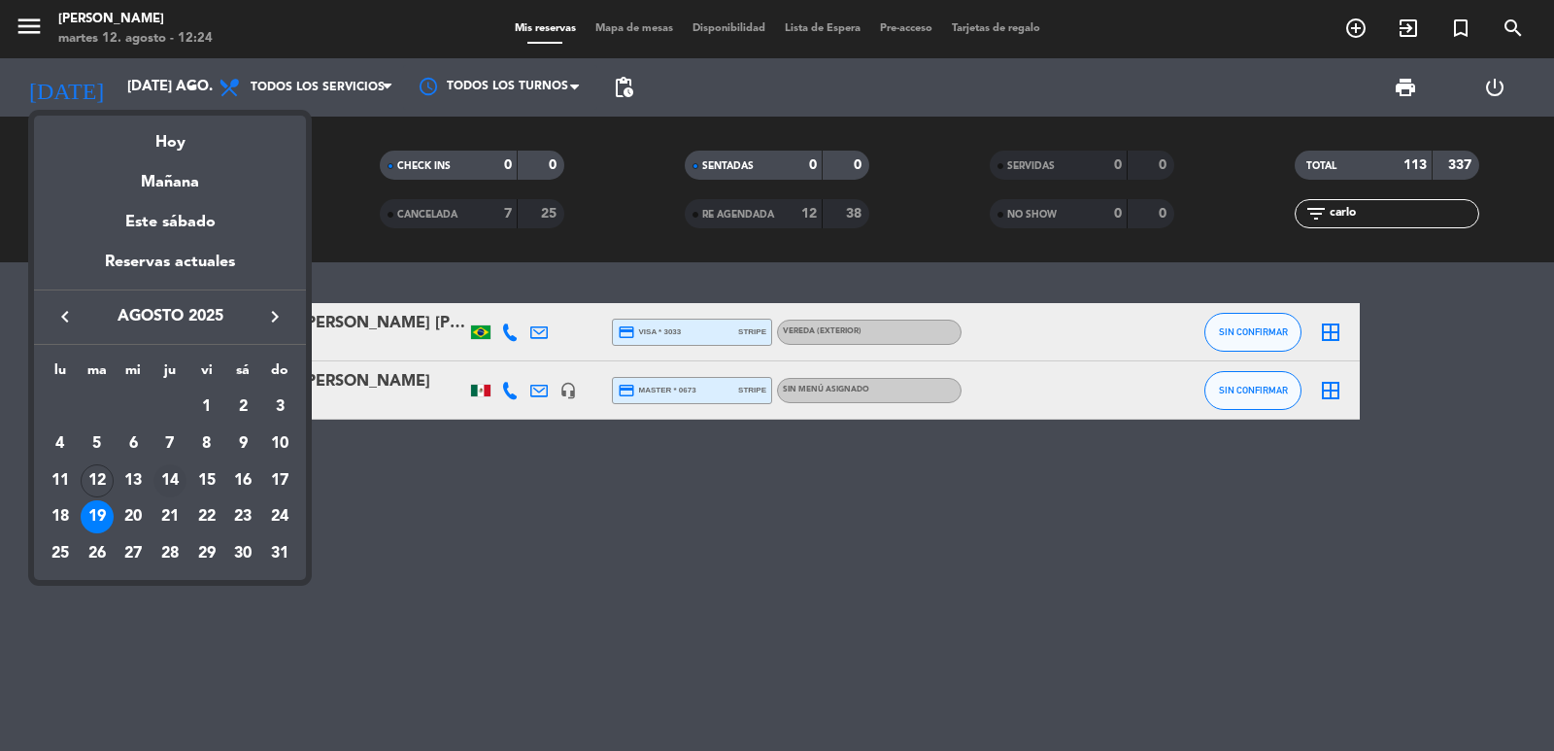
click at [180, 476] on div "14" at bounding box center [169, 480] width 33 height 33
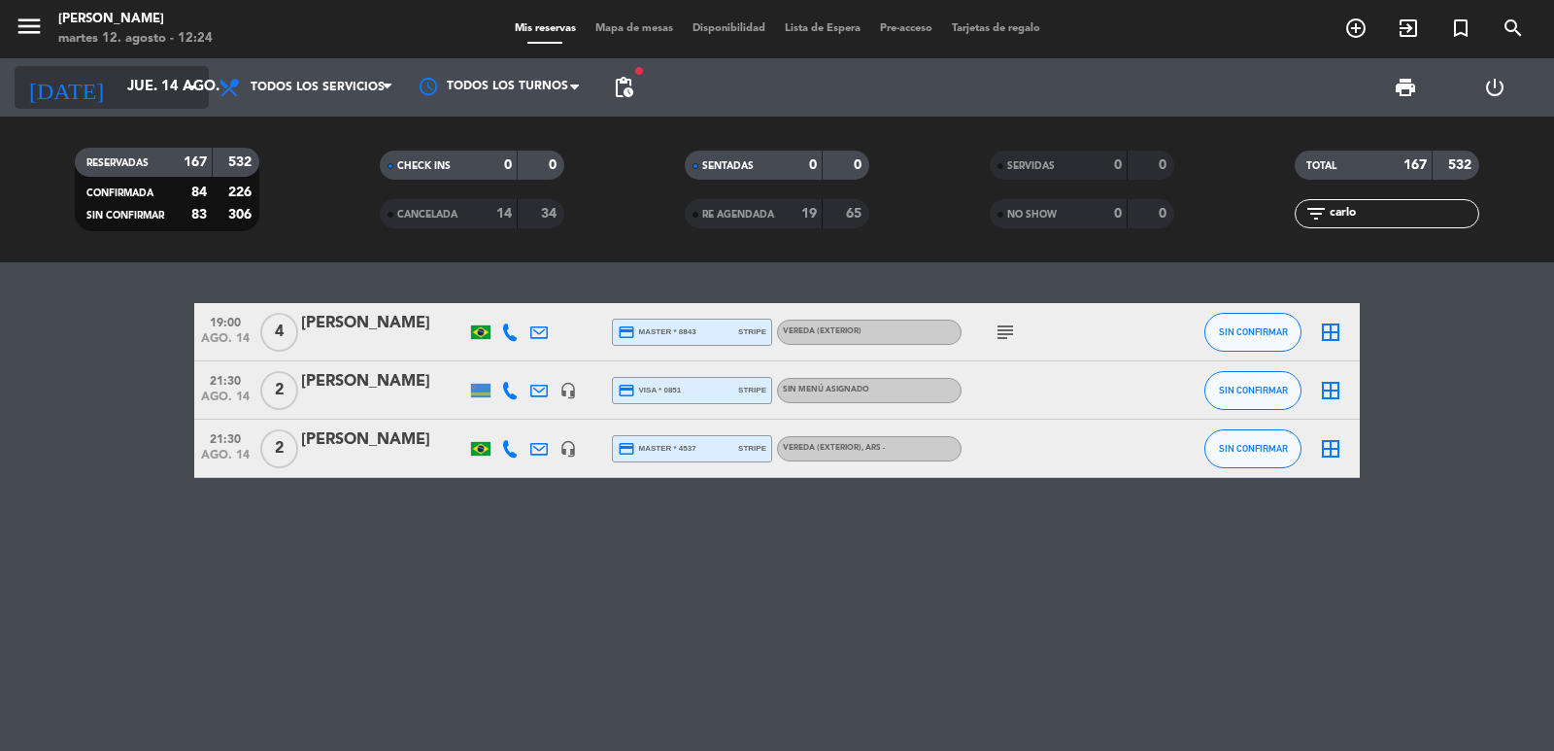
click at [146, 90] on input "jue. 14 ago." at bounding box center [211, 87] width 187 height 37
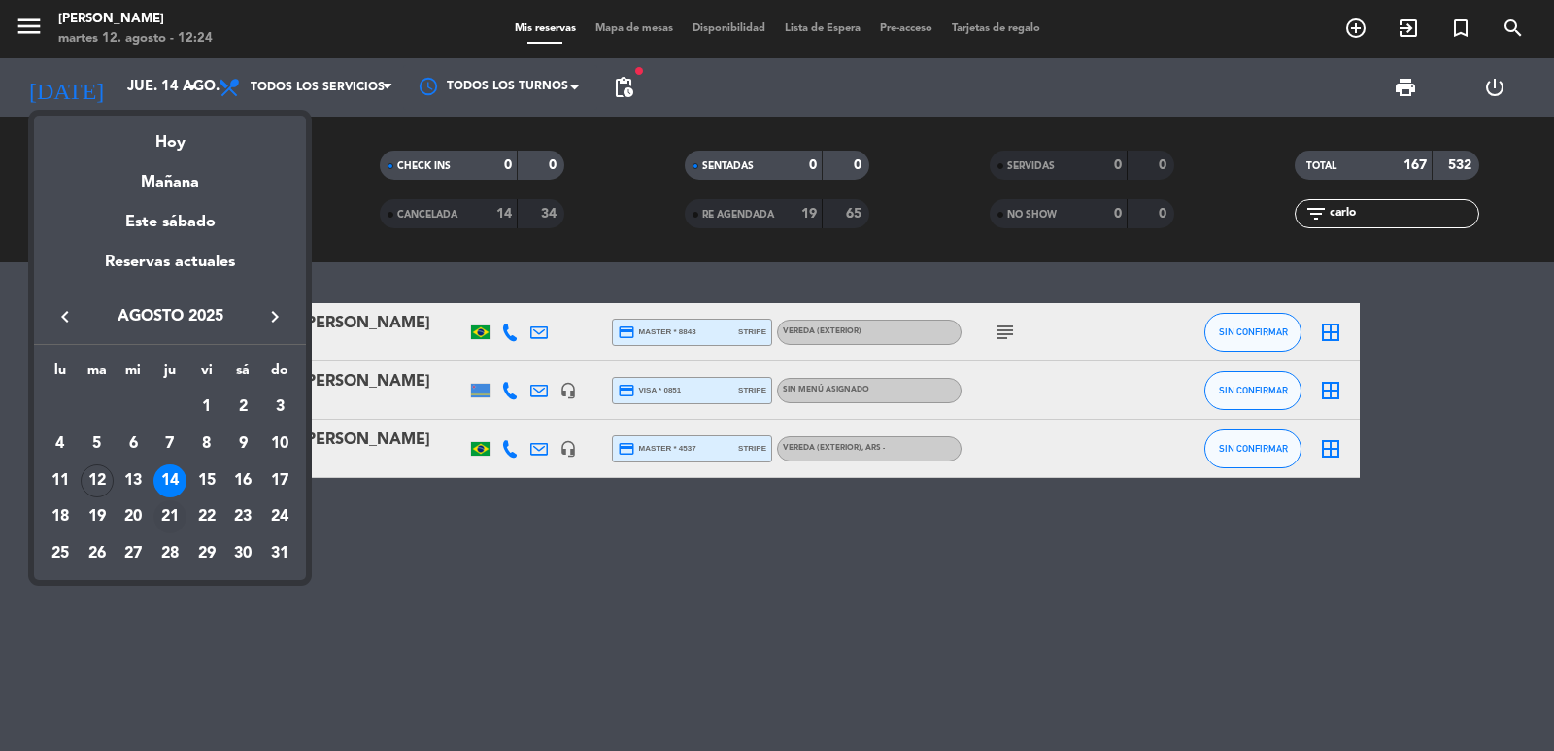
click at [157, 522] on div "21" at bounding box center [169, 516] width 33 height 33
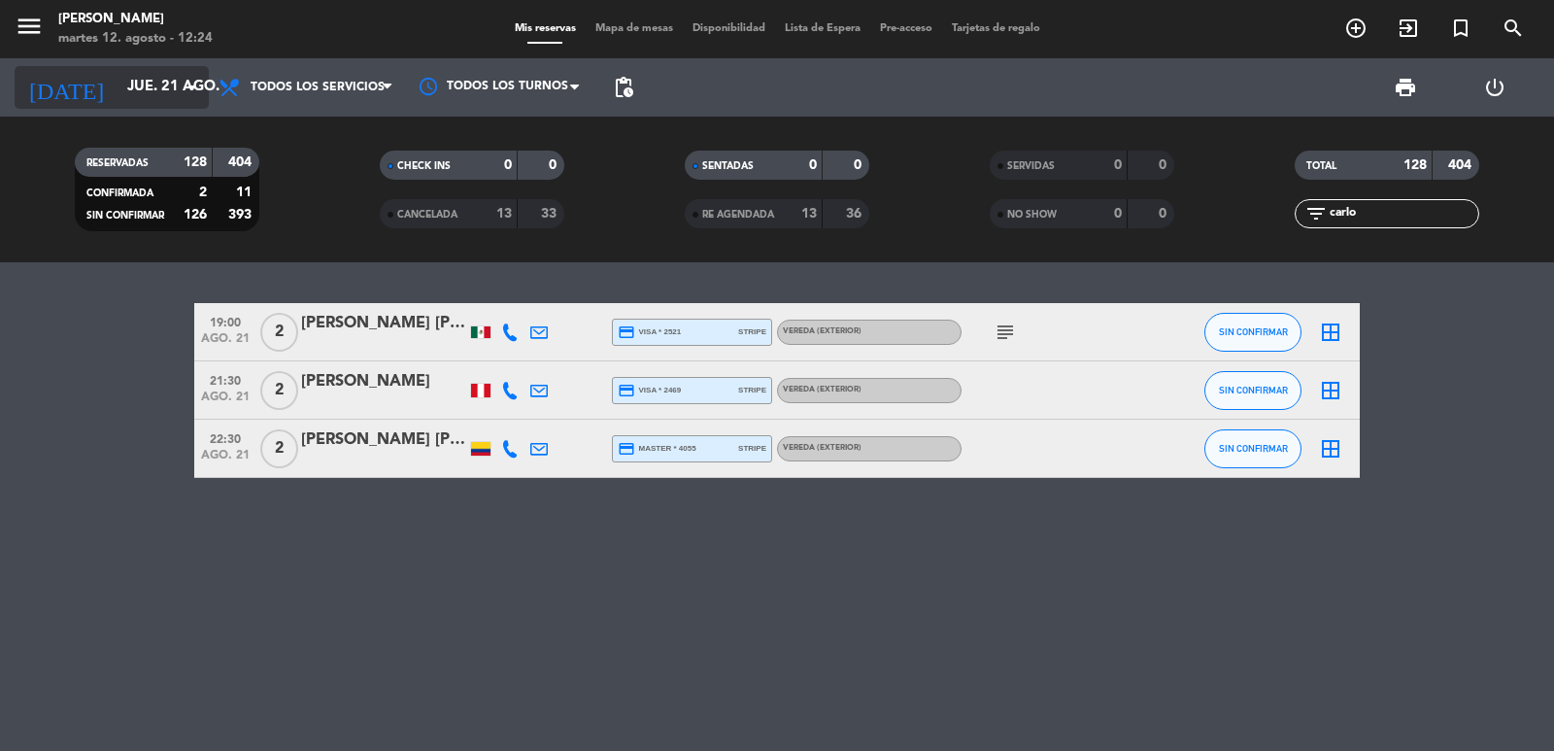
click at [126, 105] on div "[DATE] jue. 21 ago. arrow_drop_down" at bounding box center [112, 87] width 194 height 43
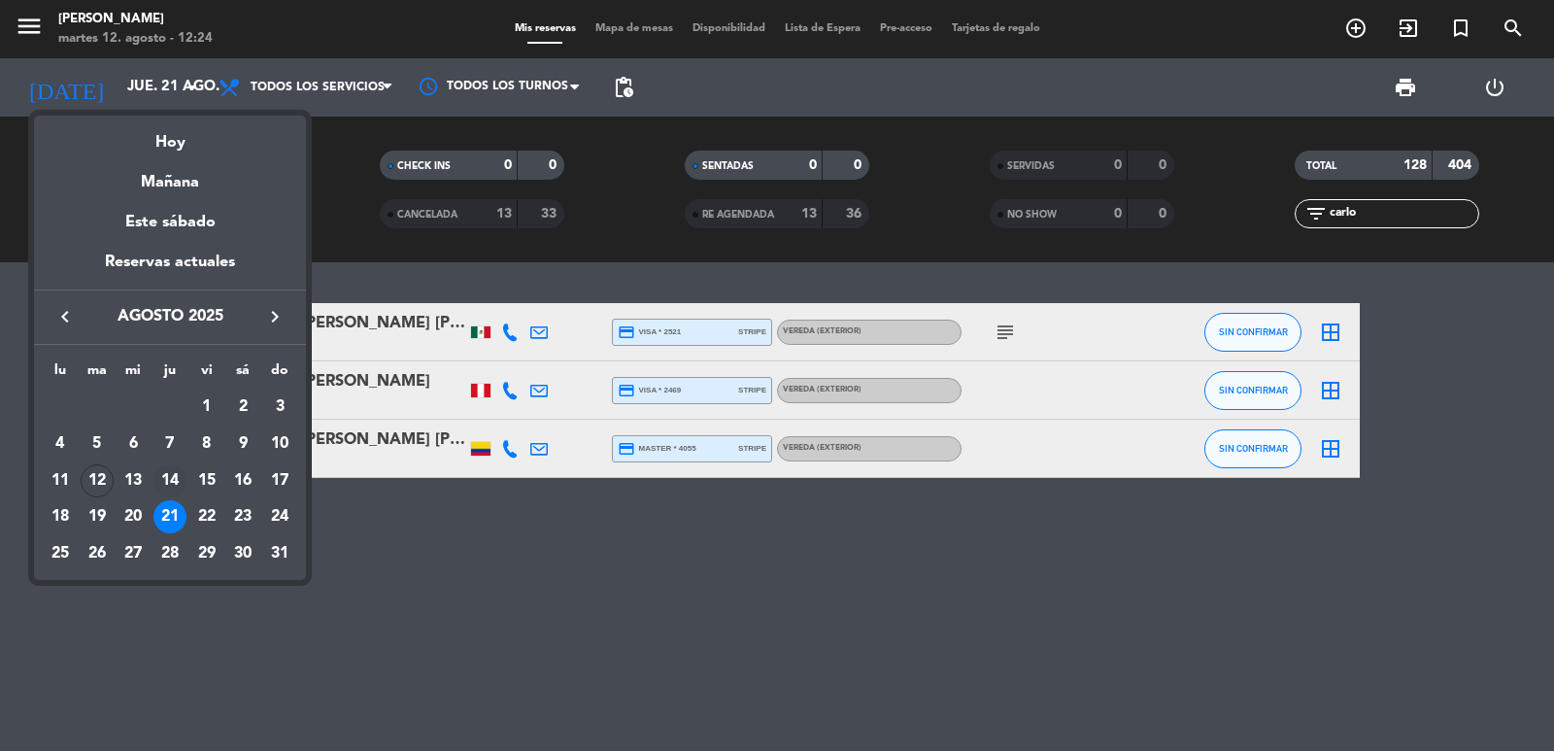
click at [170, 484] on div "14" at bounding box center [169, 480] width 33 height 33
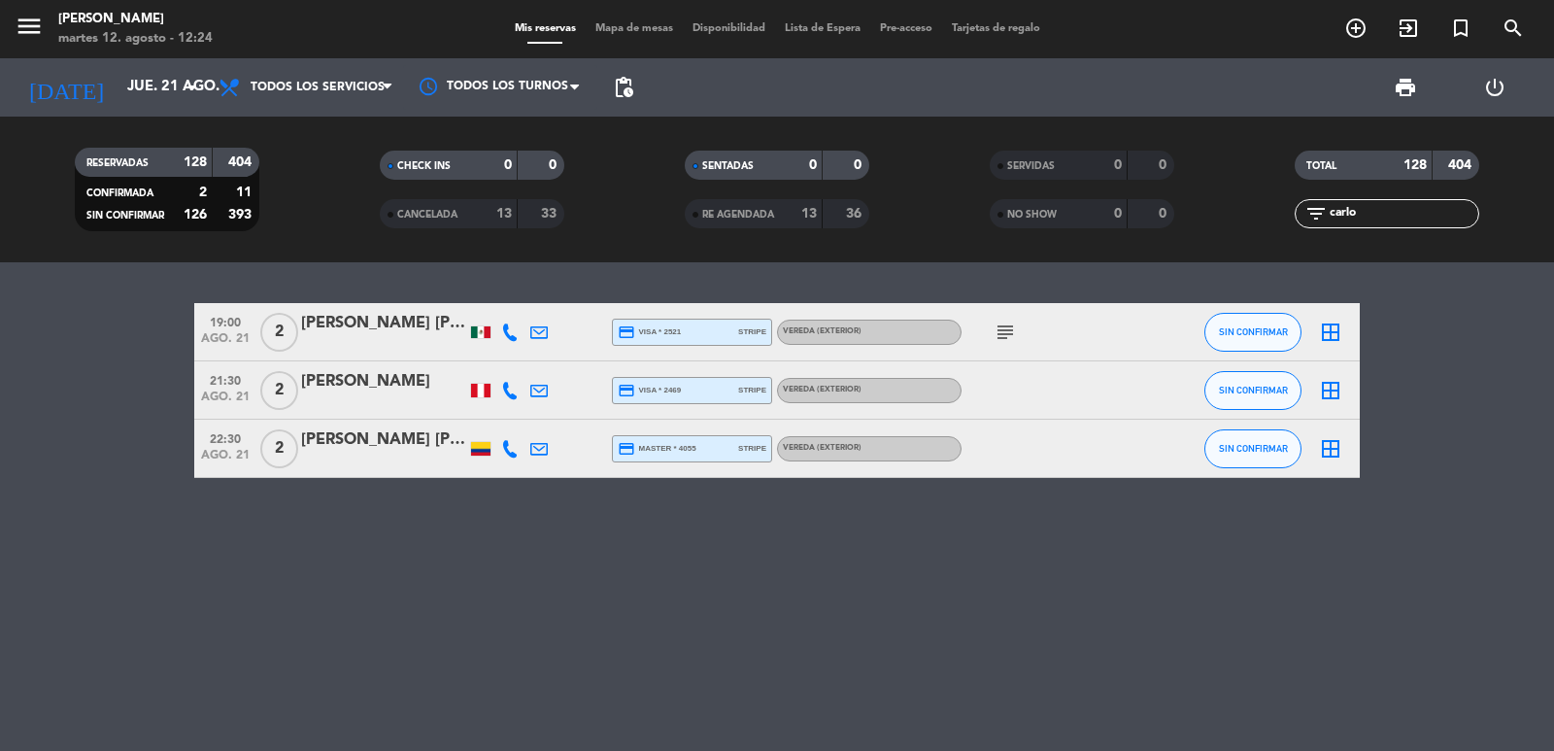
type input "jue. 14 ago."
